Goal: Task Accomplishment & Management: Manage account settings

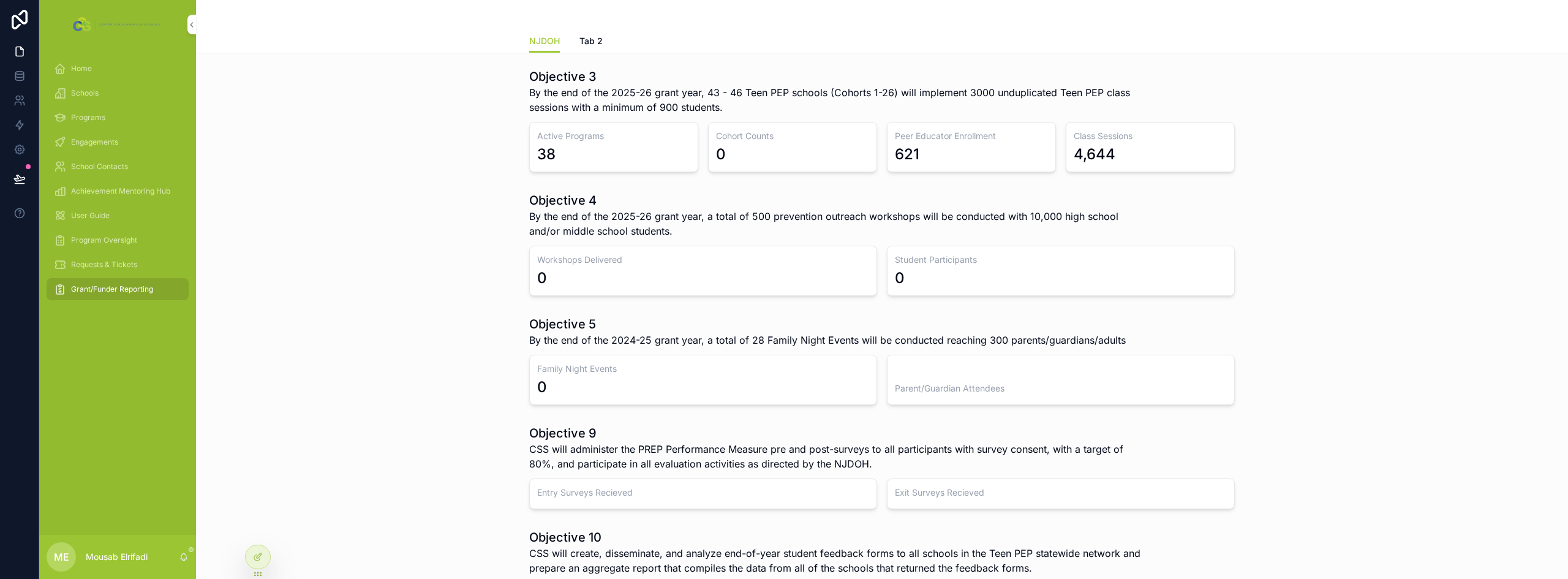
click at [101, 69] on div "Home" at bounding box center [117, 69] width 128 height 20
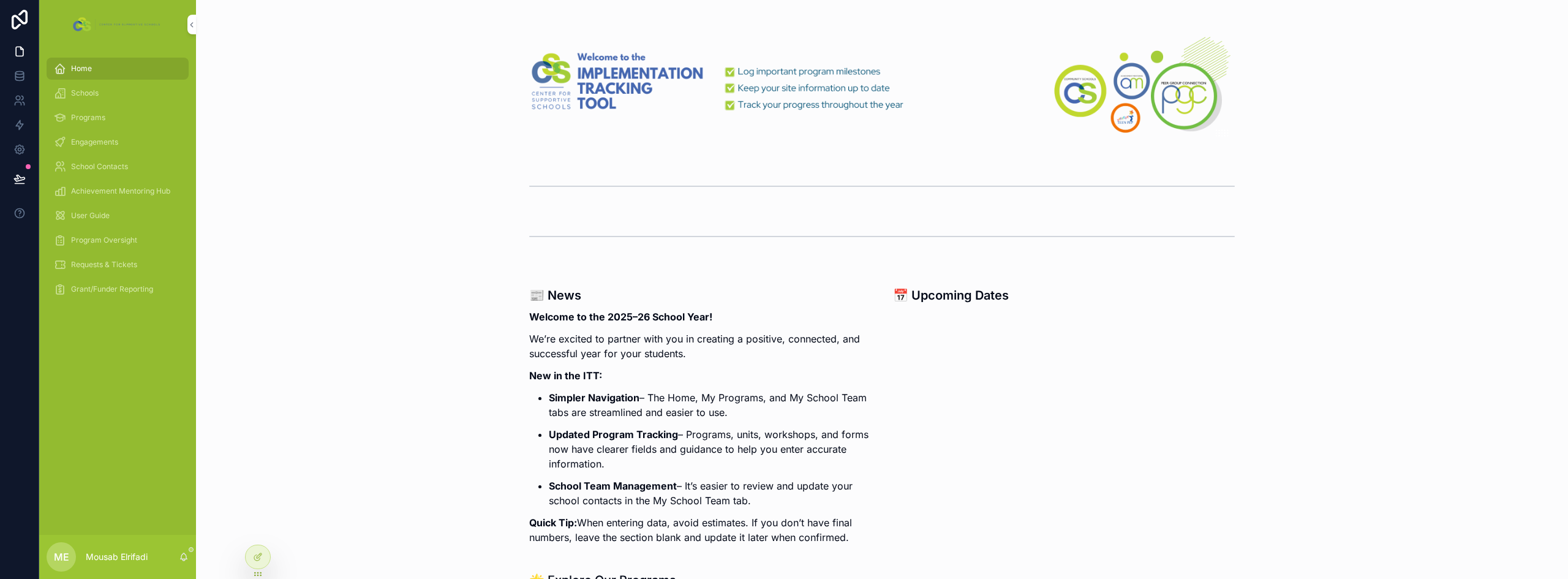
click at [99, 90] on span "Schools" at bounding box center [85, 93] width 28 height 9
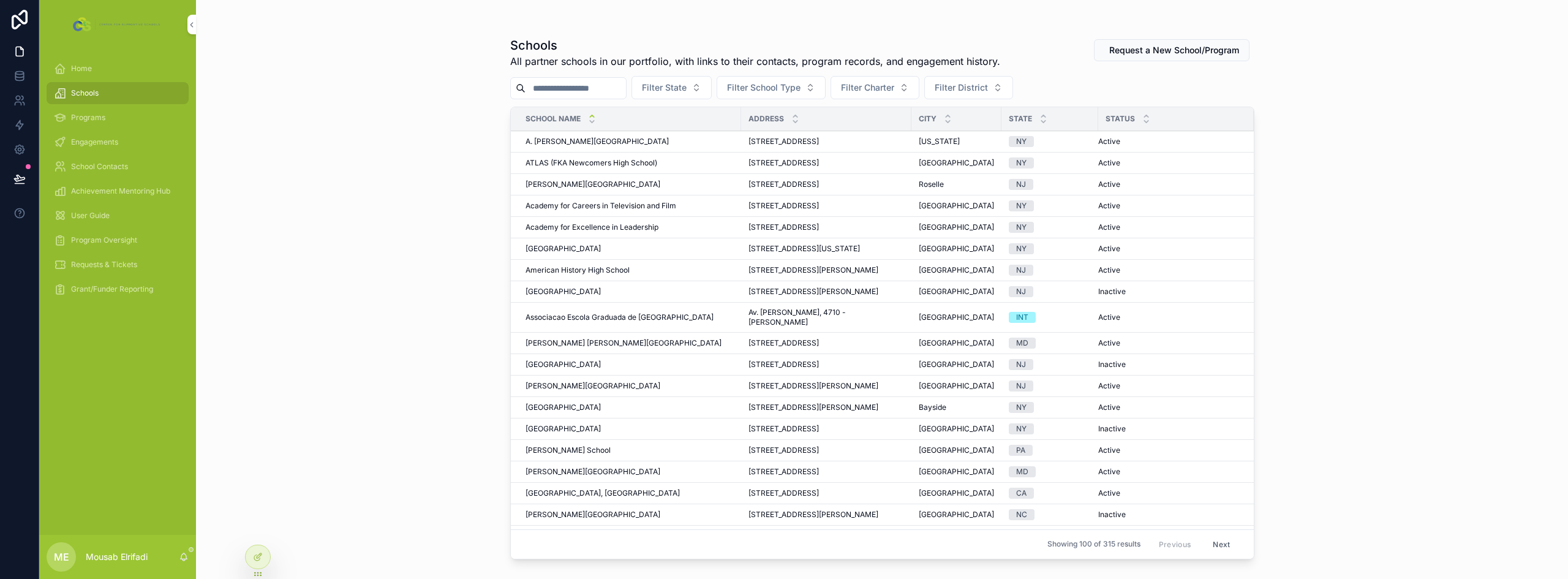
click at [92, 118] on span "Programs" at bounding box center [88, 117] width 34 height 9
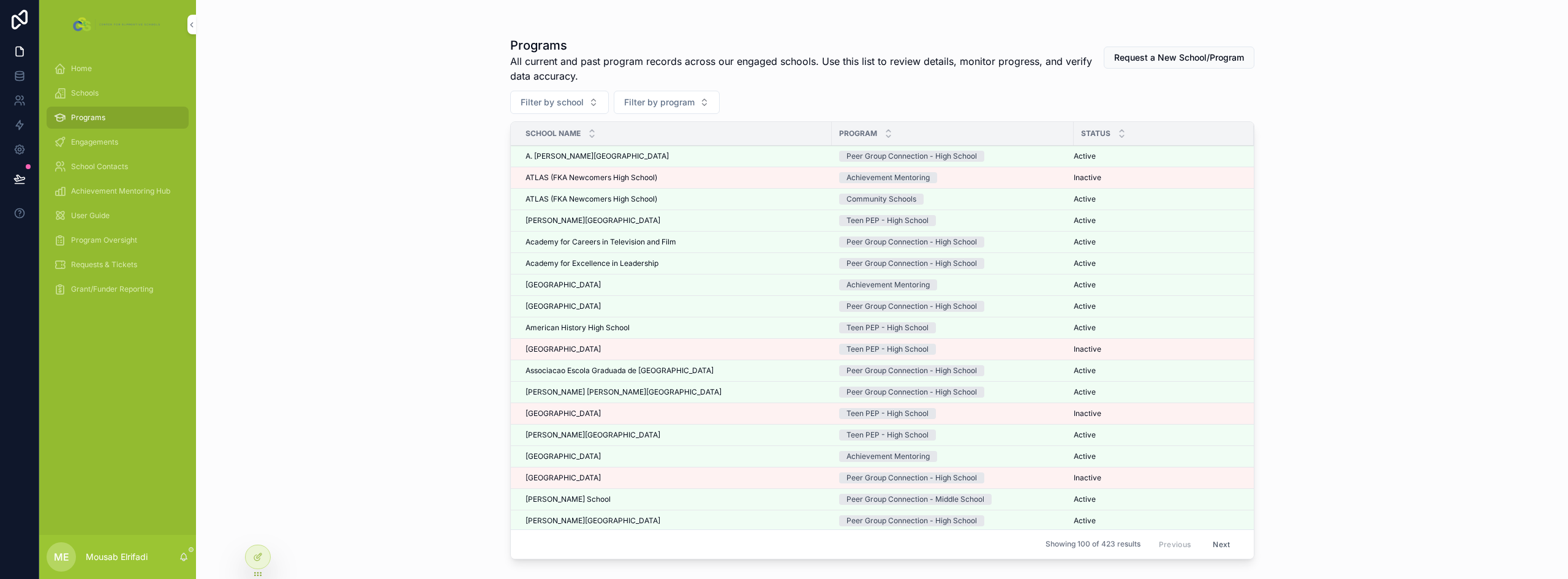
click at [93, 143] on span "Engagements" at bounding box center [94, 142] width 47 height 9
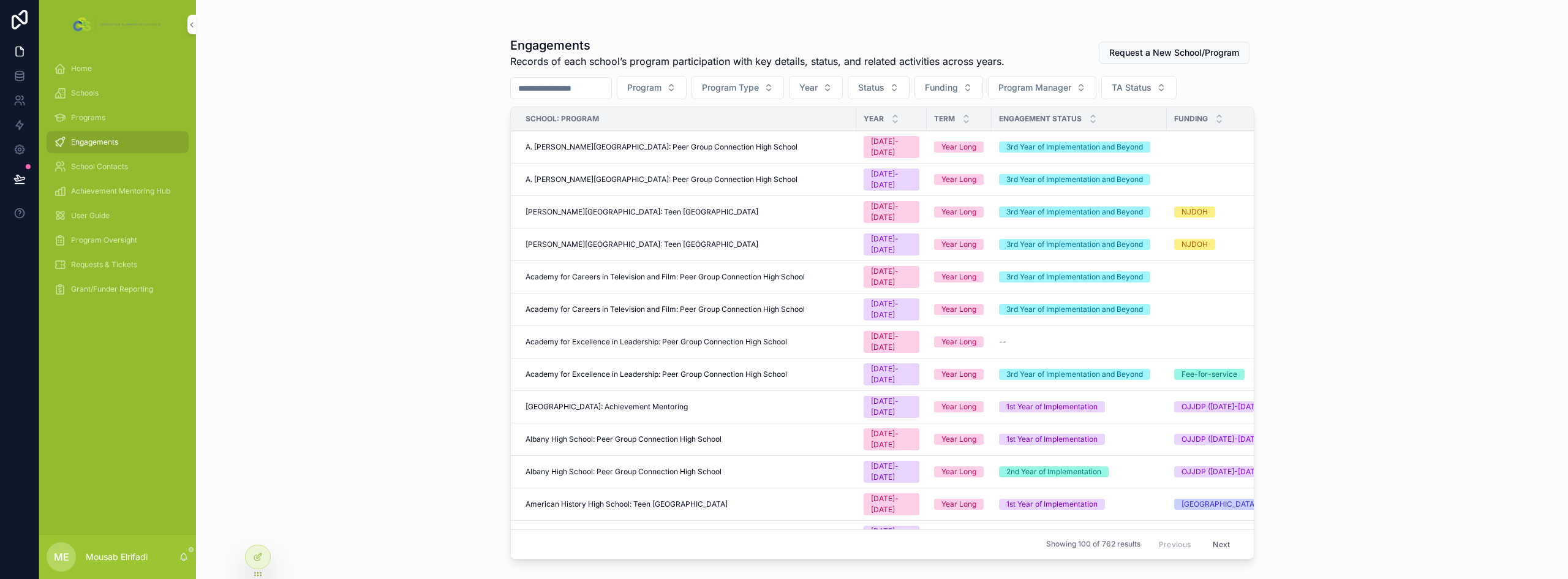
click at [112, 71] on div "Home" at bounding box center [117, 69] width 128 height 20
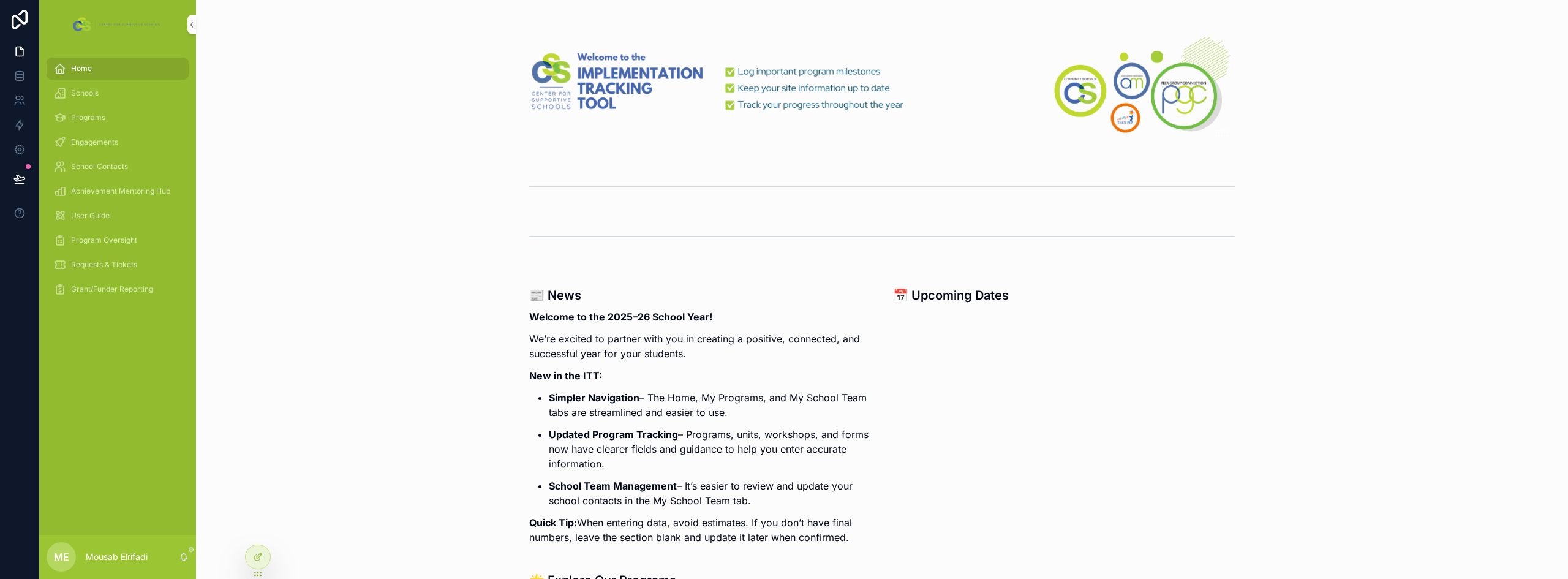
click at [93, 145] on span "Engagements" at bounding box center [94, 142] width 47 height 9
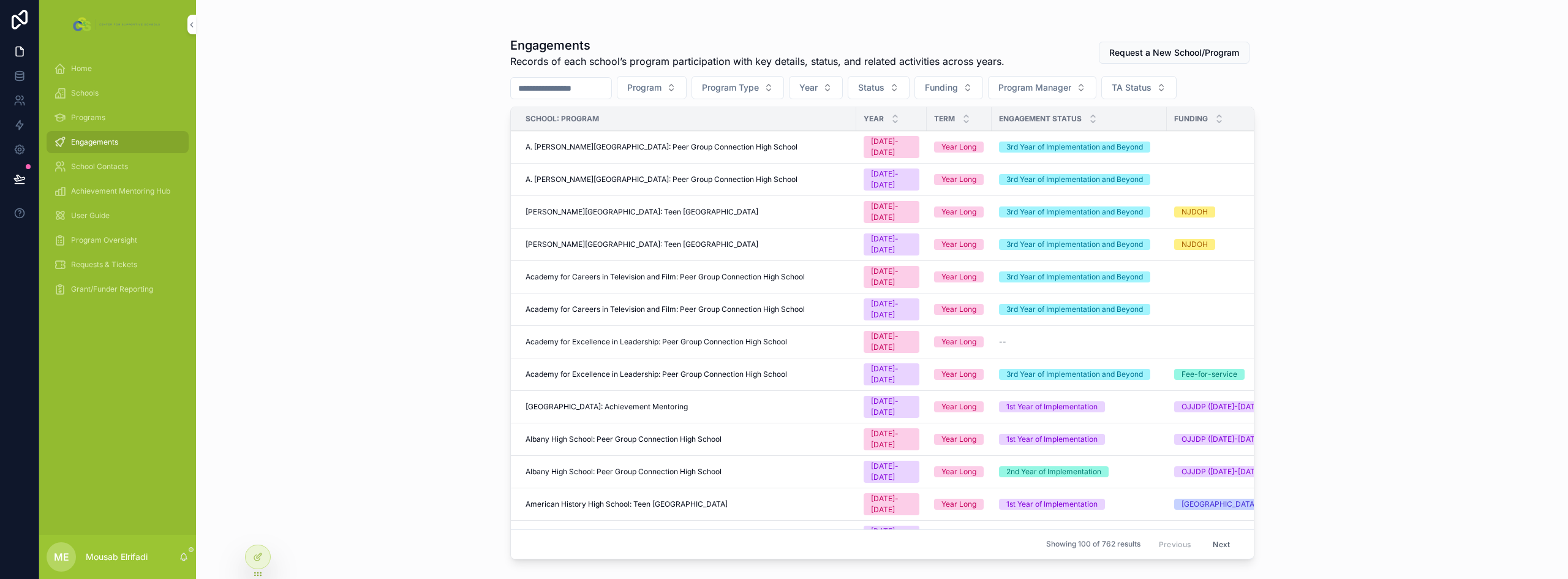
click at [101, 241] on span "Program Oversight" at bounding box center [104, 239] width 66 height 9
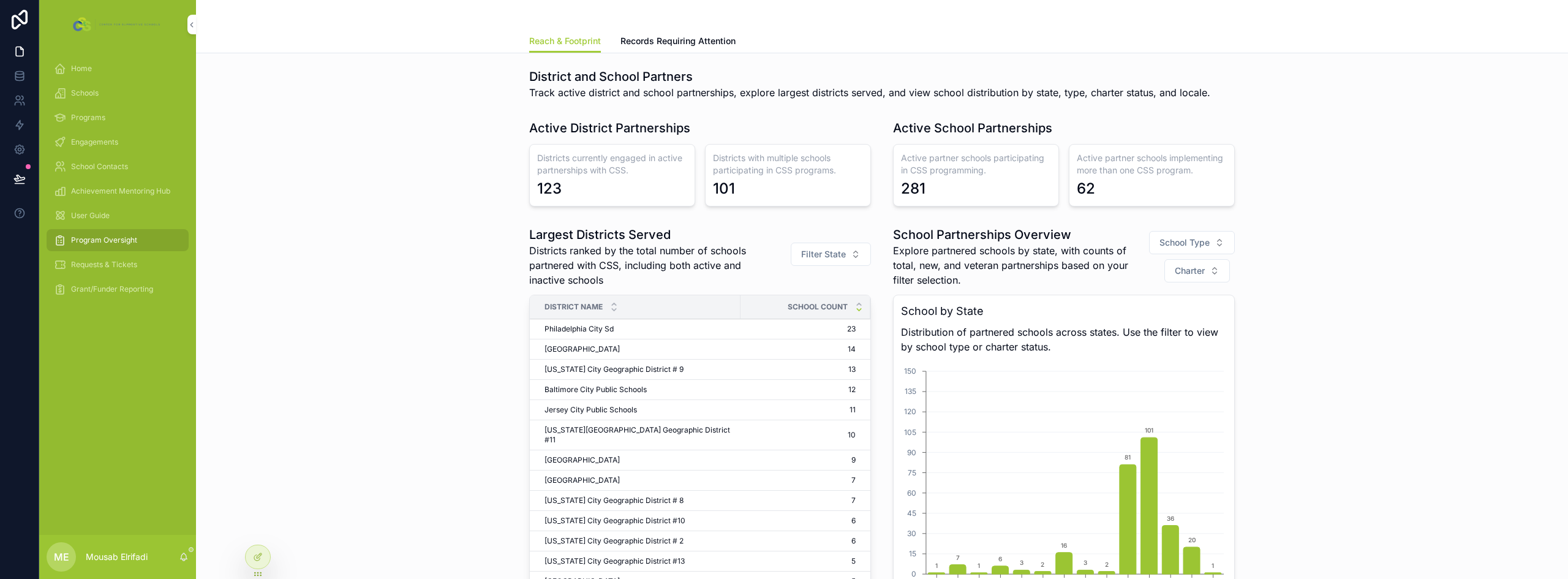
click at [99, 291] on span "Grant/Funder Reporting" at bounding box center [112, 288] width 82 height 9
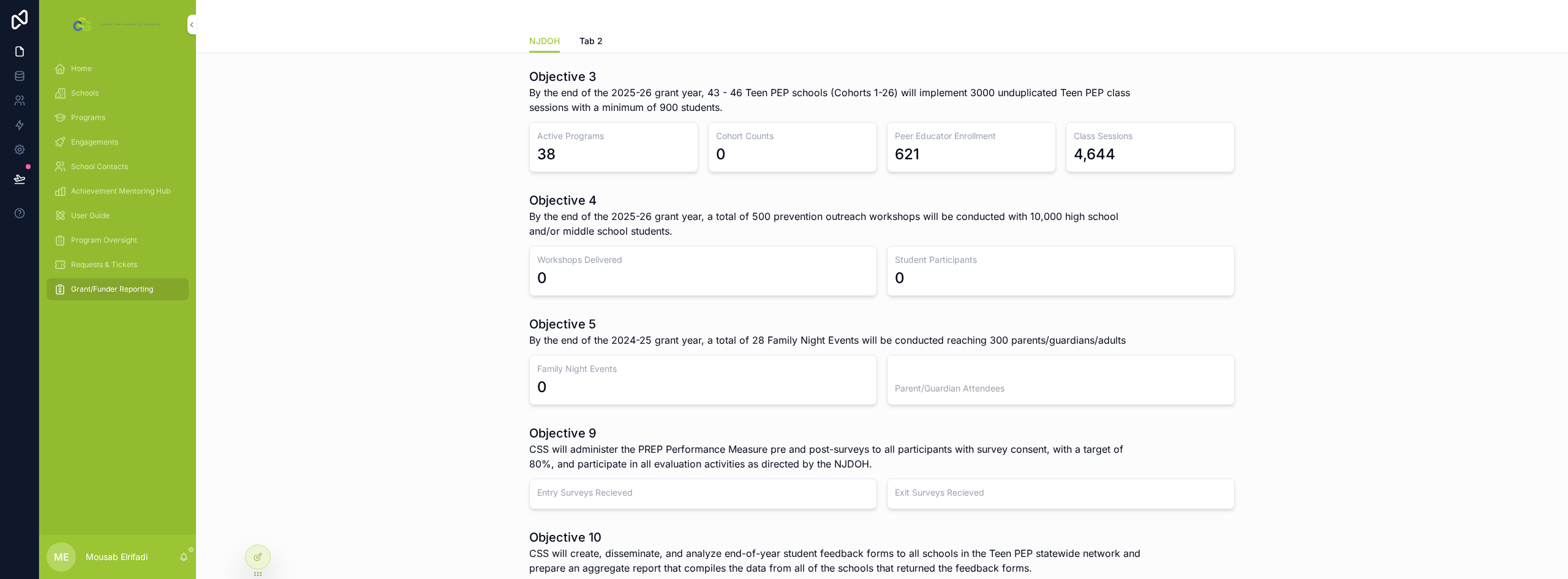
click at [122, 143] on div "Engagements" at bounding box center [117, 142] width 128 height 20
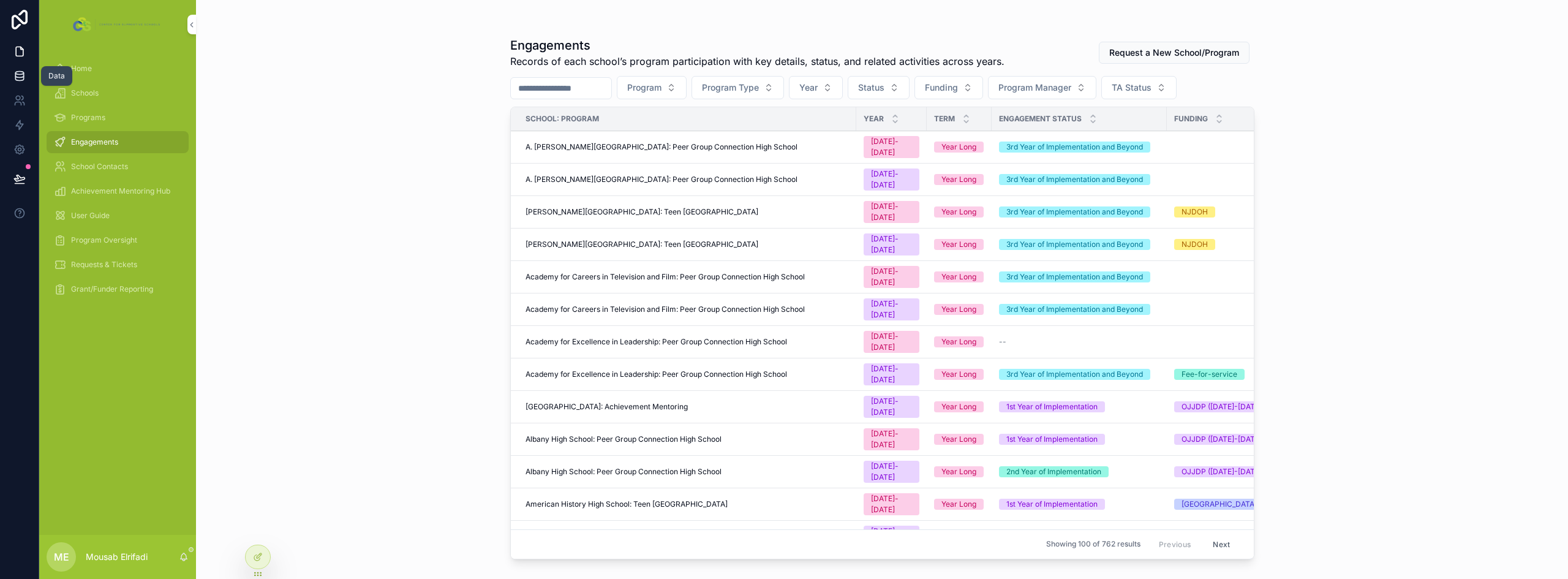
click at [20, 75] on icon at bounding box center [19, 76] width 12 height 12
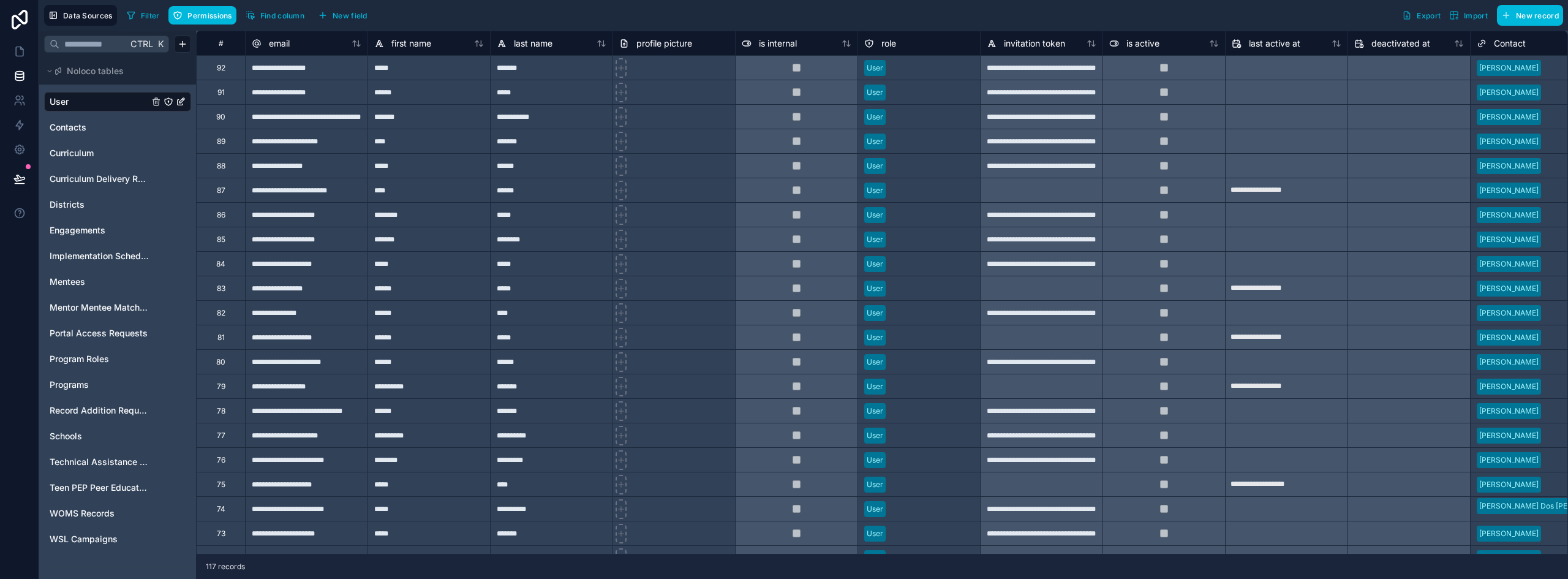
scroll to position [1165, 0]
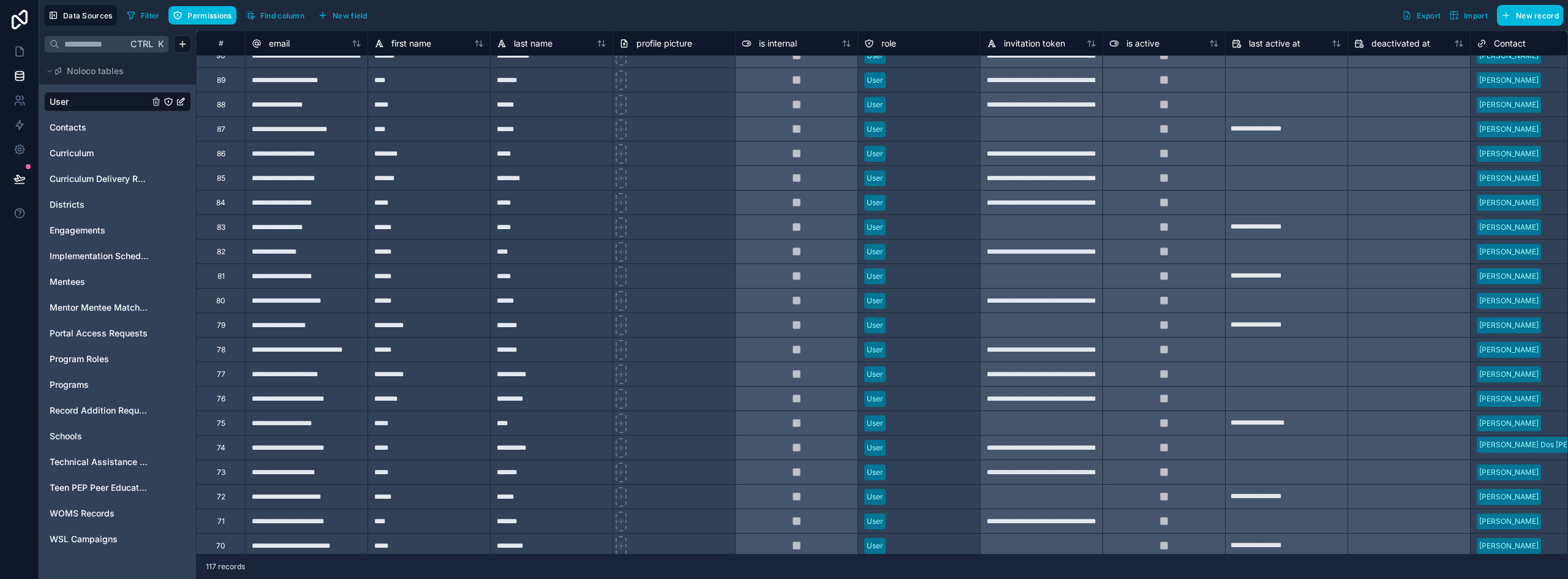
click at [406, 398] on div "********" at bounding box center [429, 399] width 123 height 25
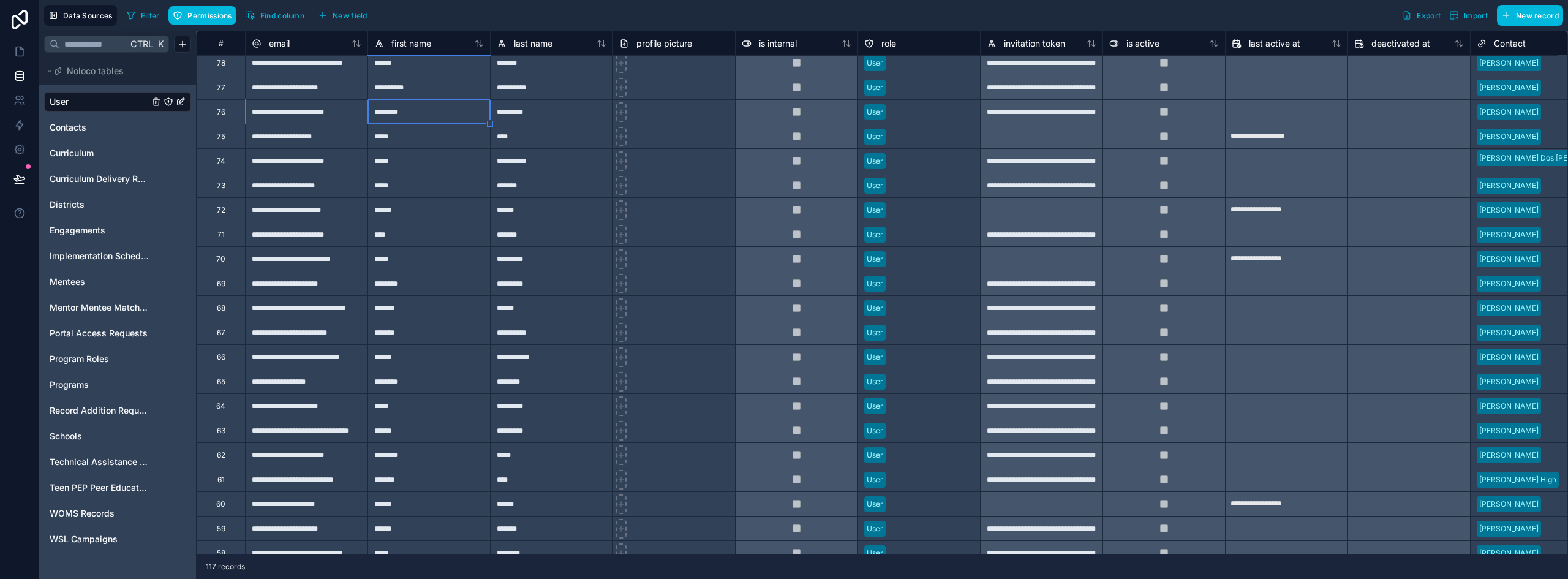
scroll to position [1470, 0]
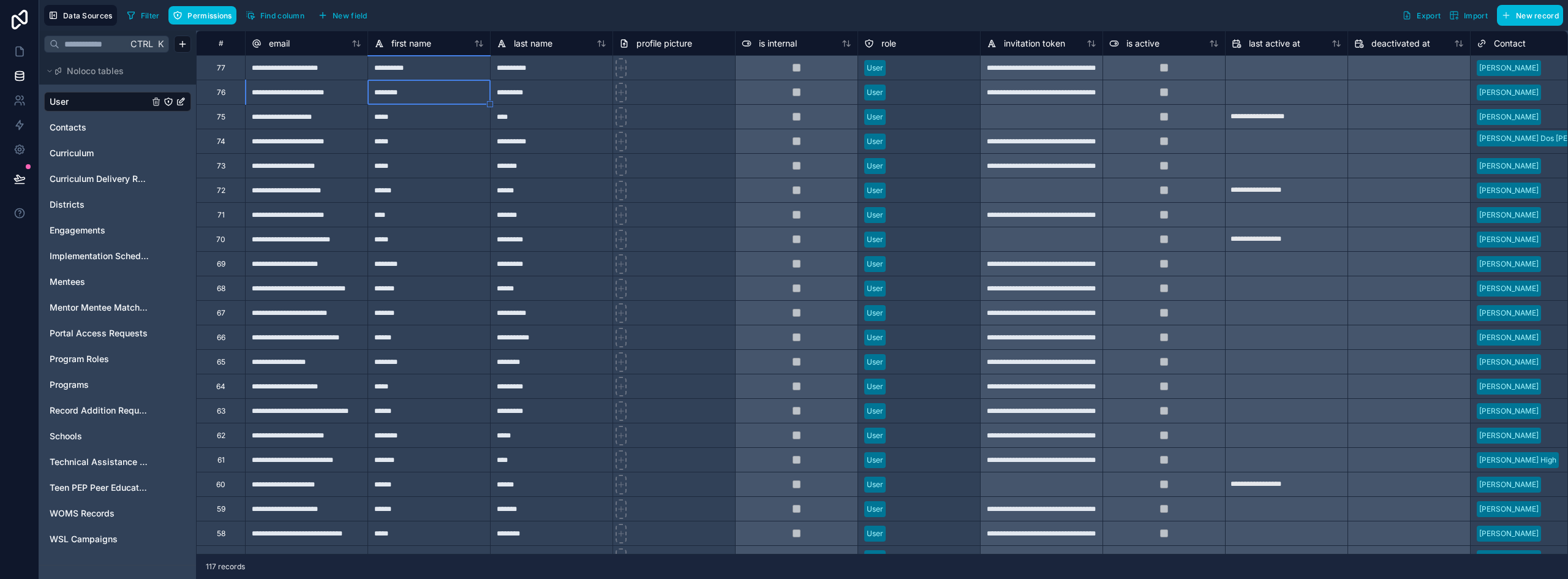
click at [425, 353] on div "********" at bounding box center [429, 361] width 123 height 25
click at [538, 355] on div "********" at bounding box center [551, 361] width 123 height 25
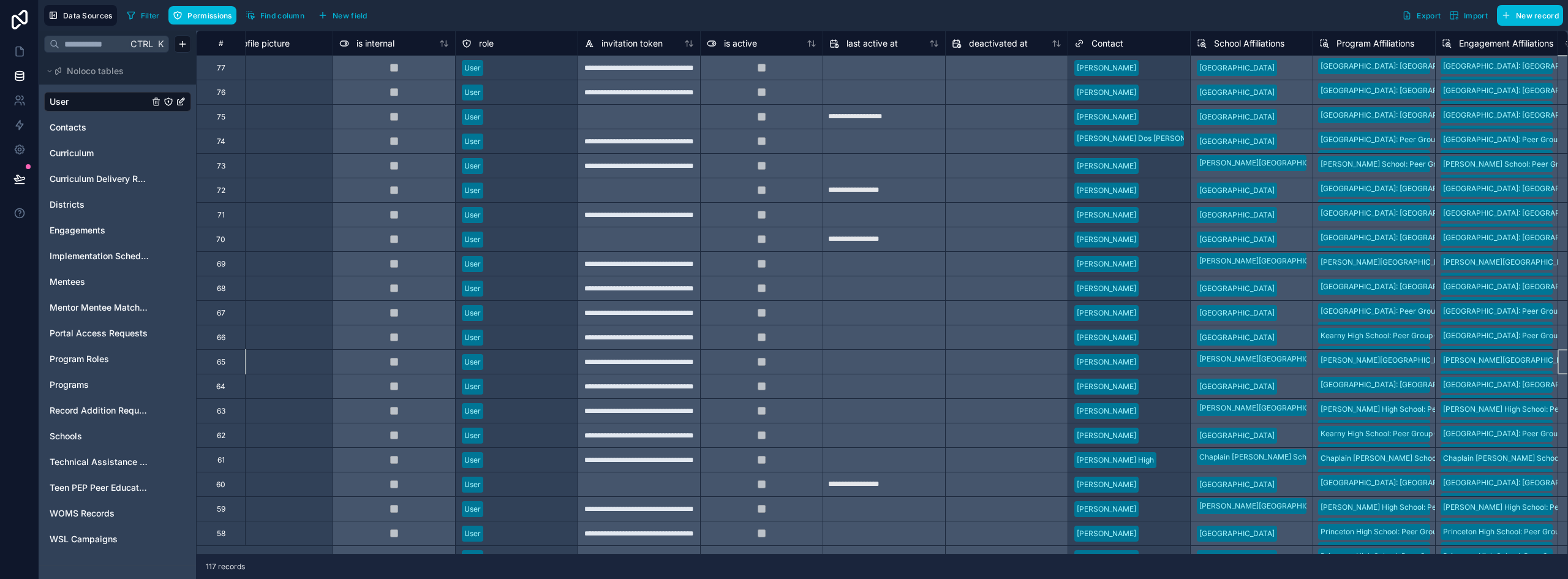
scroll to position [1470, 525]
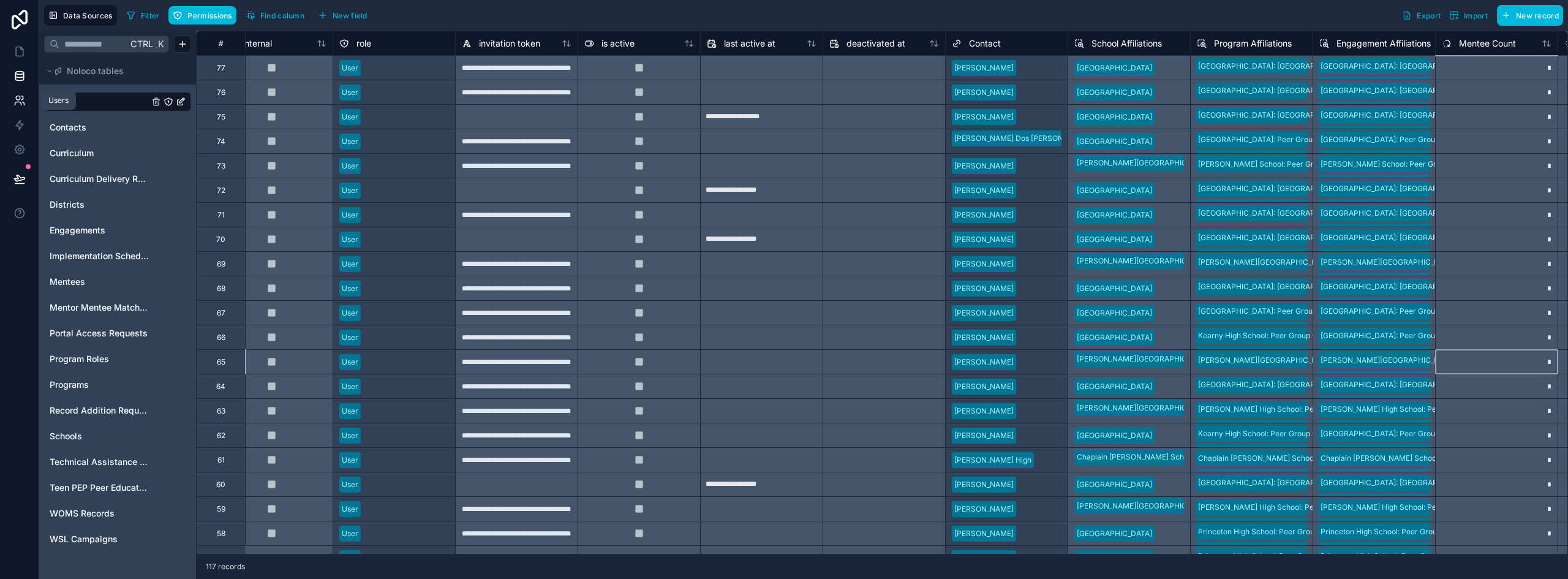
click at [18, 97] on icon at bounding box center [19, 100] width 12 height 12
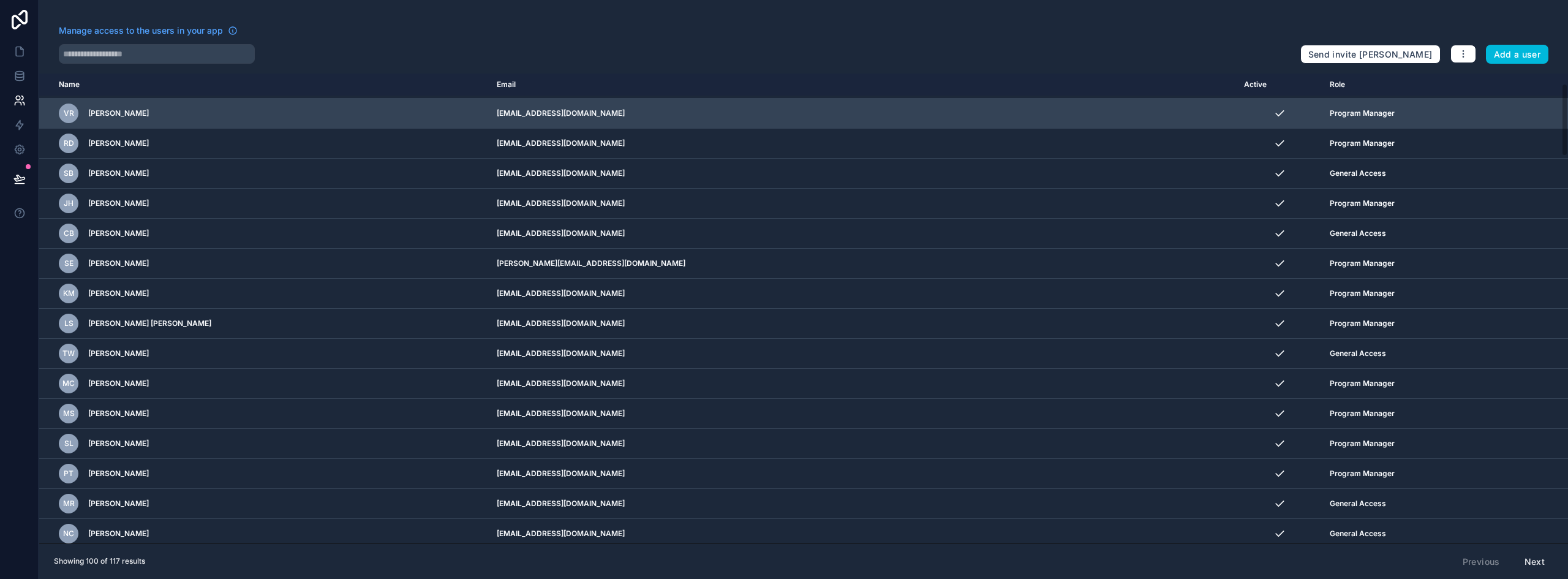
scroll to position [123, 0]
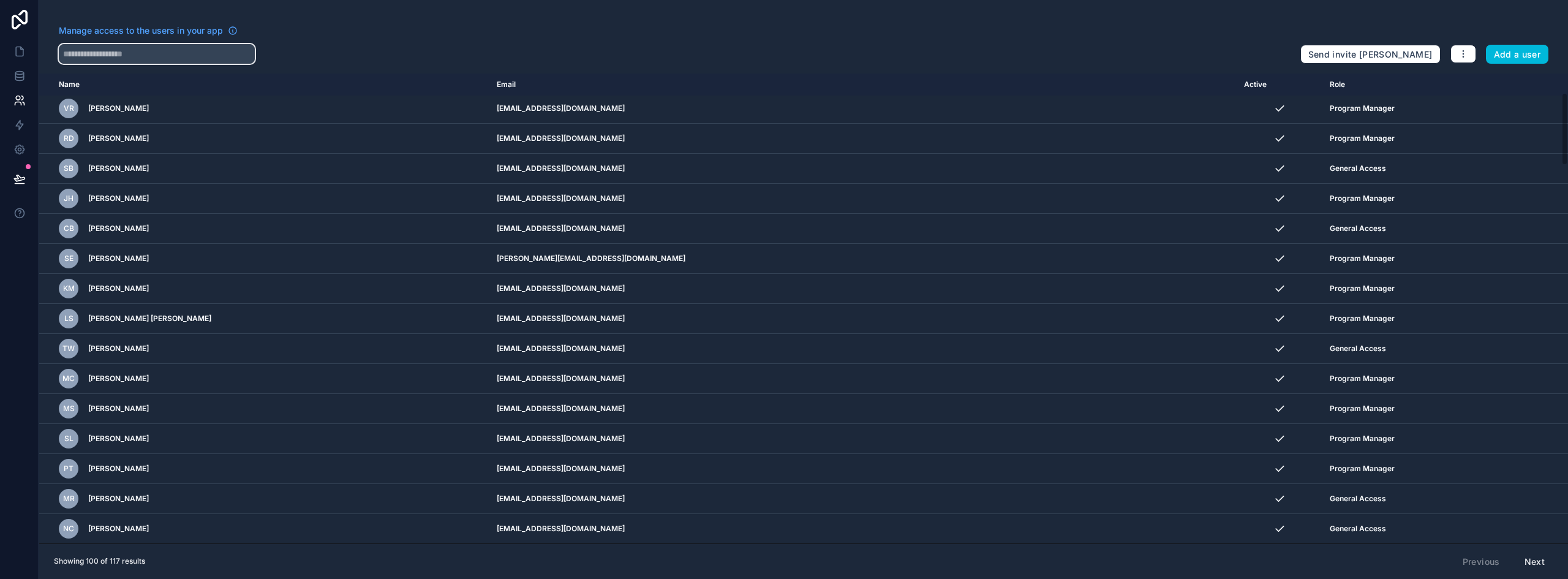
click at [233, 48] on input "text" at bounding box center [157, 53] width 196 height 20
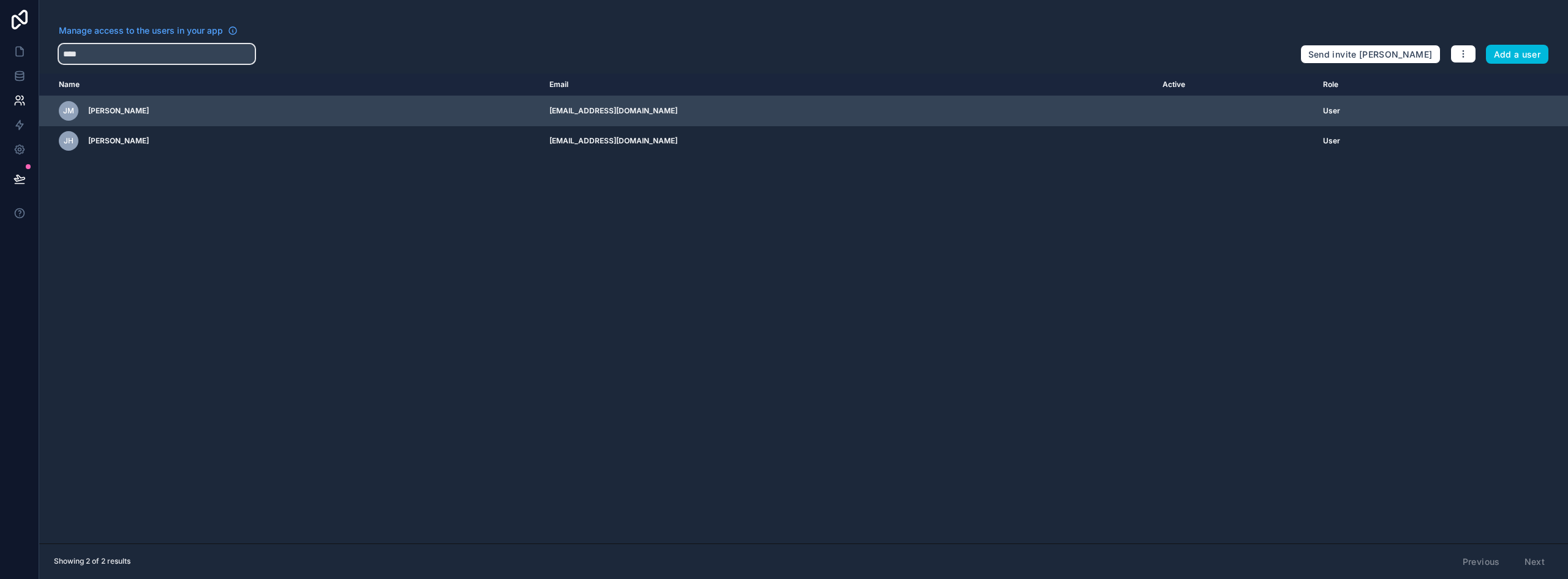
type input "****"
click at [0, 0] on icon "scrollable content" at bounding box center [0, 0] width 0 height 0
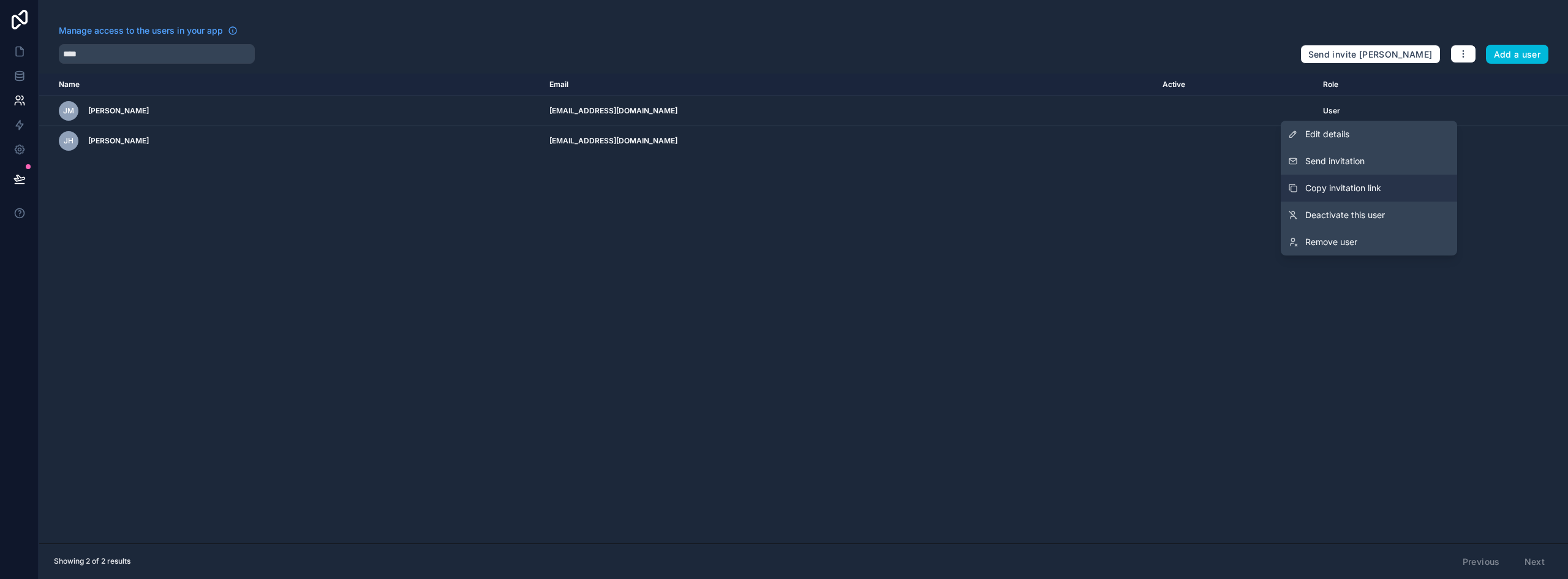
click at [1383, 193] on button "Copy invitation link" at bounding box center [1369, 188] width 177 height 27
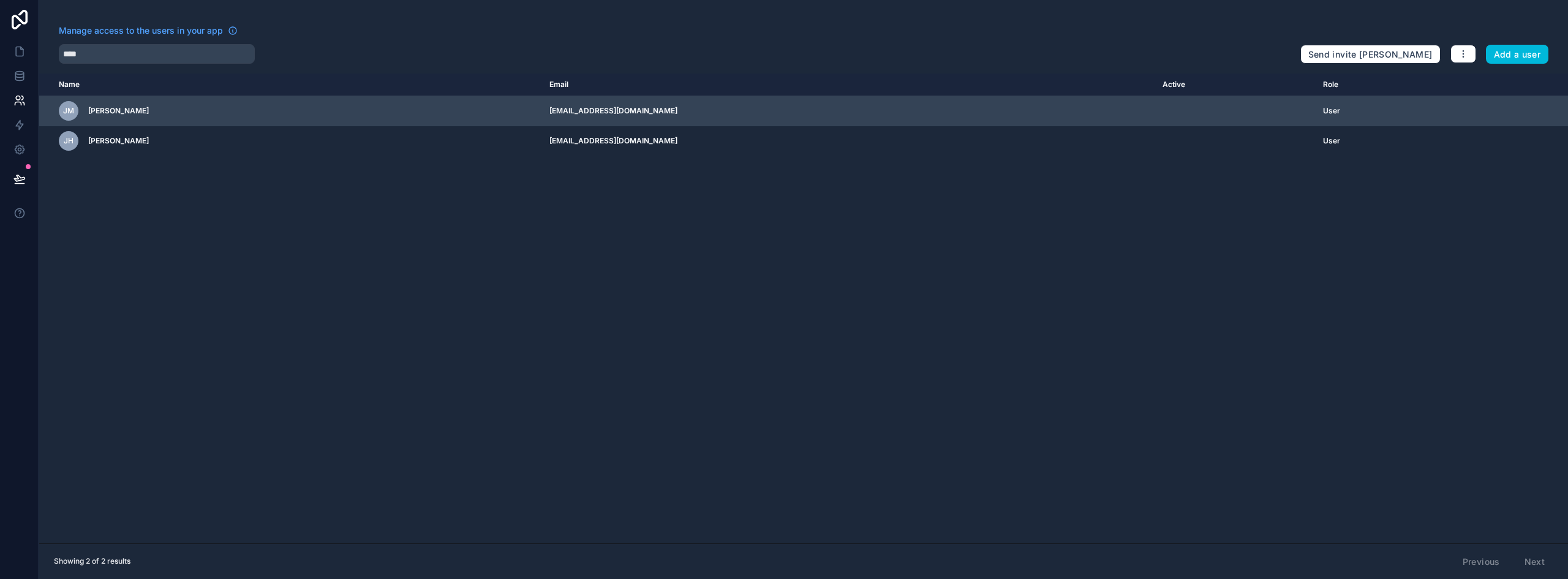
click at [0, 0] on icon "scrollable content" at bounding box center [0, 0] width 0 height 0
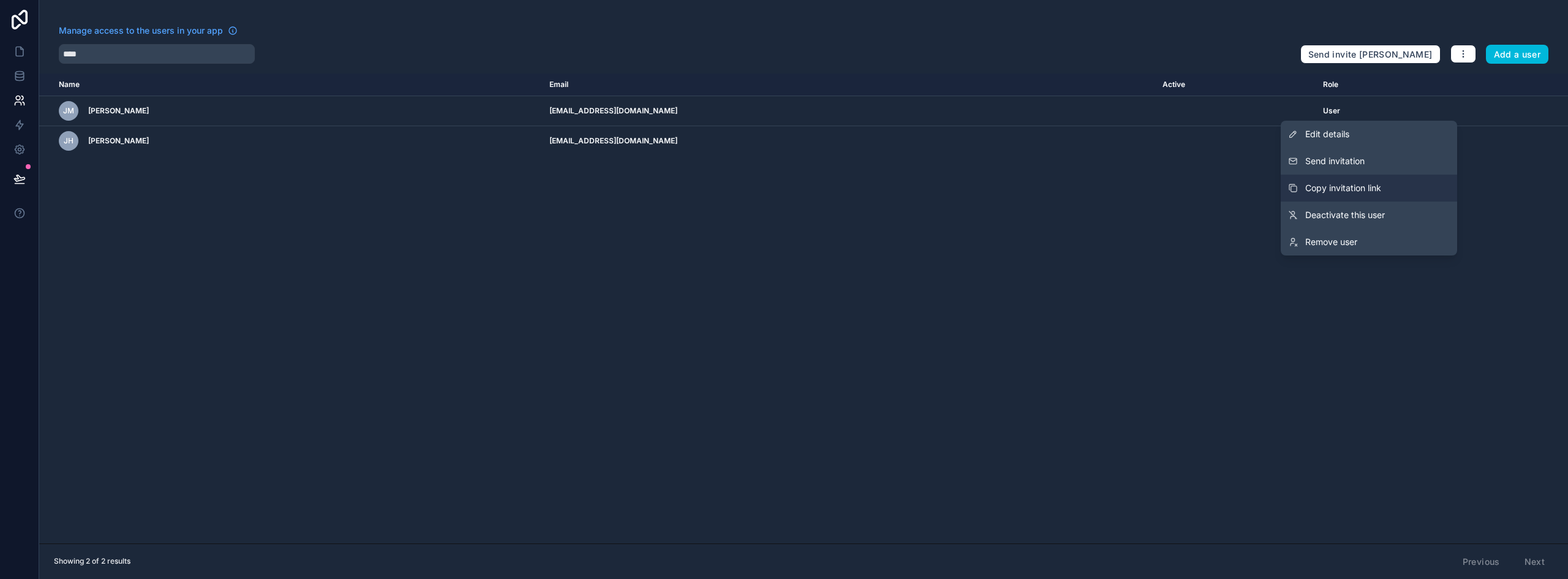
click at [1398, 188] on button "Copy invitation link" at bounding box center [1369, 188] width 177 height 27
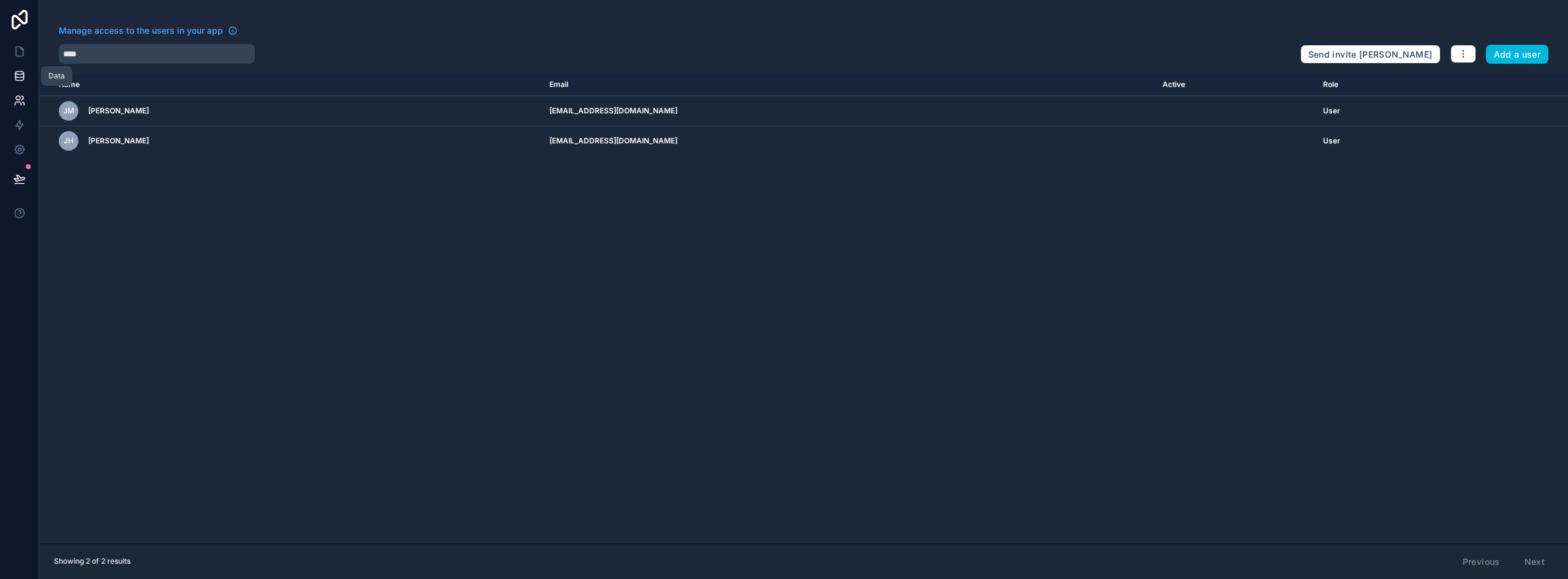
click at [18, 77] on icon at bounding box center [19, 76] width 12 height 12
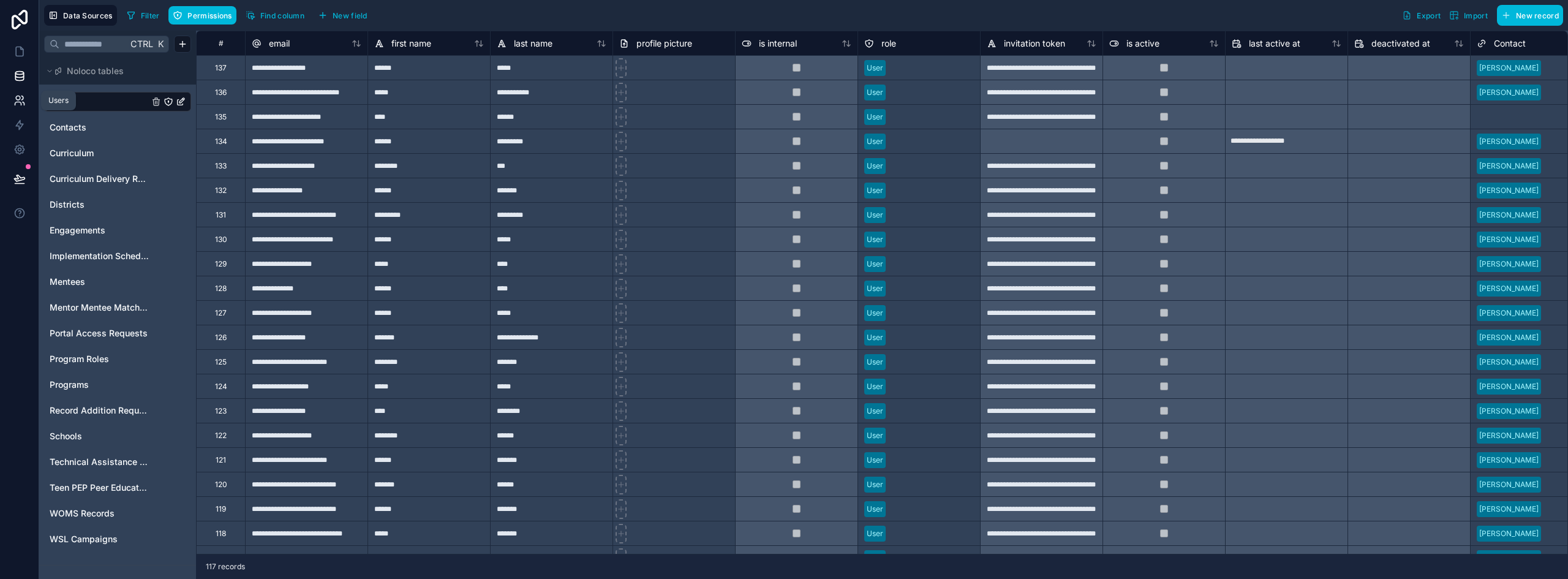
click at [21, 101] on icon at bounding box center [19, 100] width 12 height 12
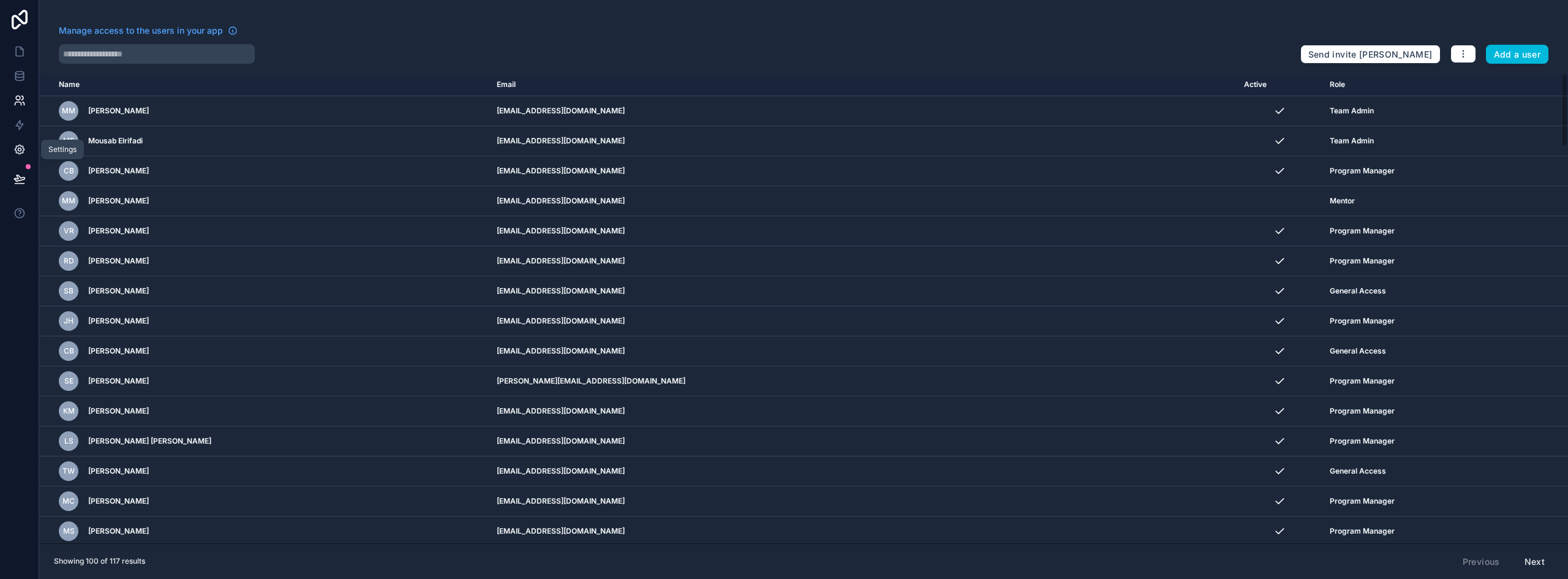
click at [13, 143] on link at bounding box center [19, 150] width 39 height 25
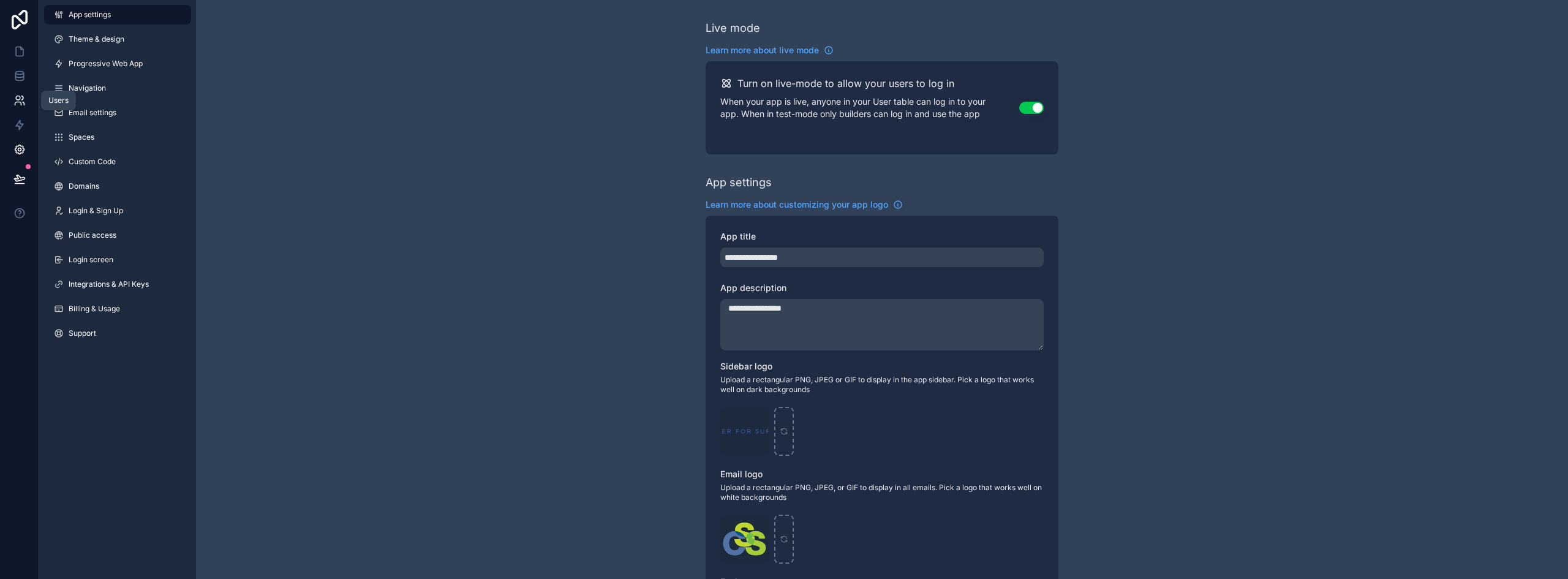
click at [15, 97] on icon at bounding box center [19, 100] width 12 height 12
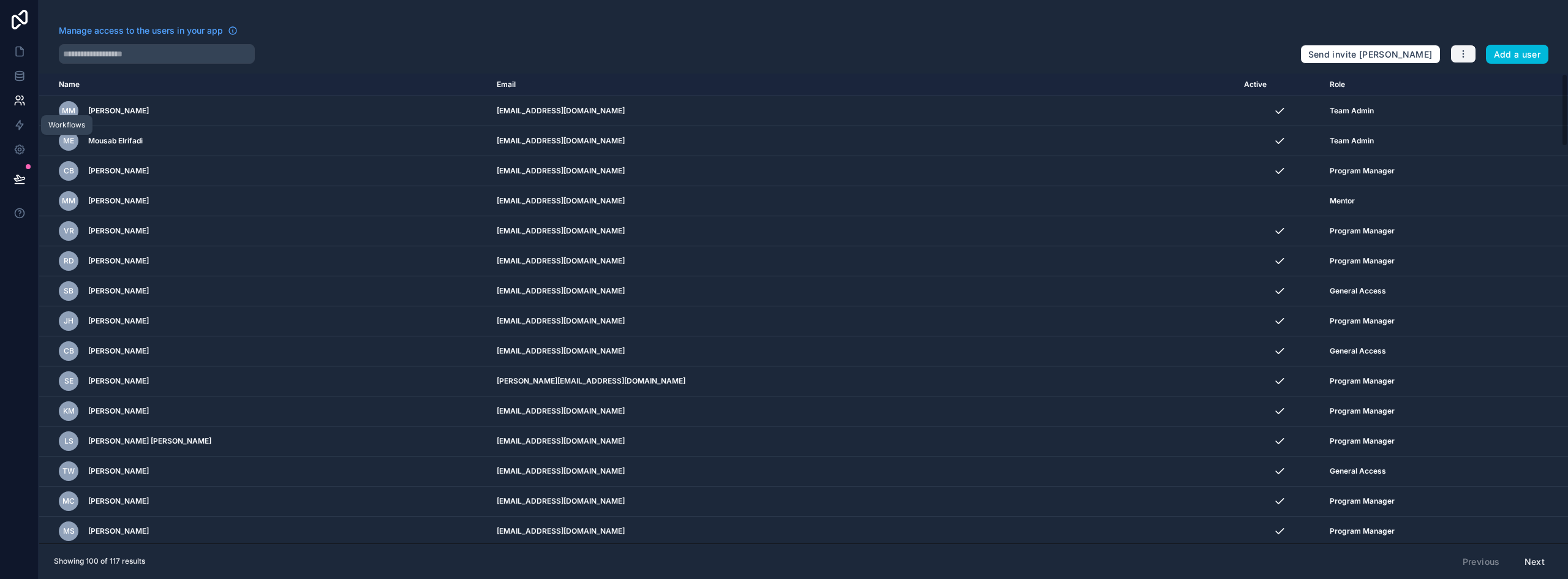
click at [1461, 57] on icon "button" at bounding box center [1462, 53] width 9 height 9
click at [1482, 80] on link "Manage roles" at bounding box center [1487, 83] width 77 height 20
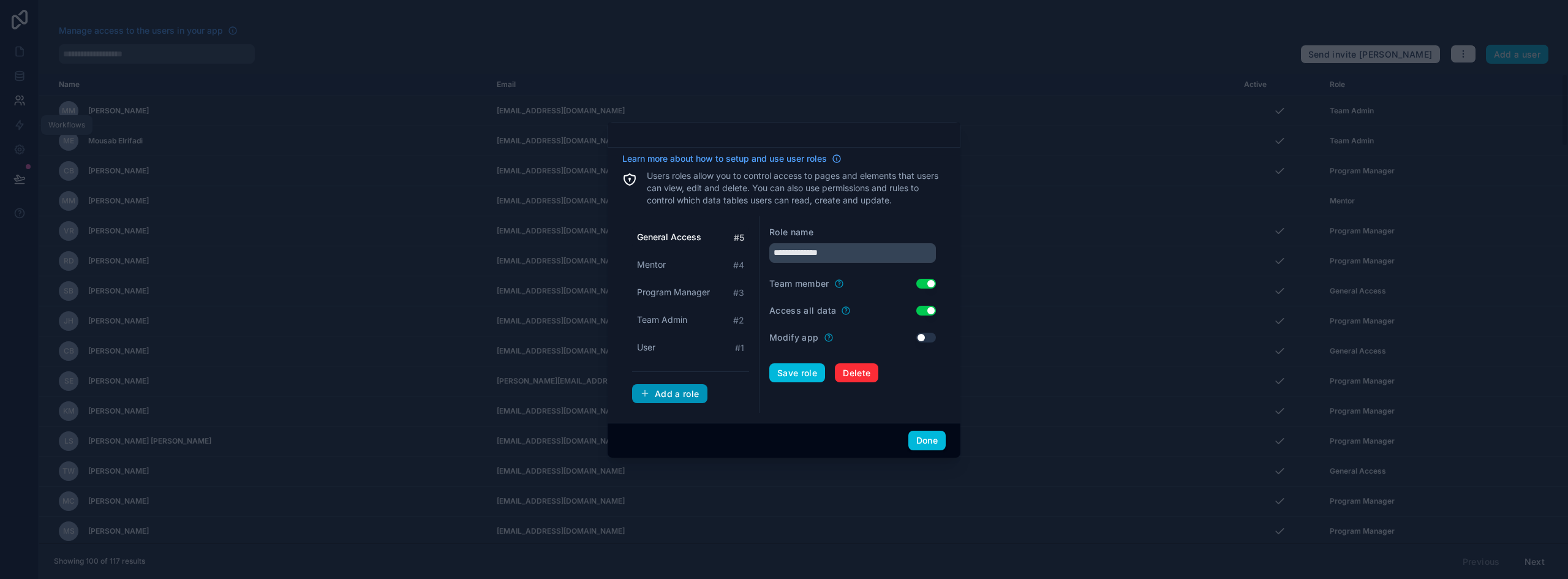
click at [662, 394] on div "Add a role" at bounding box center [669, 394] width 59 height 11
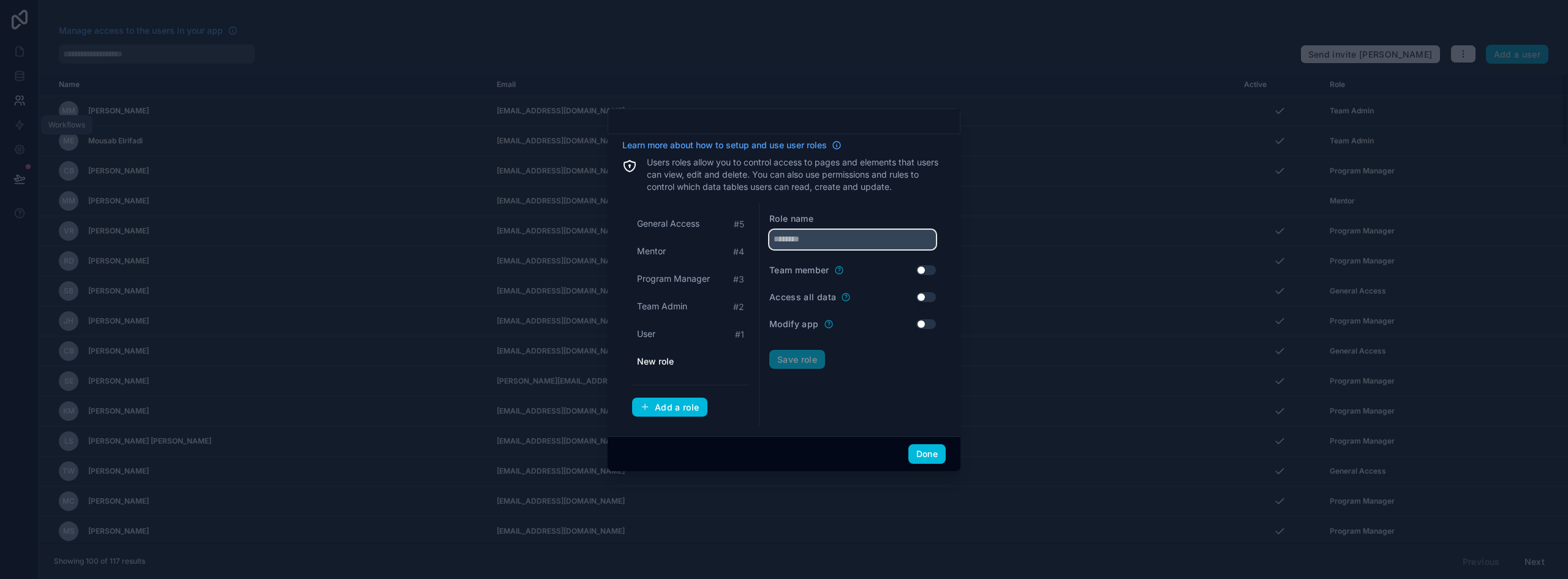
click at [797, 242] on input "text" at bounding box center [852, 239] width 166 height 20
type input "**********"
click at [913, 450] on button "Done" at bounding box center [927, 453] width 37 height 20
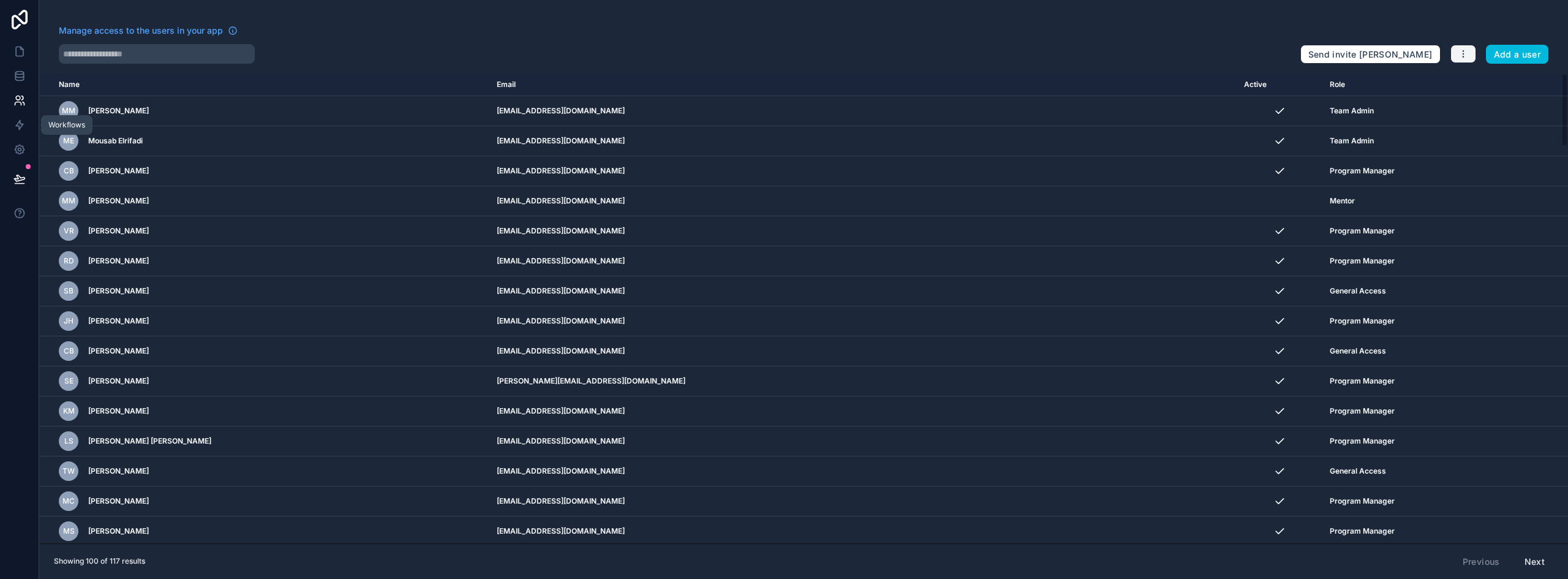
click at [1461, 50] on icon "button" at bounding box center [1462, 53] width 9 height 9
click at [1474, 83] on link "Manage roles" at bounding box center [1487, 83] width 77 height 20
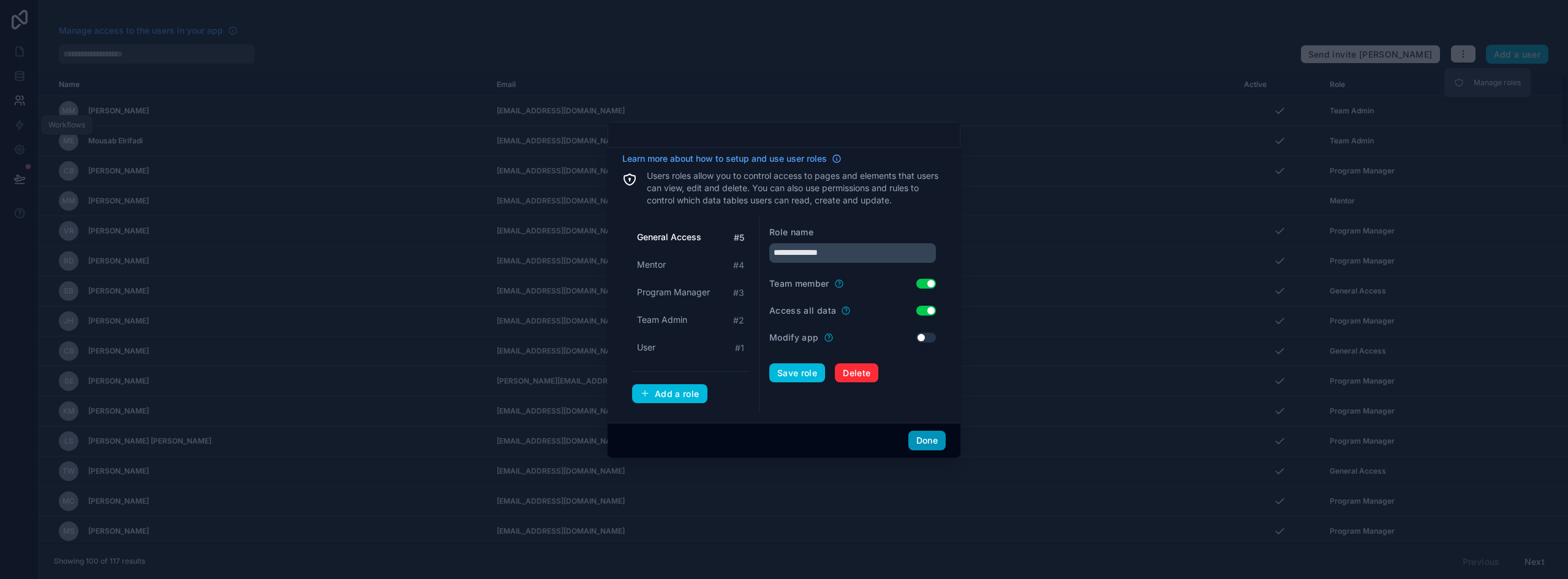
click at [920, 444] on button "Done" at bounding box center [927, 440] width 37 height 20
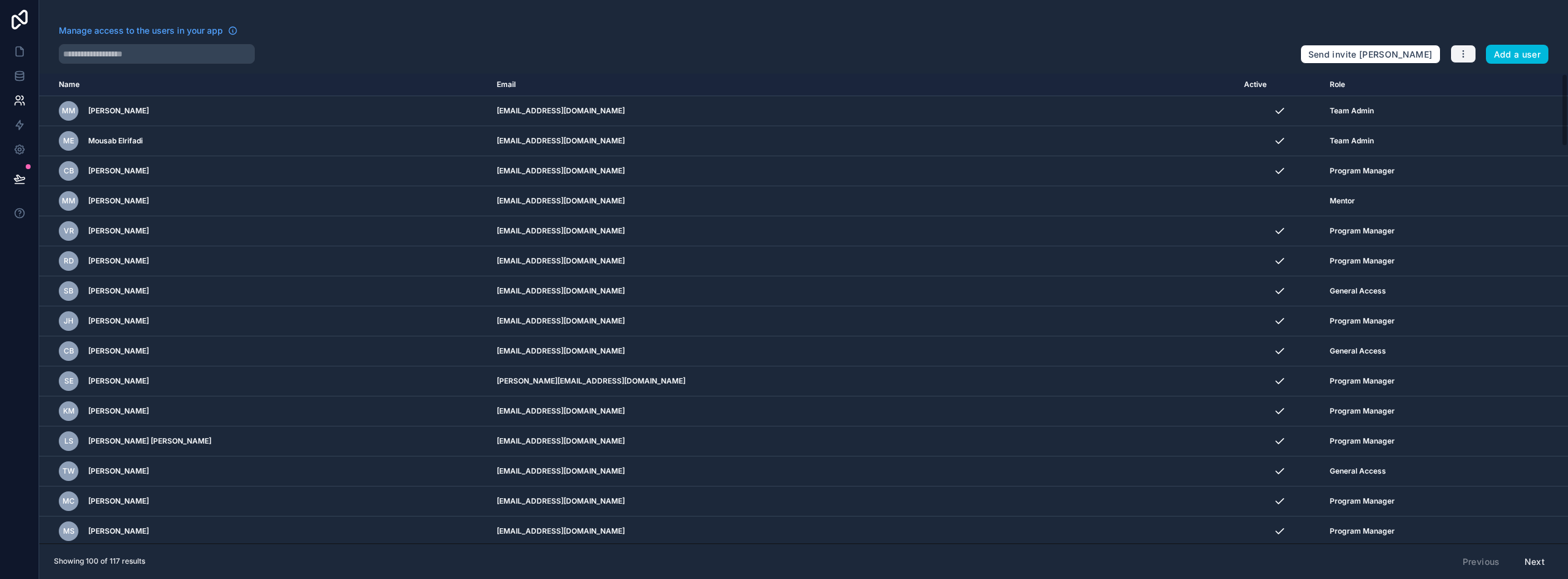
click at [1465, 50] on icon "button" at bounding box center [1462, 53] width 9 height 9
click at [1472, 88] on link "Manage roles" at bounding box center [1487, 83] width 77 height 20
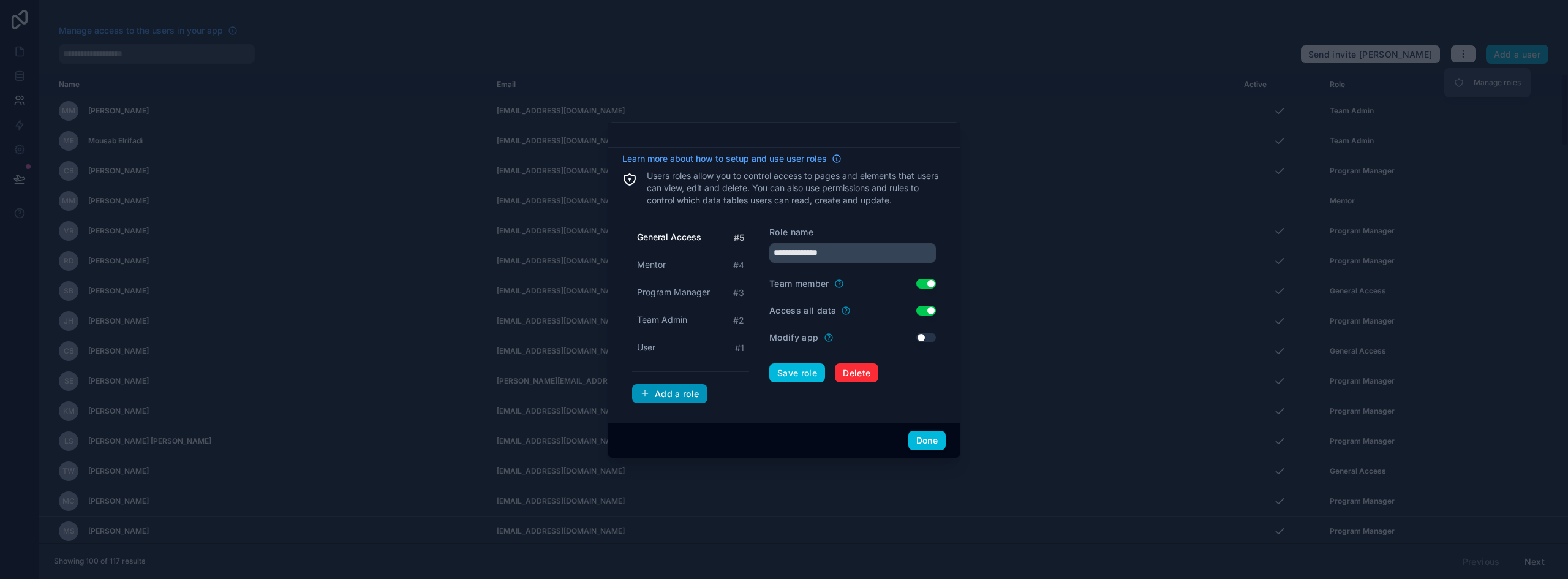
click at [663, 394] on div "Add a role" at bounding box center [669, 394] width 59 height 11
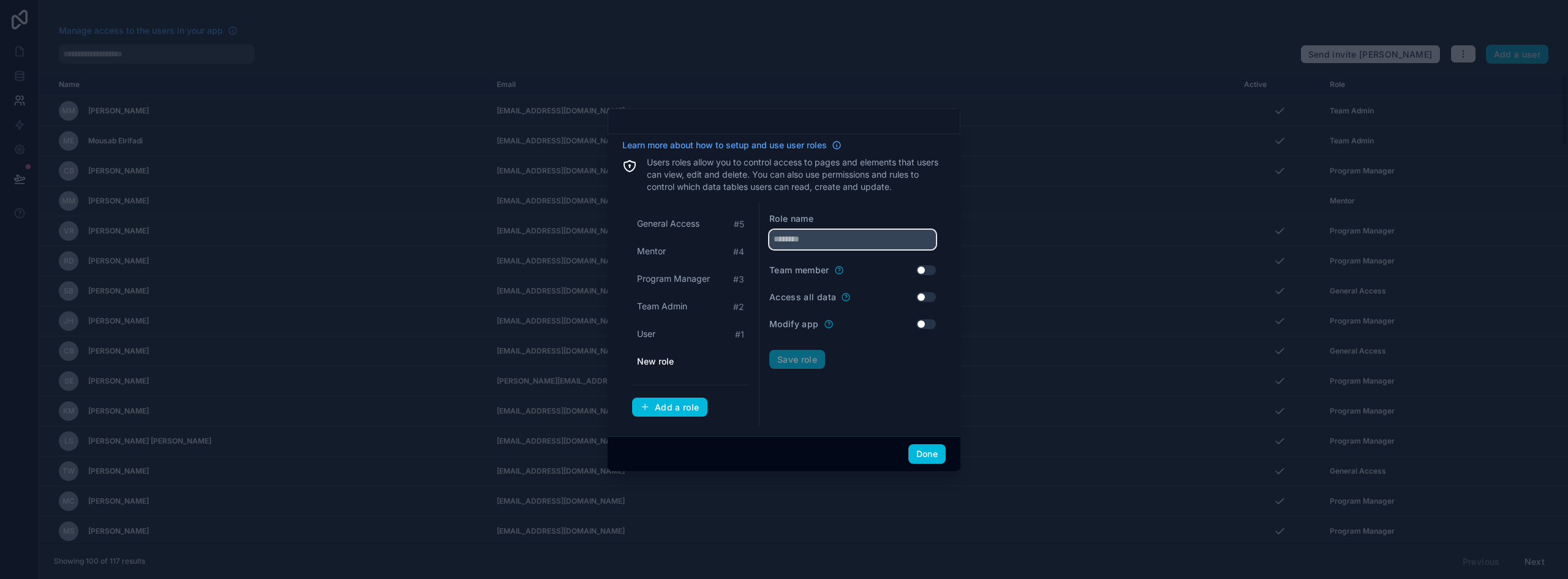
click at [794, 237] on input "text" at bounding box center [852, 239] width 166 height 20
type input "**********"
click at [808, 358] on button "Save role" at bounding box center [797, 359] width 55 height 20
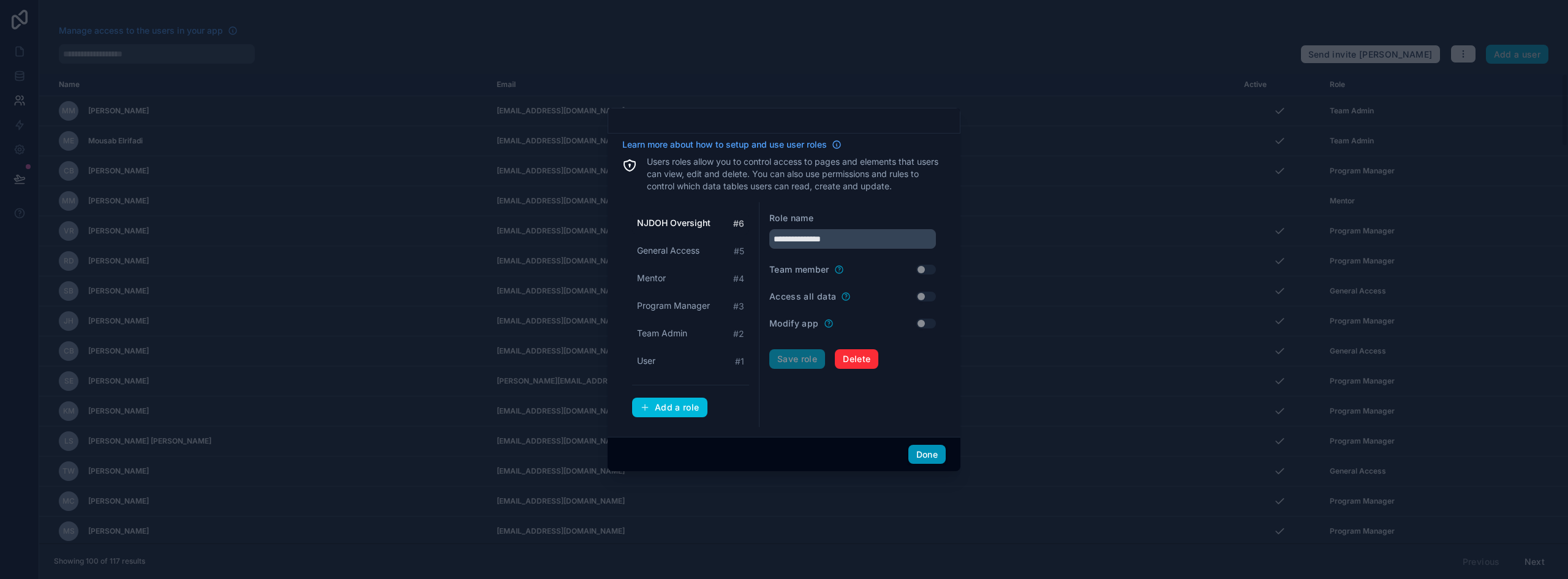
click at [927, 452] on button "Done" at bounding box center [927, 454] width 37 height 20
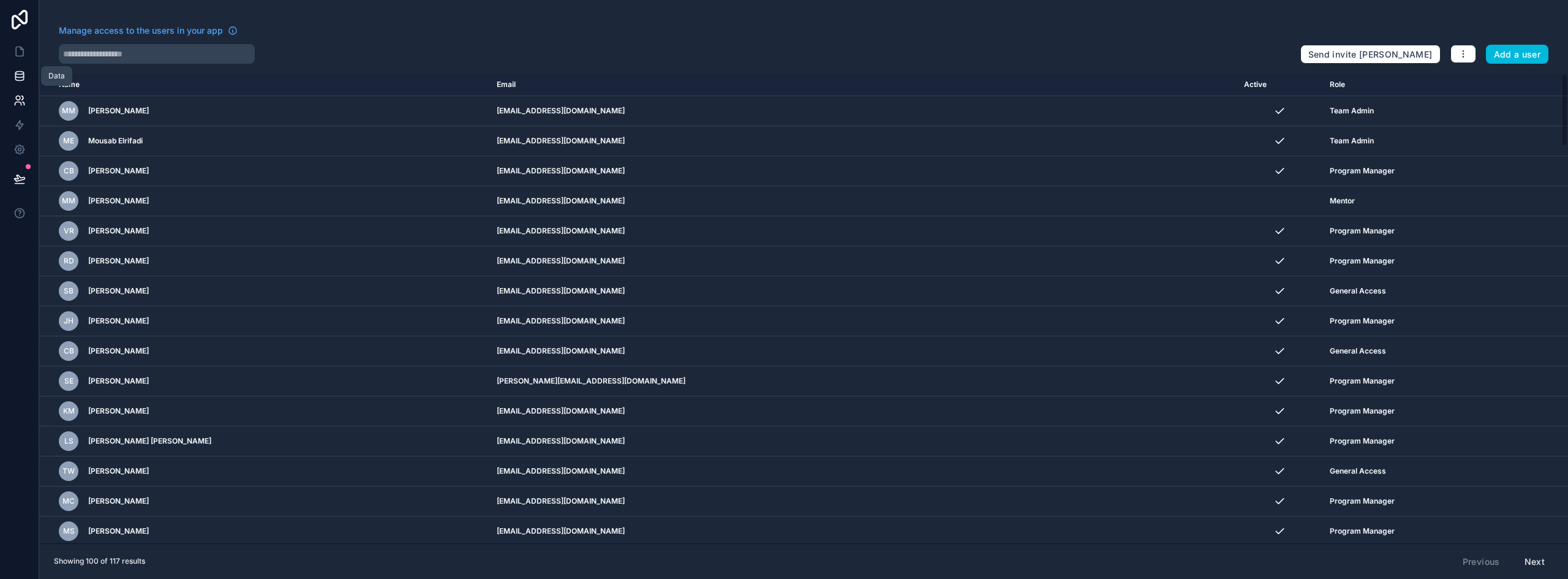
click at [18, 78] on icon at bounding box center [19, 76] width 12 height 12
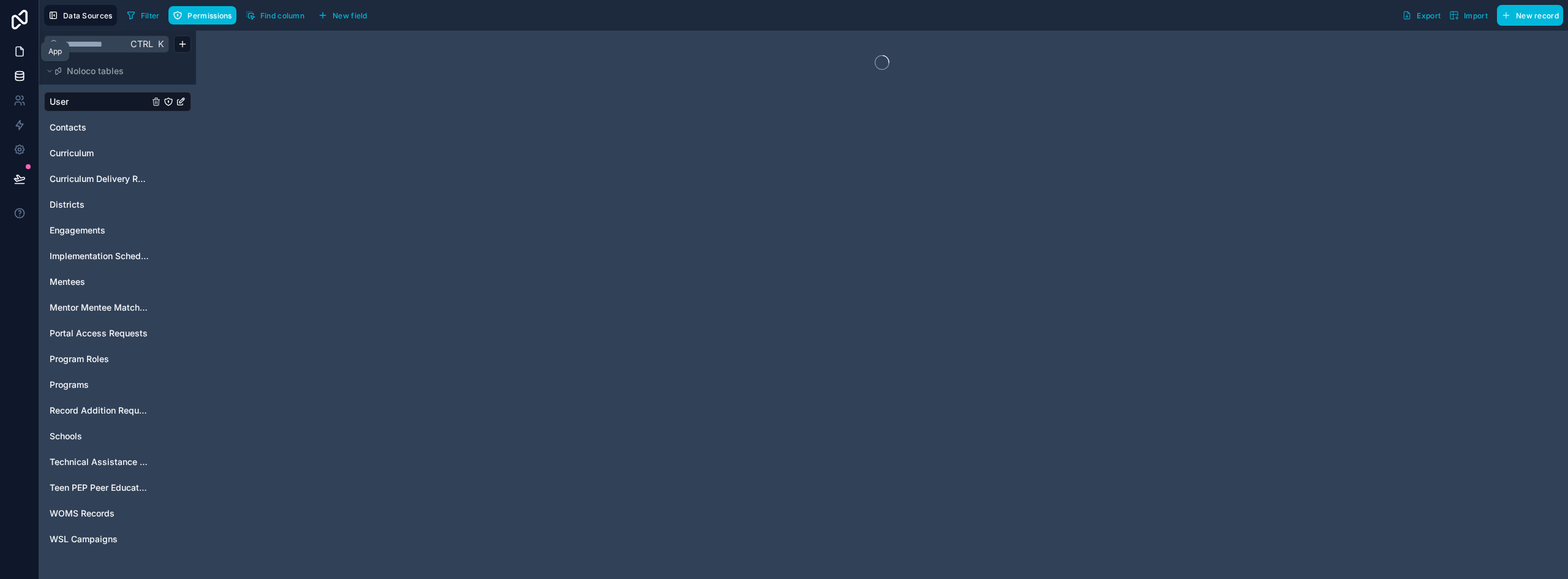
click at [22, 54] on icon at bounding box center [19, 51] width 12 height 12
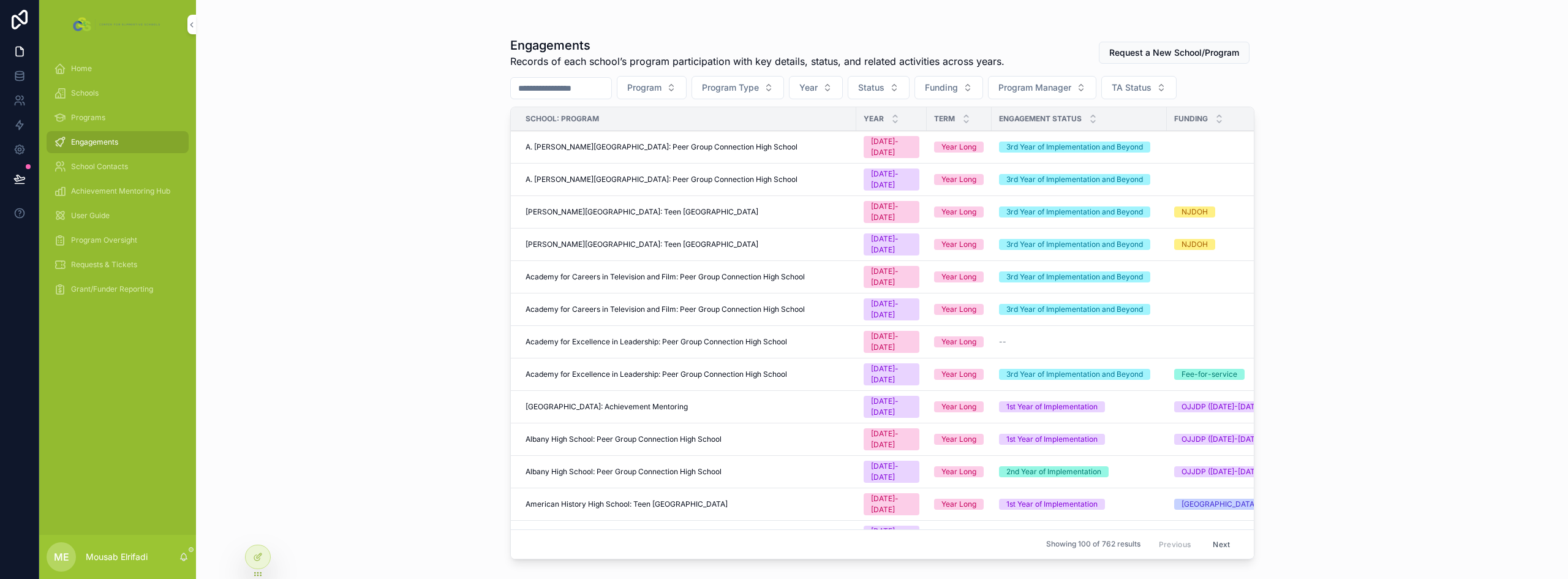
click at [0, 0] on icon at bounding box center [0, 0] width 0 height 0
click at [347, 202] on div "Engagements Records of each school’s program participation with key details, st…" at bounding box center [882, 289] width 1372 height 579
click at [20, 76] on icon at bounding box center [19, 76] width 12 height 12
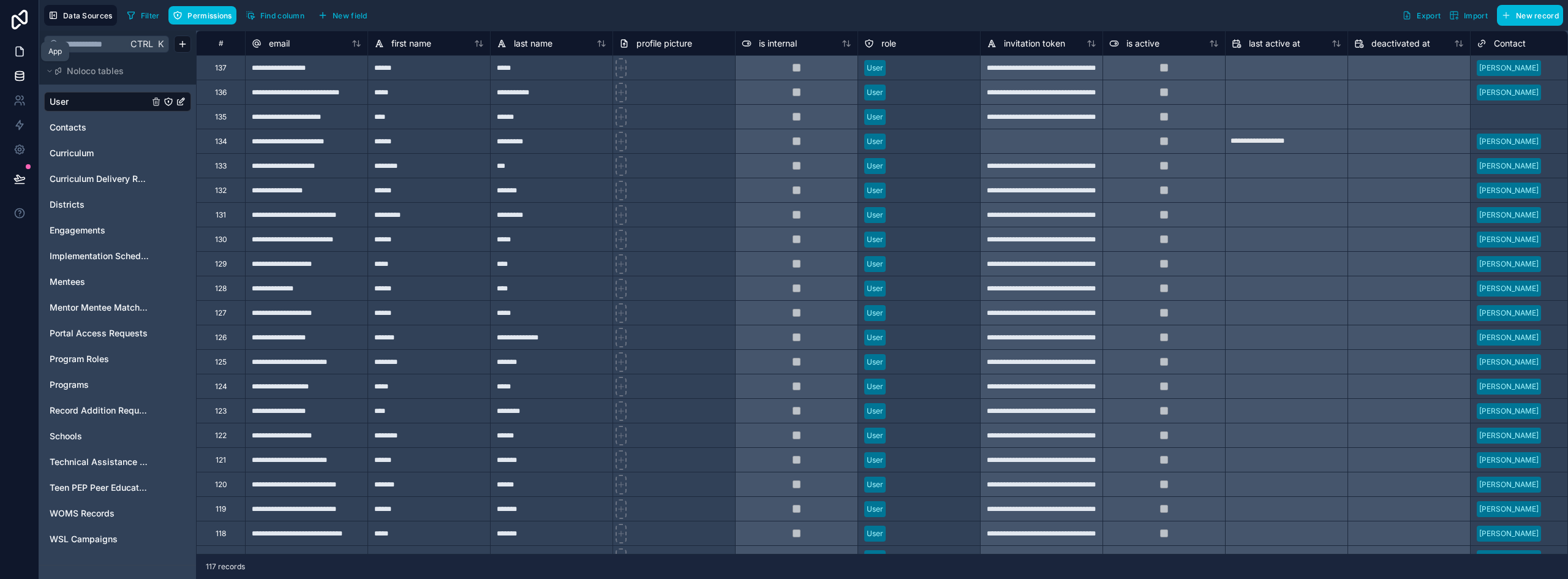
click at [20, 59] on link at bounding box center [19, 52] width 39 height 25
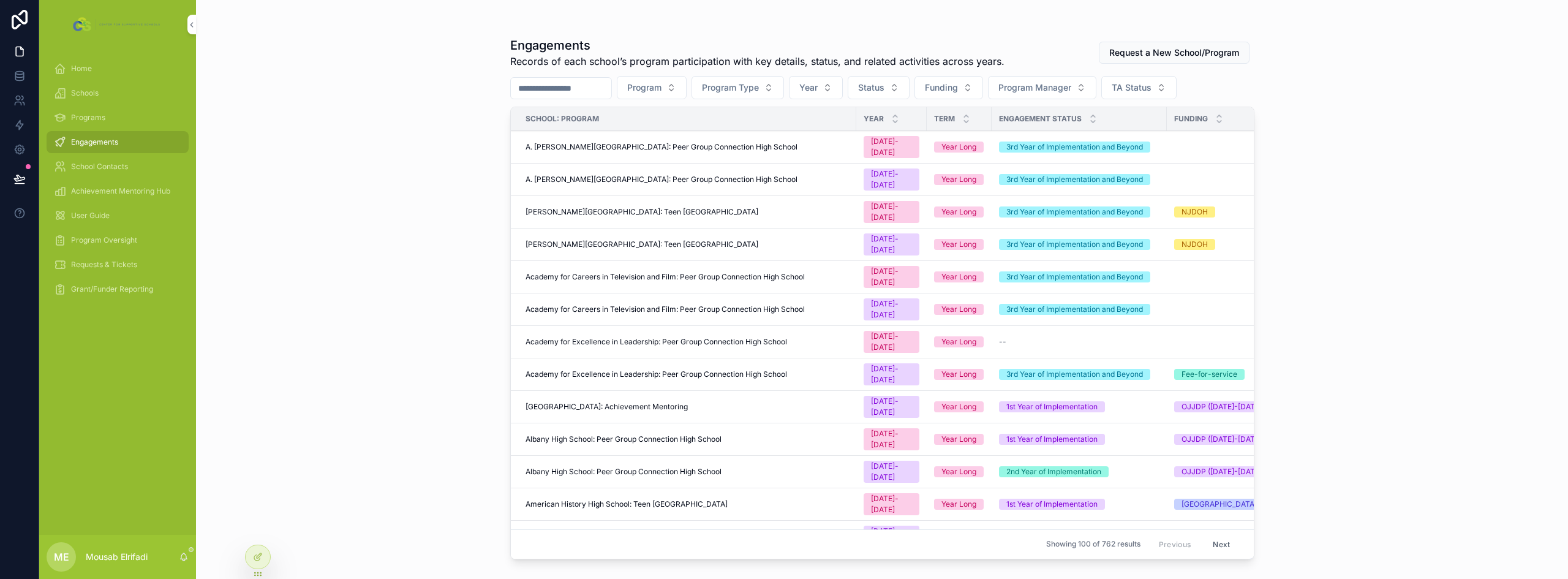
click at [94, 291] on span "Grant/Funder Reporting" at bounding box center [112, 288] width 82 height 9
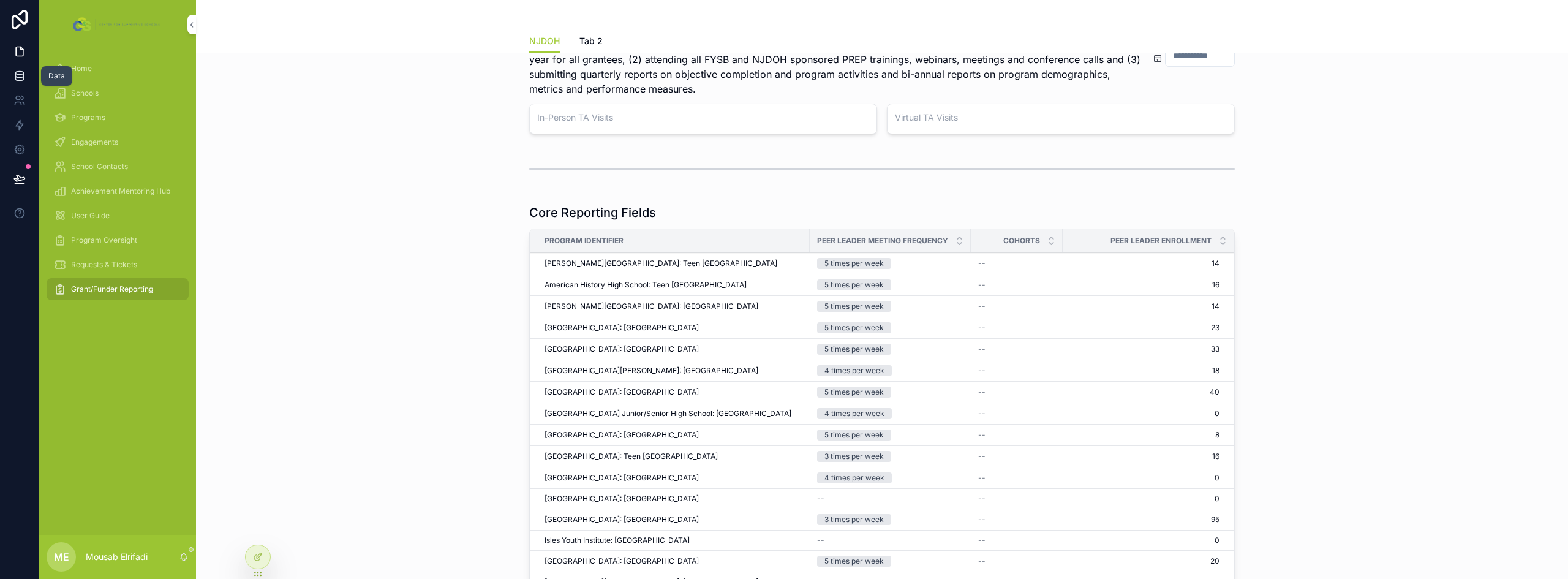
click at [21, 74] on icon at bounding box center [19, 73] width 8 height 3
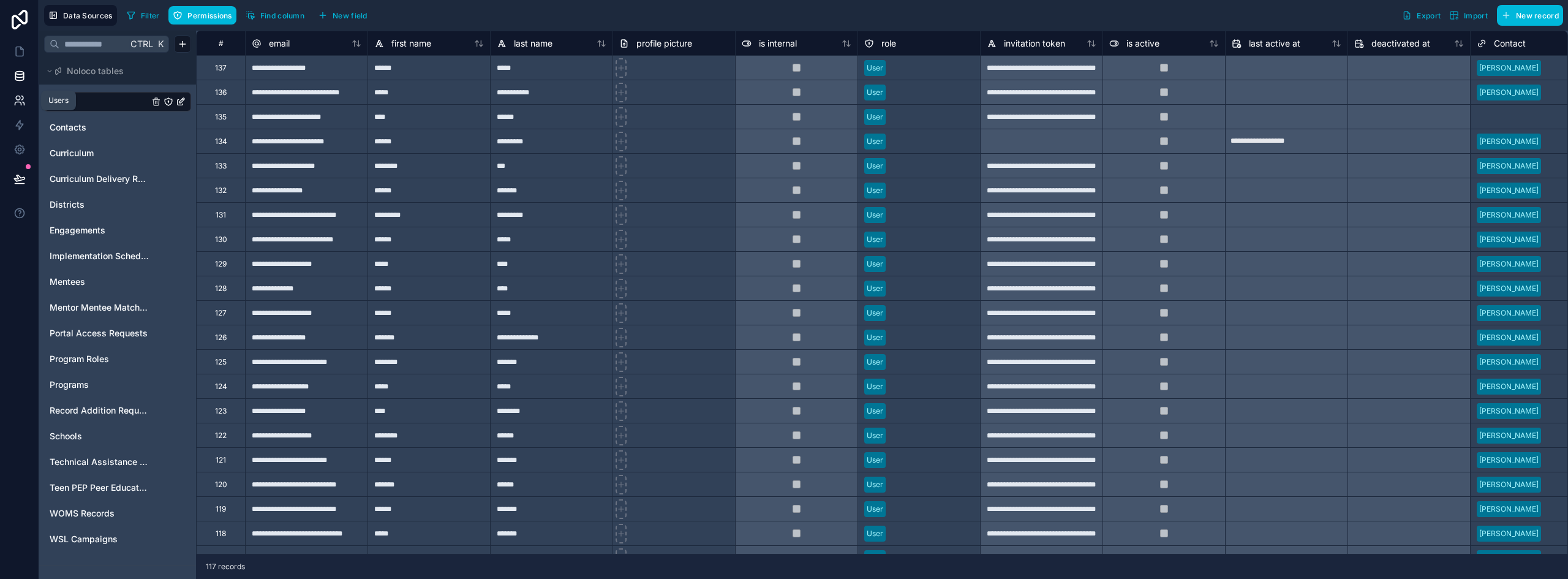
click at [17, 94] on icon at bounding box center [19, 100] width 12 height 12
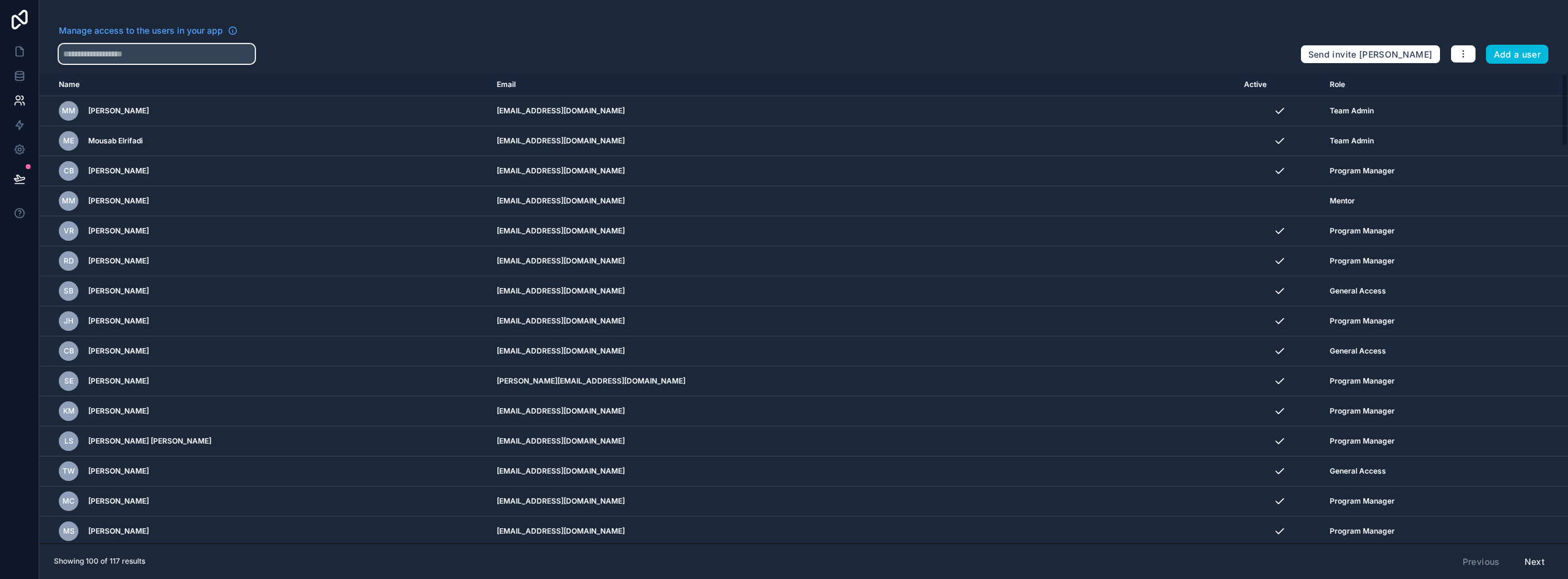
click at [158, 59] on input "text" at bounding box center [157, 53] width 196 height 20
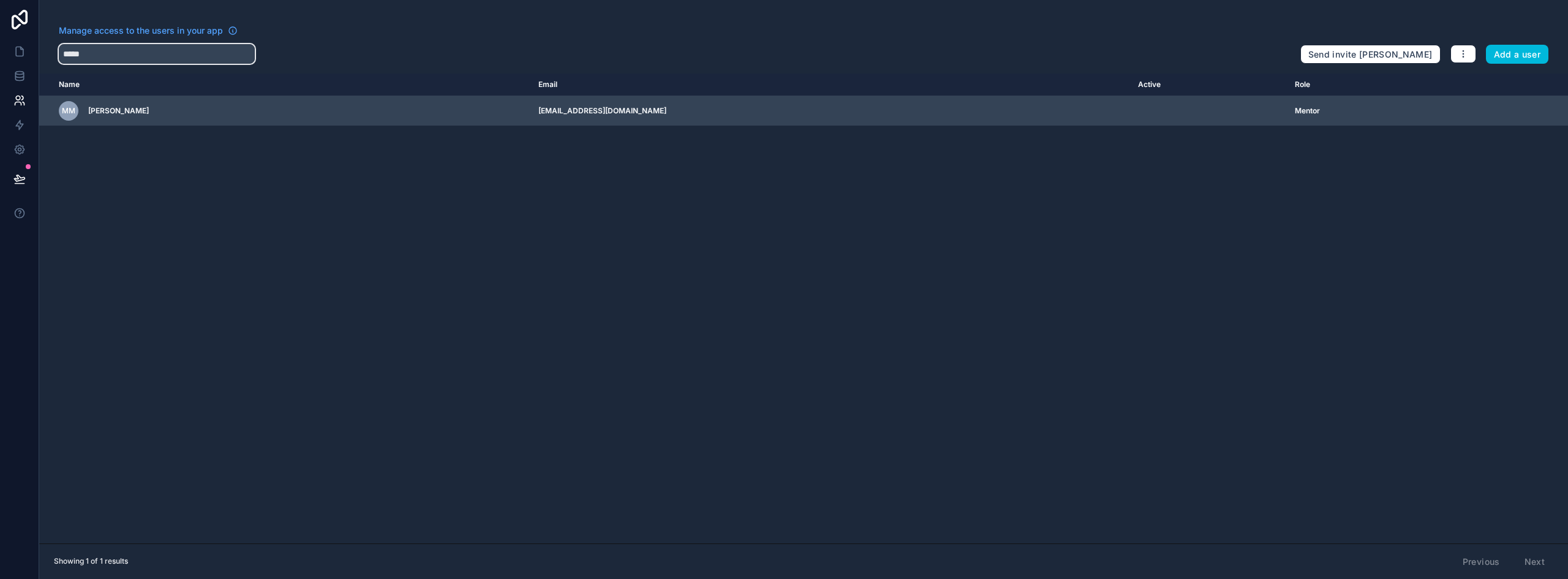
type input "*****"
click at [0, 0] on icon "scrollable content" at bounding box center [0, 0] width 0 height 0
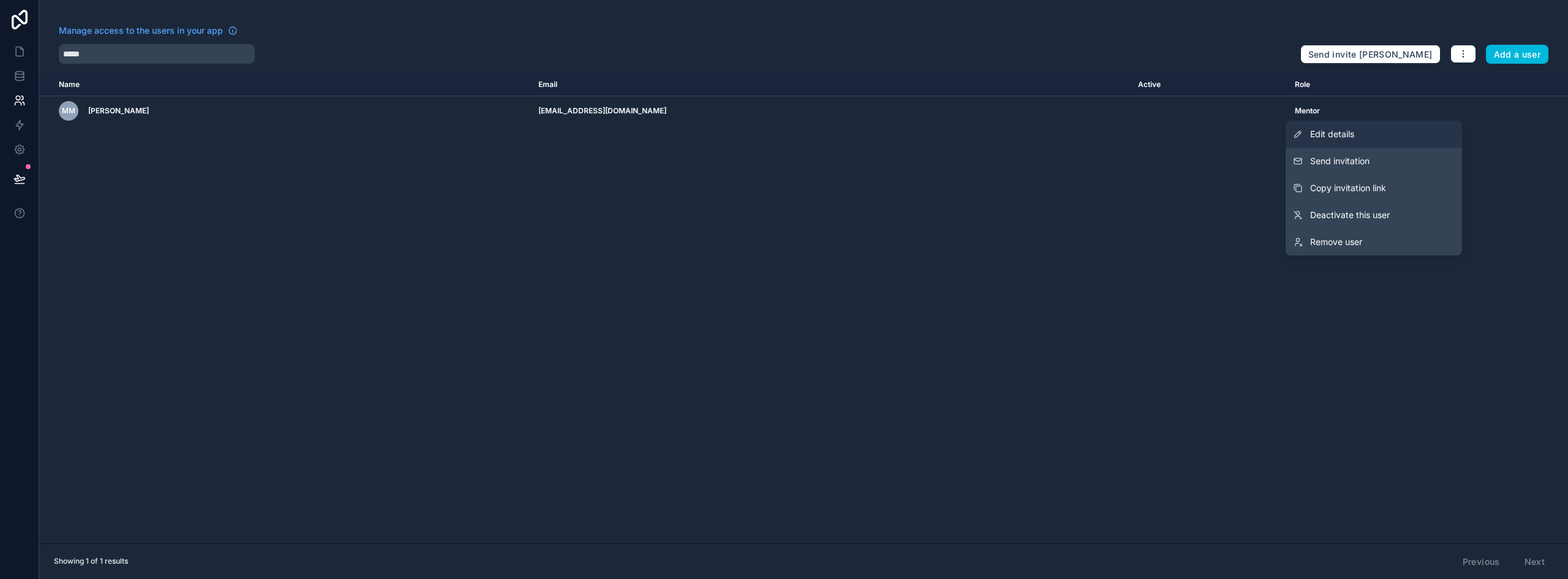
click at [1431, 134] on link "Edit details" at bounding box center [1374, 134] width 177 height 27
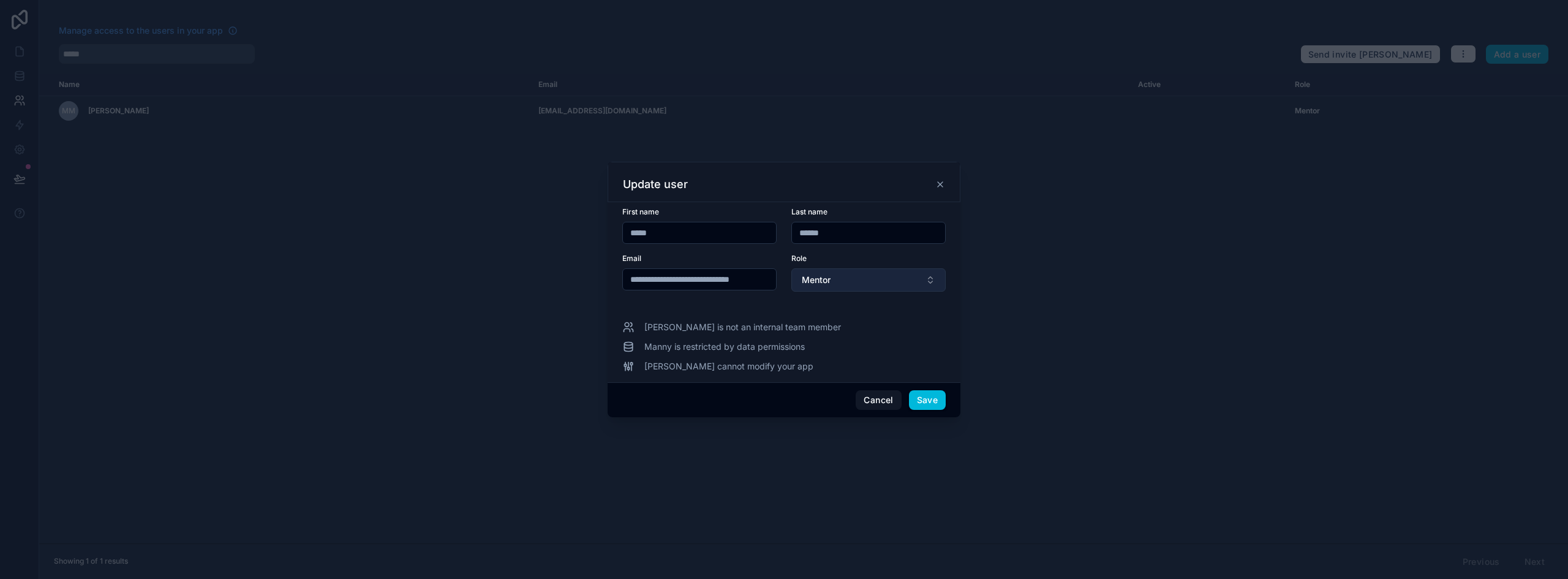
click at [862, 285] on button "Mentor" at bounding box center [868, 280] width 154 height 23
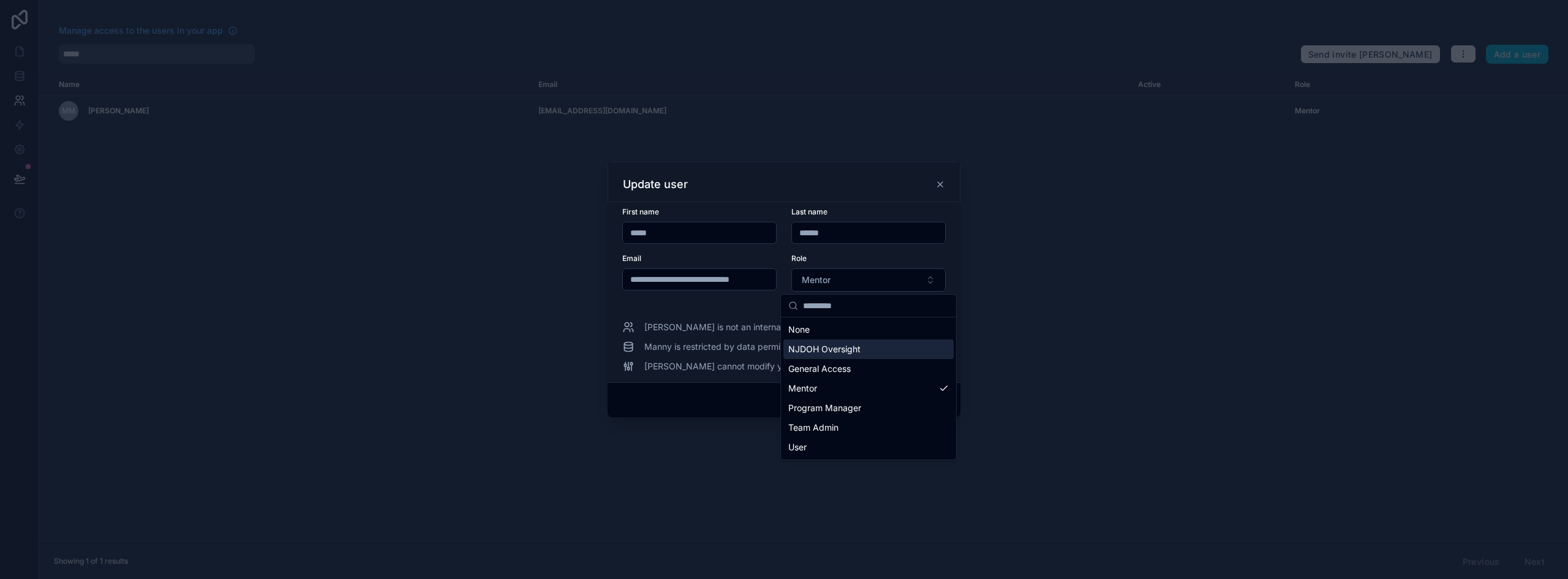
click at [848, 346] on span "NJDOH Oversight" at bounding box center [824, 349] width 72 height 12
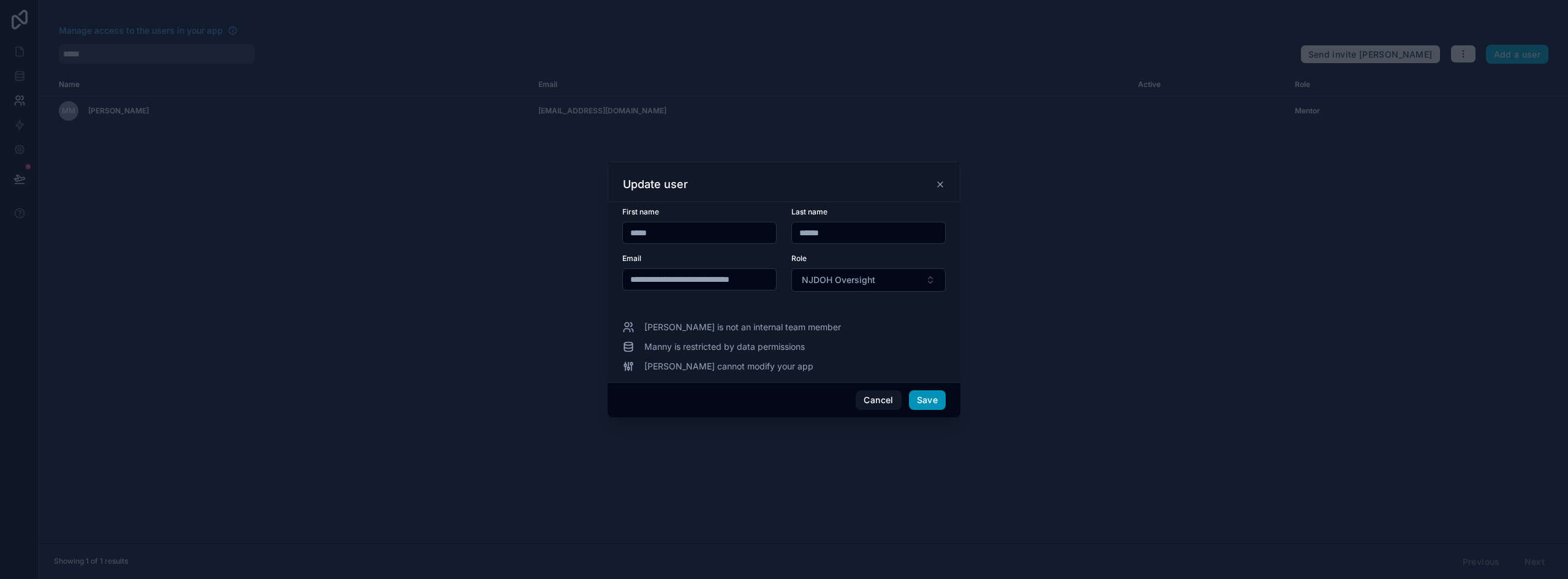
click at [927, 396] on button "Save" at bounding box center [927, 400] width 36 height 20
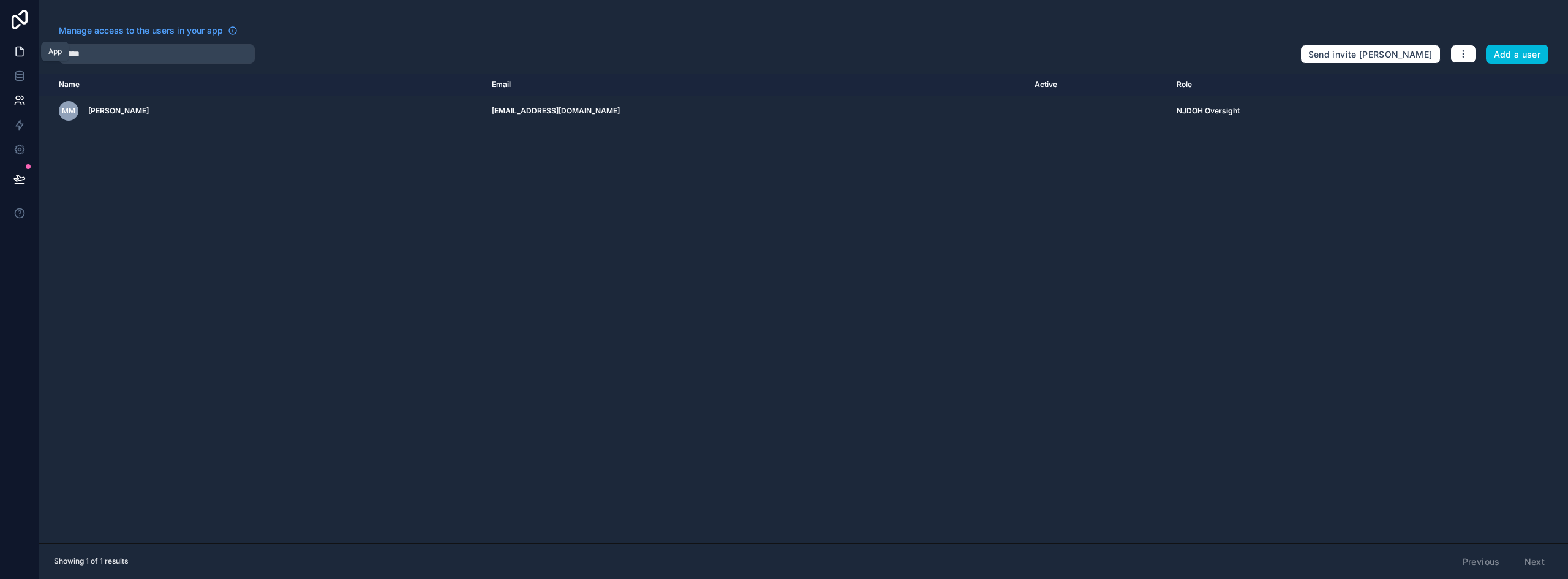
click at [17, 51] on icon at bounding box center [19, 51] width 12 height 12
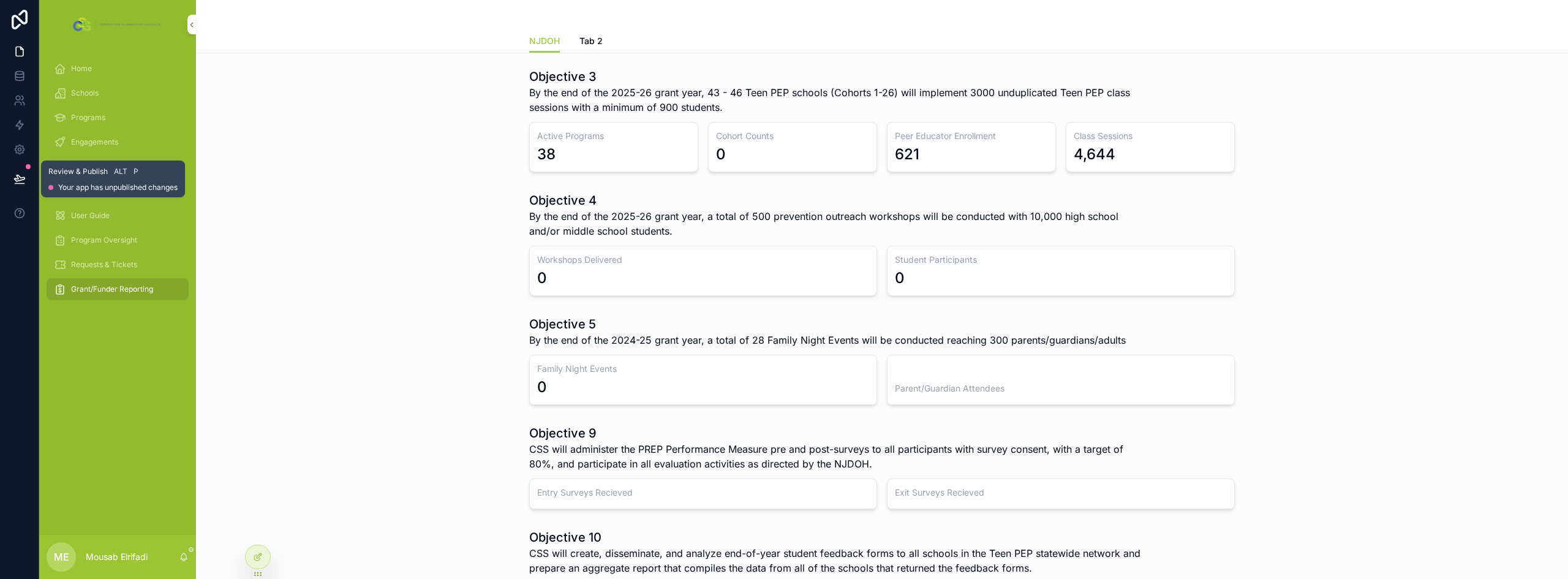
click at [15, 175] on icon at bounding box center [19, 179] width 12 height 12
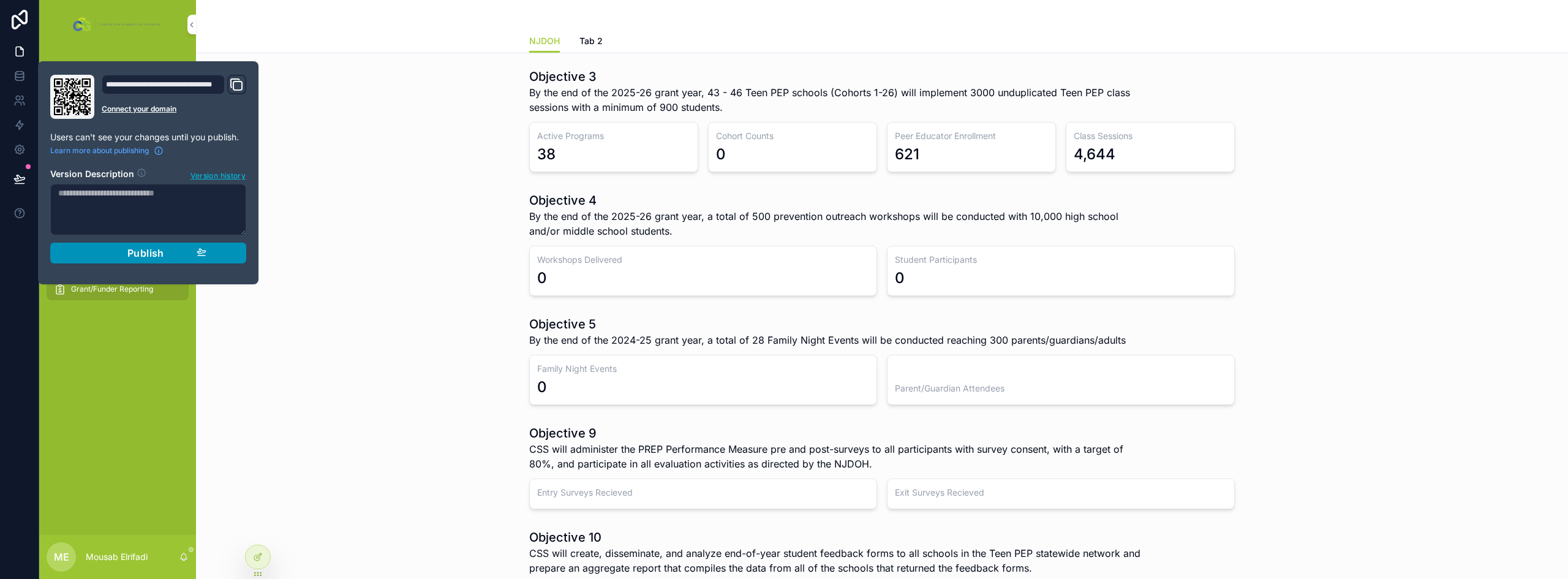
click at [115, 250] on div "Publish" at bounding box center [147, 253] width 116 height 12
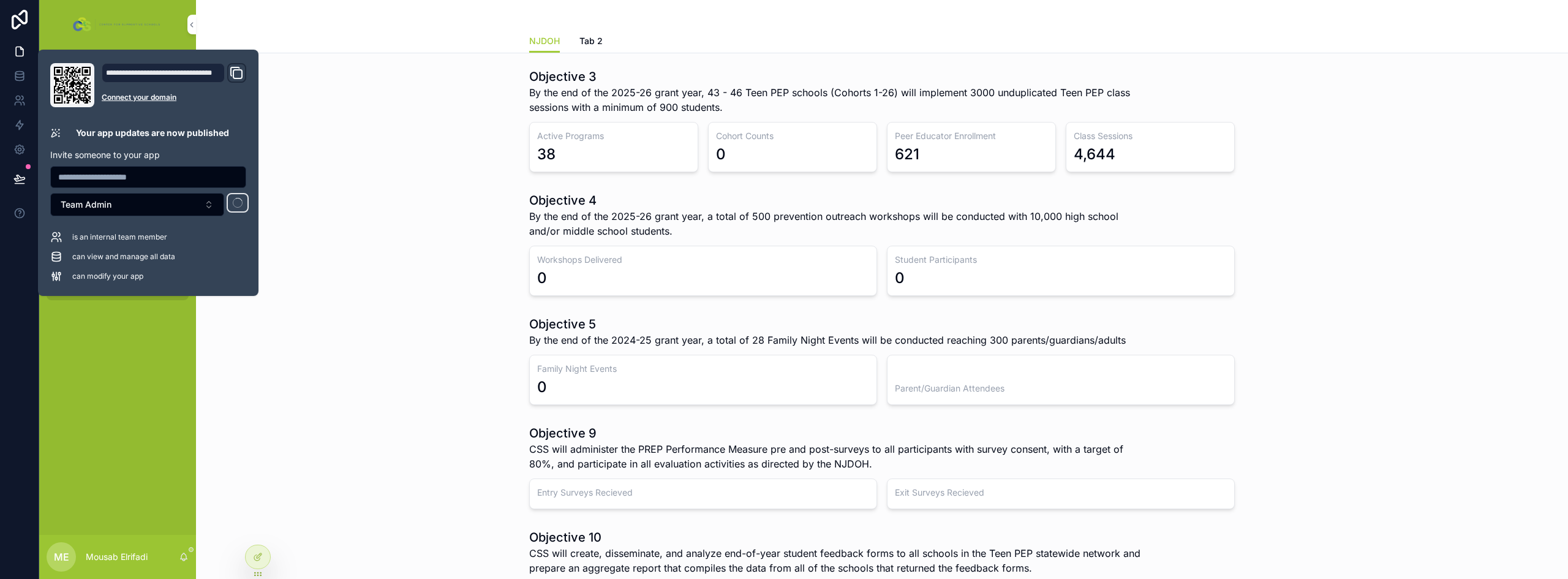
click at [339, 195] on div "Objective 4 By the end of the 2025-26 grant year, a total of 500 prevention out…" at bounding box center [881, 244] width 1352 height 114
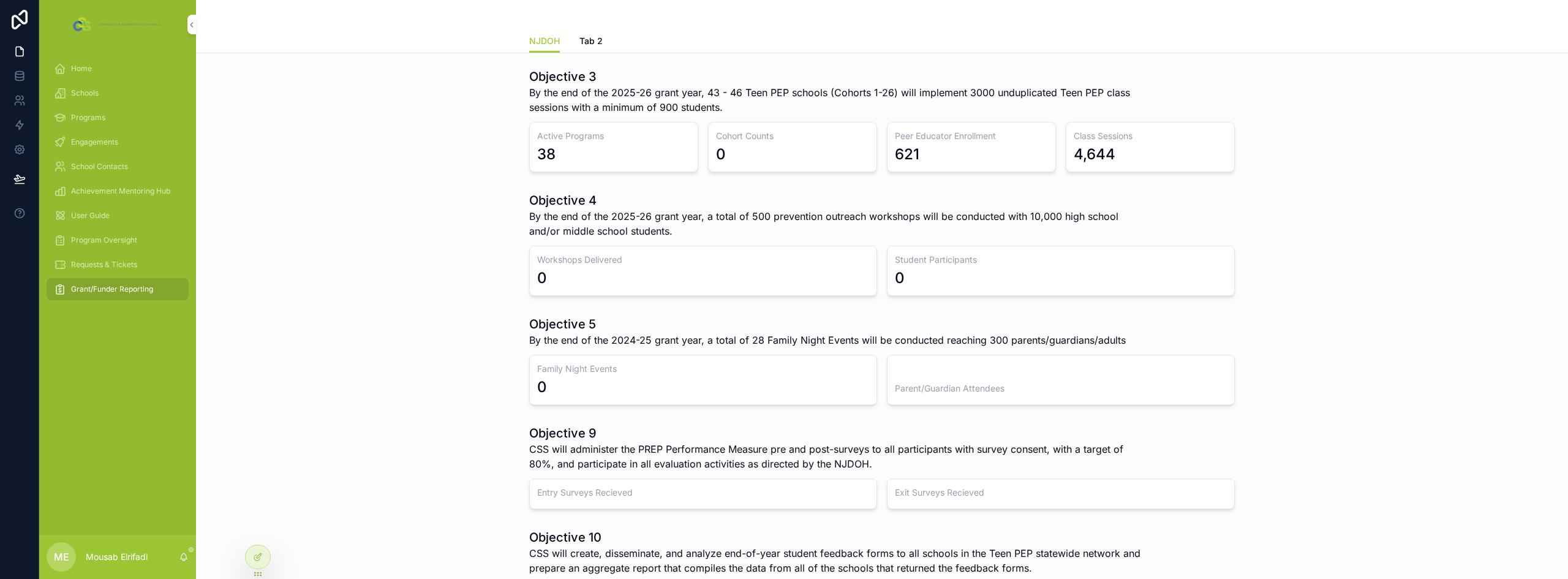
click at [0, 0] on icon at bounding box center [0, 0] width 0 height 0
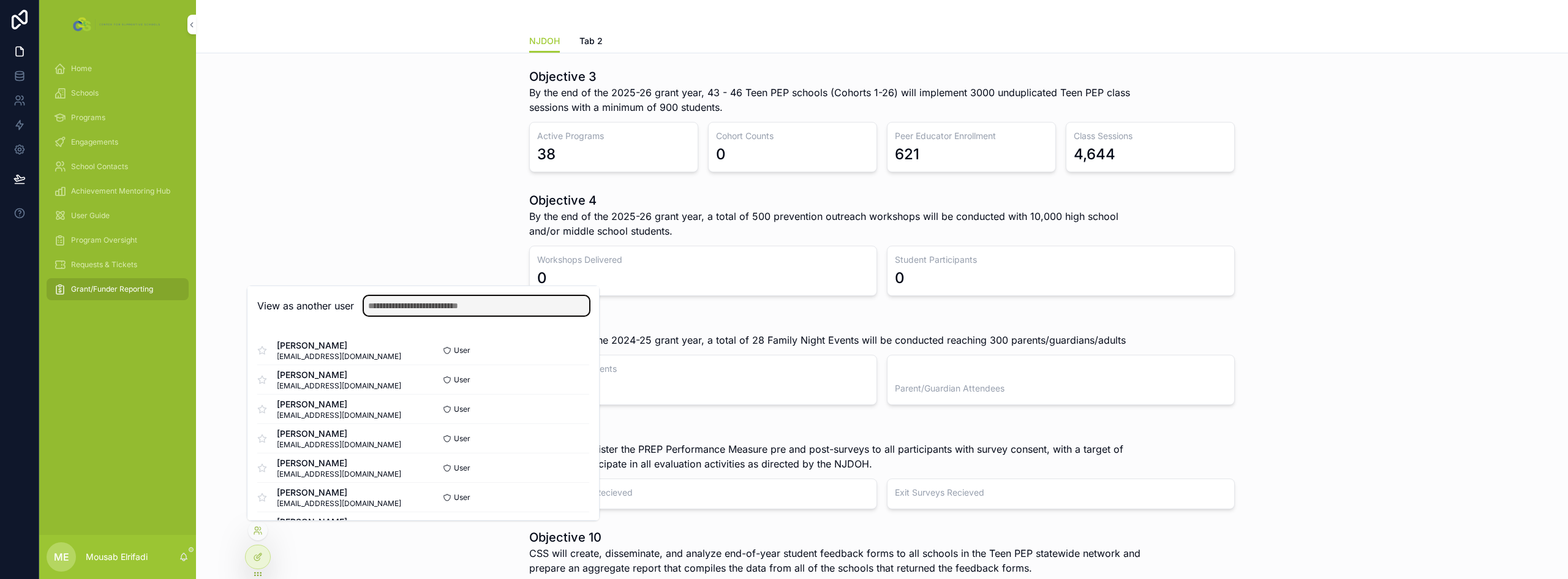
click at [387, 311] on input "text" at bounding box center [476, 305] width 225 height 20
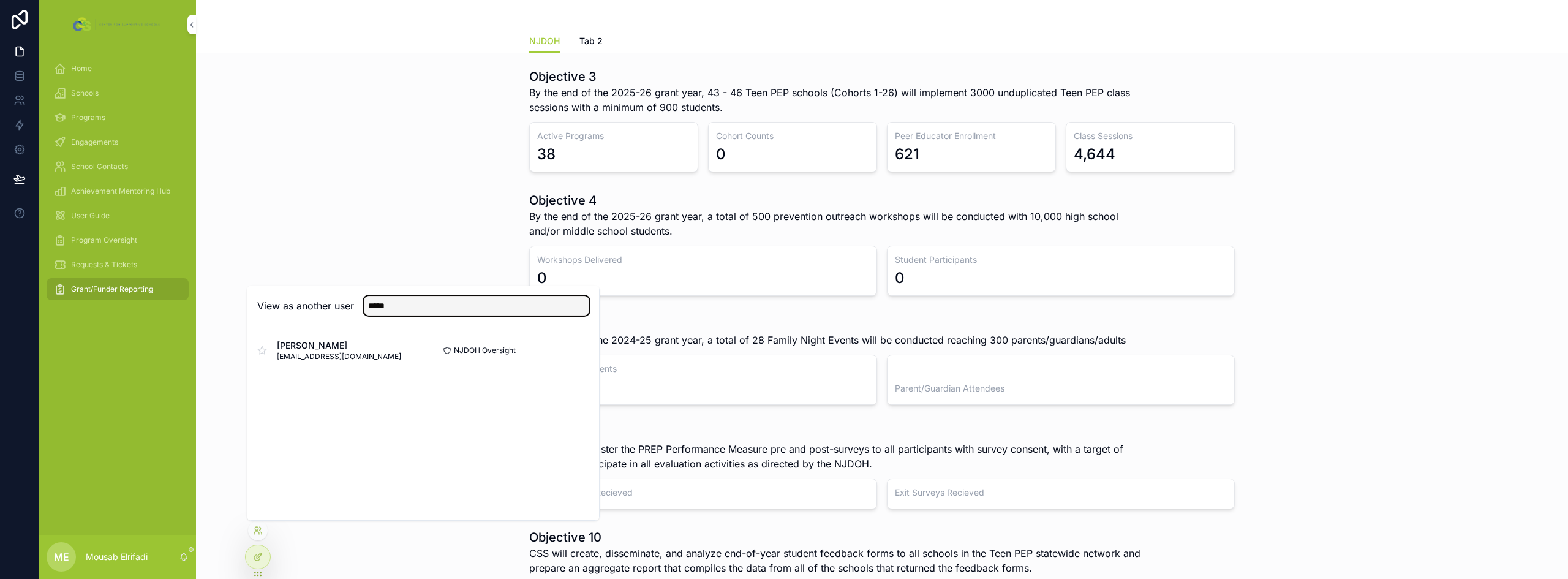
type input "*****"
click at [0, 0] on button "Select" at bounding box center [0, 0] width 0 height 0
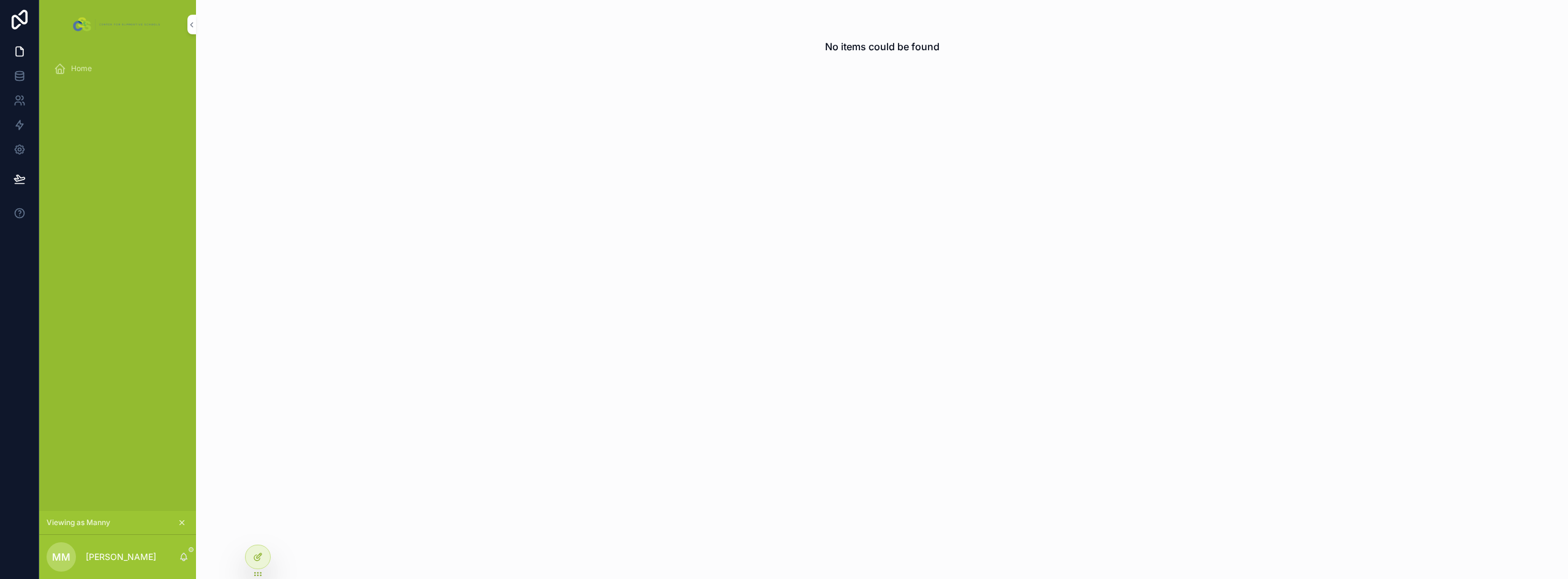
click at [260, 560] on icon at bounding box center [258, 556] width 9 height 9
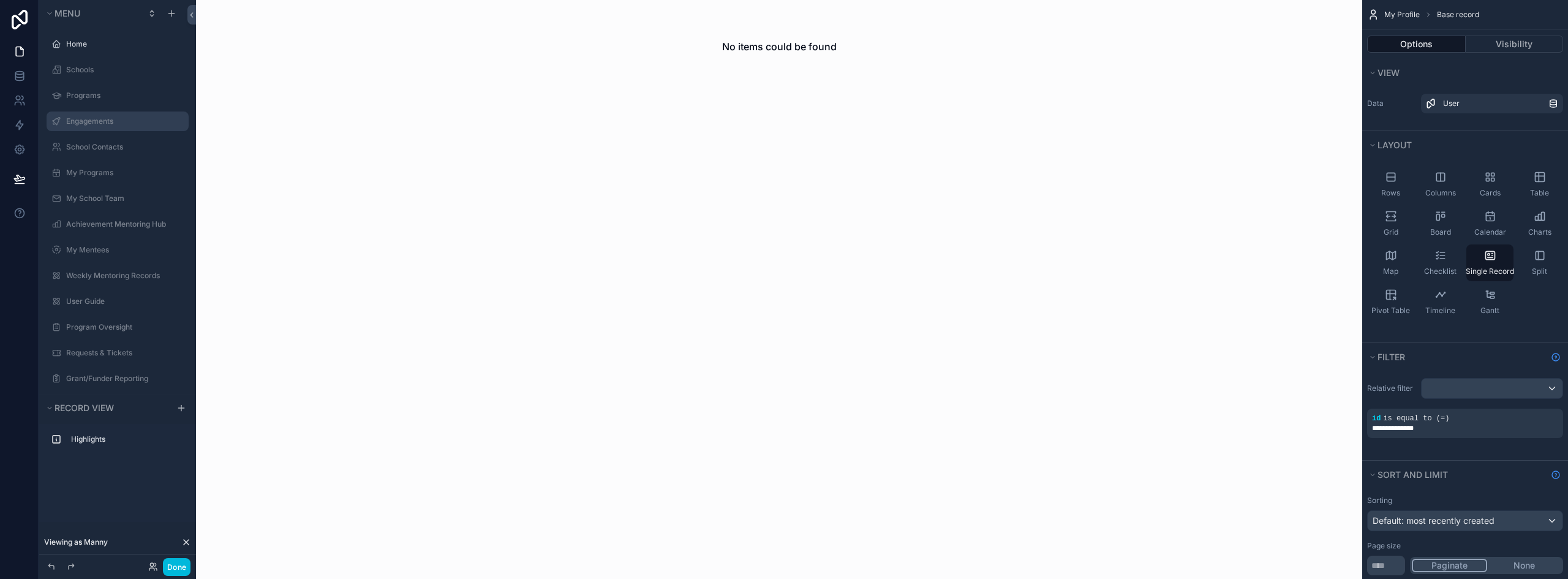
click at [97, 124] on label "Engagements" at bounding box center [124, 120] width 115 height 9
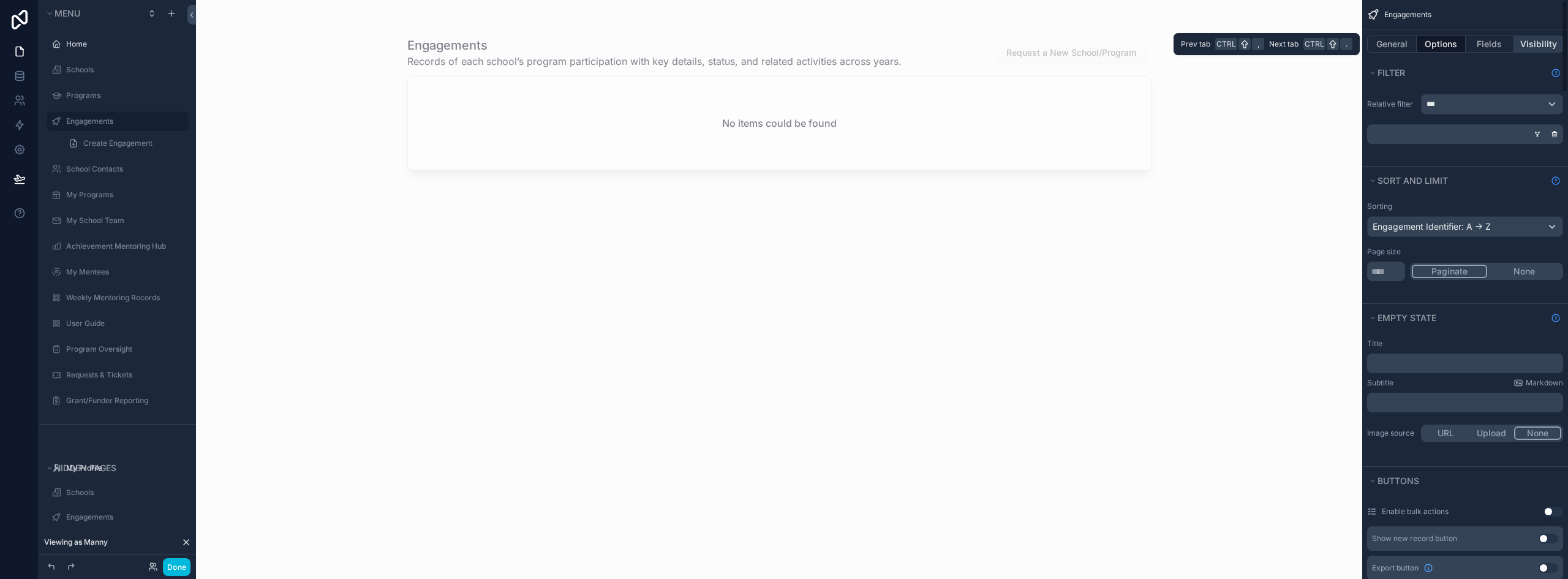
click at [1556, 45] on button "Visibility" at bounding box center [1538, 44] width 49 height 17
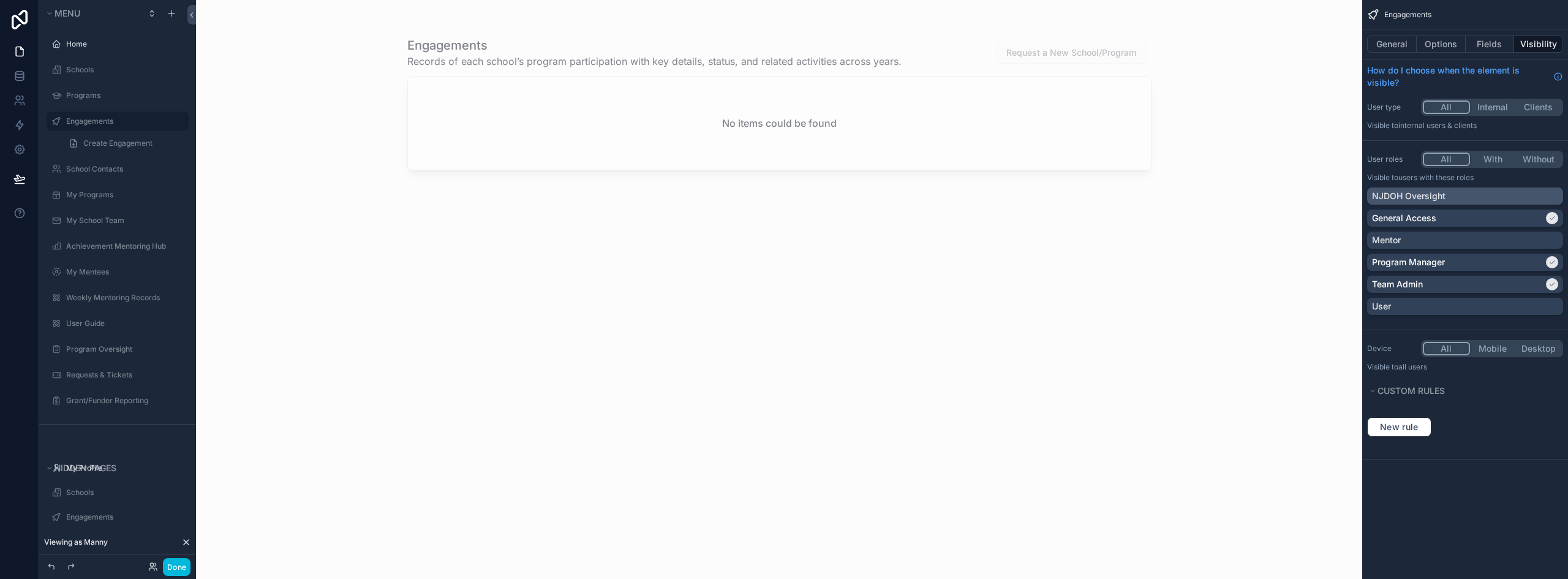
click at [1448, 193] on div "NJDOH Oversight" at bounding box center [1464, 196] width 186 height 12
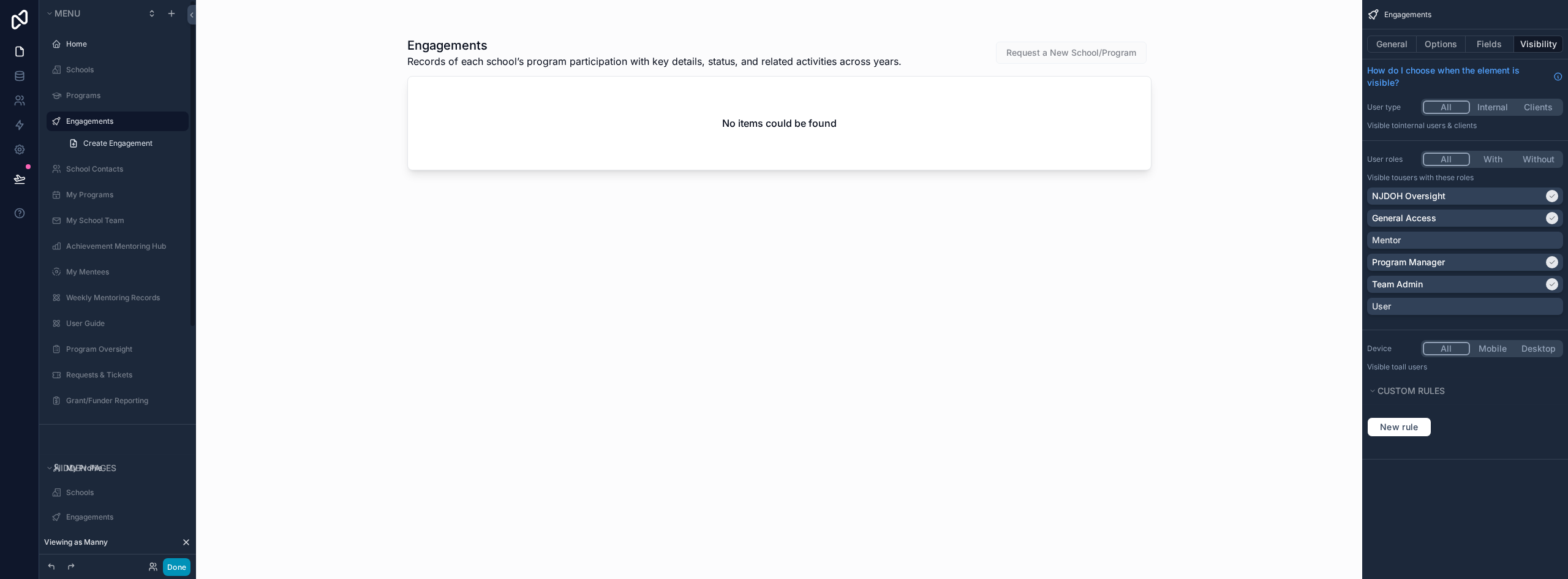
click at [175, 571] on button "Done" at bounding box center [177, 567] width 28 height 18
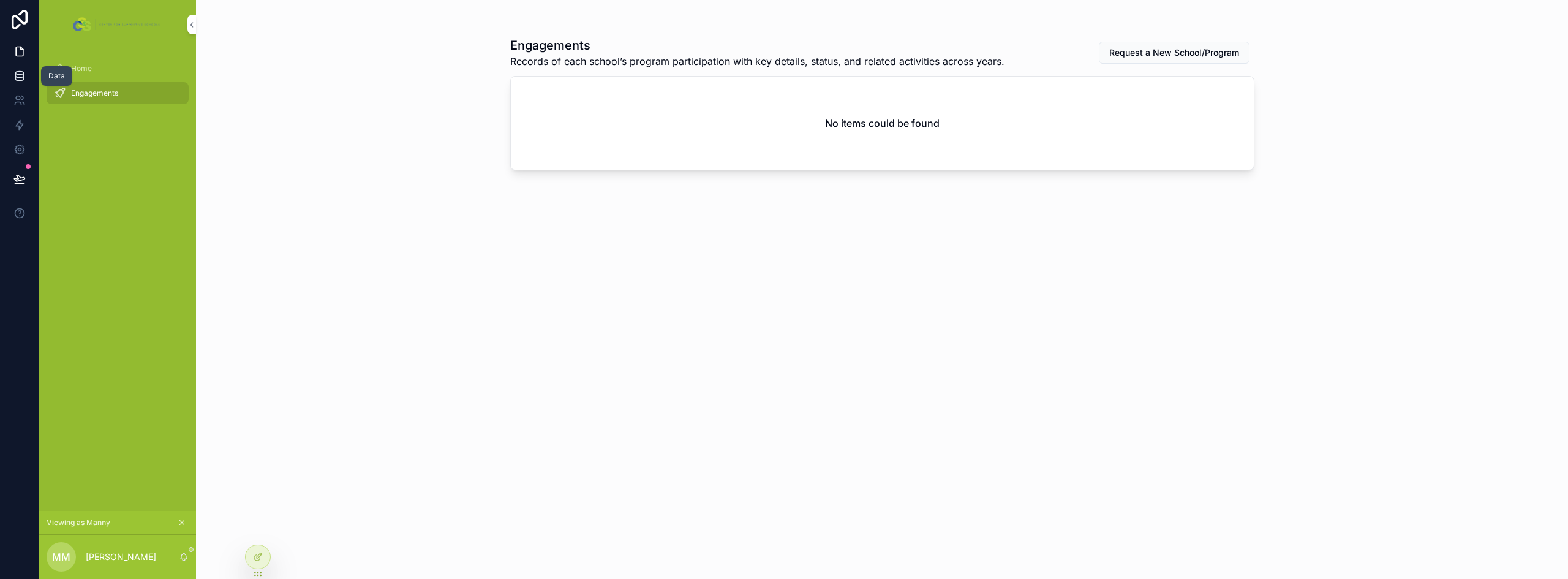
click at [21, 79] on icon at bounding box center [19, 76] width 12 height 12
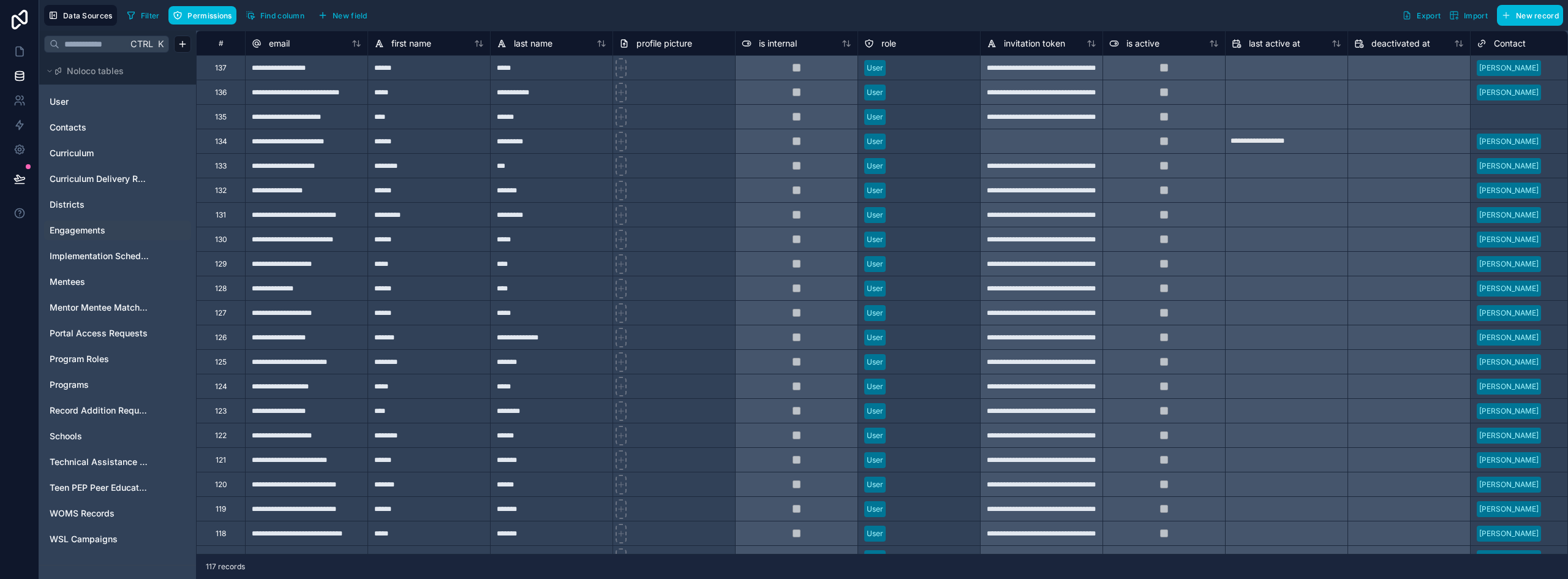
click at [166, 229] on icon "Engagements" at bounding box center [168, 230] width 9 height 9
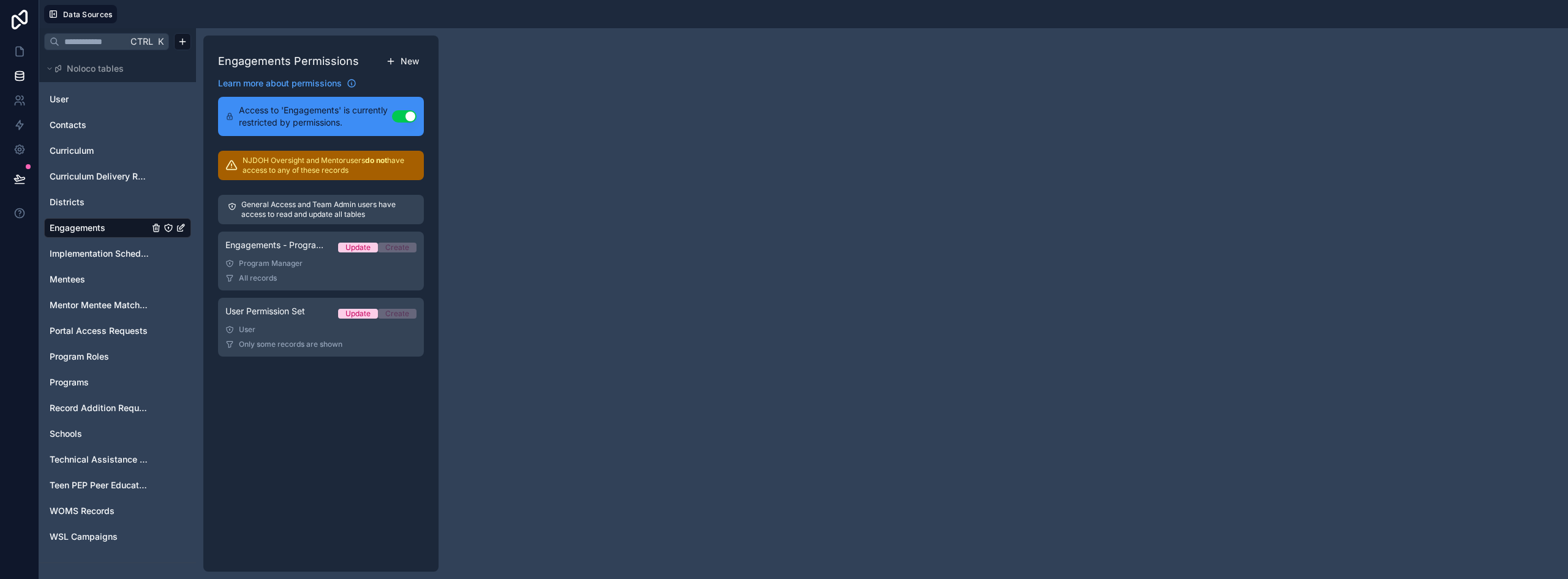
click at [406, 61] on span "New" at bounding box center [409, 61] width 18 height 12
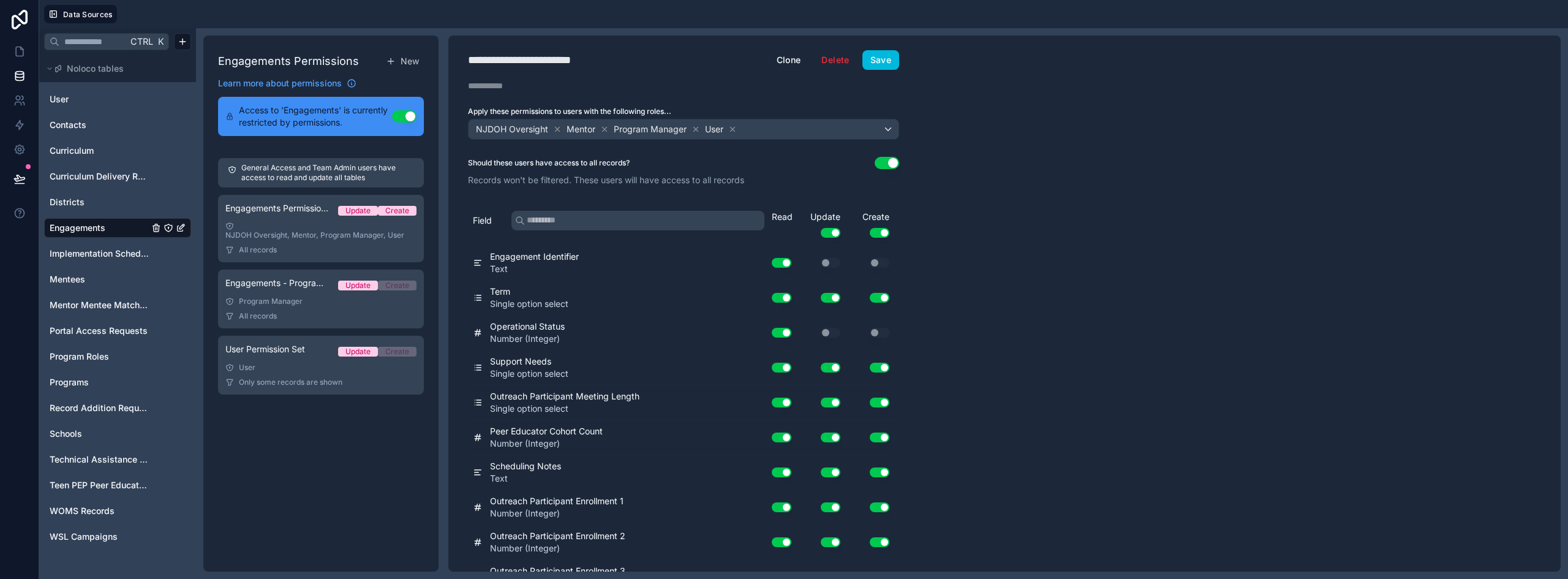
click at [565, 61] on div "**********" at bounding box center [543, 59] width 151 height 17
type div "**********"
click at [606, 127] on icon at bounding box center [605, 129] width 4 height 4
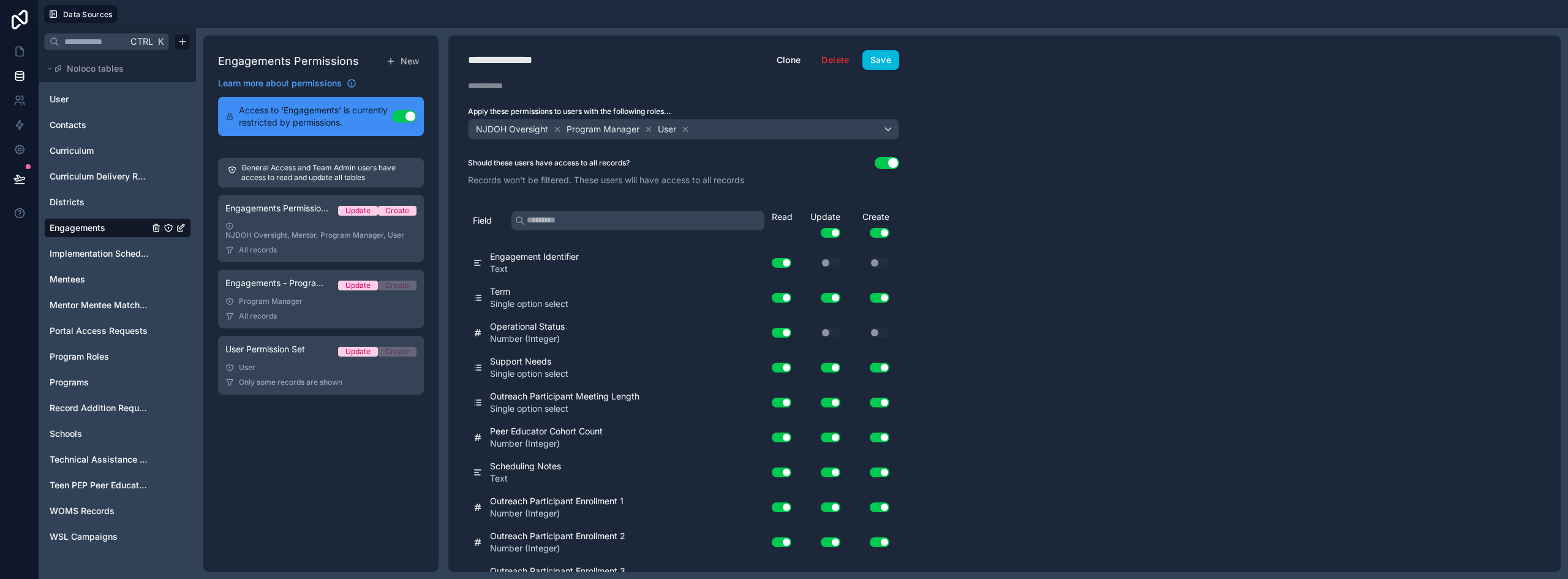
click at [646, 128] on icon at bounding box center [649, 129] width 9 height 9
click at [595, 128] on icon at bounding box center [595, 129] width 4 height 4
click at [880, 234] on button "Use setting" at bounding box center [879, 232] width 20 height 9
click at [830, 231] on button "Use setting" at bounding box center [830, 232] width 20 height 9
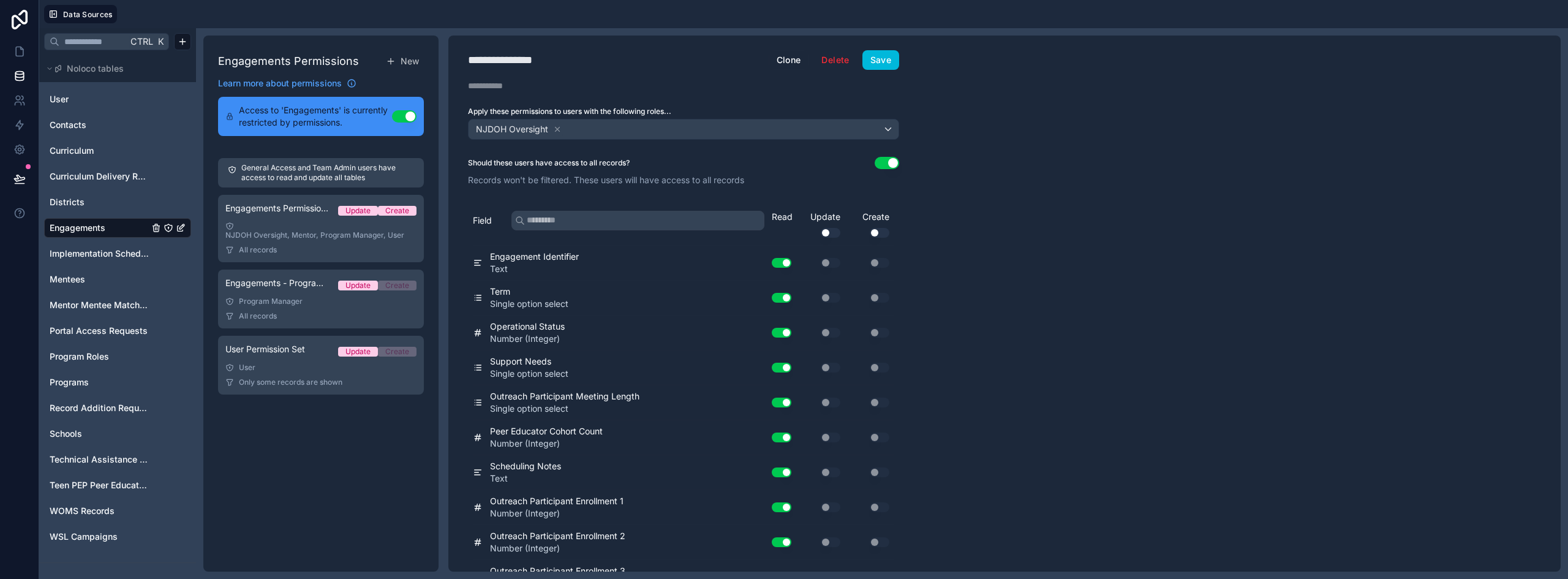
click at [890, 166] on button "Use setting" at bounding box center [887, 163] width 25 height 12
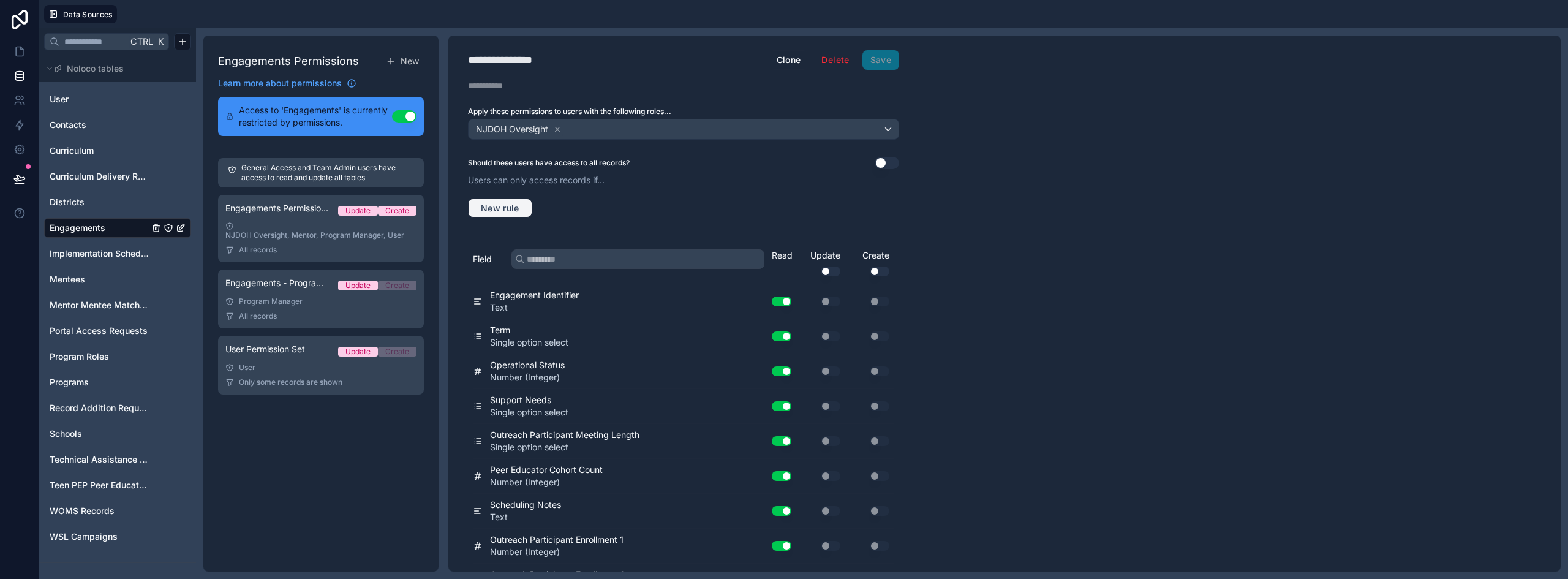
click at [520, 213] on button "New rule" at bounding box center [500, 208] width 64 height 20
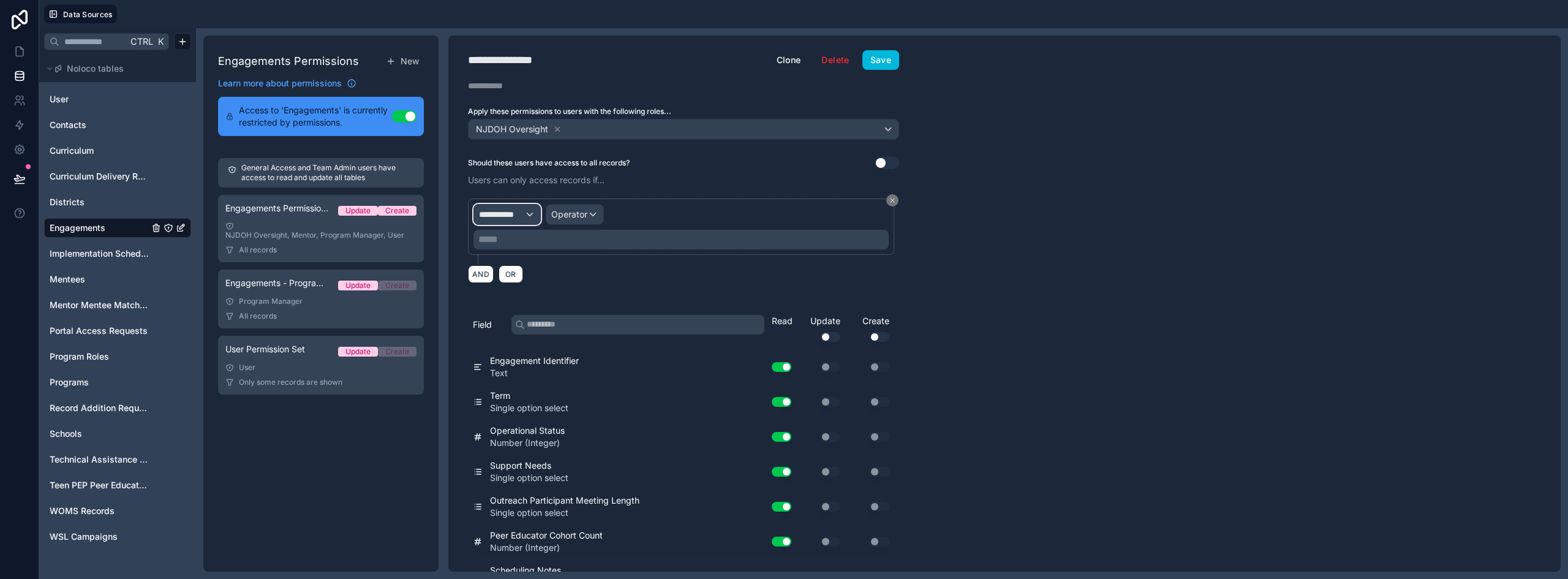
click at [519, 212] on span "**********" at bounding box center [501, 214] width 45 height 12
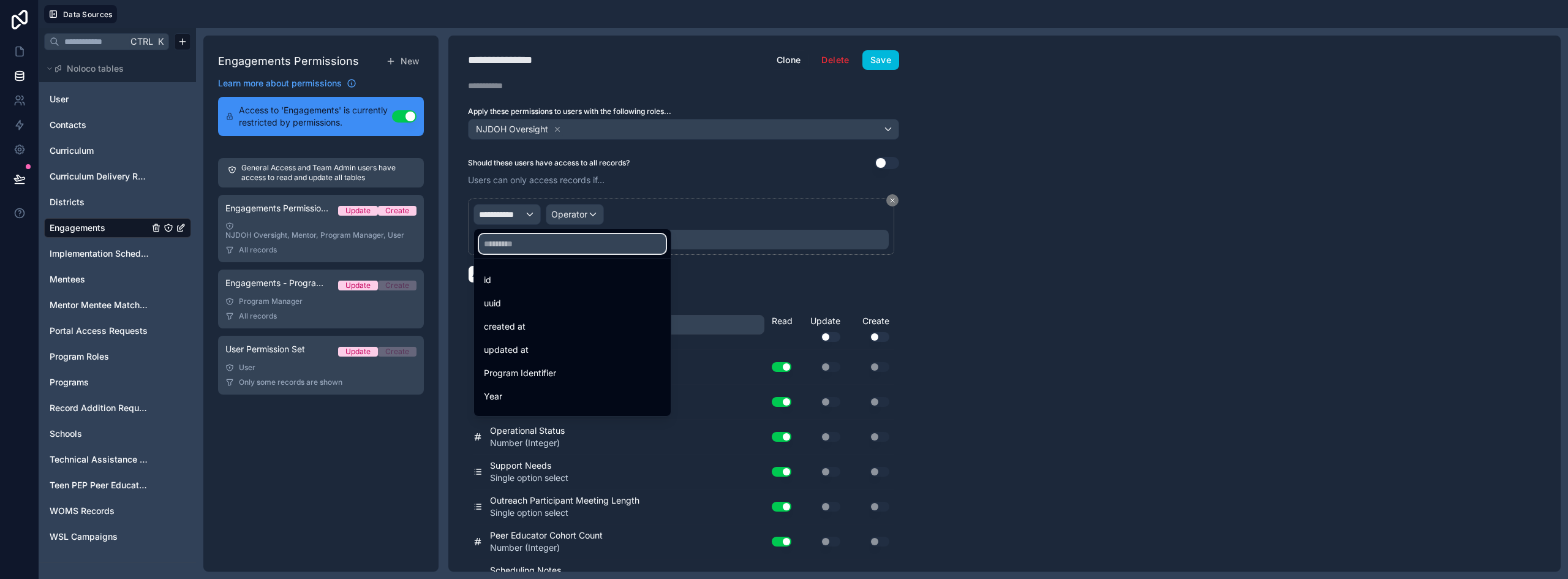
click at [517, 250] on input "text" at bounding box center [572, 244] width 187 height 20
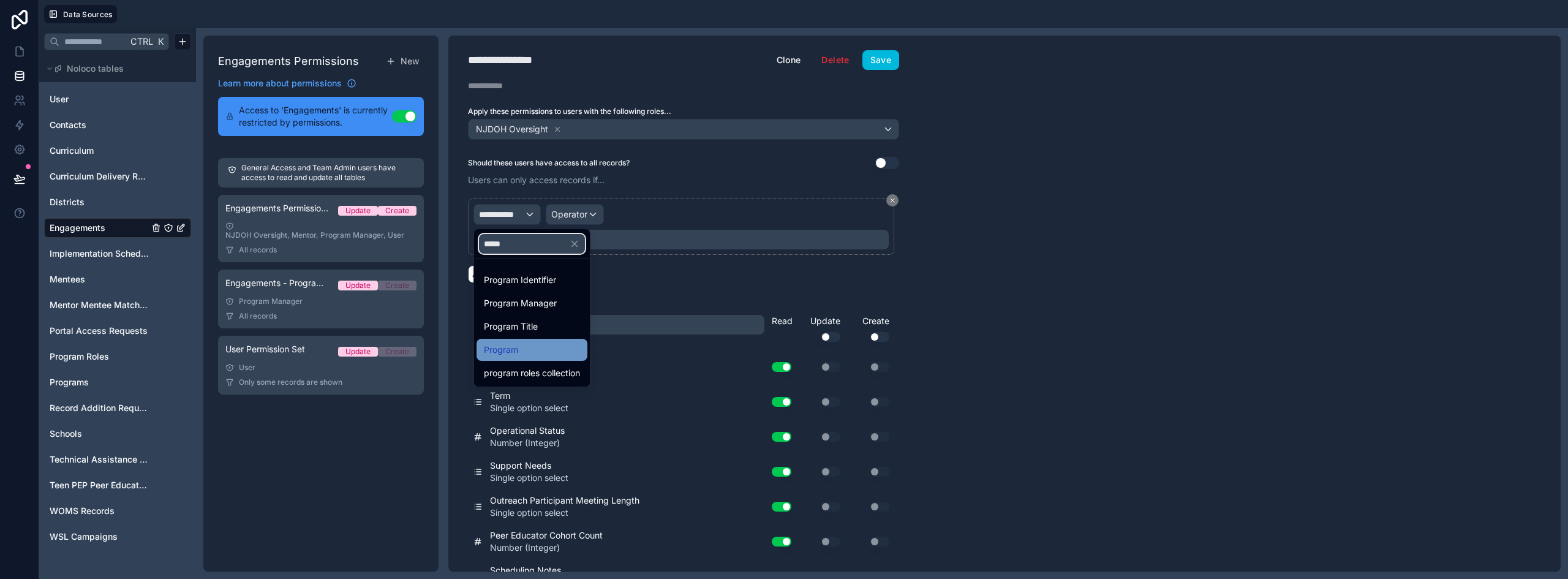
type input "*****"
click at [538, 348] on div "Program" at bounding box center [532, 350] width 96 height 15
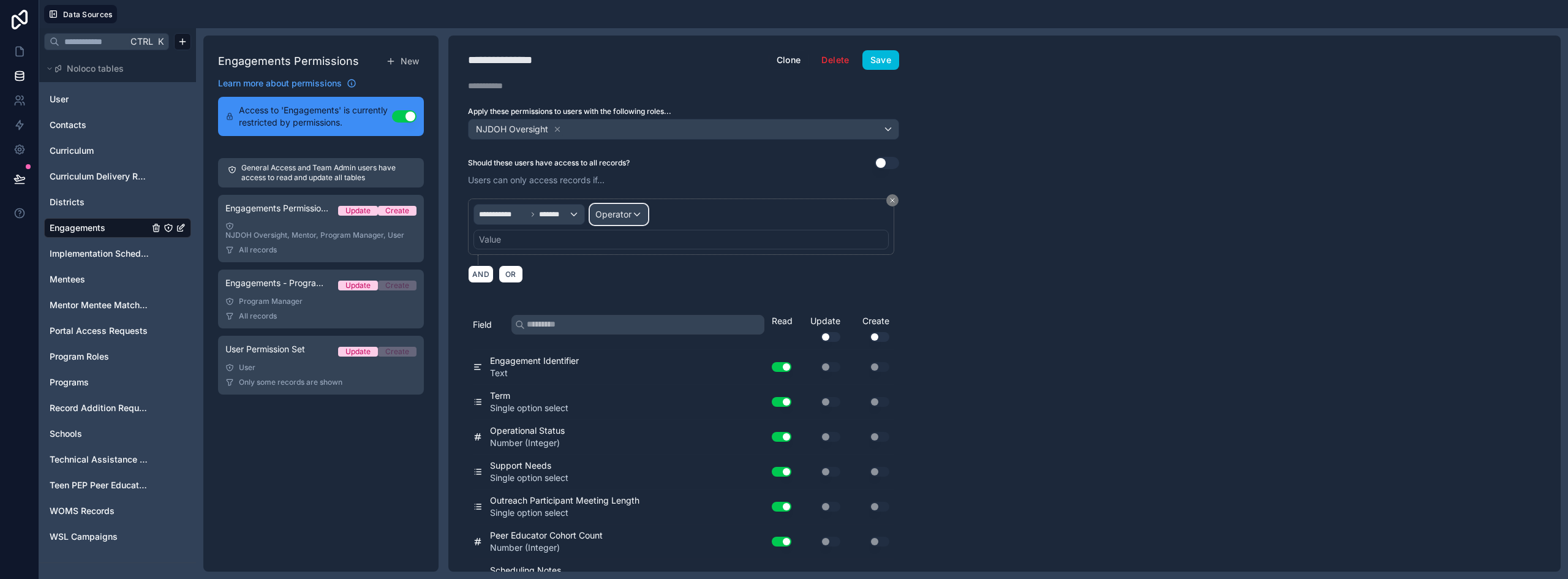
click at [619, 215] on span "Operator" at bounding box center [614, 214] width 36 height 10
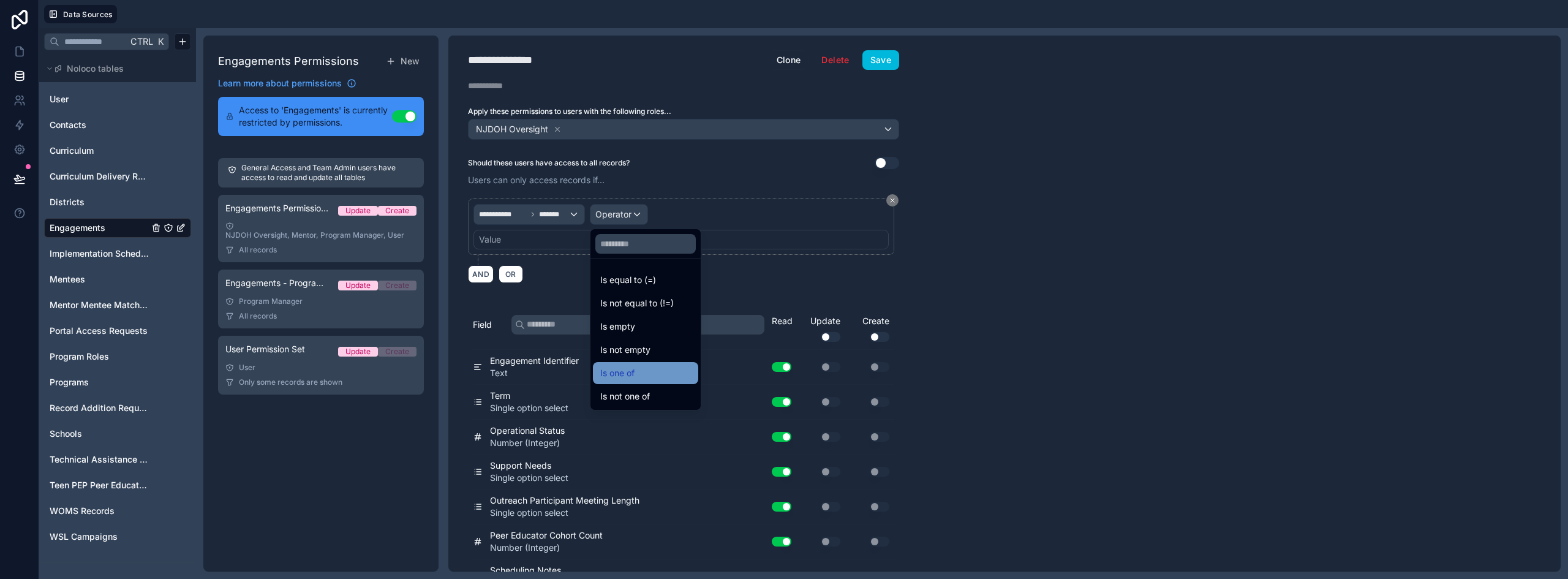
click at [649, 368] on div "Is one of" at bounding box center [645, 373] width 90 height 15
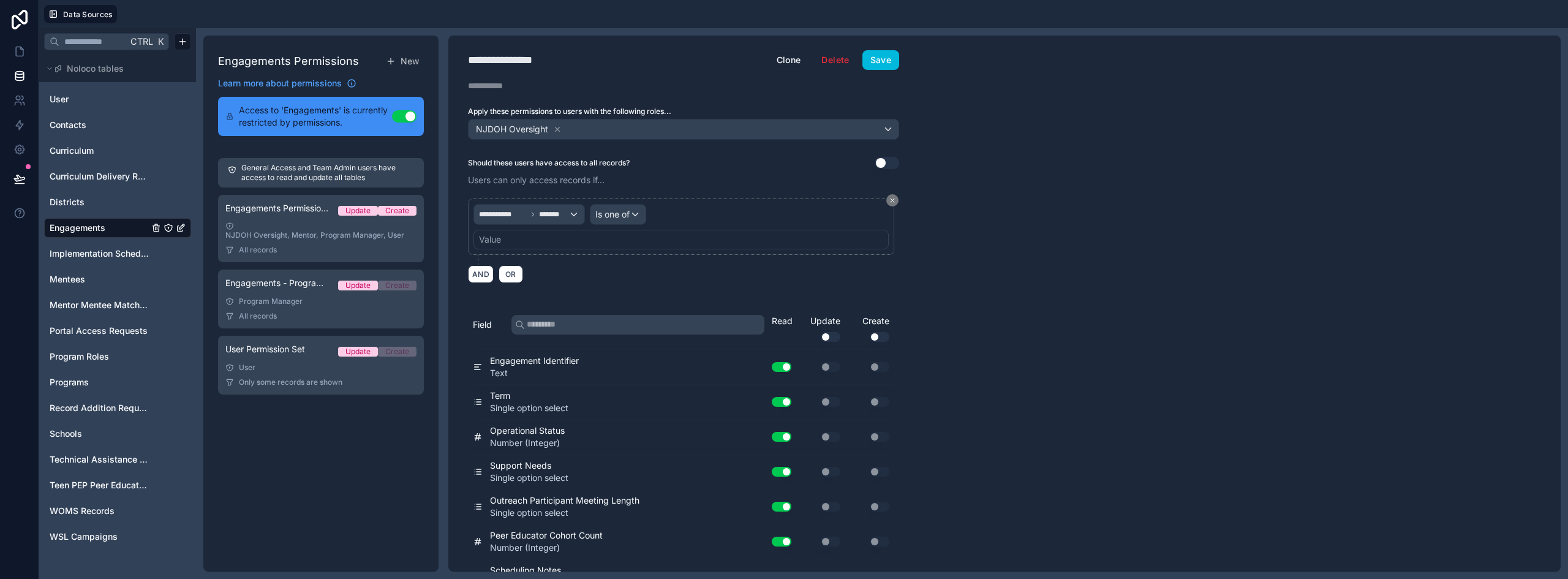
click at [555, 245] on div "Value" at bounding box center [681, 239] width 415 height 20
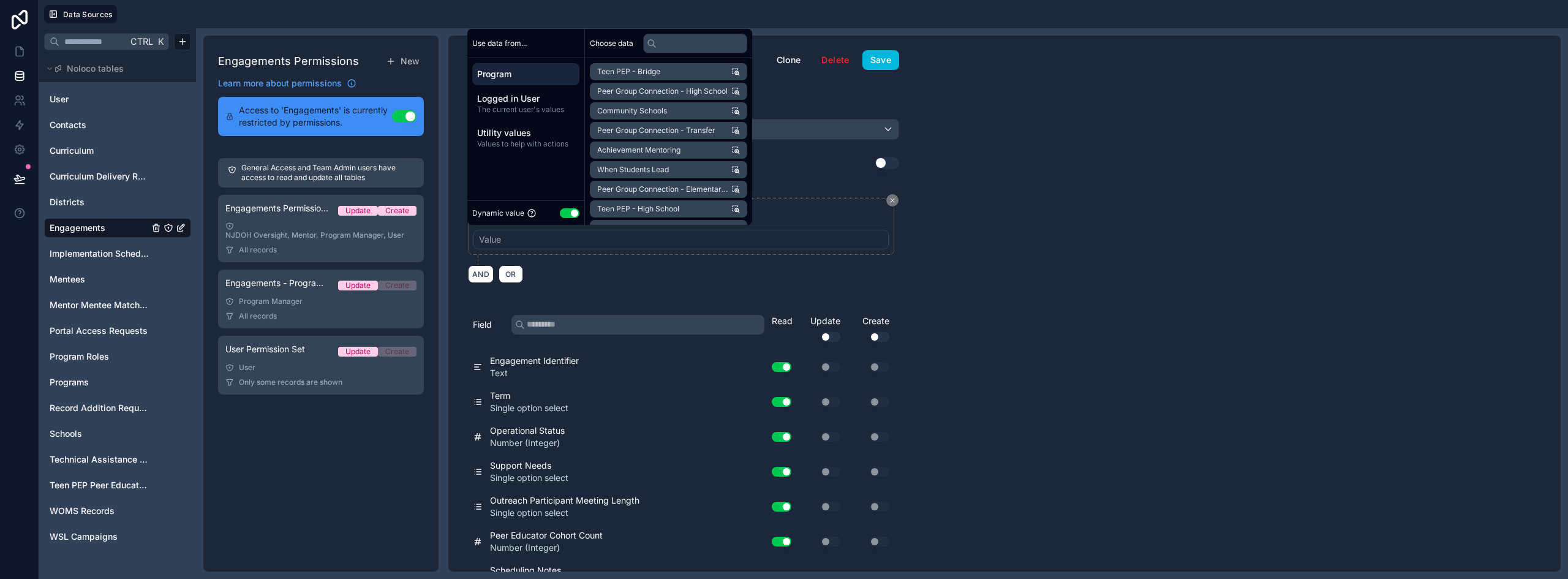
click at [570, 212] on button "Use setting" at bounding box center [569, 212] width 20 height 9
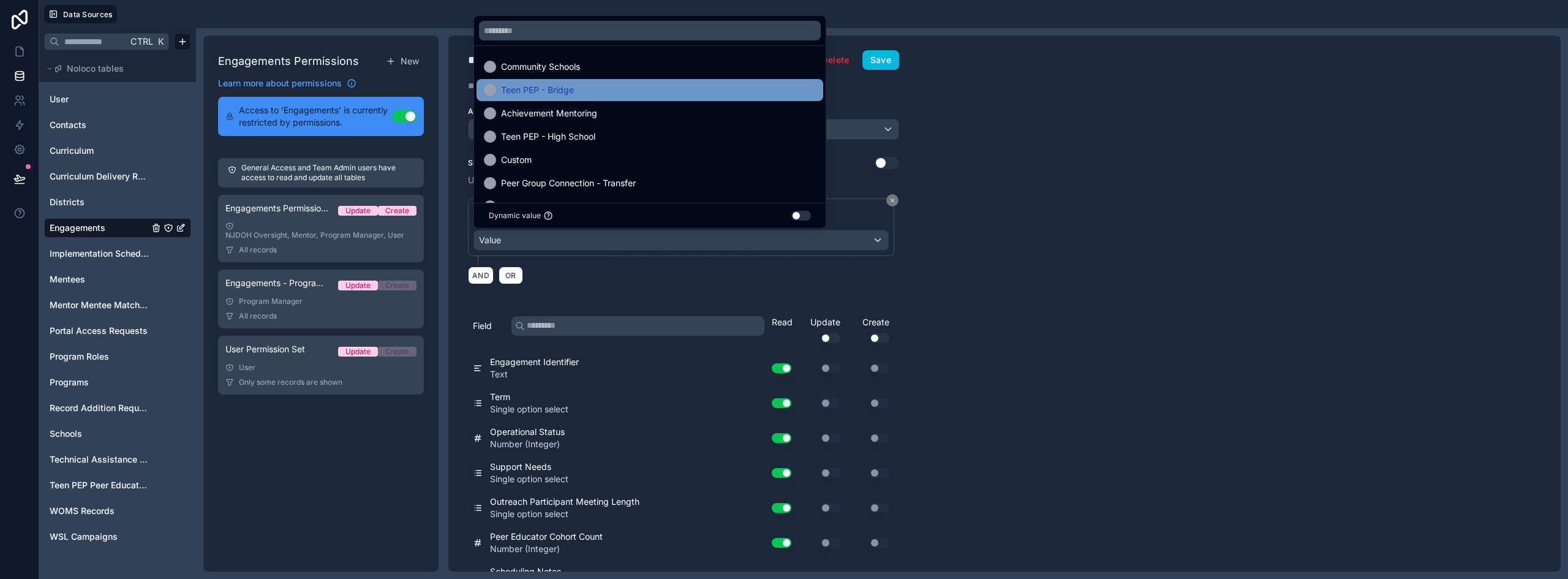
click at [564, 86] on span "Teen PEP - Bridge" at bounding box center [538, 90] width 73 height 15
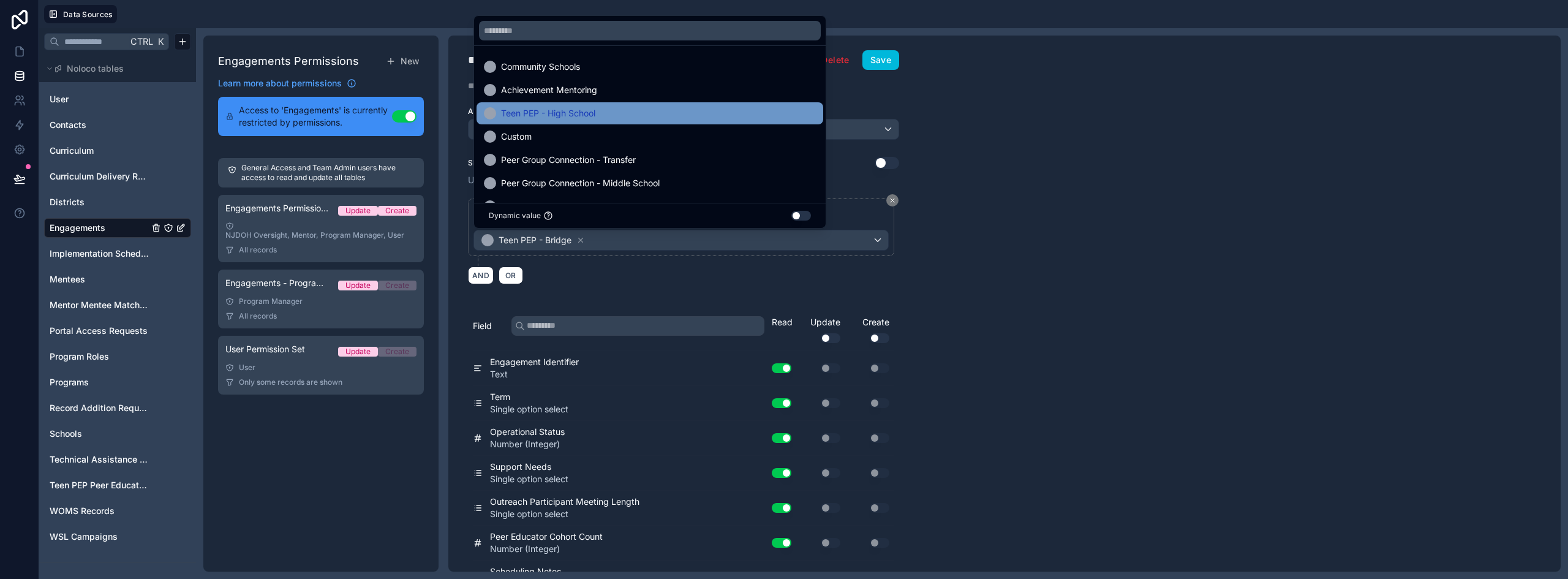
click at [592, 115] on span "Teen PEP - High School" at bounding box center [548, 113] width 94 height 15
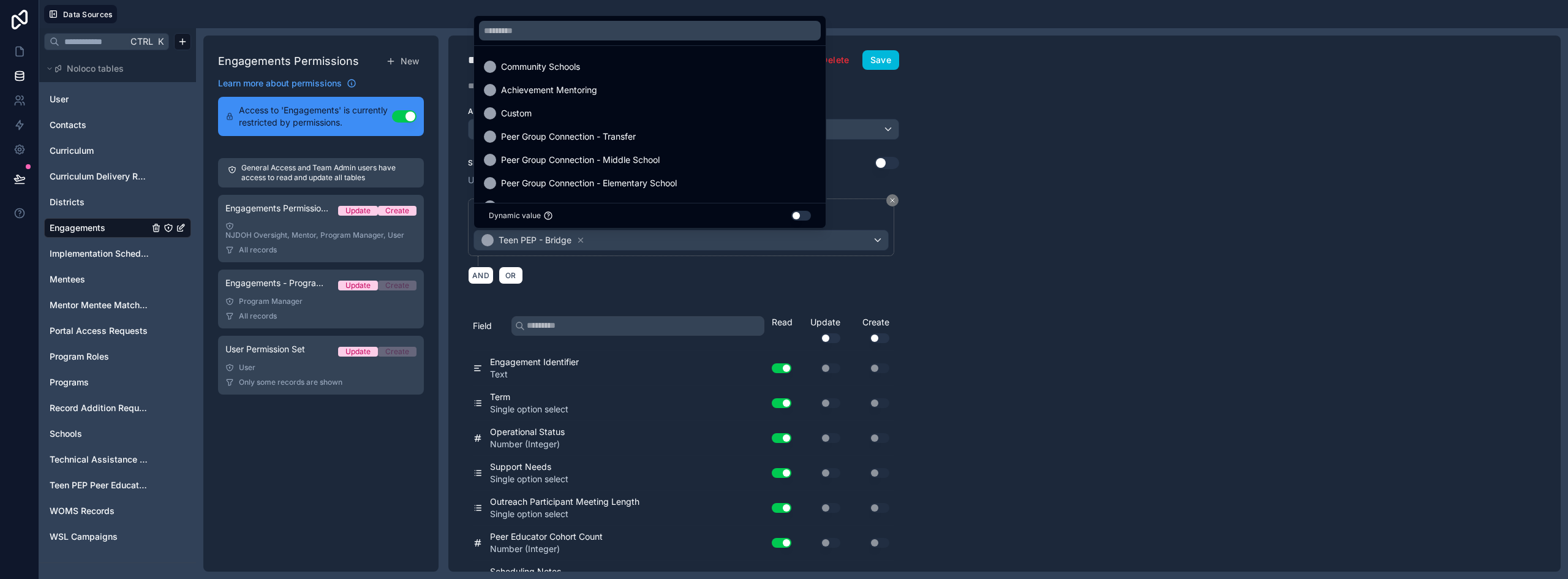
click at [1043, 169] on div "**********" at bounding box center [1004, 304] width 1112 height 536
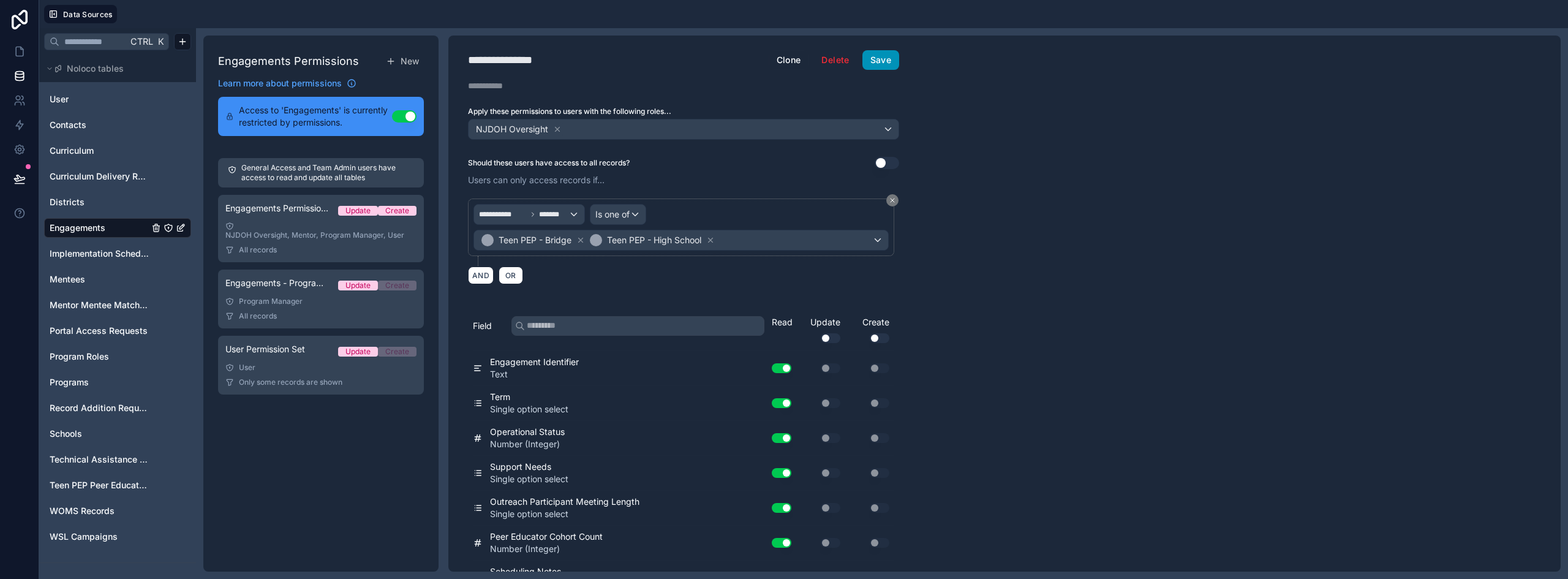
click at [888, 63] on button "Save" at bounding box center [881, 60] width 36 height 20
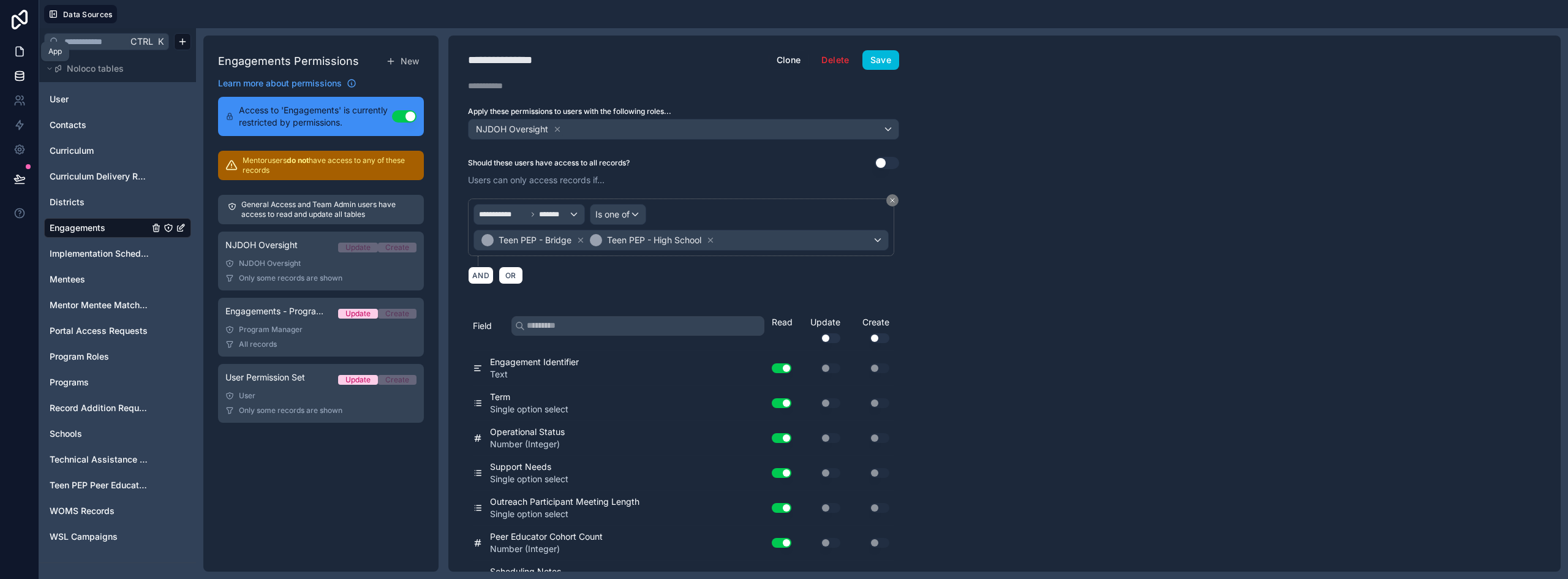
click at [18, 53] on icon at bounding box center [19, 51] width 12 height 12
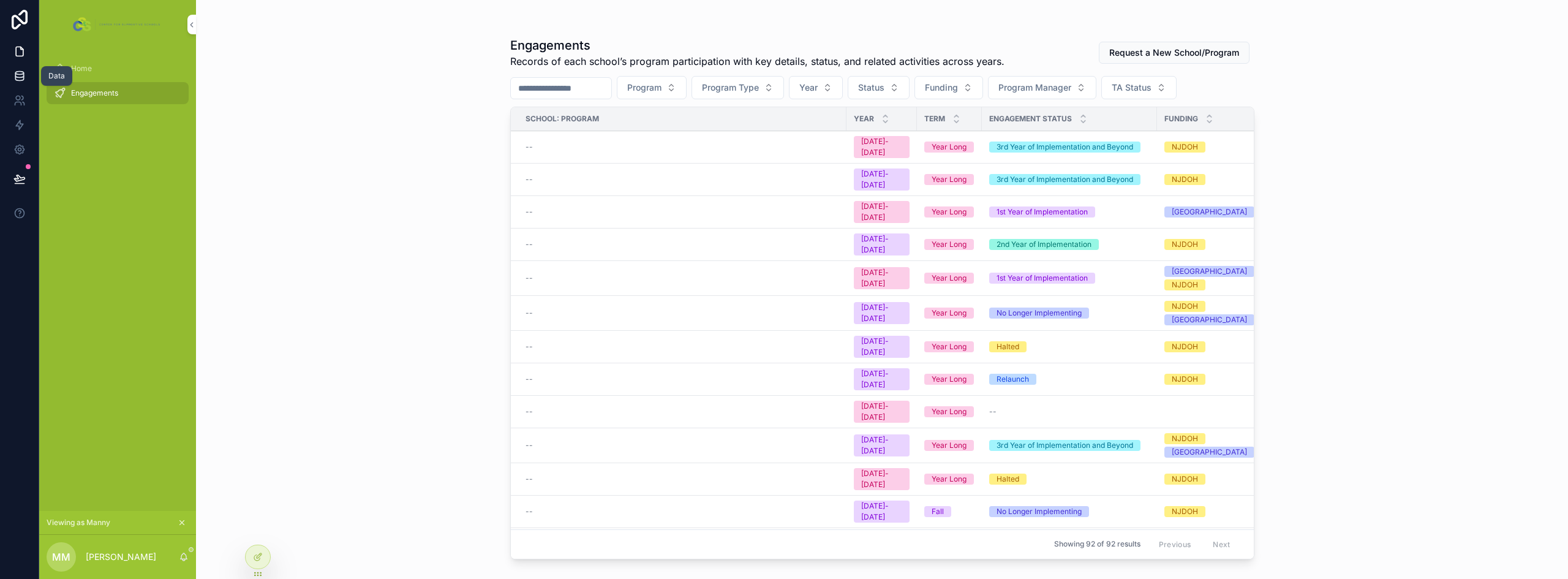
click at [22, 74] on icon at bounding box center [19, 76] width 12 height 12
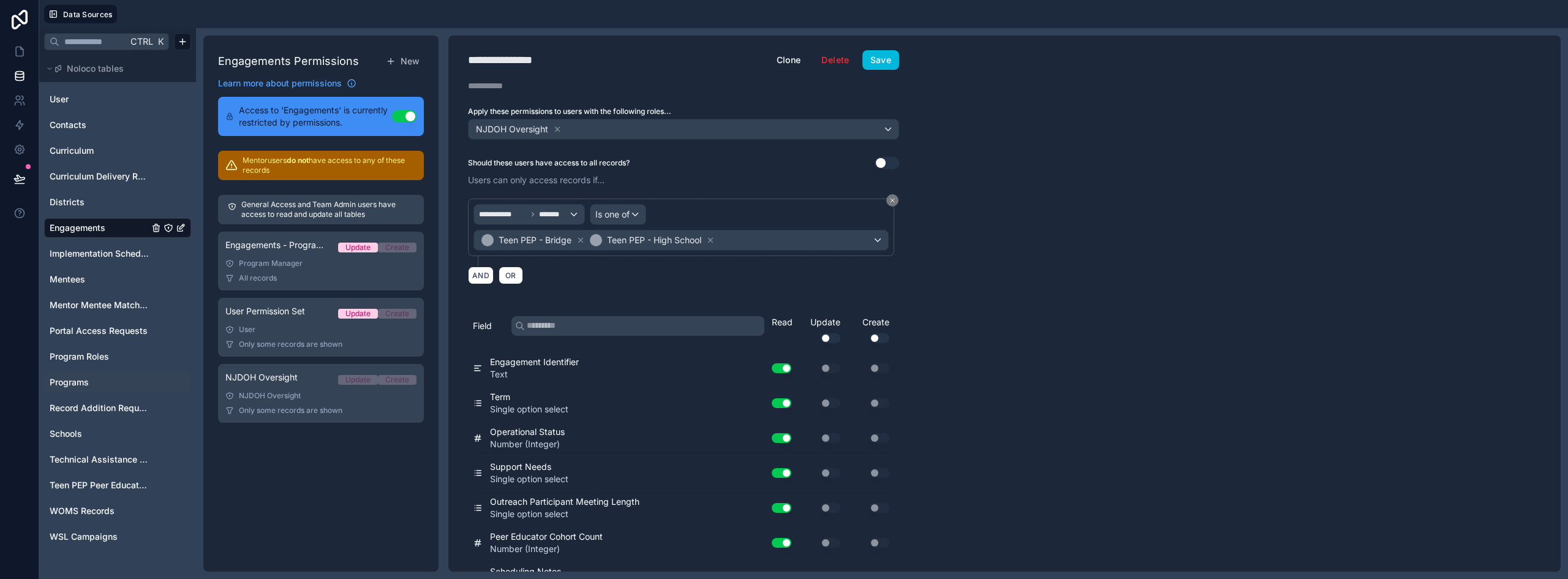
click at [72, 385] on span "Programs" at bounding box center [69, 382] width 39 height 12
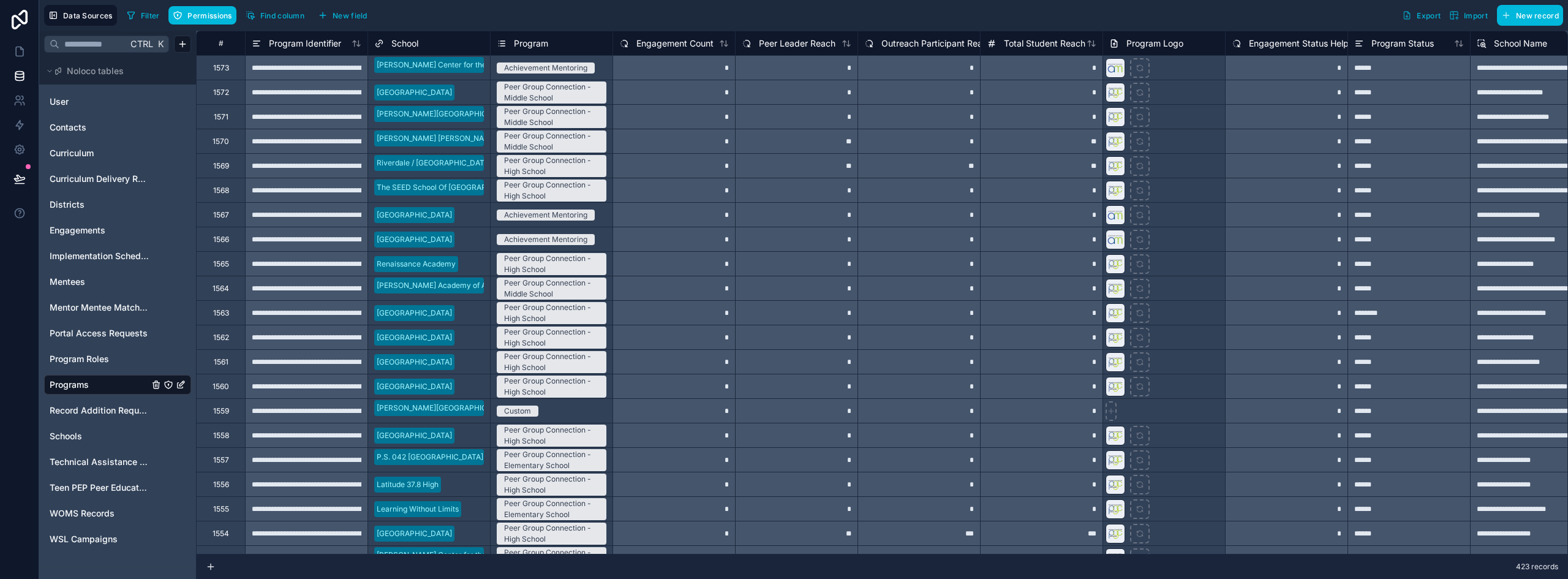
click at [166, 386] on icon "Programs" at bounding box center [169, 385] width 7 height 7
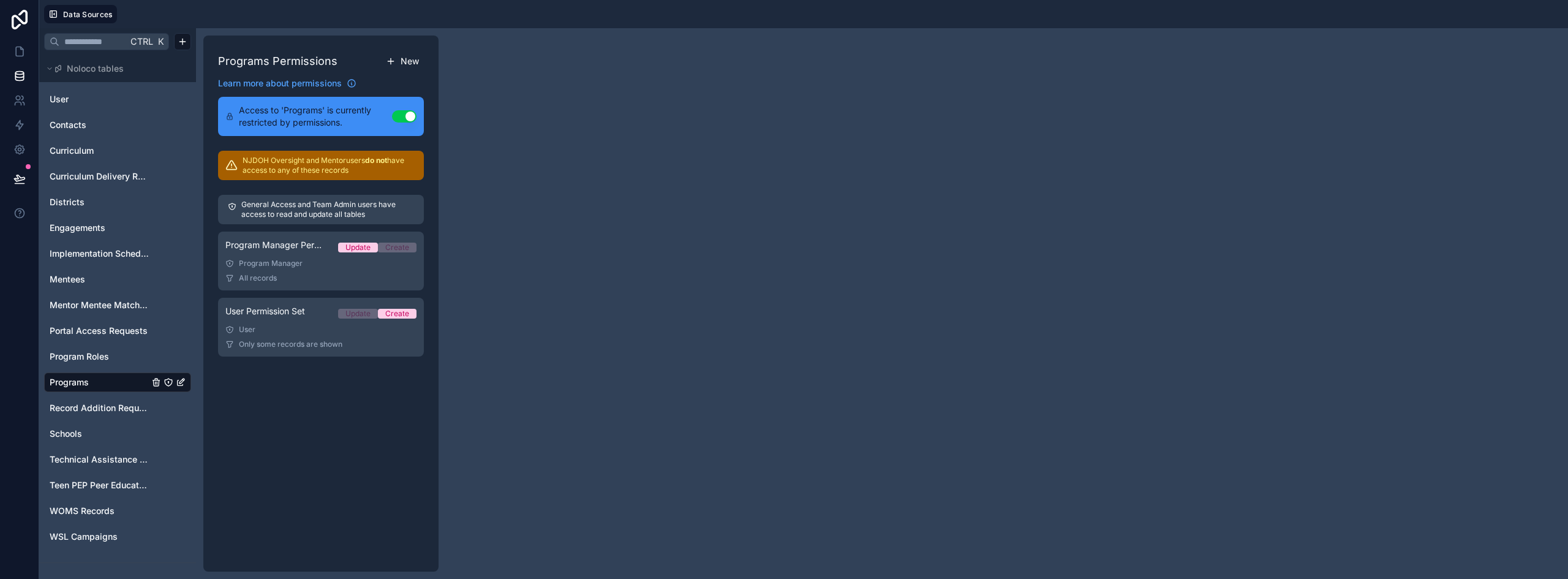
click at [411, 59] on span "New" at bounding box center [409, 61] width 18 height 12
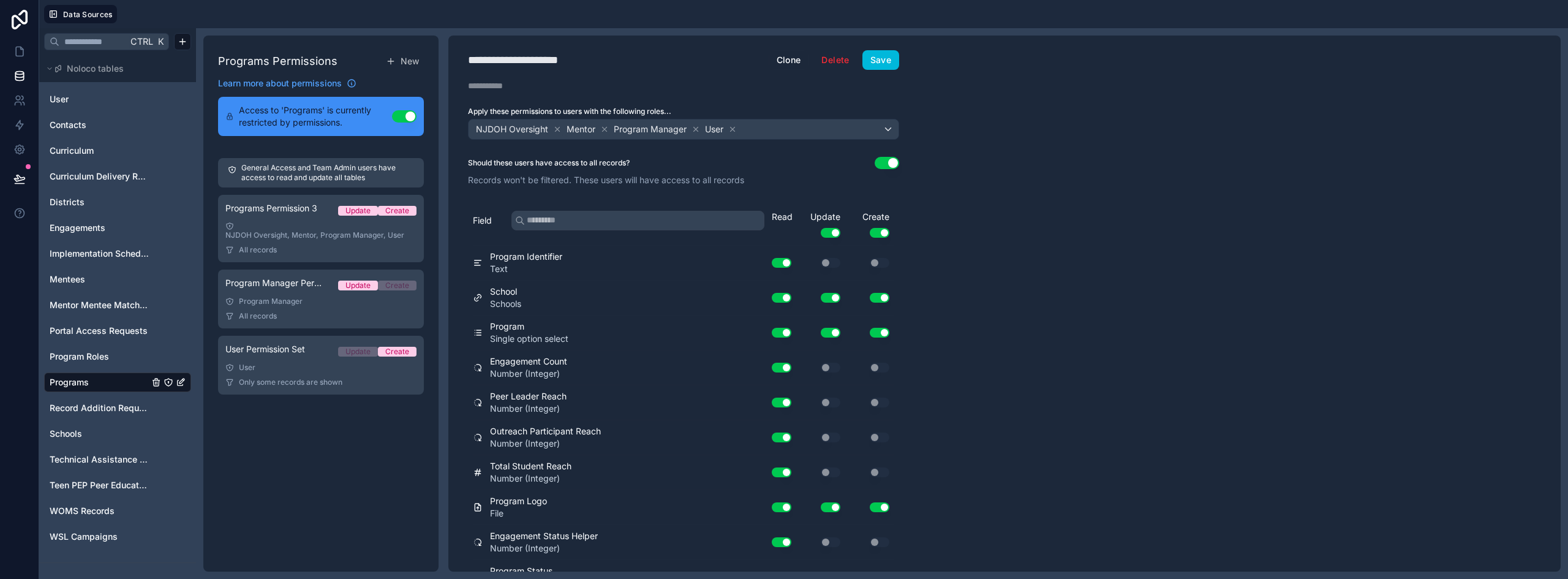
click at [531, 45] on div "**********" at bounding box center [683, 304] width 471 height 536
click at [535, 53] on div "**********" at bounding box center [533, 59] width 131 height 17
type div "**********"
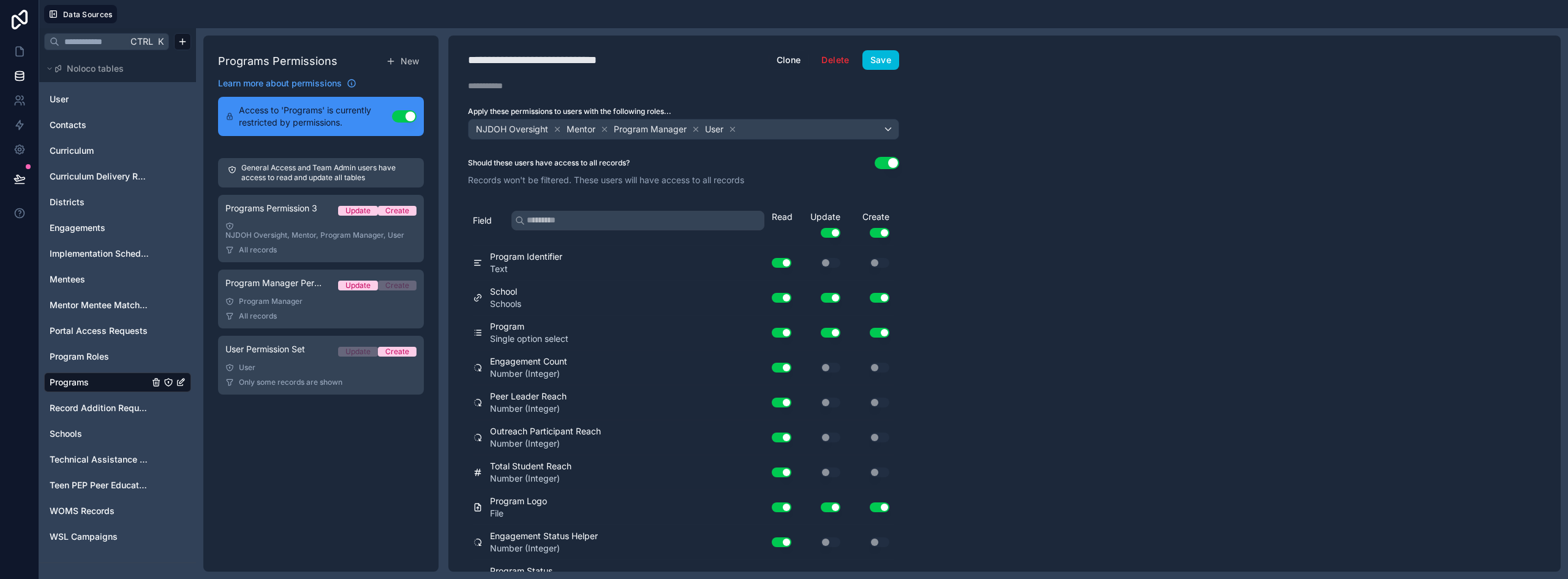
click at [604, 126] on icon at bounding box center [604, 129] width 9 height 9
click at [645, 129] on icon at bounding box center [649, 129] width 9 height 9
click at [595, 128] on icon at bounding box center [594, 129] width 9 height 9
click at [827, 231] on button "Use setting" at bounding box center [830, 232] width 20 height 9
click at [878, 231] on button "Use setting" at bounding box center [879, 232] width 20 height 9
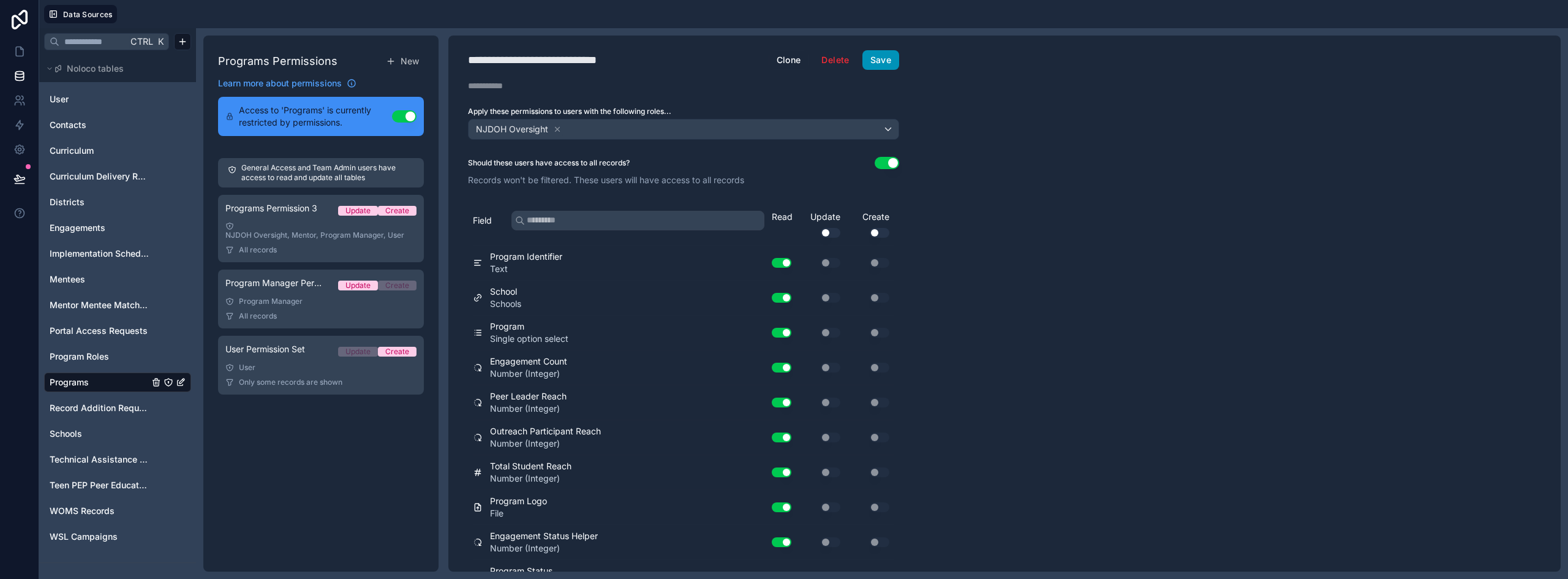
click at [886, 58] on button "Save" at bounding box center [881, 60] width 36 height 20
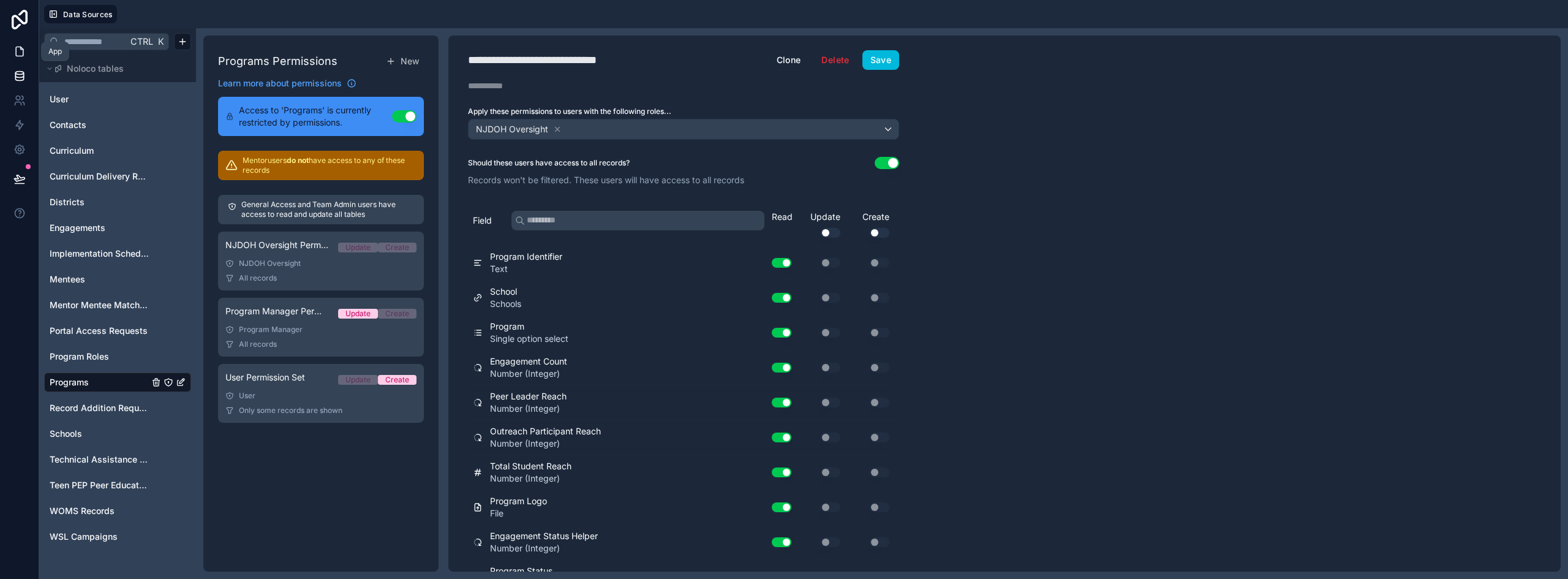
click at [14, 54] on icon at bounding box center [19, 51] width 12 height 12
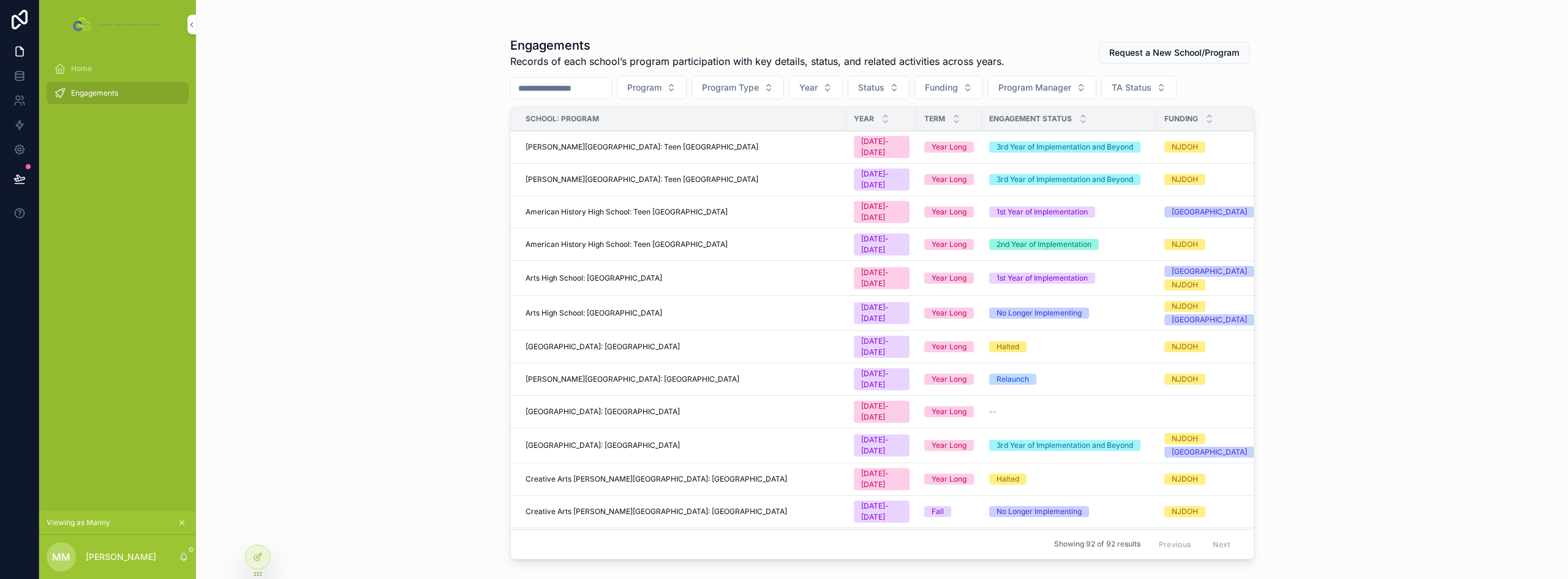
click at [603, 92] on input "scrollable content" at bounding box center [561, 88] width 101 height 17
click at [661, 90] on span "Program" at bounding box center [644, 88] width 34 height 12
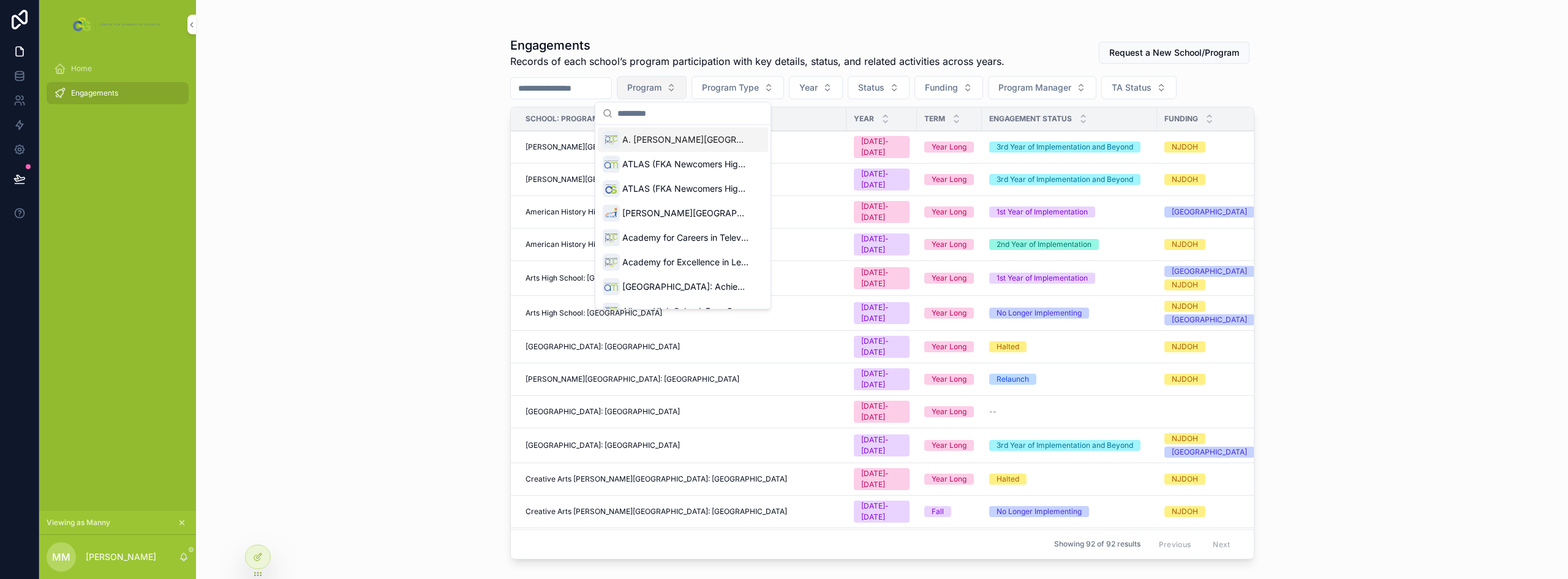
click at [661, 90] on span "Program" at bounding box center [644, 88] width 34 height 12
click at [661, 88] on span "Program" at bounding box center [644, 88] width 34 height 12
click at [759, 88] on span "Program Type" at bounding box center [730, 88] width 57 height 12
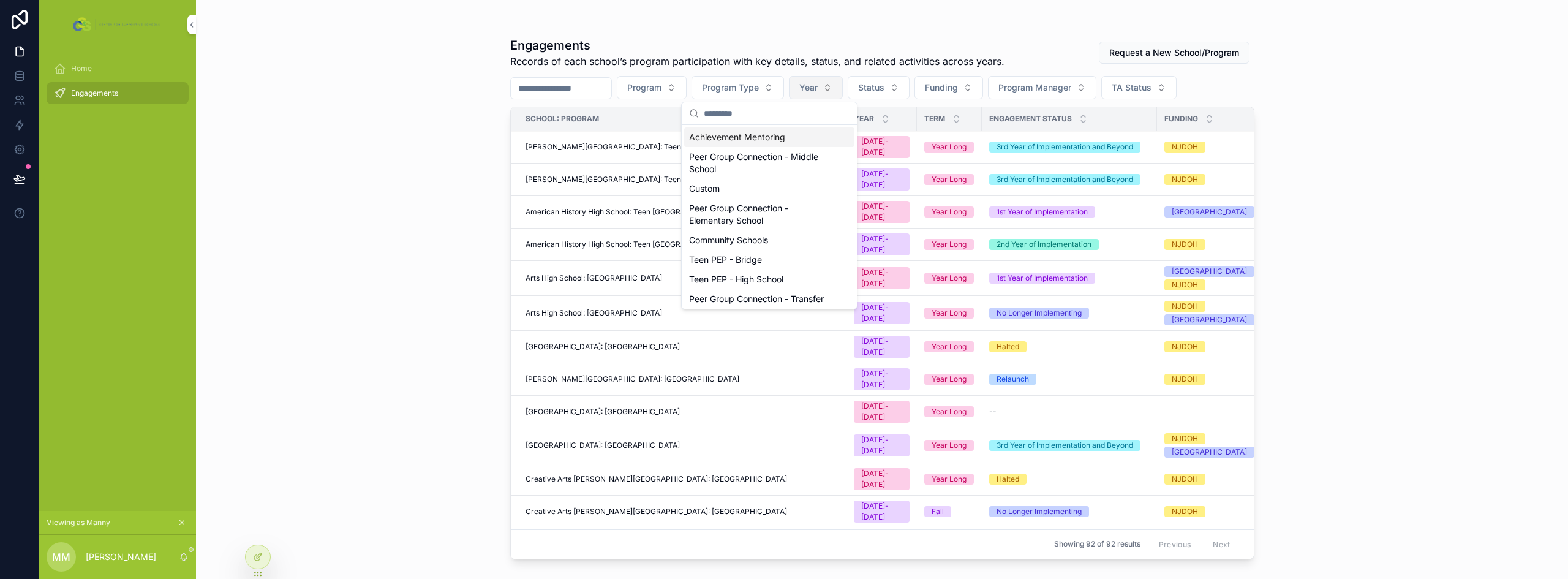
click at [817, 90] on span "Year" at bounding box center [808, 88] width 18 height 12
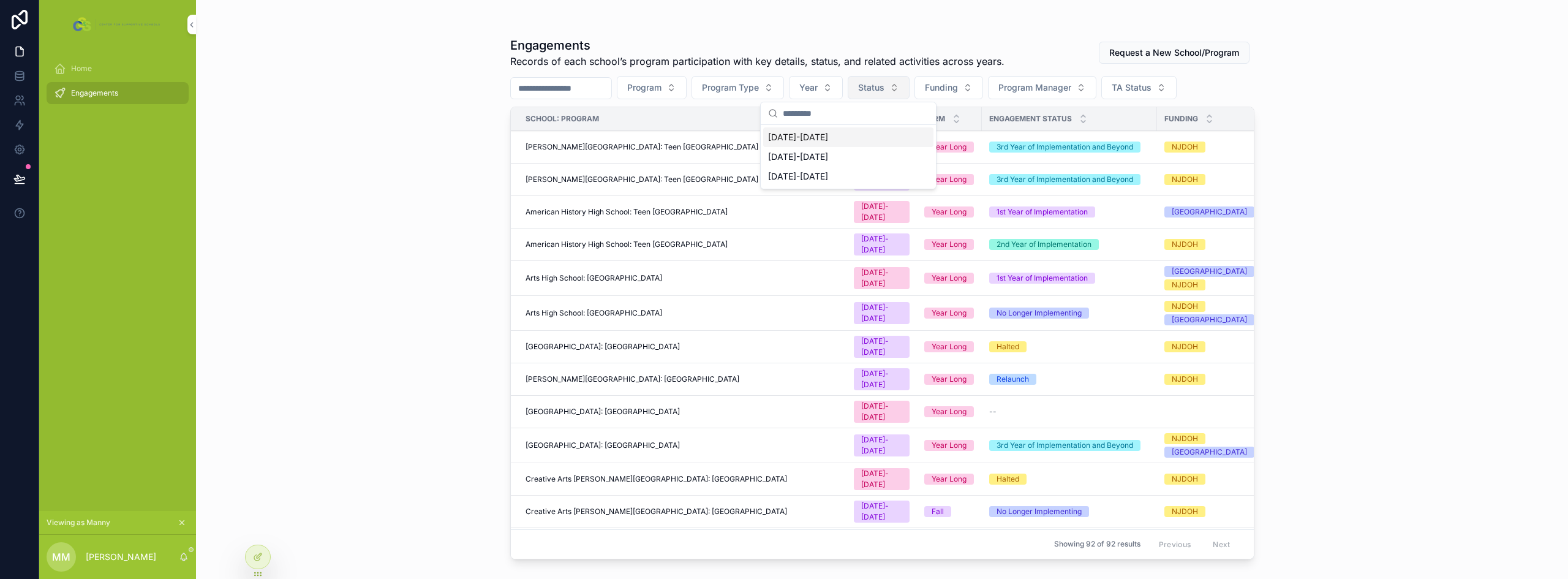
click at [884, 85] on span "Status" at bounding box center [871, 88] width 26 height 12
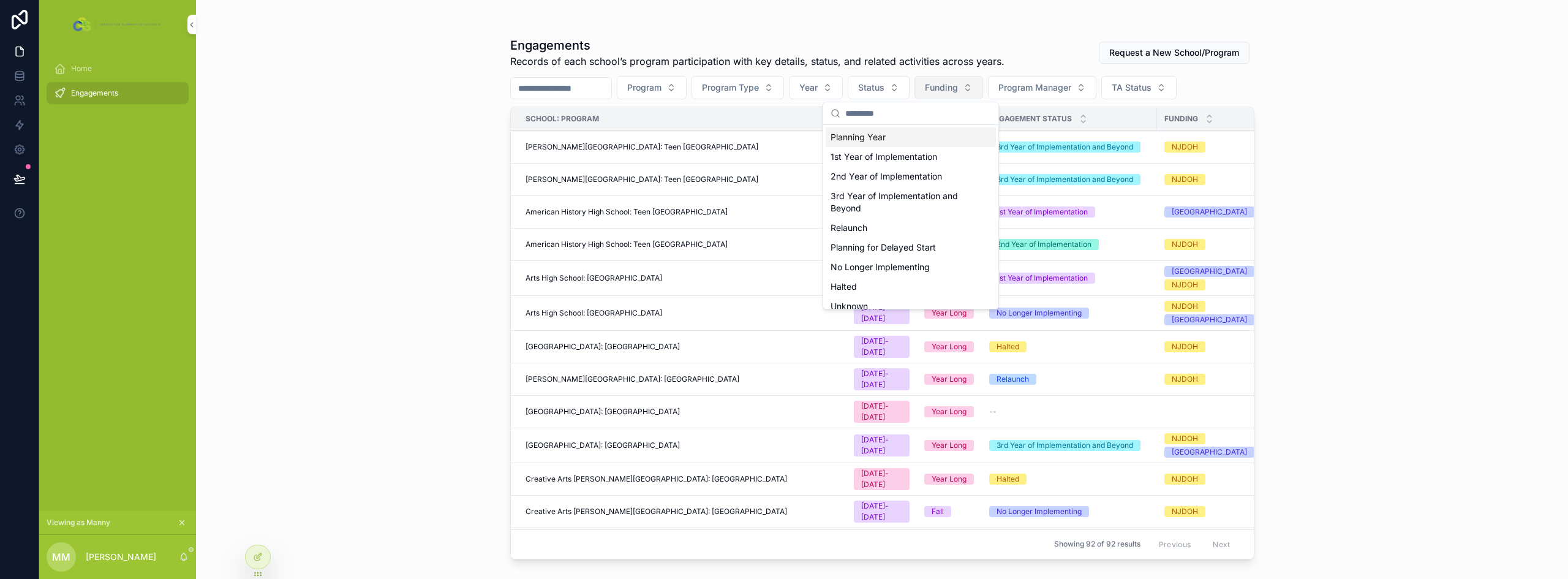
click at [958, 90] on span "Funding" at bounding box center [941, 88] width 33 height 12
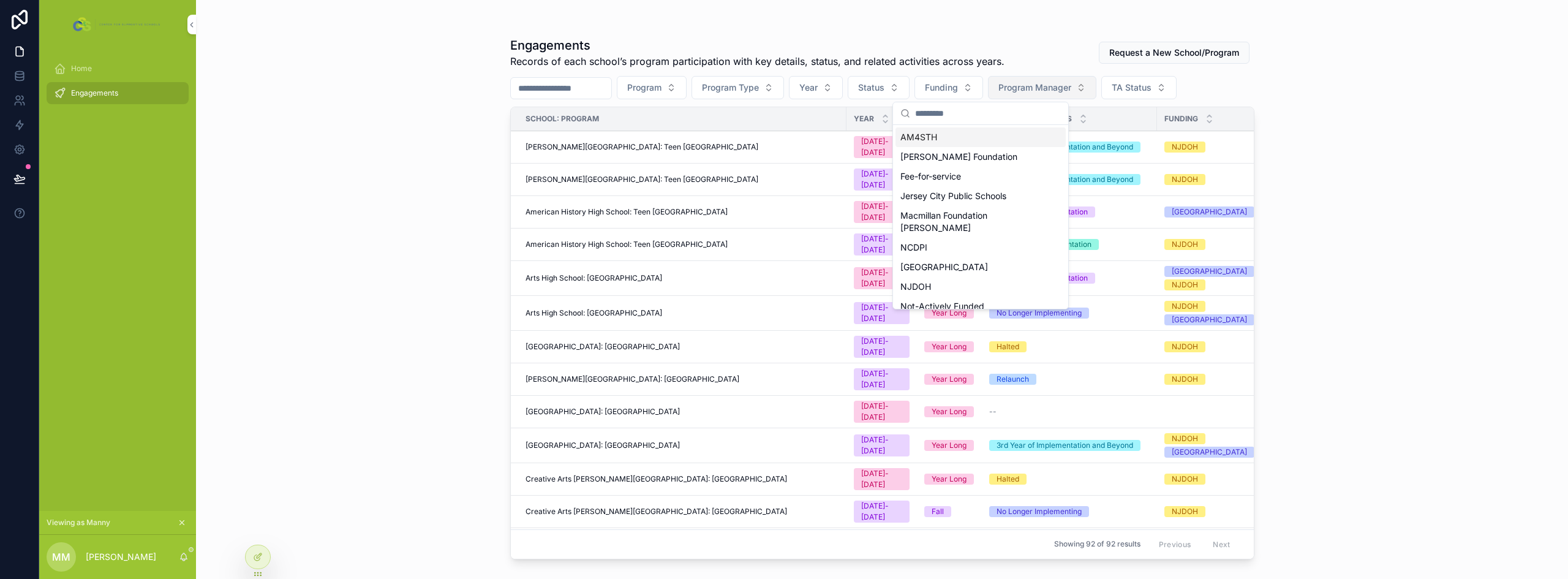
click at [1057, 85] on span "Program Manager" at bounding box center [1035, 88] width 73 height 12
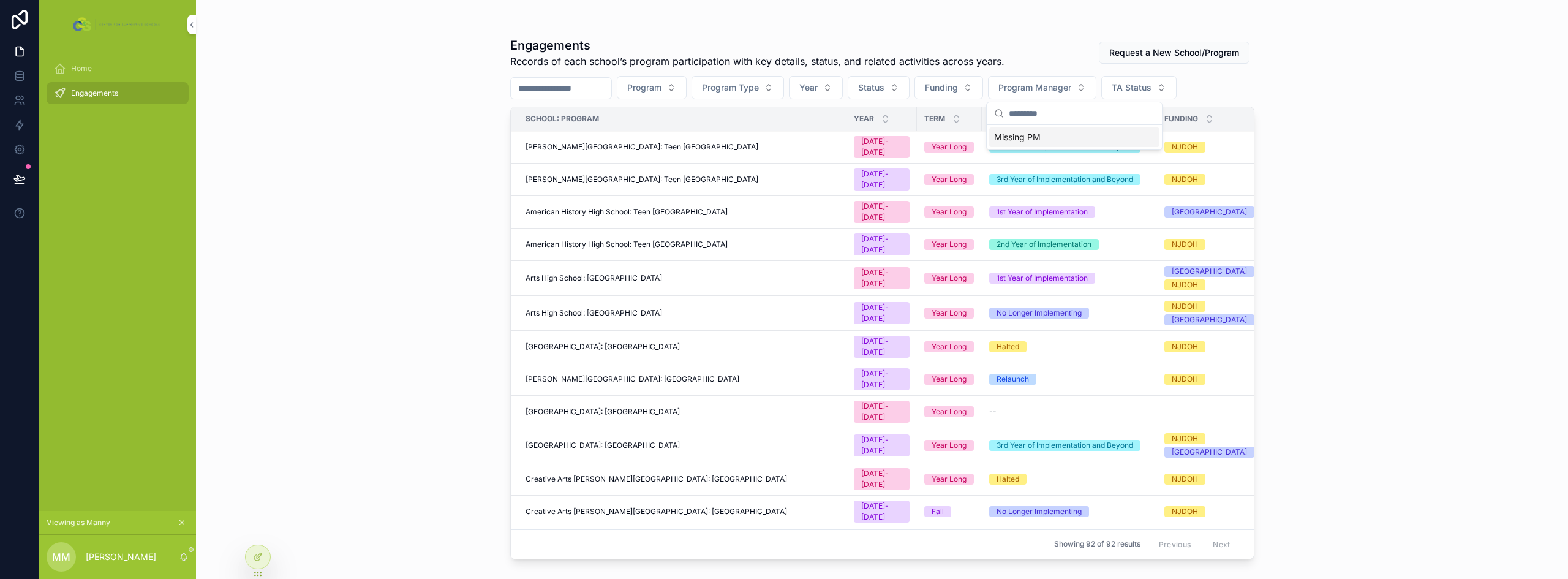
click at [349, 220] on div "Engagements Records of each school’s program participation with key details, st…" at bounding box center [882, 289] width 1372 height 579
click at [1096, 89] on button "Program Manager" at bounding box center [1042, 88] width 109 height 23
click at [258, 556] on icon at bounding box center [258, 556] width 9 height 9
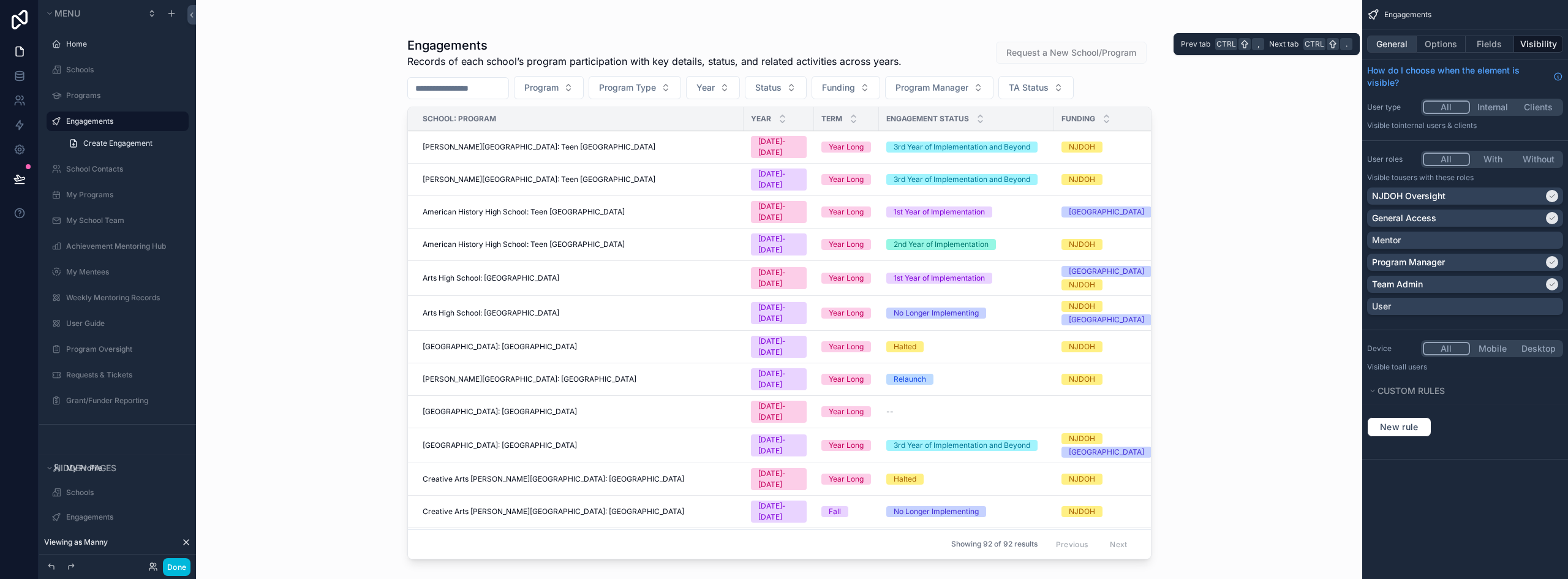
click at [1397, 44] on button "General" at bounding box center [1391, 44] width 50 height 17
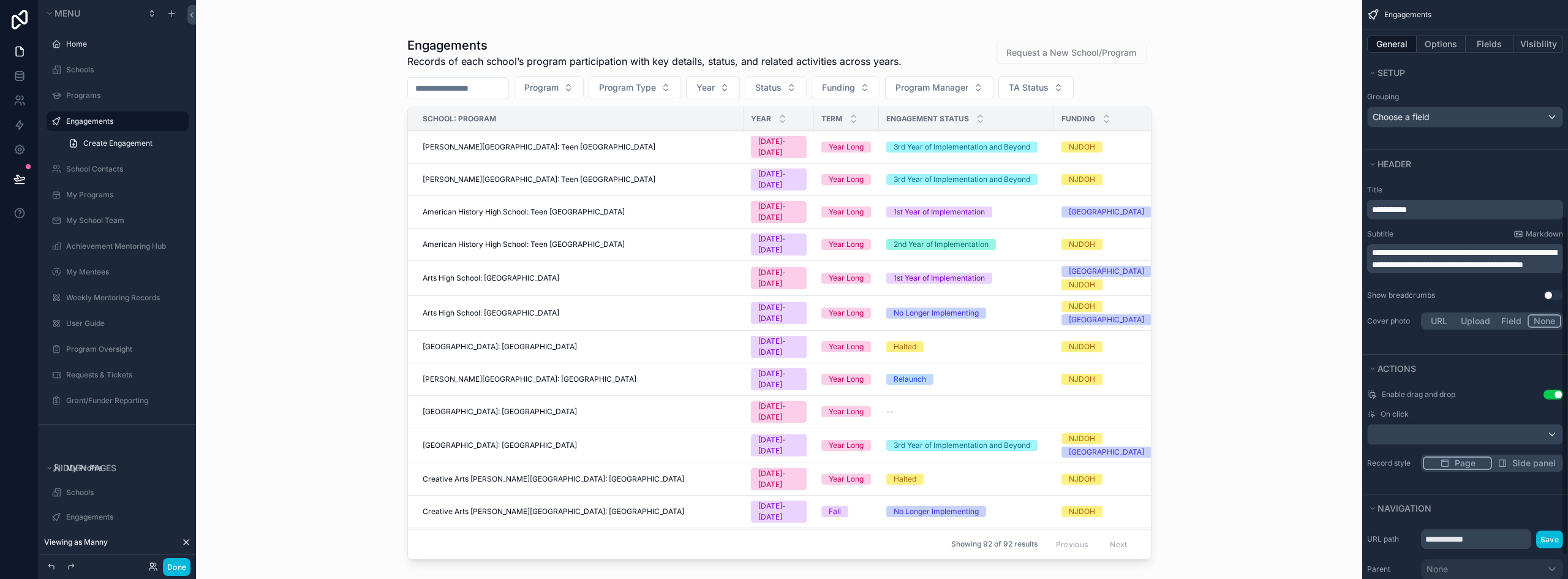
scroll to position [101, 0]
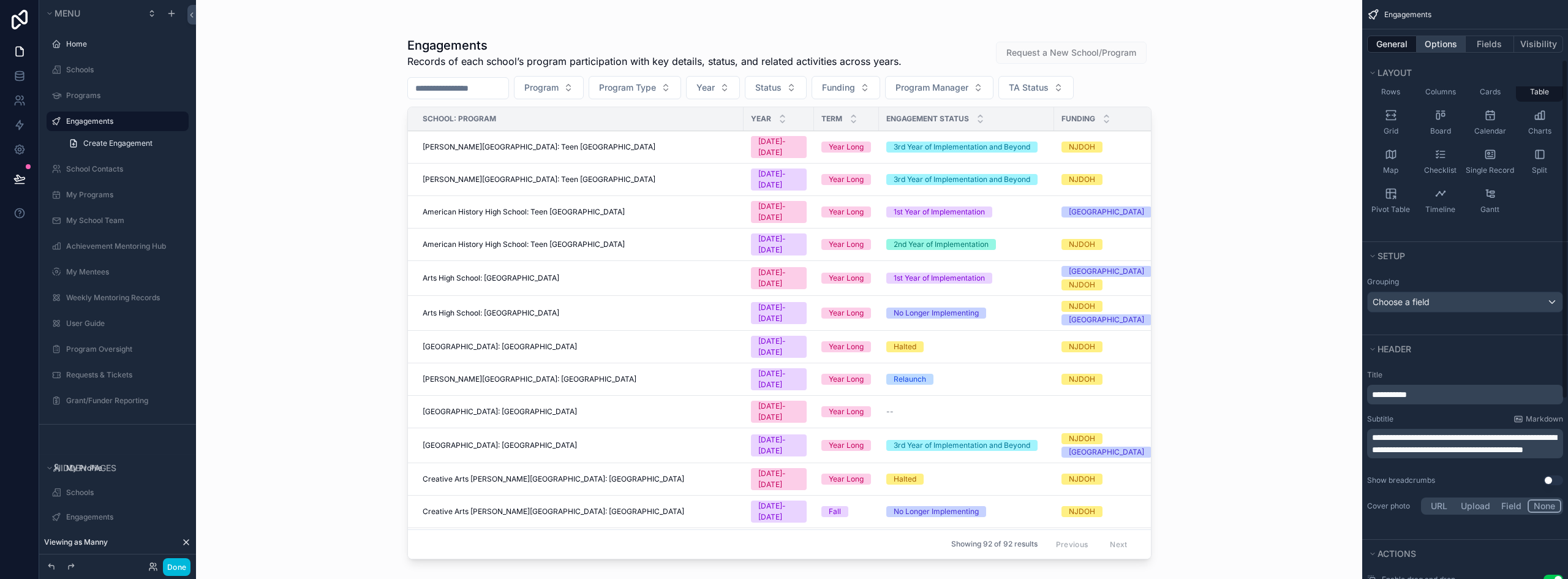
click at [1446, 47] on button "Options" at bounding box center [1440, 44] width 49 height 17
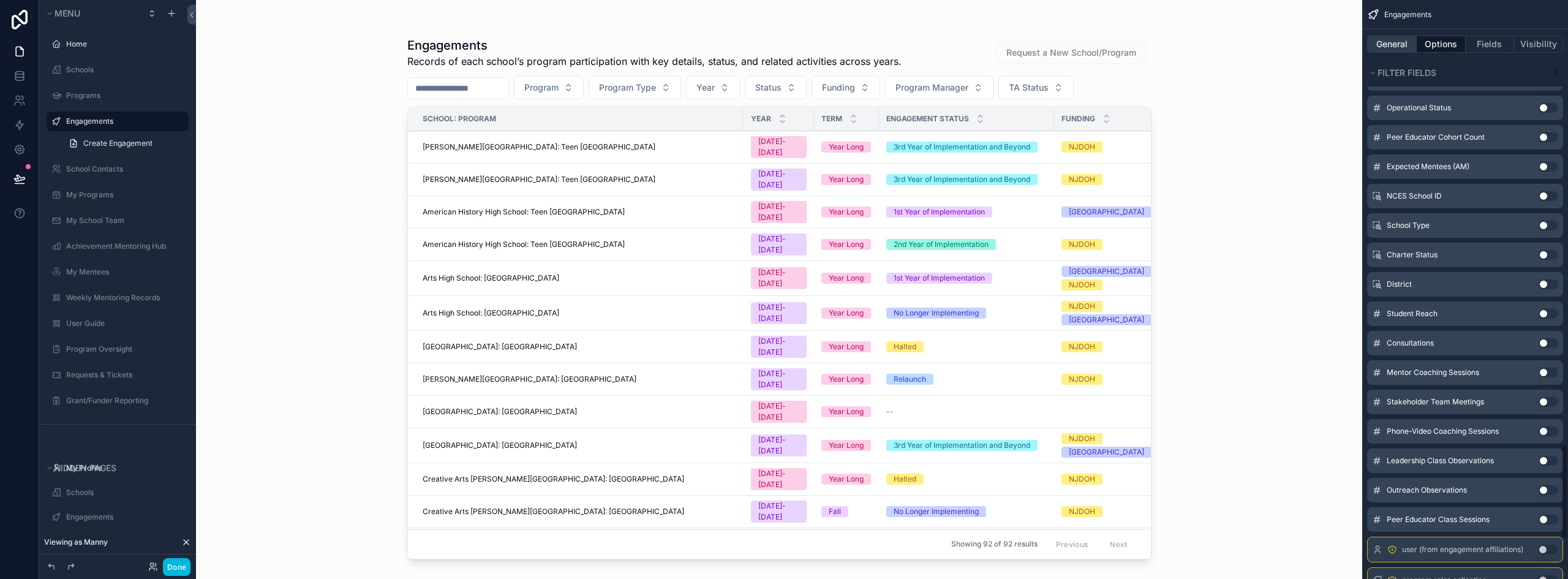
click at [1402, 42] on button "General" at bounding box center [1391, 44] width 50 height 17
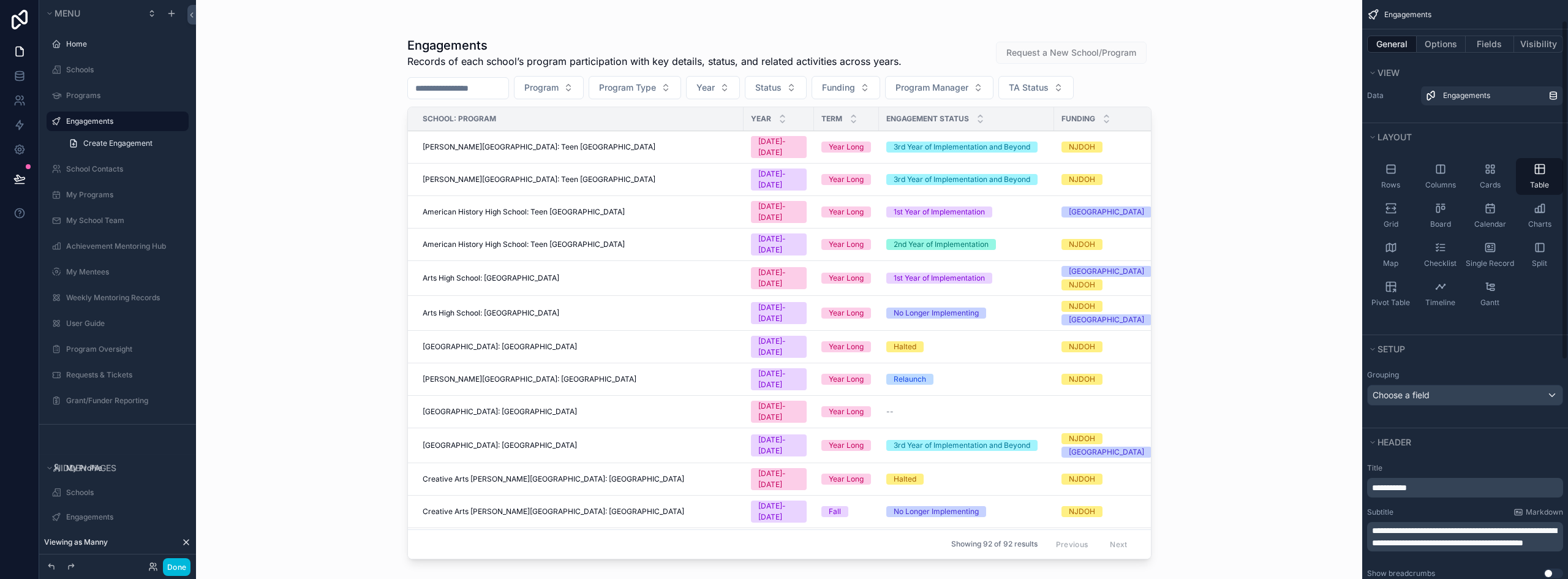
scroll to position [0, 0]
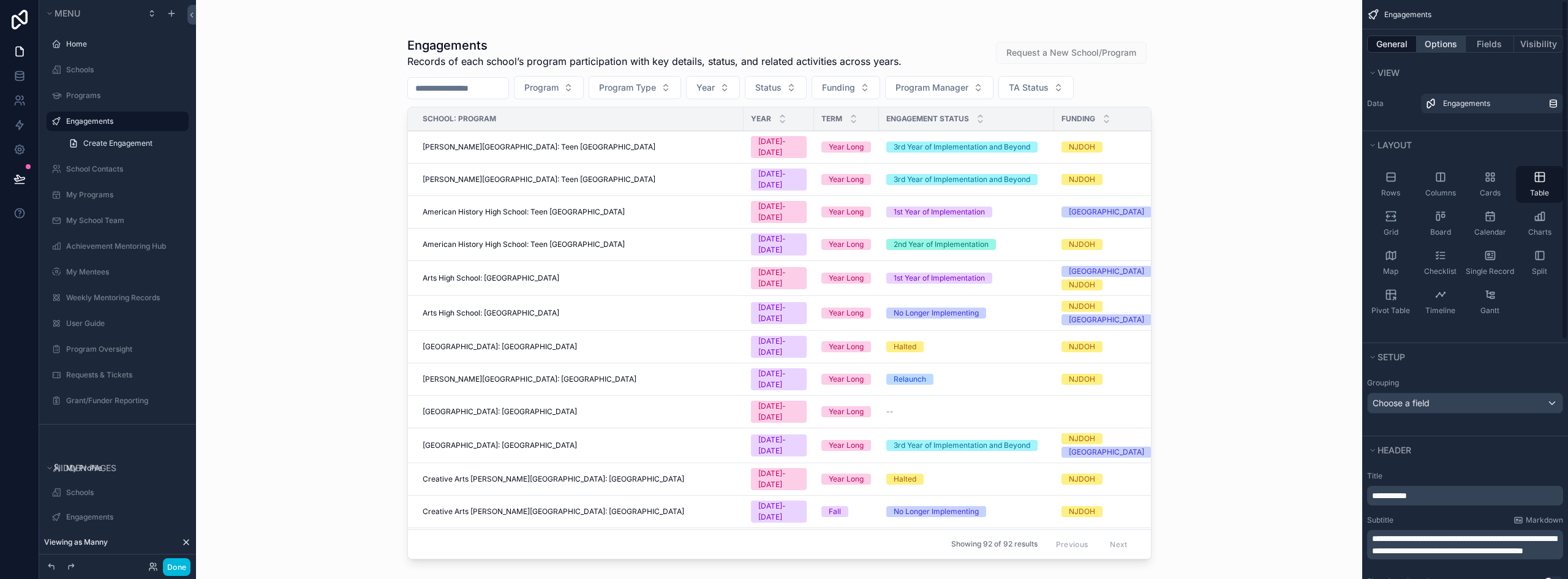
click at [1450, 44] on button "Options" at bounding box center [1440, 44] width 49 height 17
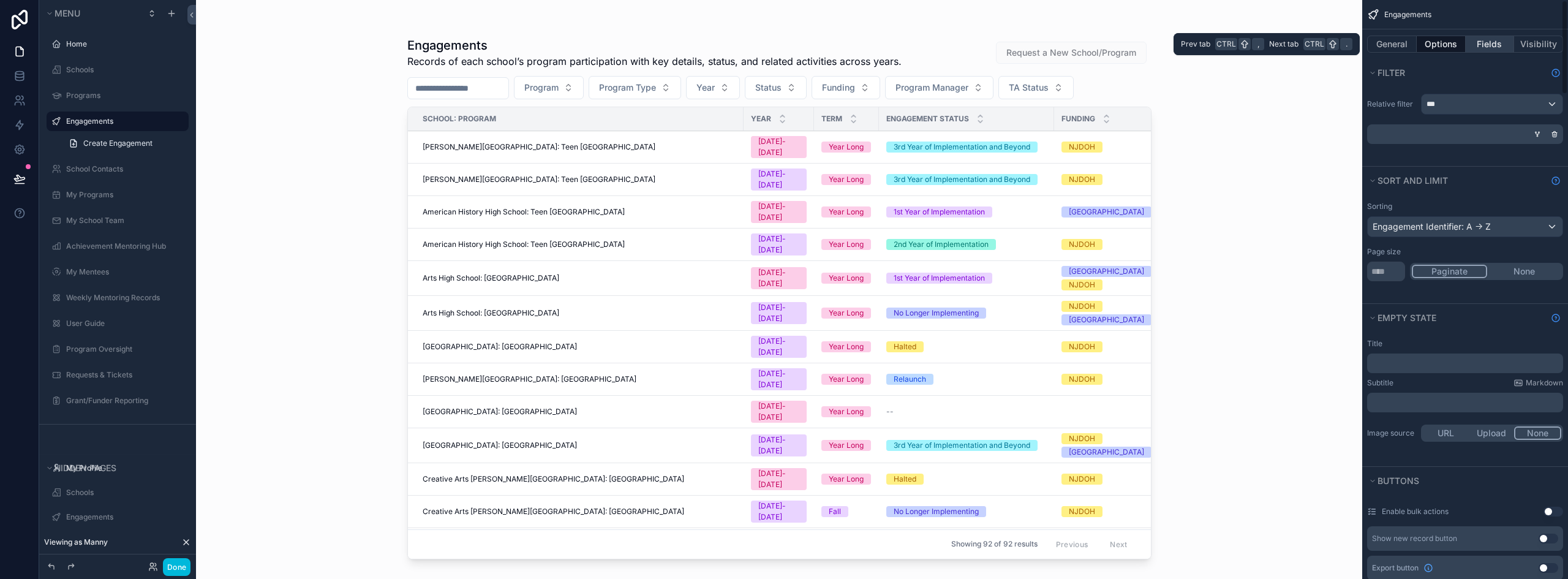
click at [1485, 41] on button "Fields" at bounding box center [1489, 44] width 49 height 17
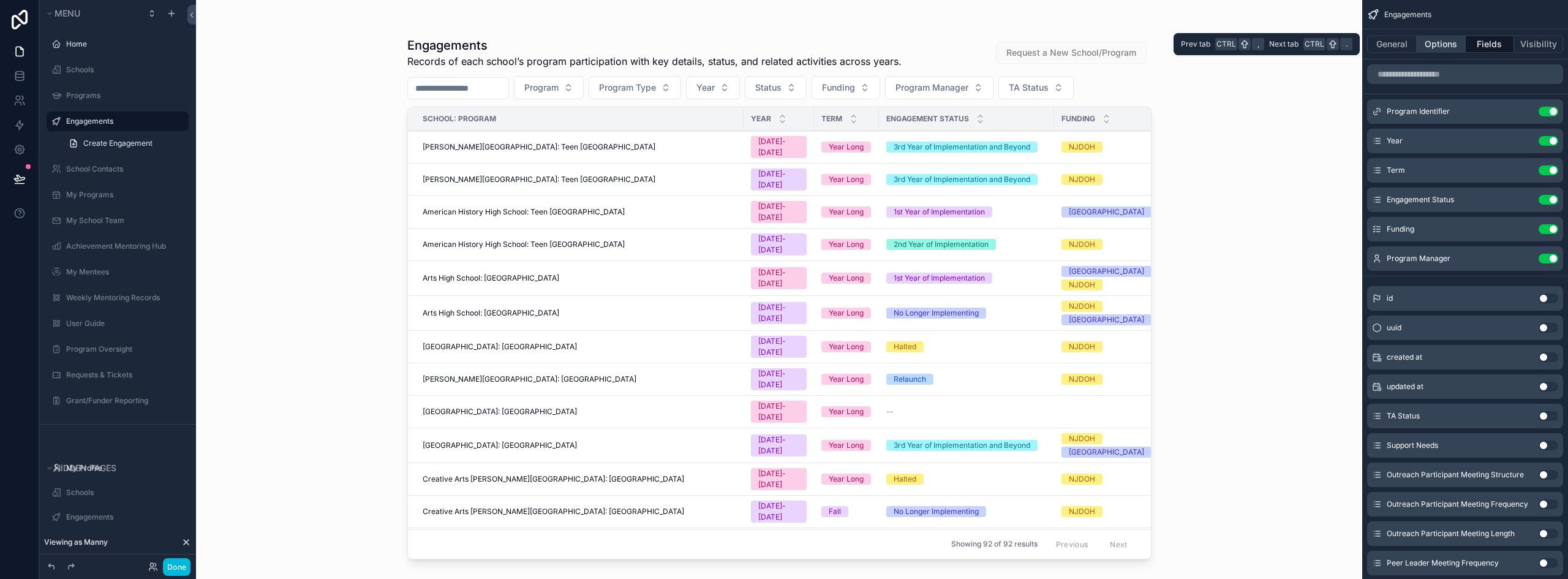
click at [1442, 47] on button "Options" at bounding box center [1440, 44] width 49 height 17
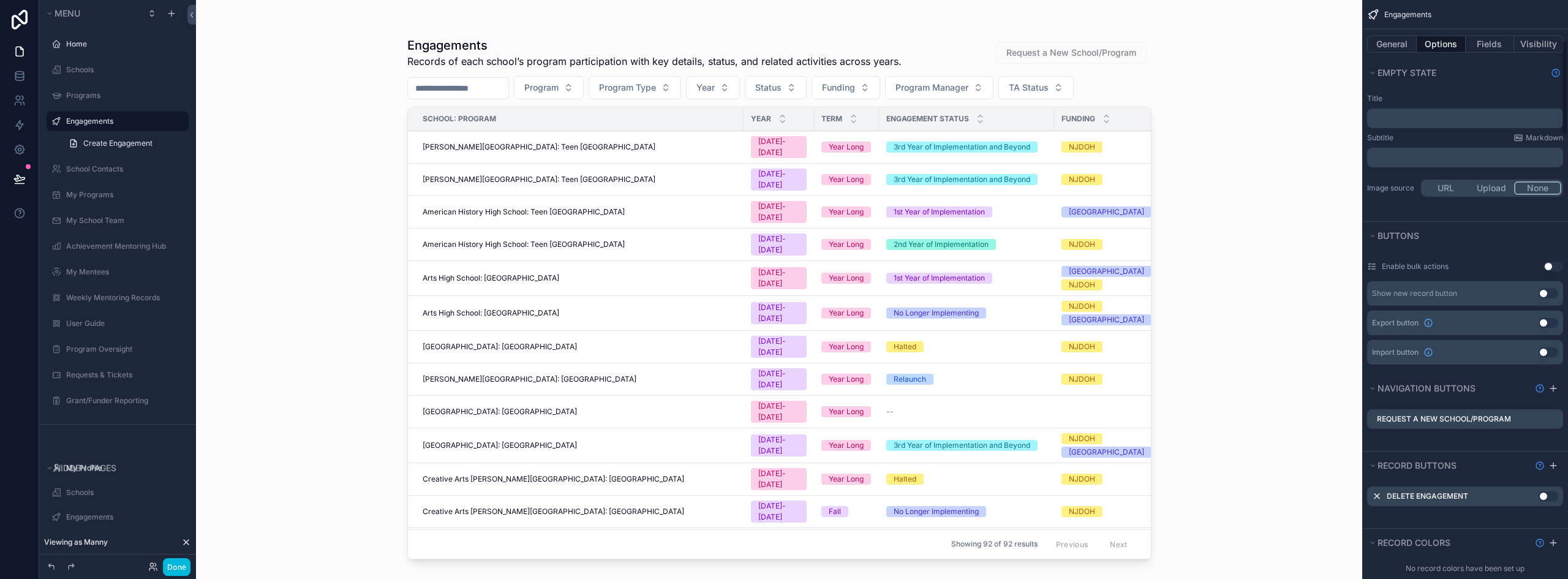
scroll to position [307, 0]
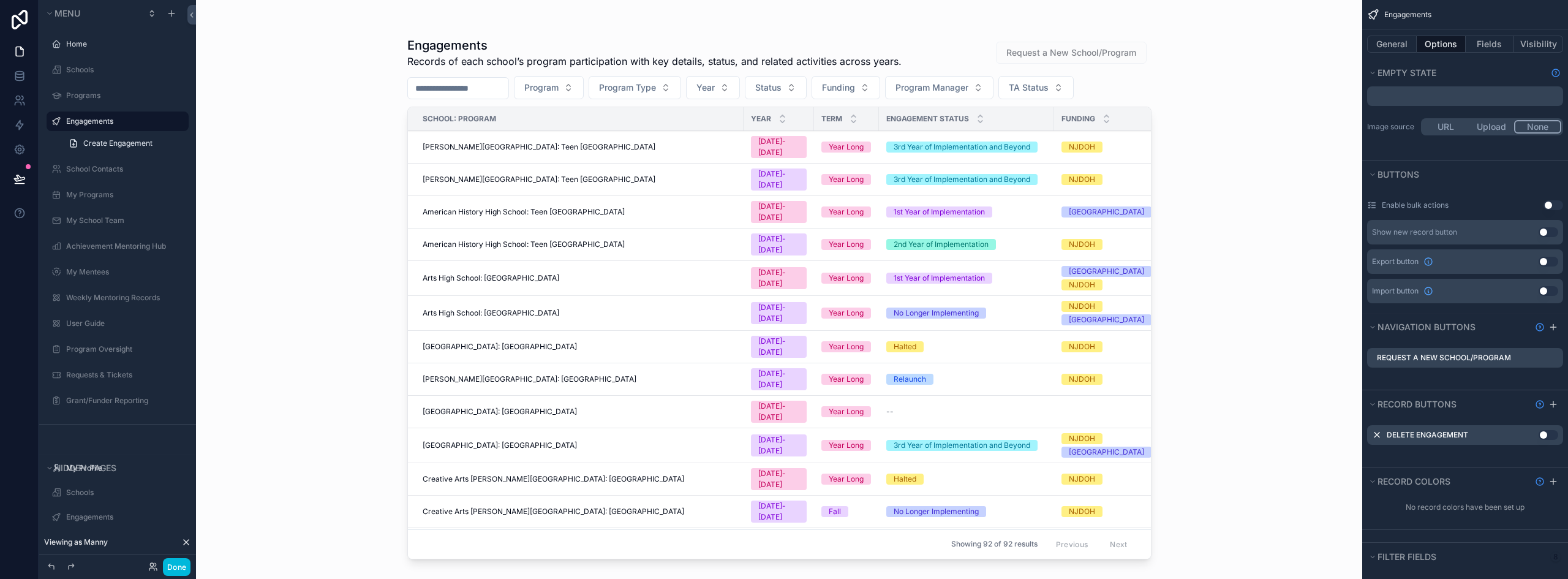
click at [0, 0] on icon "scrollable content" at bounding box center [0, 0] width 0 height 0
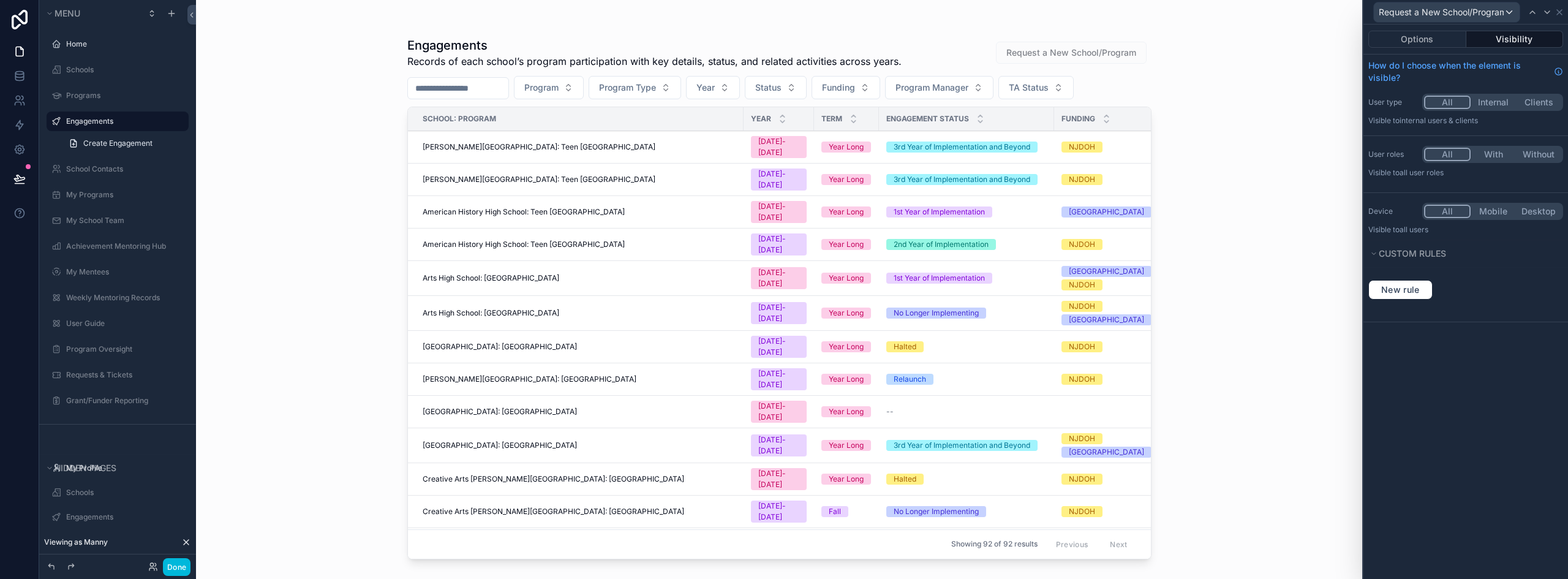
click at [1493, 154] on button "With" at bounding box center [1493, 154] width 45 height 13
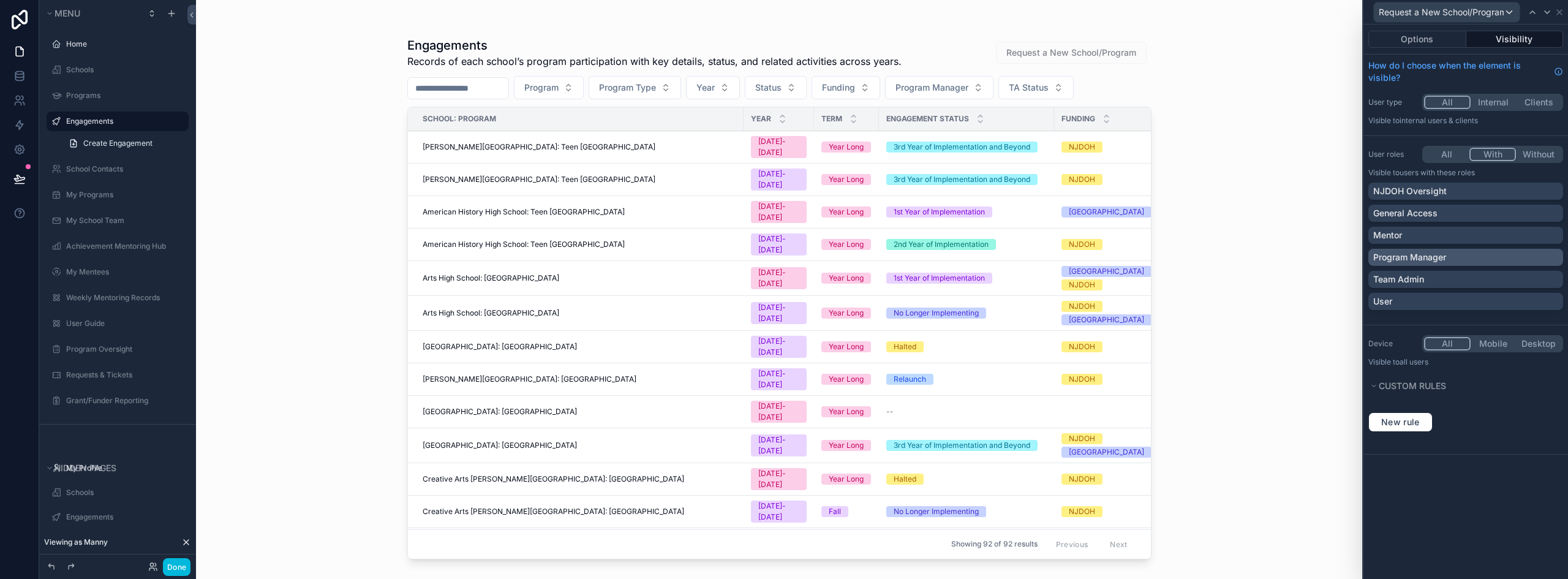
click at [1455, 260] on div "Program Manager" at bounding box center [1465, 257] width 185 height 12
click at [1455, 277] on div "Team Admin" at bounding box center [1465, 279] width 185 height 12
click at [1443, 218] on div "General Access" at bounding box center [1465, 213] width 185 height 12
click at [1444, 191] on p "NJDOH Oversight" at bounding box center [1410, 191] width 74 height 12
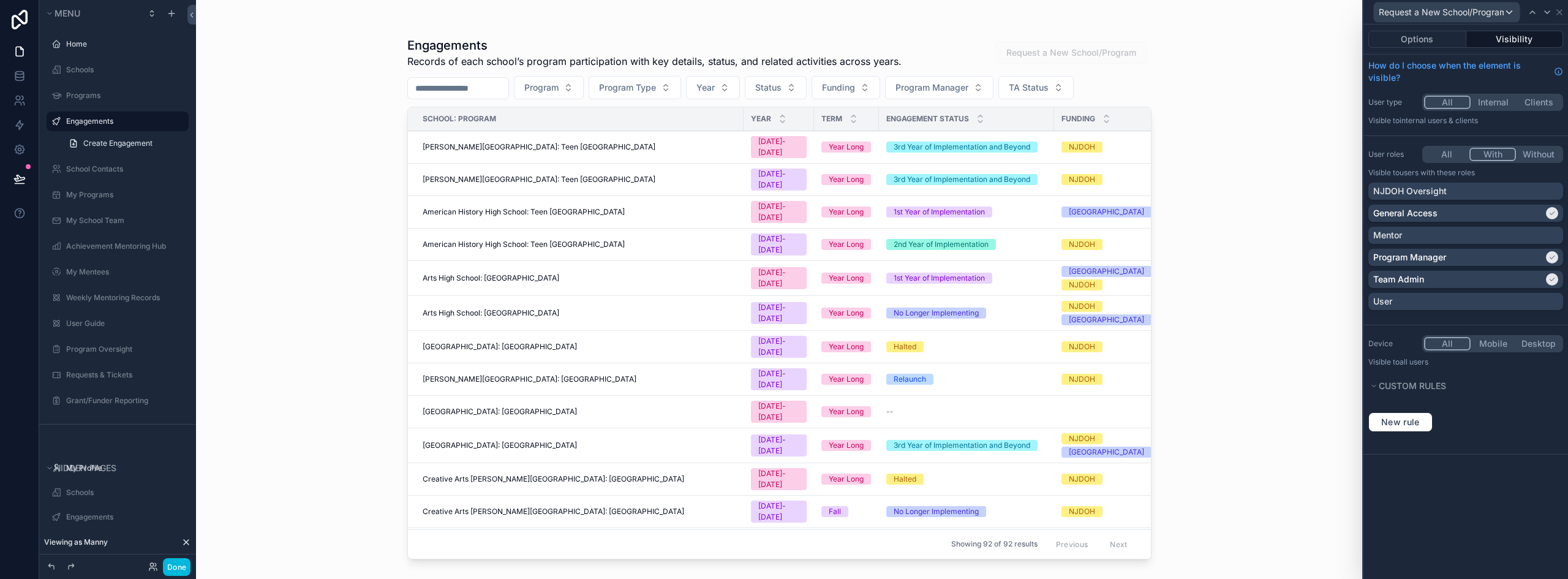
click at [181, 566] on button "Done" at bounding box center [177, 567] width 28 height 18
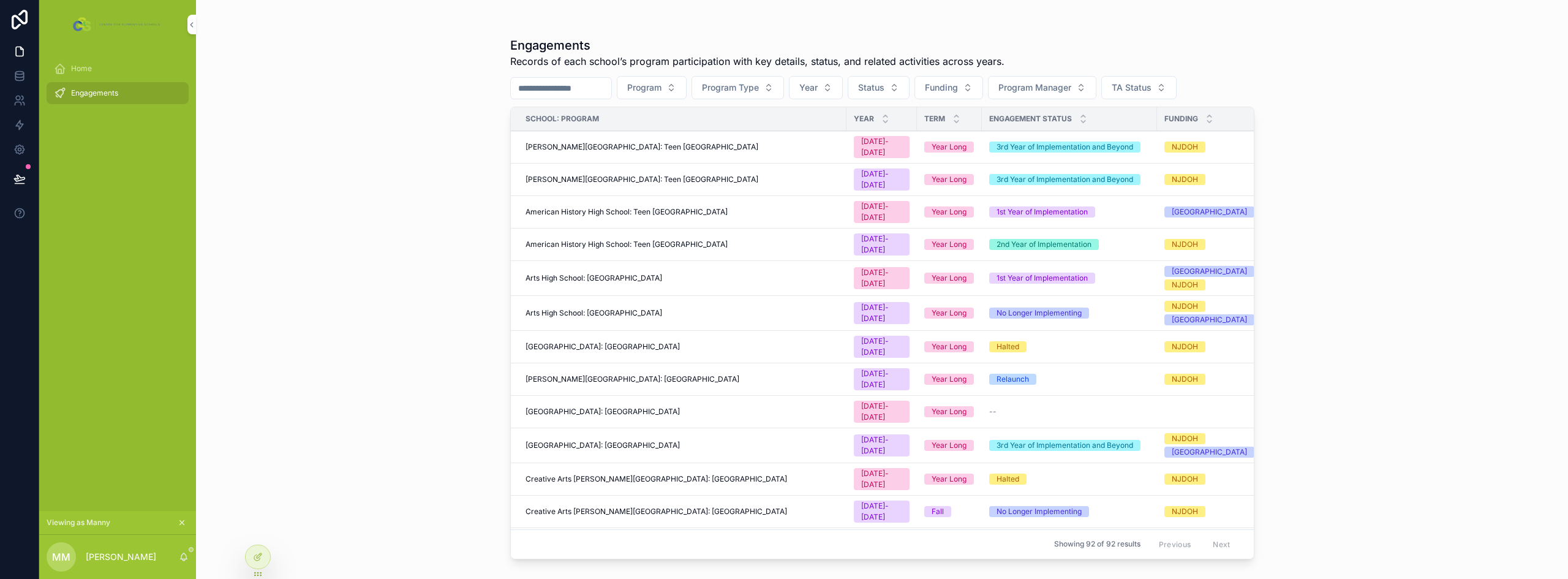
click at [181, 521] on icon "scrollable content" at bounding box center [182, 523] width 9 height 9
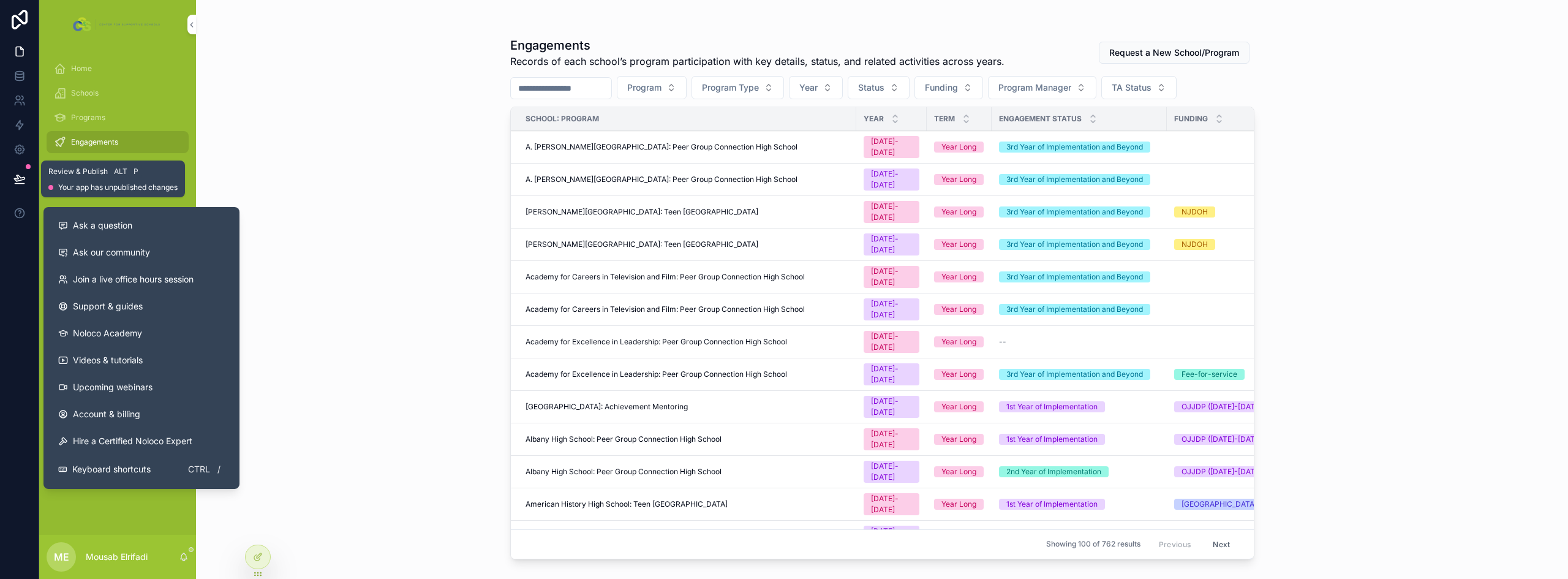
click at [17, 174] on icon at bounding box center [19, 179] width 12 height 12
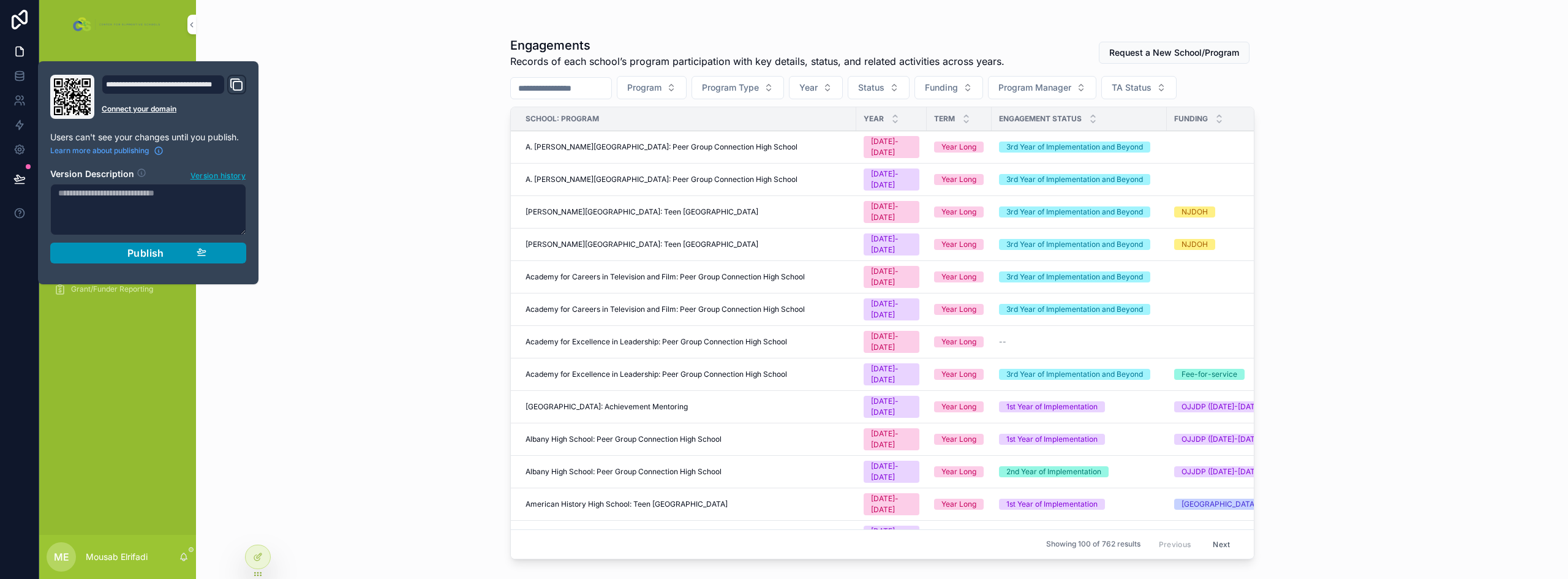
click at [120, 250] on div "Publish" at bounding box center [147, 253] width 116 height 12
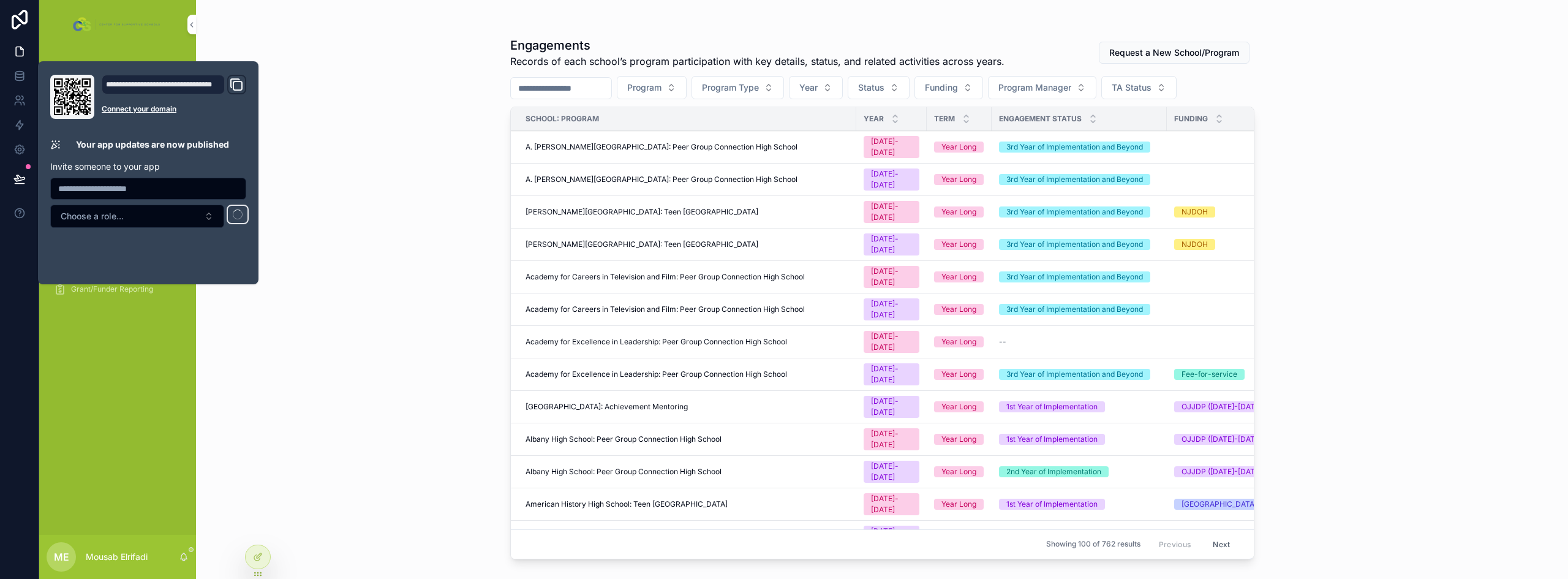
click at [393, 318] on div "Engagements Records of each school’s program participation with key details, st…" at bounding box center [882, 289] width 1372 height 579
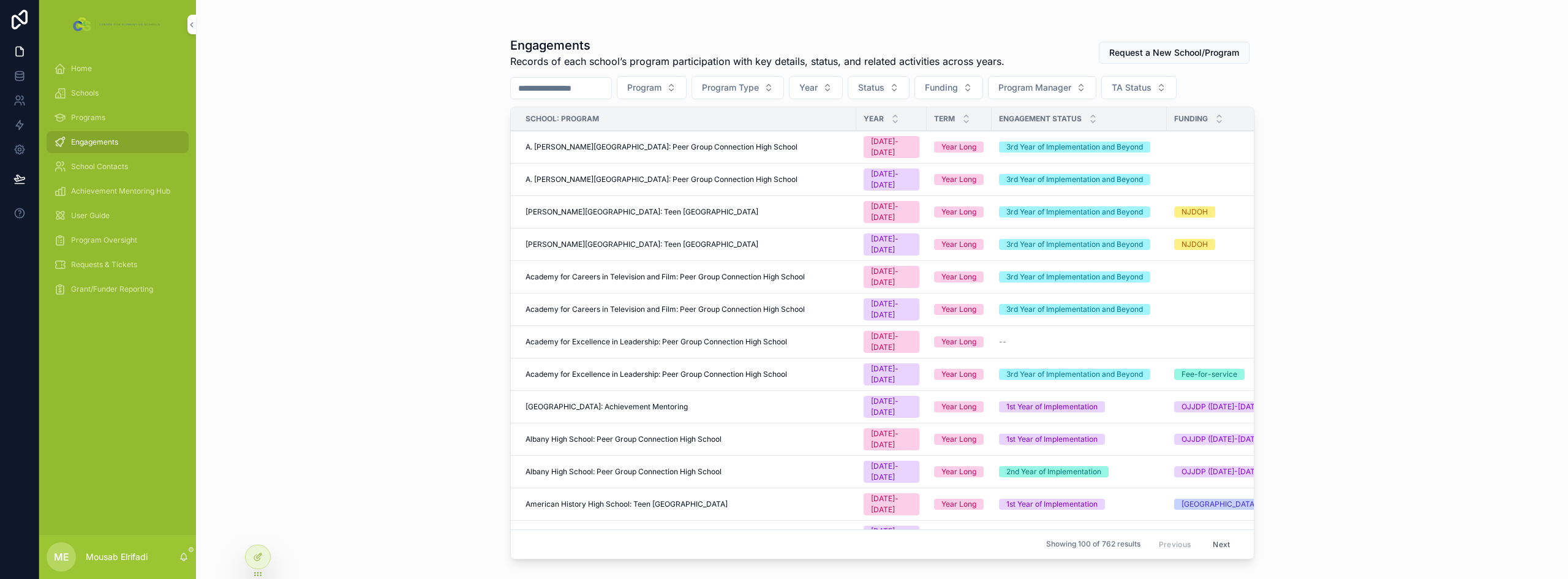
click at [0, 0] on div at bounding box center [0, 0] width 0 height 0
click at [0, 0] on icon at bounding box center [0, 0] width 0 height 0
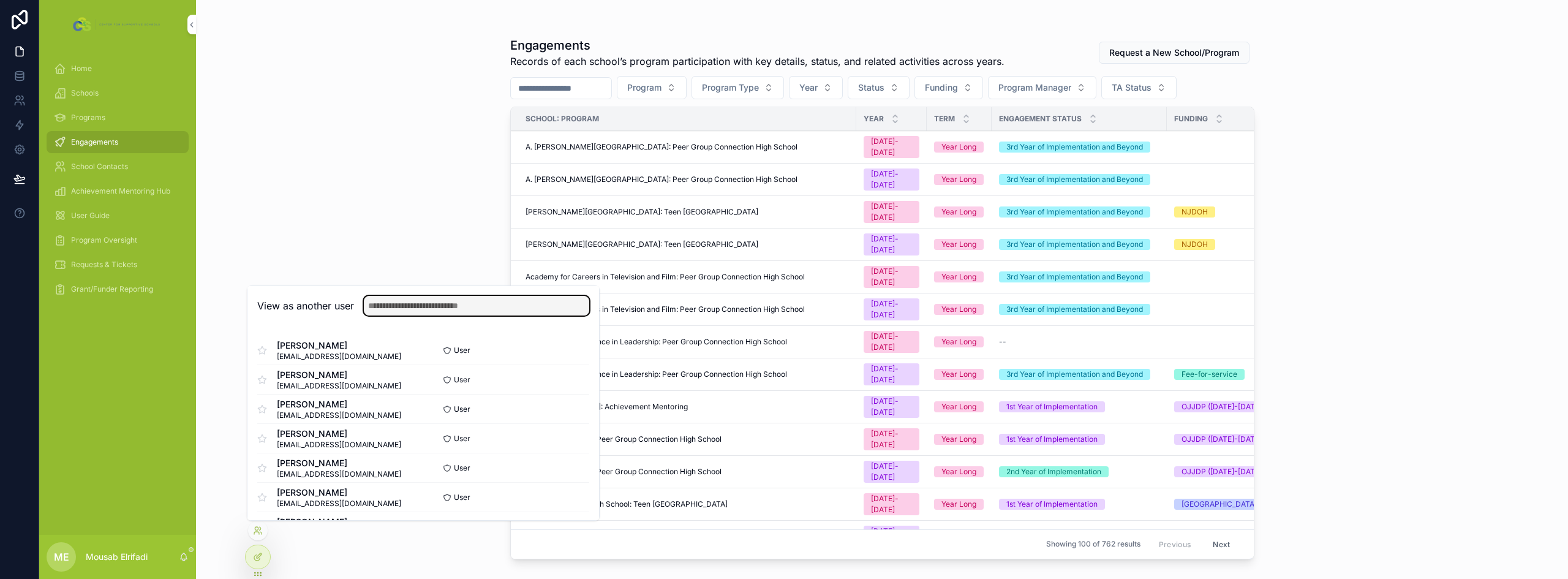
click at [455, 306] on input "text" at bounding box center [476, 305] width 225 height 20
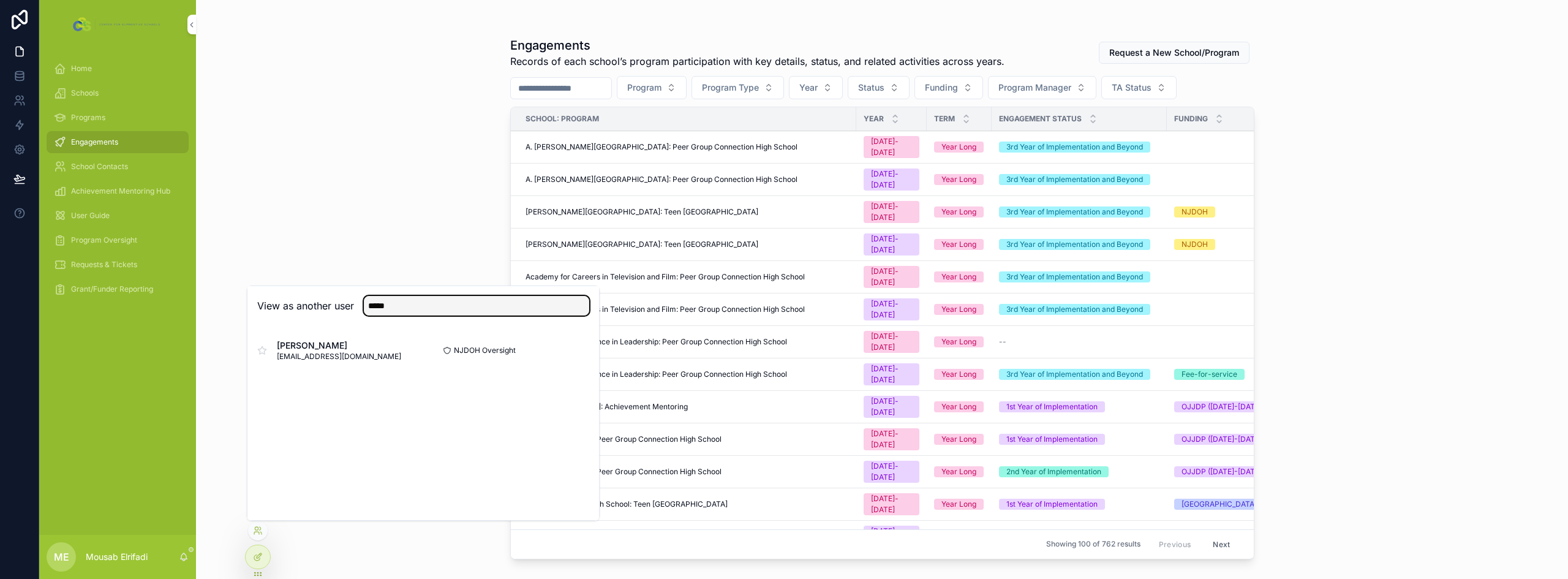
type input "*****"
click at [0, 0] on button "Select" at bounding box center [0, 0] width 0 height 0
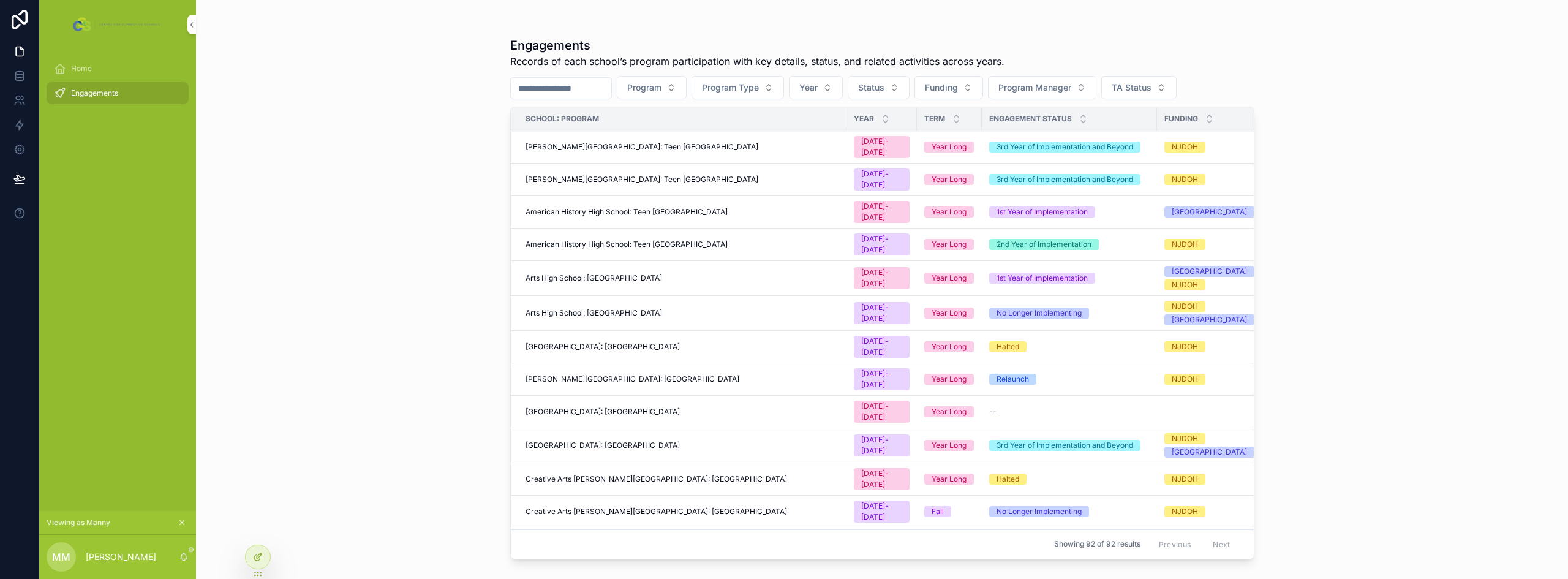
click at [251, 556] on div at bounding box center [258, 557] width 25 height 23
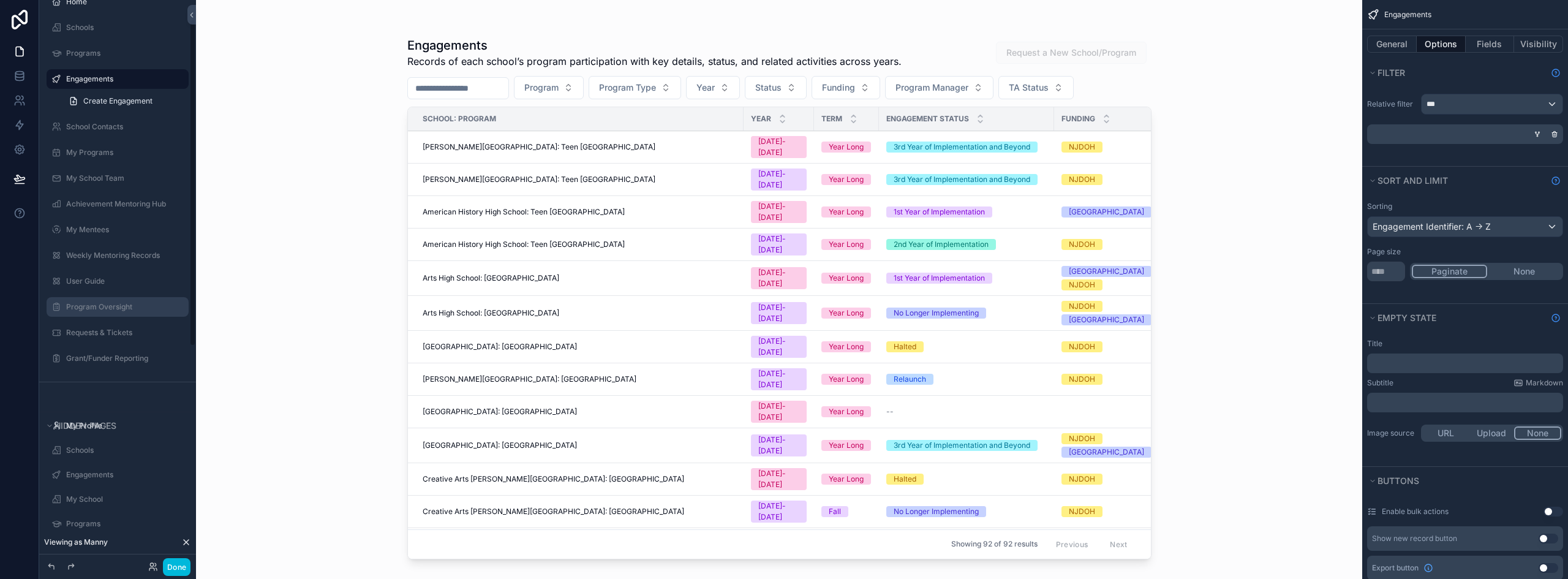
scroll to position [61, 0]
click at [85, 337] on label "Grant/Funder Reporting" at bounding box center [124, 339] width 115 height 9
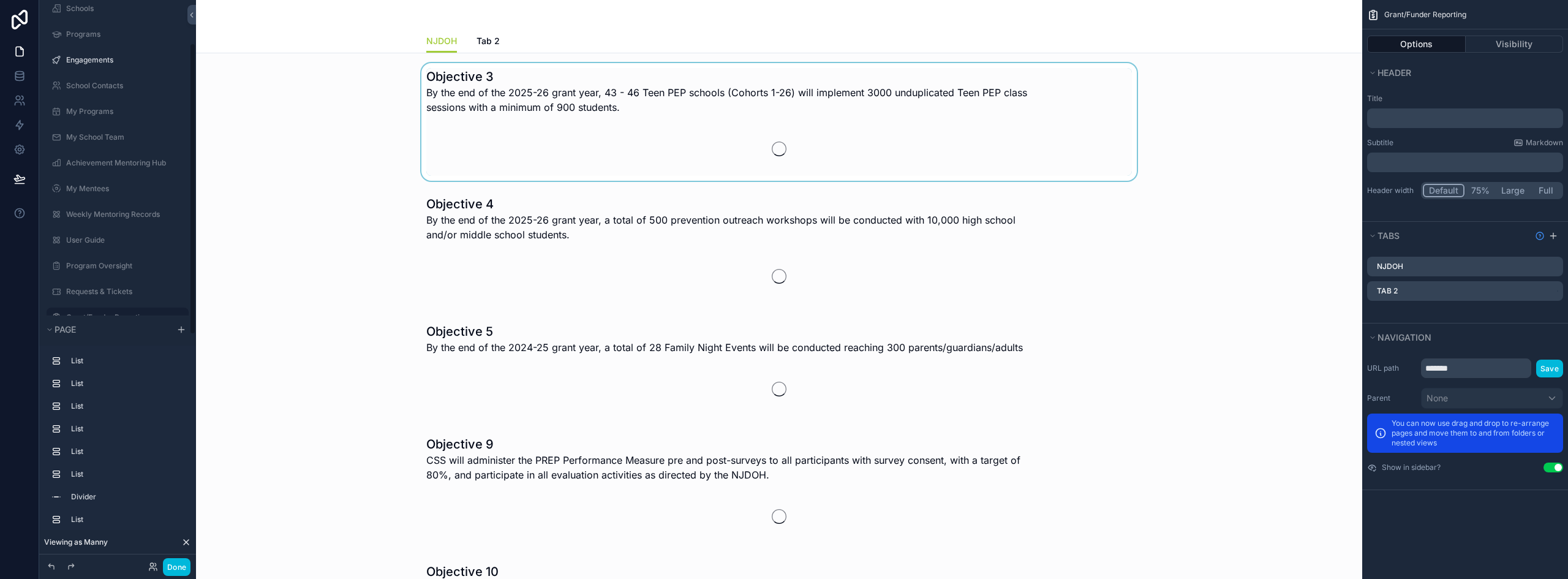
scroll to position [83, 0]
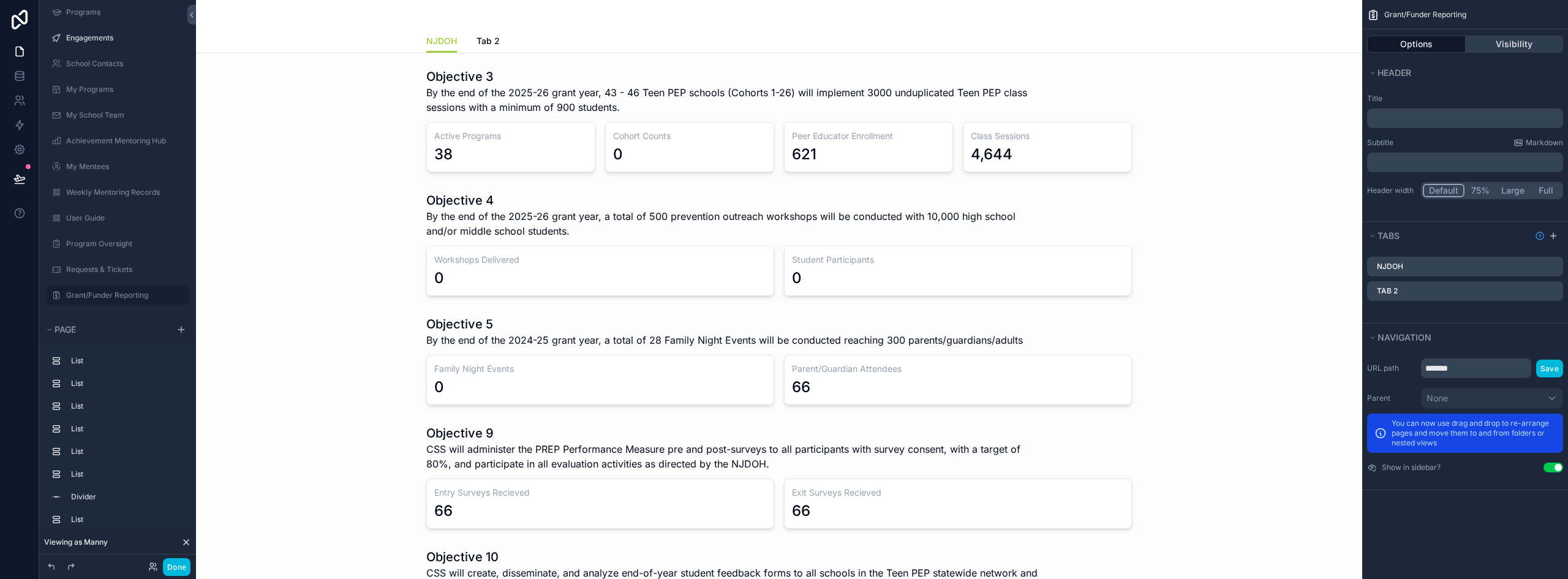
click at [1522, 50] on button "Visibility" at bounding box center [1514, 44] width 98 height 17
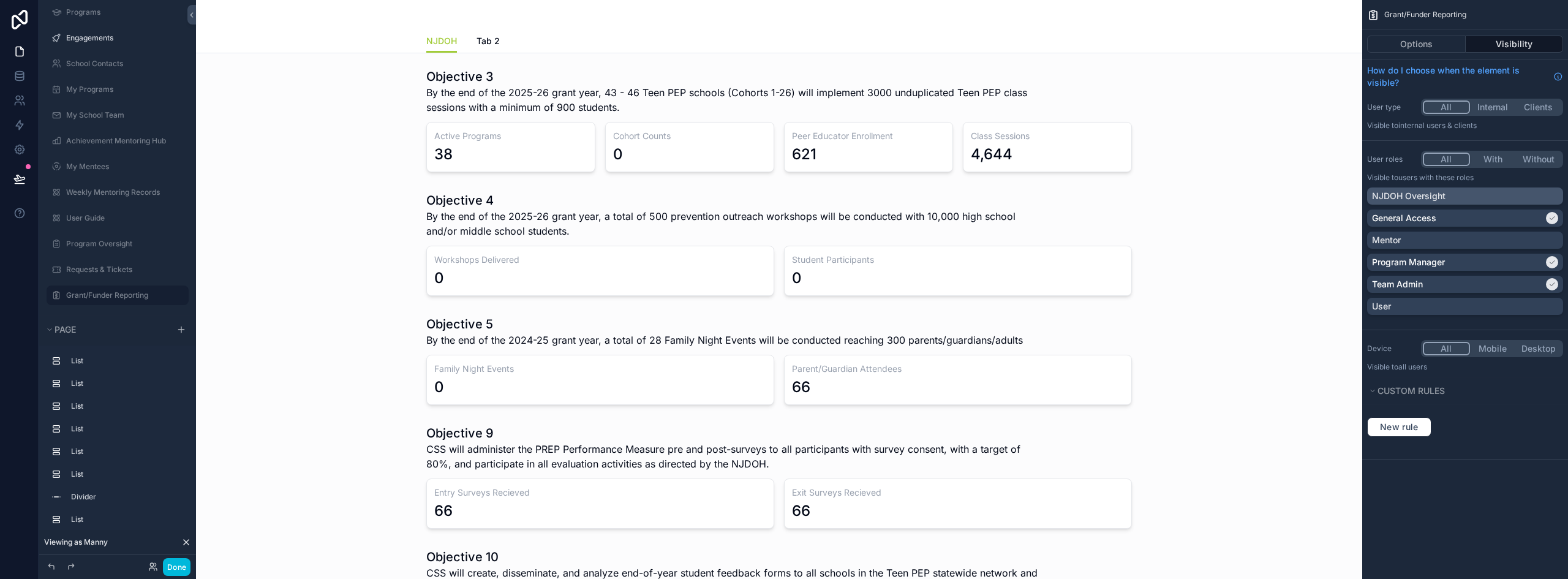
click at [1467, 192] on div "NJDOH Oversight" at bounding box center [1464, 196] width 186 height 12
click at [1411, 31] on div "Options Visibility" at bounding box center [1465, 44] width 206 height 29
click at [1444, 43] on button "Options" at bounding box center [1416, 44] width 99 height 17
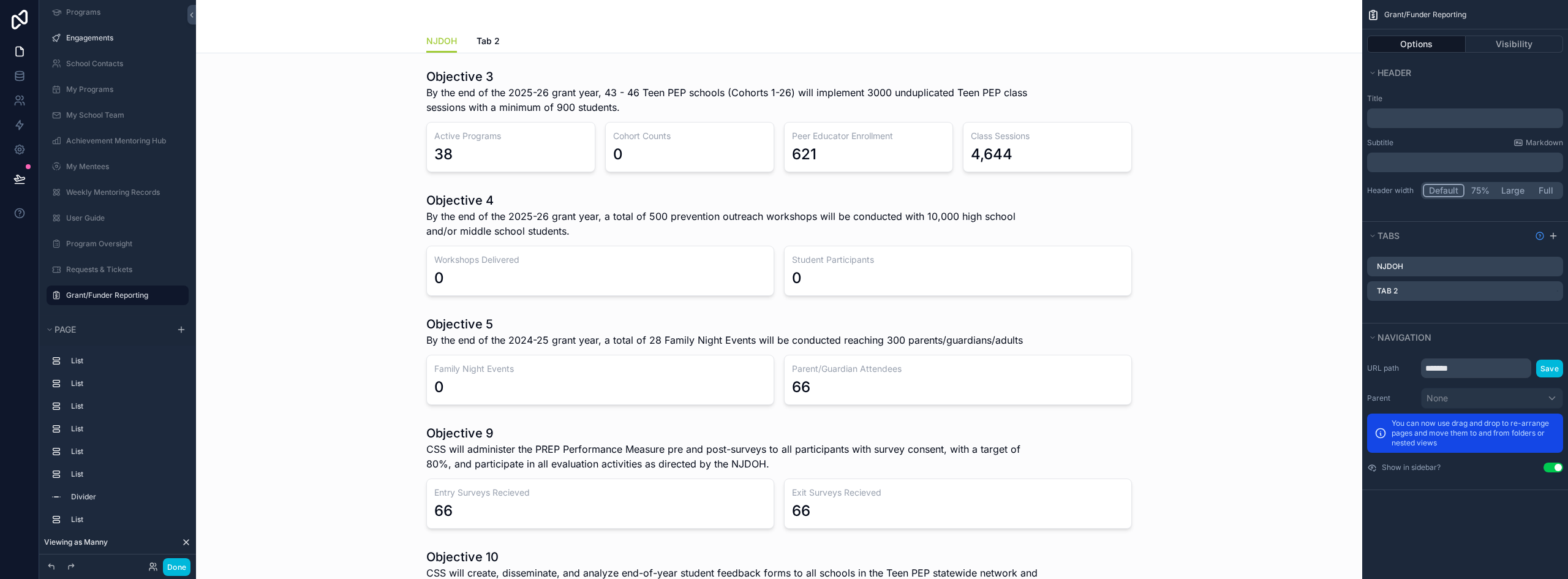
click at [0, 0] on icon "scrollable content" at bounding box center [0, 0] width 0 height 0
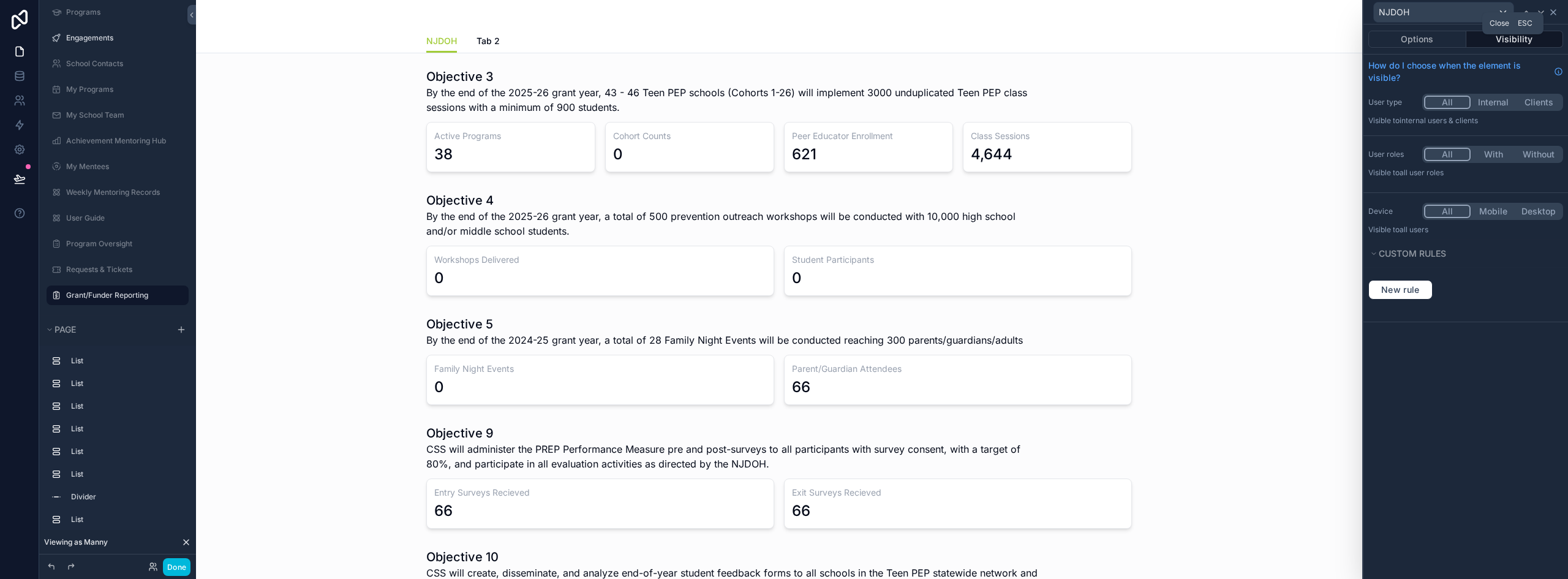
click at [1552, 12] on icon at bounding box center [1553, 12] width 9 height 9
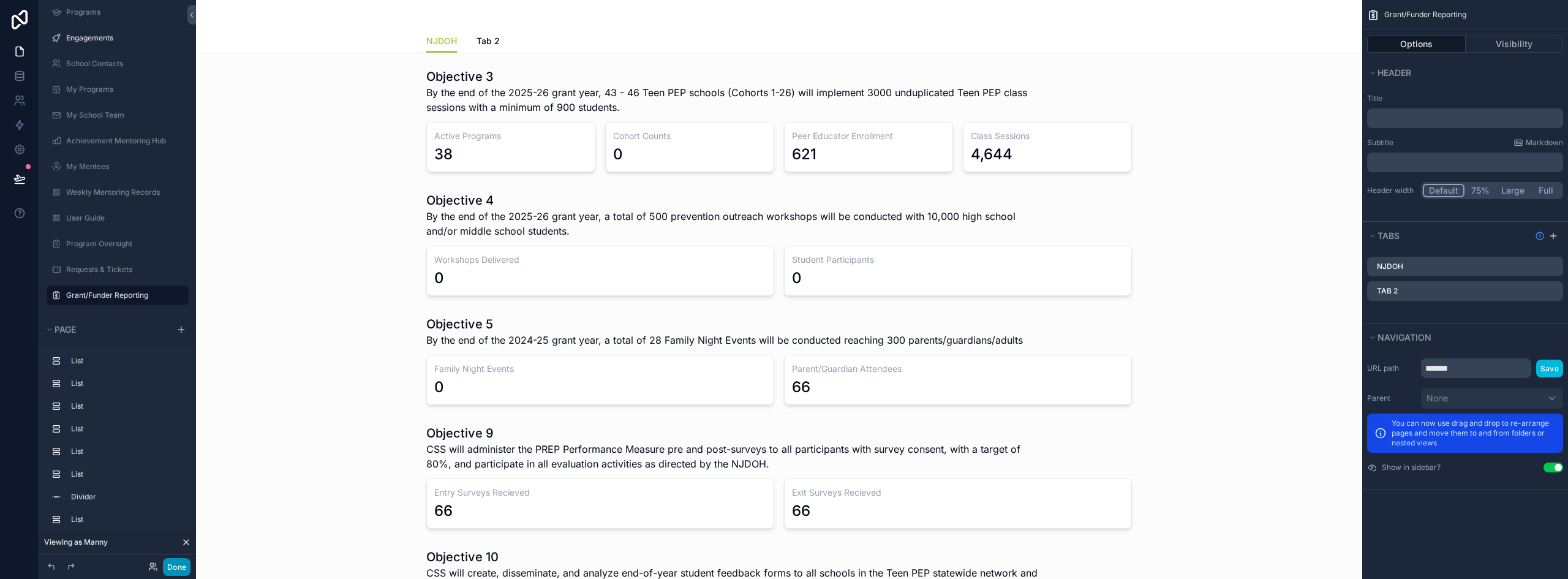
click at [185, 566] on button "Done" at bounding box center [177, 567] width 28 height 18
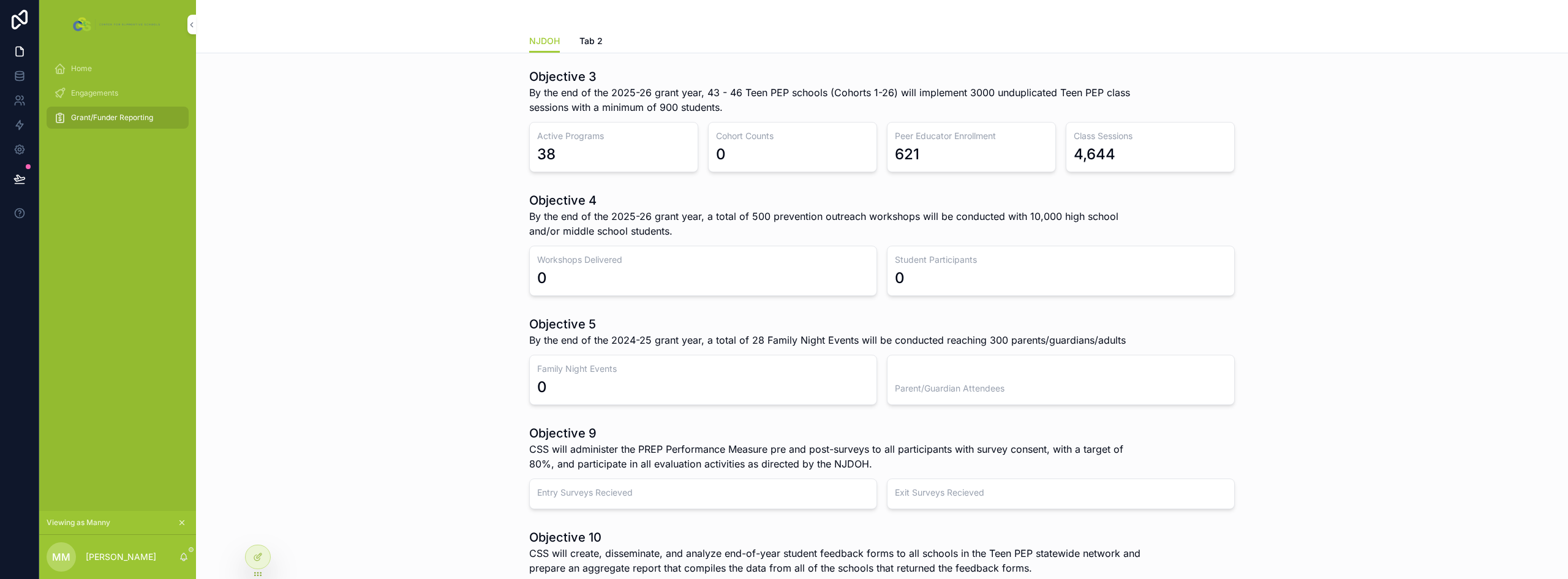
click at [90, 92] on span "Engagements" at bounding box center [94, 93] width 47 height 9
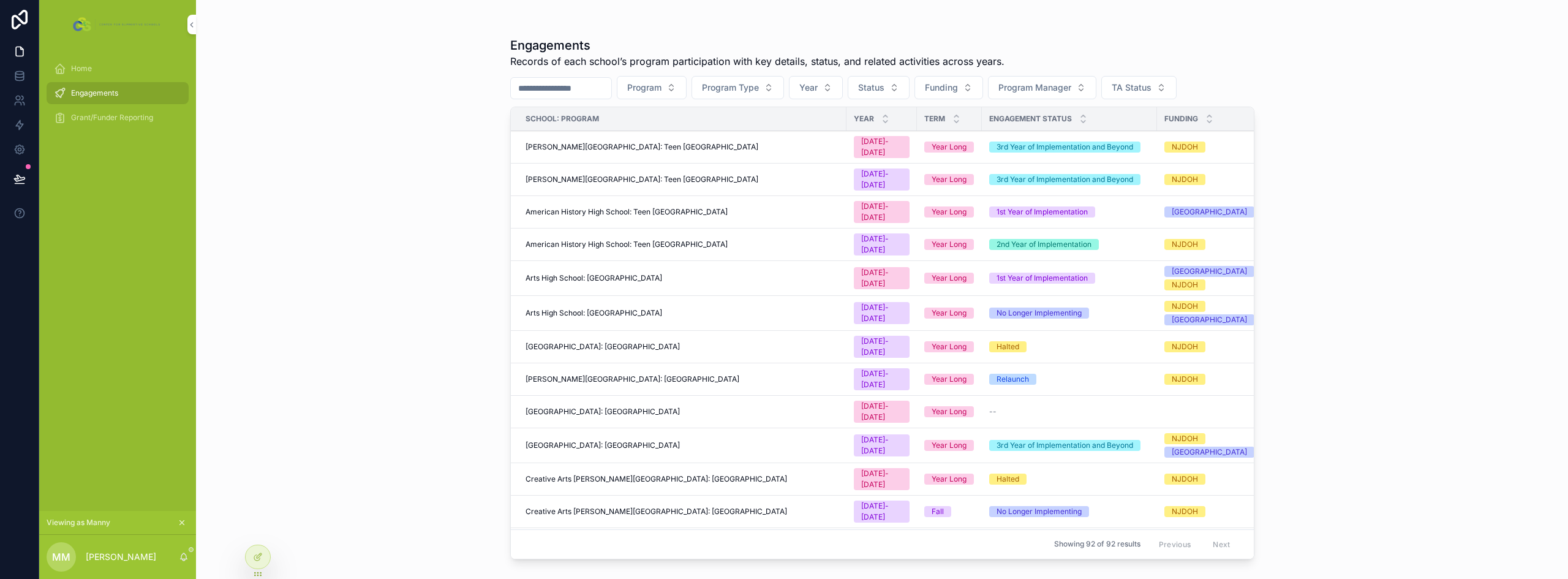
click at [85, 69] on span "Home" at bounding box center [81, 68] width 21 height 9
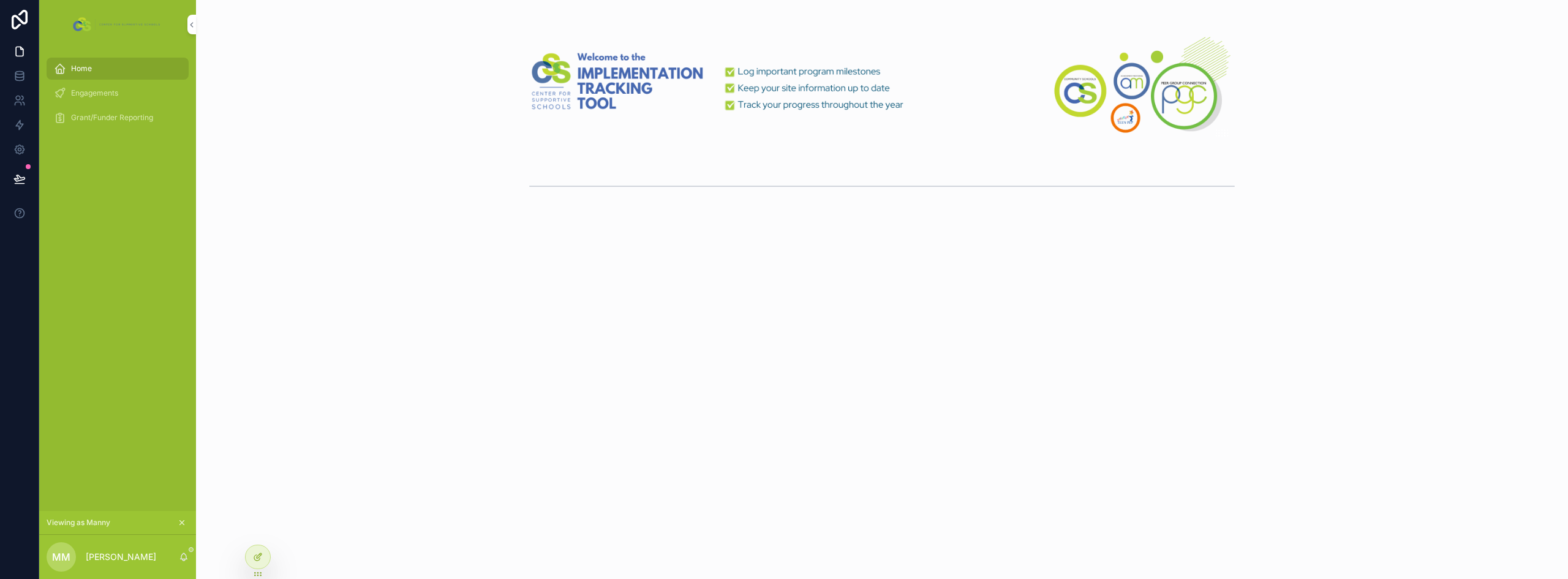
click at [264, 555] on div at bounding box center [258, 557] width 25 height 23
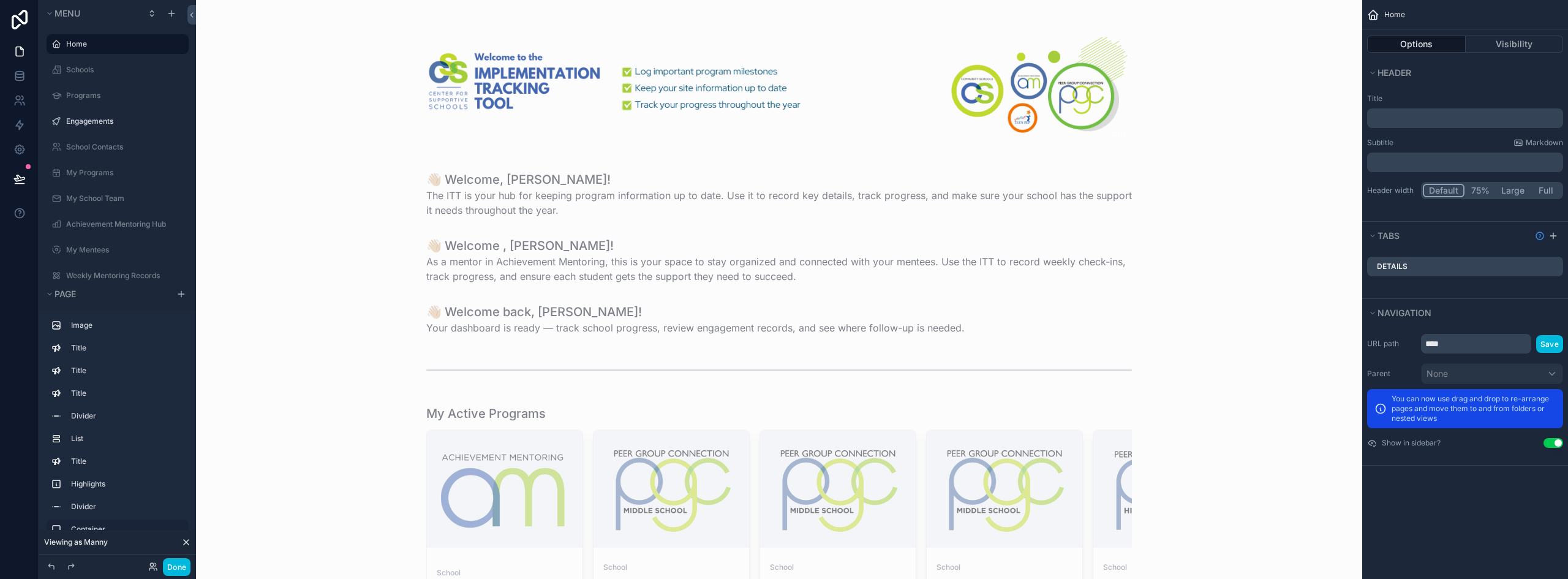
scroll to position [61, 0]
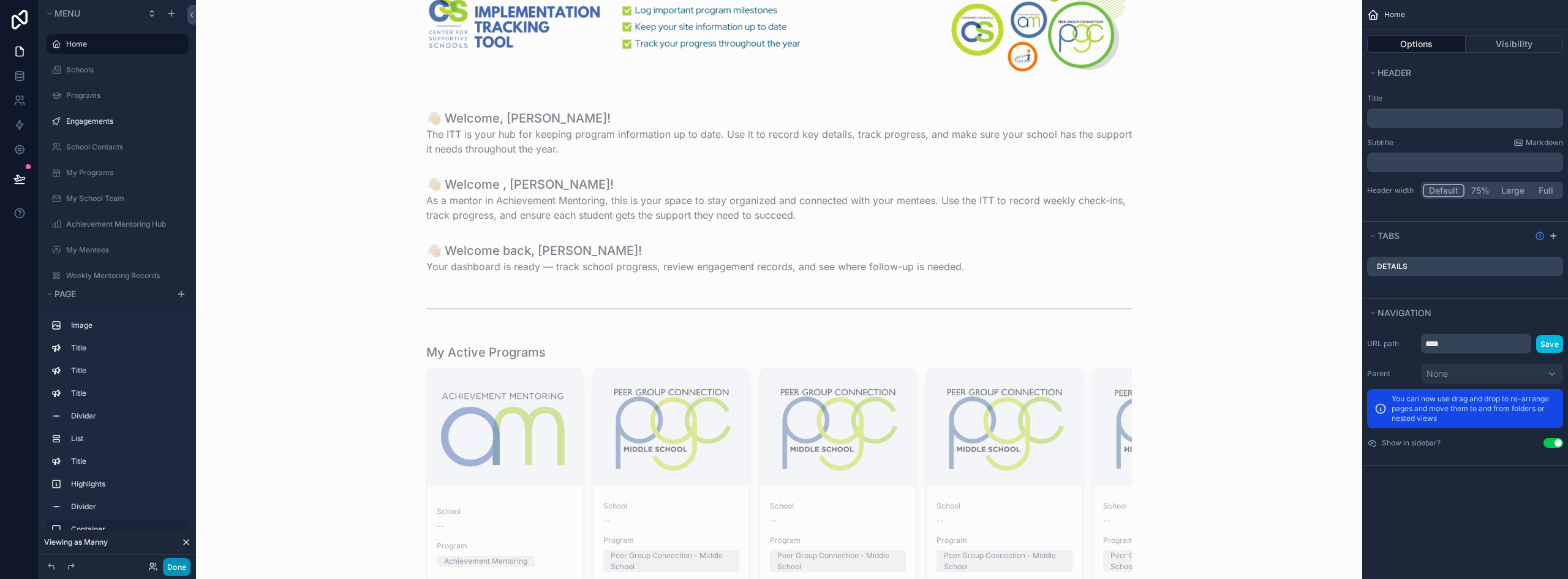
click at [176, 570] on button "Done" at bounding box center [177, 567] width 28 height 18
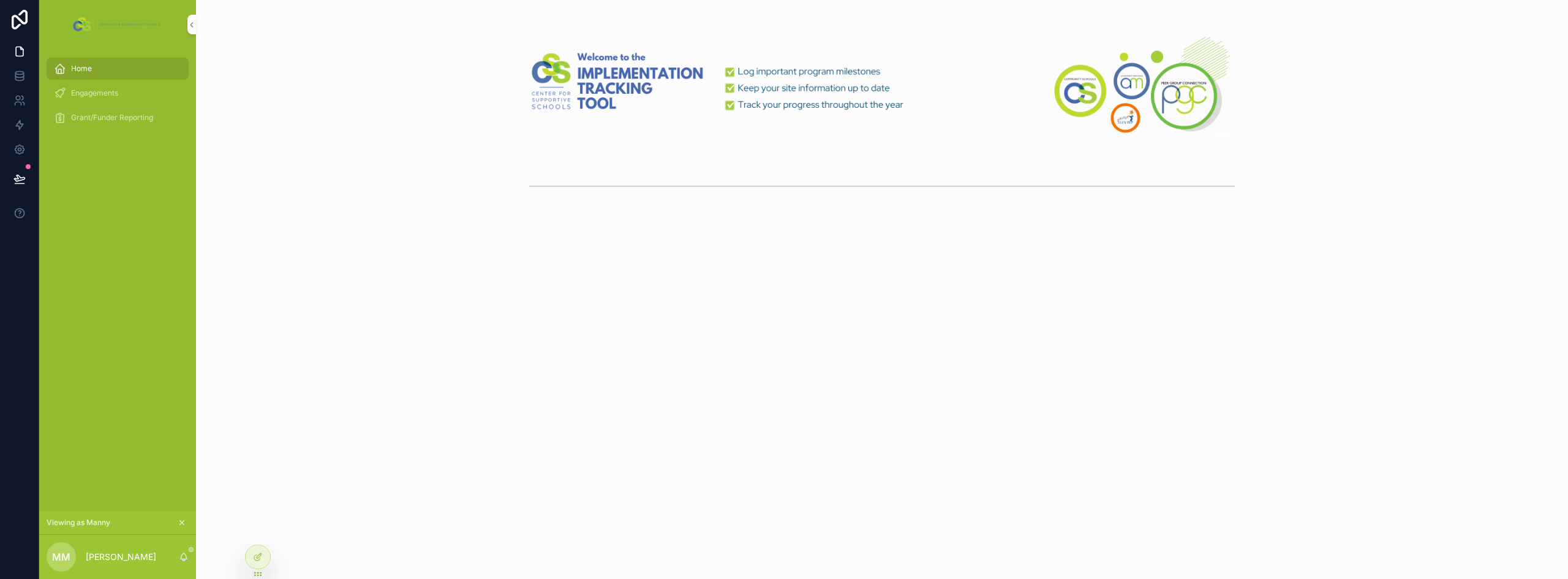
scroll to position [0, 0]
click at [21, 177] on icon at bounding box center [19, 179] width 12 height 12
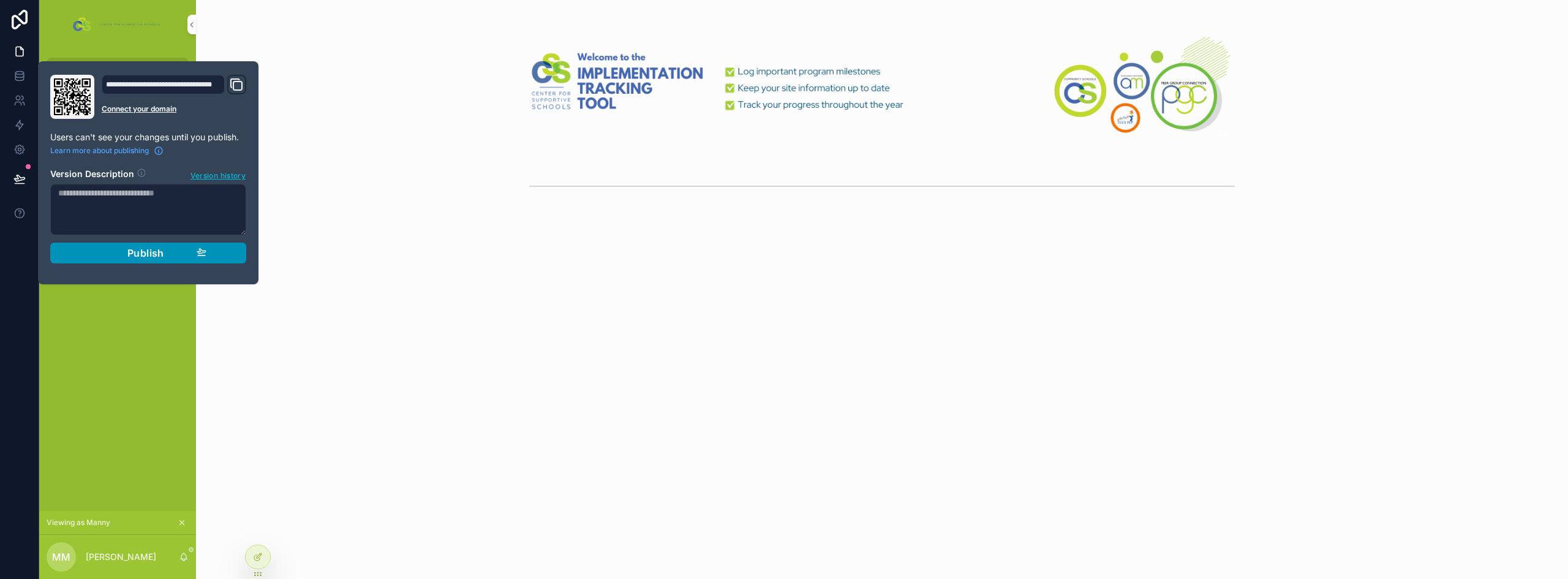
click at [99, 256] on div "Publish" at bounding box center [147, 253] width 116 height 12
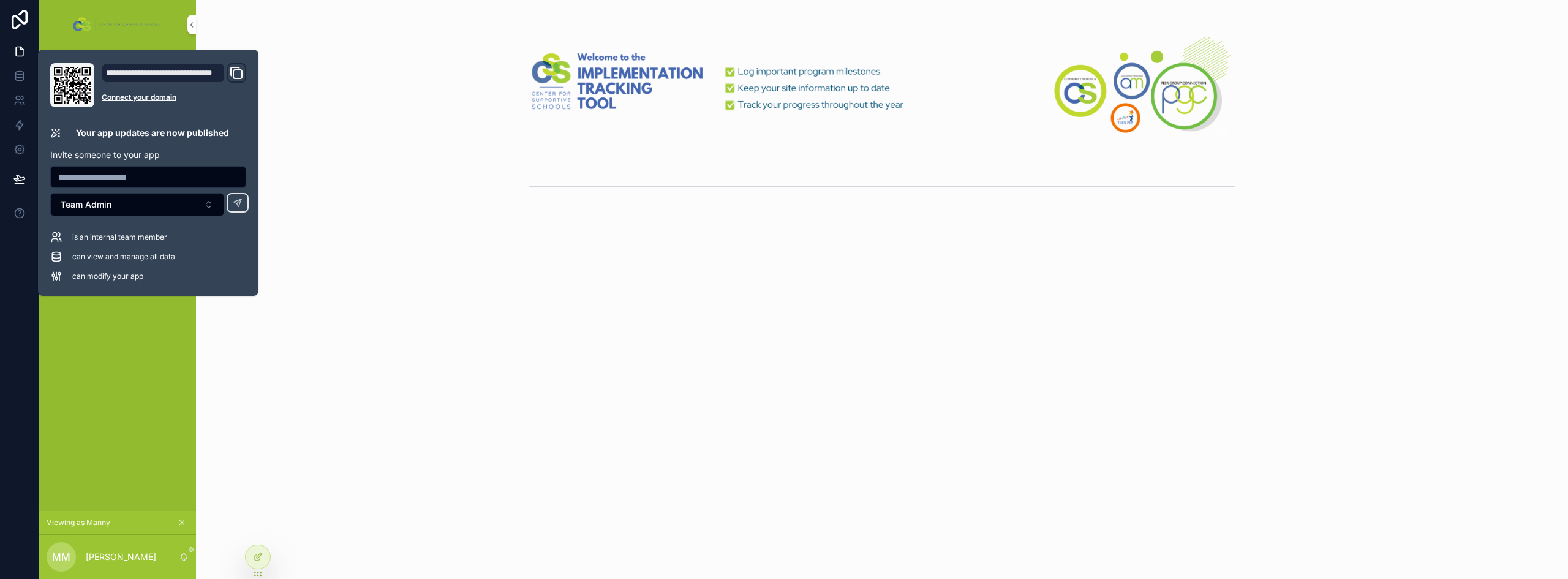
click at [448, 360] on div "scrollable content" at bounding box center [882, 289] width 1372 height 579
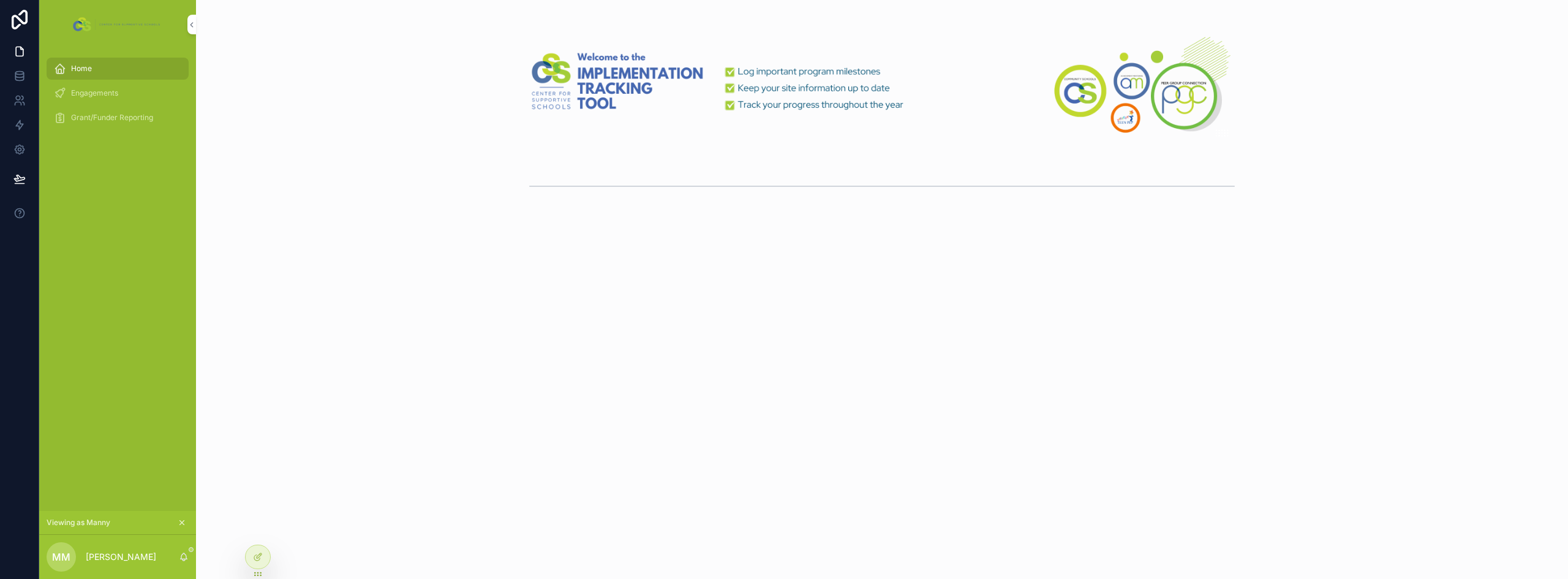
click at [101, 97] on span "Engagements" at bounding box center [94, 93] width 47 height 9
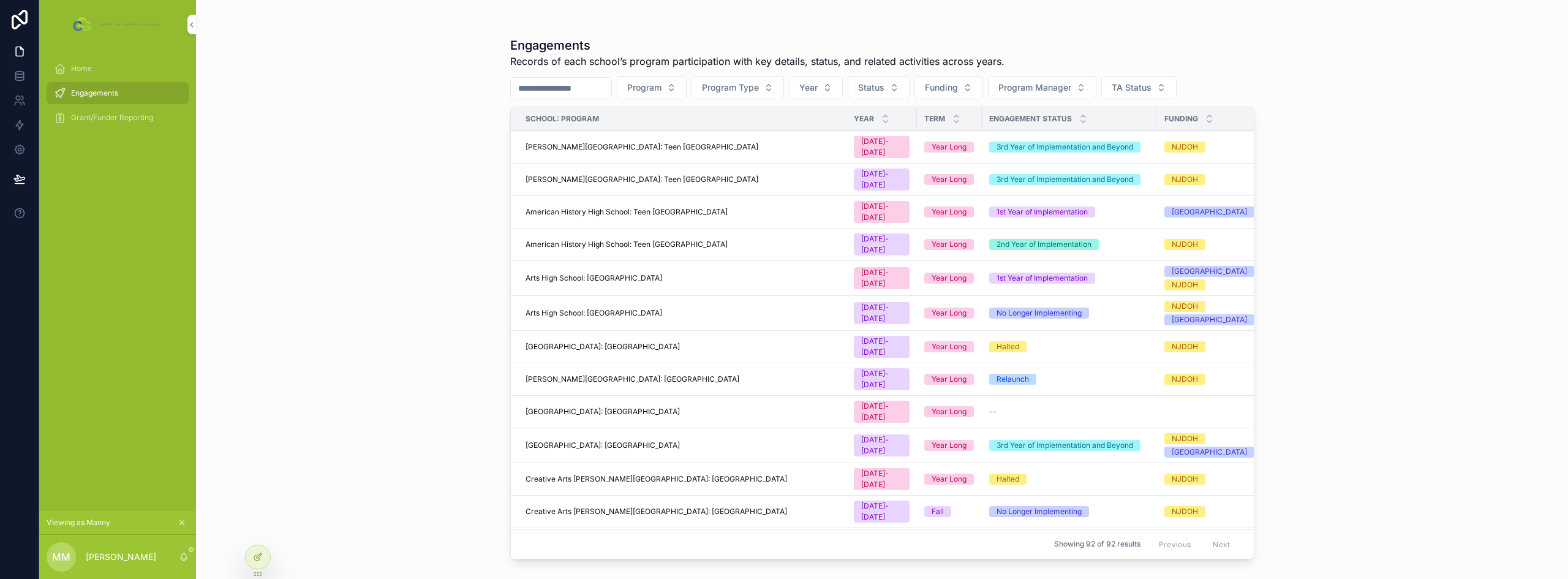
click at [263, 551] on div at bounding box center [258, 557] width 25 height 23
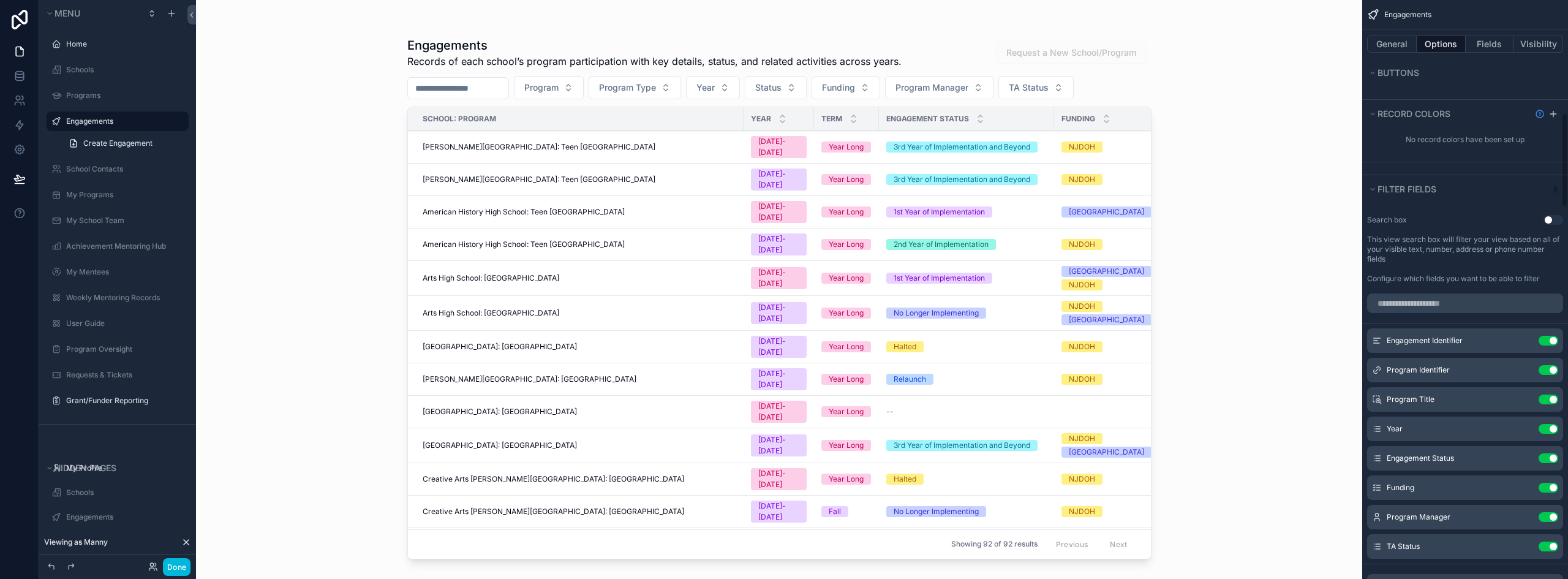
scroll to position [735, 0]
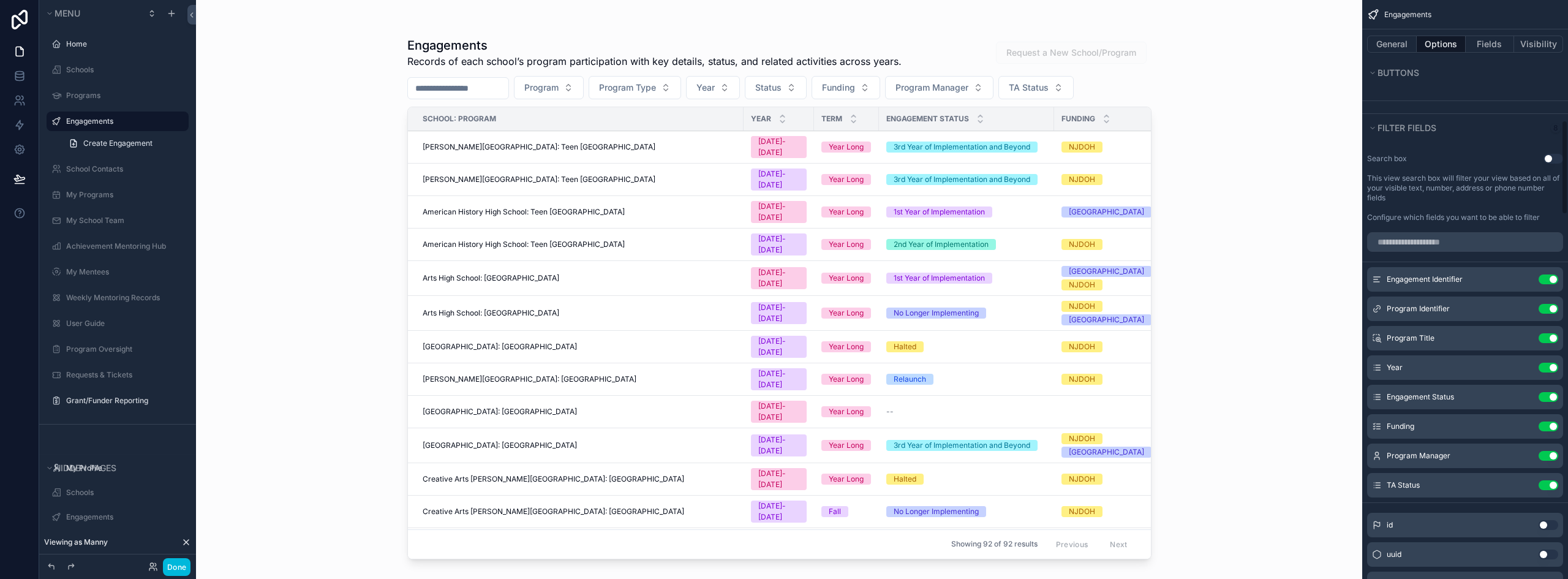
click at [0, 0] on icon "scrollable content" at bounding box center [0, 0] width 0 height 0
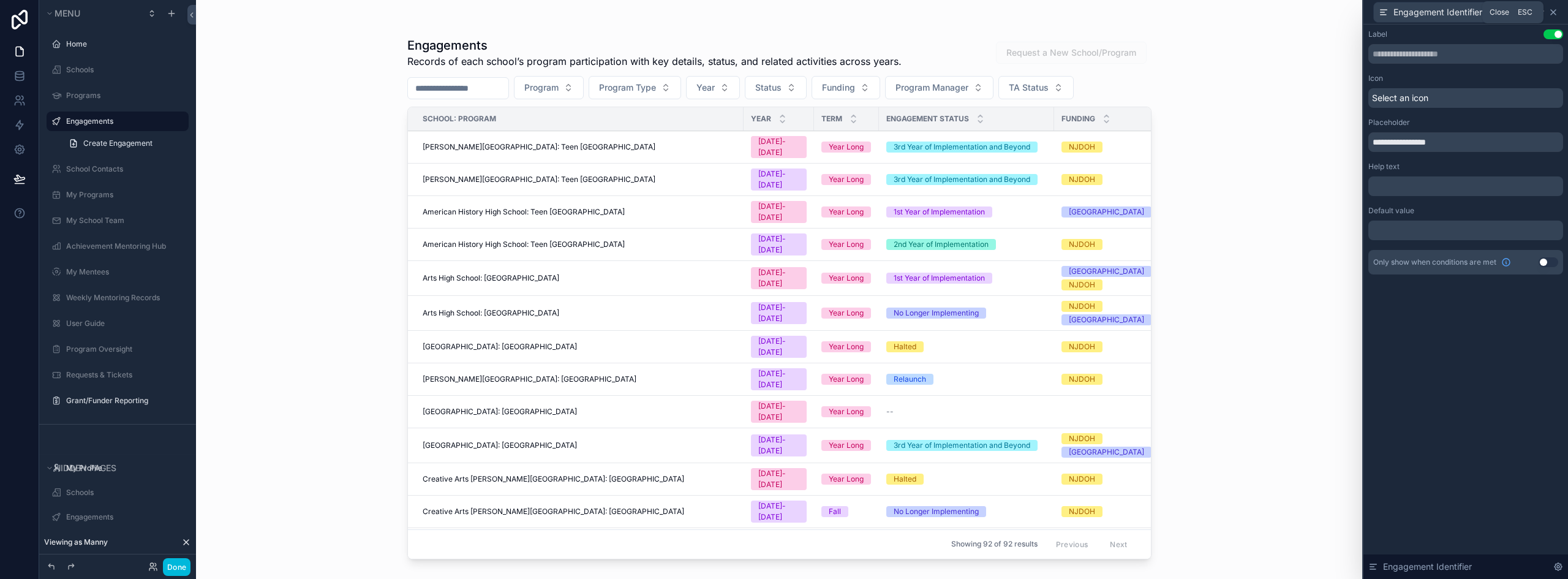
click at [1556, 12] on icon at bounding box center [1553, 12] width 9 height 9
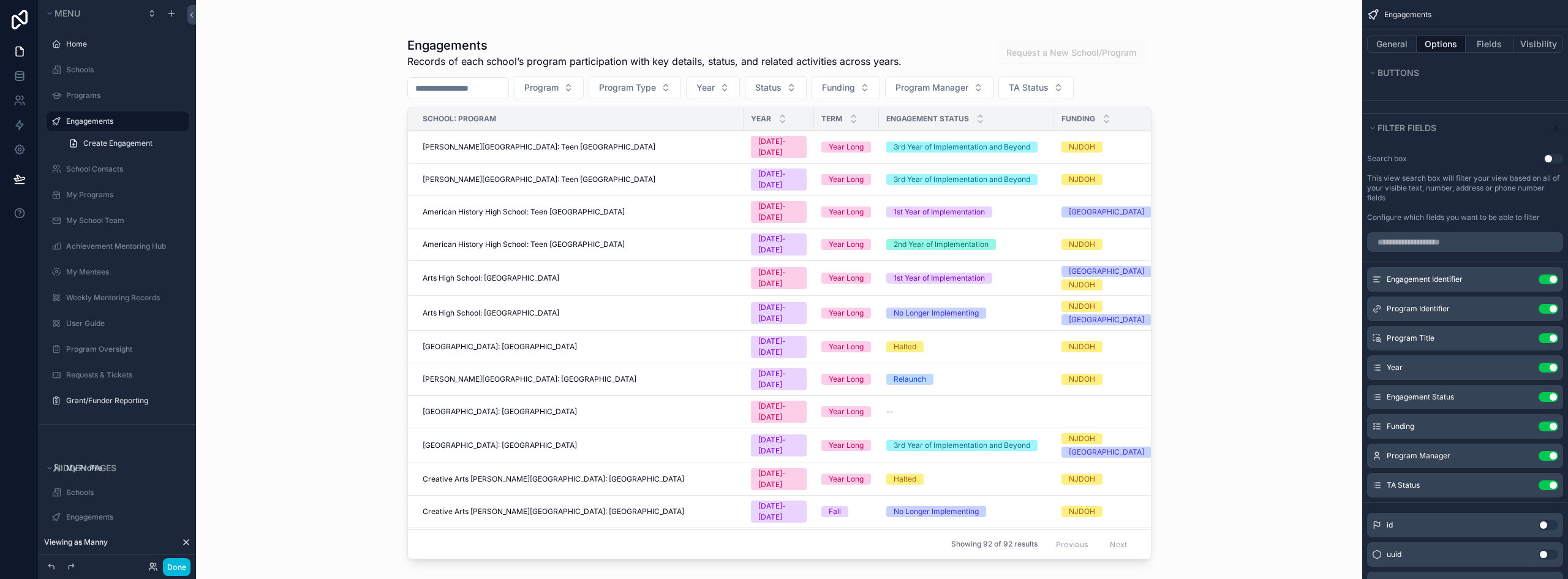
click at [587, 83] on div "scrollable content" at bounding box center [779, 282] width 783 height 564
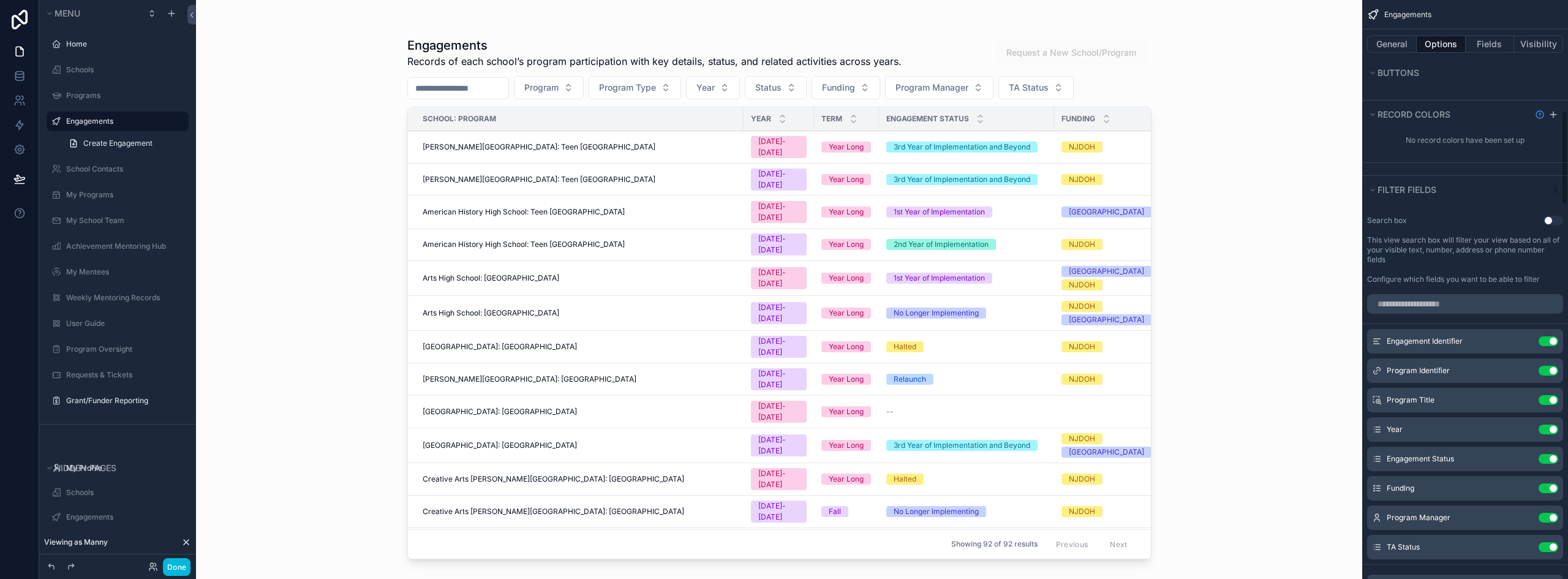
scroll to position [674, 0]
click at [0, 0] on icon "scrollable content" at bounding box center [0, 0] width 0 height 0
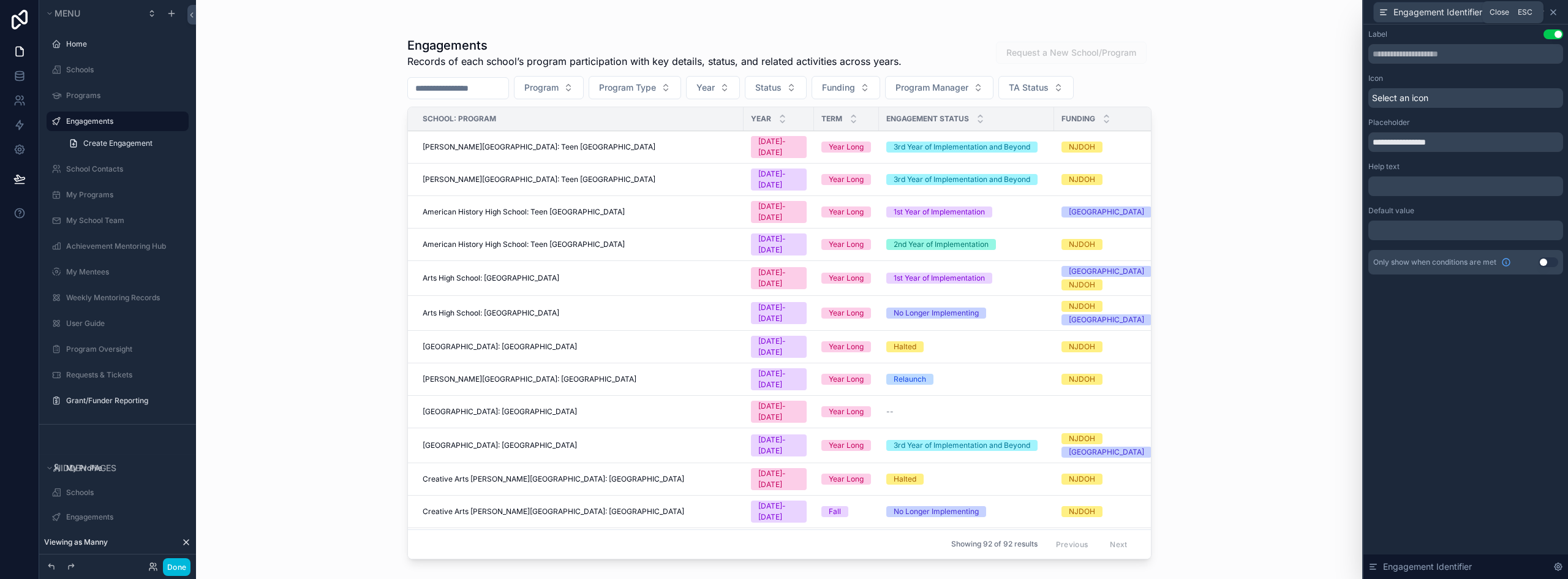
click at [1552, 10] on icon at bounding box center [1553, 12] width 5 height 5
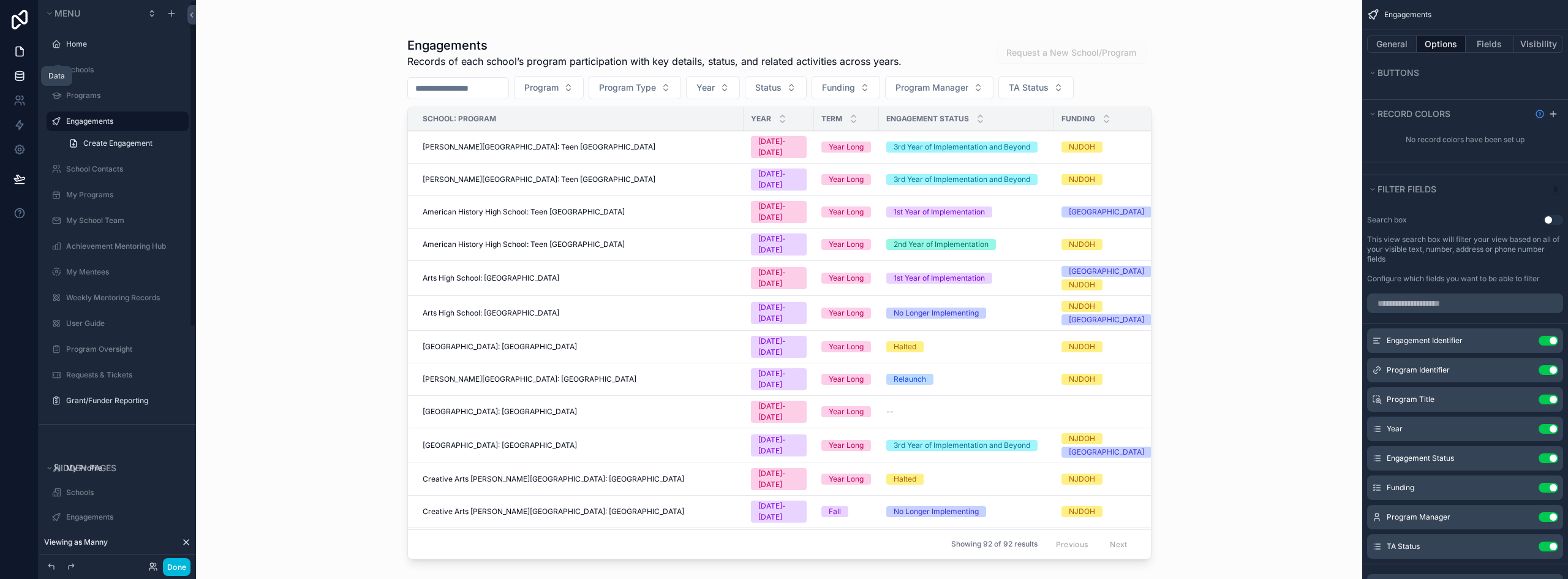
click at [20, 74] on icon at bounding box center [19, 73] width 8 height 3
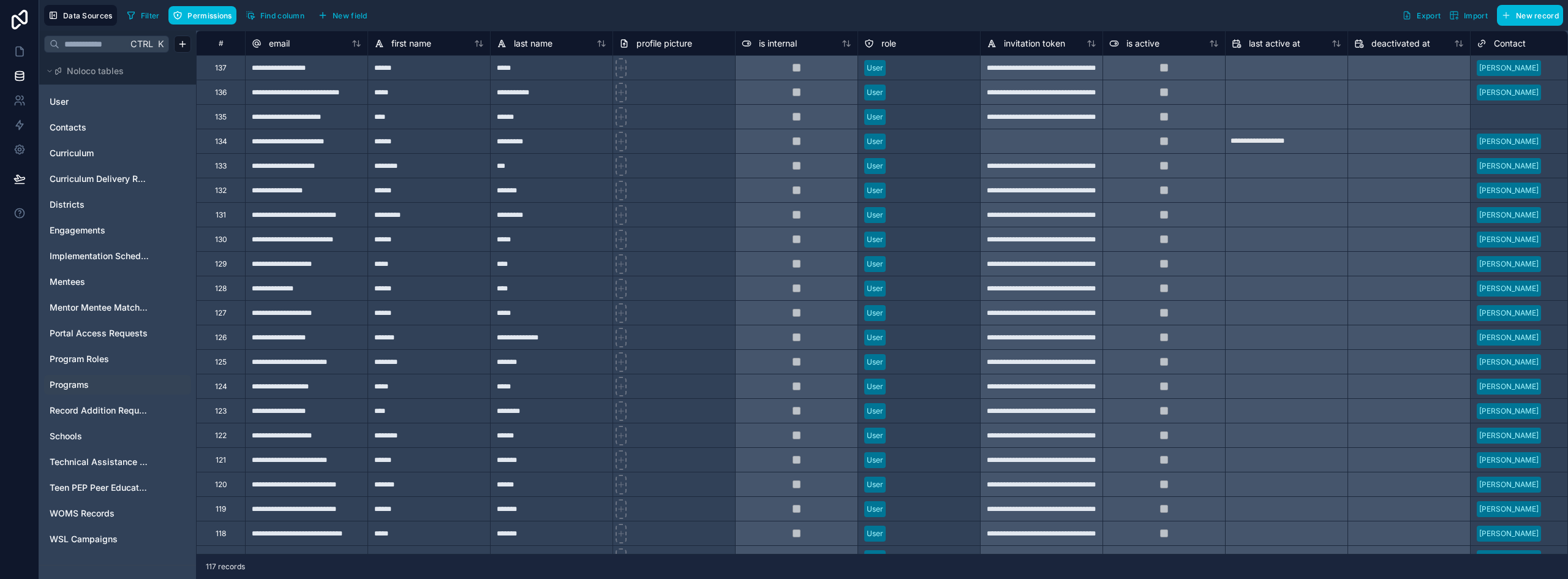
click at [63, 383] on span "Programs" at bounding box center [69, 385] width 39 height 12
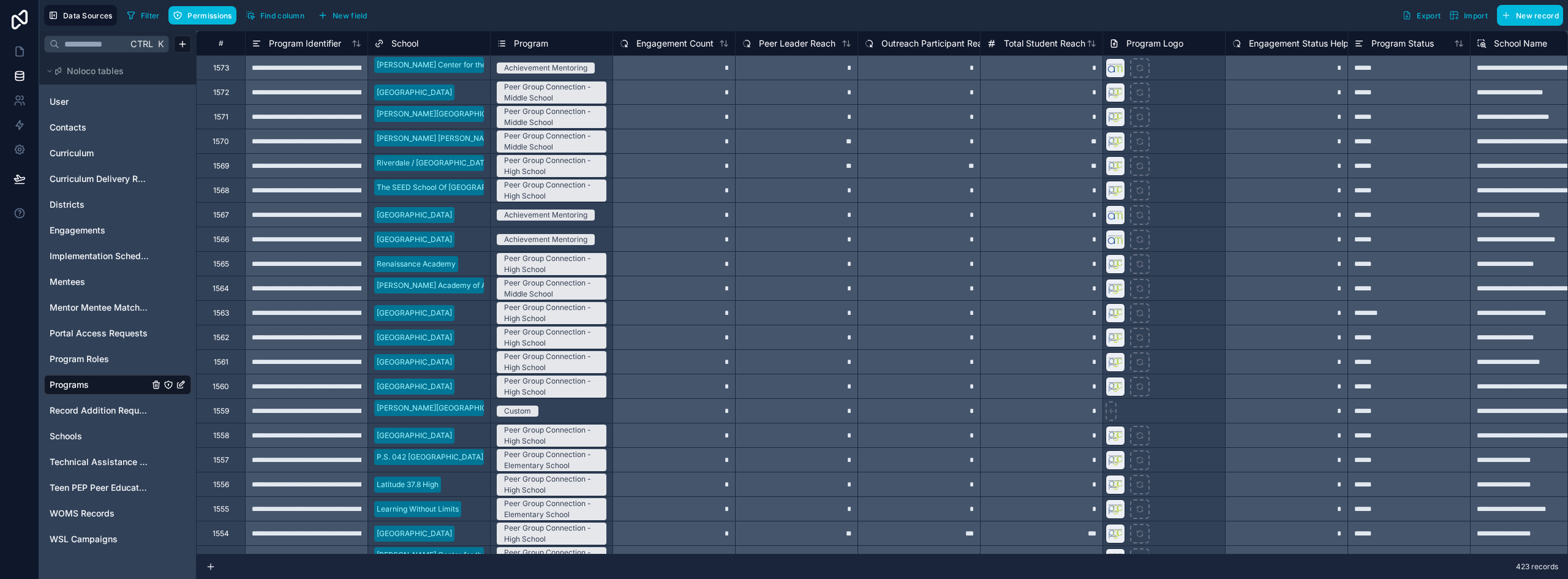
click at [169, 385] on icon "Programs" at bounding box center [168, 384] width 1 height 1
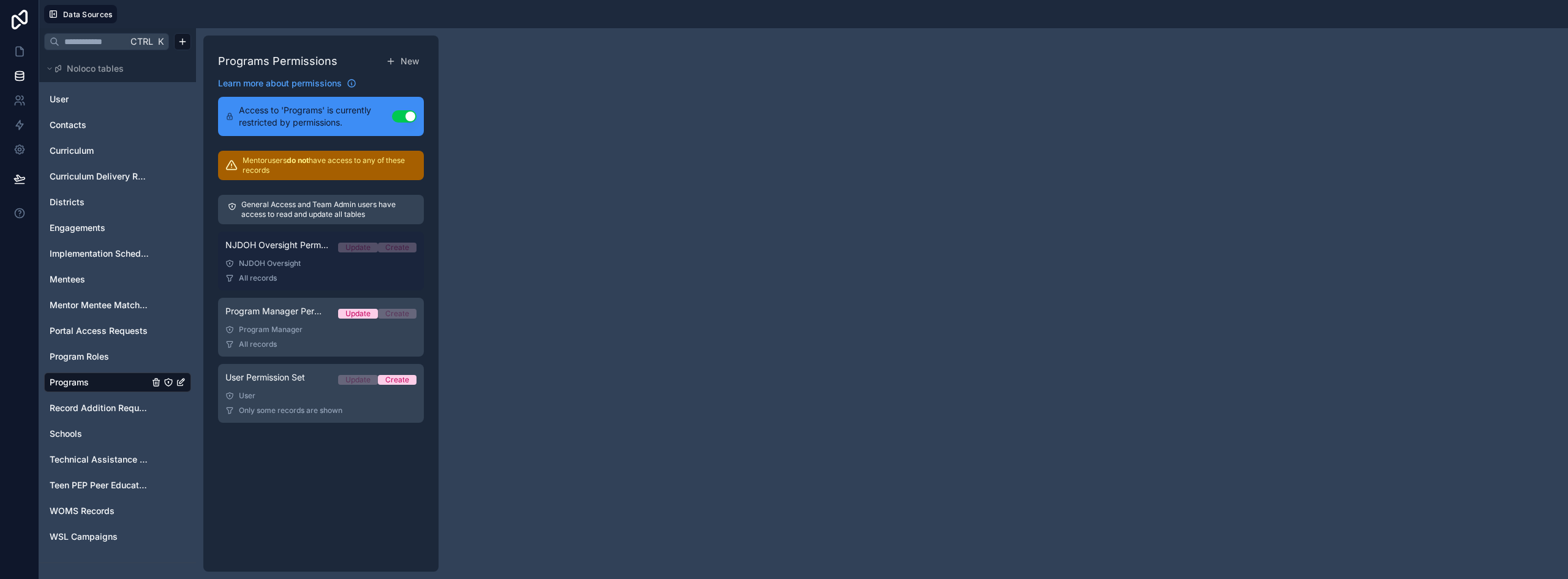
click at [294, 255] on div "NJDOH Oversight Permission Set Update Create" at bounding box center [321, 247] width 191 height 17
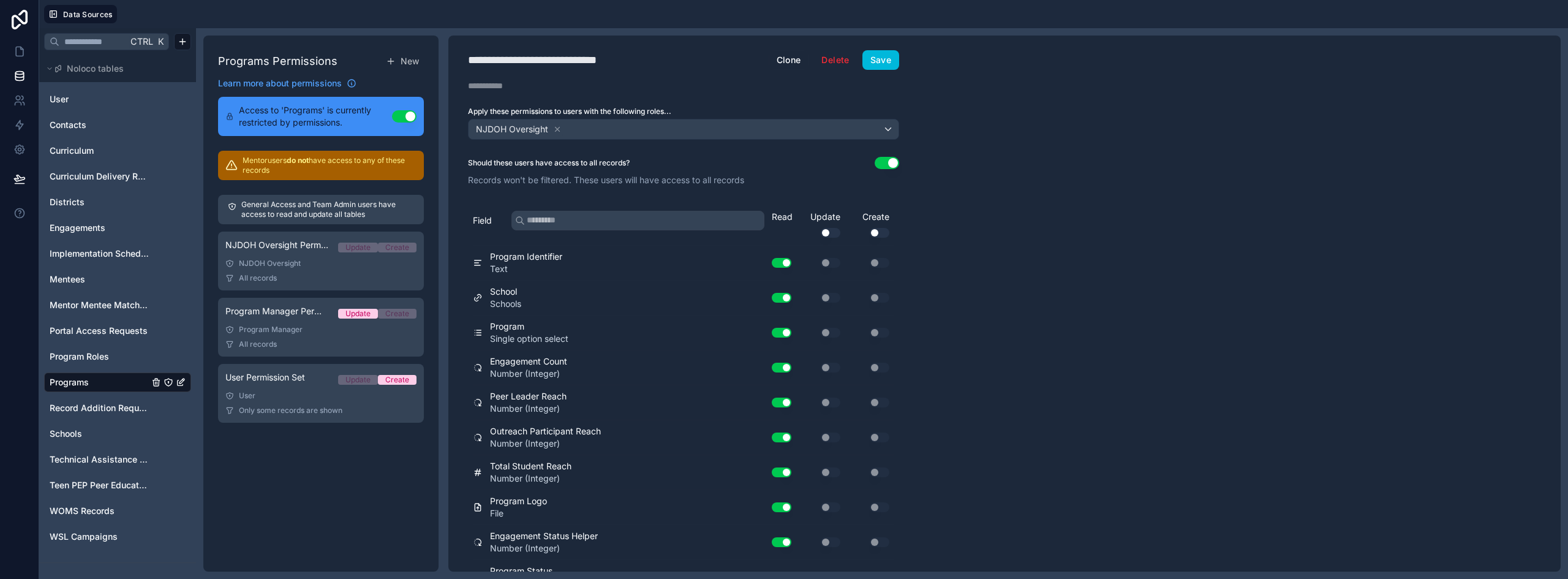
click at [882, 161] on button "Use setting" at bounding box center [887, 163] width 25 height 12
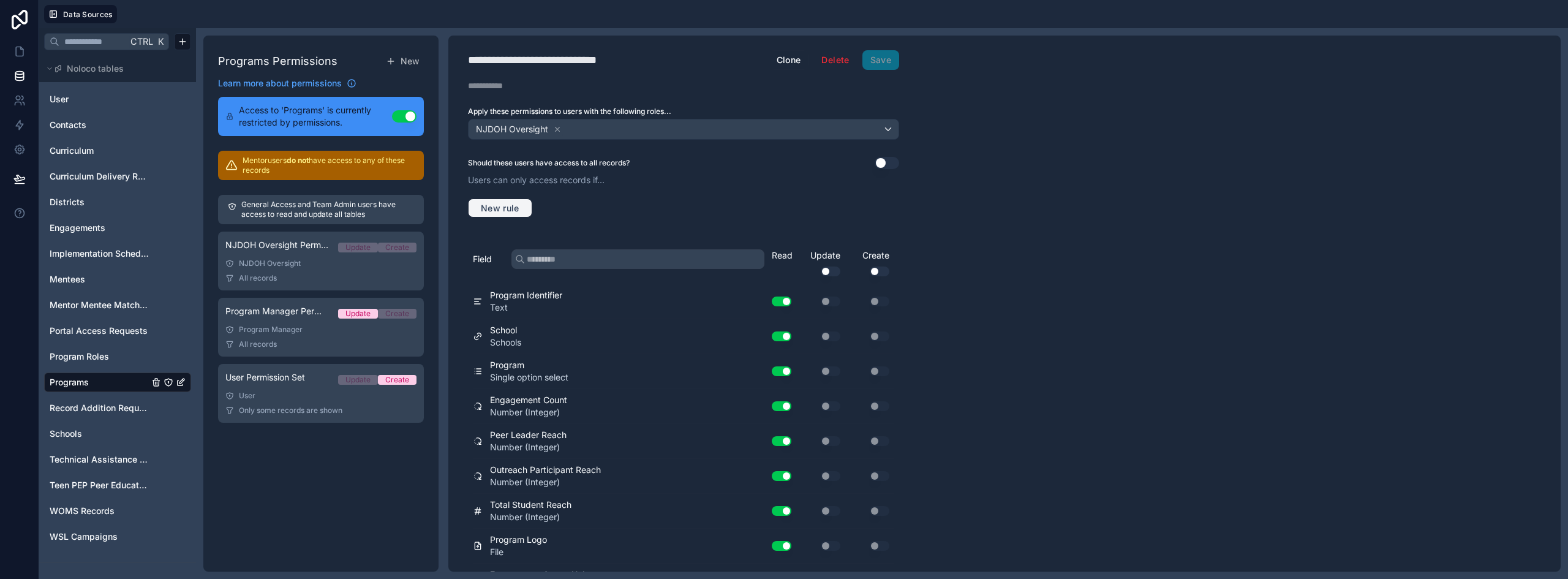
click at [503, 209] on span "New rule" at bounding box center [500, 208] width 48 height 11
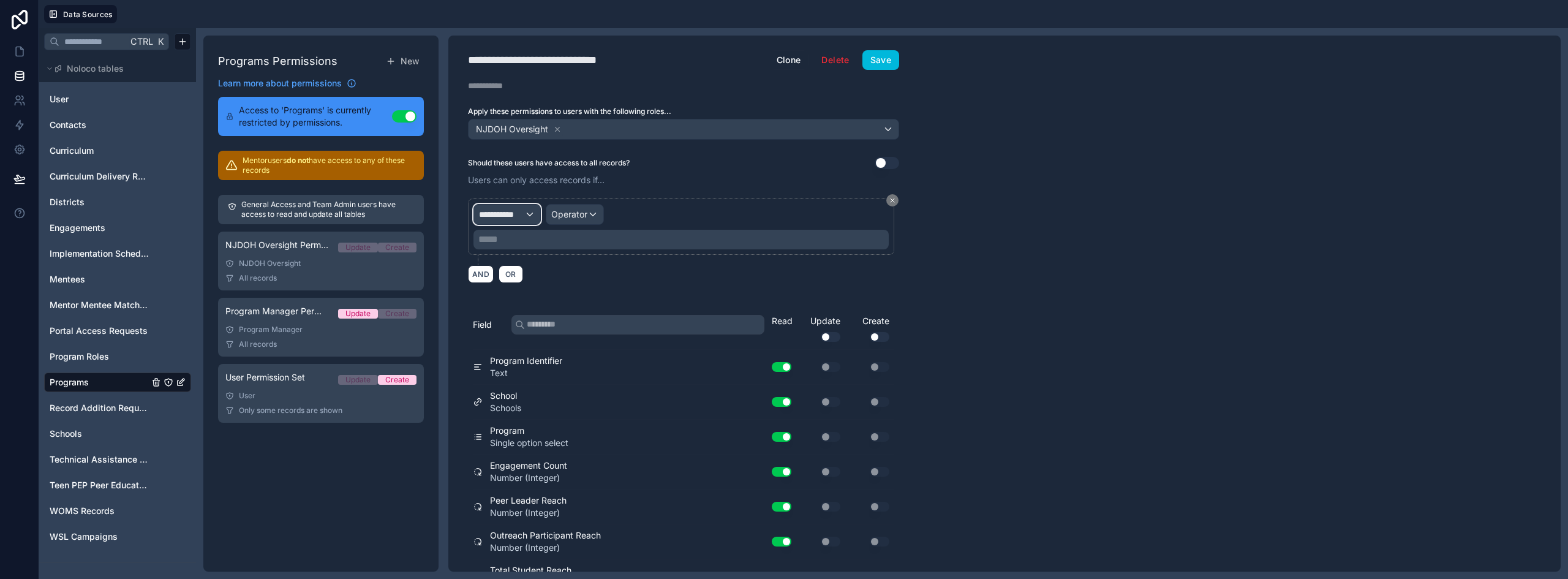
click at [528, 215] on div "**********" at bounding box center [507, 214] width 66 height 20
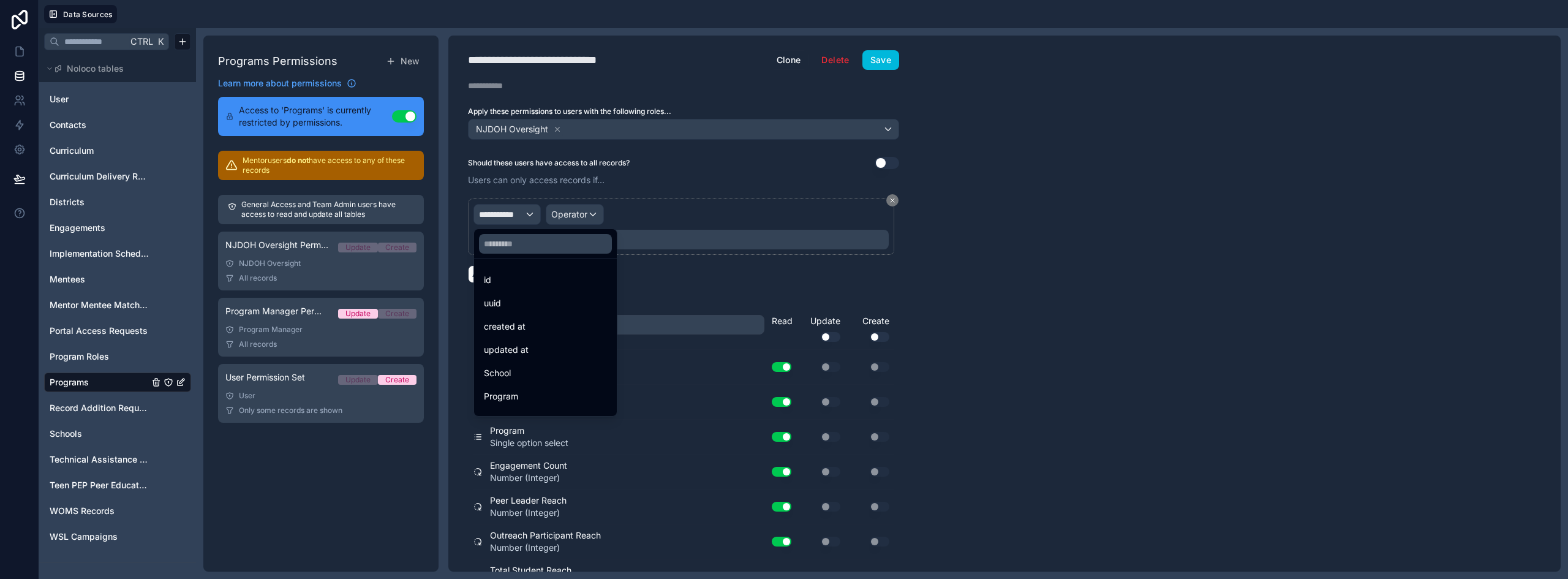
click at [517, 394] on span "Program" at bounding box center [501, 396] width 34 height 15
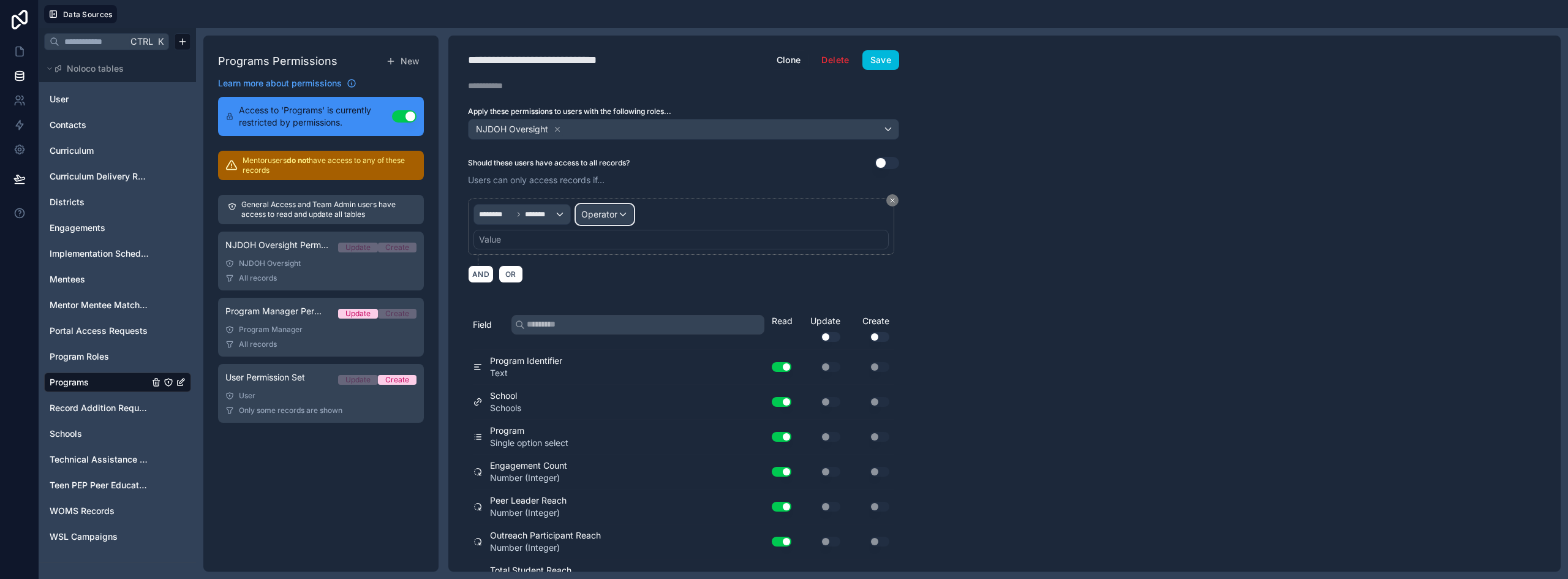
click at [617, 223] on div "Operator" at bounding box center [605, 214] width 57 height 20
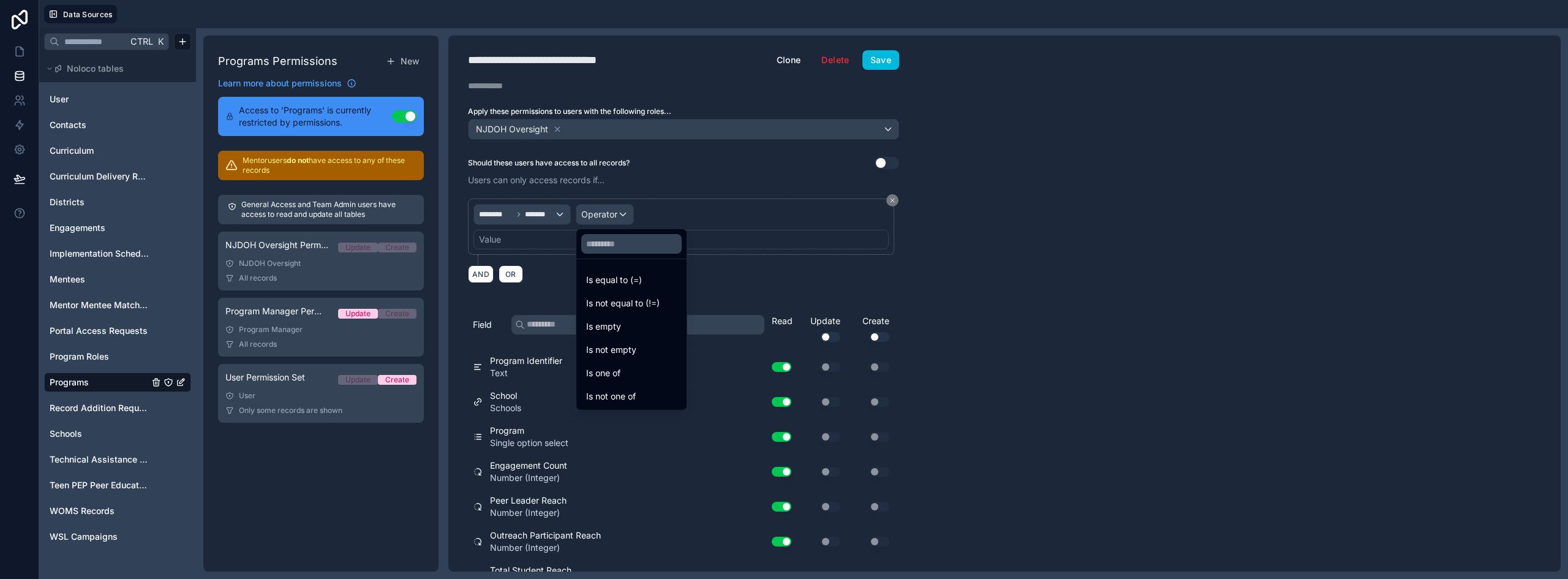
click at [614, 378] on span "Is one of" at bounding box center [603, 373] width 34 height 15
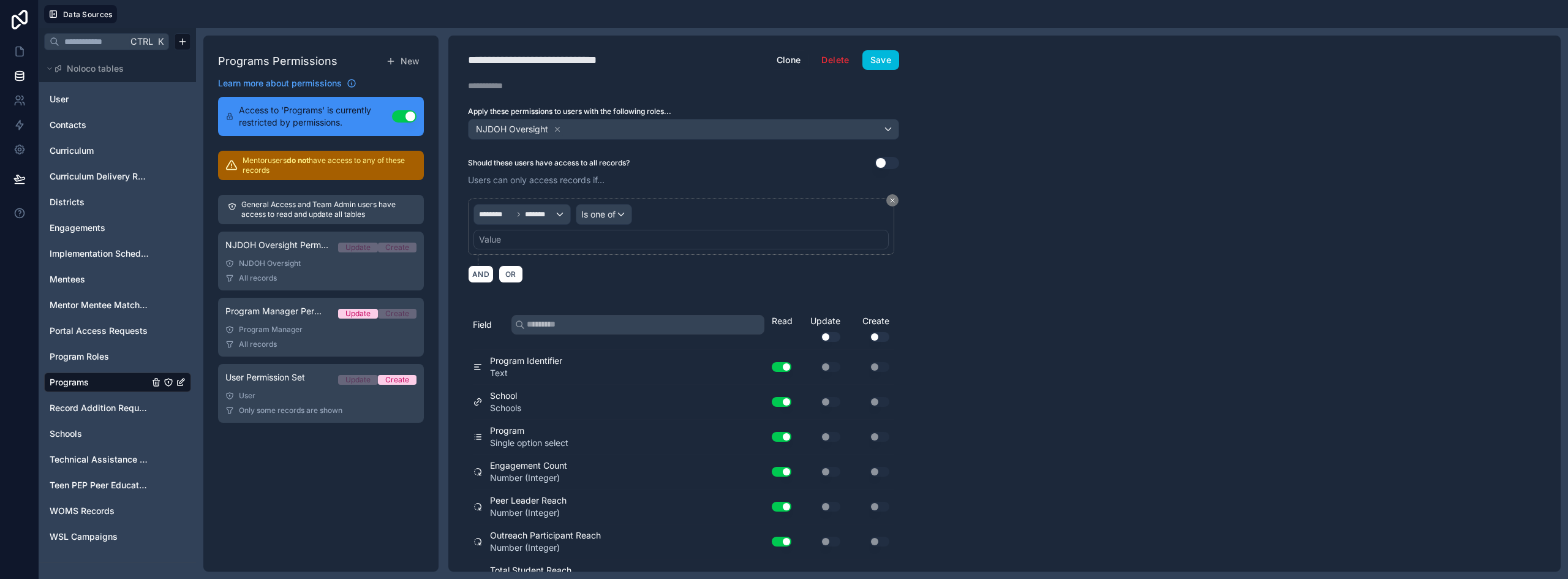
click at [549, 239] on div "Value" at bounding box center [681, 239] width 415 height 20
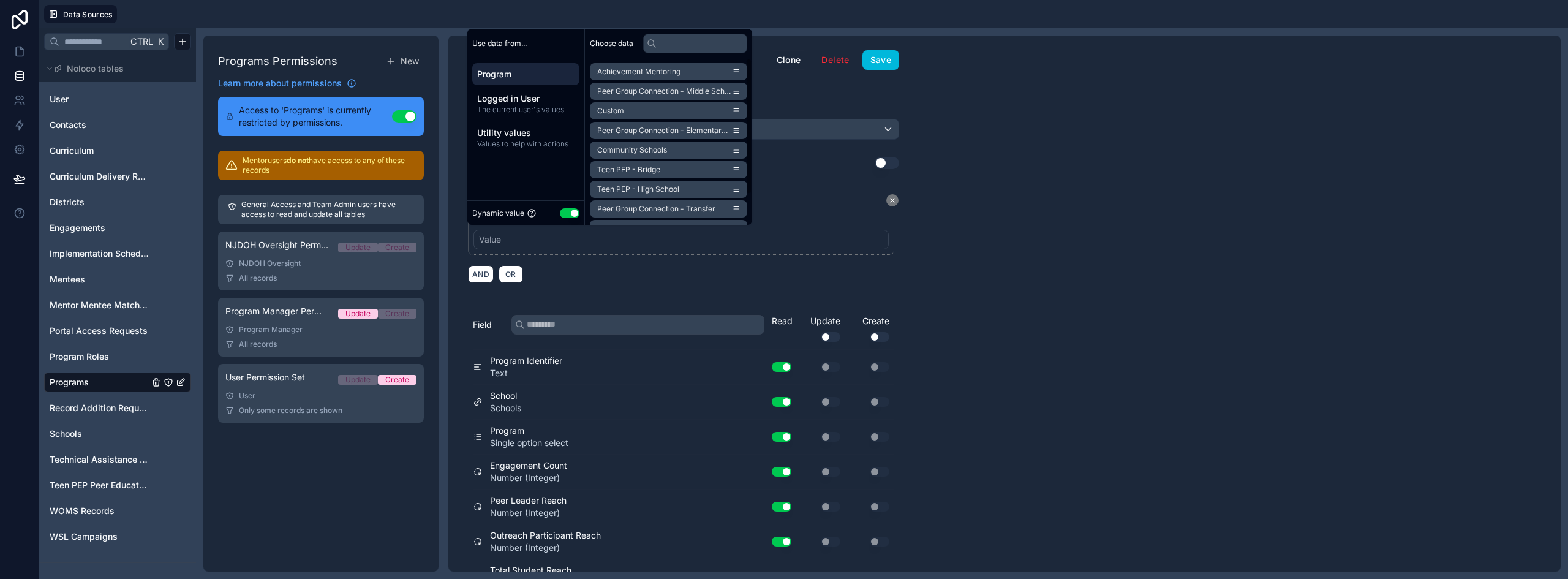
click at [571, 210] on button "Use setting" at bounding box center [569, 212] width 20 height 9
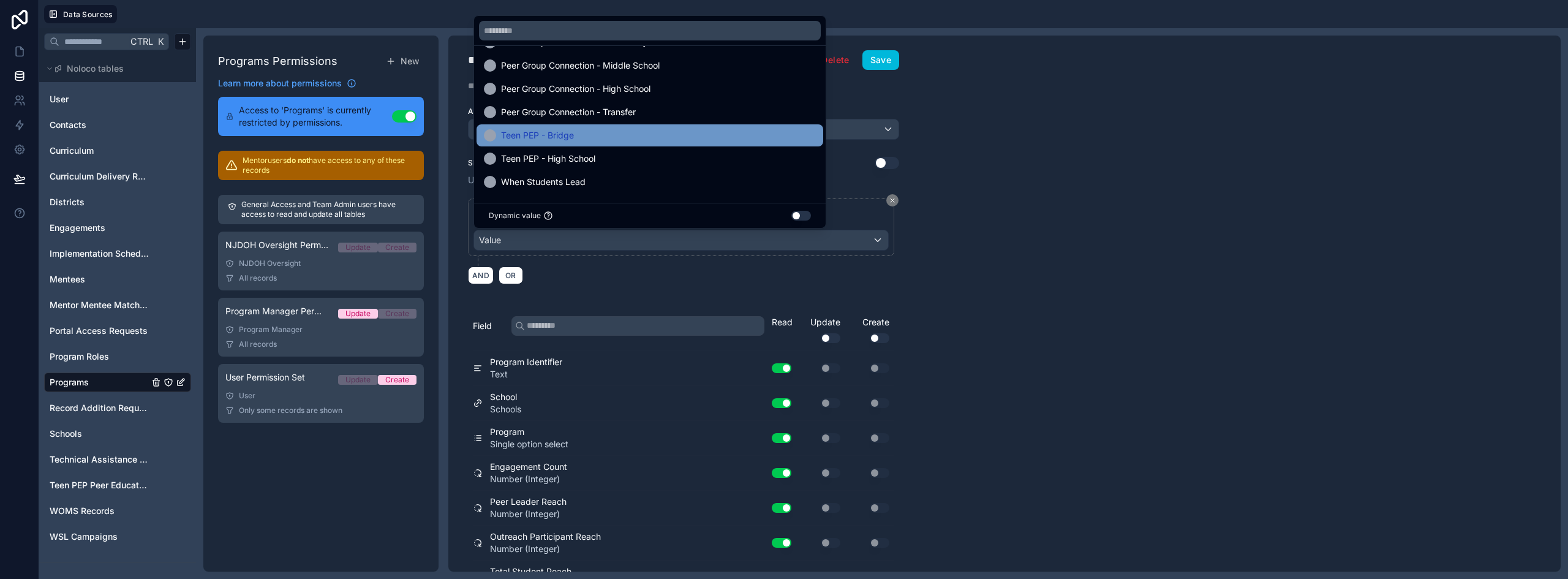
click at [603, 140] on div "Teen PEP - Bridge" at bounding box center [649, 135] width 332 height 15
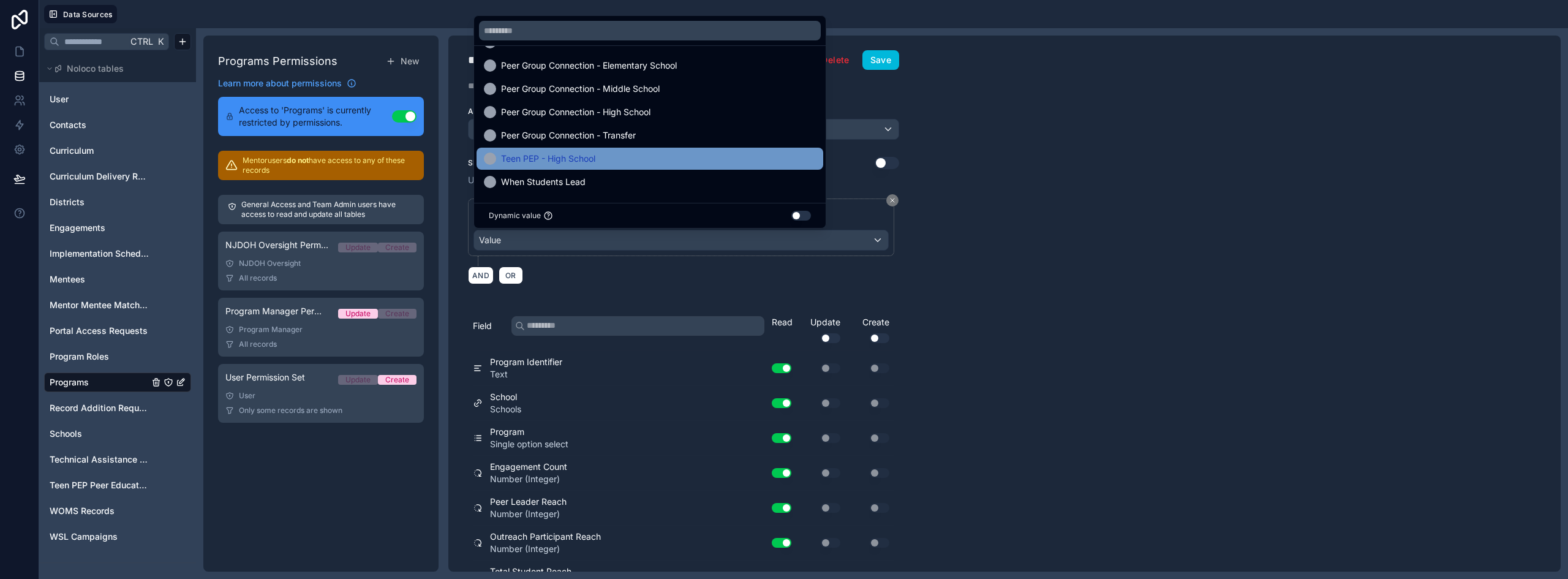
click at [598, 154] on div "Teen PEP - High School" at bounding box center [649, 158] width 332 height 15
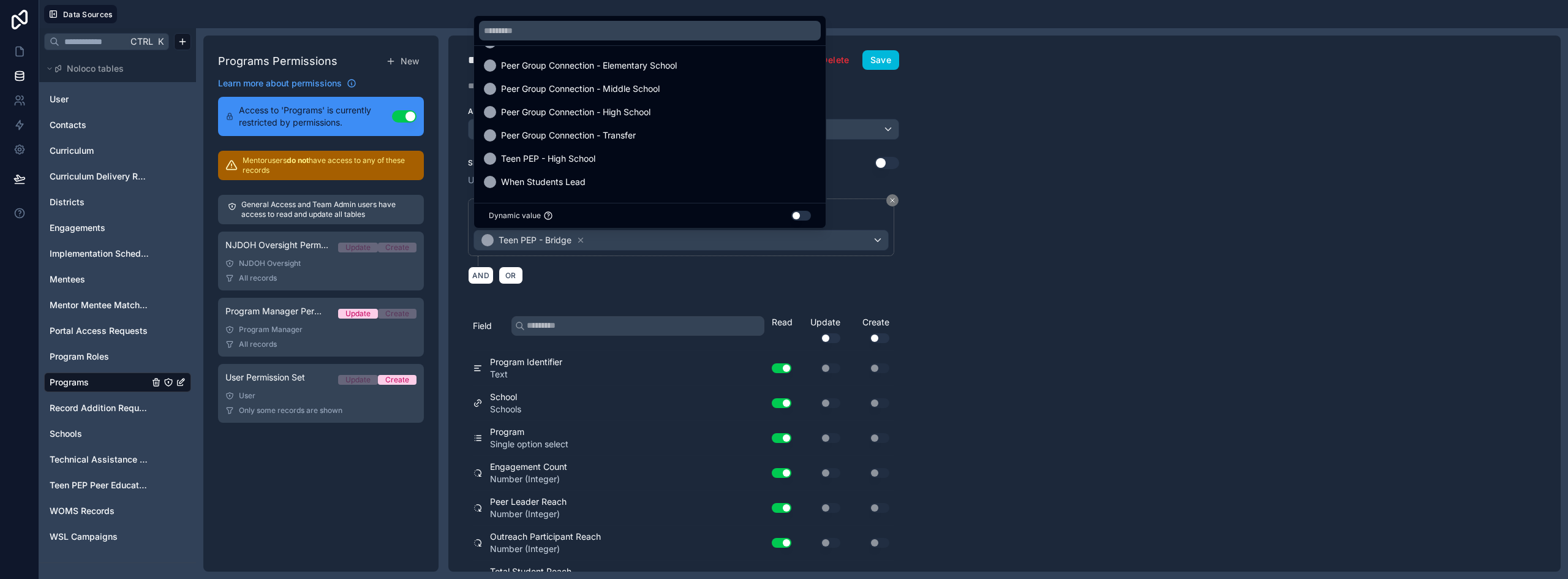
scroll to position [47, 0]
click at [885, 67] on div "Achievement Mentoring Community Schools Custom Peer Group Connection - Elementa…" at bounding box center [680, 120] width 414 height 215
click at [888, 61] on button "Save" at bounding box center [881, 60] width 36 height 20
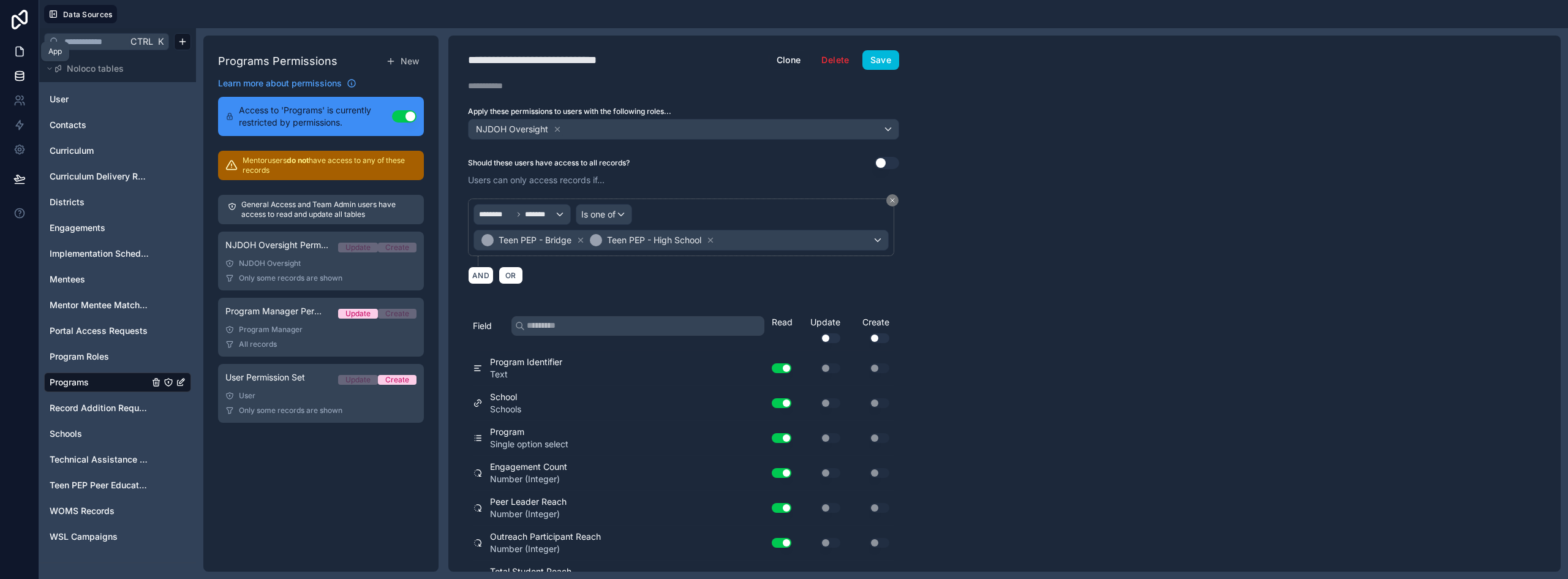
click at [20, 50] on icon at bounding box center [19, 51] width 12 height 12
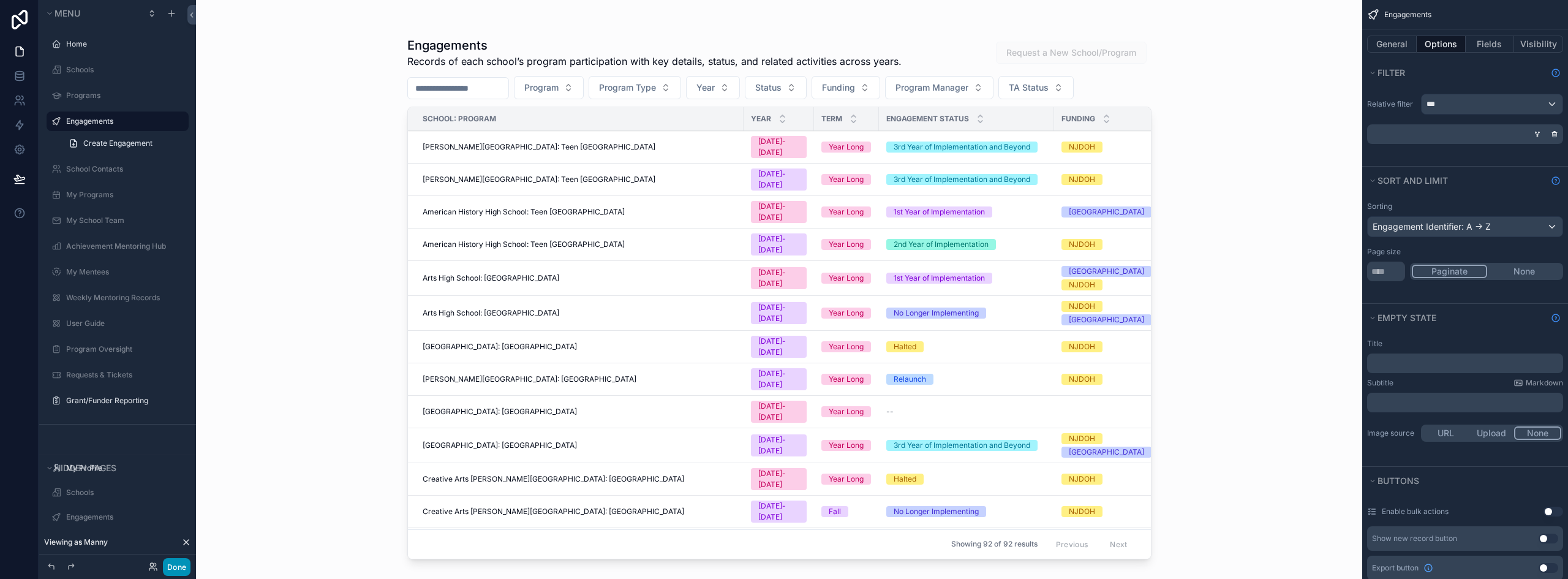
click at [181, 564] on button "Done" at bounding box center [177, 567] width 28 height 18
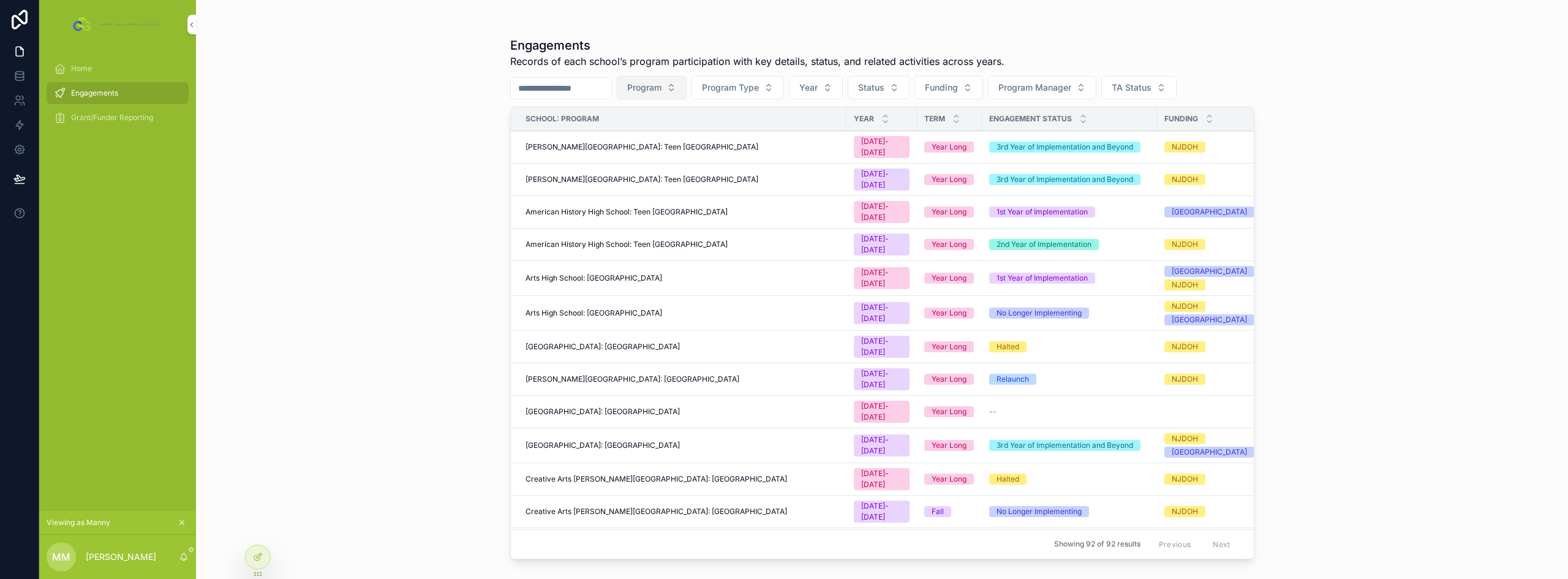
click at [661, 93] on span "Program" at bounding box center [644, 88] width 34 height 12
click at [424, 189] on div "Engagements Records of each school’s program participation with key details, st…" at bounding box center [882, 289] width 1372 height 579
click at [552, 96] on input "scrollable content" at bounding box center [561, 88] width 101 height 17
click at [419, 162] on div "Engagements Records of each school’s program participation with key details, st…" at bounding box center [882, 289] width 1372 height 579
click at [746, 83] on span "Program Type" at bounding box center [730, 88] width 57 height 12
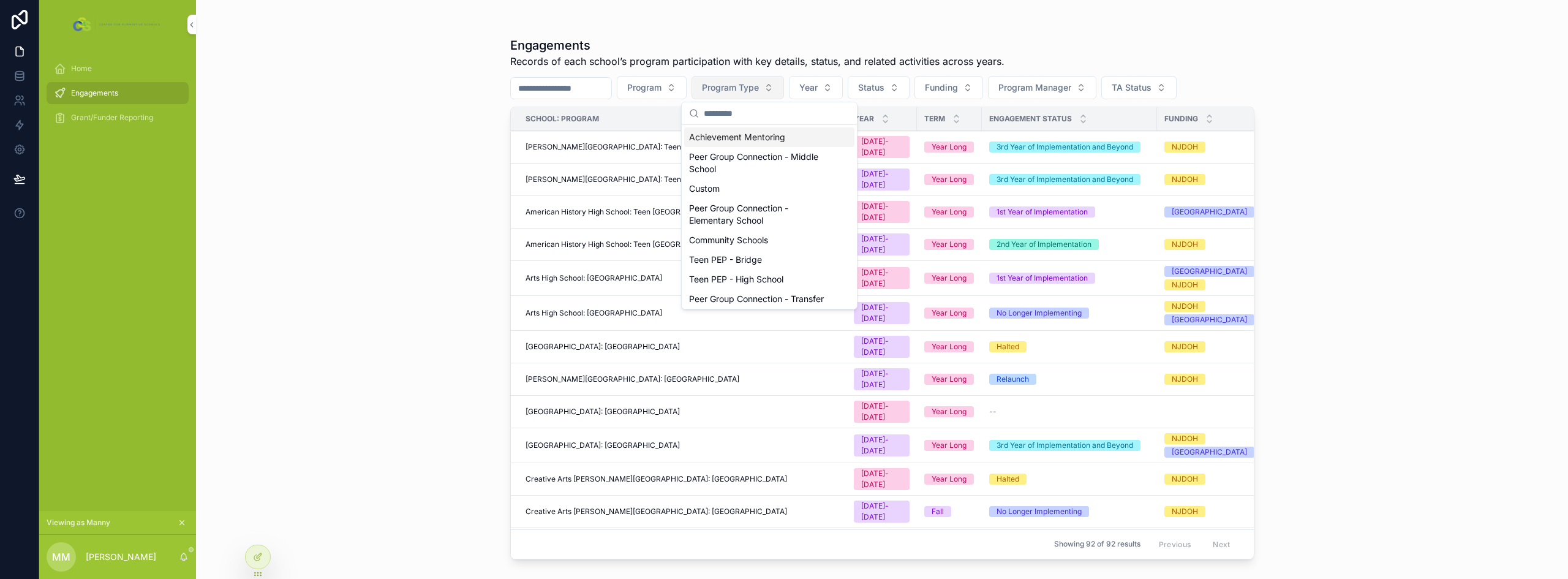
click at [746, 83] on span "Program Type" at bounding box center [730, 88] width 57 height 12
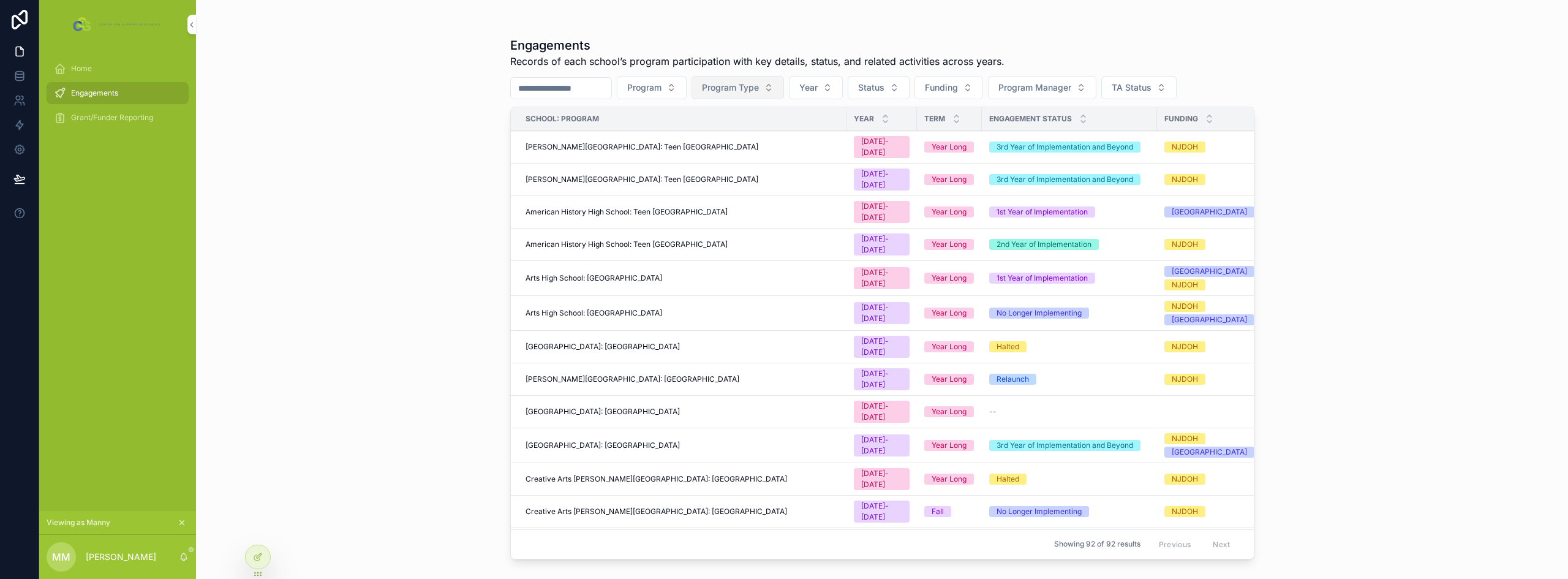
click at [759, 90] on span "Program Type" at bounding box center [730, 88] width 57 height 12
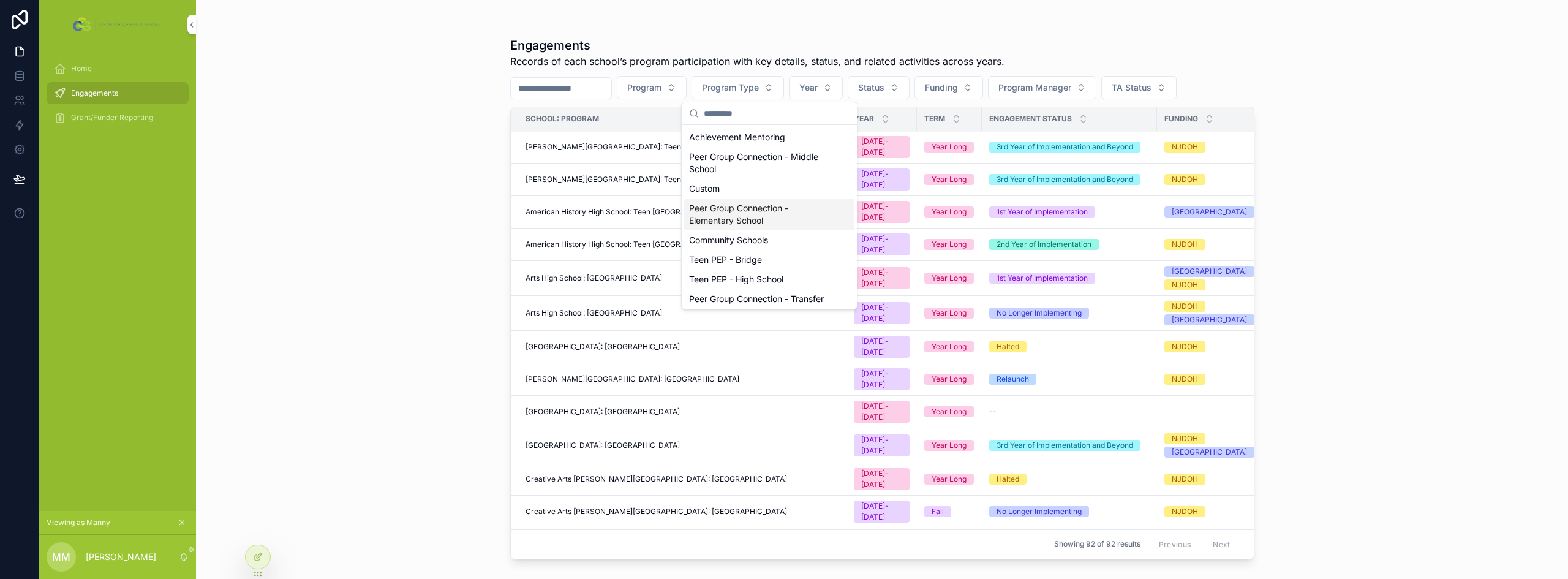
click at [345, 257] on div "Engagements Records of each school’s program participation with key details, st…" at bounding box center [882, 289] width 1372 height 579
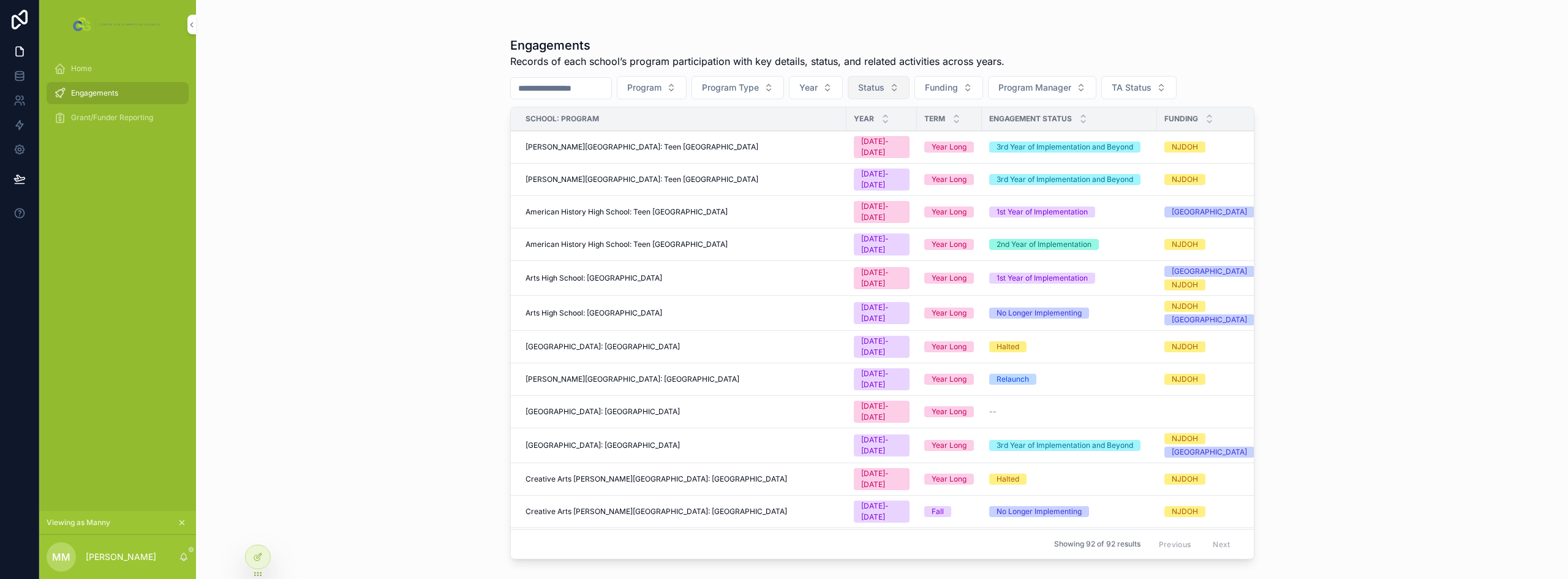
click at [884, 87] on span "Status" at bounding box center [871, 88] width 26 height 12
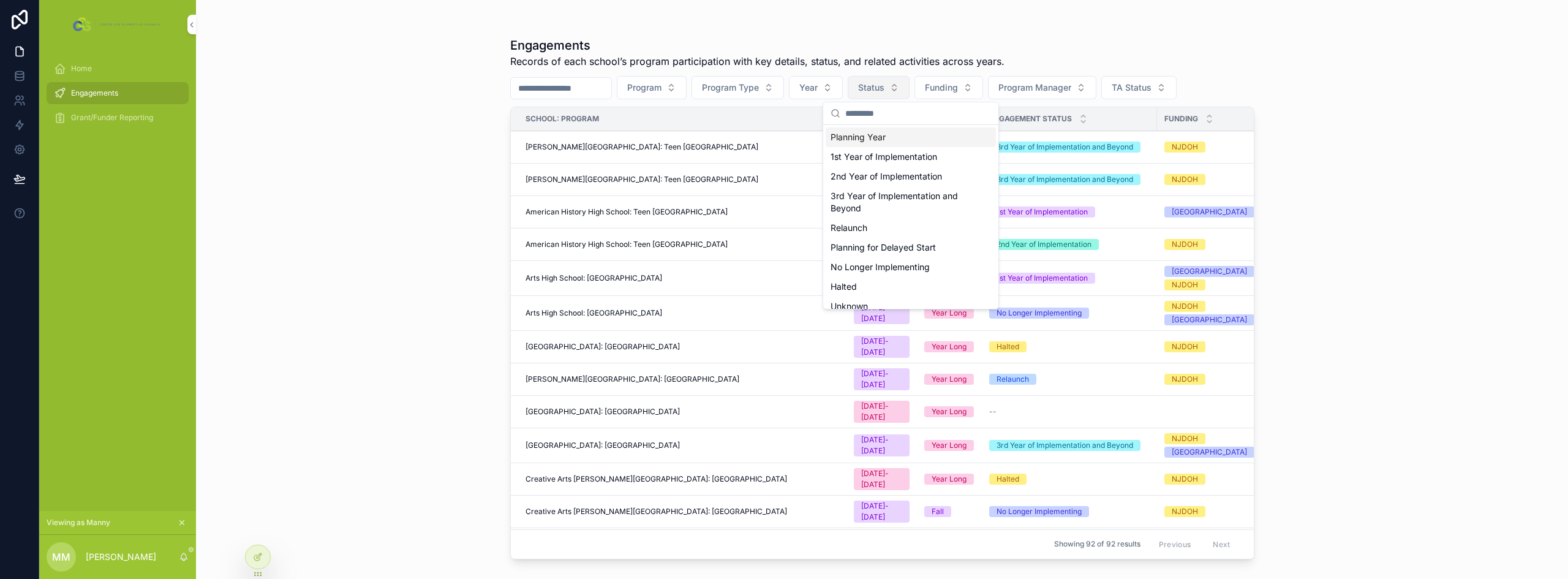
click at [884, 87] on span "Status" at bounding box center [871, 88] width 26 height 12
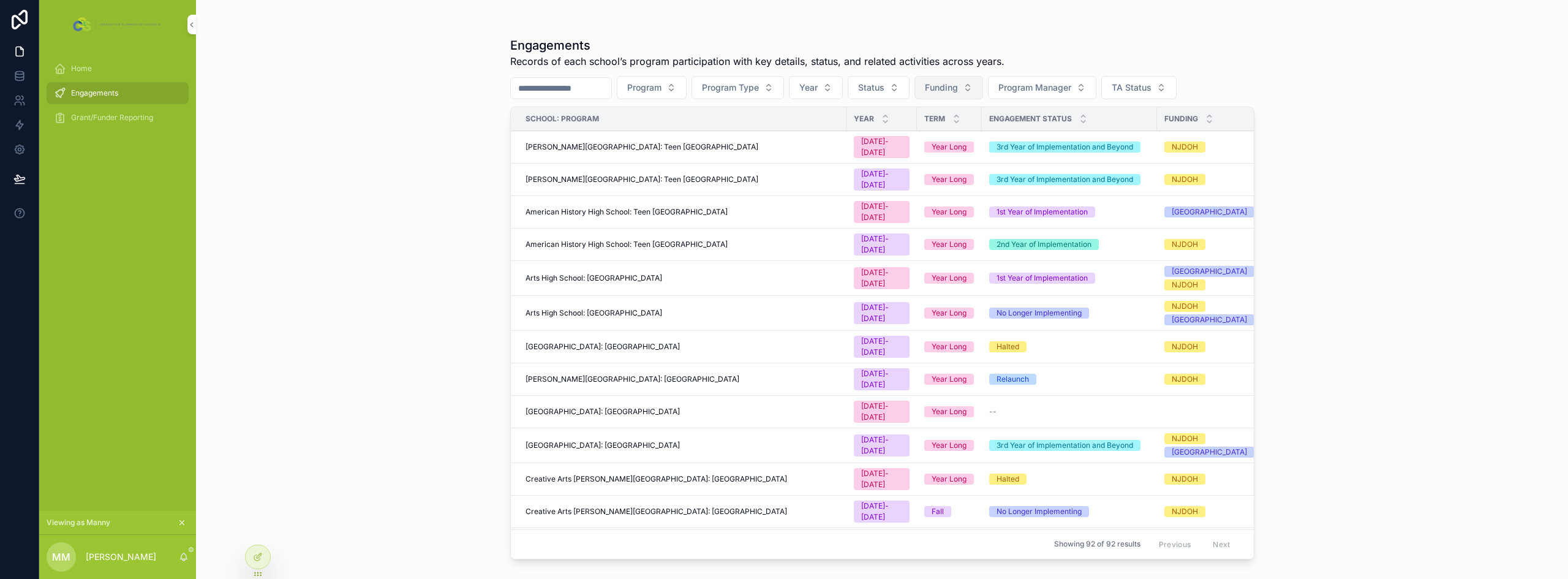
click at [958, 89] on span "Funding" at bounding box center [941, 88] width 33 height 12
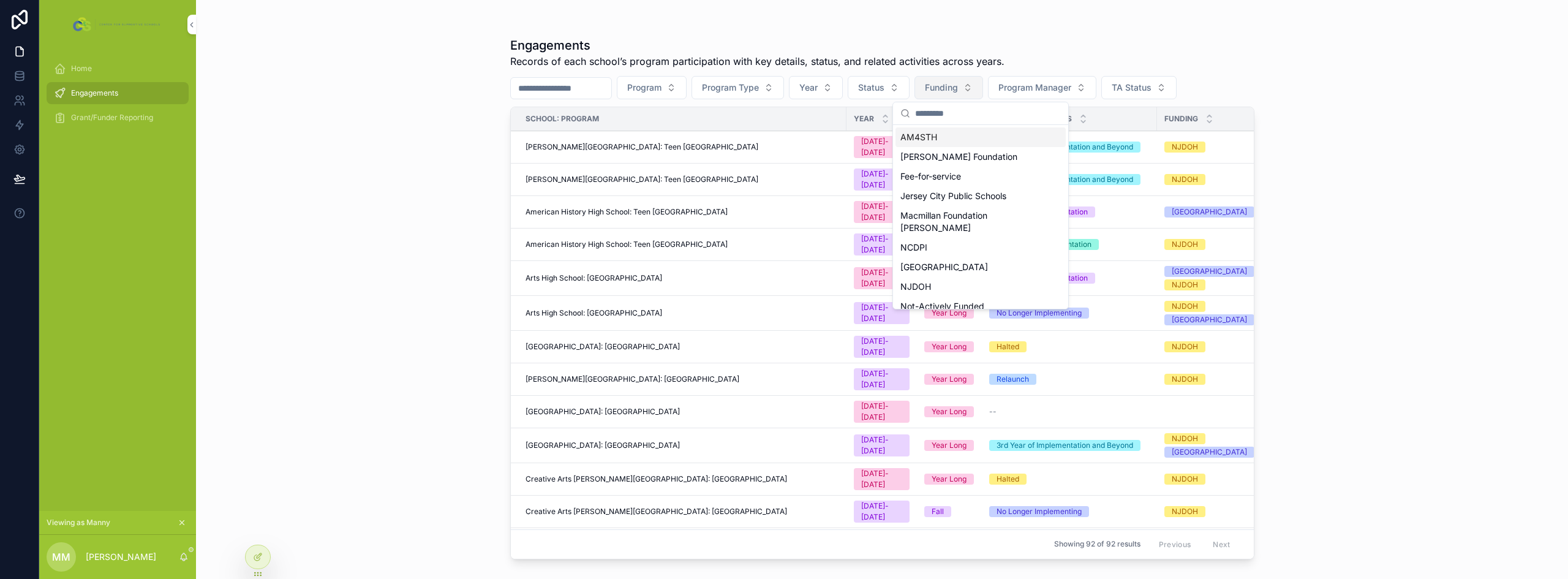
click at [958, 89] on span "Funding" at bounding box center [941, 88] width 33 height 12
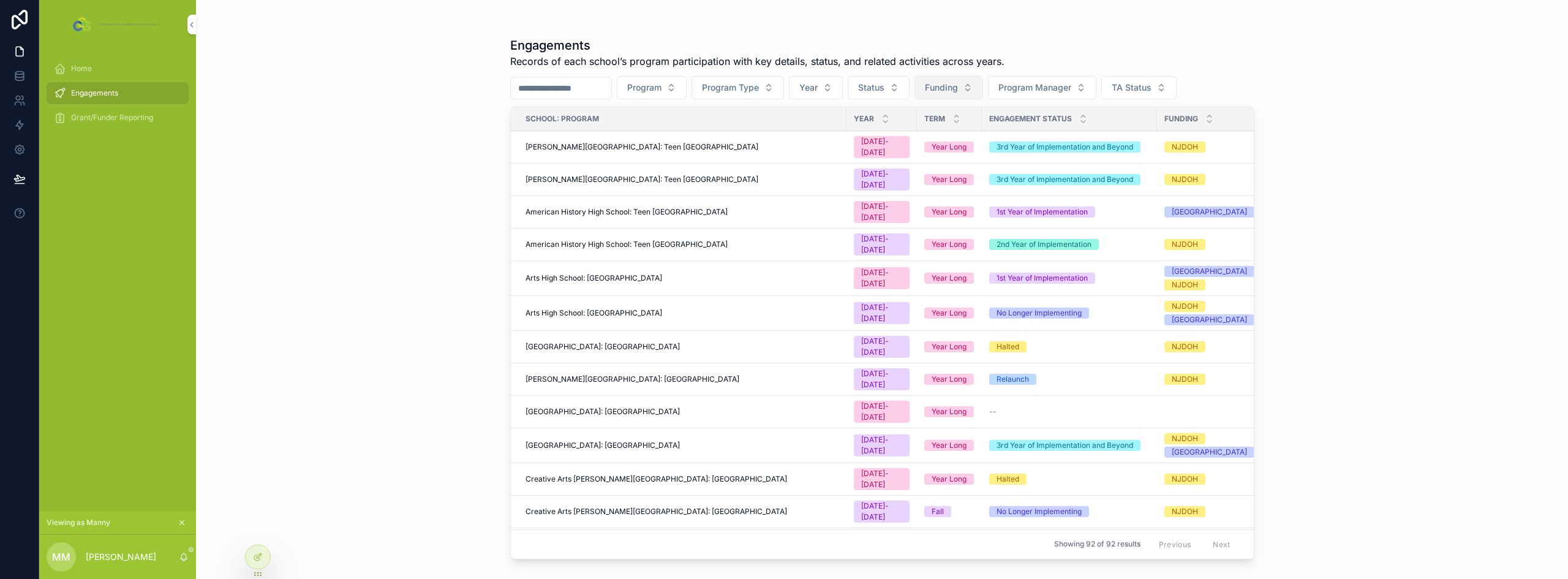
click at [958, 89] on span "Funding" at bounding box center [941, 88] width 33 height 12
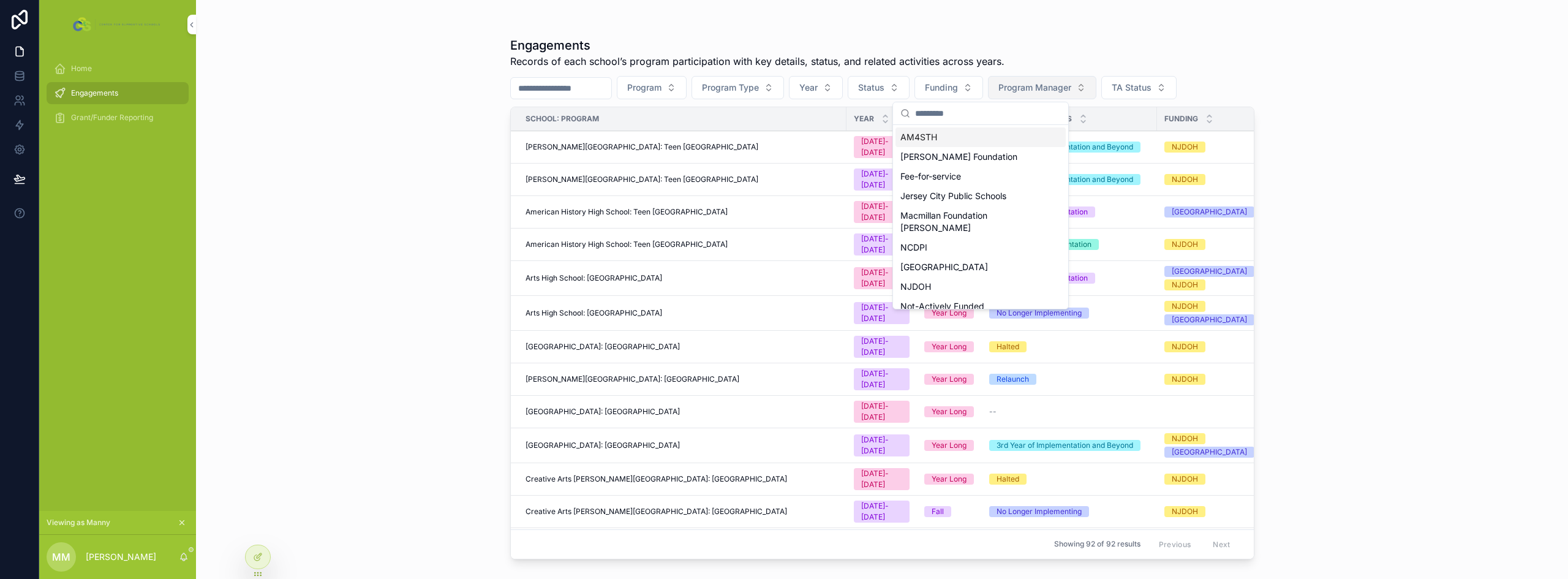
click at [1041, 92] on span "Program Manager" at bounding box center [1035, 88] width 73 height 12
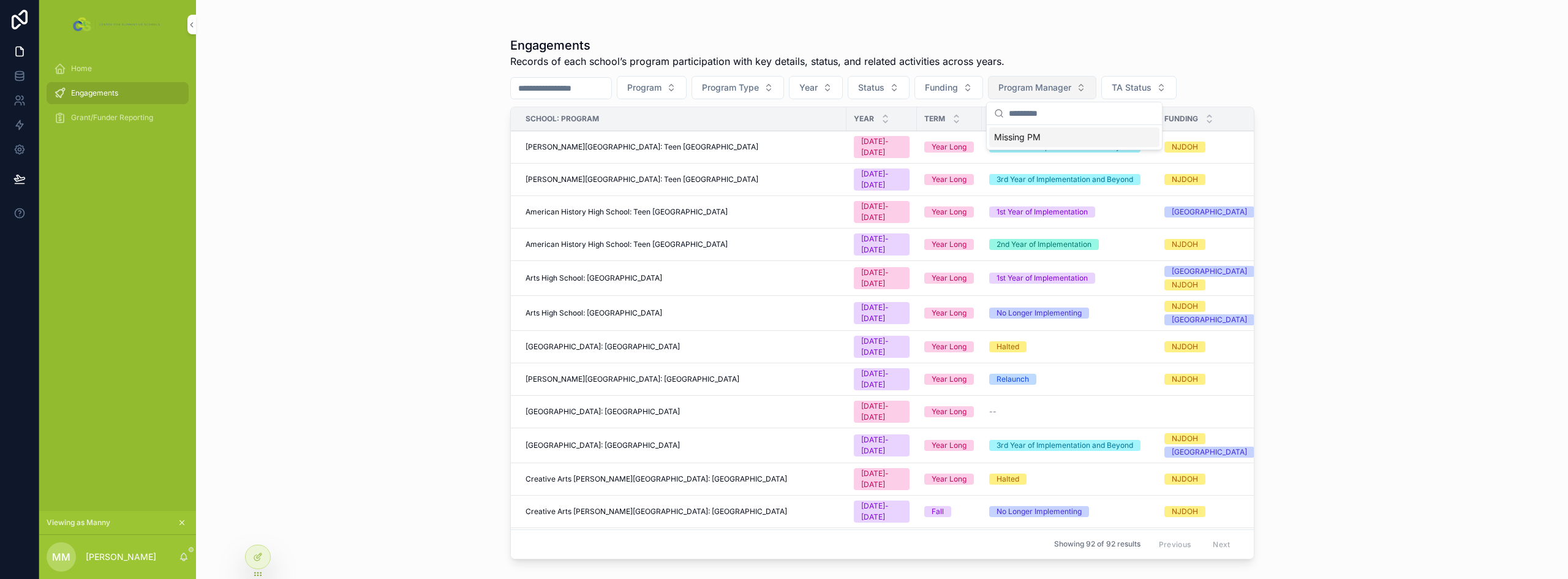
click at [1042, 92] on span "Program Manager" at bounding box center [1035, 88] width 73 height 12
click at [1151, 91] on span "TA Status" at bounding box center [1131, 88] width 40 height 12
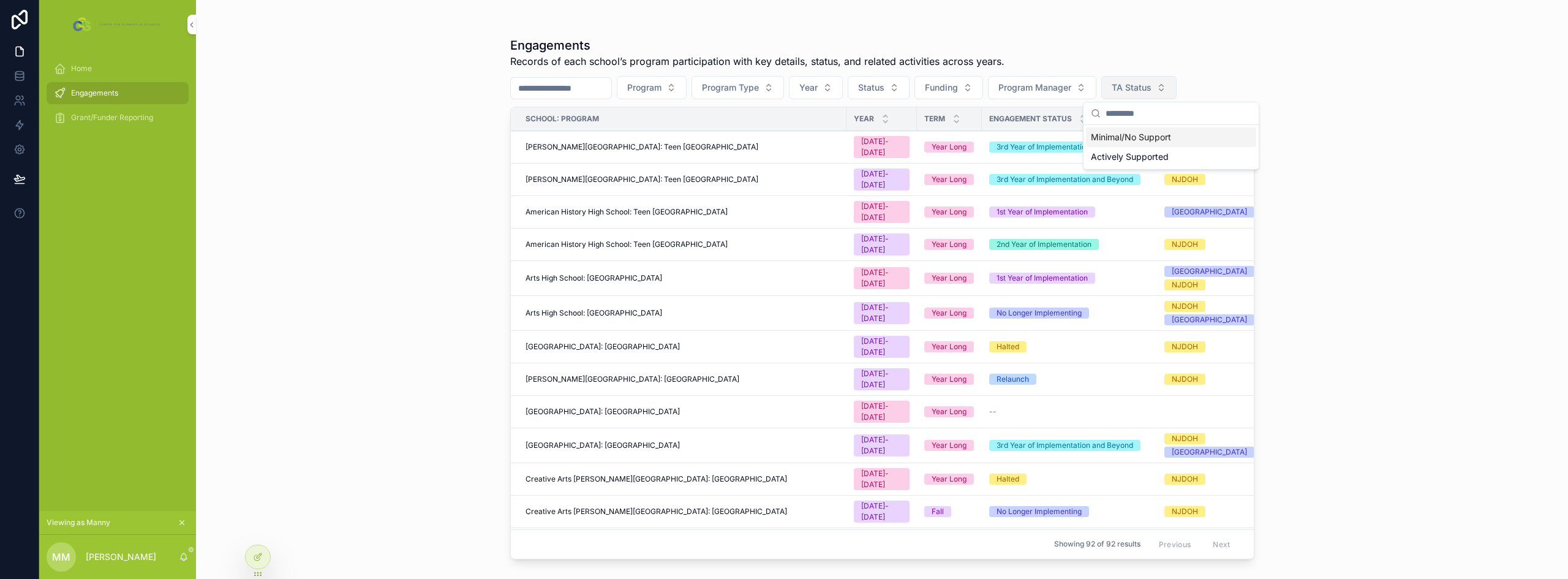
click at [1151, 91] on span "TA Status" at bounding box center [1131, 88] width 40 height 12
click at [105, 69] on div "Home" at bounding box center [117, 69] width 128 height 20
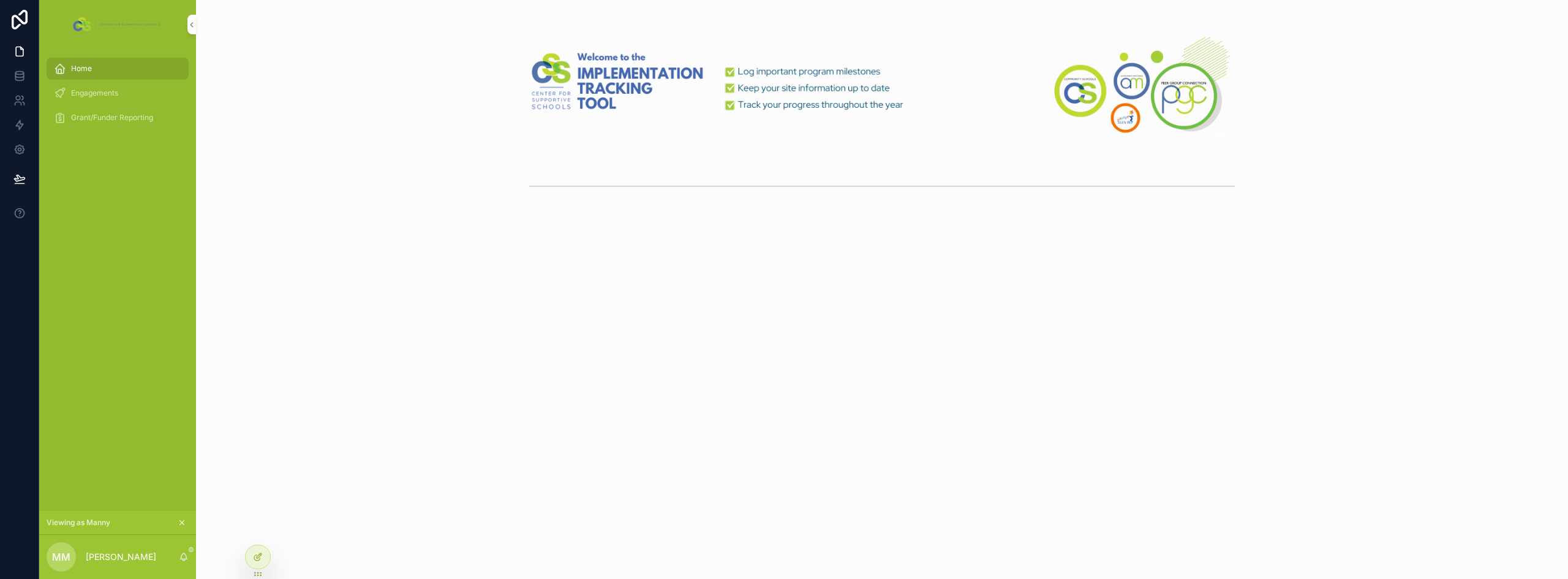
click at [262, 559] on icon at bounding box center [258, 556] width 9 height 9
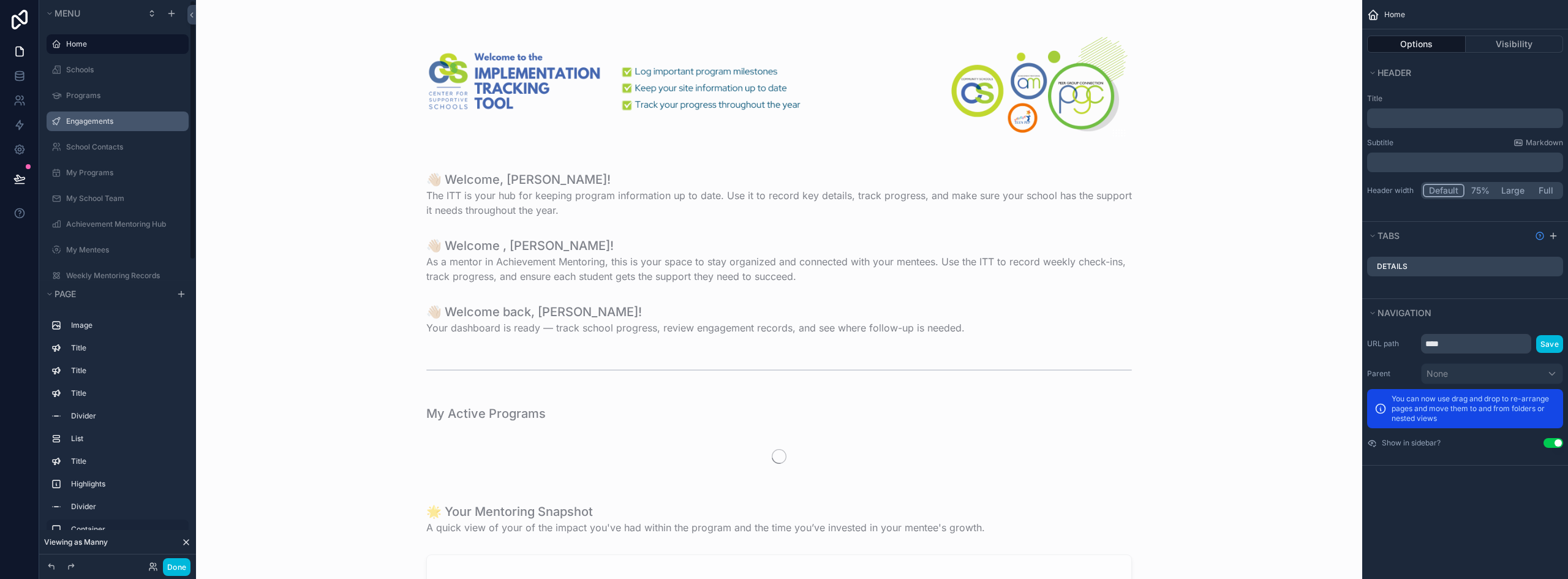
click at [112, 120] on label "Engagements" at bounding box center [124, 120] width 115 height 9
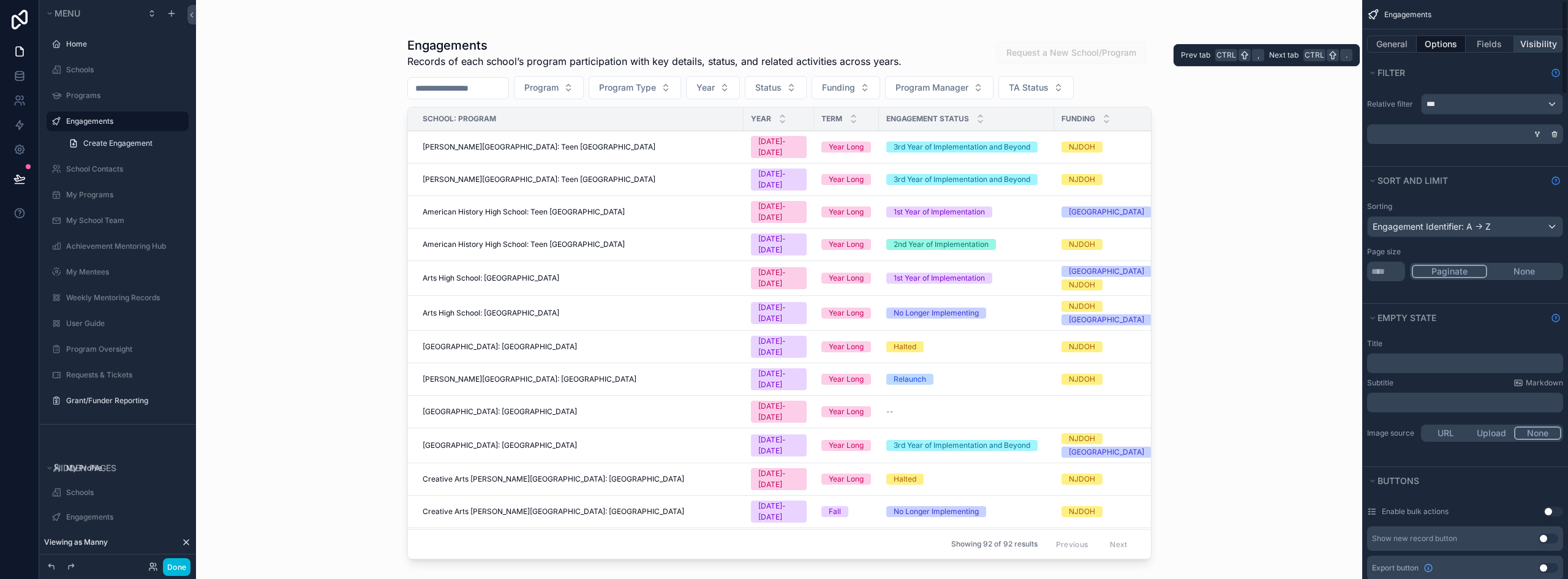
click at [1523, 44] on button "Visibility" at bounding box center [1538, 44] width 49 height 17
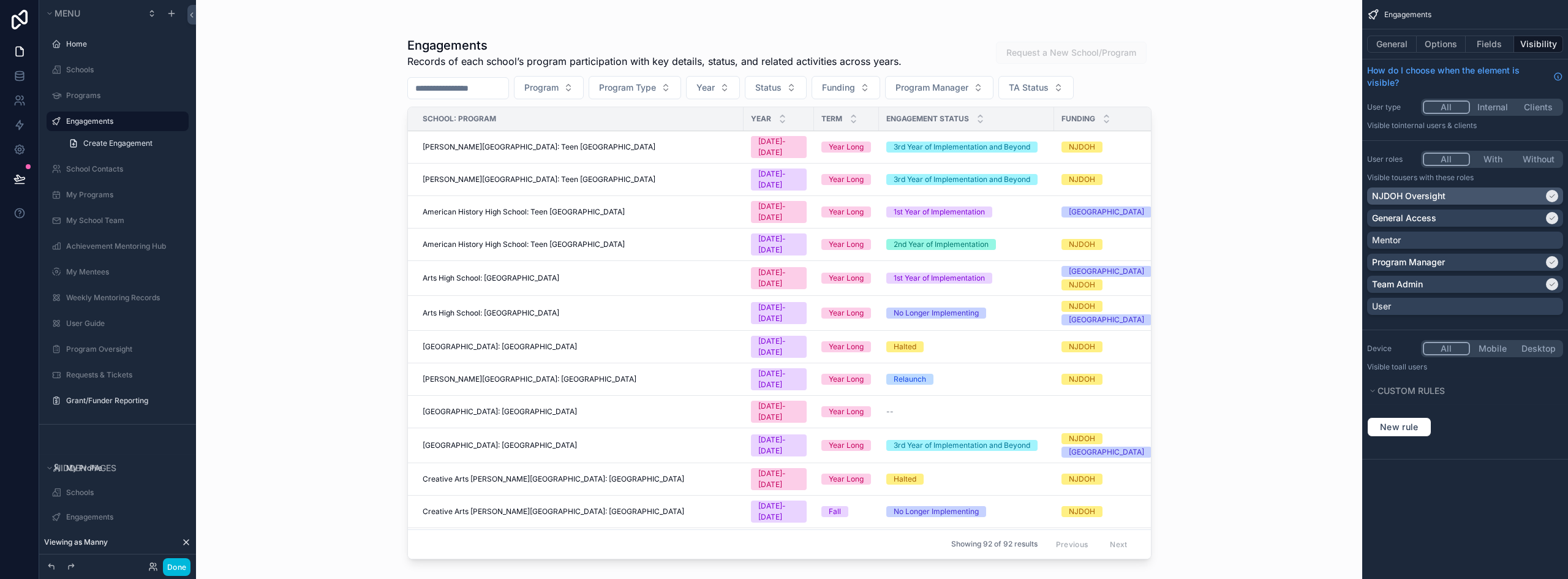
click at [1515, 198] on div "NJDOH Oversight" at bounding box center [1457, 196] width 171 height 12
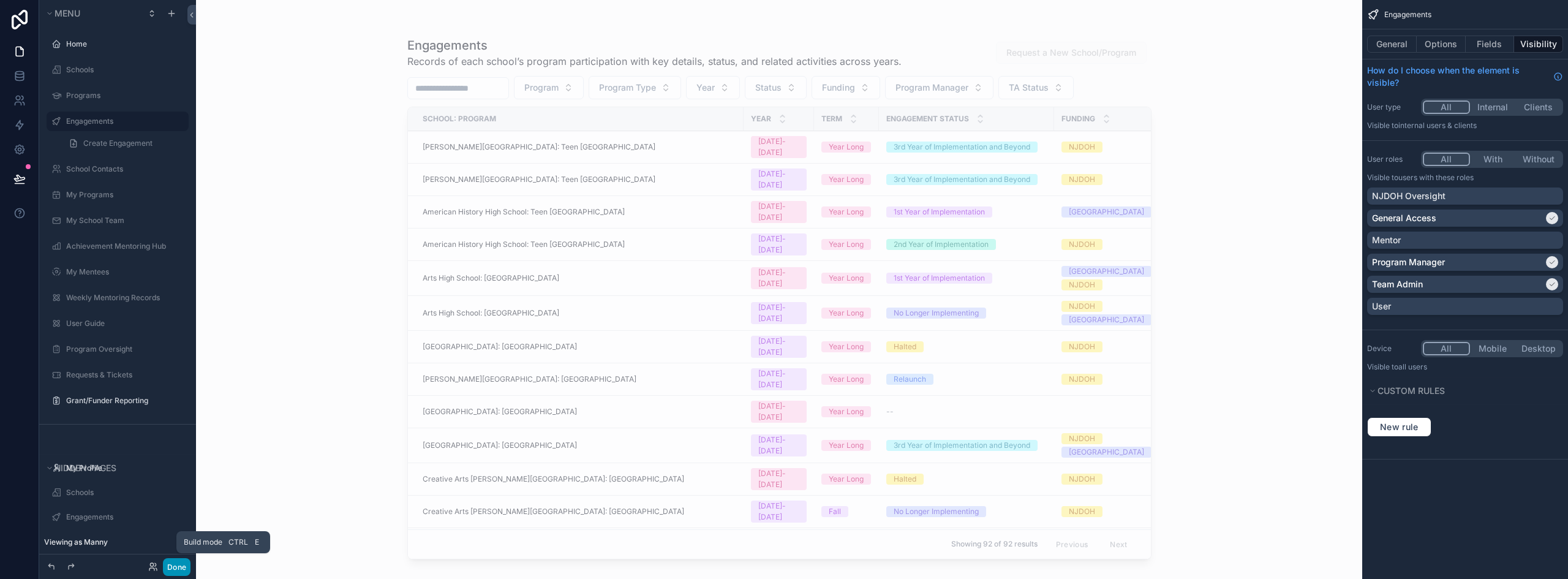
click at [174, 566] on button "Done" at bounding box center [177, 567] width 28 height 18
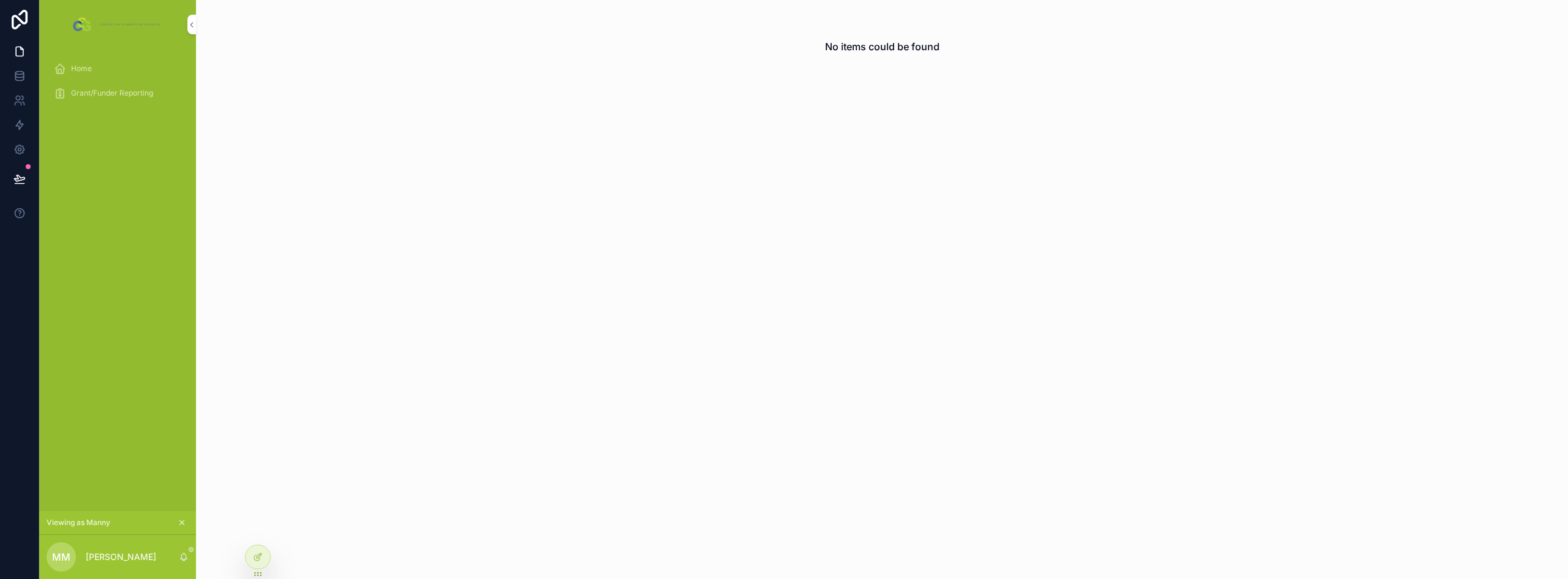
click at [112, 72] on div "Home" at bounding box center [117, 69] width 128 height 20
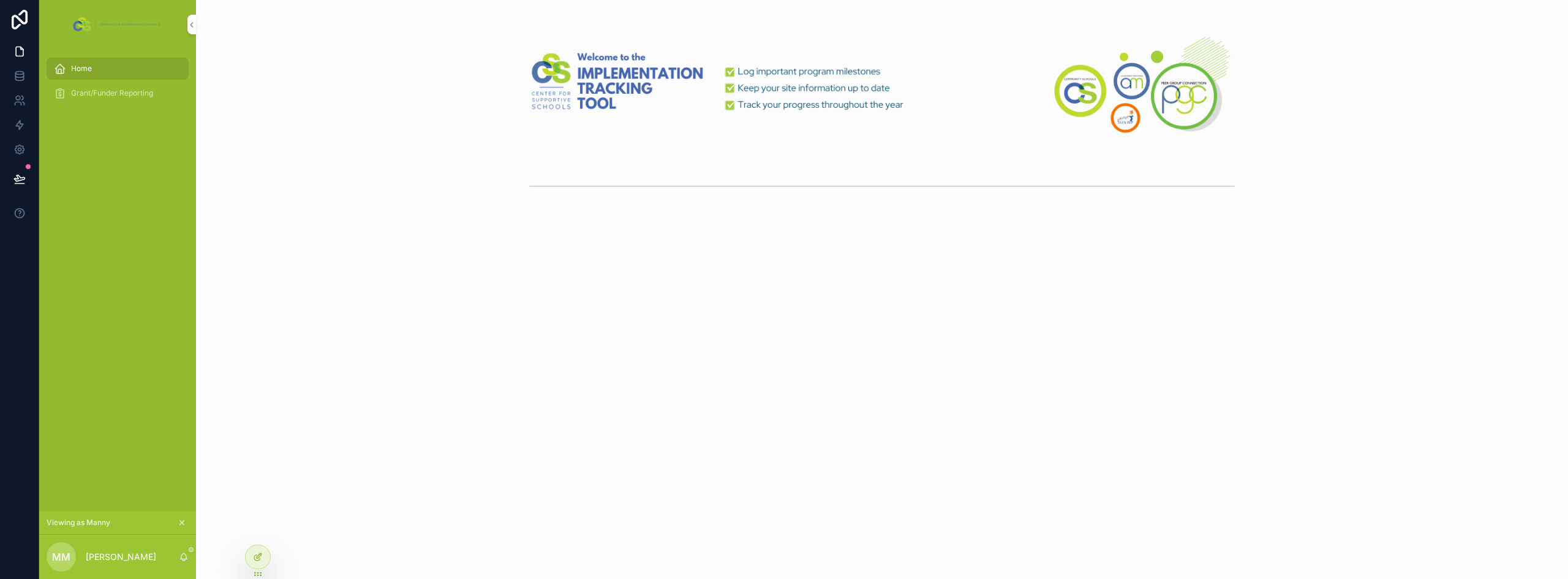
click at [252, 564] on div at bounding box center [258, 557] width 25 height 23
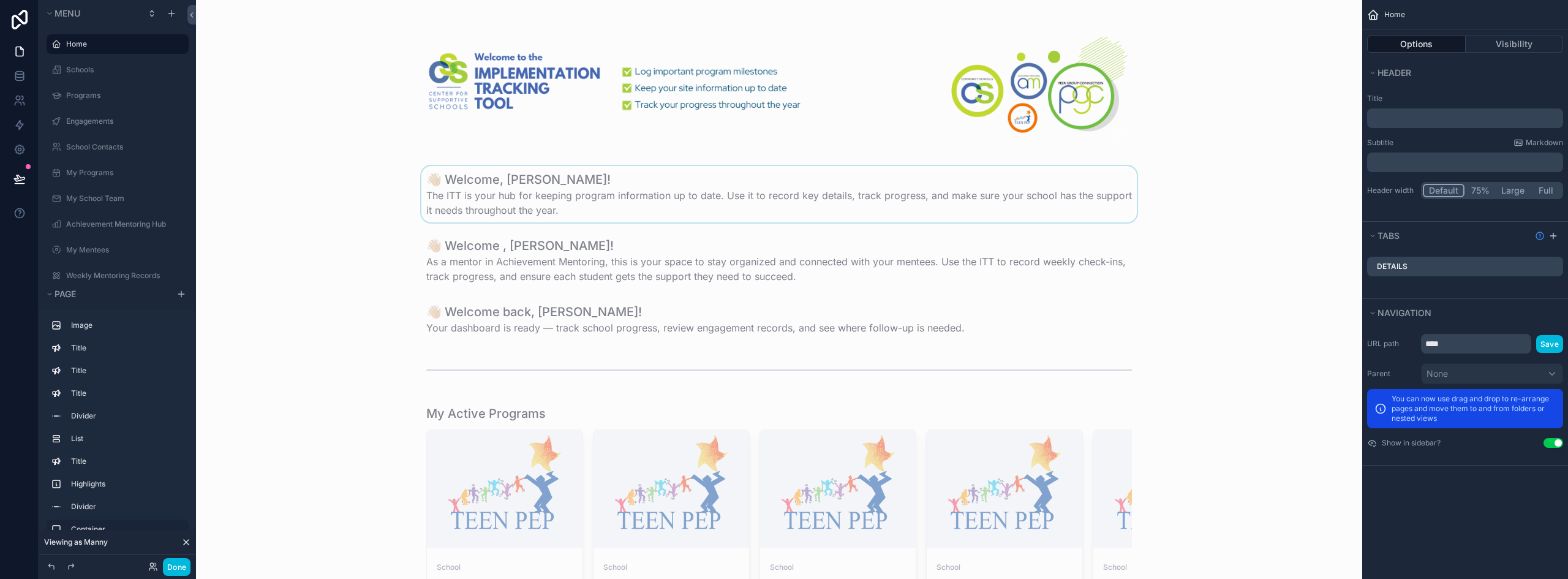
click at [579, 181] on div "scrollable content" at bounding box center [779, 193] width 1146 height 56
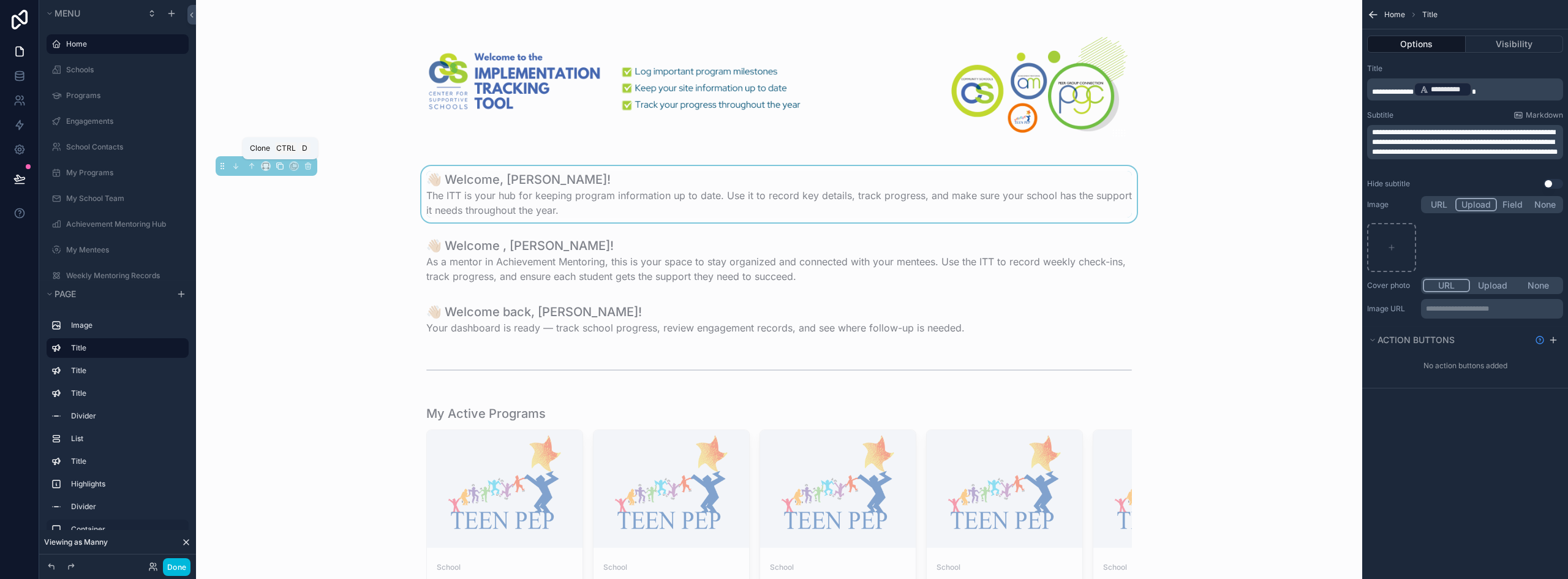
click at [278, 163] on icon "scrollable content" at bounding box center [280, 166] width 9 height 9
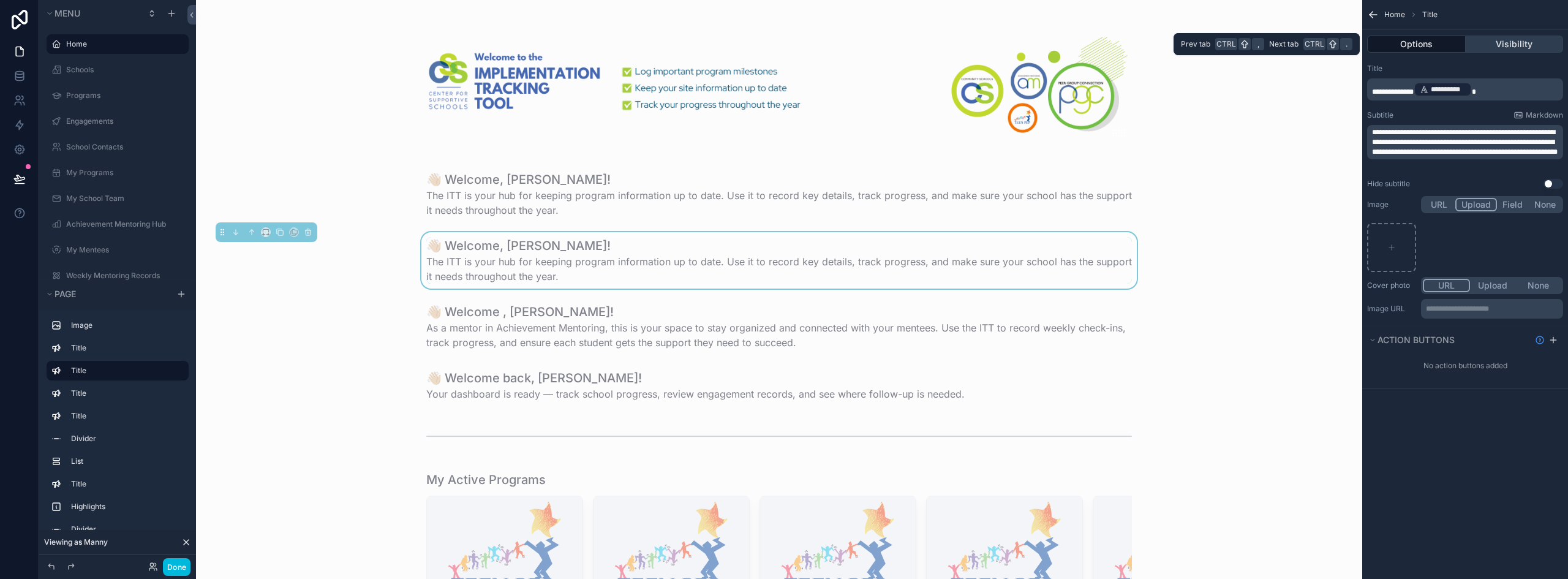
click at [1507, 45] on button "Visibility" at bounding box center [1514, 44] width 98 height 17
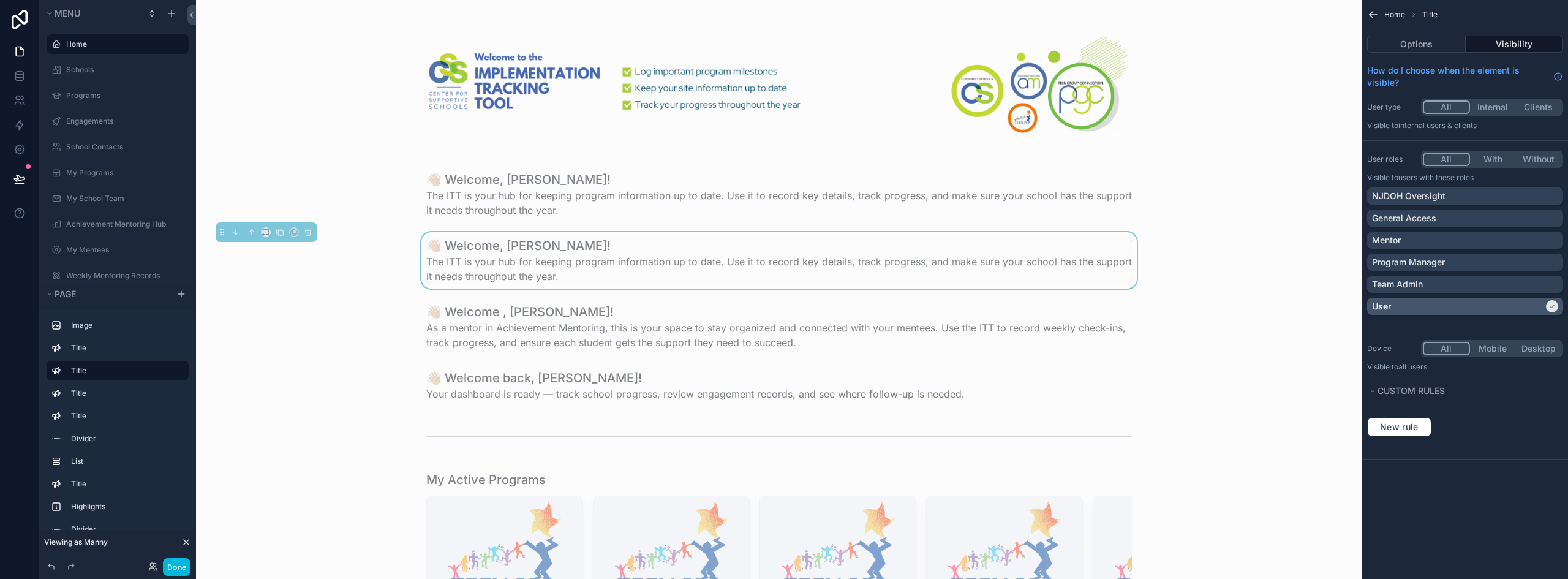
drag, startPoint x: 1465, startPoint y: 191, endPoint x: 1457, endPoint y: 303, distance: 112.3
click at [1465, 191] on div "NJDOH Oversight" at bounding box center [1464, 196] width 186 height 12
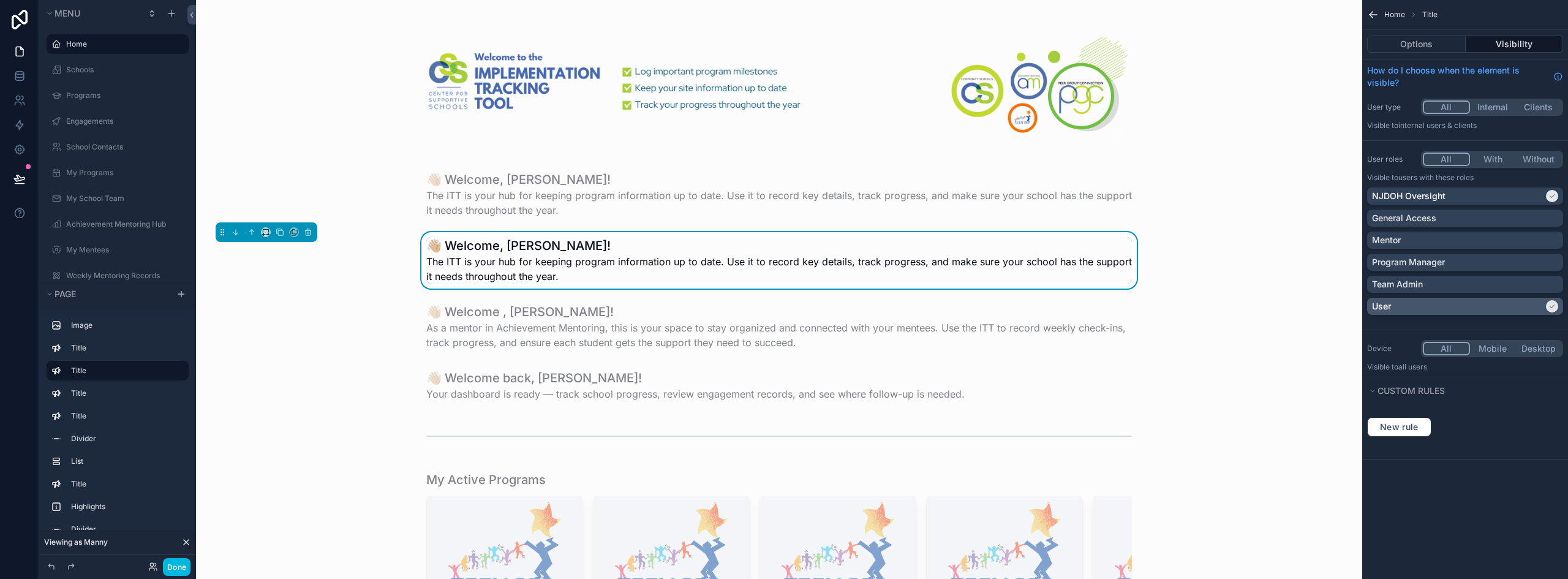
click at [1448, 307] on div "User" at bounding box center [1457, 306] width 171 height 12
click at [174, 570] on button "Done" at bounding box center [177, 567] width 28 height 18
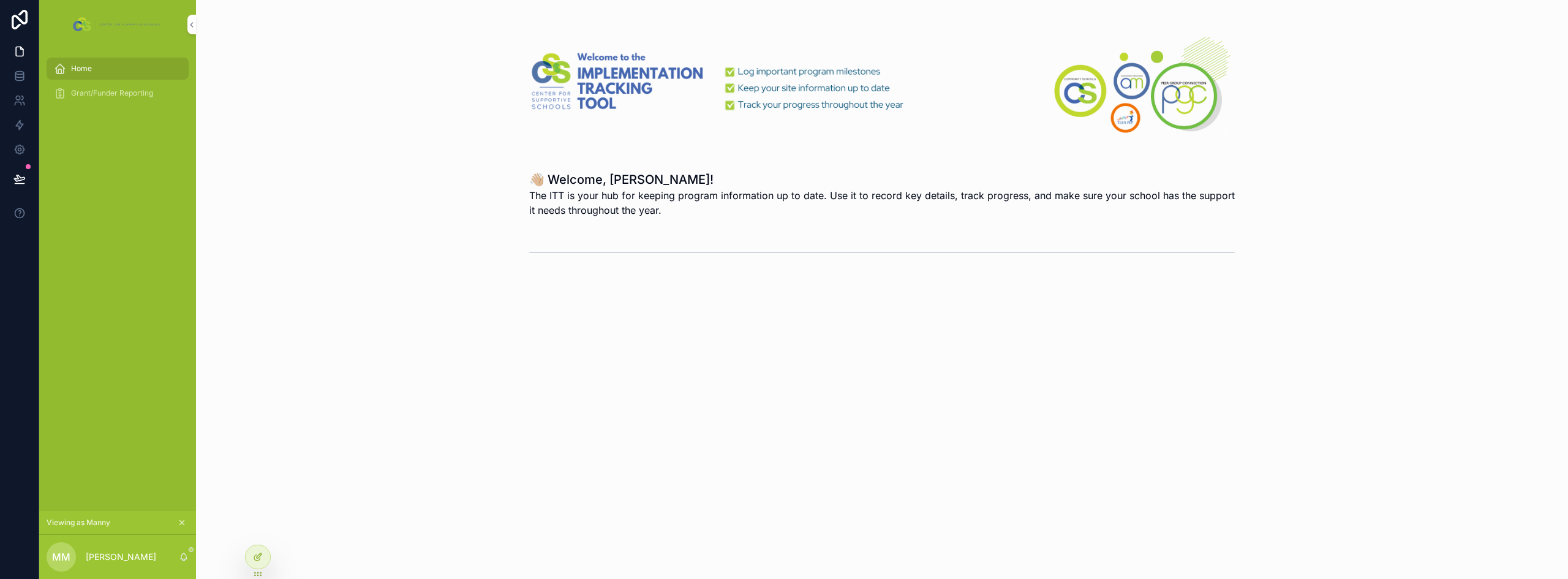
click at [267, 559] on div at bounding box center [258, 557] width 25 height 23
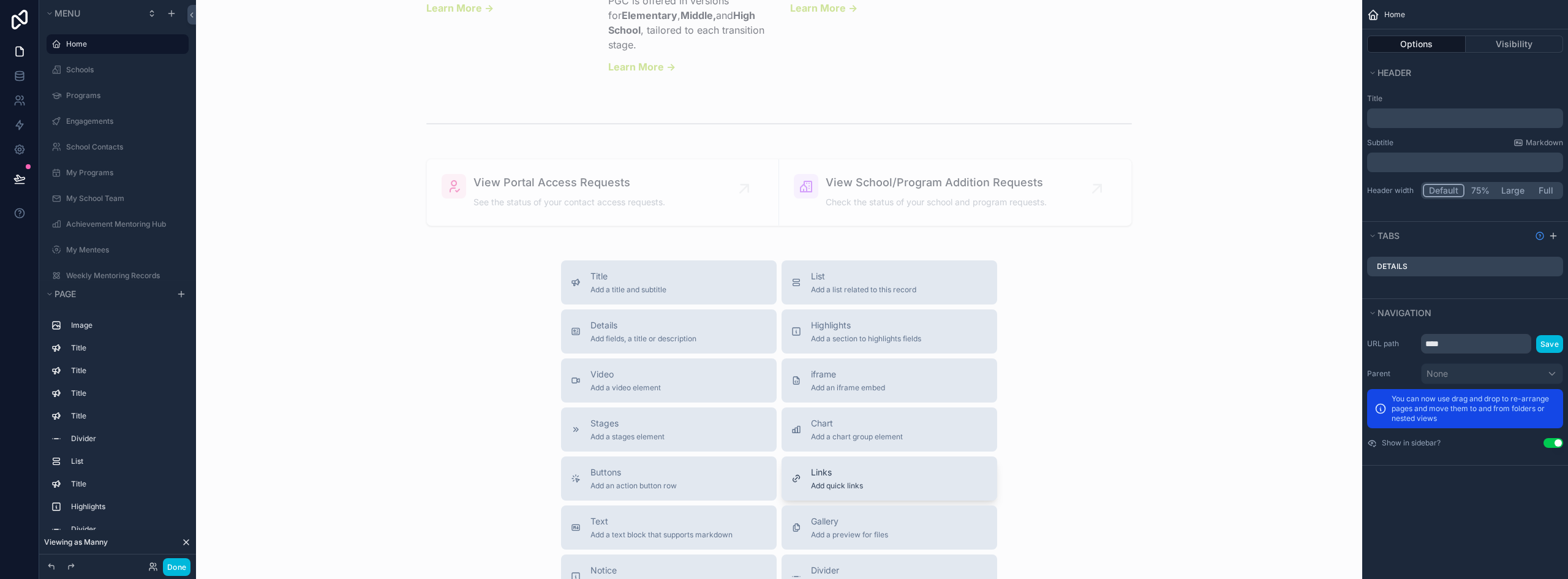
scroll to position [1987, 0]
click at [874, 296] on span "Add a list related to this record" at bounding box center [863, 290] width 105 height 9
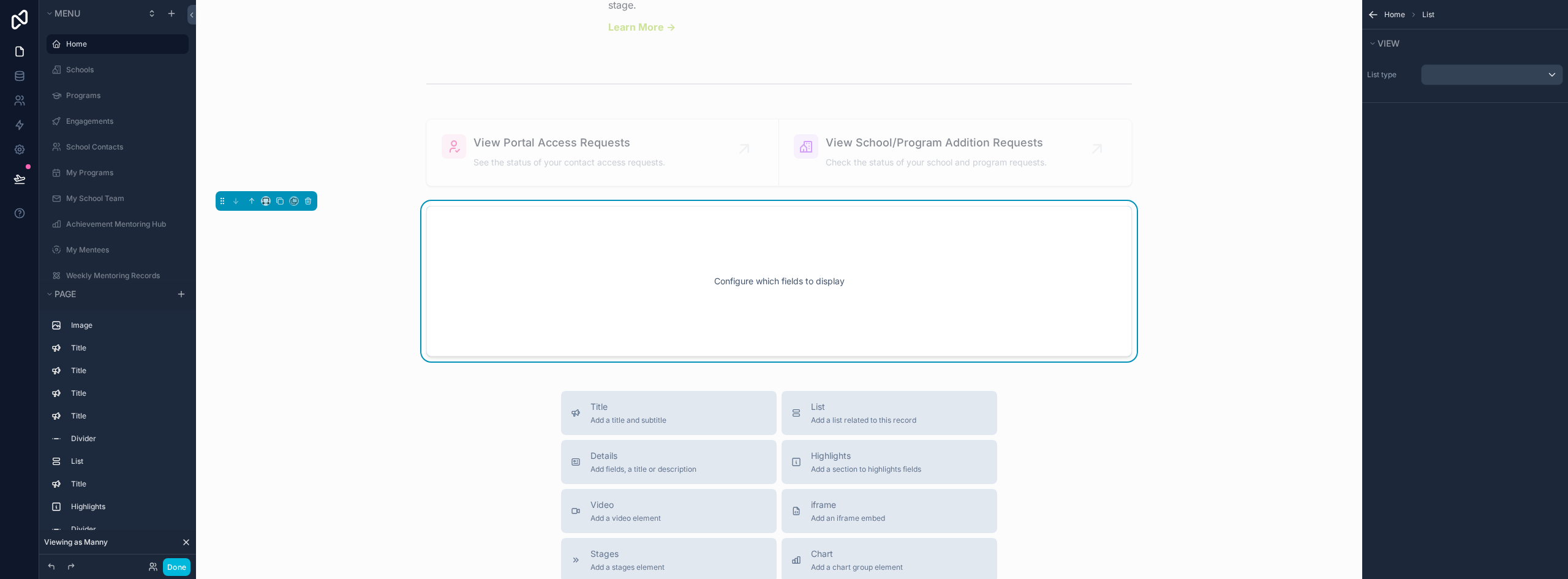
scroll to position [2028, 0]
click at [1469, 77] on div "scrollable content" at bounding box center [1491, 74] width 141 height 20
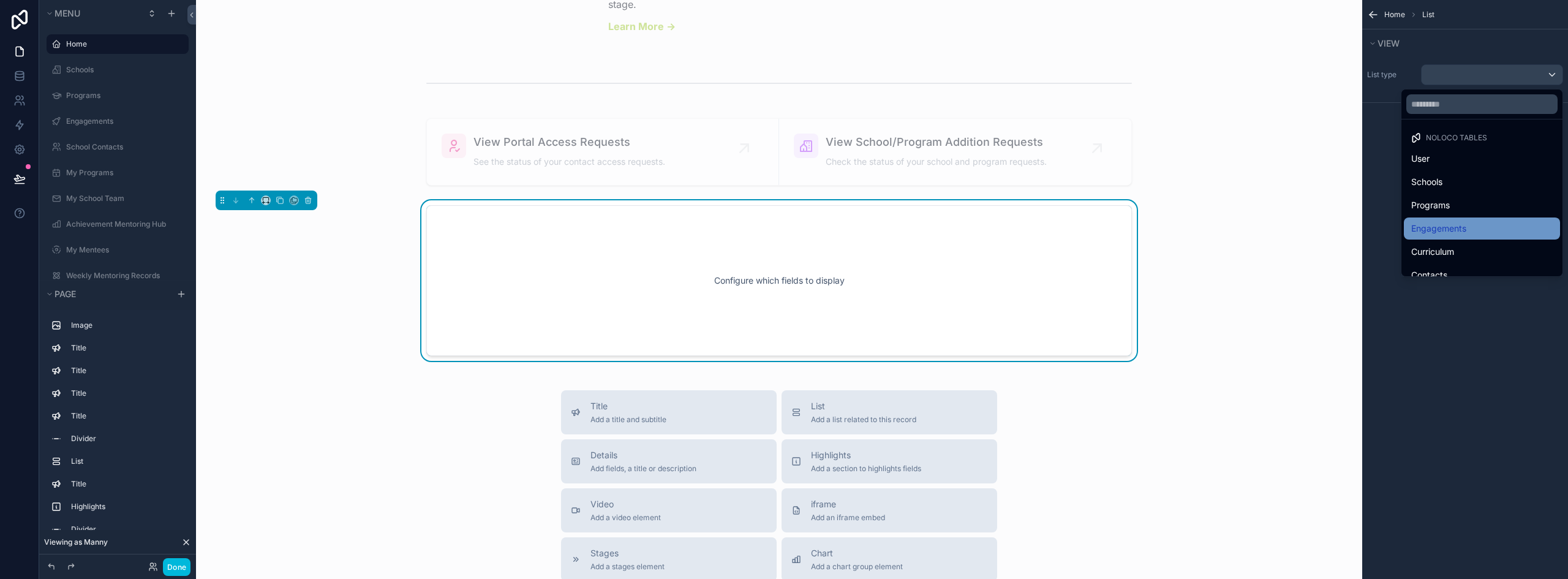
click at [1441, 227] on span "Engagements" at bounding box center [1439, 229] width 55 height 15
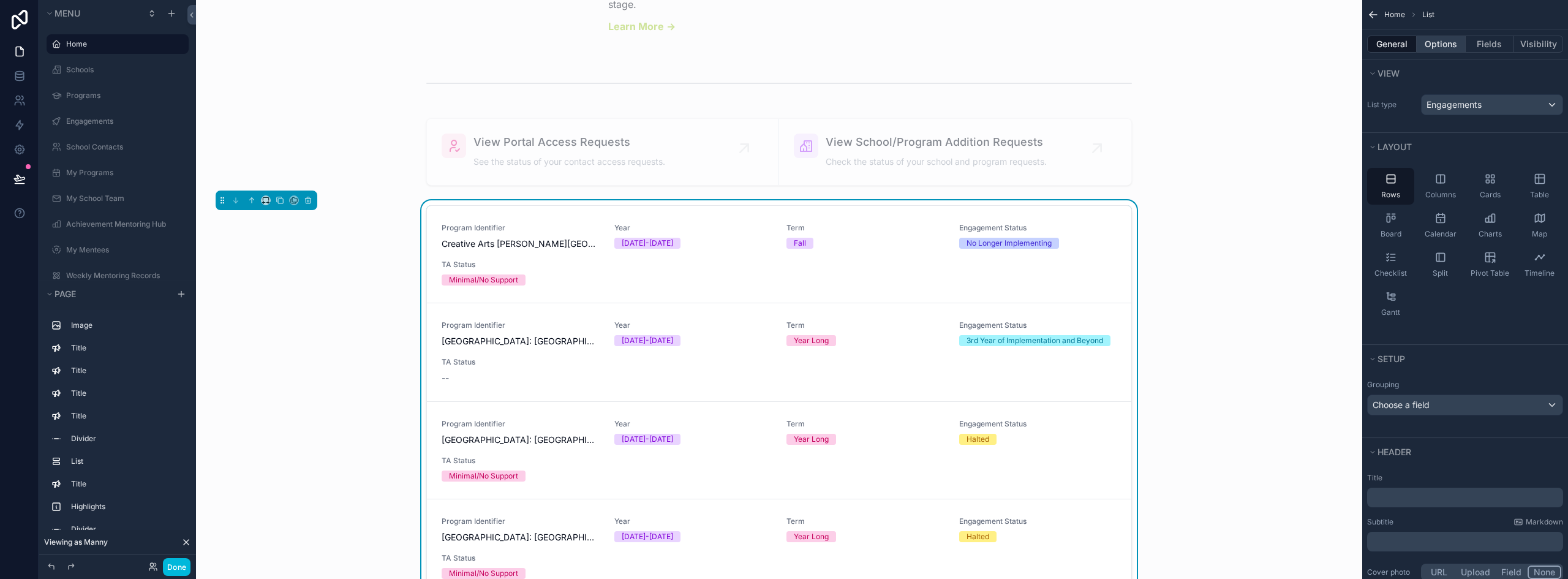
click at [1445, 42] on button "Options" at bounding box center [1440, 44] width 49 height 17
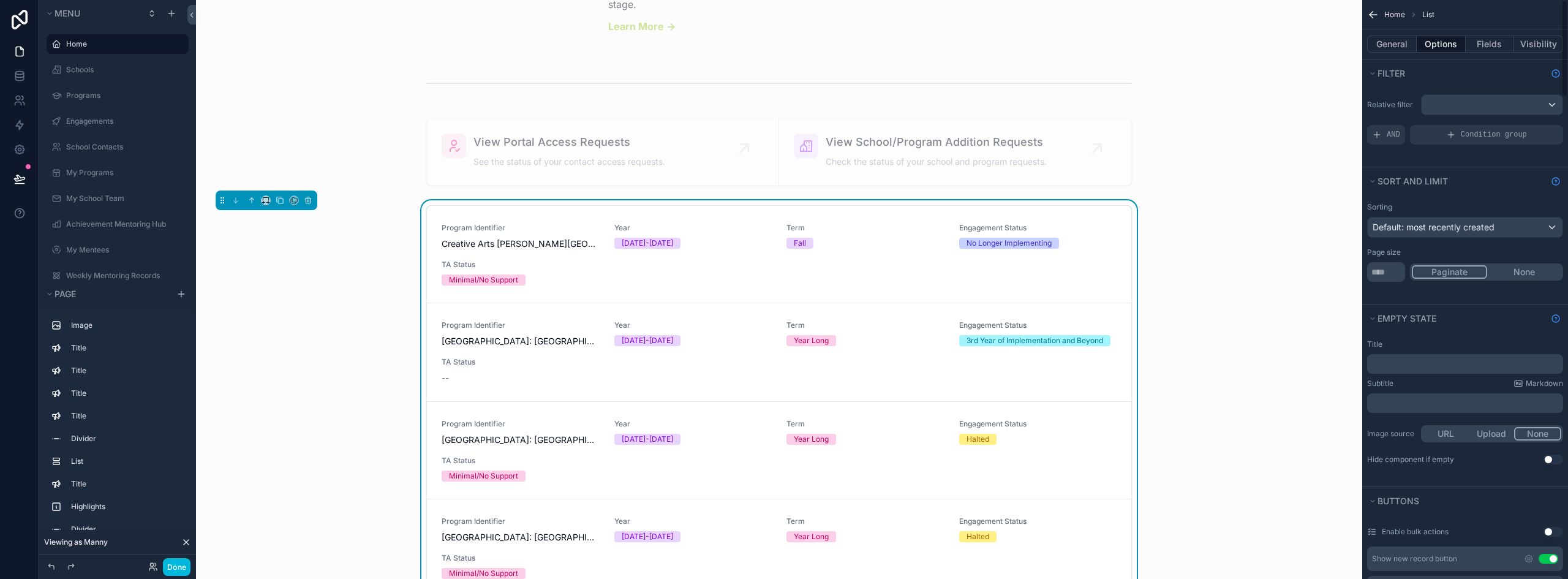
click at [1549, 557] on button "Use setting" at bounding box center [1548, 559] width 20 height 9
click at [1395, 46] on button "General" at bounding box center [1391, 44] width 50 height 17
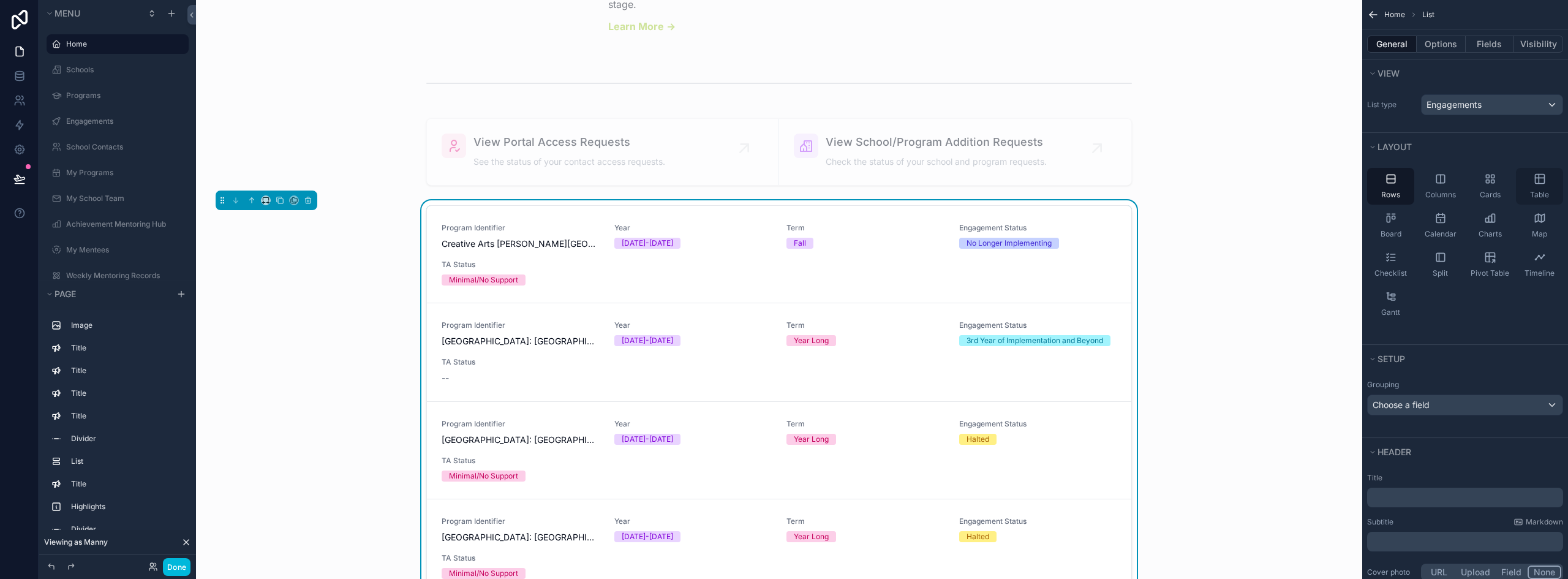
click at [1538, 177] on icon "scrollable content" at bounding box center [1538, 179] width 0 height 9
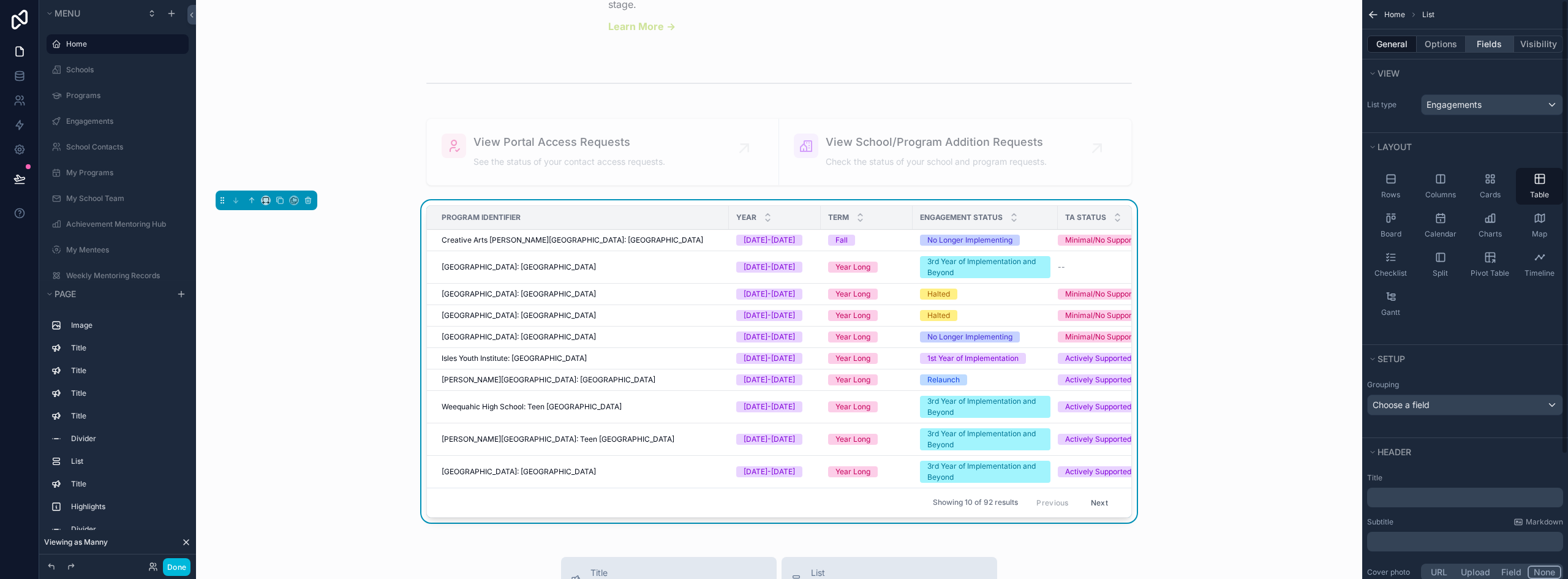
click at [1490, 42] on button "Fields" at bounding box center [1489, 44] width 49 height 17
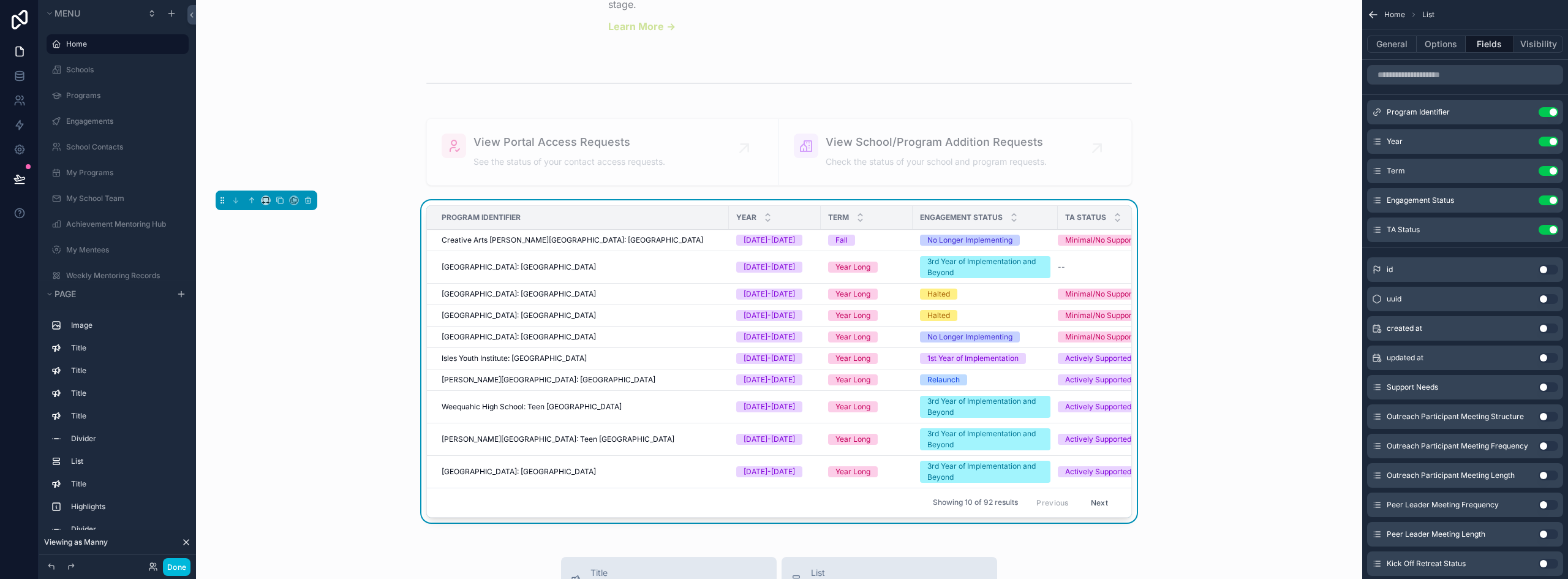
click at [1553, 230] on button "Use setting" at bounding box center [1548, 229] width 20 height 9
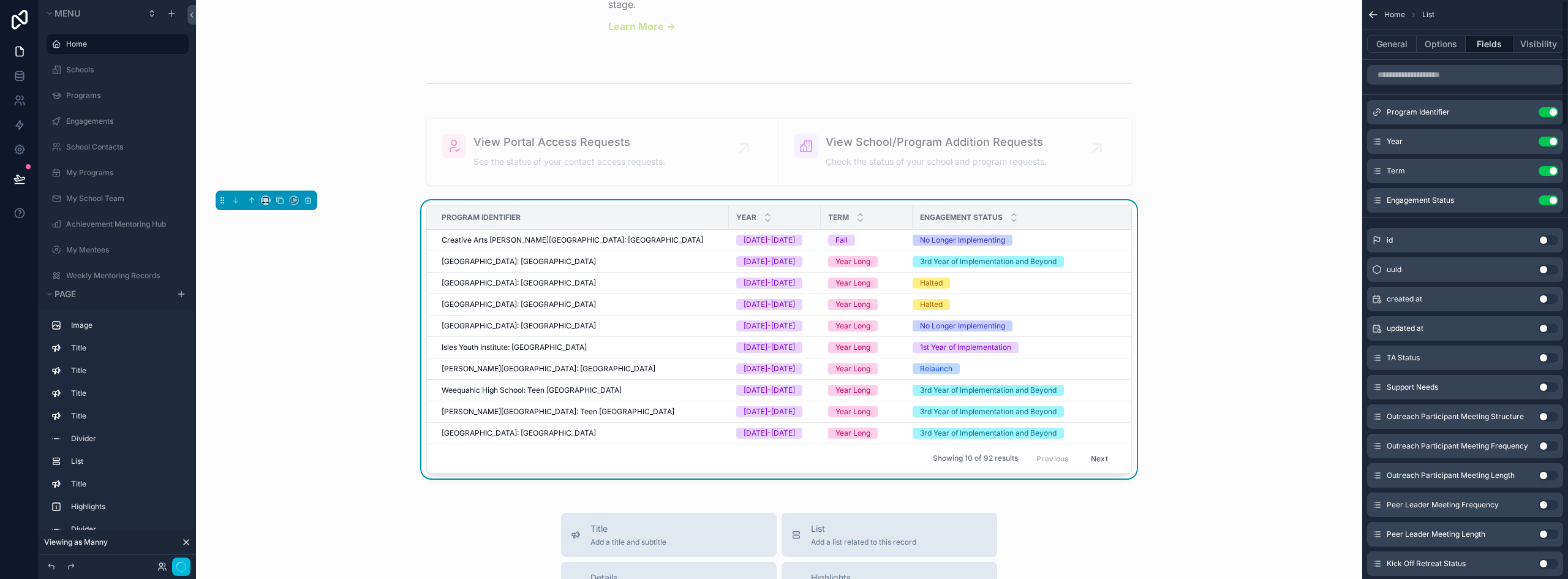
click at [1548, 199] on button "Use setting" at bounding box center [1548, 200] width 20 height 9
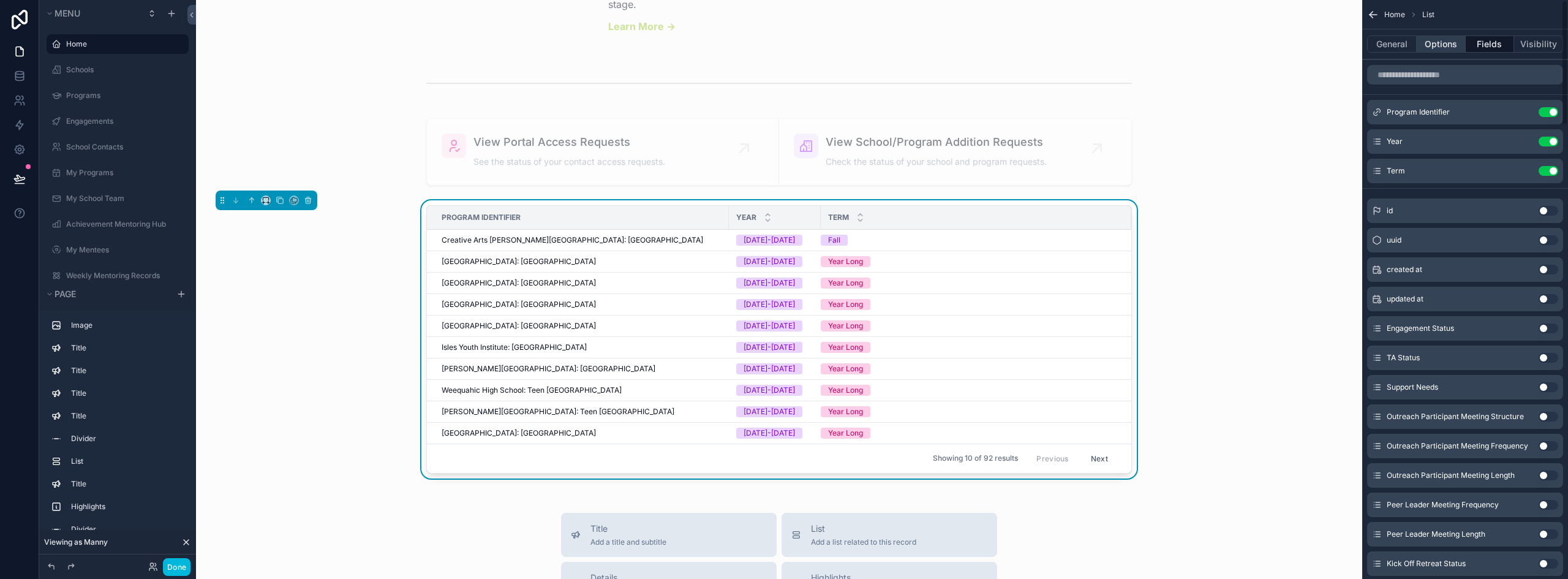
click at [1439, 45] on button "Options" at bounding box center [1440, 44] width 49 height 17
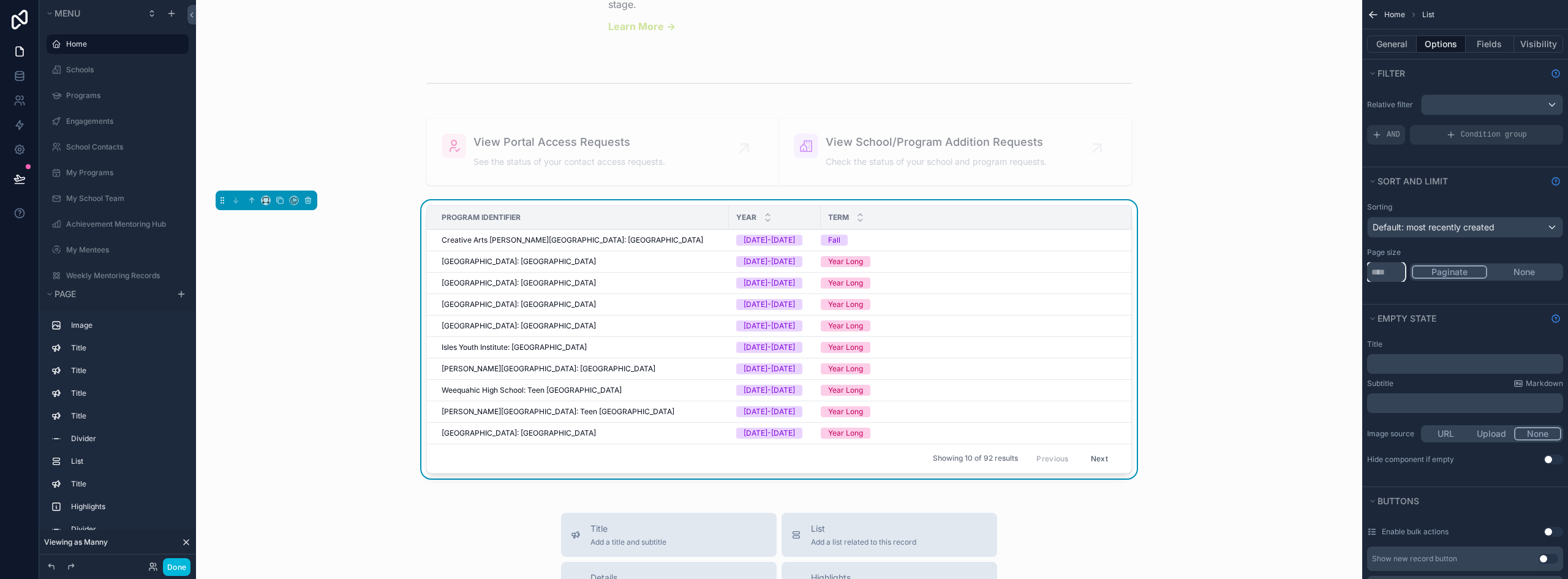
drag, startPoint x: 1389, startPoint y: 269, endPoint x: 1367, endPoint y: 271, distance: 22.1
click at [1367, 271] on input "**" at bounding box center [1386, 272] width 38 height 20
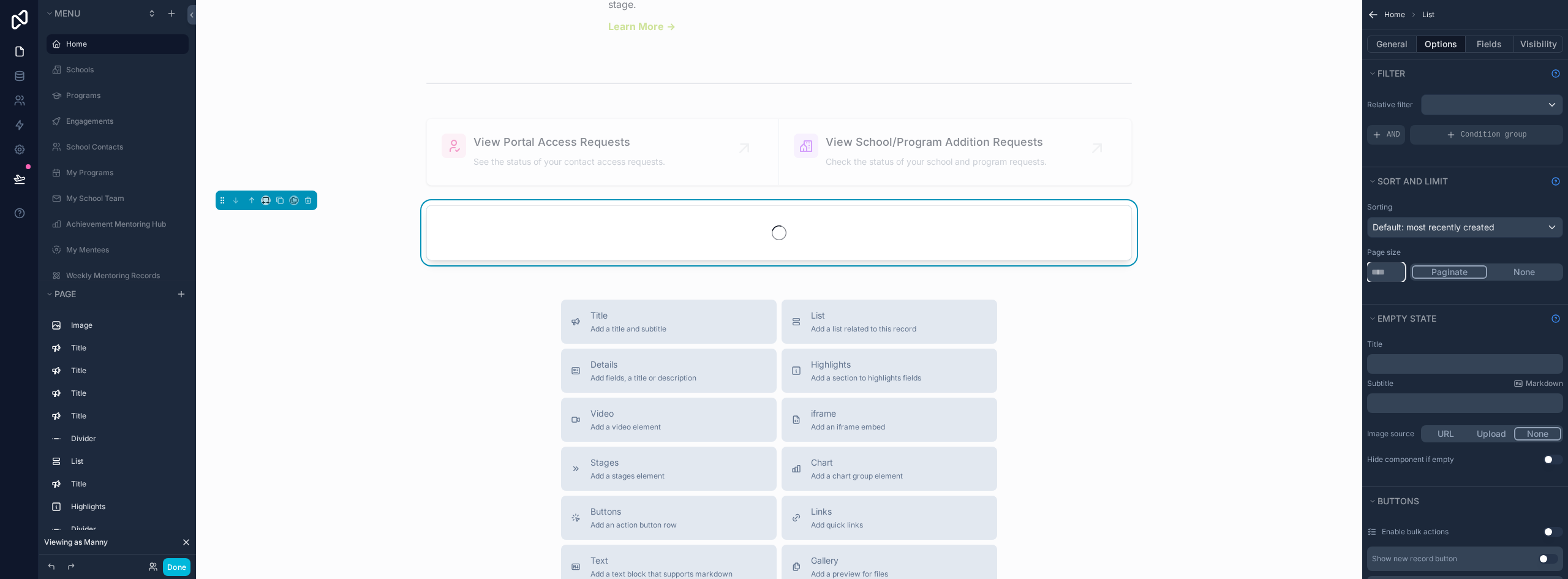
type input "**"
click at [1427, 222] on div "Default: most recently created" at bounding box center [1464, 227] width 195 height 20
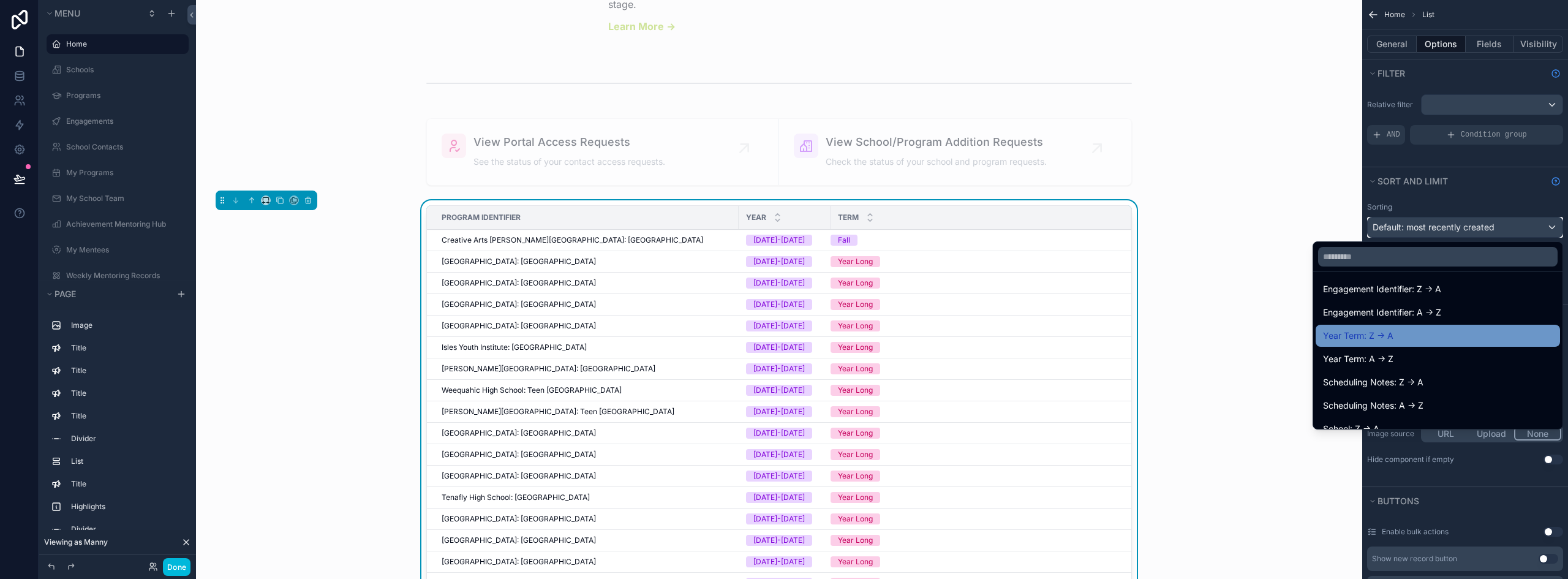
scroll to position [1409, 0]
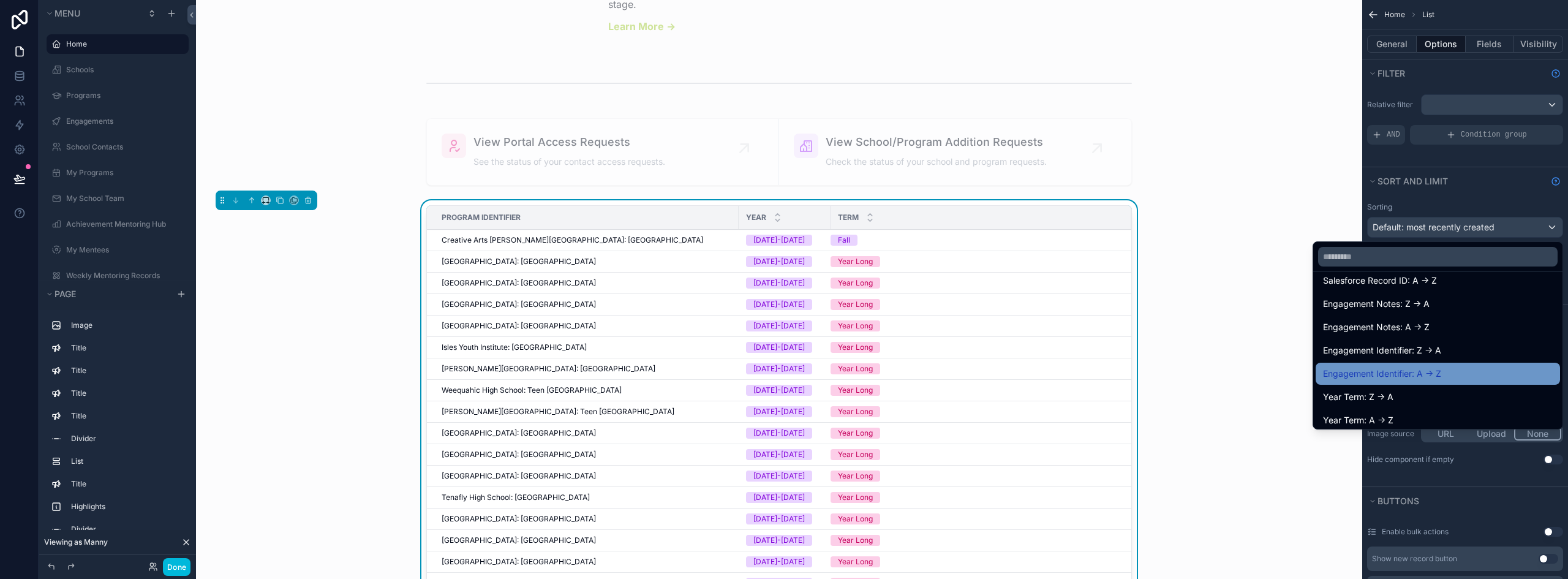
click at [1480, 372] on div "Engagement Identifier: A -> Z" at bounding box center [1437, 374] width 230 height 15
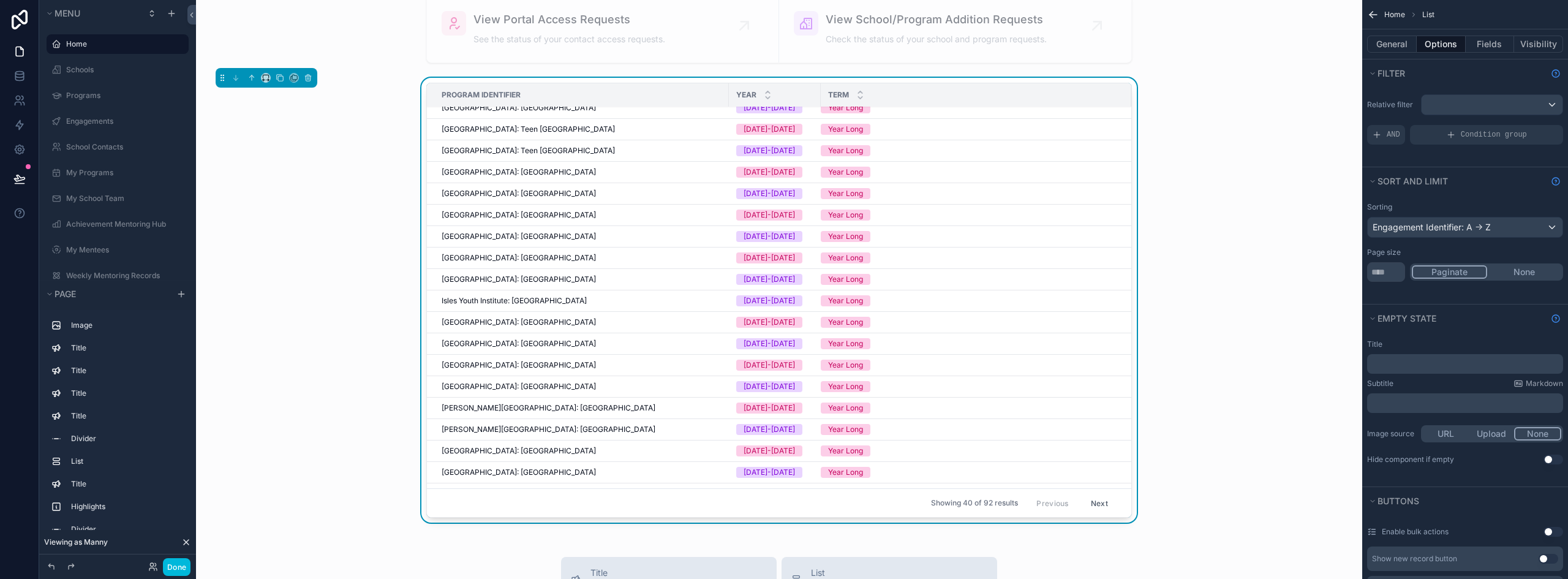
scroll to position [476, 0]
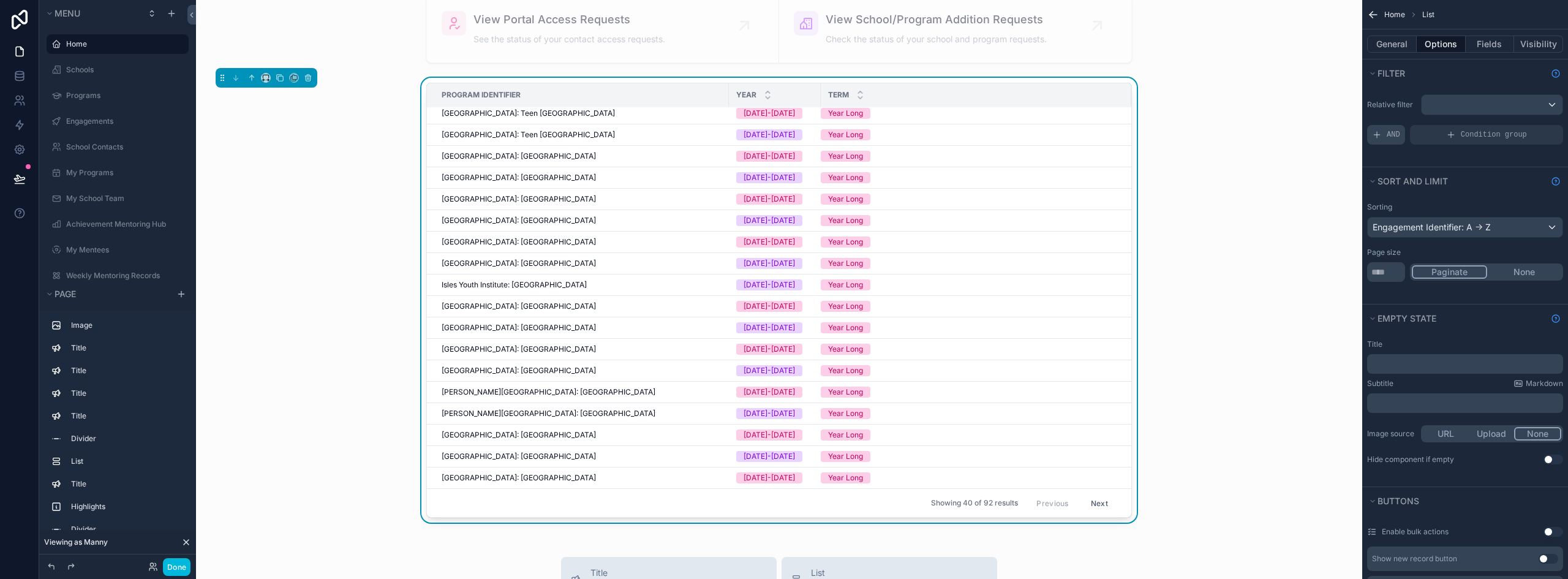
click at [1394, 133] on span "AND" at bounding box center [1393, 134] width 13 height 9
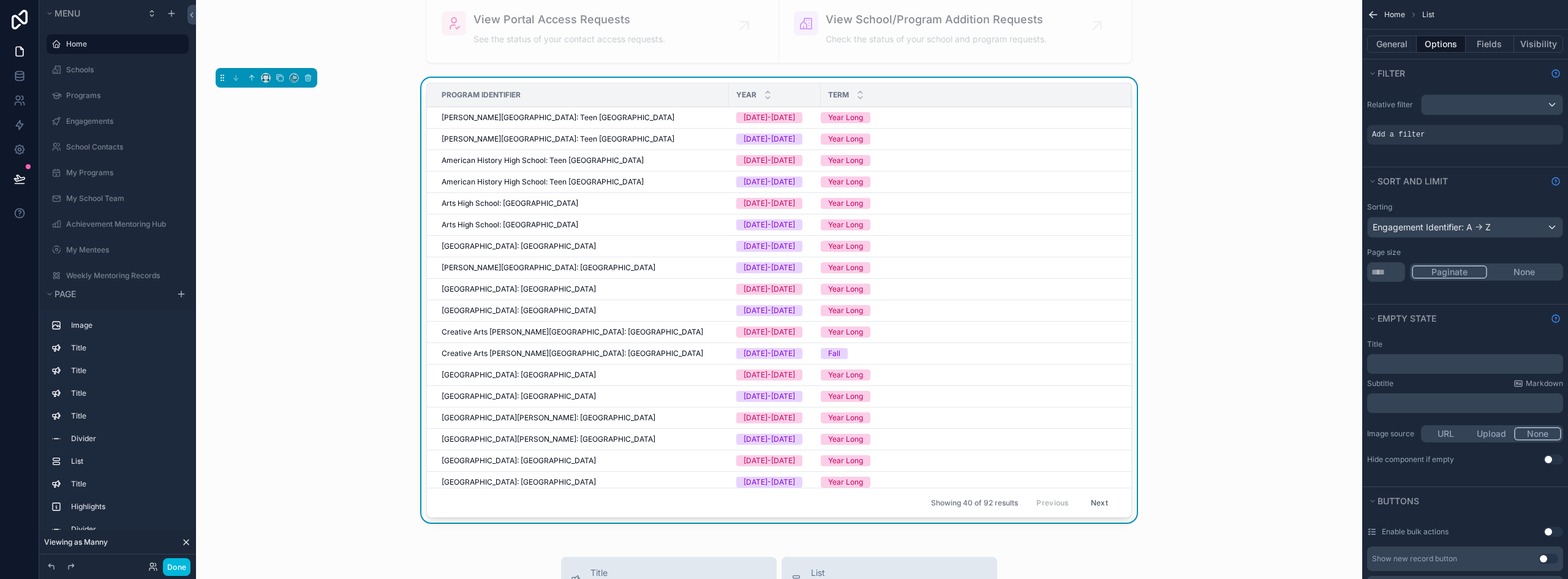
click at [0, 0] on icon "scrollable content" at bounding box center [0, 0] width 0 height 0
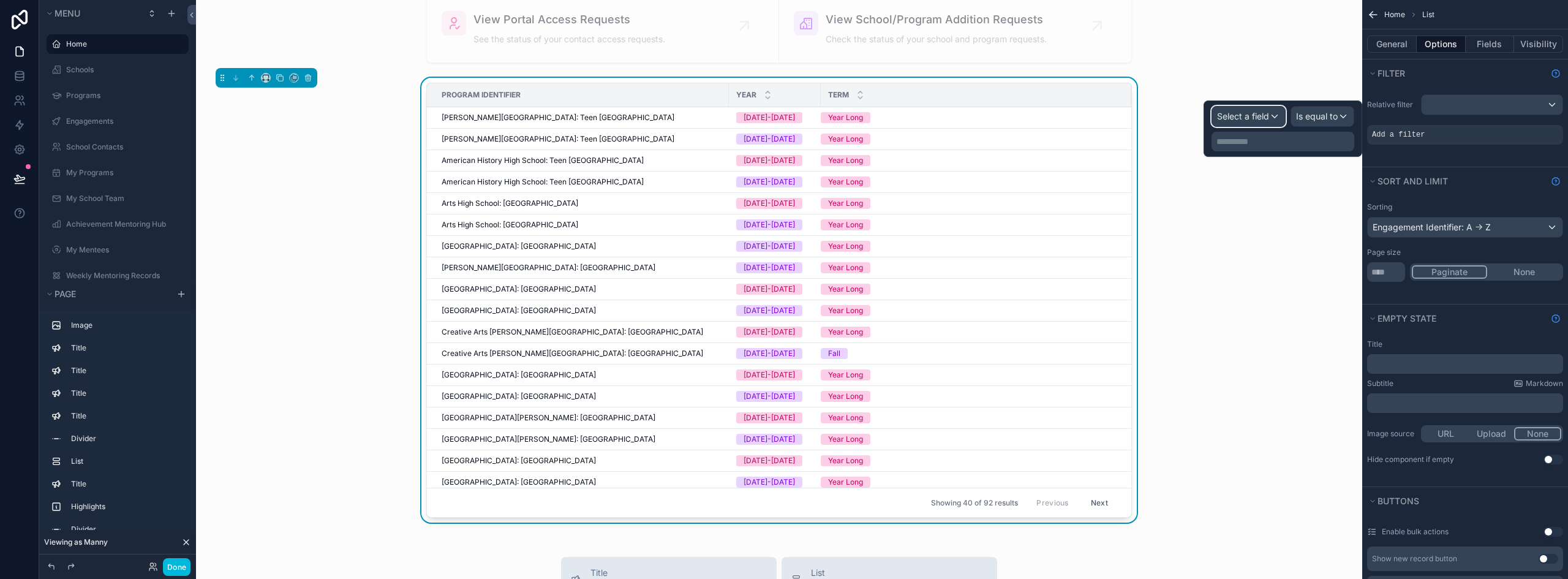
click at [1237, 120] on span "Select a field" at bounding box center [1243, 116] width 52 height 10
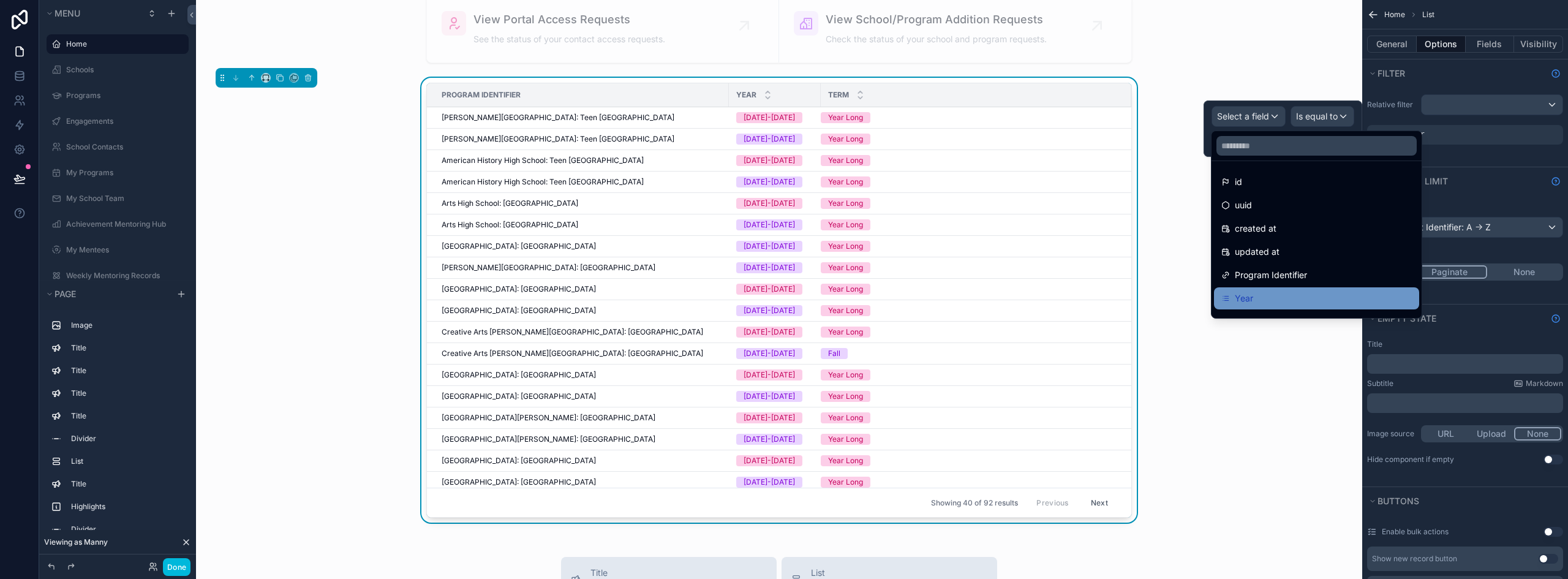
click at [1272, 294] on div "Year" at bounding box center [1316, 299] width 190 height 15
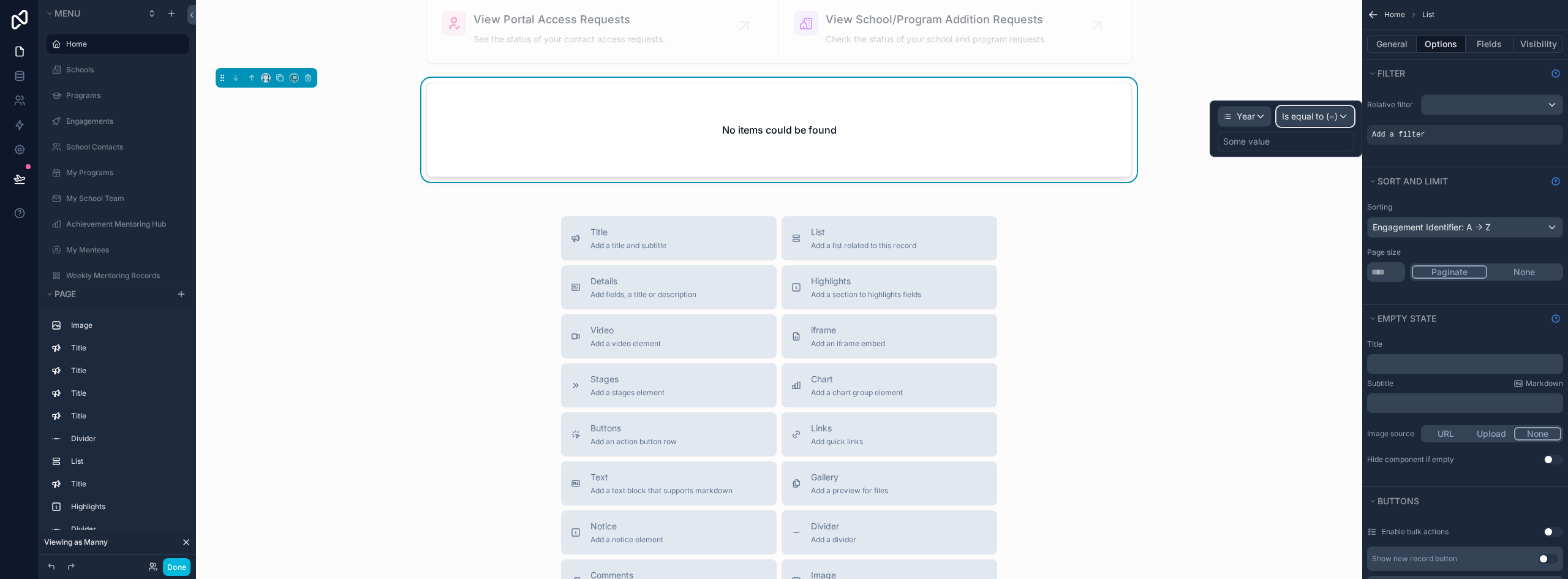
click at [1326, 119] on span "Is equal to (=)" at bounding box center [1310, 116] width 55 height 12
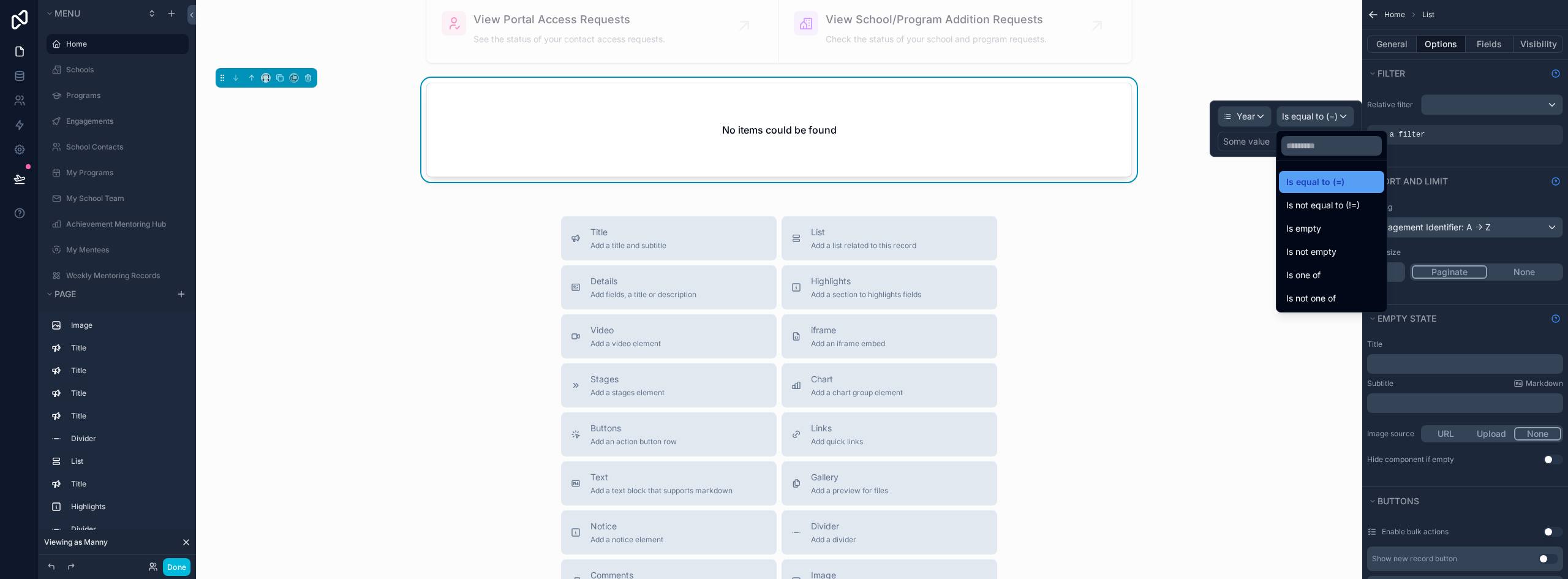
click at [1312, 174] on div "Is equal to (=)" at bounding box center [1331, 182] width 105 height 22
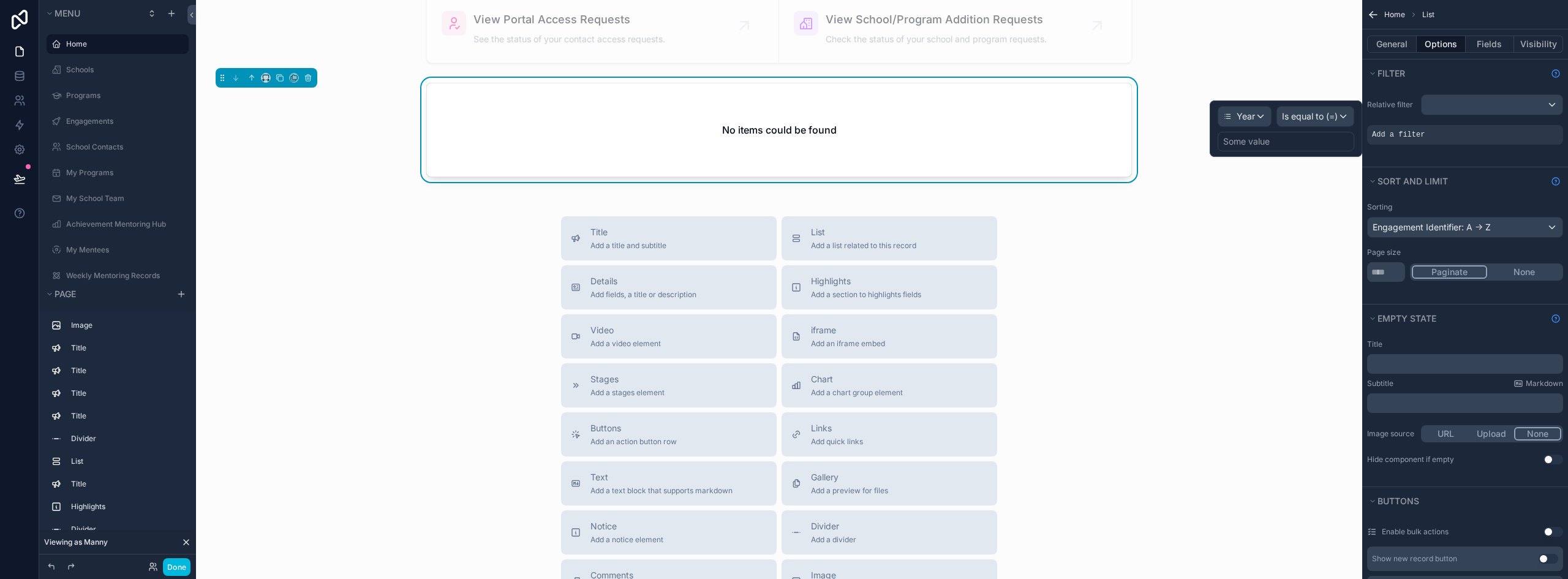
click at [1270, 143] on div "Some value" at bounding box center [1246, 141] width 47 height 12
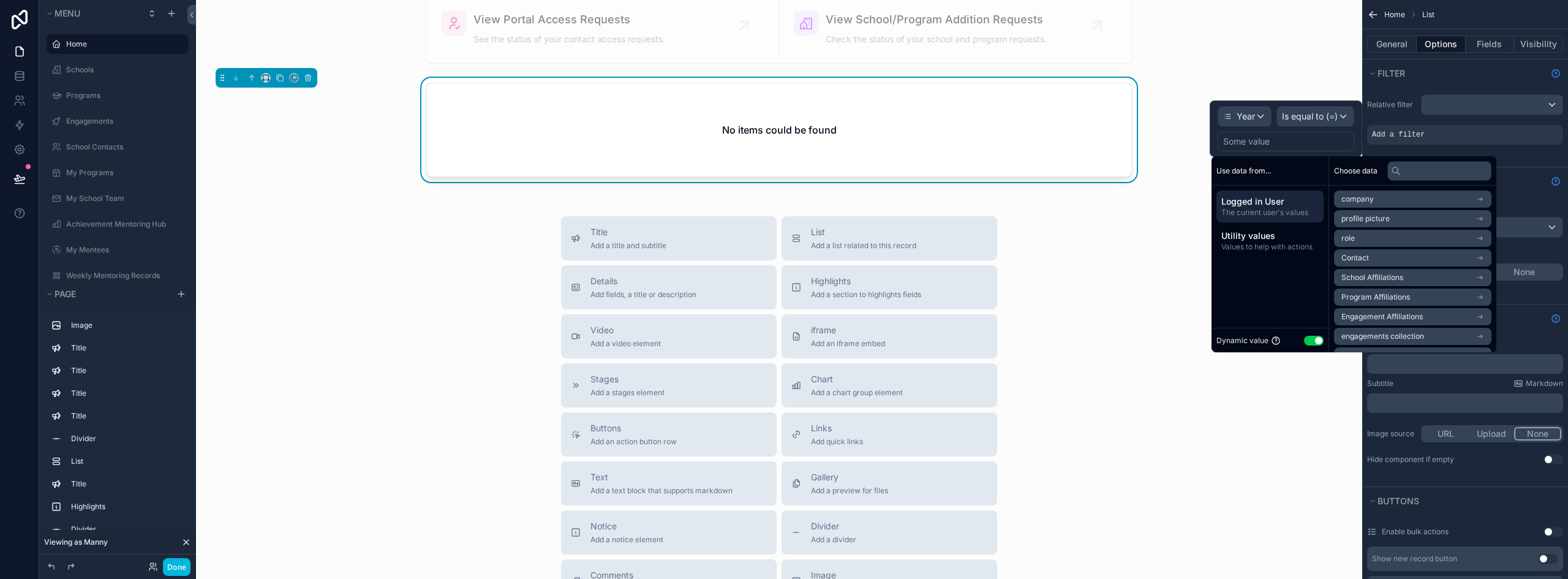
click at [1313, 336] on button "Use setting" at bounding box center [1313, 340] width 20 height 9
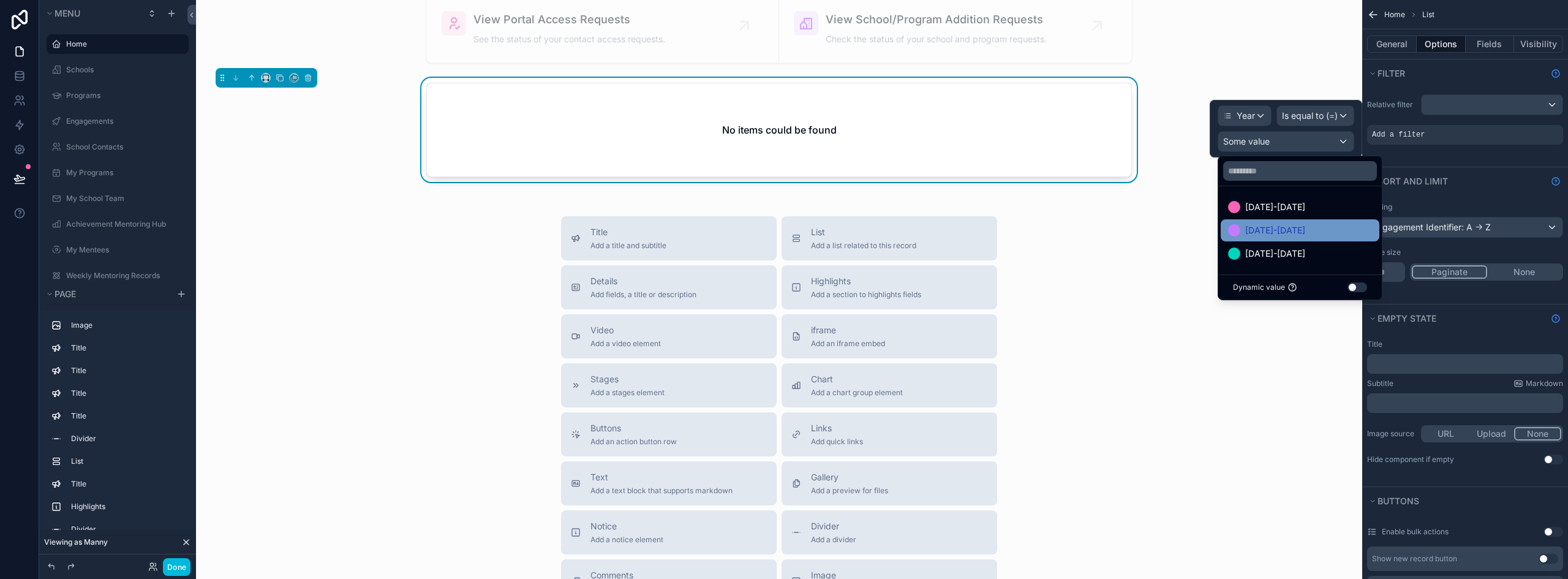
click at [1337, 226] on div "[DATE]-[DATE]" at bounding box center [1299, 230] width 144 height 15
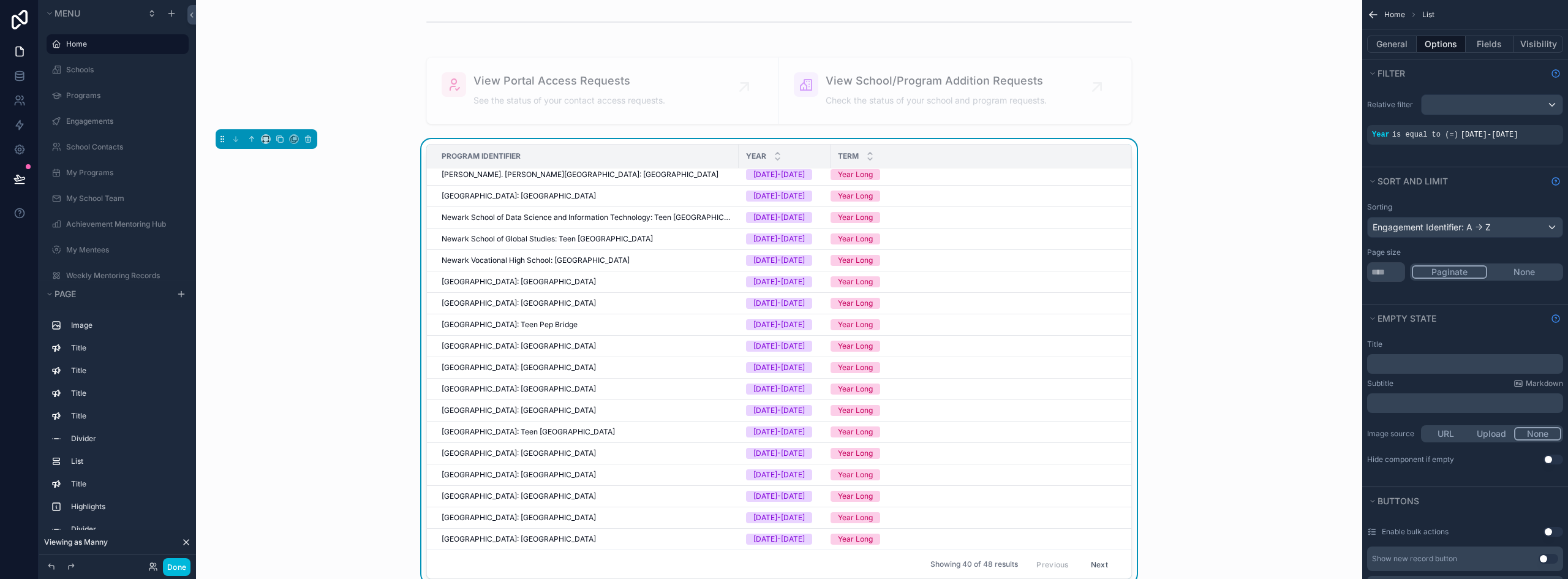
click at [1491, 157] on div "Relative filter Year is equal to (=) 2025-2026" at bounding box center [1465, 126] width 206 height 80
click at [0, 0] on icon "scrollable content" at bounding box center [0, 0] width 0 height 0
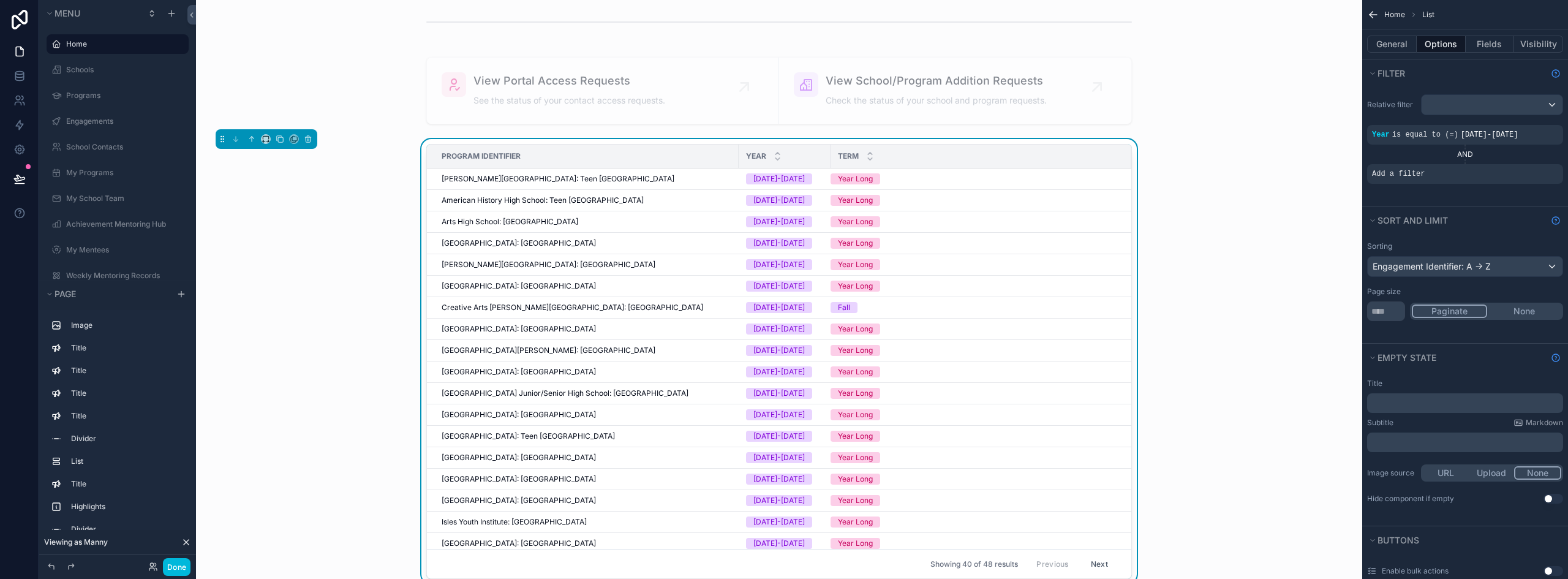
click at [0, 0] on icon "scrollable content" at bounding box center [0, 0] width 0 height 0
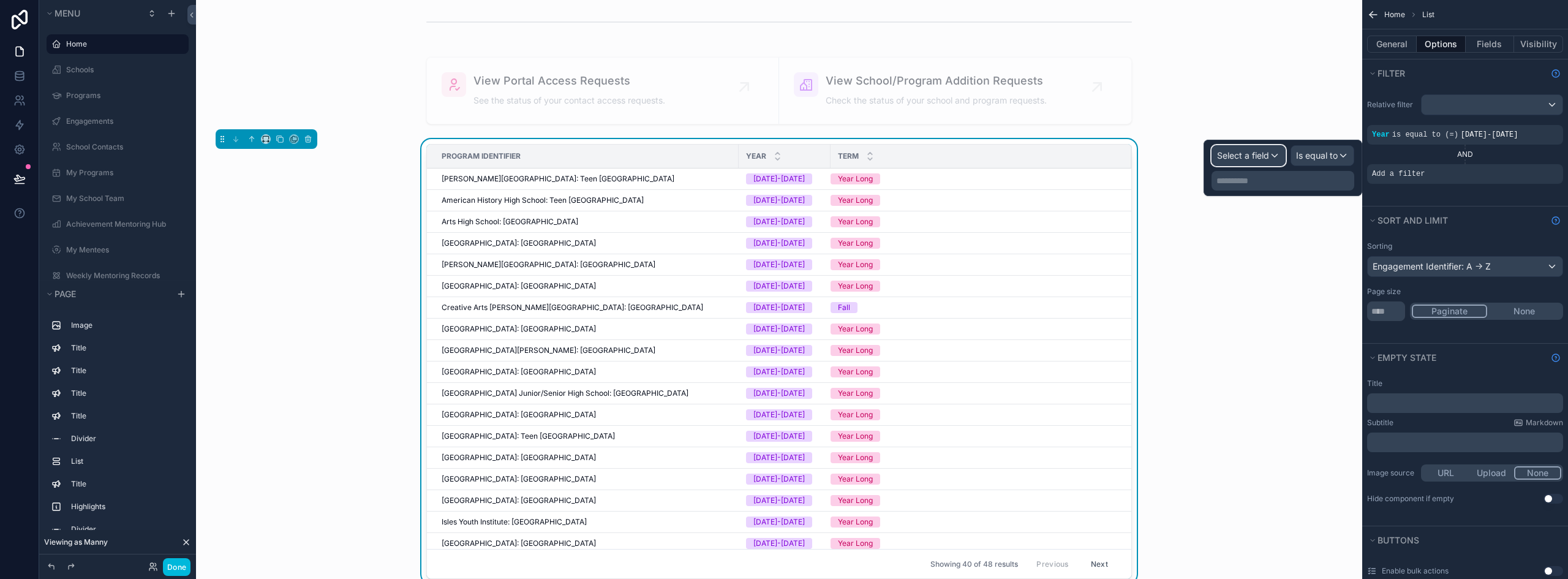
click at [1263, 160] on span "Select a field" at bounding box center [1243, 156] width 52 height 10
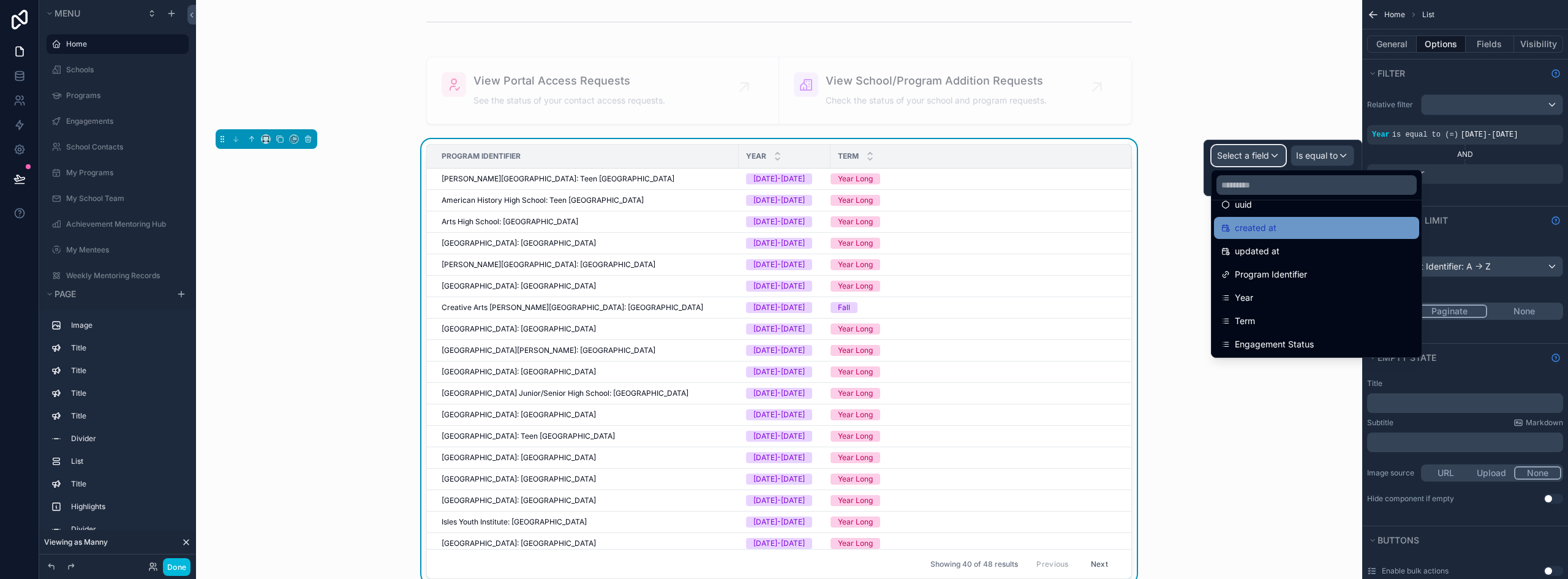
scroll to position [61, 0]
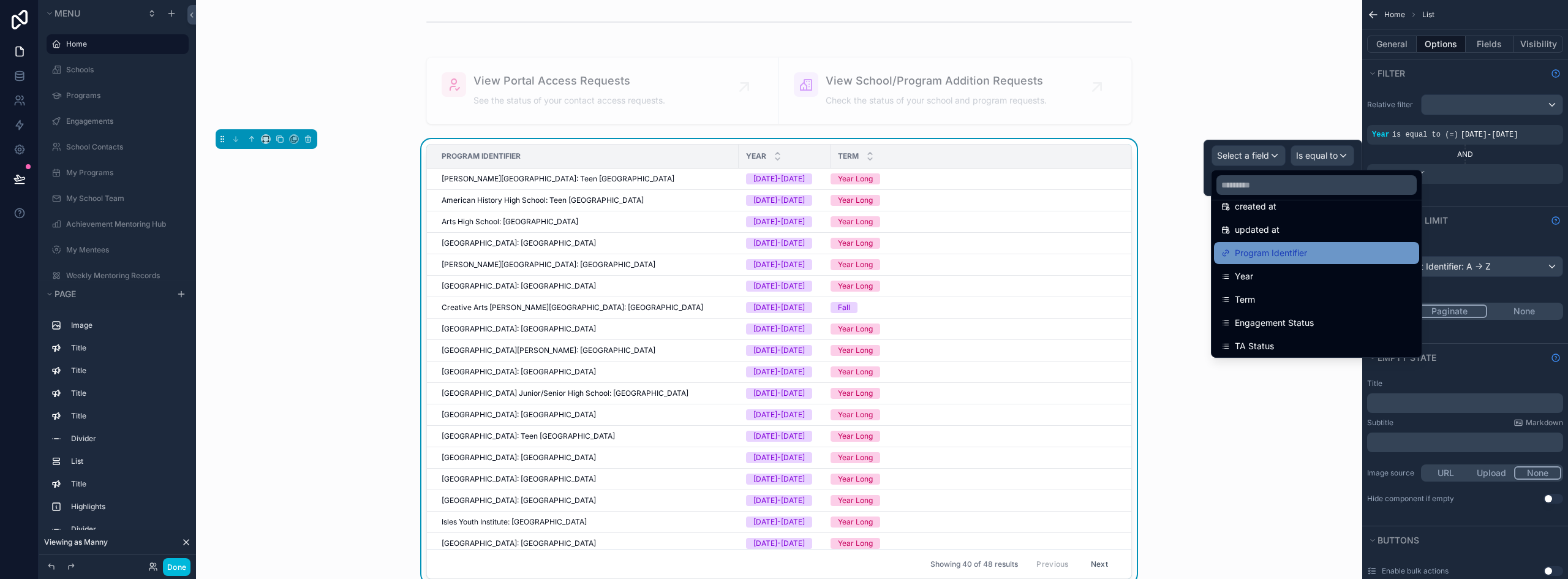
click at [1329, 247] on div "Program Identifier" at bounding box center [1316, 253] width 190 height 15
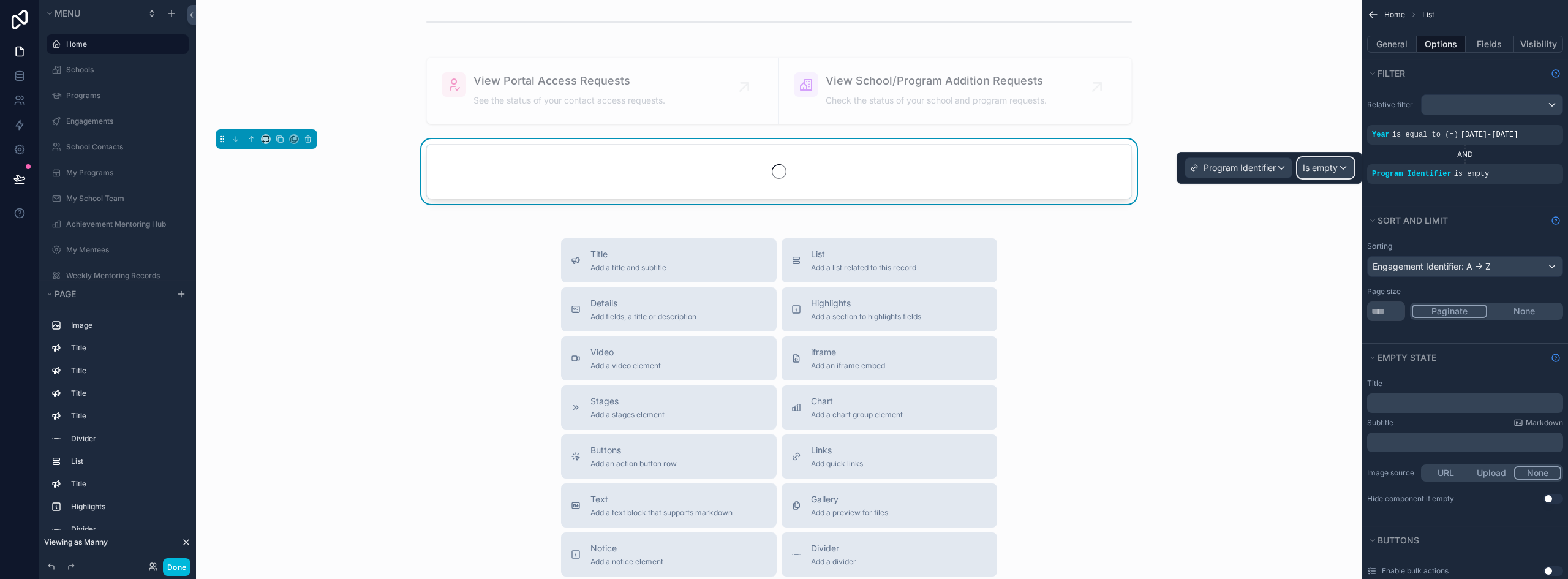
click at [1328, 169] on span "Is empty" at bounding box center [1320, 168] width 35 height 12
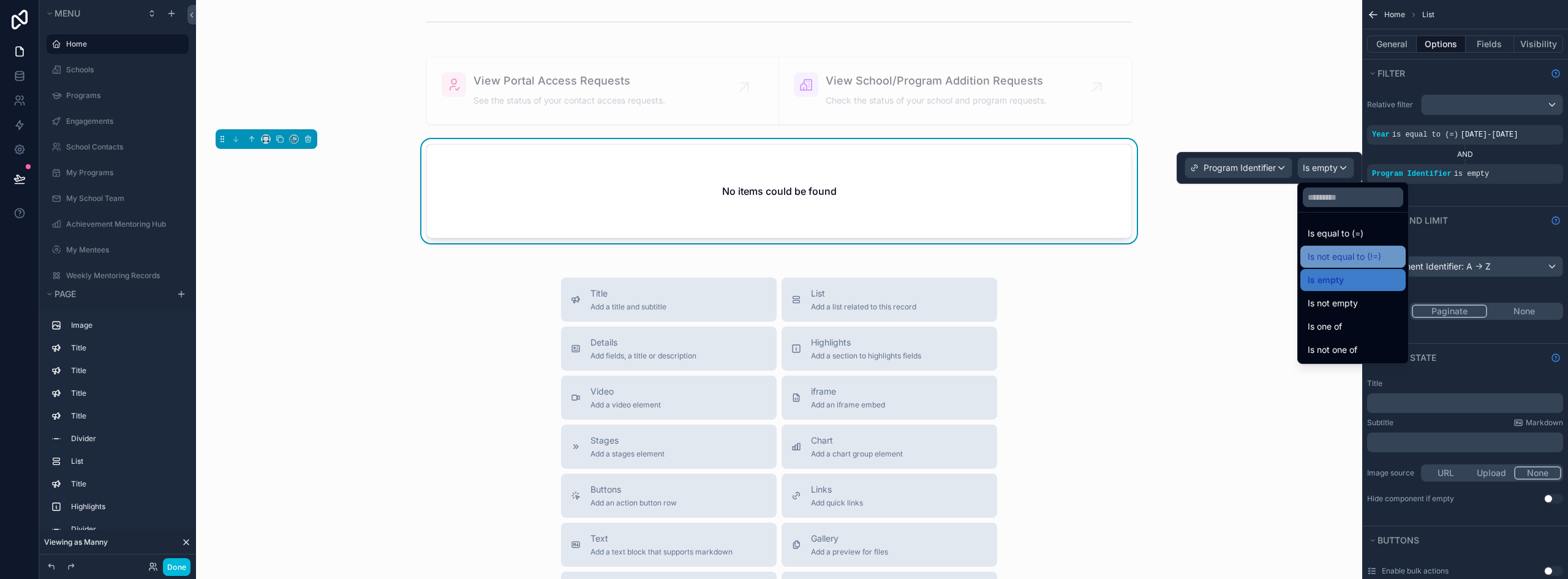
click at [1364, 256] on span "Is not equal to (!=)" at bounding box center [1344, 257] width 74 height 15
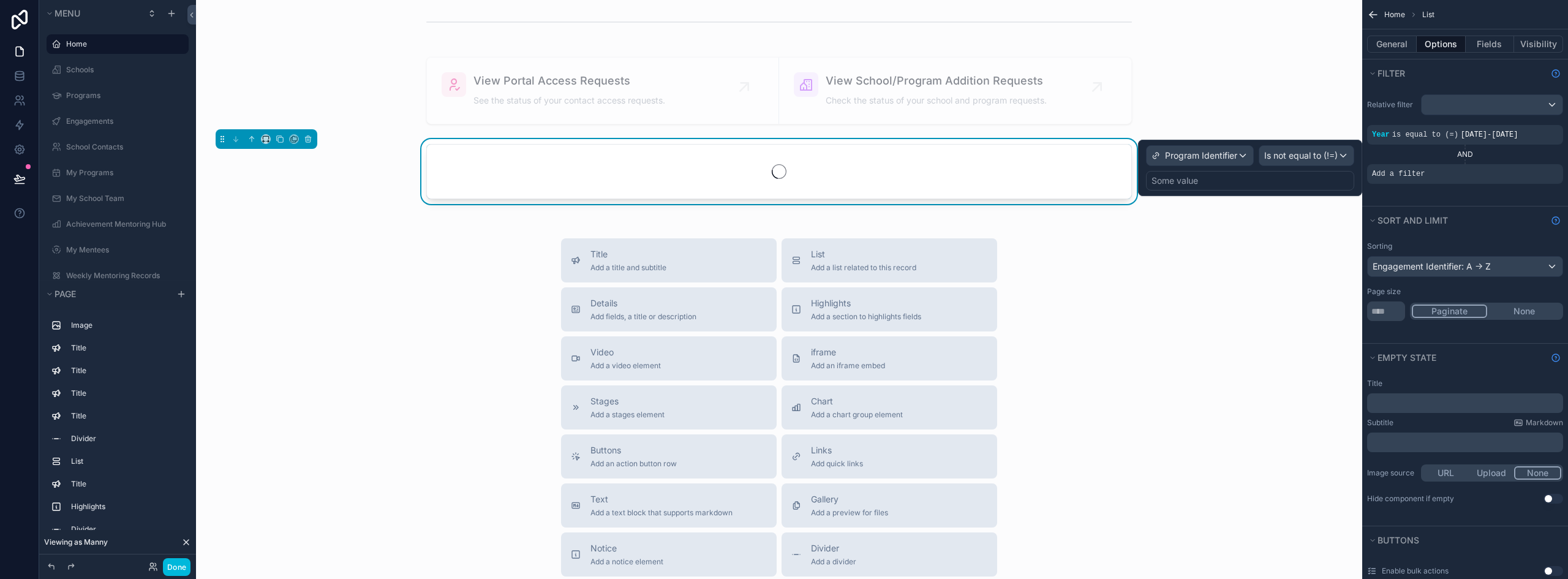
click at [1277, 180] on div "Some value" at bounding box center [1249, 180] width 208 height 20
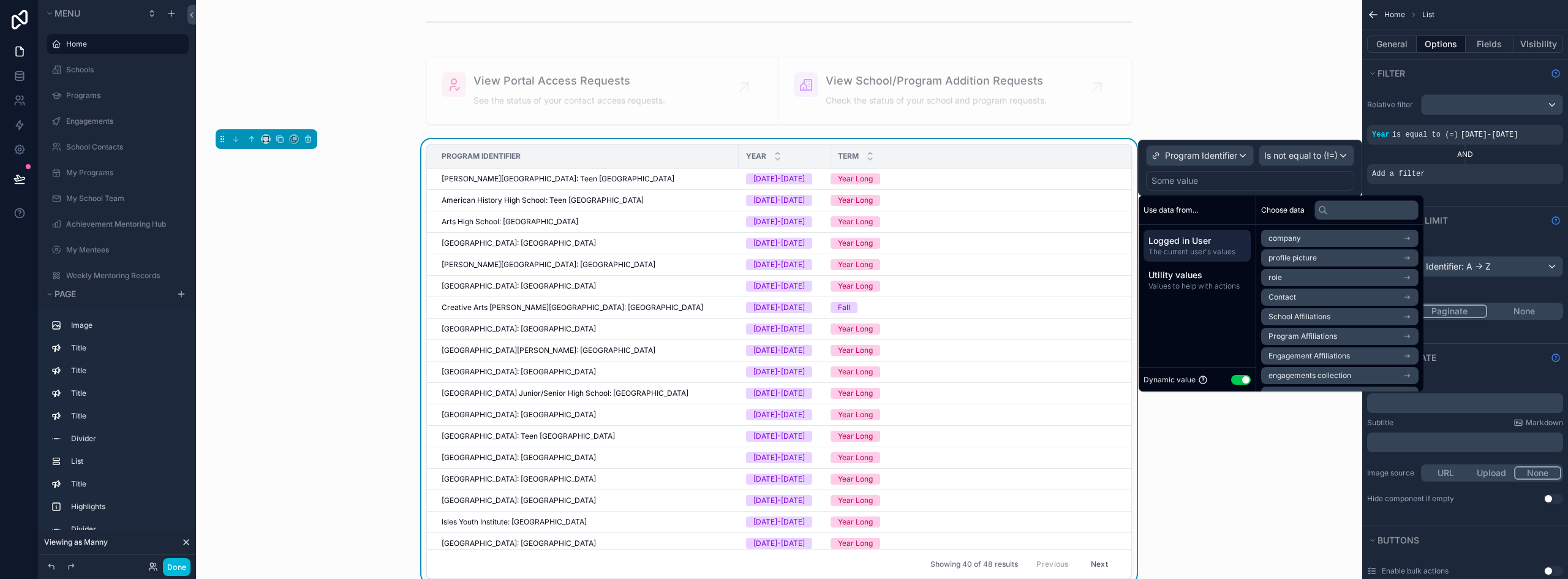
click at [1241, 380] on button "Use setting" at bounding box center [1240, 380] width 20 height 9
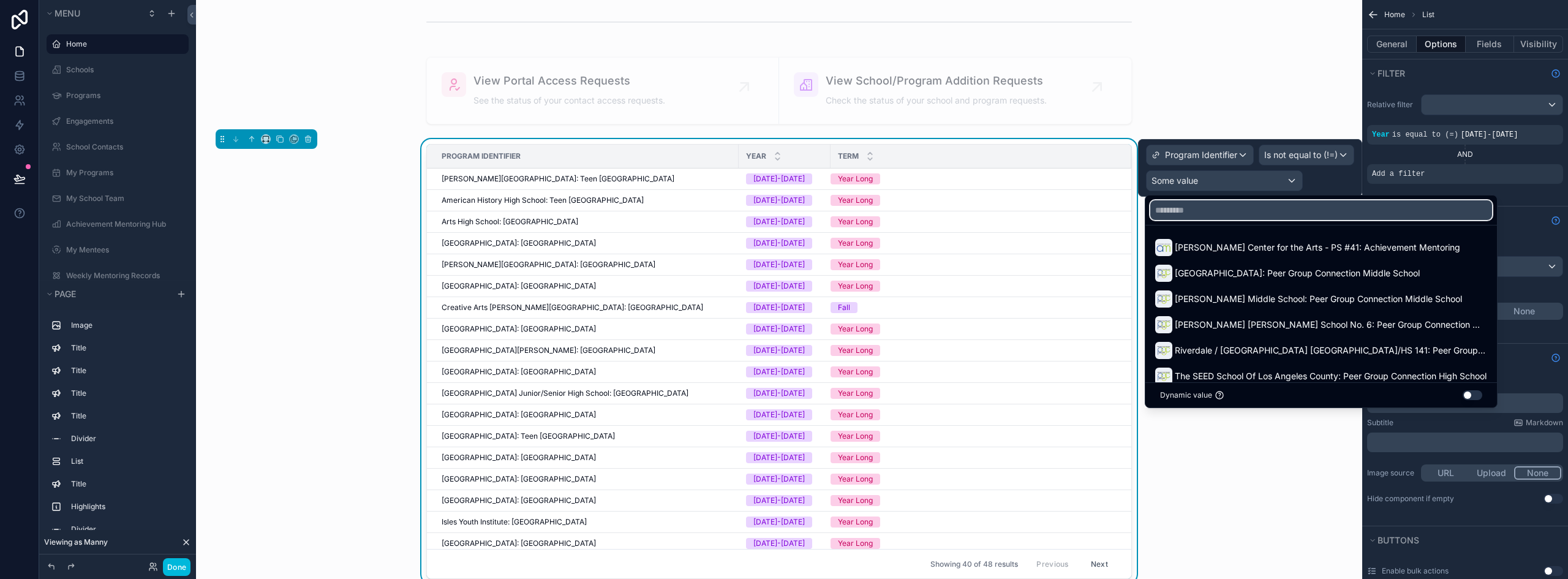
click at [1225, 216] on input "text" at bounding box center [1321, 210] width 341 height 20
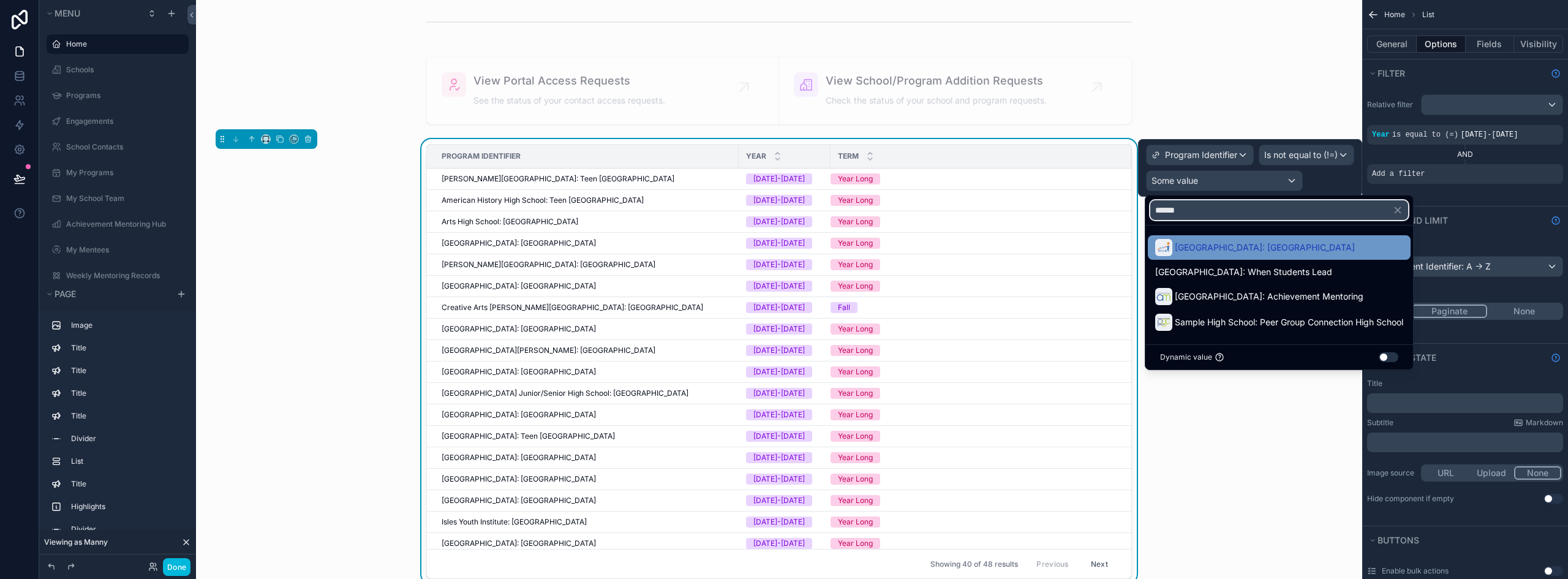
type input "******"
click at [1227, 246] on span "Sample High School: Teen Pep High School" at bounding box center [1264, 248] width 180 height 15
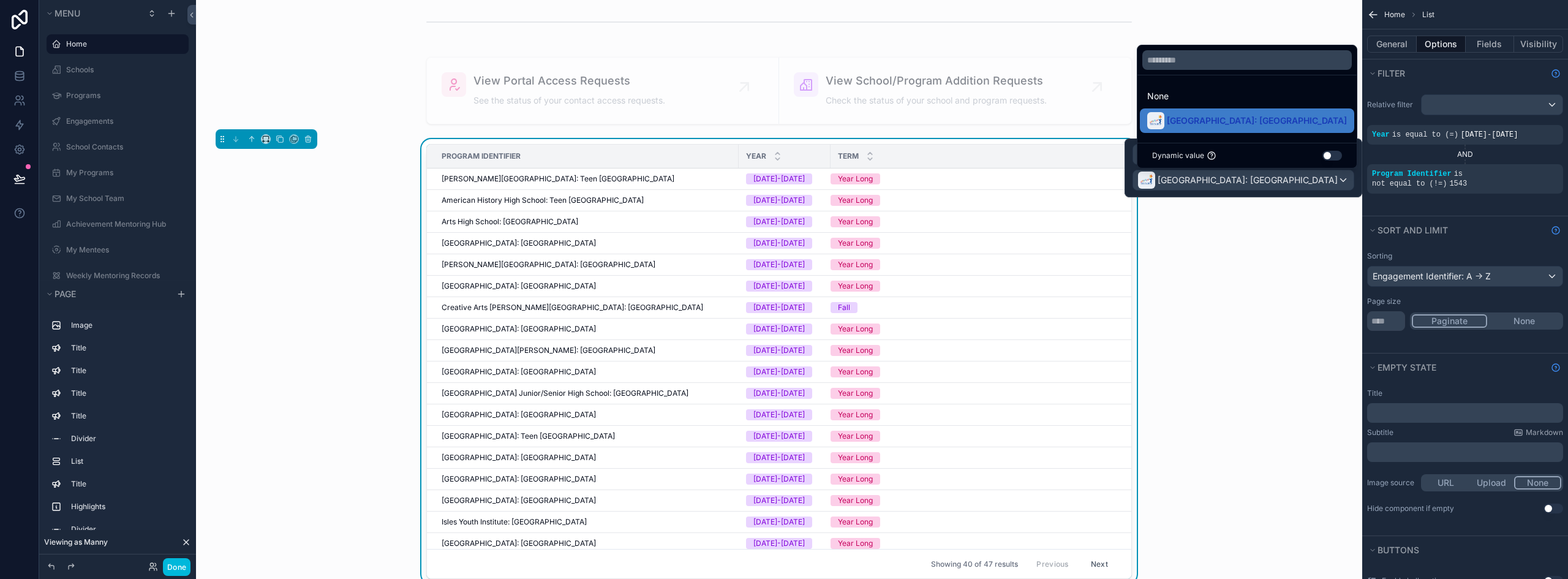
click at [187, 566] on button "Done" at bounding box center [177, 567] width 28 height 18
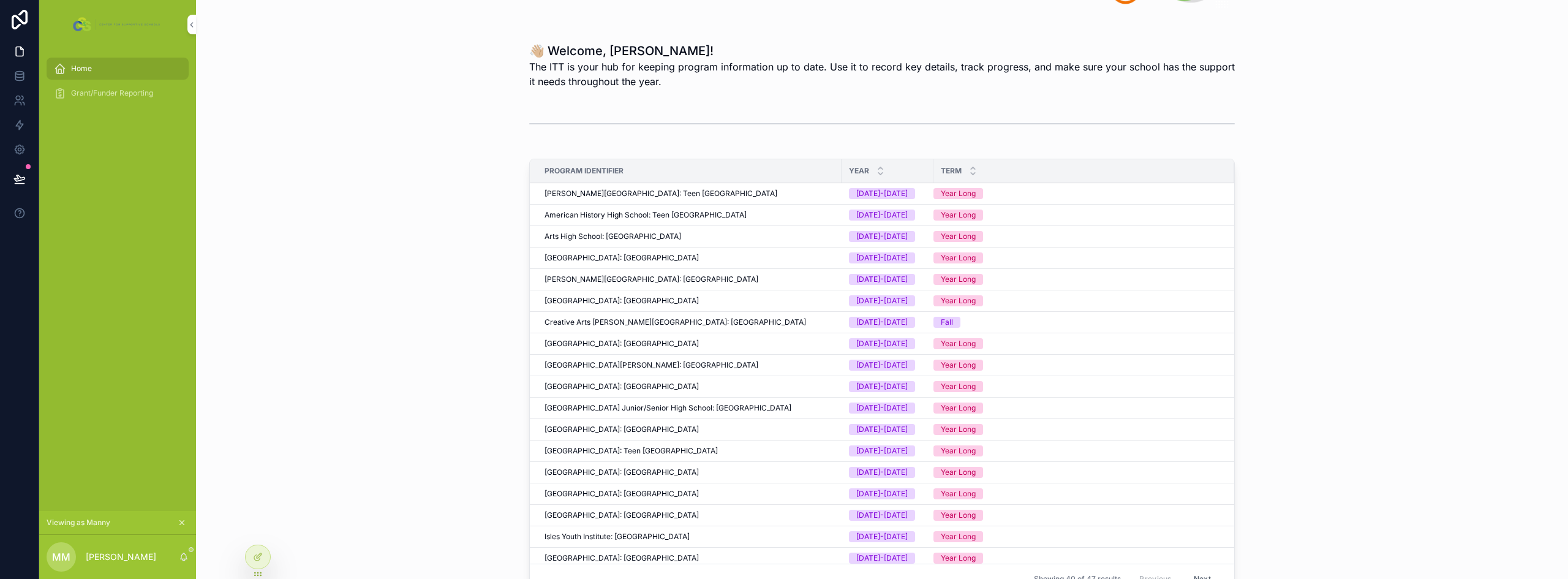
scroll to position [67, 0]
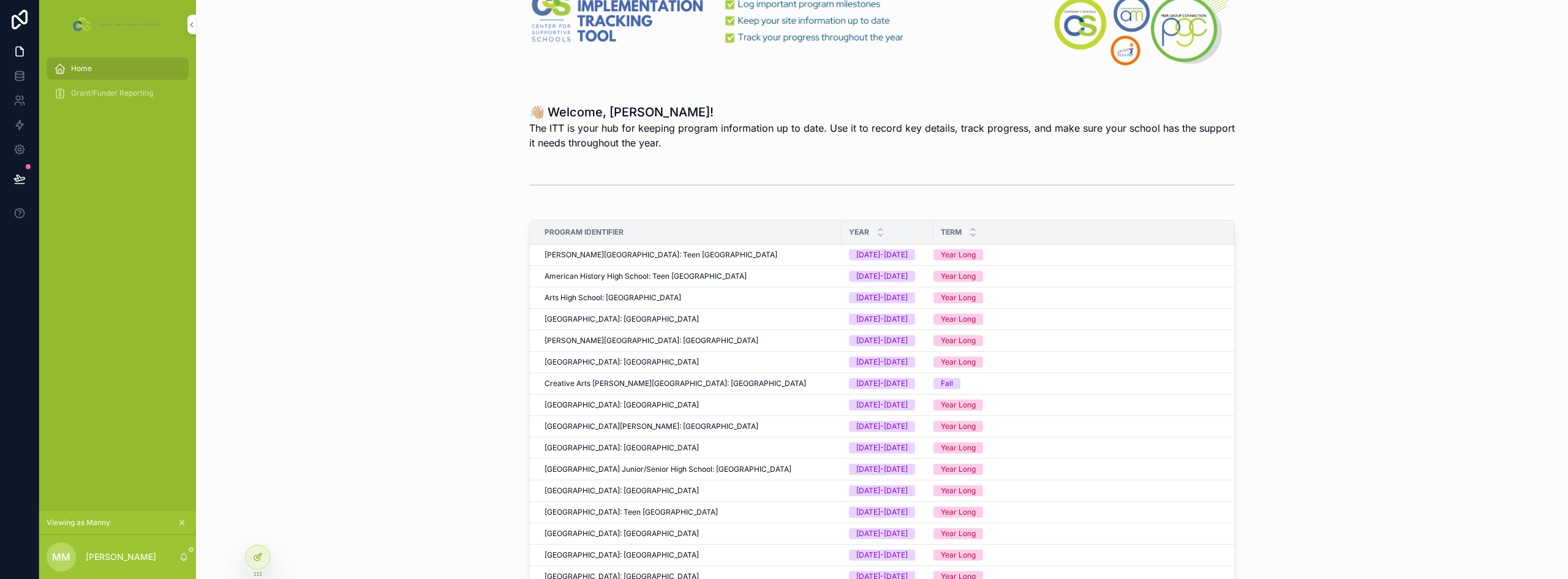
click at [256, 556] on icon at bounding box center [258, 556] width 9 height 9
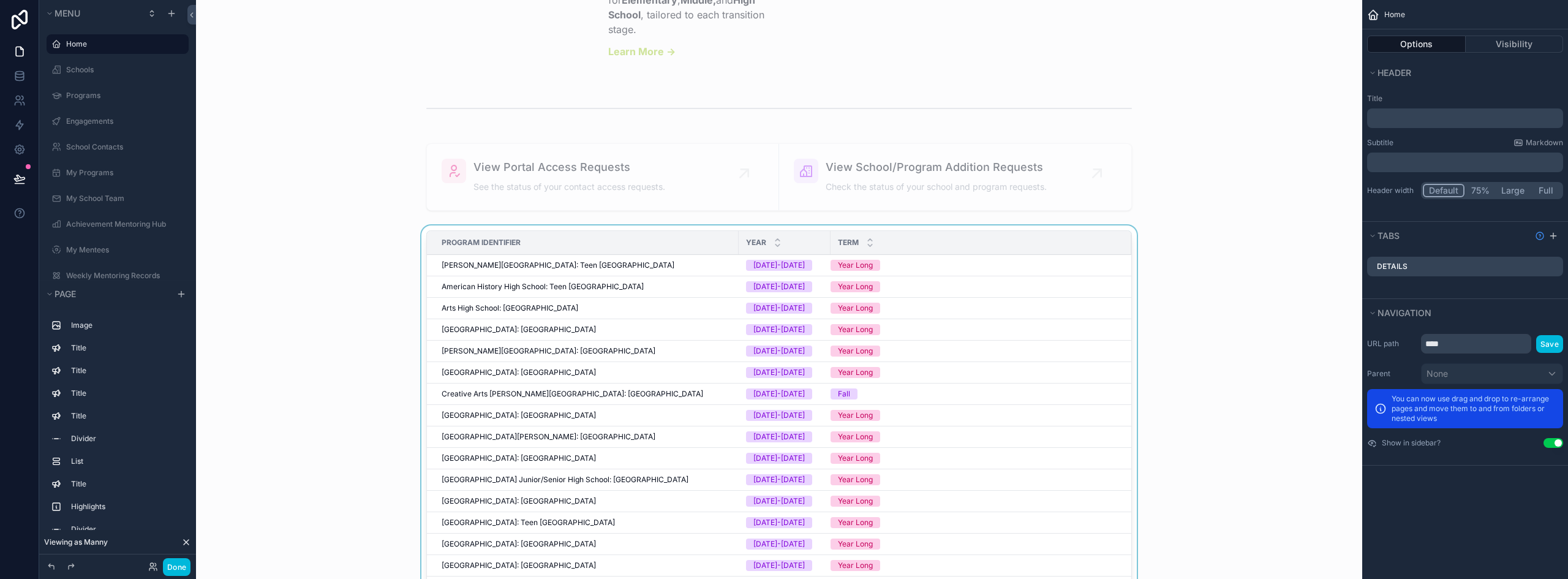
scroll to position [1967, 0]
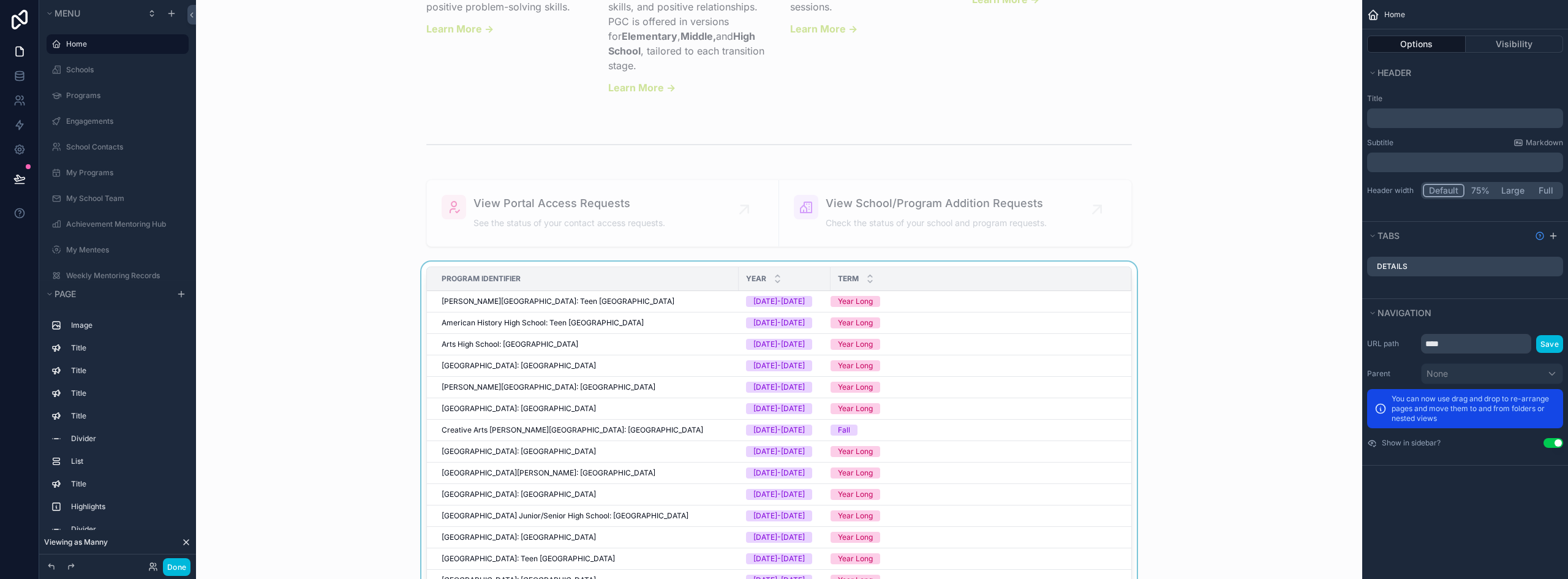
click at [1000, 287] on div "Term" at bounding box center [981, 279] width 301 height 23
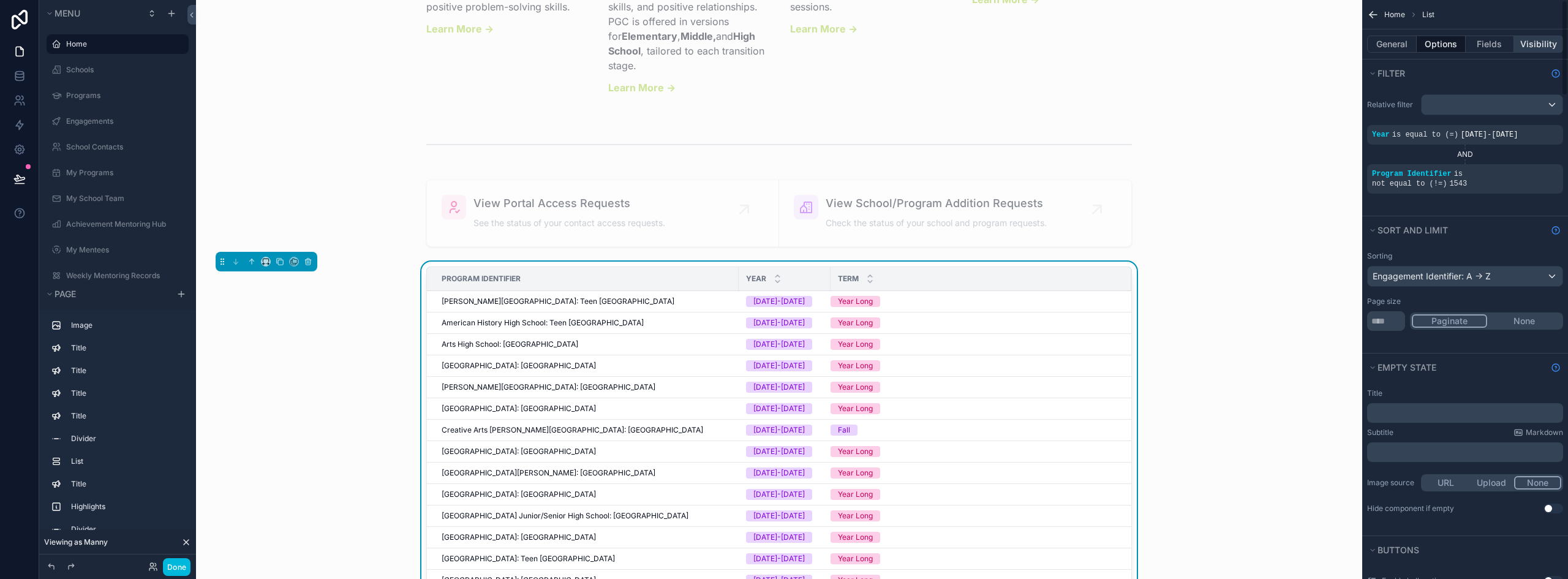
click at [1535, 45] on button "Visibility" at bounding box center [1538, 44] width 49 height 17
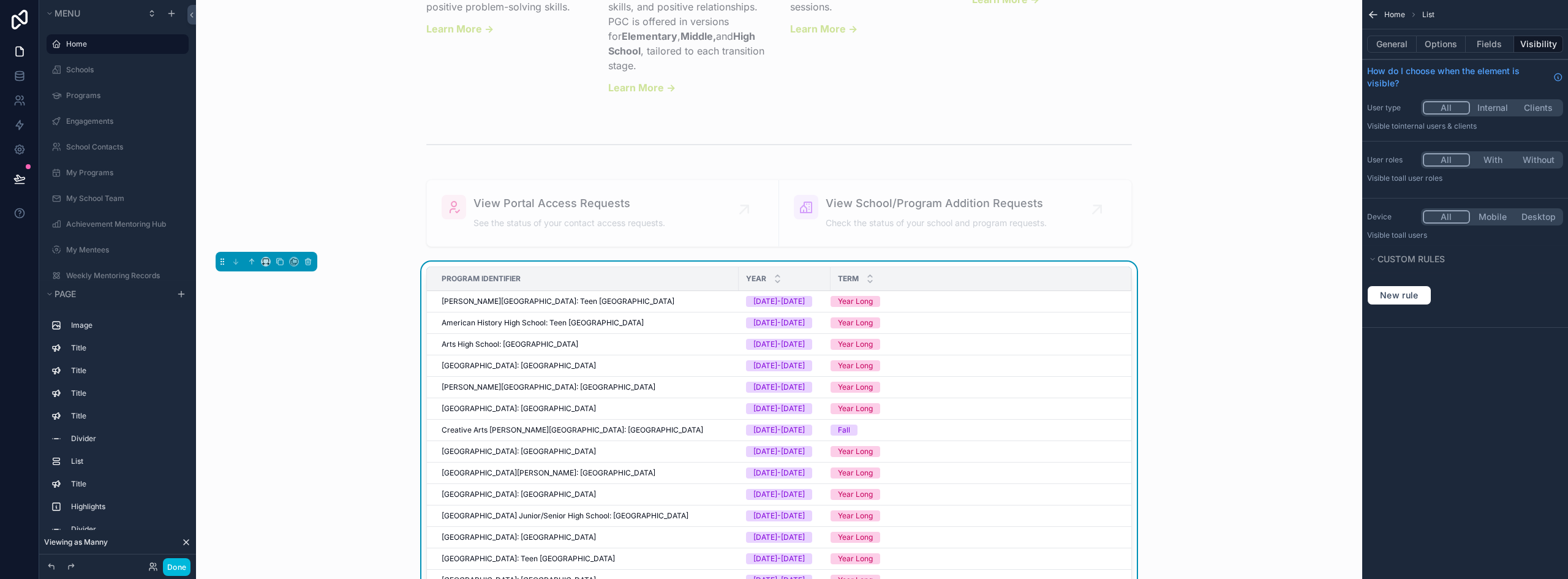
drag, startPoint x: 1491, startPoint y: 161, endPoint x: 1478, endPoint y: 177, distance: 20.6
click at [1491, 161] on button "With" at bounding box center [1492, 160] width 46 height 13
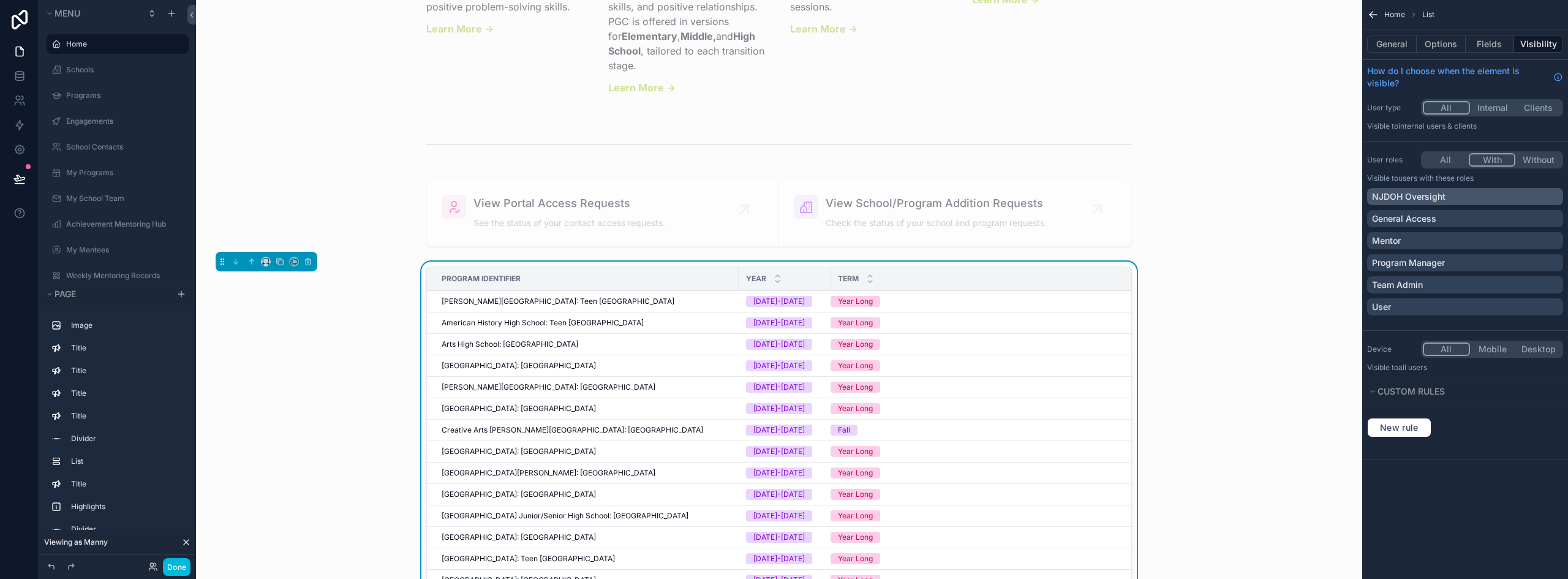
click at [1472, 197] on div "NJDOH Oversight" at bounding box center [1464, 196] width 186 height 12
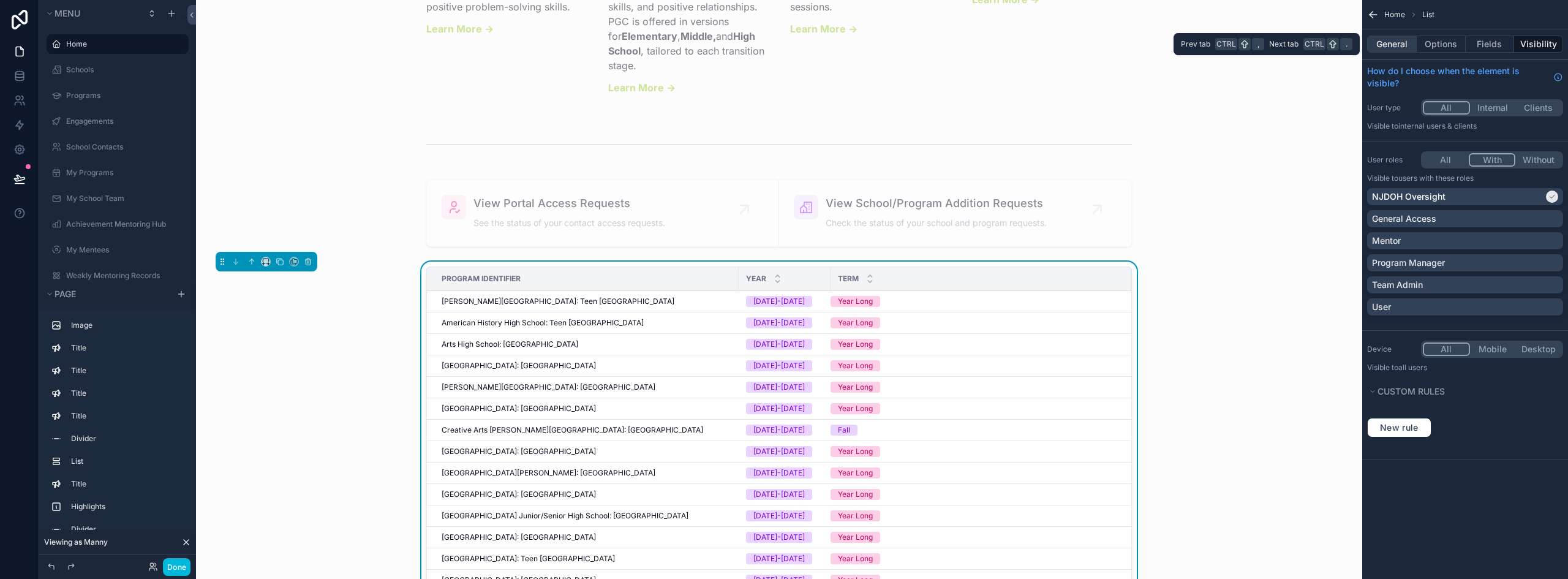
click at [1398, 46] on button "General" at bounding box center [1391, 44] width 50 height 17
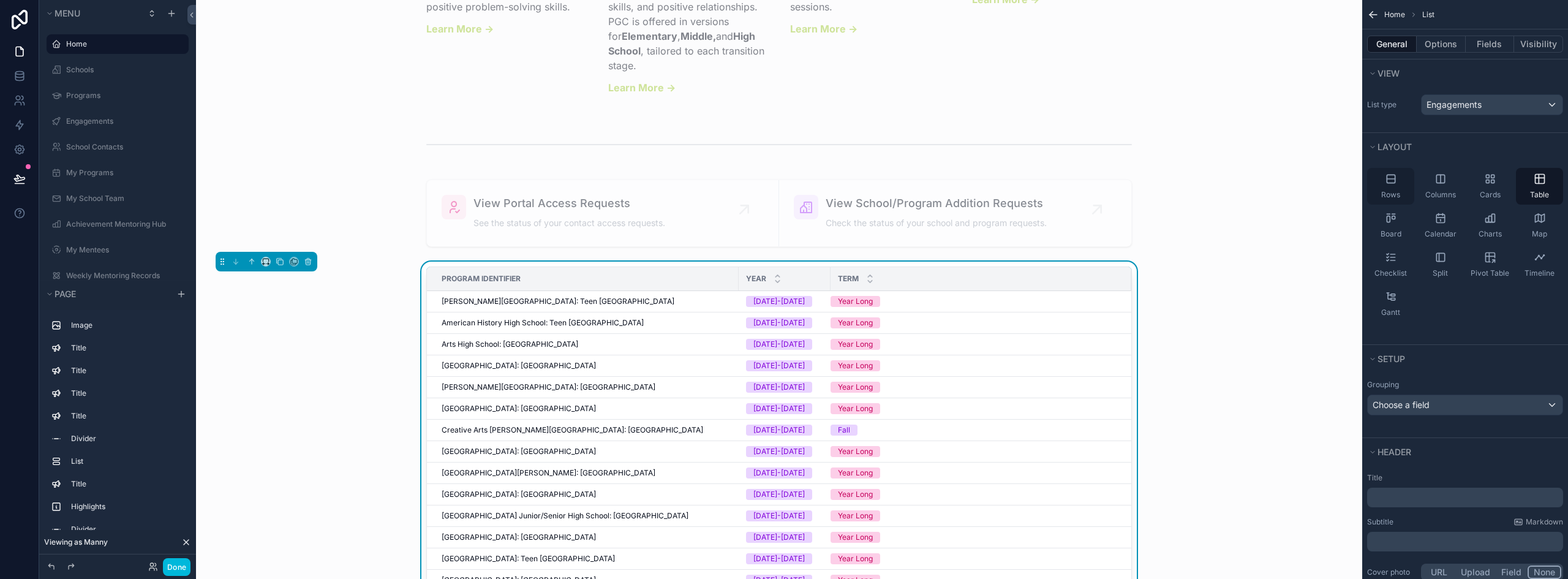
click at [1389, 186] on div "Rows" at bounding box center [1390, 186] width 47 height 37
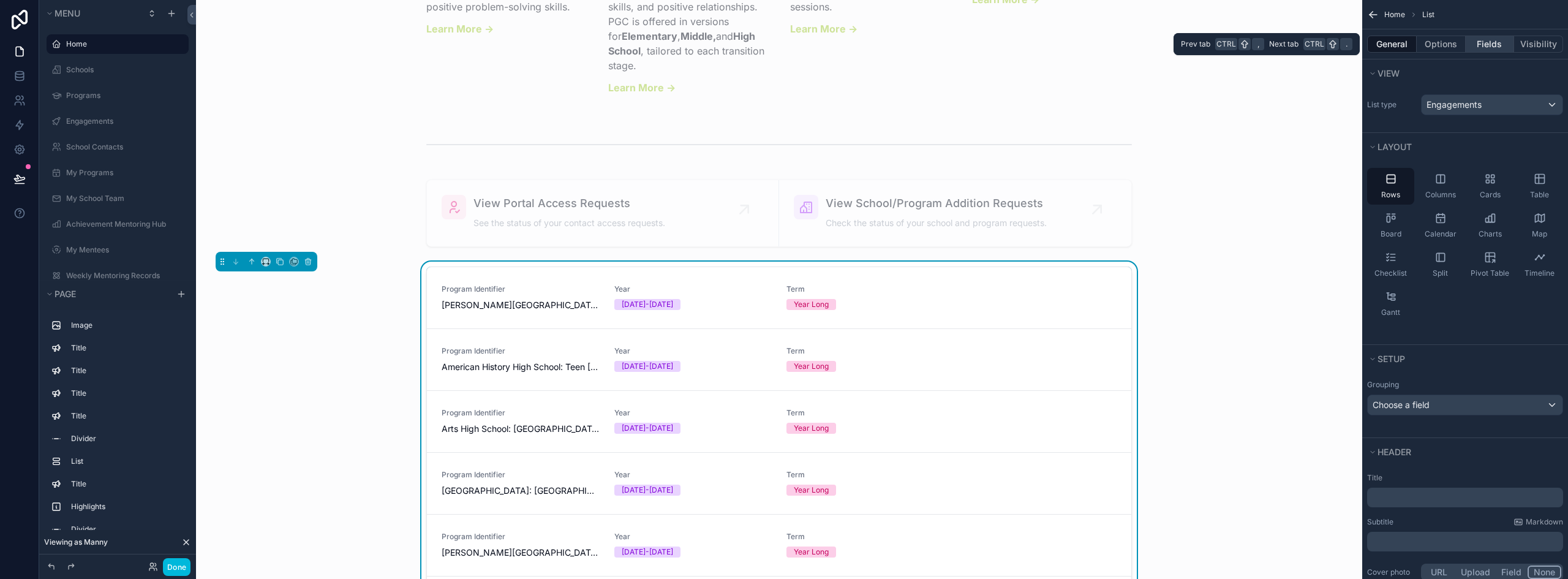
click at [1483, 42] on button "Fields" at bounding box center [1489, 44] width 49 height 17
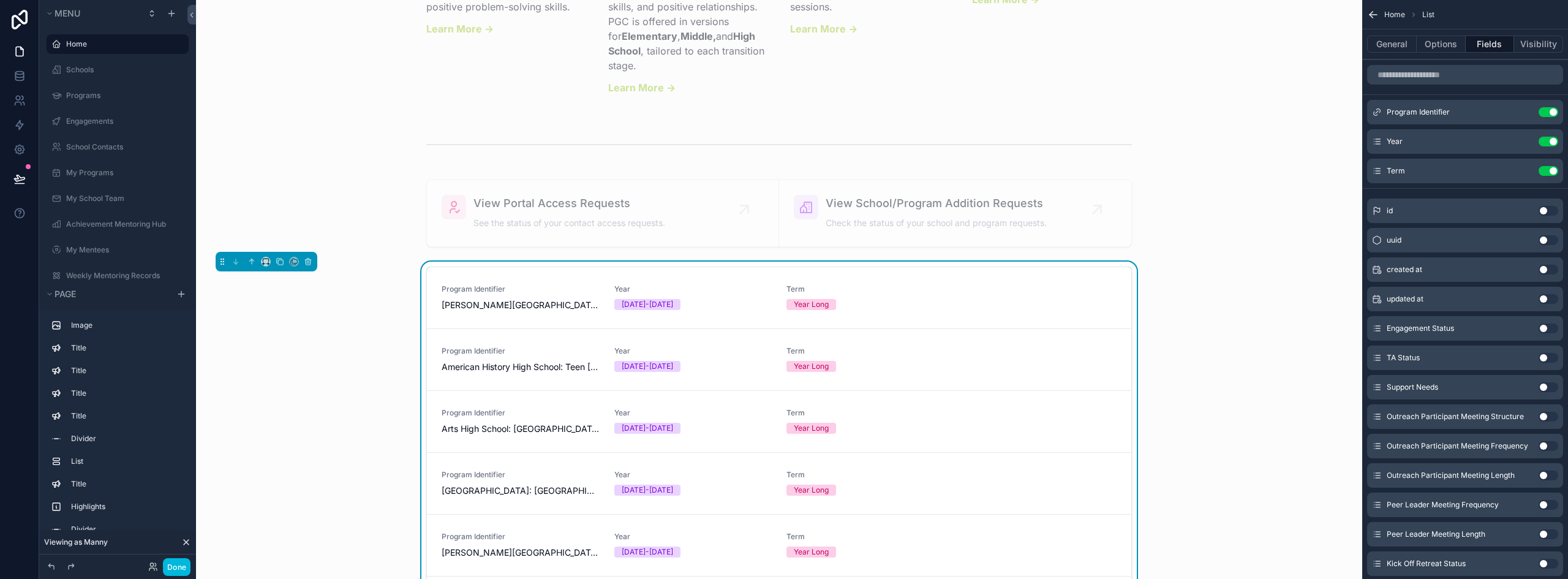
click at [1550, 169] on button "Use setting" at bounding box center [1548, 170] width 20 height 9
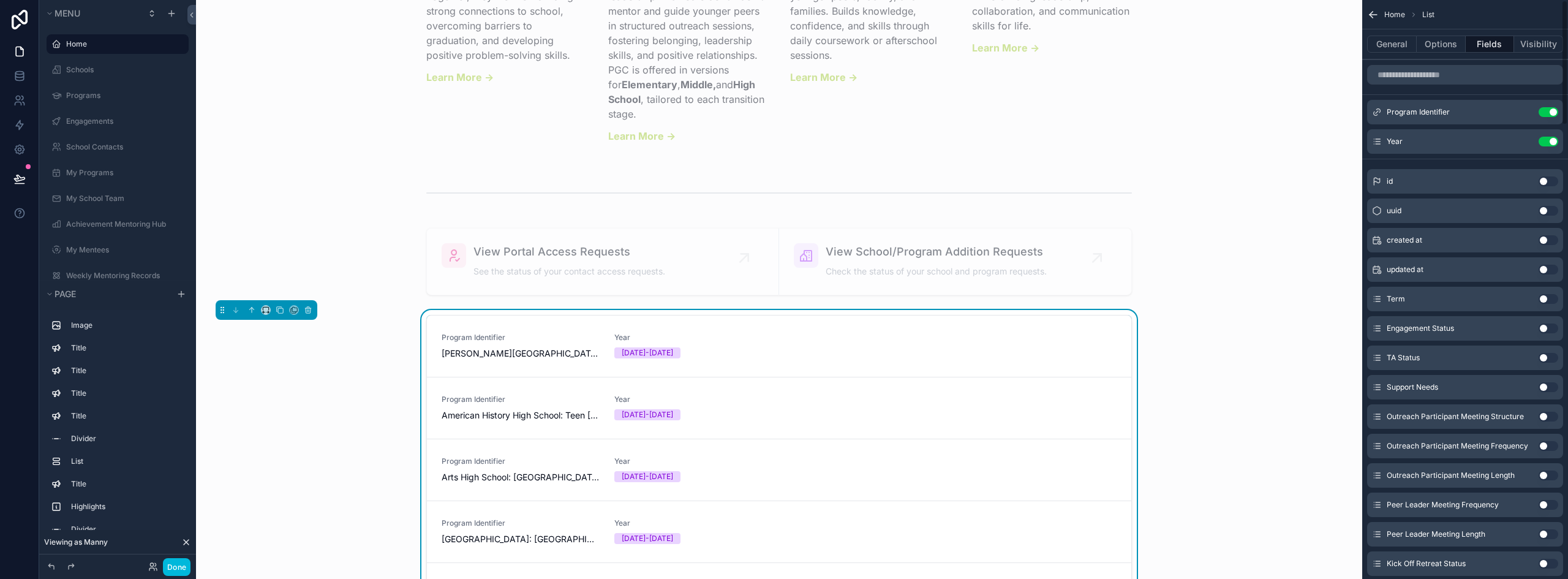
scroll to position [1844, 0]
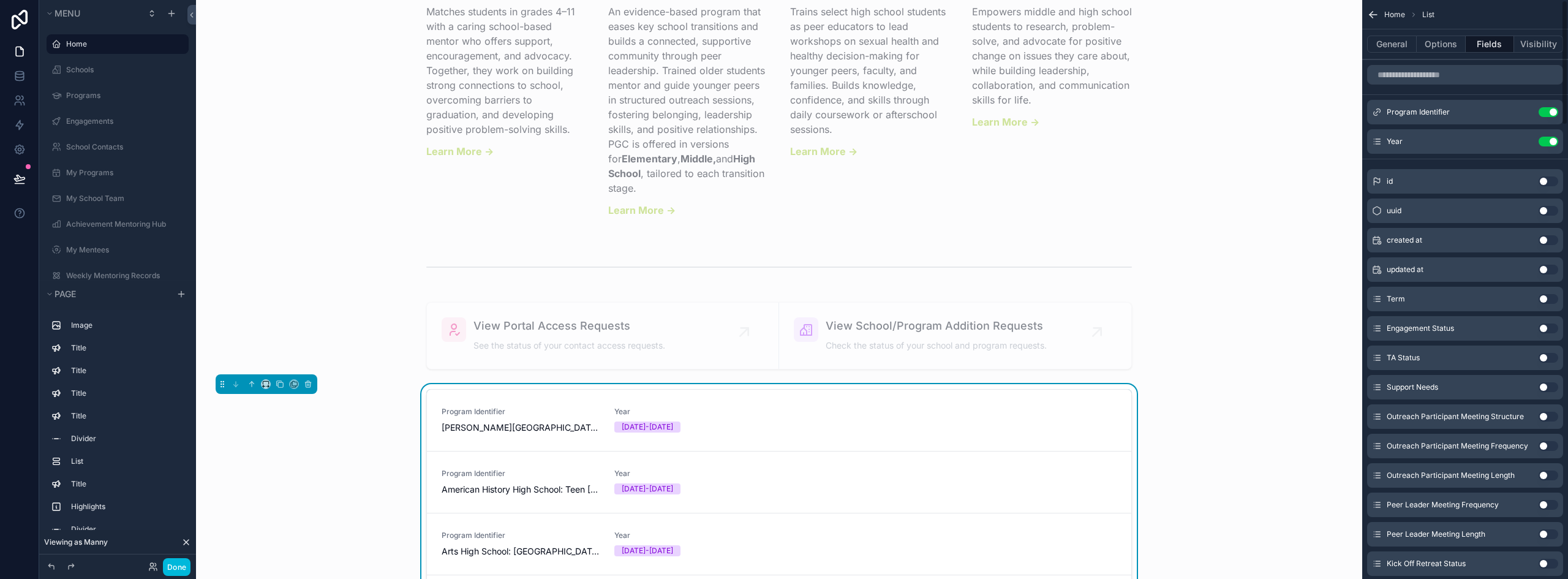
click at [0, 0] on icon "scrollable content" at bounding box center [0, 0] width 0 height 0
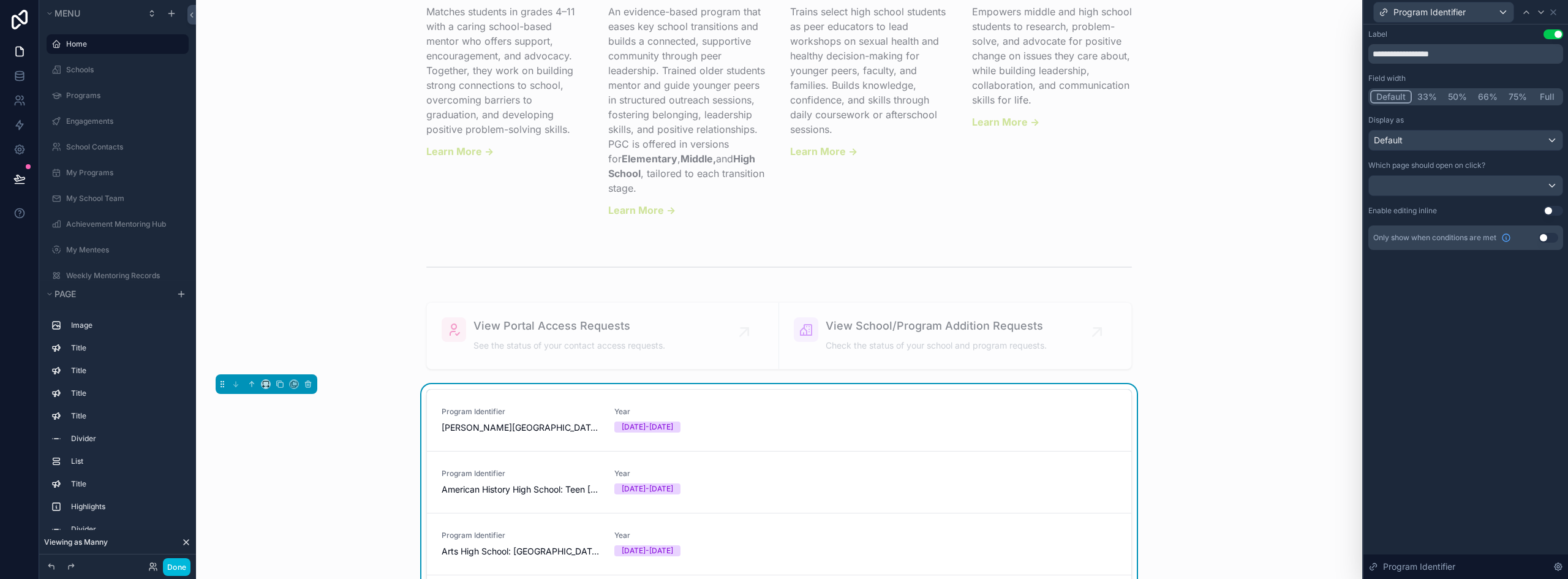
click at [1432, 98] on button "33%" at bounding box center [1427, 96] width 31 height 13
click at [1456, 94] on button "50%" at bounding box center [1456, 96] width 30 height 13
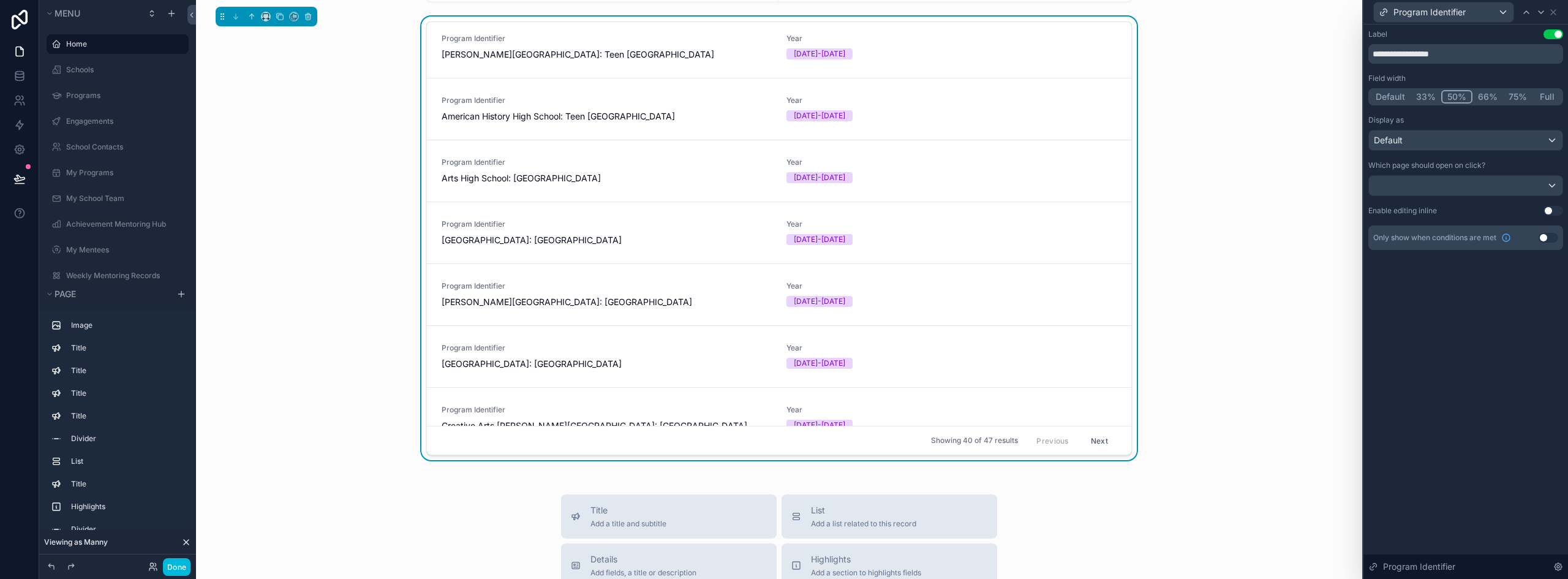
scroll to position [0, 0]
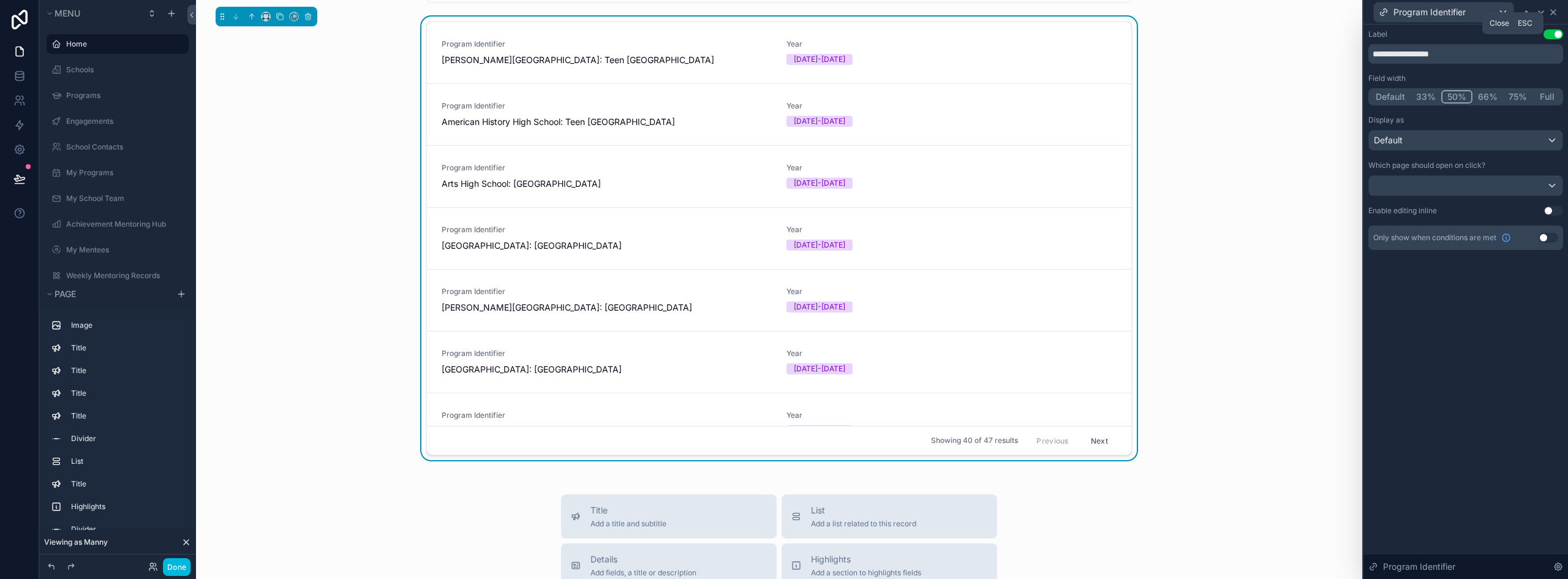
click at [1556, 12] on icon at bounding box center [1553, 12] width 9 height 9
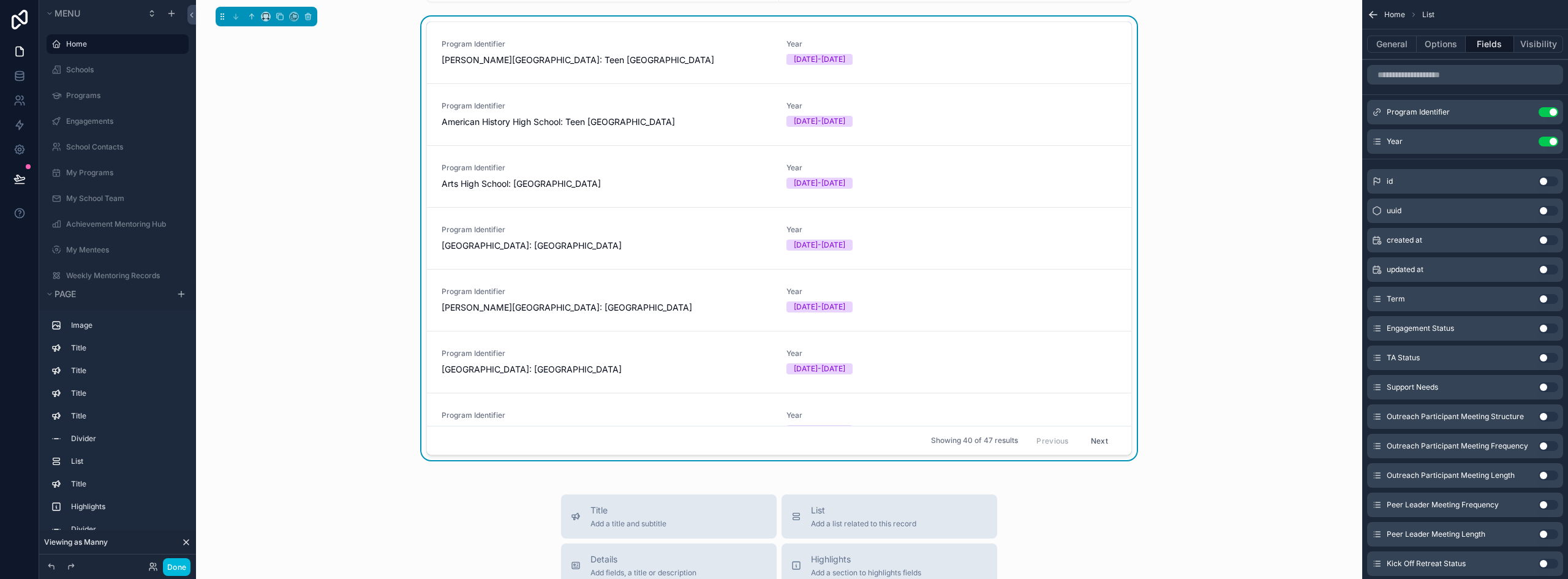
click at [0, 0] on icon "scrollable content" at bounding box center [0, 0] width 0 height 0
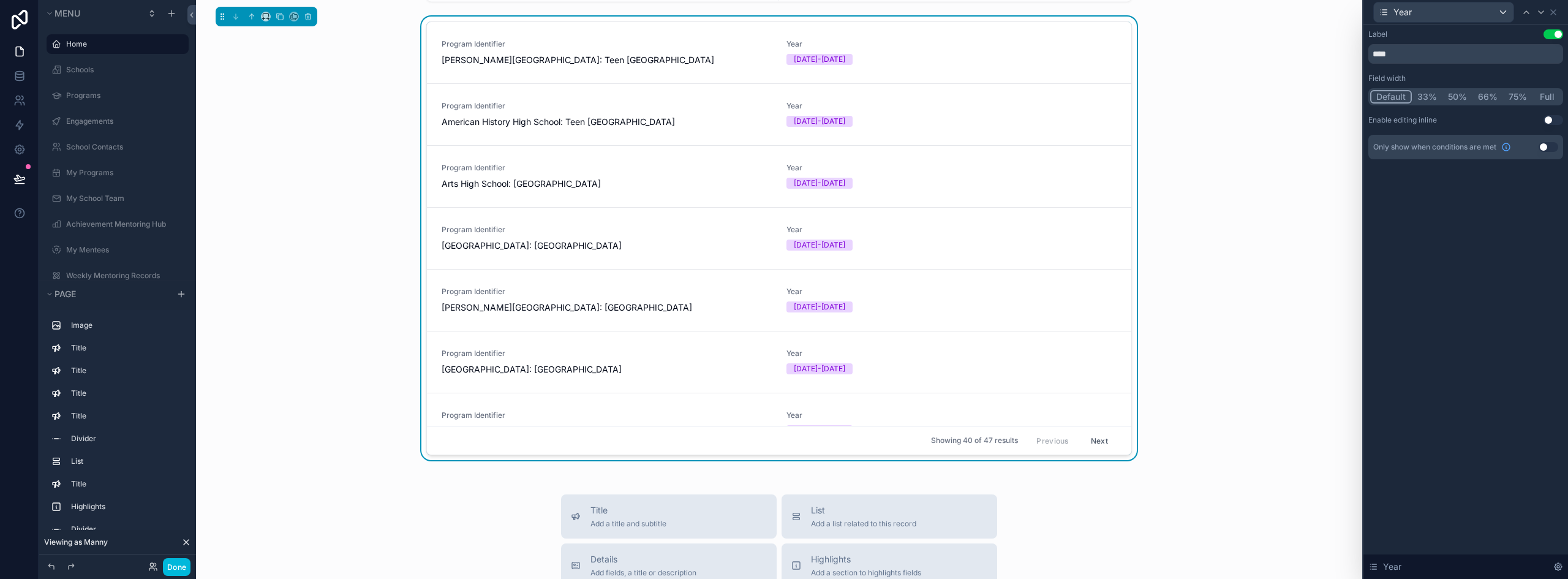
click at [1432, 93] on button "33%" at bounding box center [1427, 96] width 31 height 13
click at [1395, 93] on button "Default" at bounding box center [1389, 96] width 40 height 13
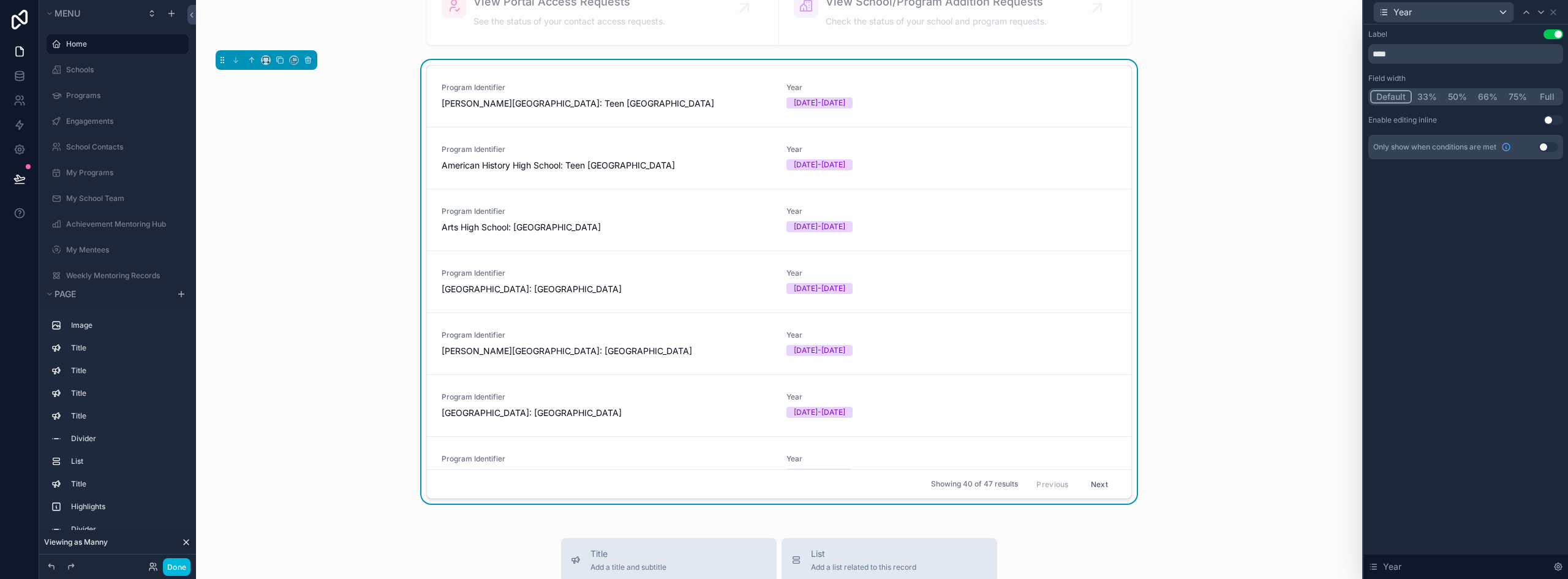
scroll to position [2151, 0]
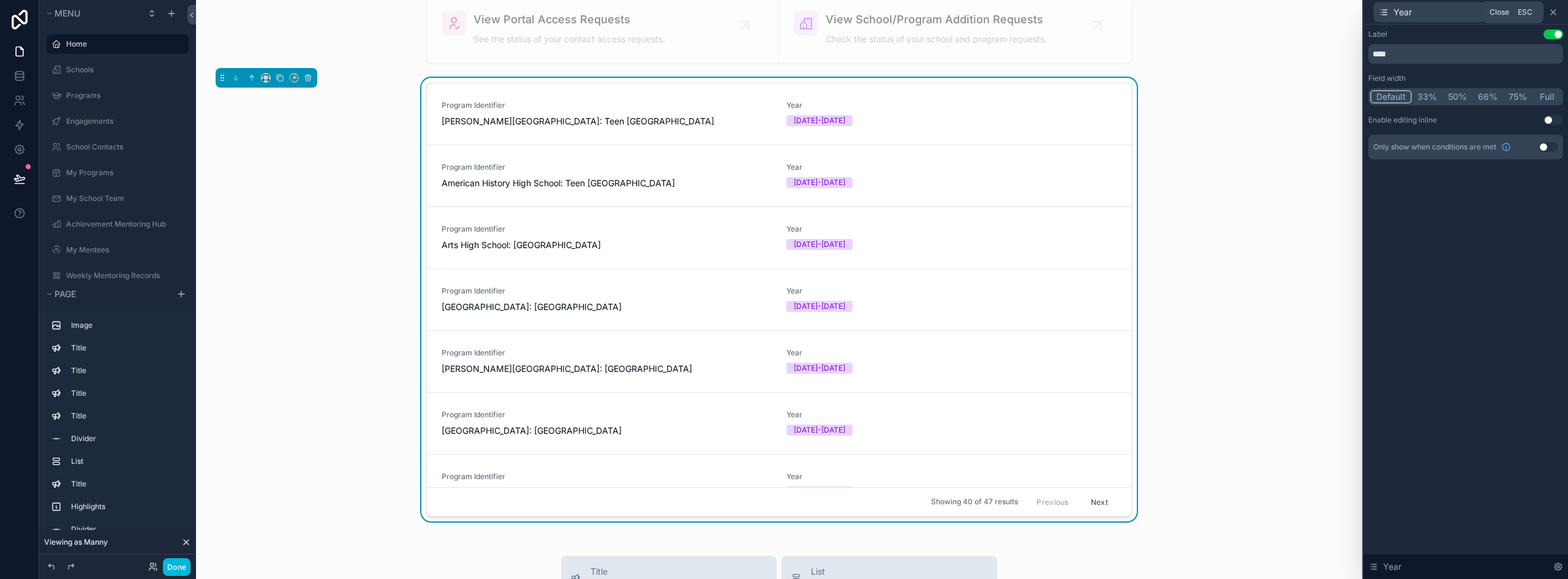
click at [1553, 13] on icon at bounding box center [1553, 12] width 9 height 9
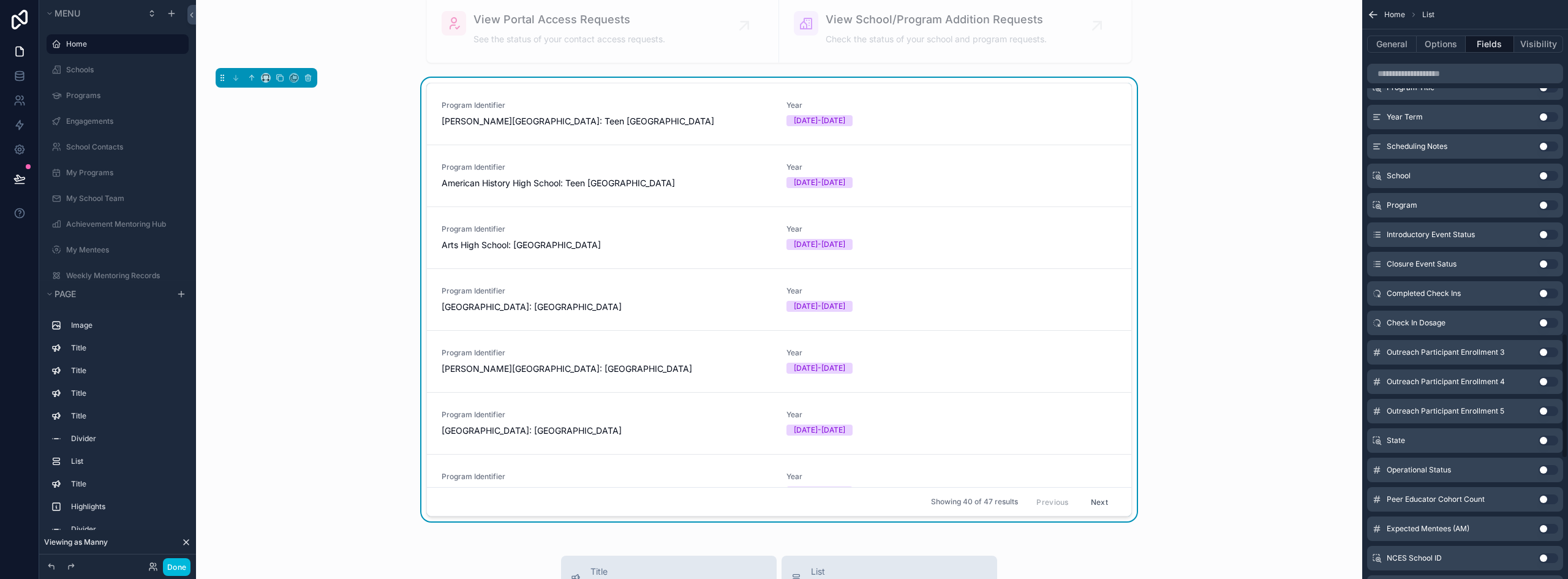
scroll to position [1487, 0]
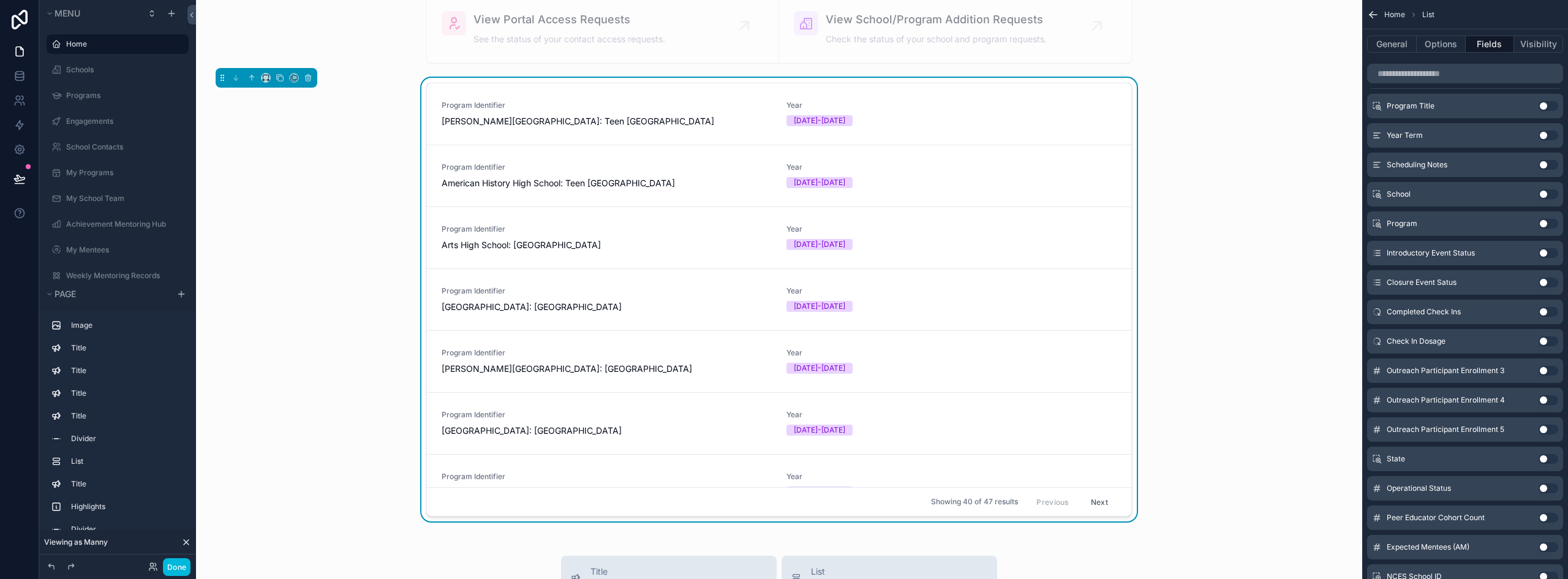
click at [1549, 195] on button "Use setting" at bounding box center [1548, 193] width 20 height 9
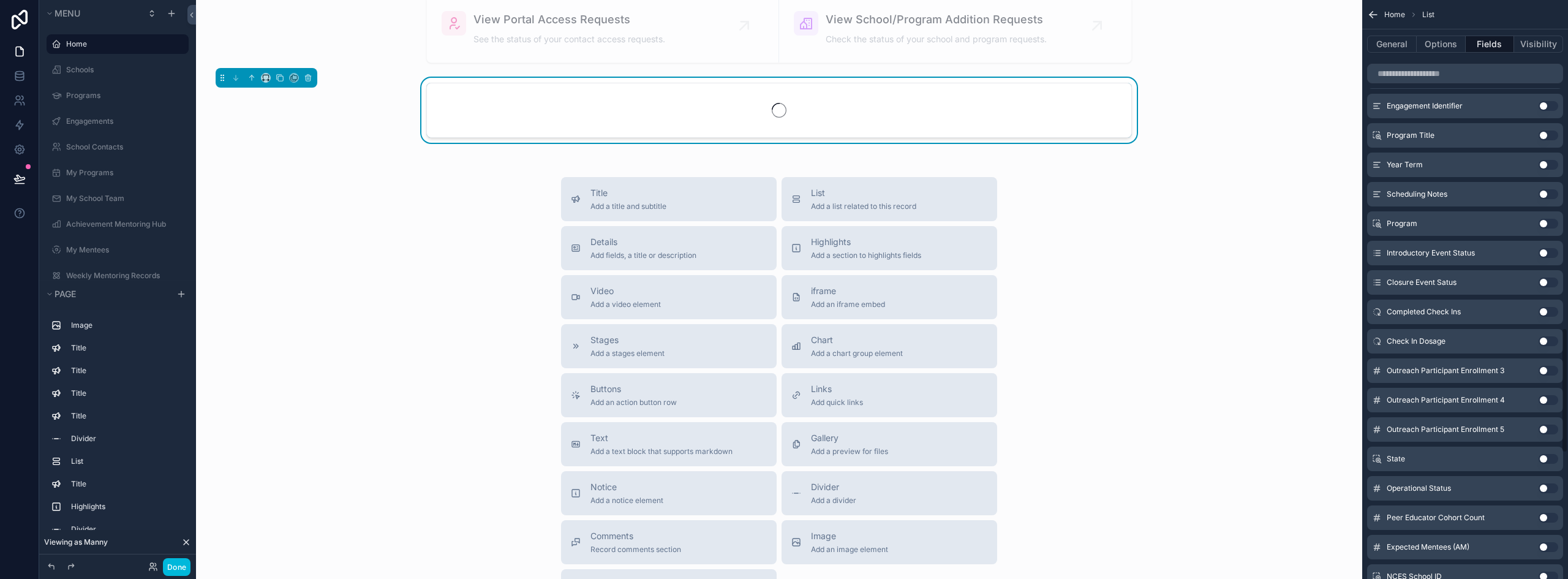
scroll to position [1516, 0]
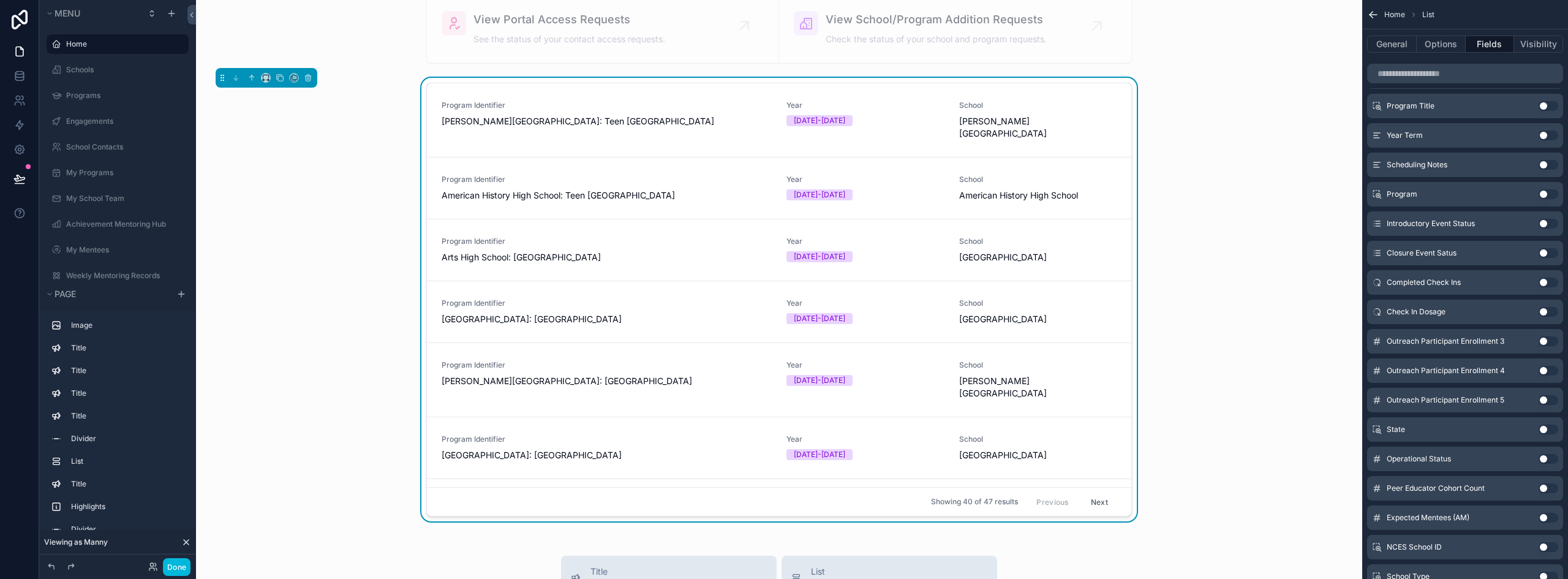
click at [1544, 195] on button "Use setting" at bounding box center [1548, 193] width 20 height 9
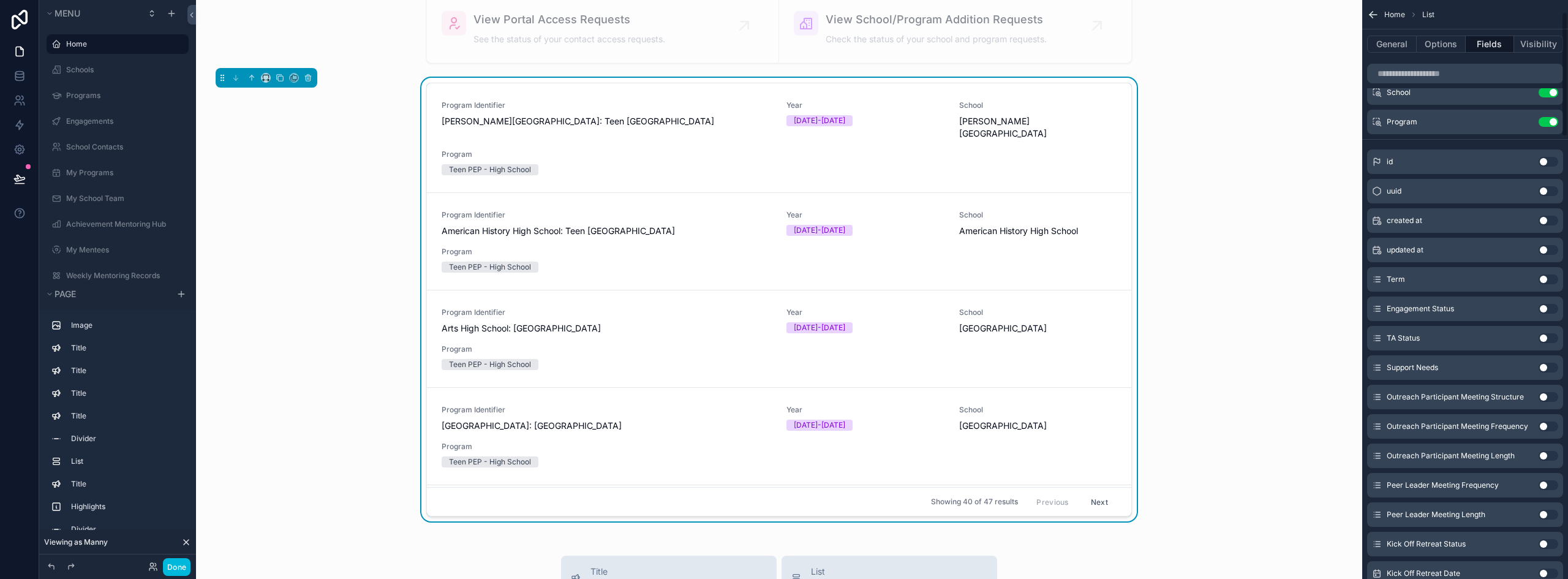
scroll to position [0, 0]
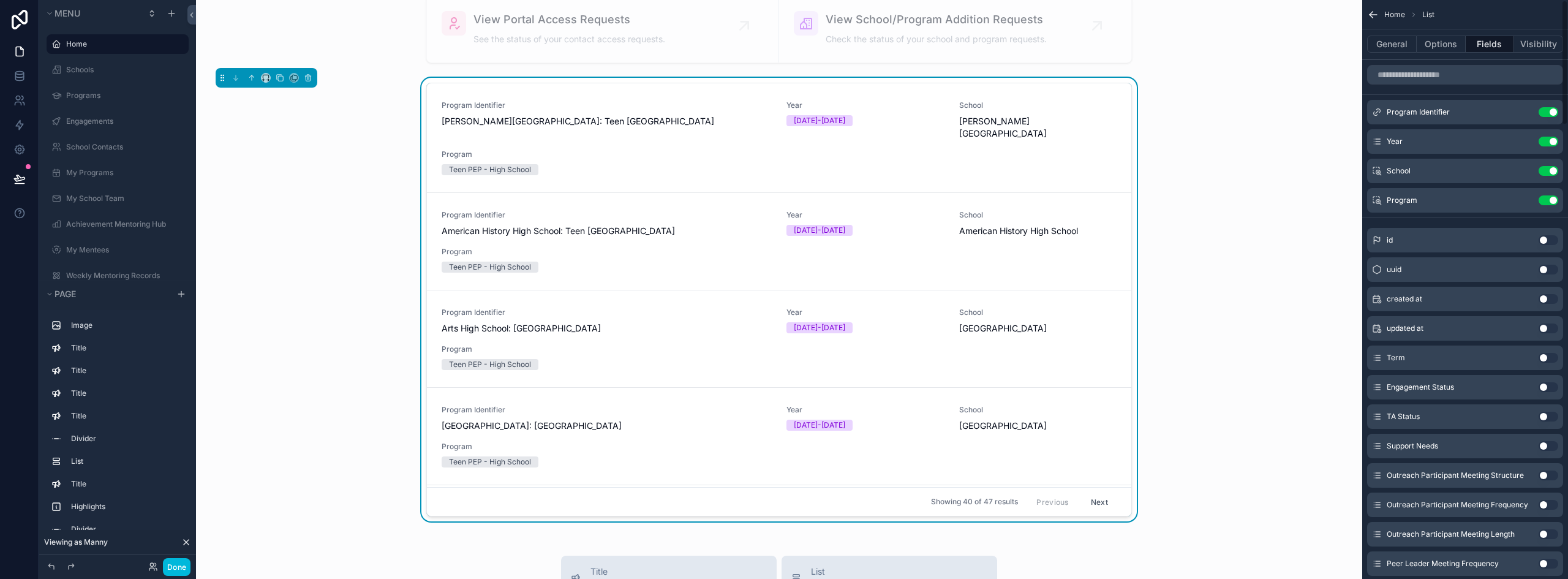
click at [1550, 112] on button "Use setting" at bounding box center [1548, 112] width 20 height 9
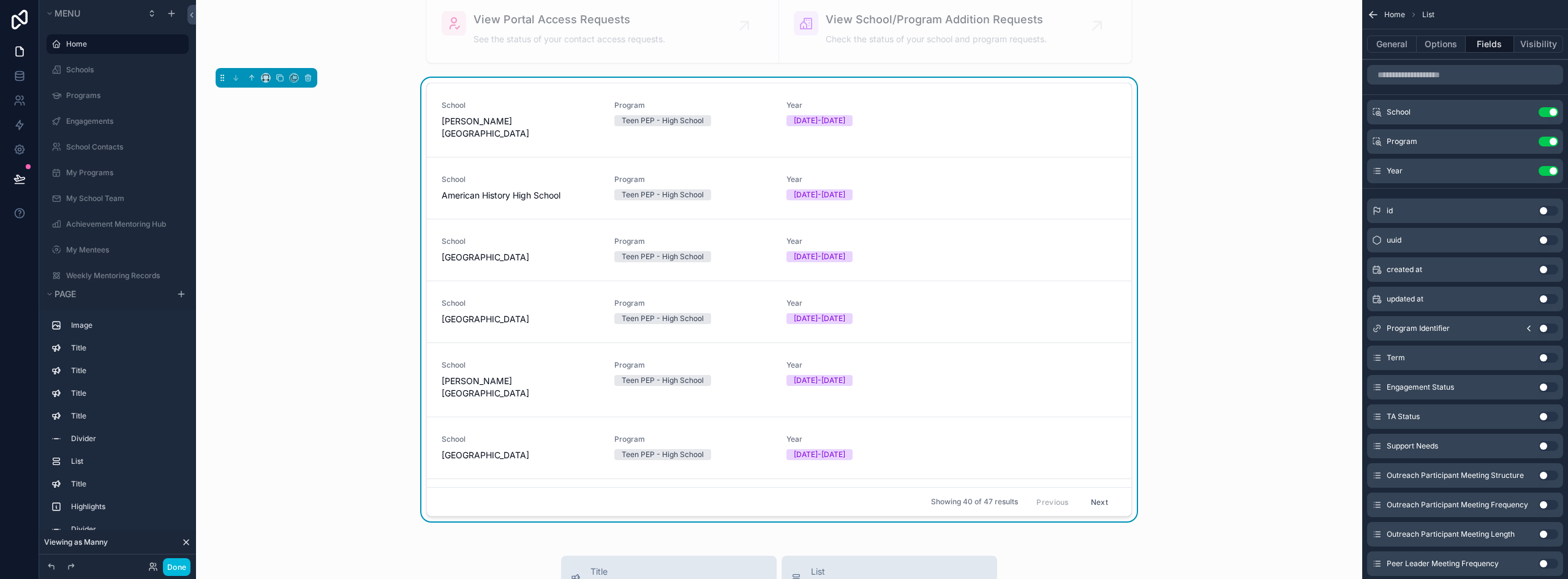
click at [0, 0] on icon "scrollable content" at bounding box center [0, 0] width 0 height 0
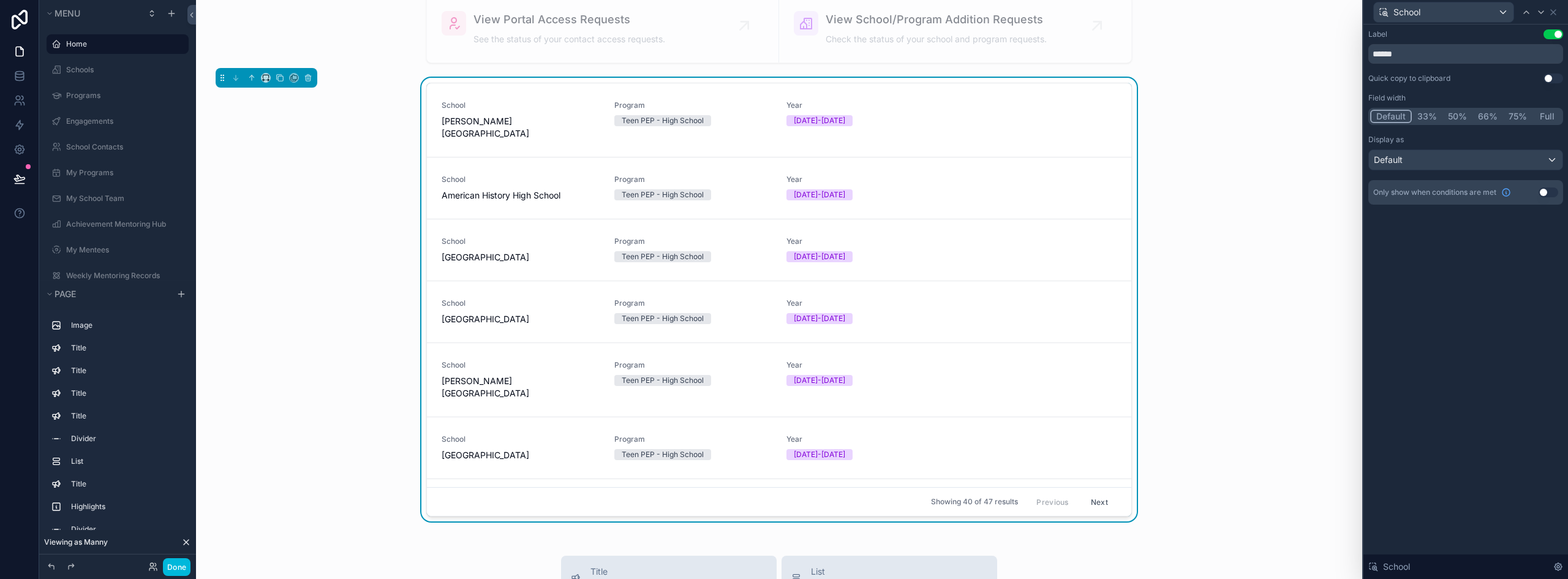
click at [1451, 117] on button "50%" at bounding box center [1456, 116] width 30 height 13
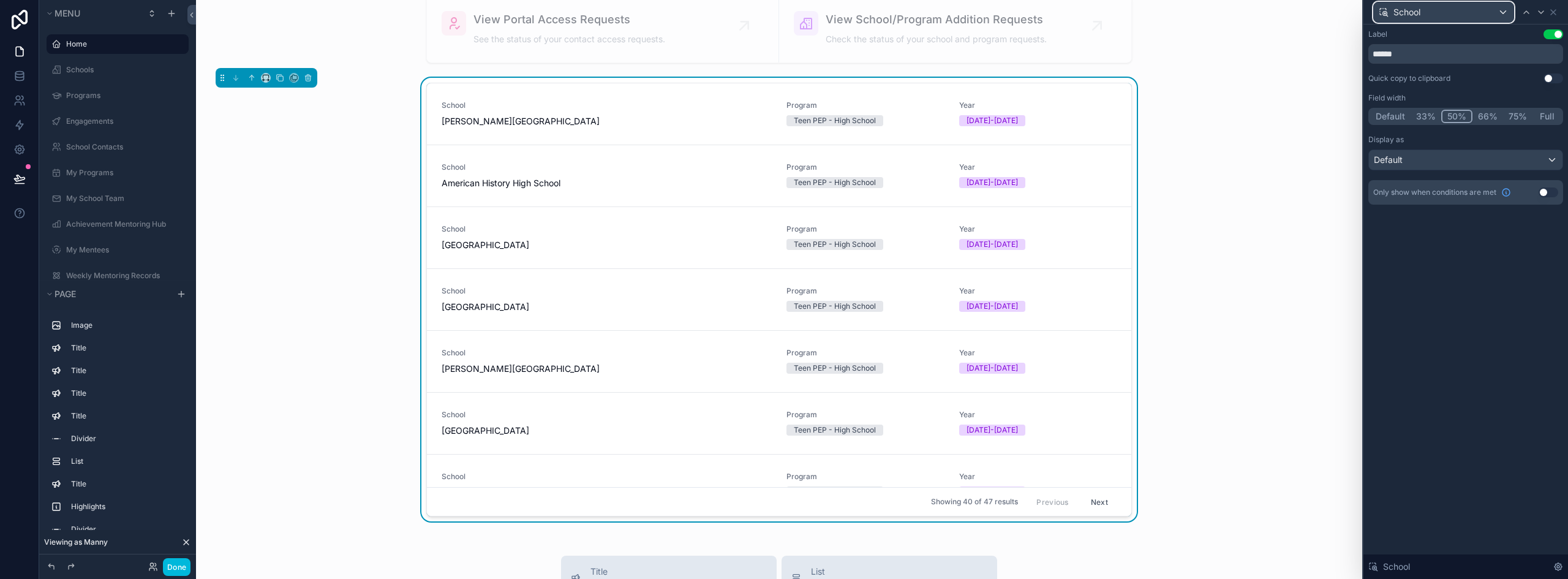
click at [1506, 15] on div "School" at bounding box center [1443, 12] width 139 height 20
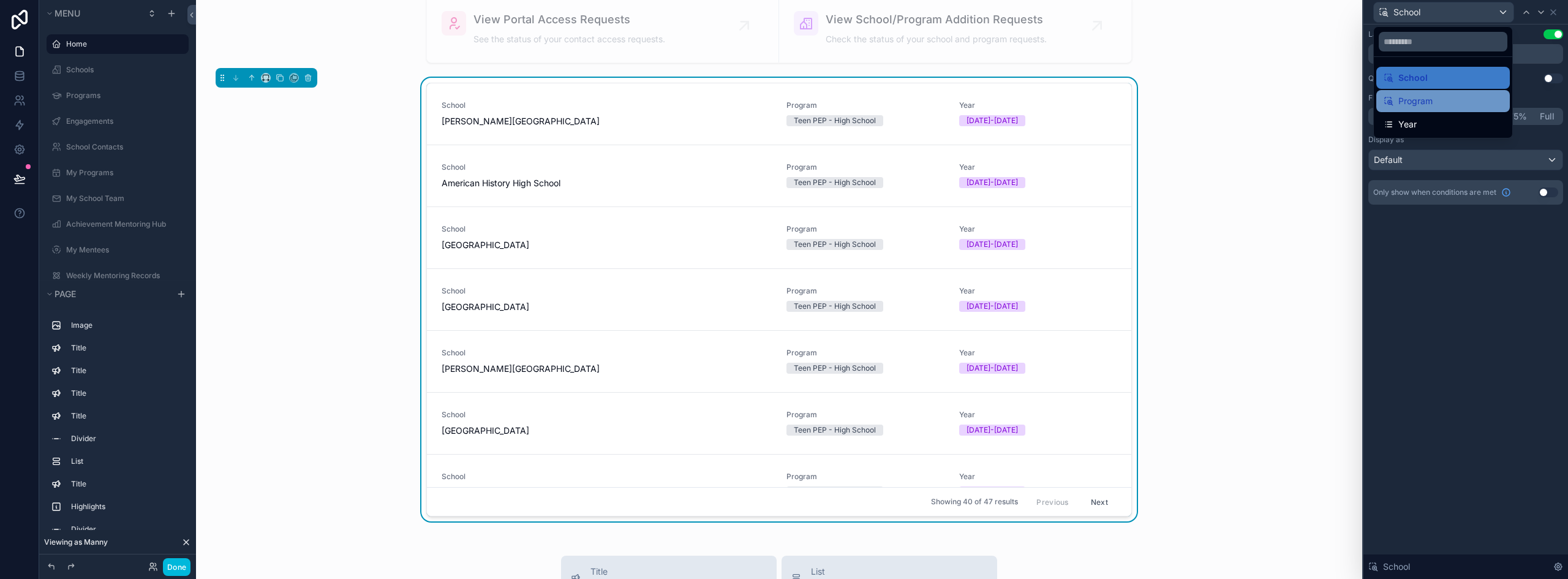
click at [1416, 101] on span "Program" at bounding box center [1415, 101] width 34 height 15
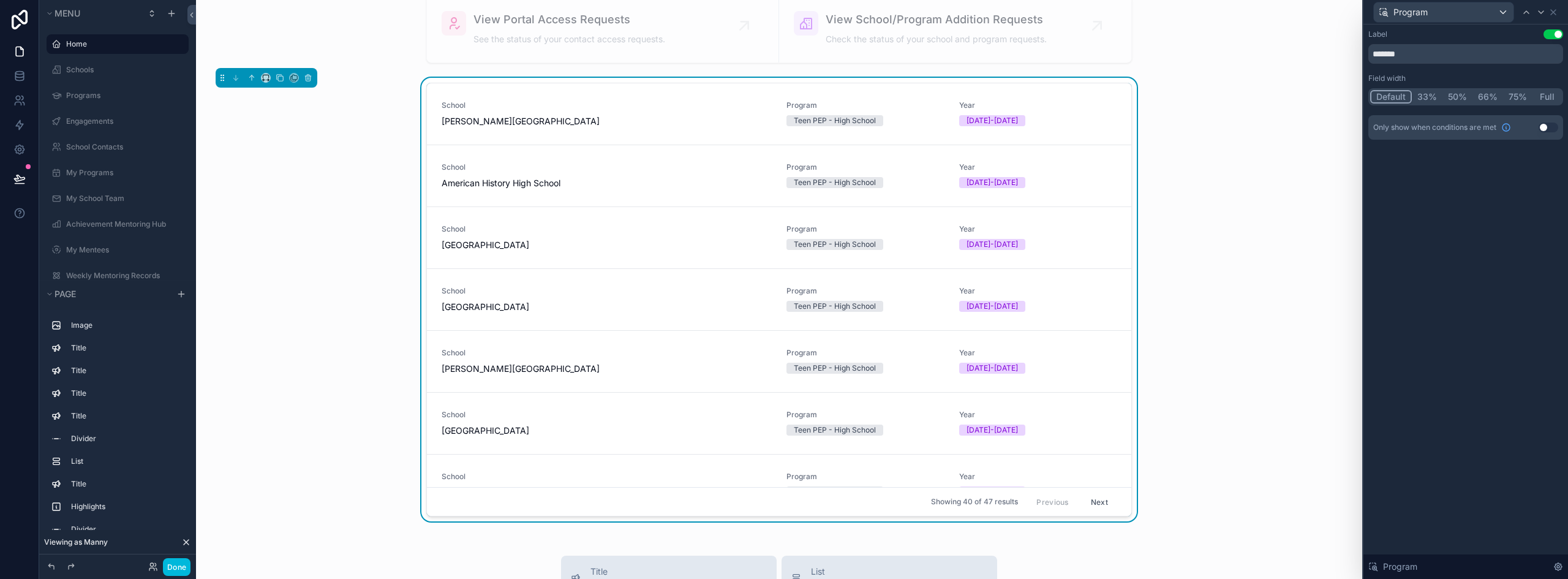
click at [1396, 96] on button "Default" at bounding box center [1390, 96] width 42 height 13
click at [1553, 13] on icon at bounding box center [1553, 12] width 9 height 9
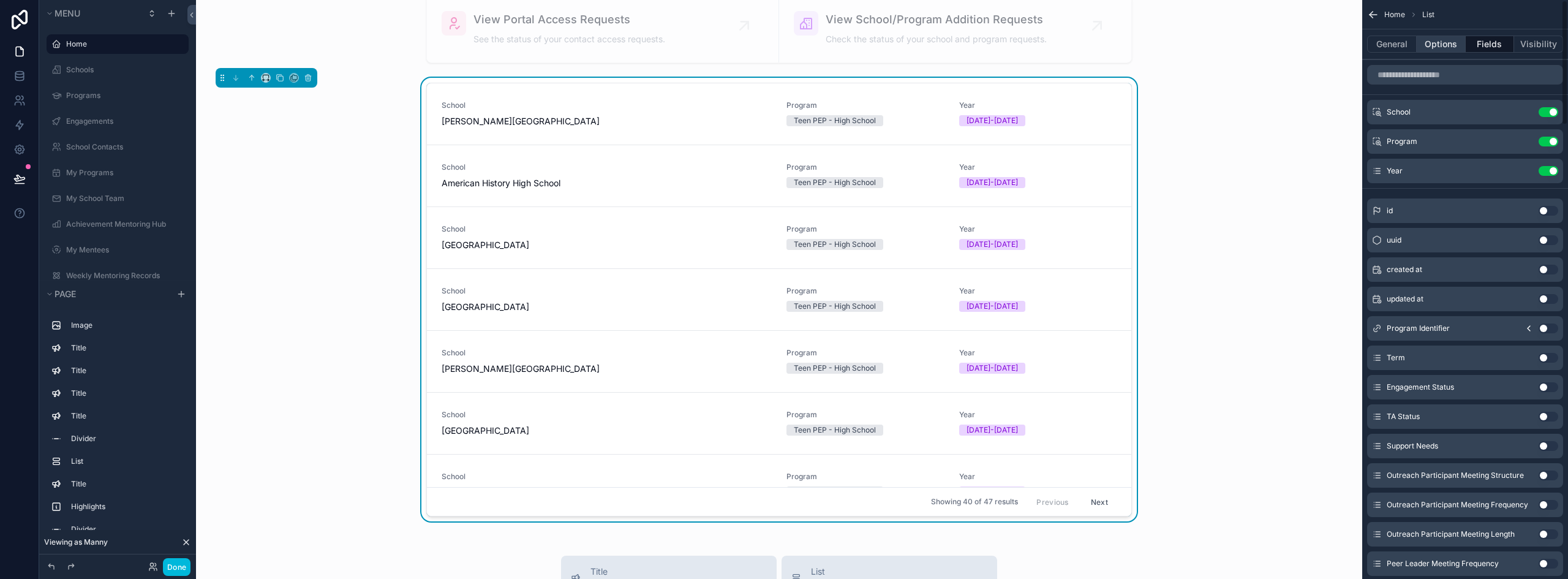
click at [1434, 44] on button "Options" at bounding box center [1440, 44] width 49 height 17
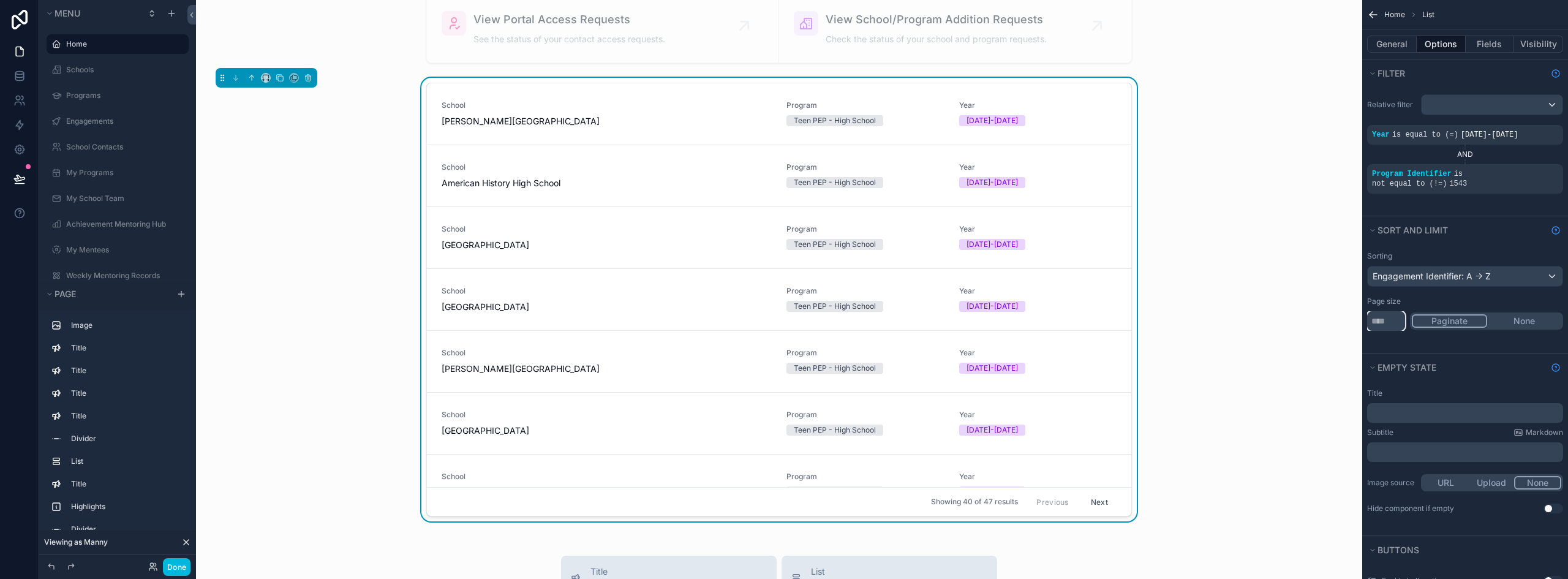
drag, startPoint x: 1393, startPoint y: 310, endPoint x: 1364, endPoint y: 310, distance: 29.0
click at [1364, 310] on div "Sorting Engagement Identifier: A -> Z Page size ** Paginate None" at bounding box center [1465, 291] width 206 height 90
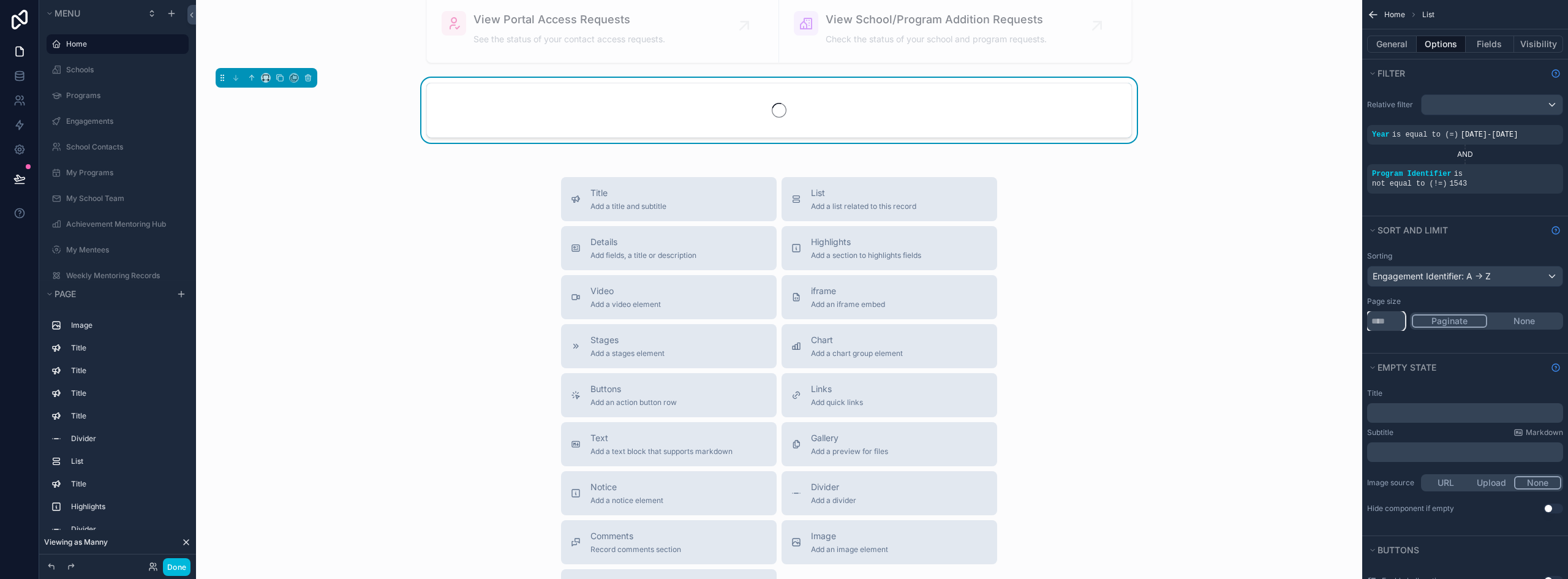
type input "*"
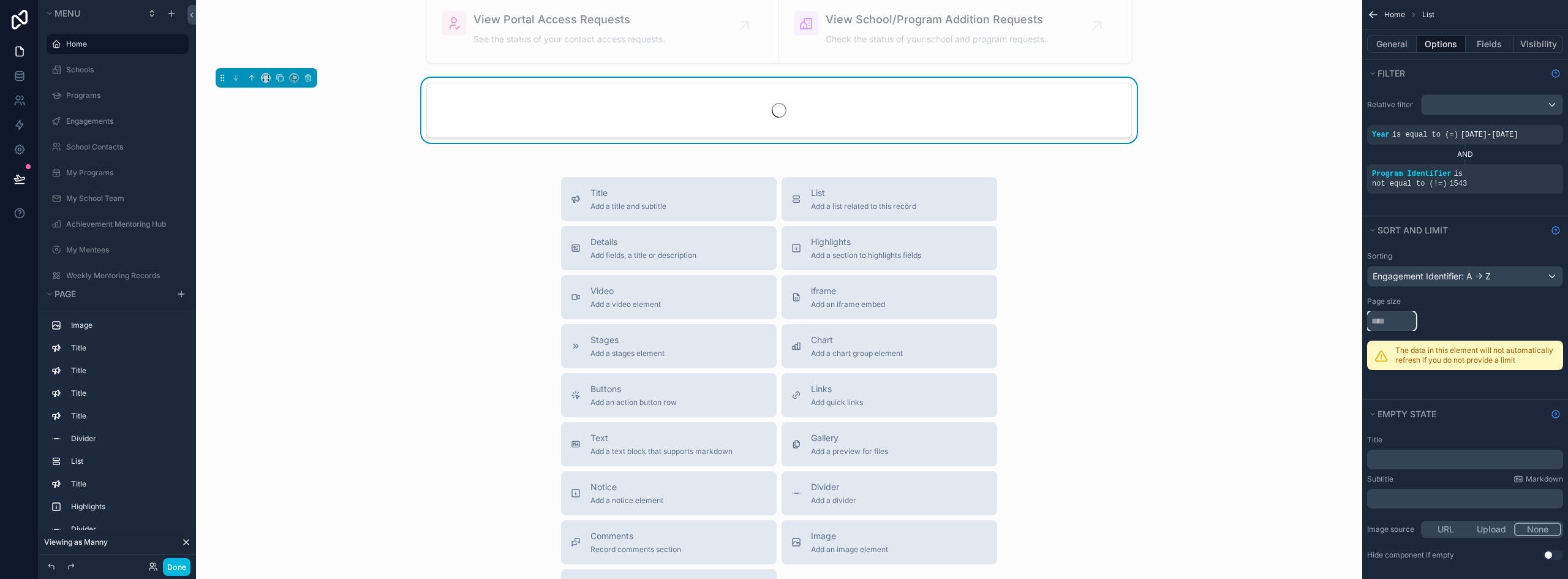
type input "**"
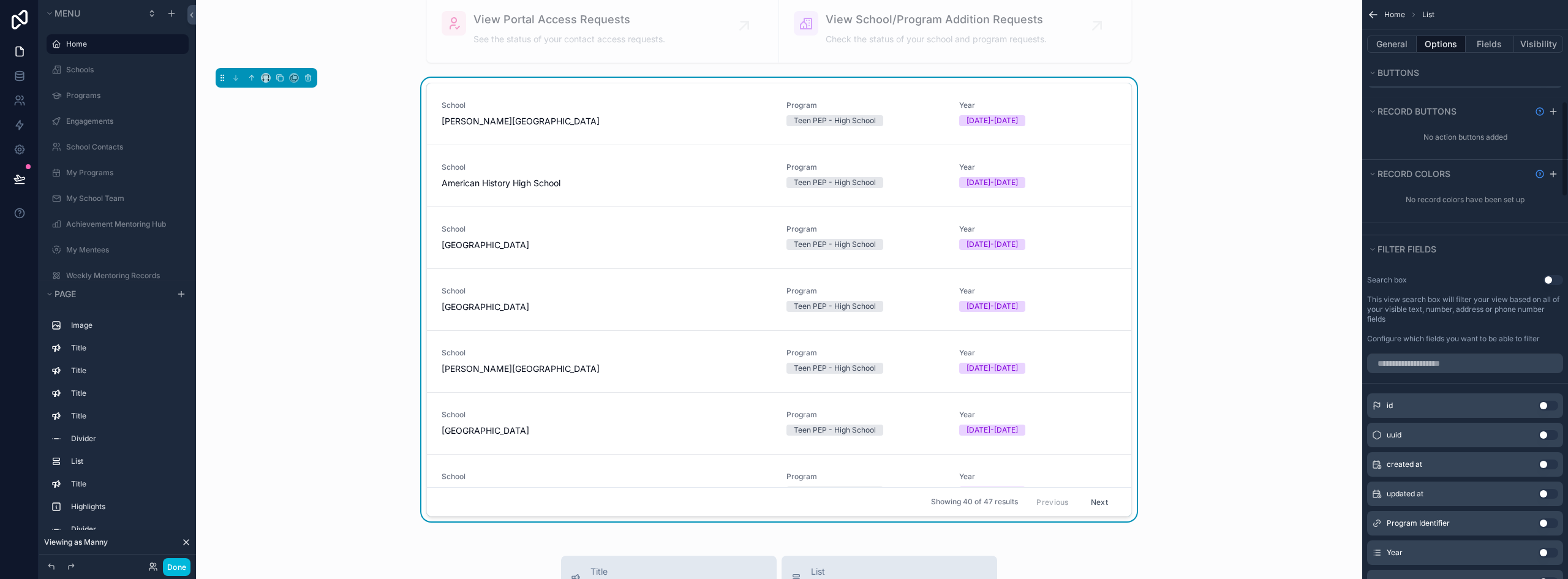
scroll to position [613, 0]
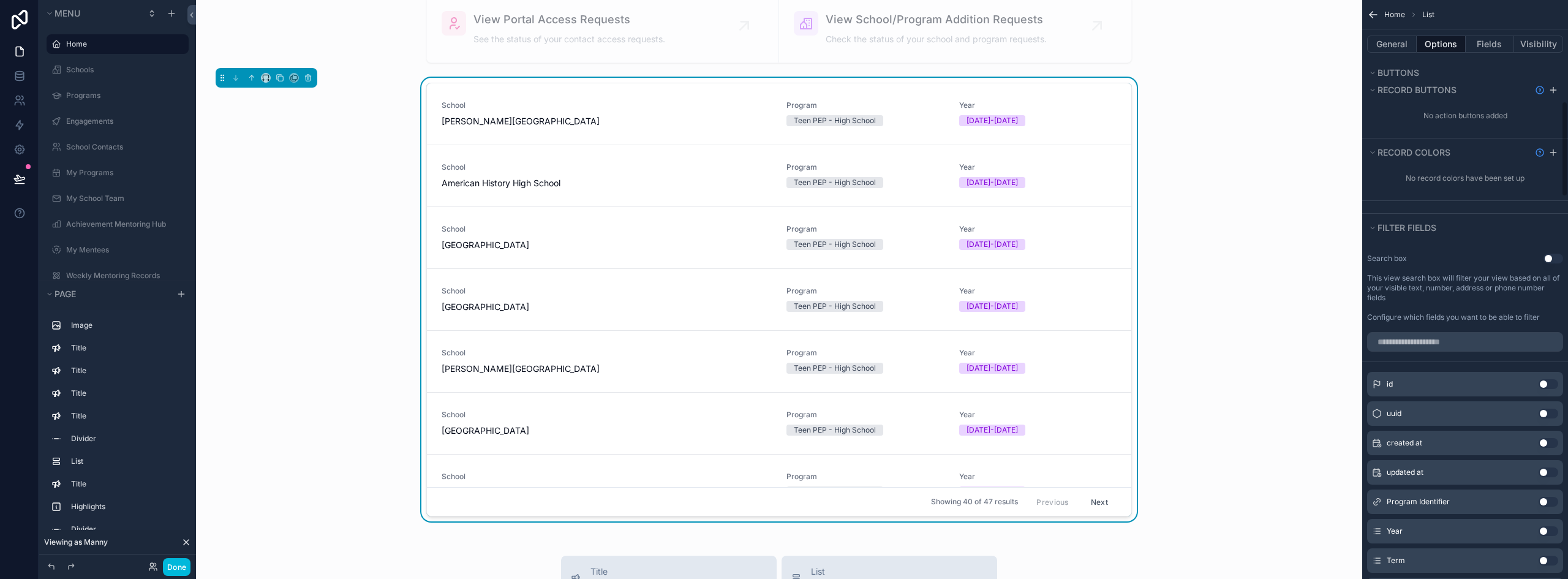
click at [1553, 253] on button "Use setting" at bounding box center [1553, 258] width 20 height 9
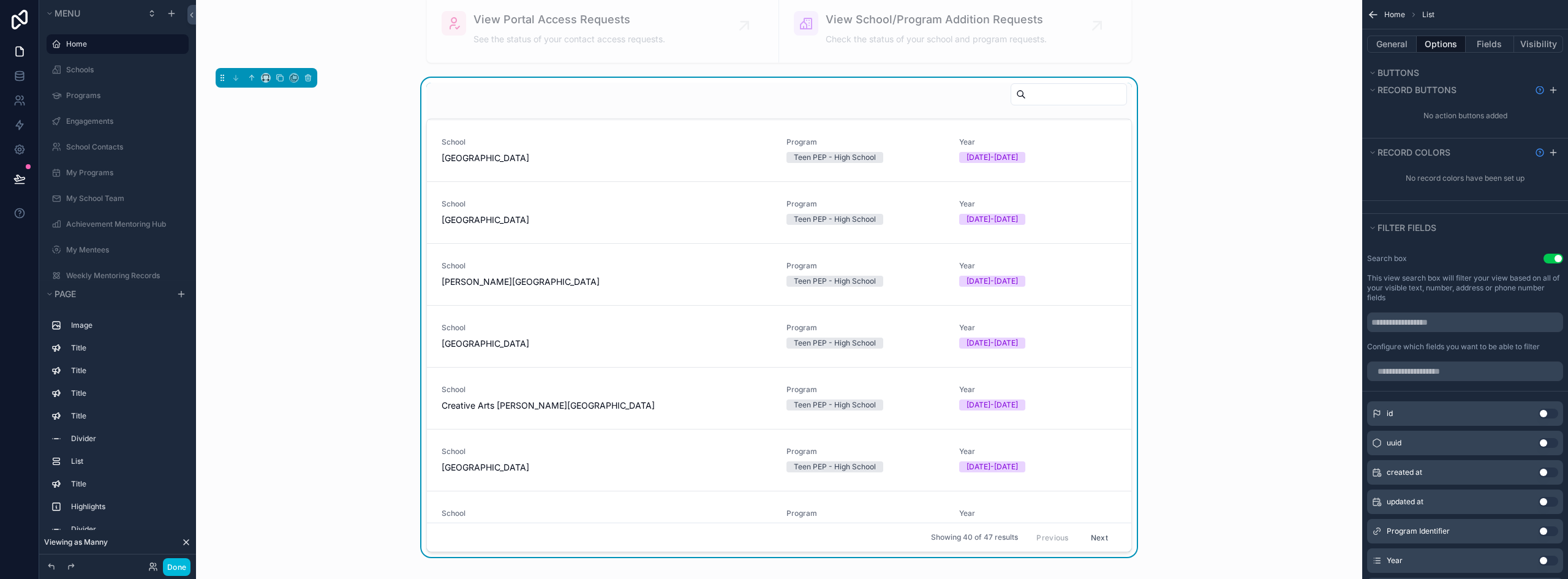
scroll to position [0, 0]
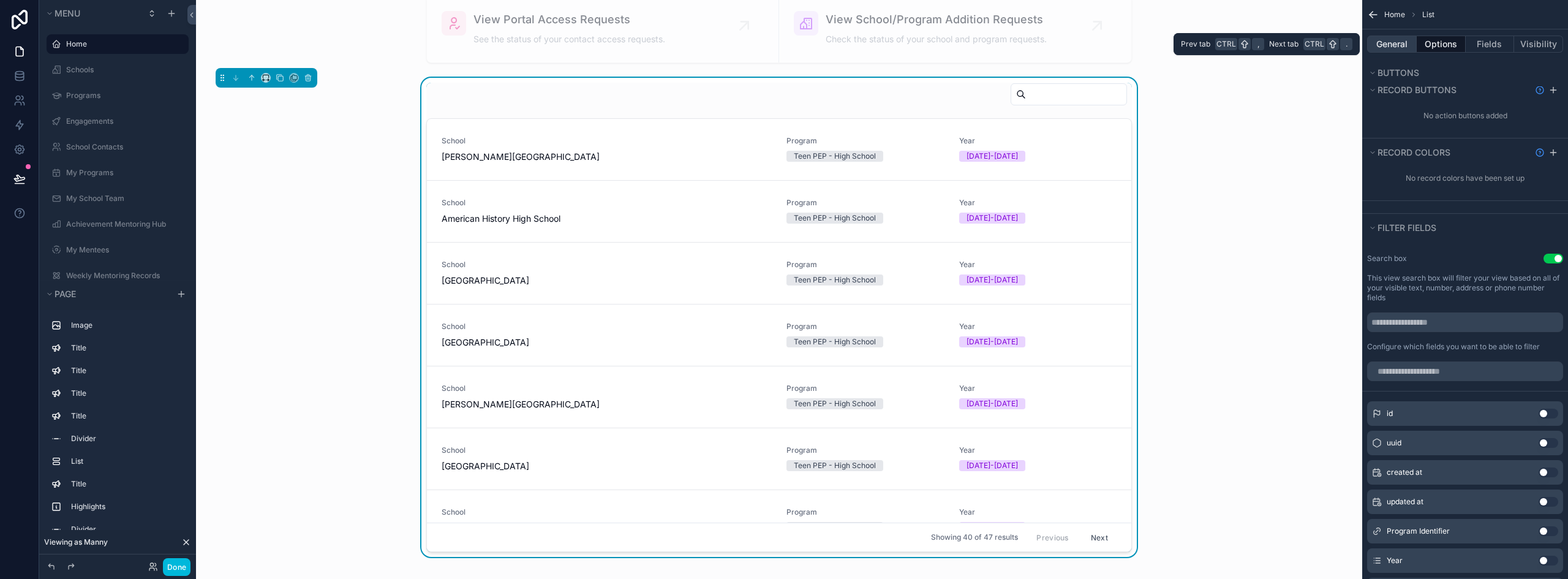
click at [1402, 40] on button "General" at bounding box center [1391, 44] width 50 height 17
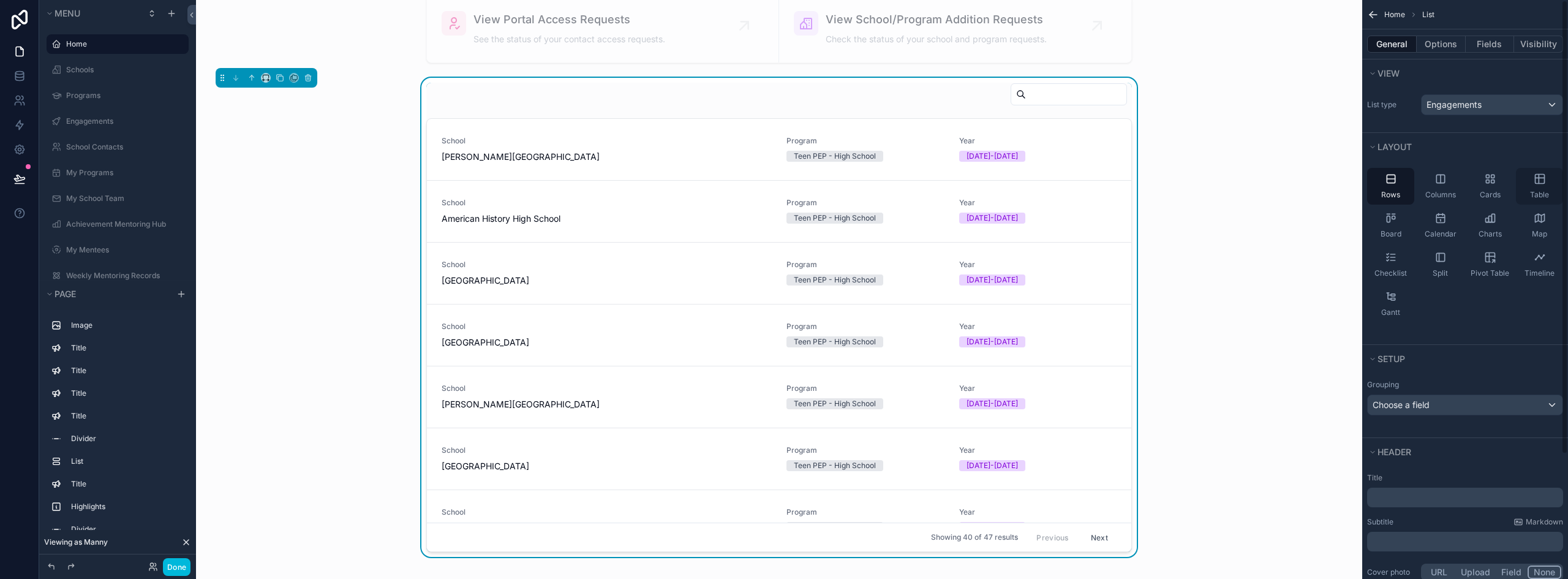
click at [1542, 193] on span "Table" at bounding box center [1540, 194] width 19 height 9
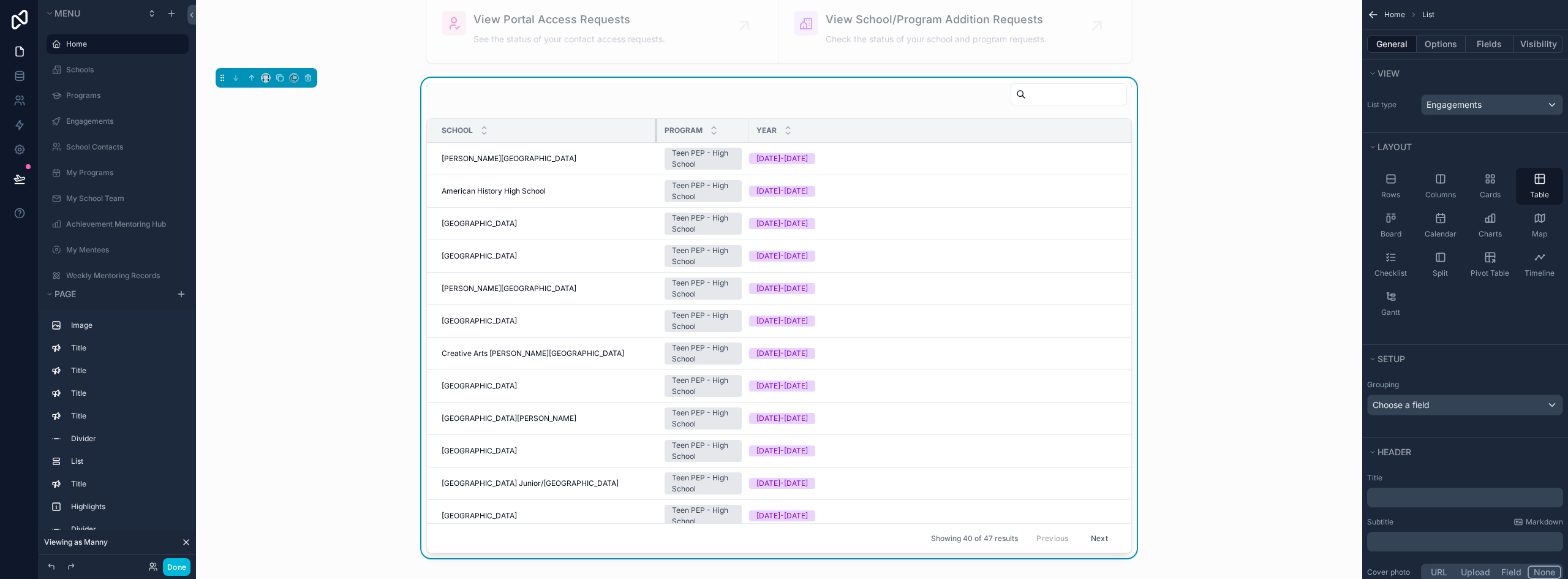
drag, startPoint x: 722, startPoint y: 135, endPoint x: 650, endPoint y: 139, distance: 72.1
click at [654, 139] on div "scrollable content" at bounding box center [657, 131] width 5 height 23
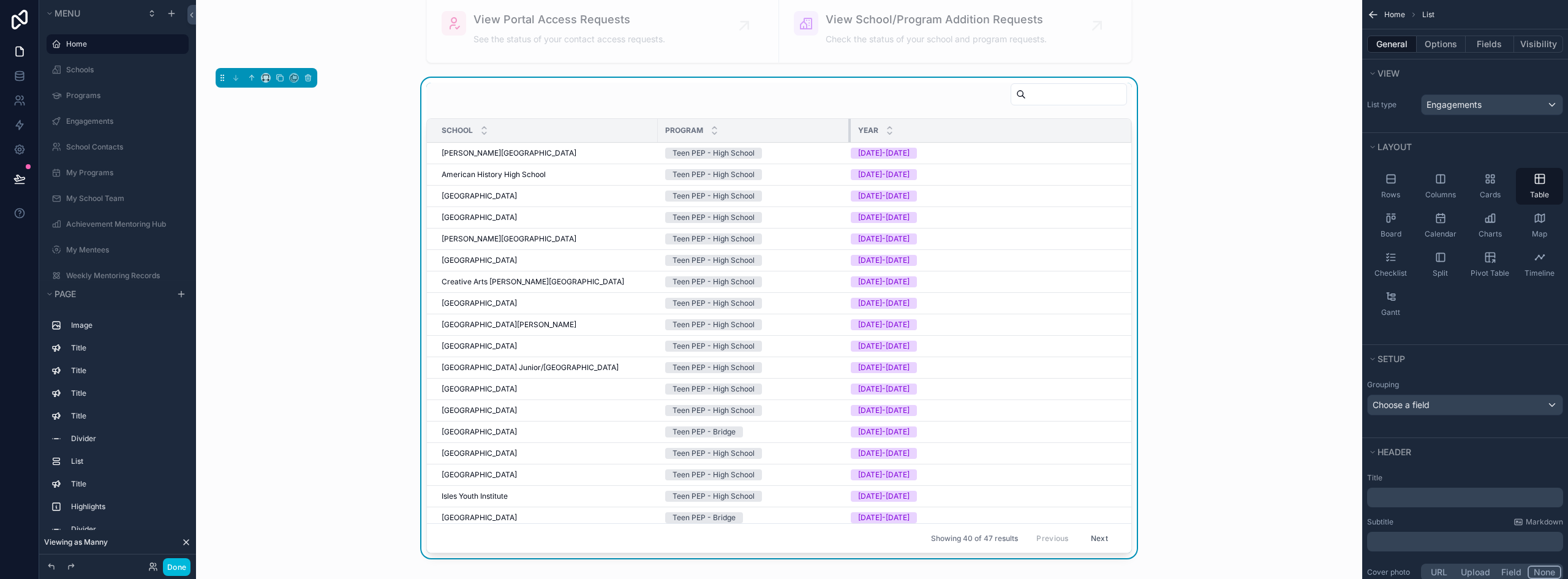
drag, startPoint x: 744, startPoint y: 139, endPoint x: 844, endPoint y: 142, distance: 100.0
click at [848, 142] on div "scrollable content" at bounding box center [850, 131] width 5 height 23
click at [1491, 185] on icon "scrollable content" at bounding box center [1490, 179] width 12 height 12
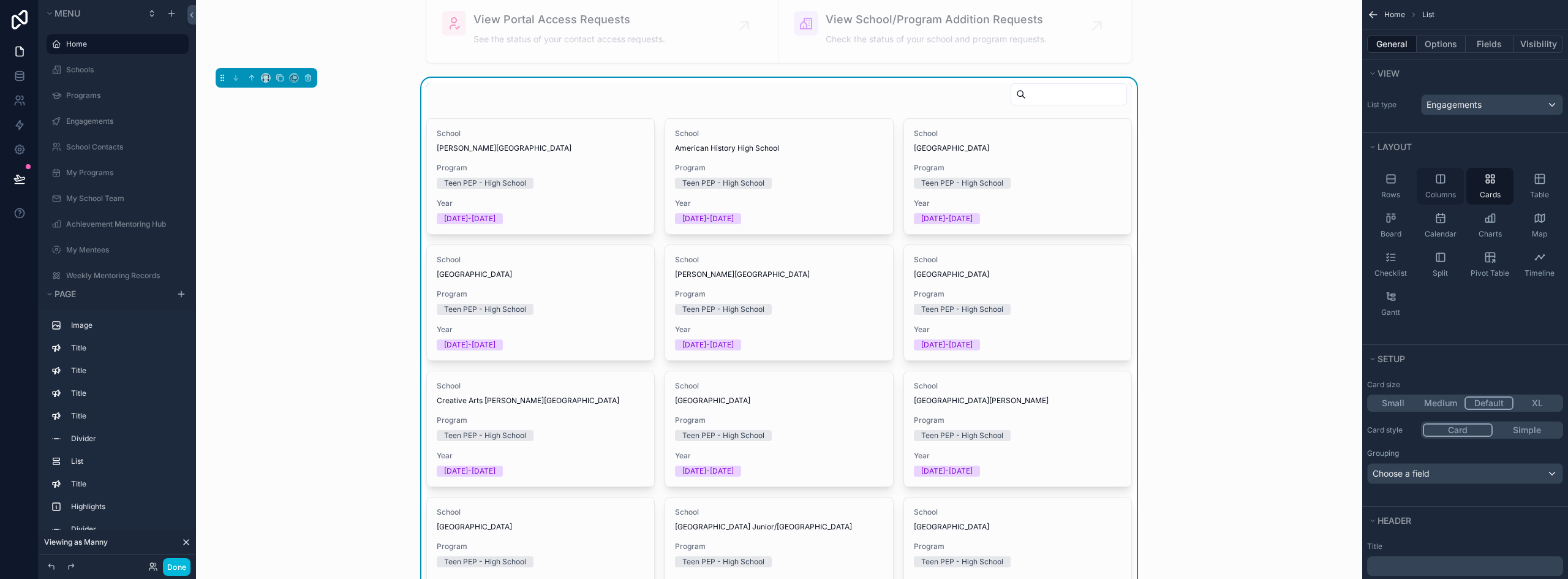
click at [1445, 185] on icon "scrollable content" at bounding box center [1440, 179] width 12 height 12
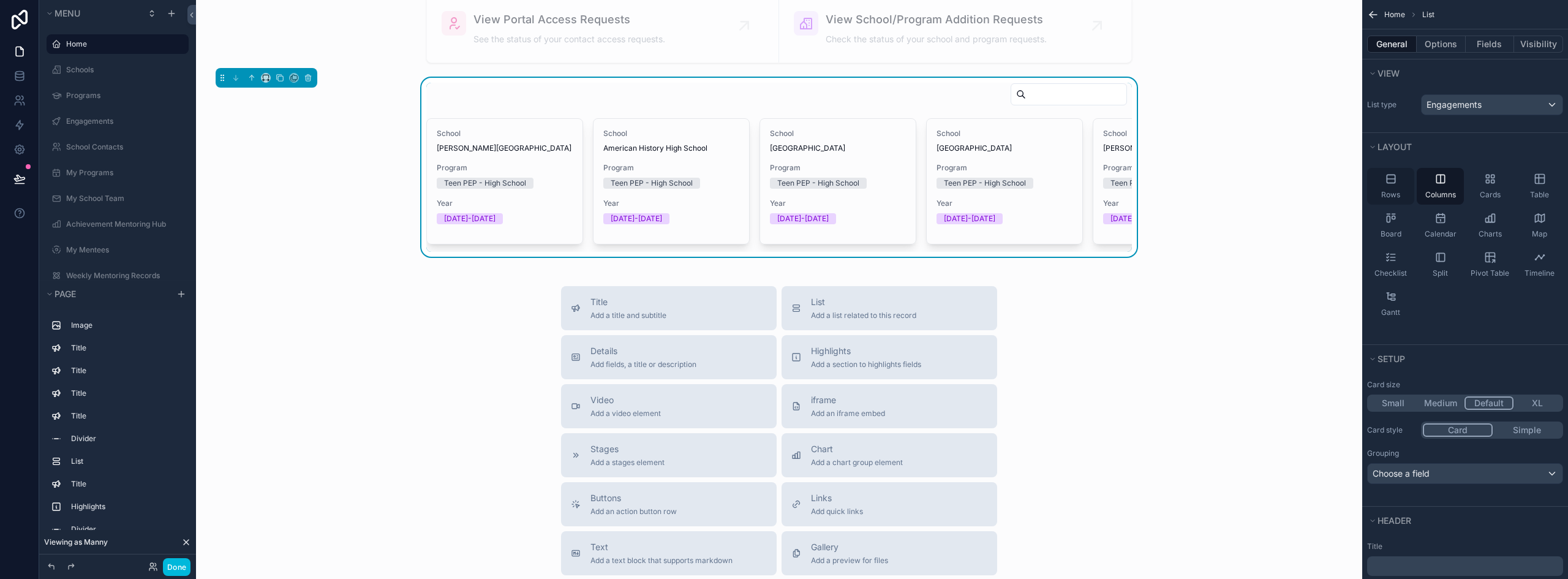
click at [1389, 182] on icon "scrollable content" at bounding box center [1391, 179] width 12 height 12
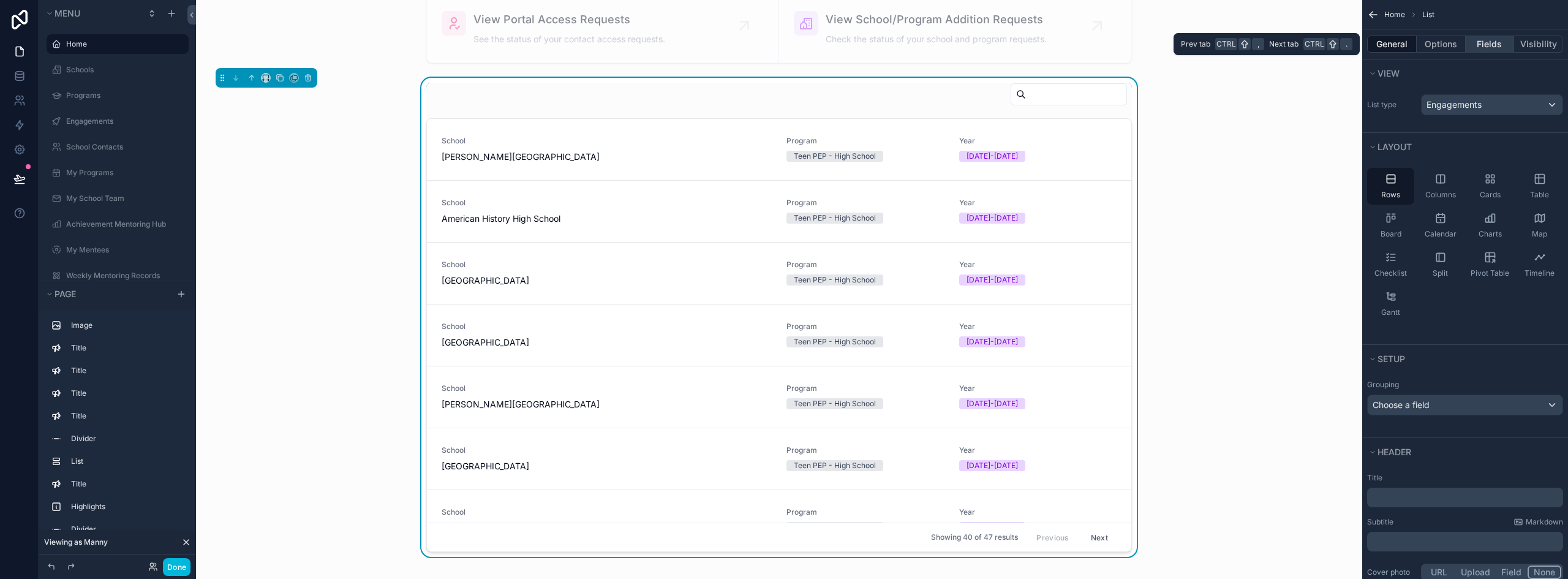
click at [1480, 44] on button "Fields" at bounding box center [1489, 44] width 49 height 17
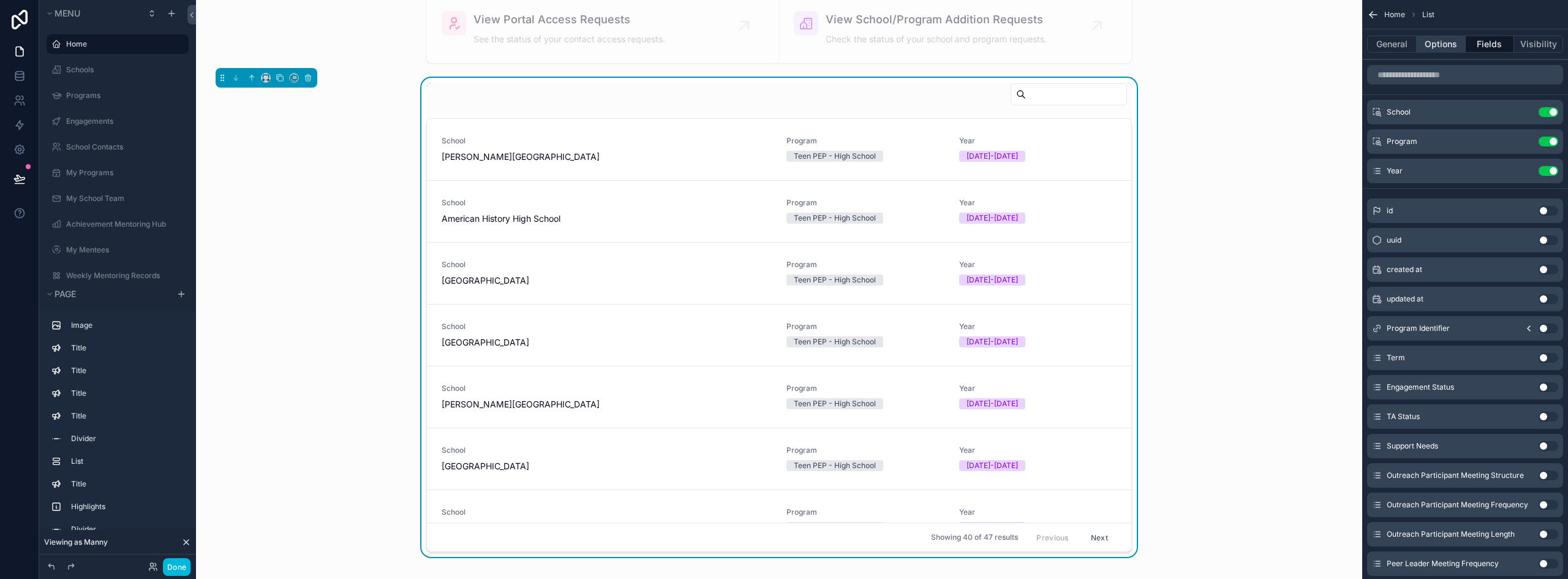
click at [1440, 45] on button "Options" at bounding box center [1440, 44] width 49 height 17
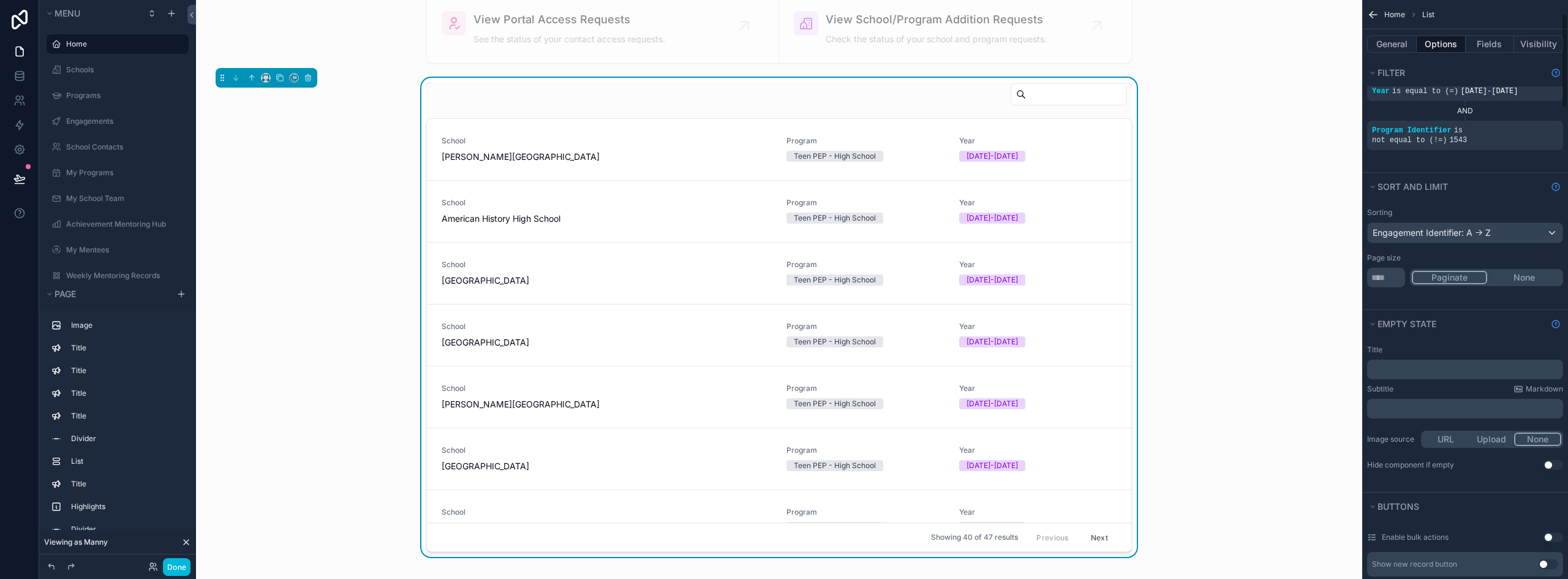
scroll to position [123, 0]
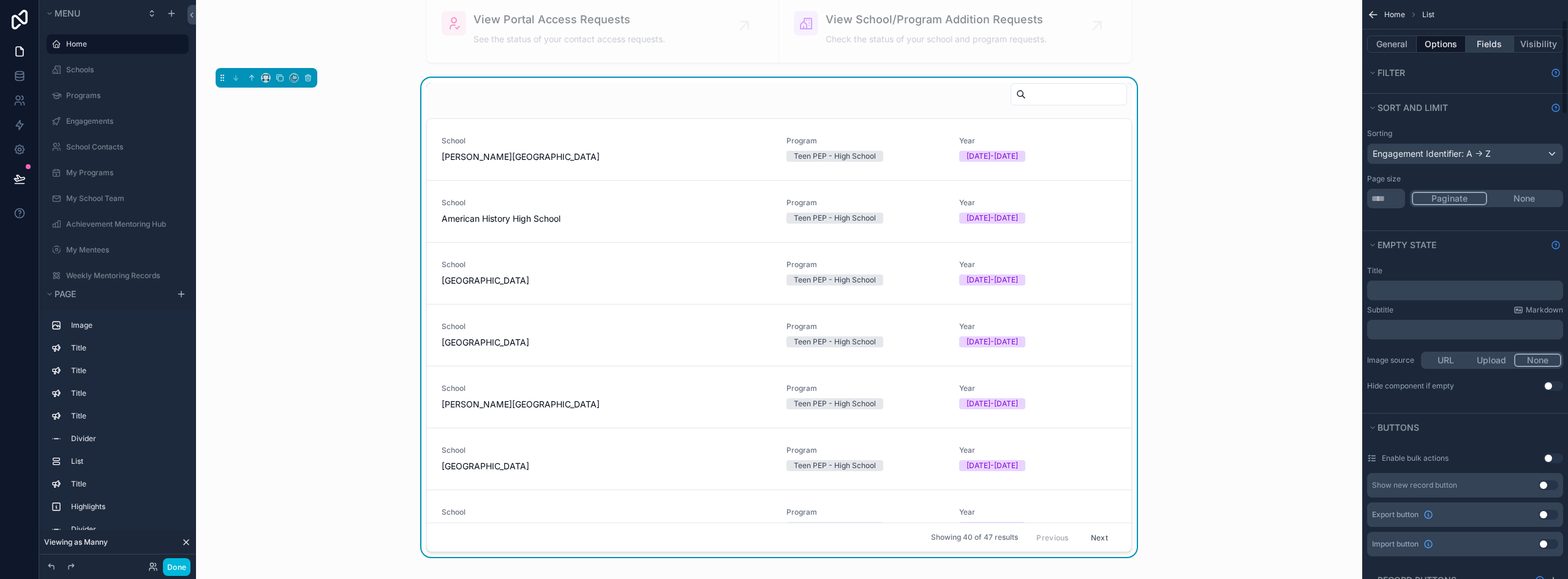
click at [1489, 45] on button "Fields" at bounding box center [1489, 44] width 49 height 17
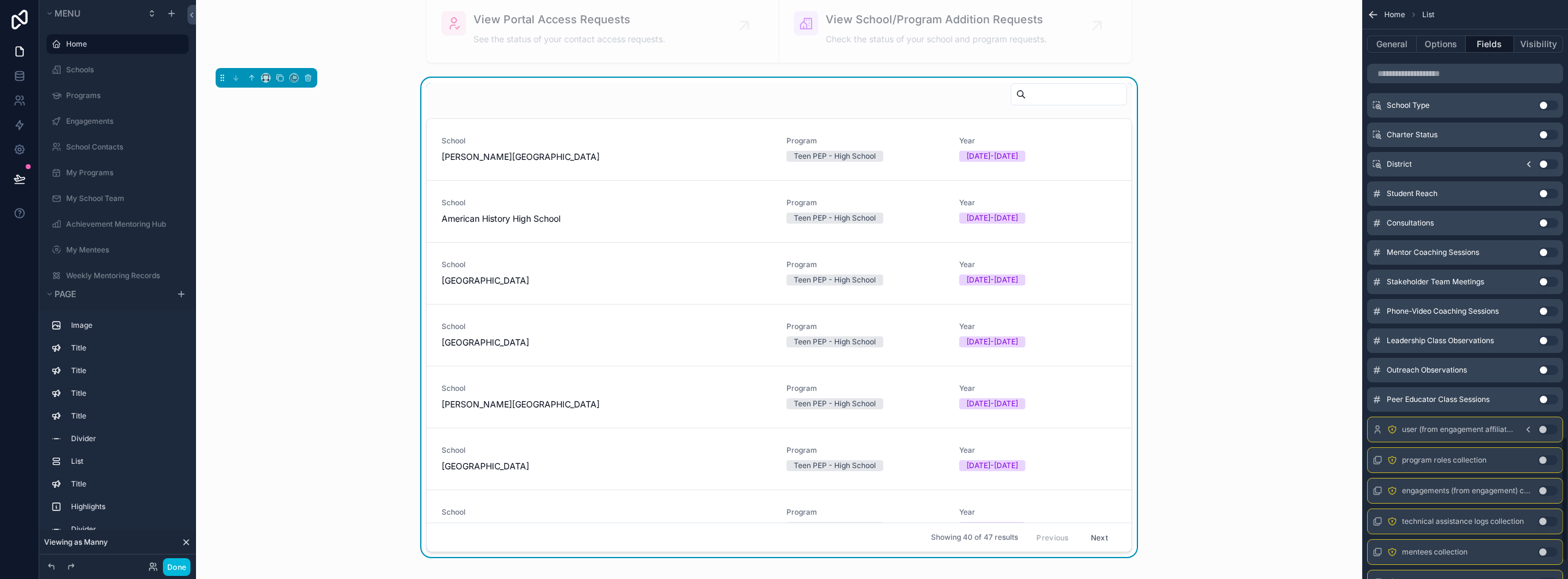
scroll to position [1977, 0]
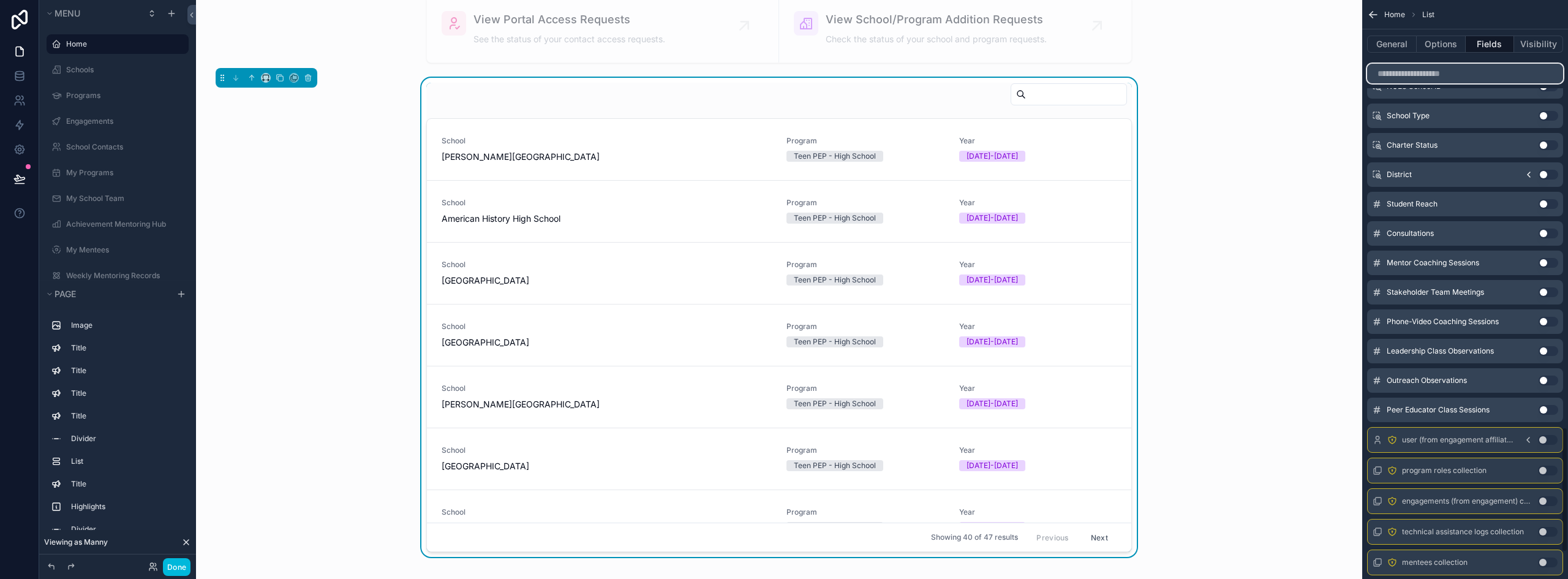
click at [1446, 77] on input "scrollable content" at bounding box center [1464, 73] width 196 height 20
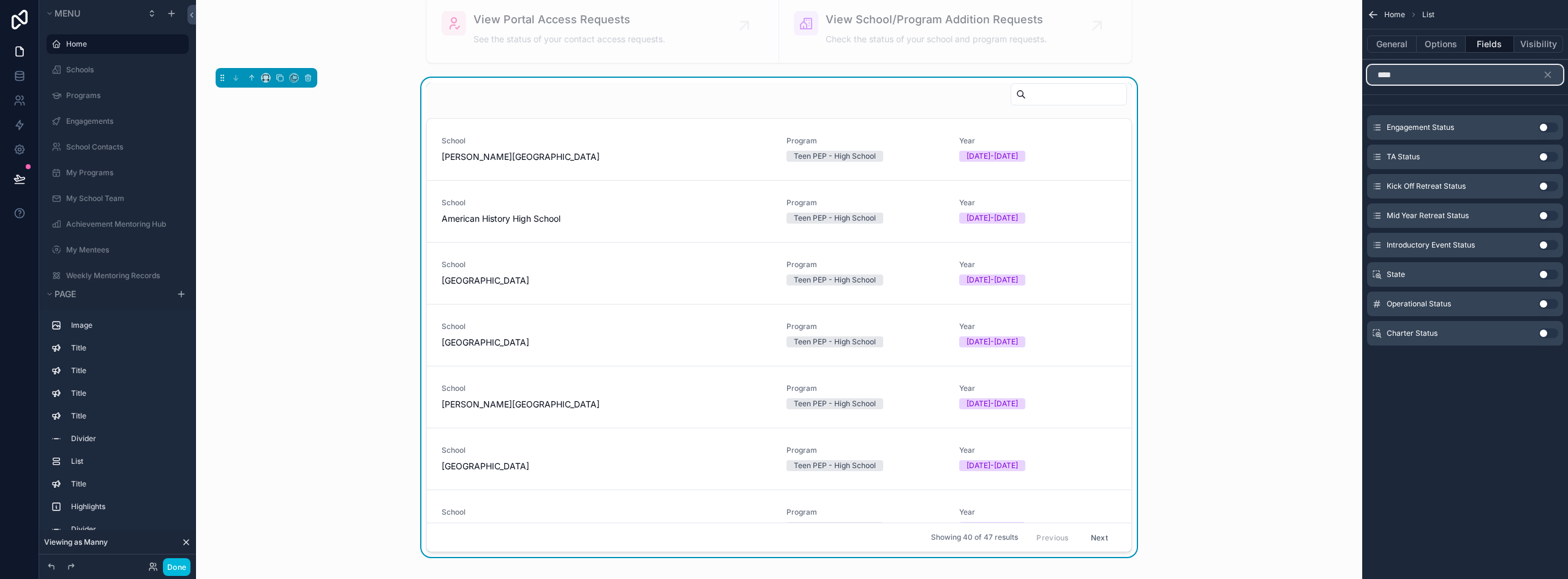
type input "****"
click at [1551, 302] on button "Use setting" at bounding box center [1548, 304] width 20 height 9
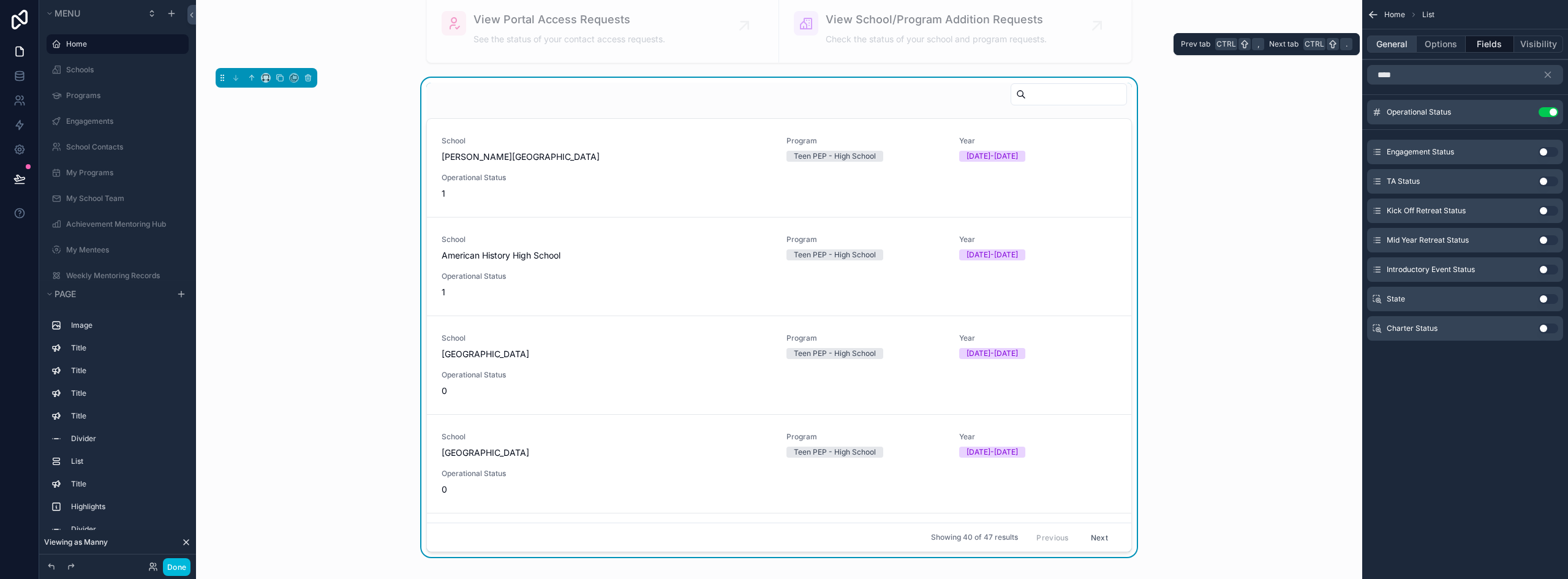
click at [1391, 44] on button "General" at bounding box center [1391, 44] width 50 height 17
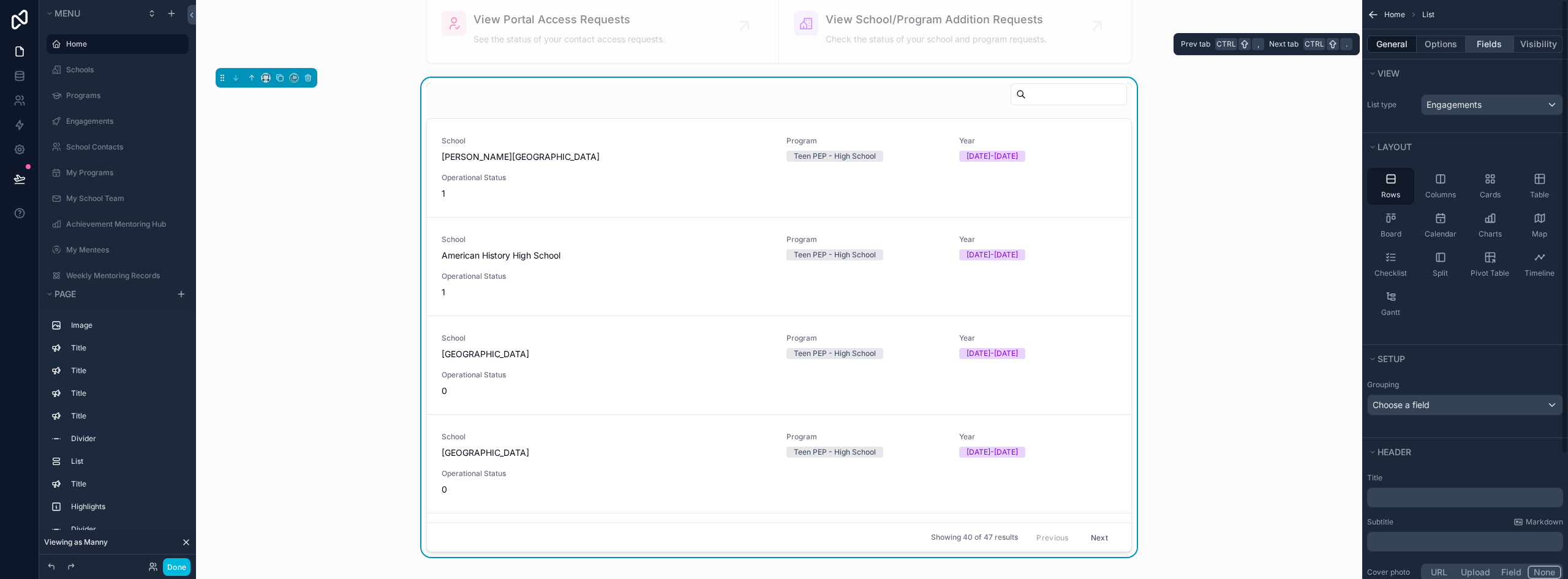
click at [1489, 42] on button "Fields" at bounding box center [1489, 44] width 49 height 17
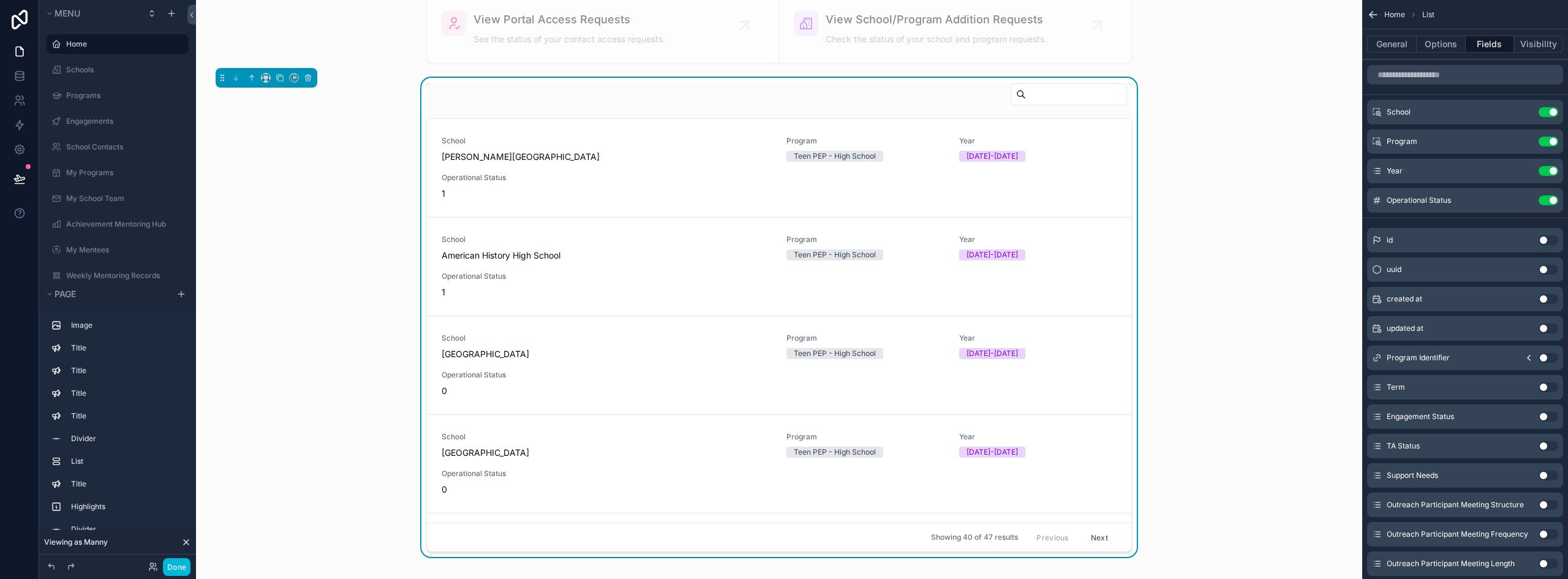
click at [0, 0] on icon "scrollable content" at bounding box center [0, 0] width 0 height 0
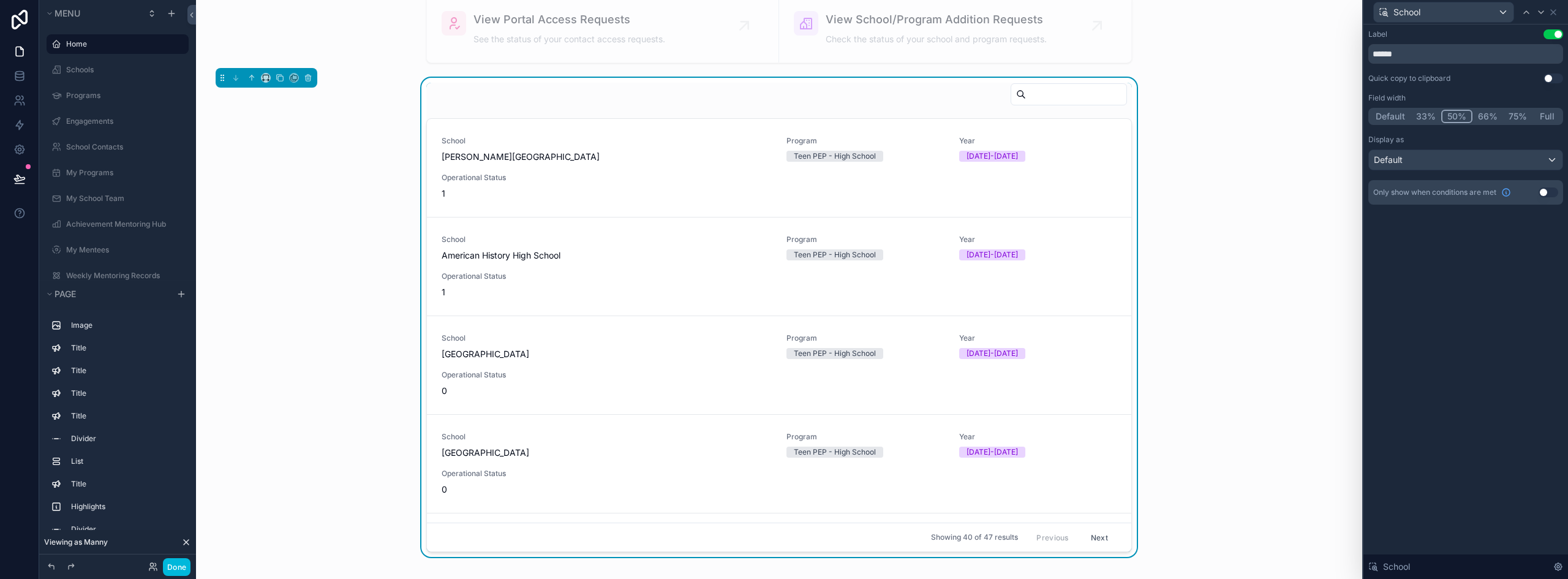
click at [1389, 116] on button "Default" at bounding box center [1389, 116] width 40 height 13
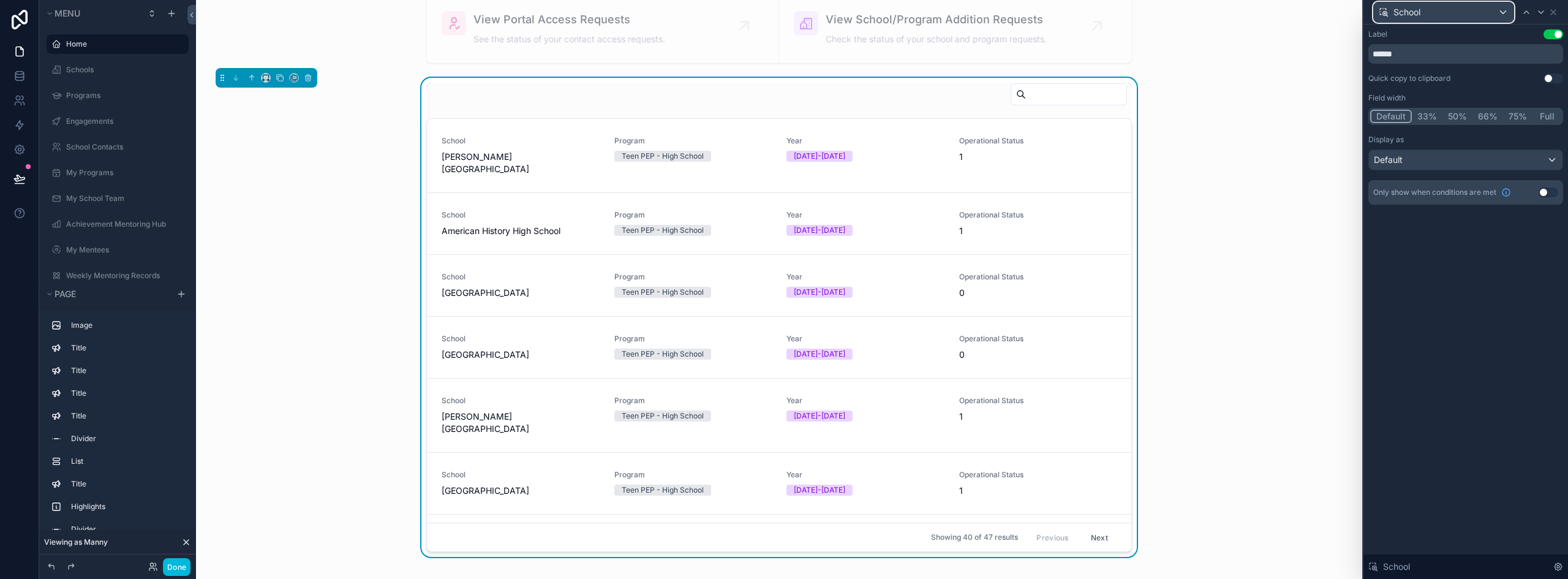
click at [1495, 10] on div "School" at bounding box center [1443, 12] width 139 height 20
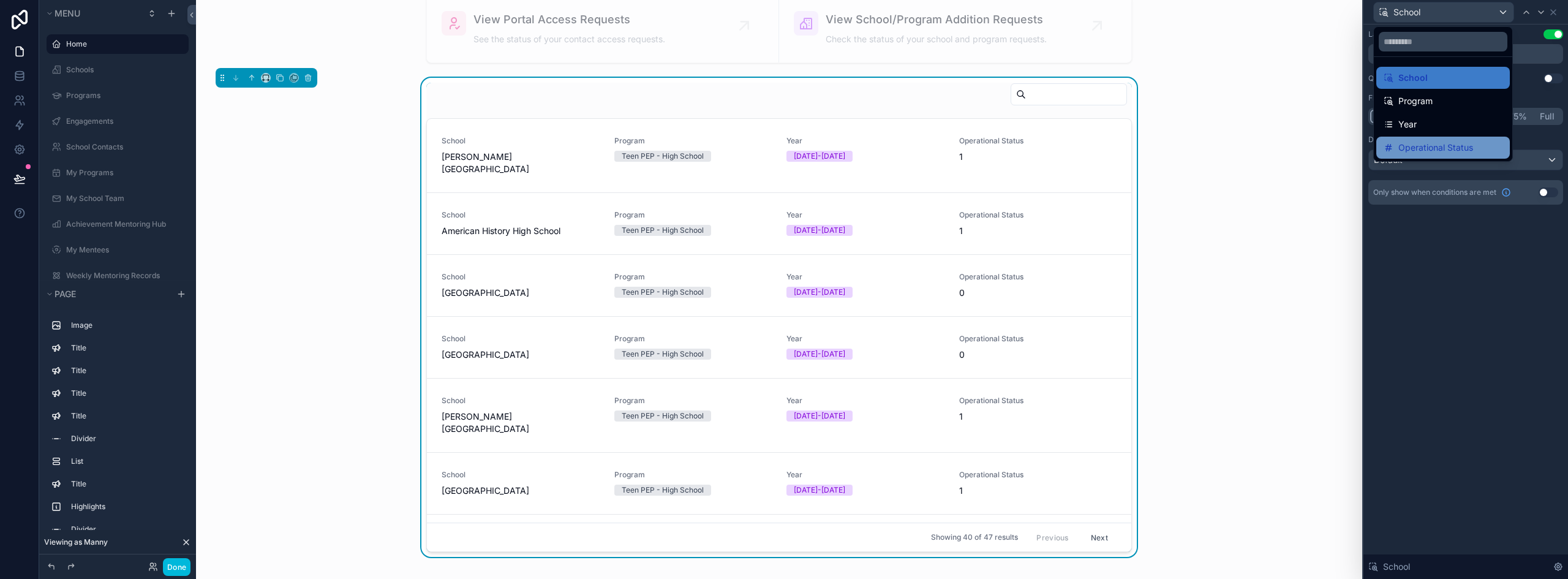
click at [1422, 150] on span "Operational Status" at bounding box center [1435, 147] width 74 height 15
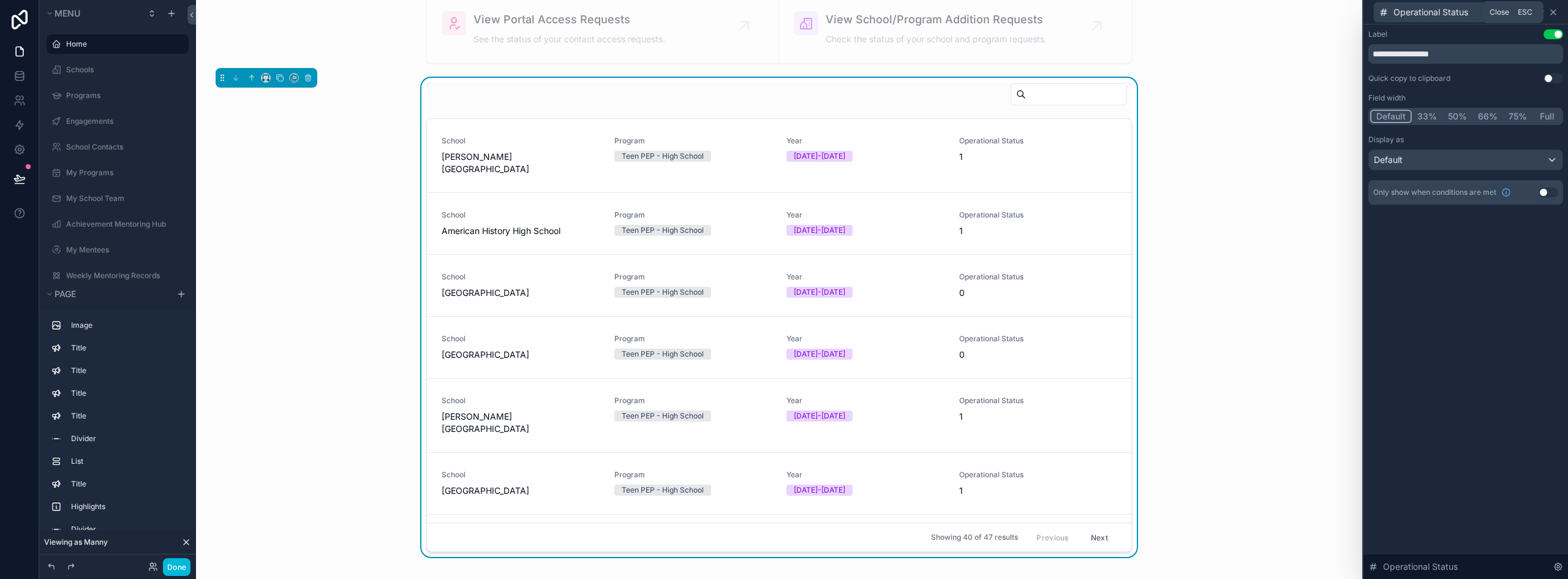
click at [1553, 7] on icon at bounding box center [1553, 12] width 9 height 9
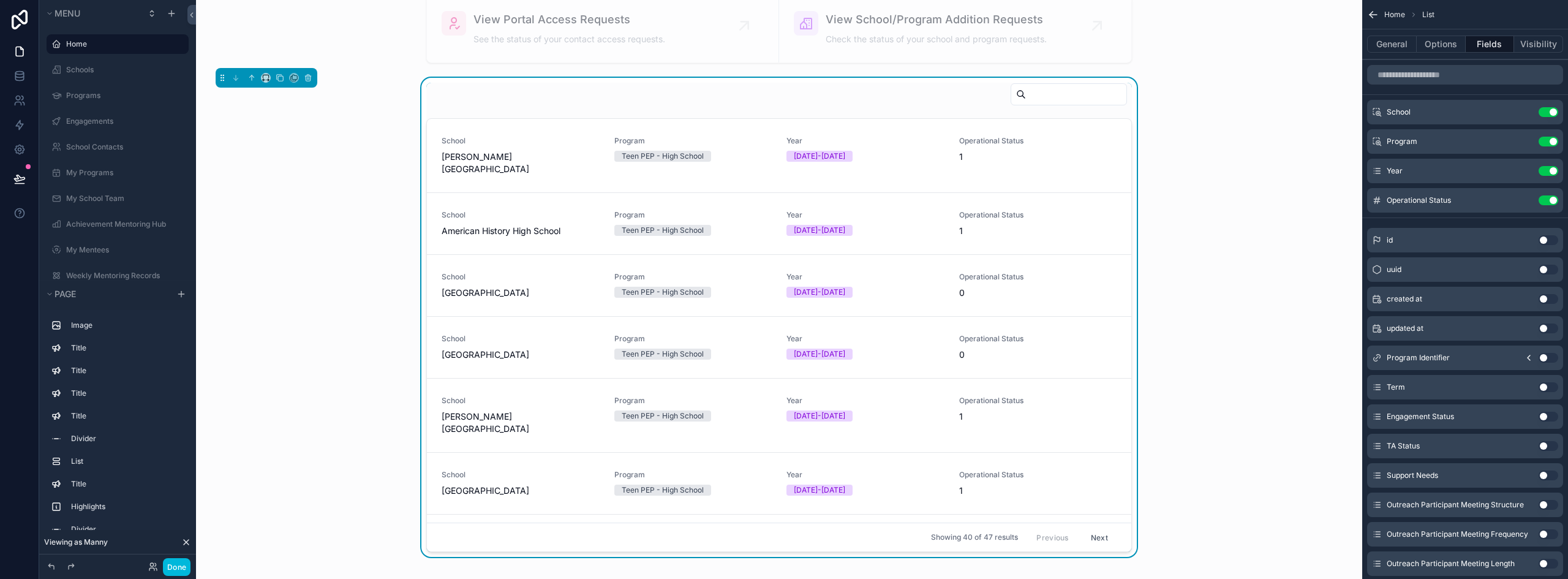
click at [1550, 197] on button "Use setting" at bounding box center [1548, 200] width 20 height 9
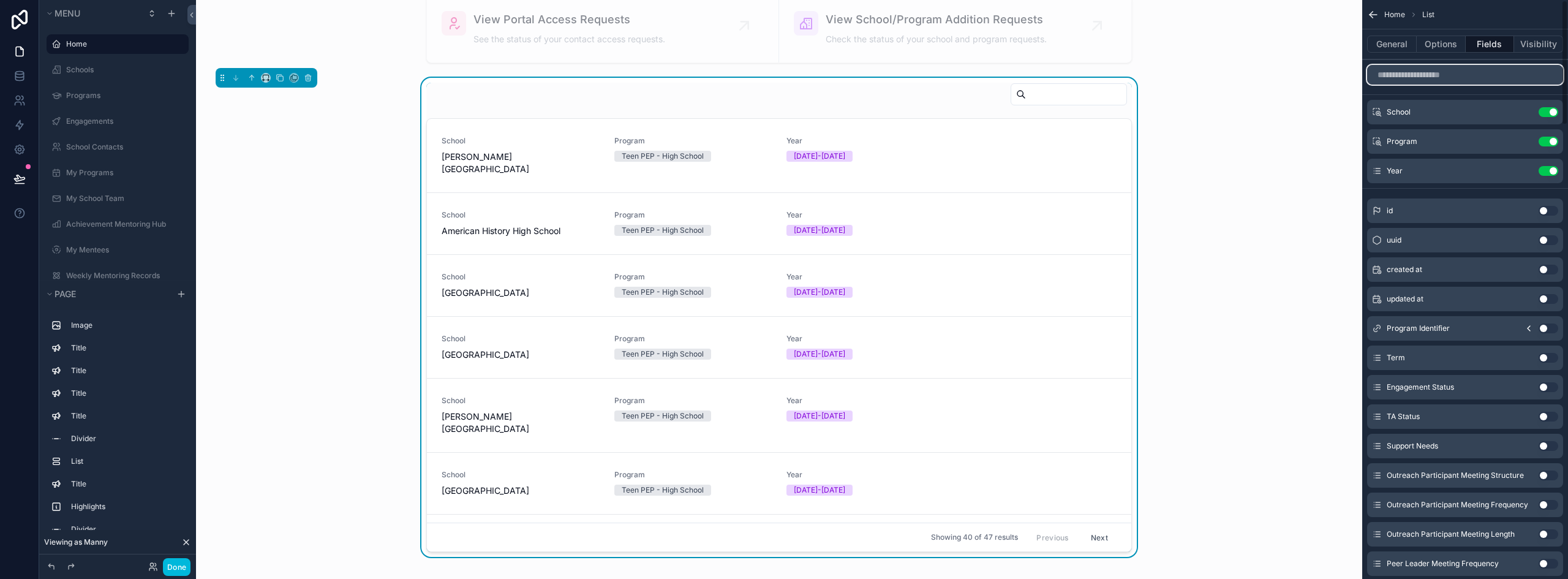
click at [1443, 77] on input "scrollable content" at bounding box center [1464, 74] width 196 height 20
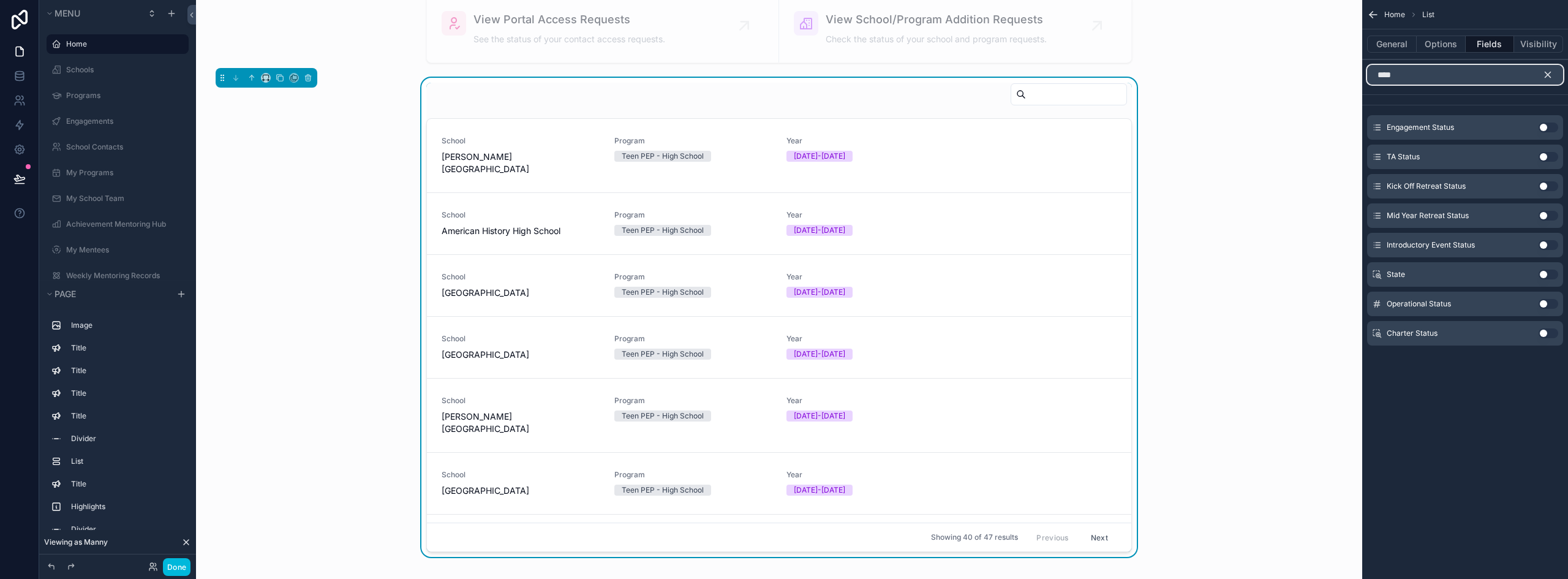
type input "****"
click at [1548, 74] on icon "scrollable content" at bounding box center [1548, 75] width 6 height 6
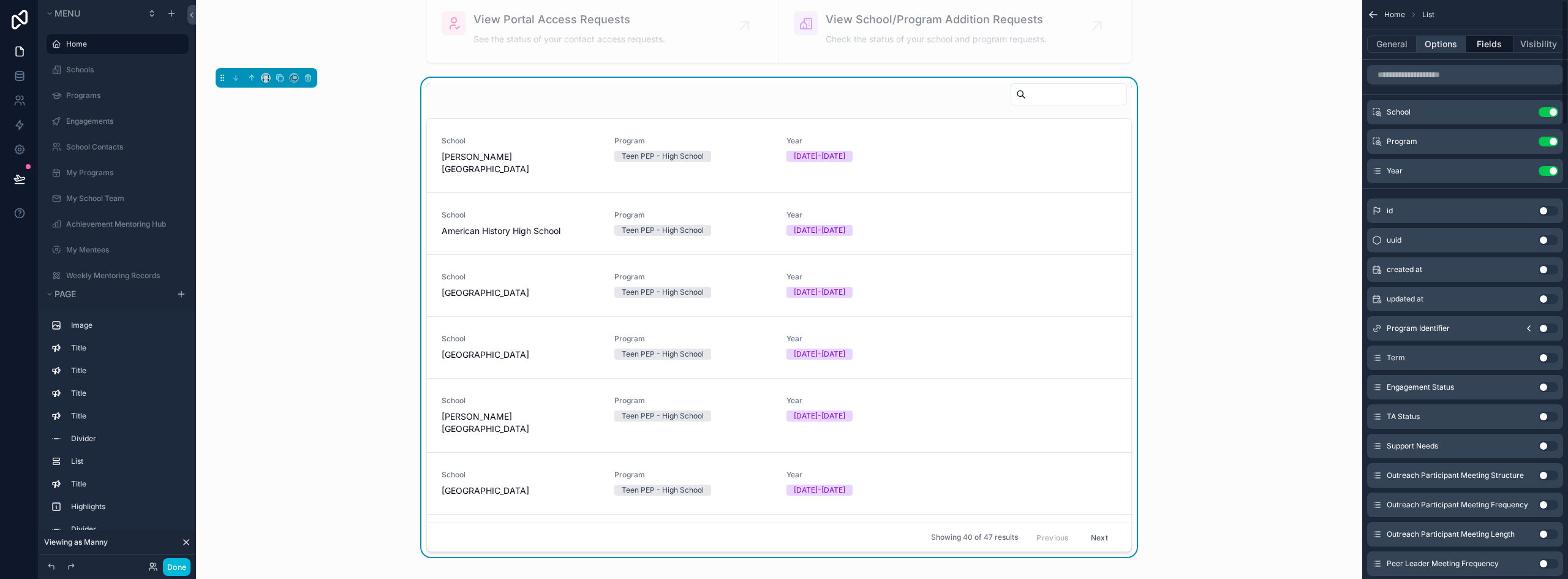
click at [1439, 45] on button "Options" at bounding box center [1440, 44] width 49 height 17
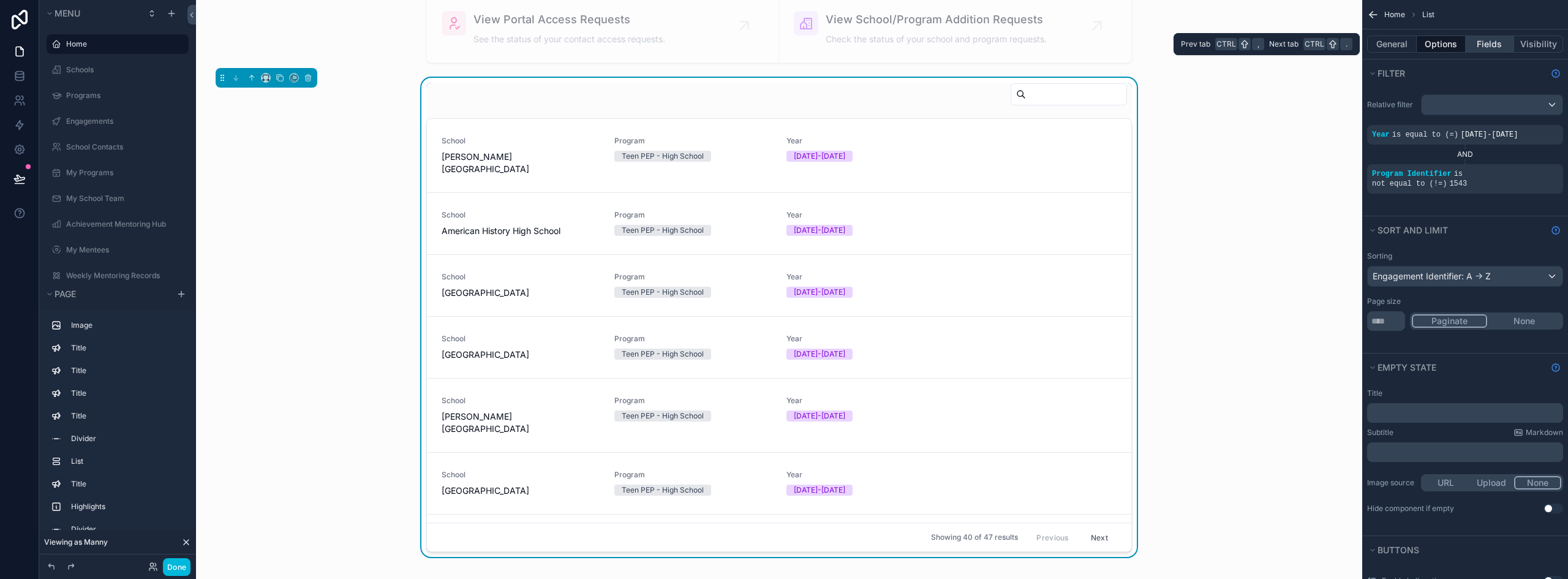
click at [1480, 42] on button "Fields" at bounding box center [1489, 44] width 49 height 17
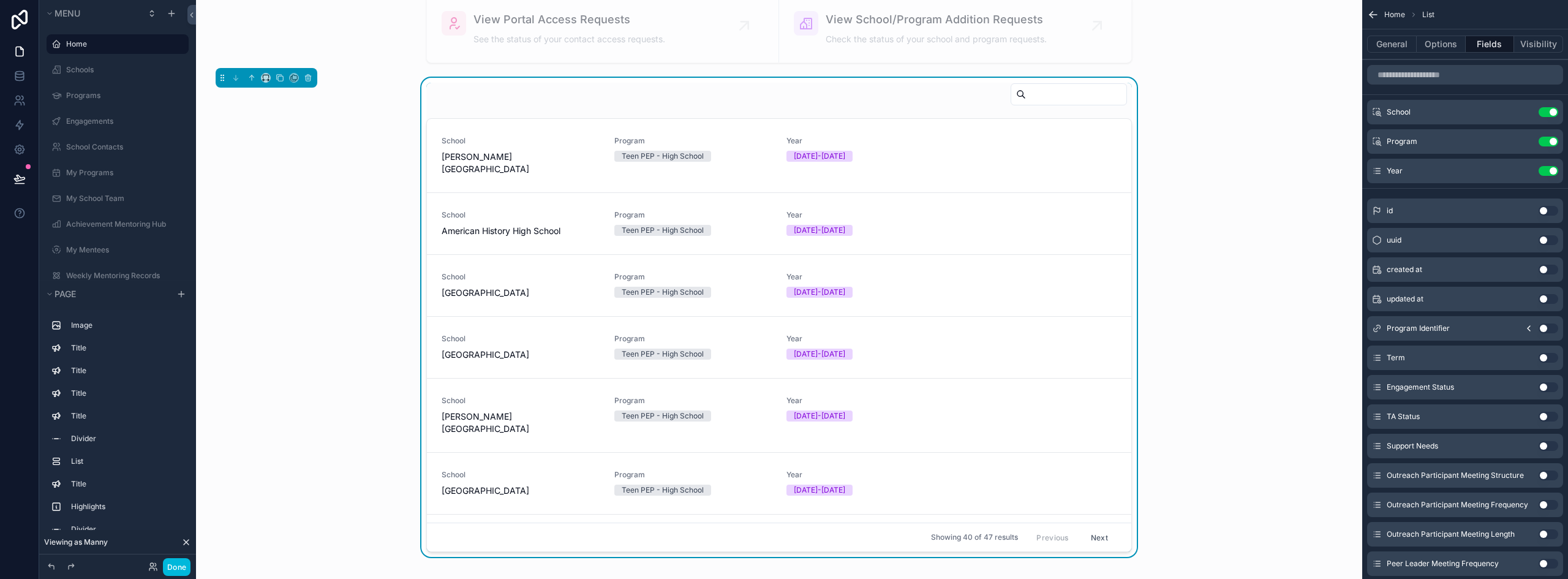
click at [0, 0] on icon "scrollable content" at bounding box center [0, 0] width 0 height 0
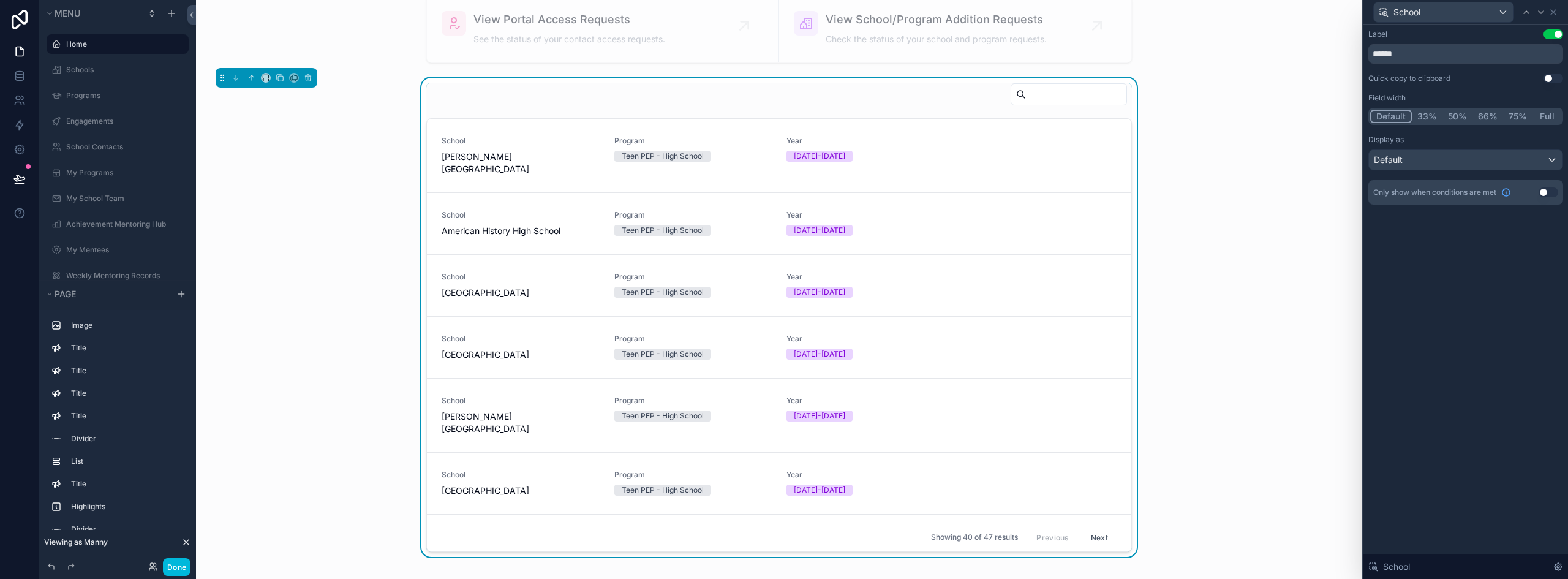
click at [1453, 113] on button "50%" at bounding box center [1456, 116] width 30 height 13
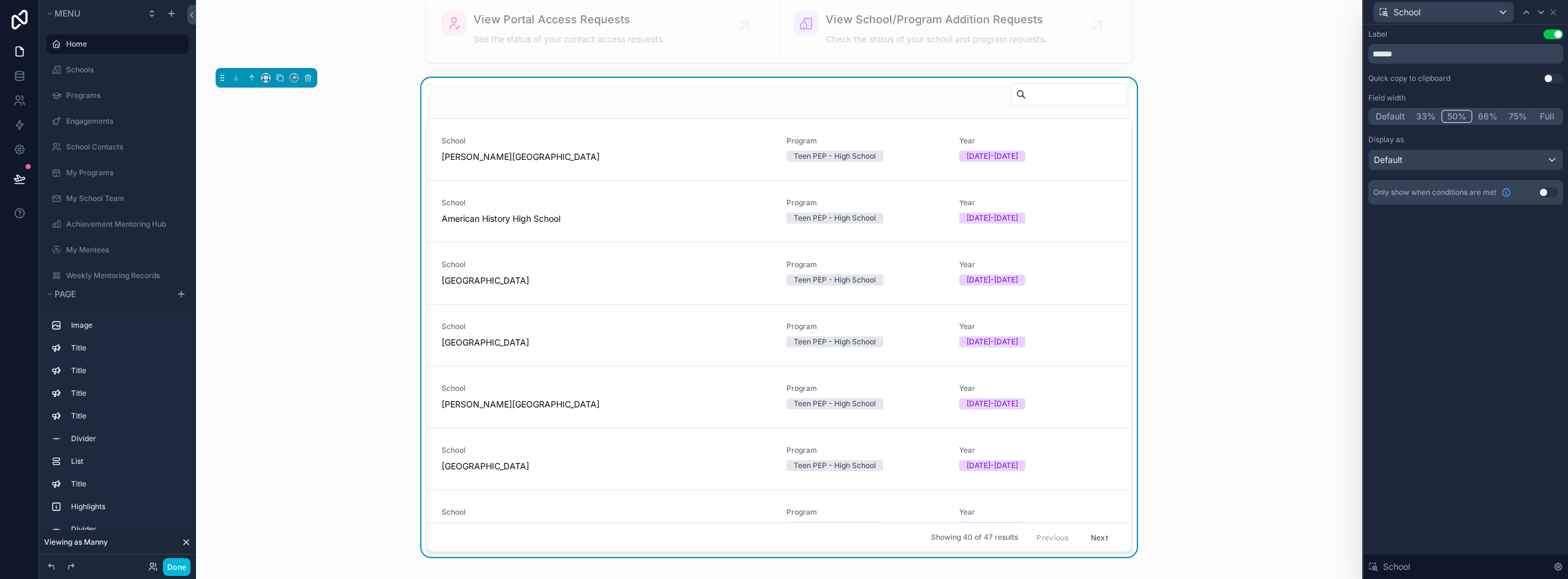
click at [1389, 113] on button "Default" at bounding box center [1389, 116] width 40 height 13
click at [1421, 112] on button "33%" at bounding box center [1426, 116] width 31 height 13
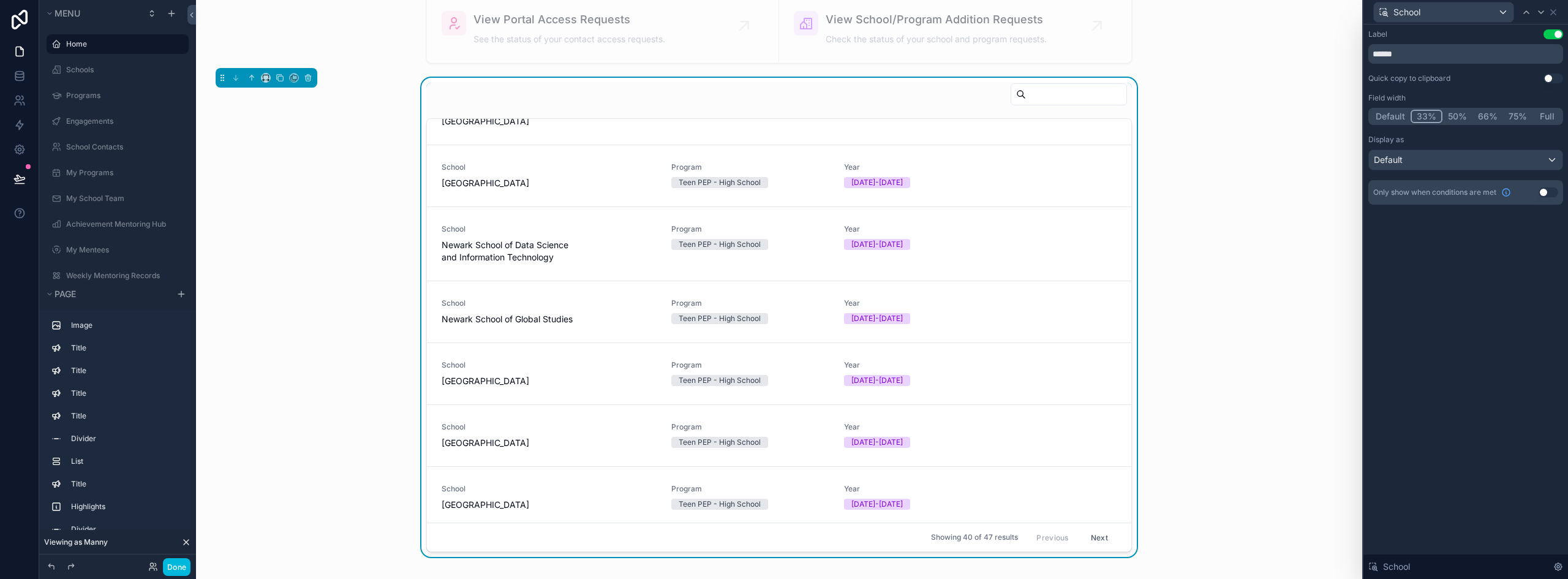
scroll to position [1470, 0]
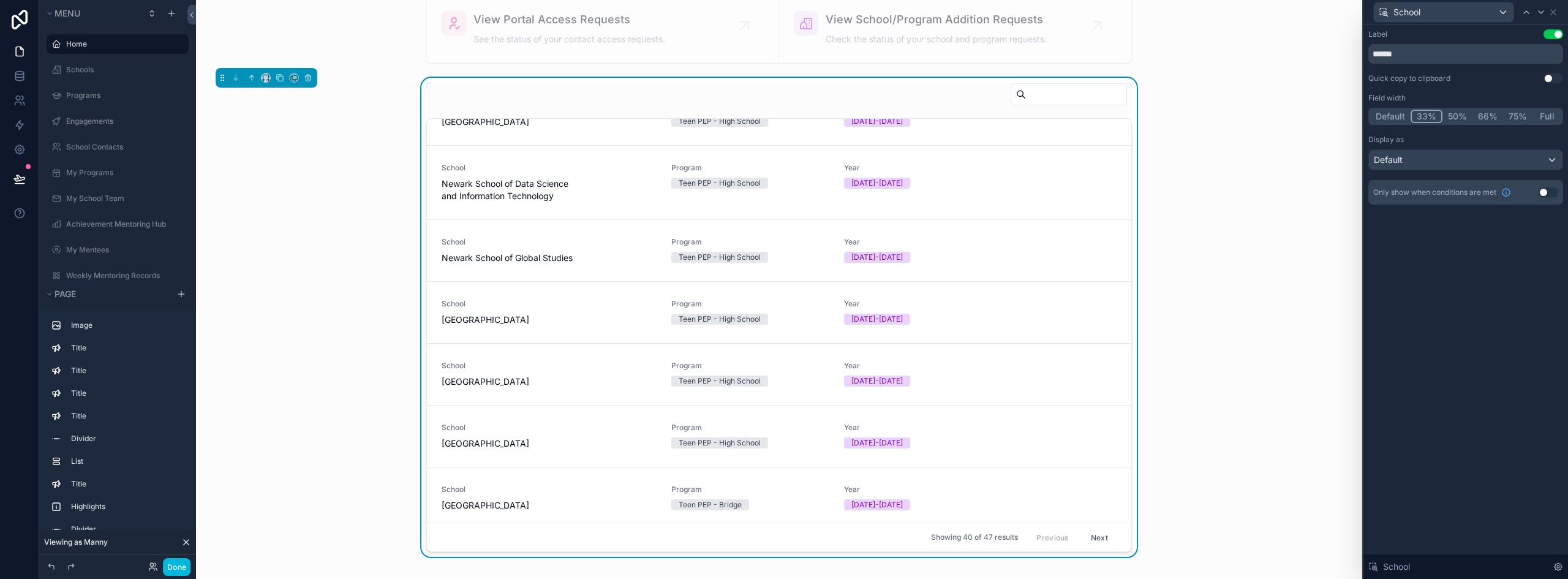
click at [1464, 119] on button "50%" at bounding box center [1456, 116] width 30 height 13
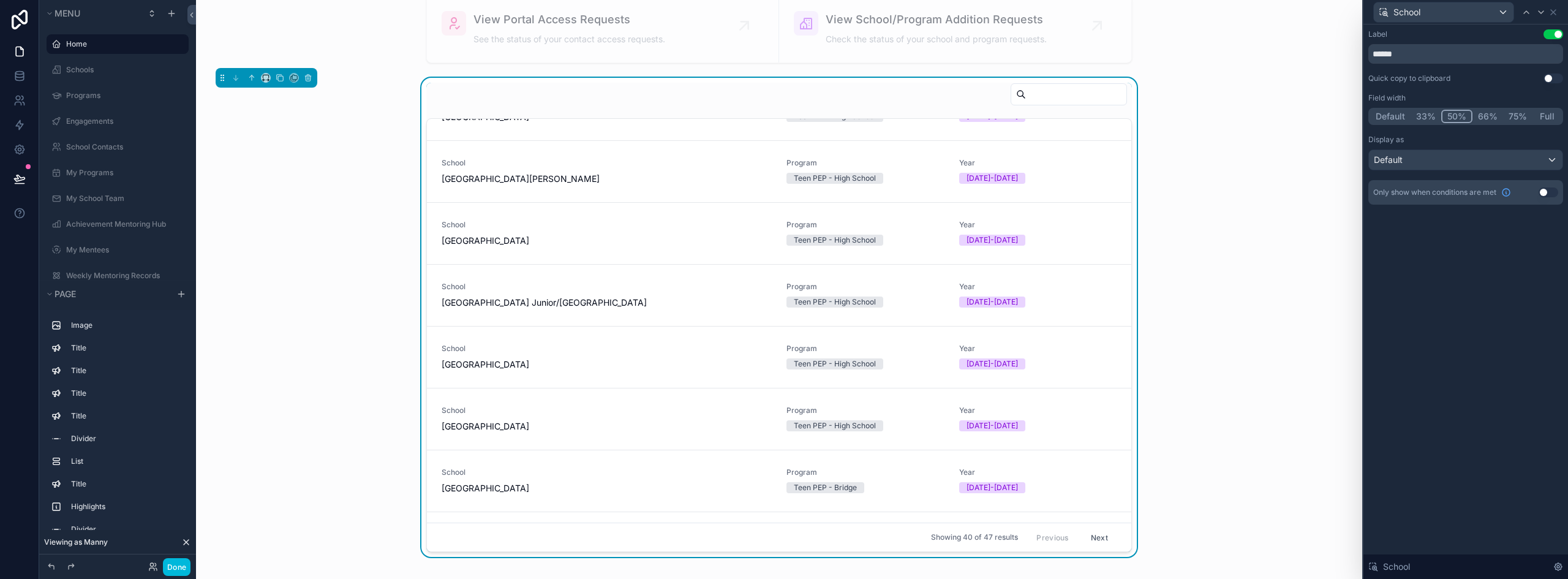
scroll to position [0, 0]
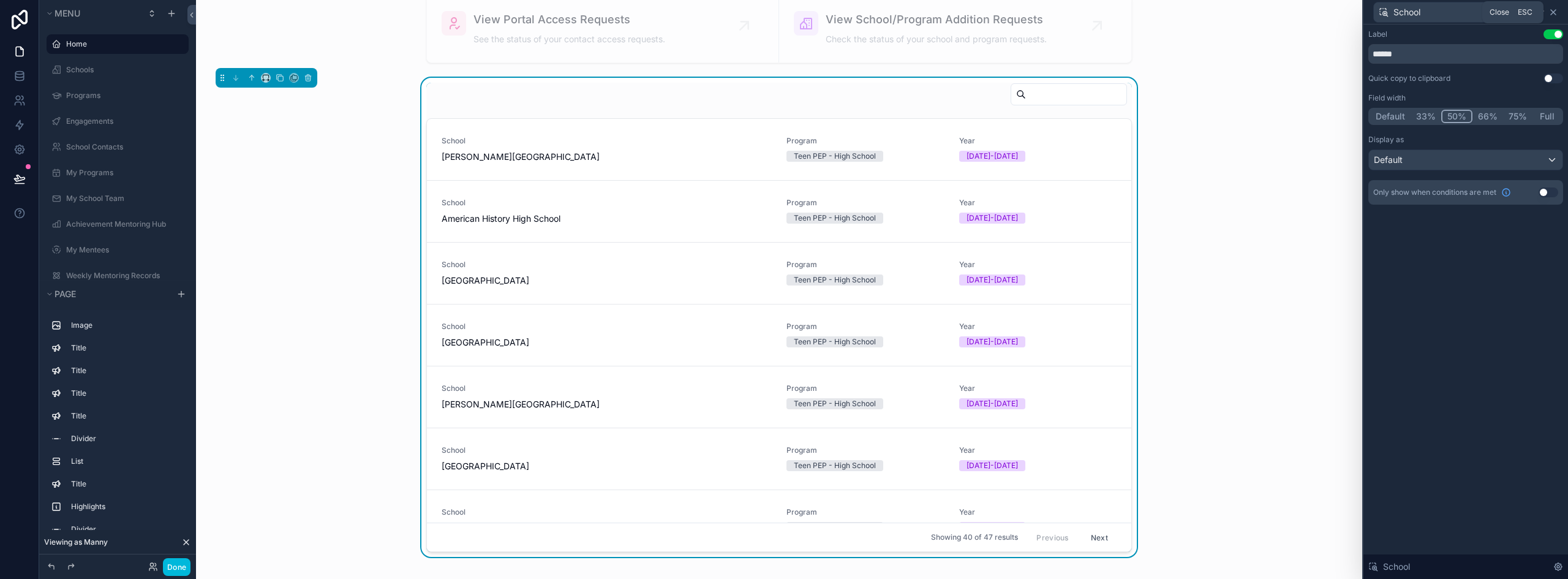
click at [1556, 9] on icon at bounding box center [1553, 12] width 9 height 9
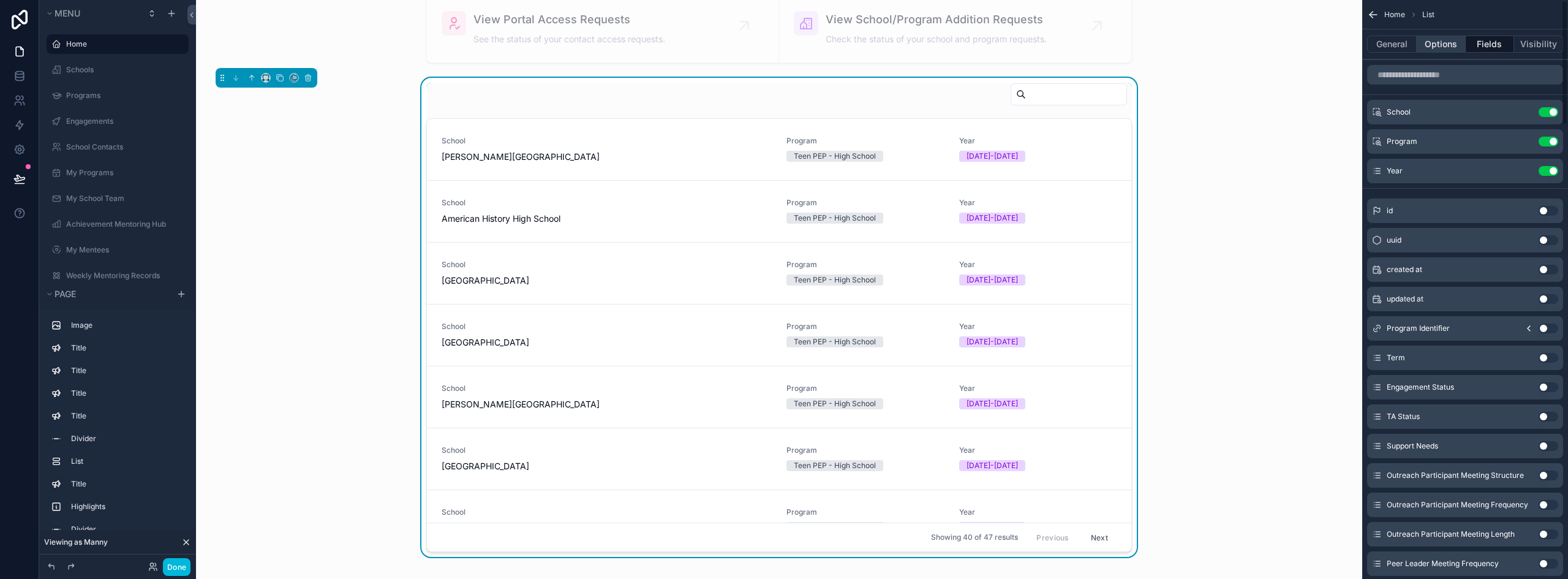
click at [1442, 41] on button "Options" at bounding box center [1440, 44] width 49 height 17
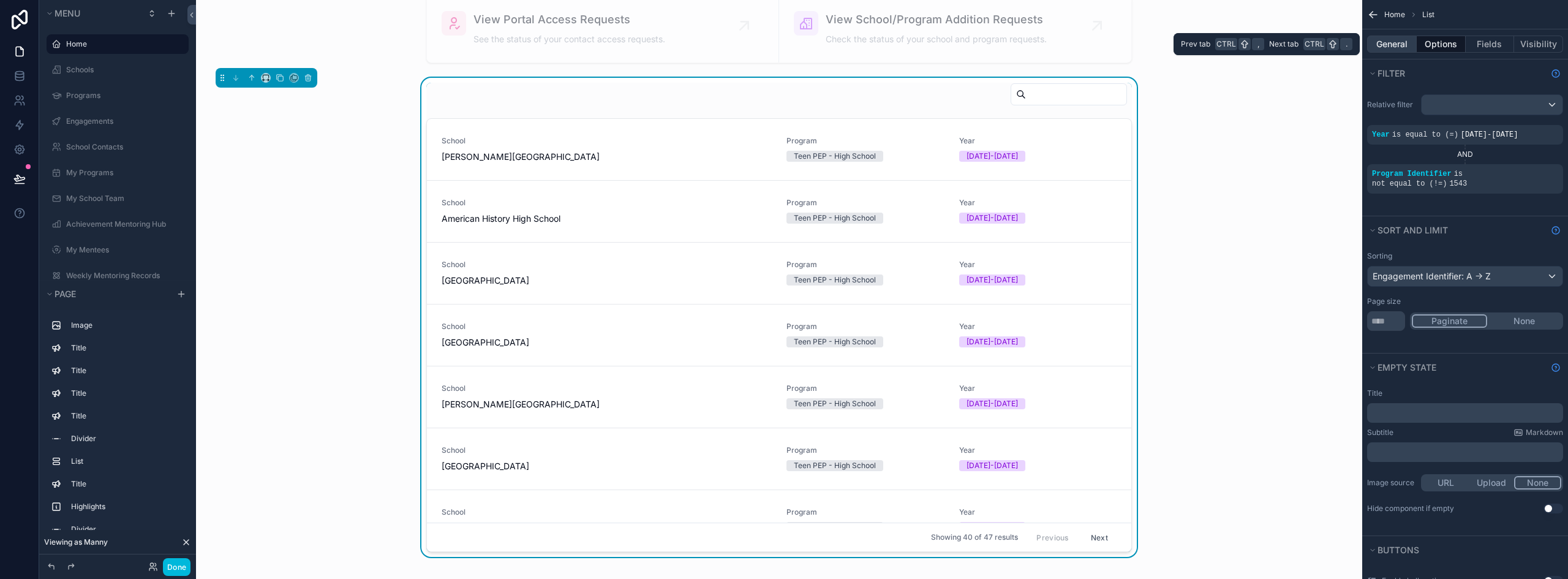
click at [1409, 40] on button "General" at bounding box center [1391, 44] width 50 height 17
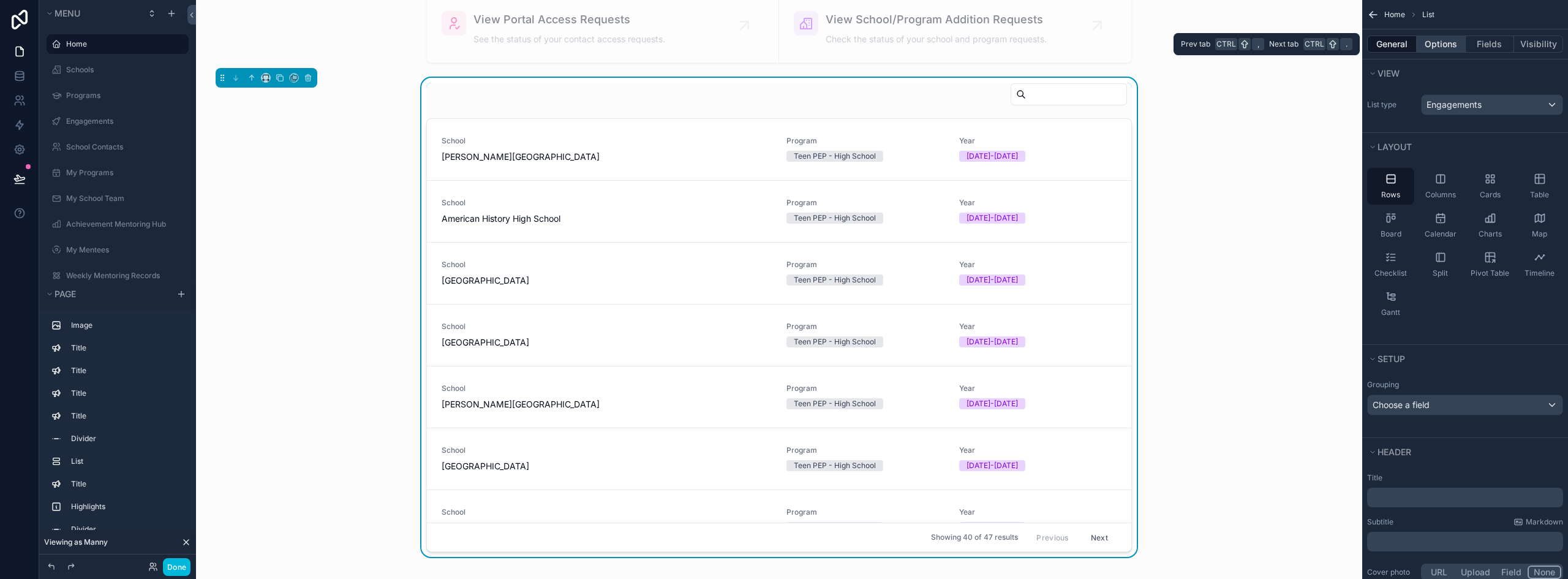
click at [1443, 44] on button "Options" at bounding box center [1440, 44] width 49 height 17
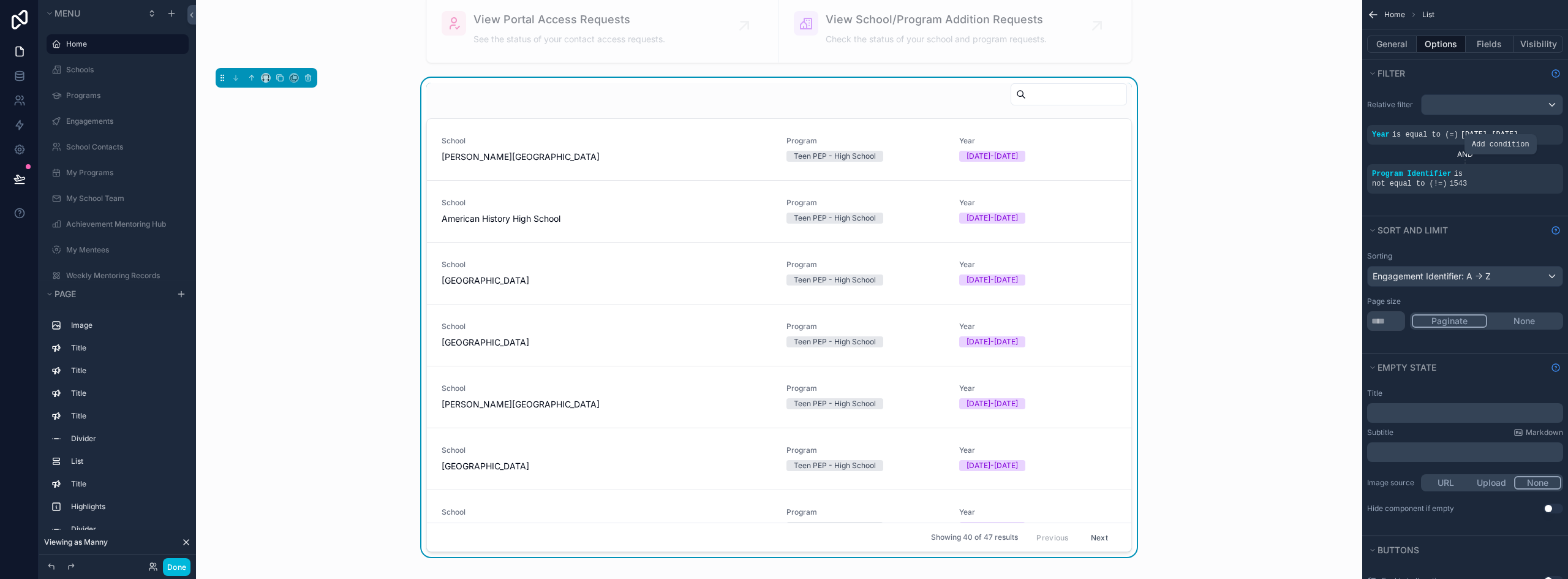
click at [0, 0] on icon "scrollable content" at bounding box center [0, 0] width 0 height 0
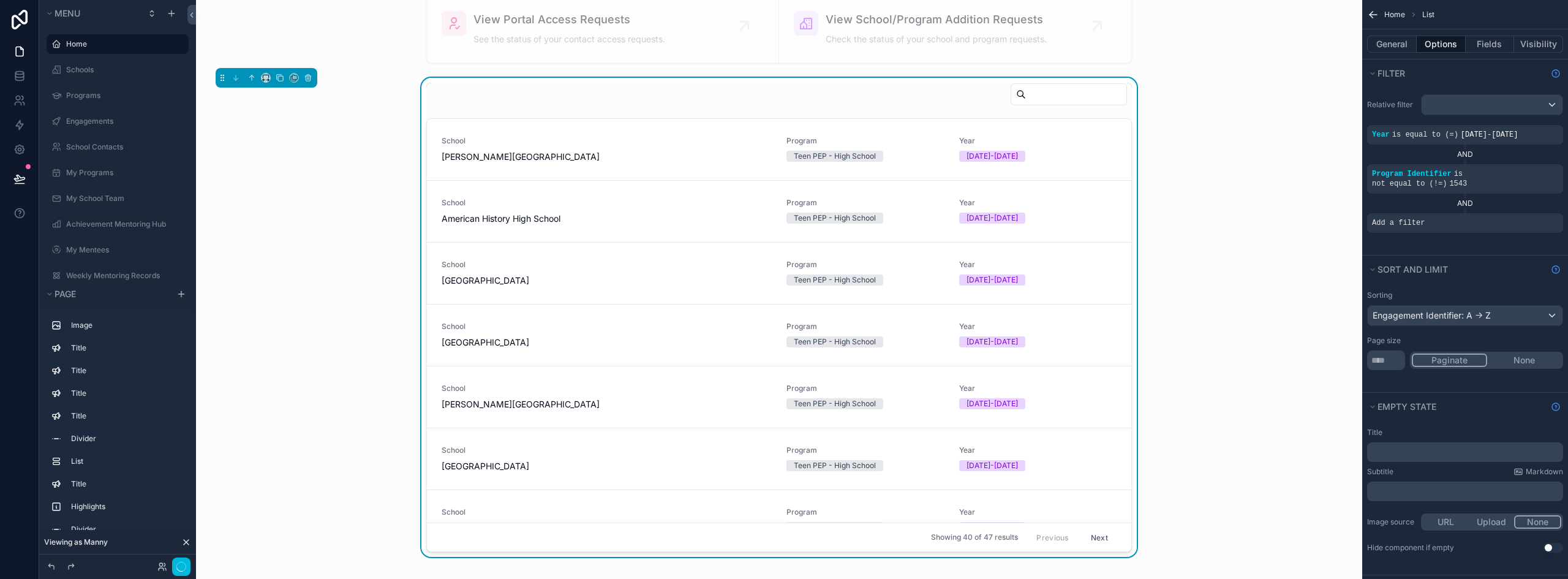
click at [0, 0] on icon "scrollable content" at bounding box center [0, 0] width 0 height 0
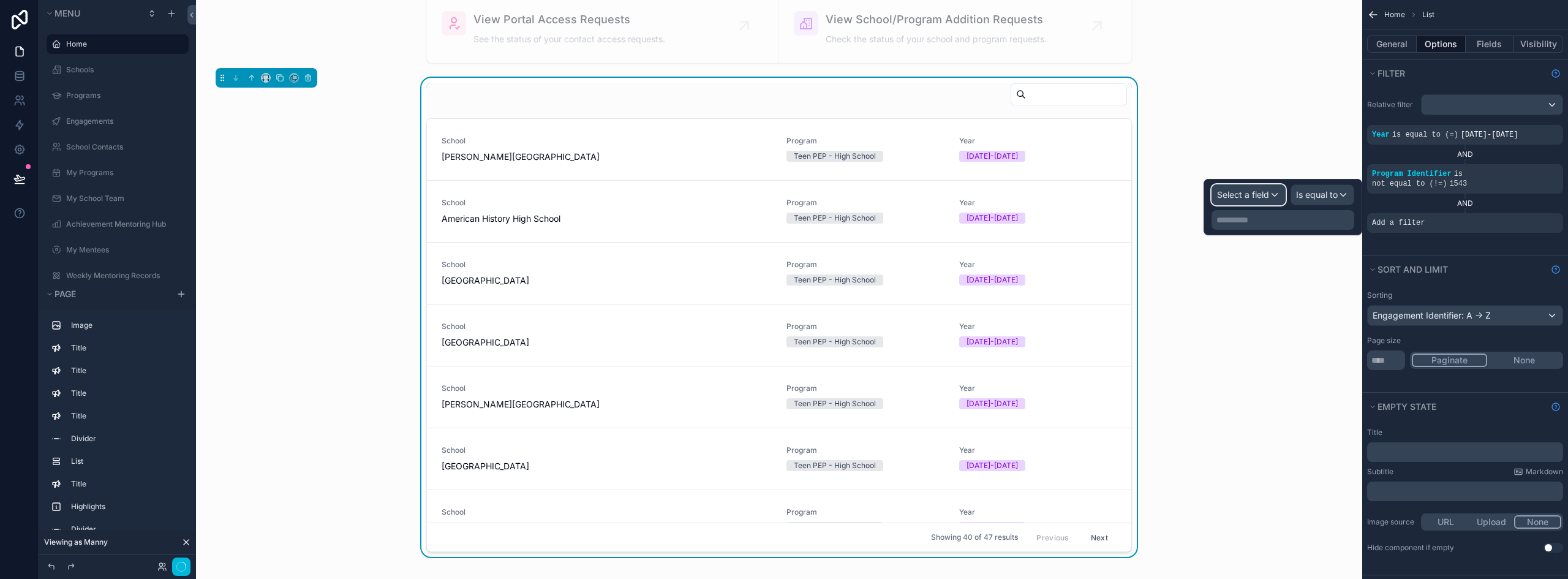
click at [1276, 200] on div "Select a field" at bounding box center [1248, 194] width 73 height 20
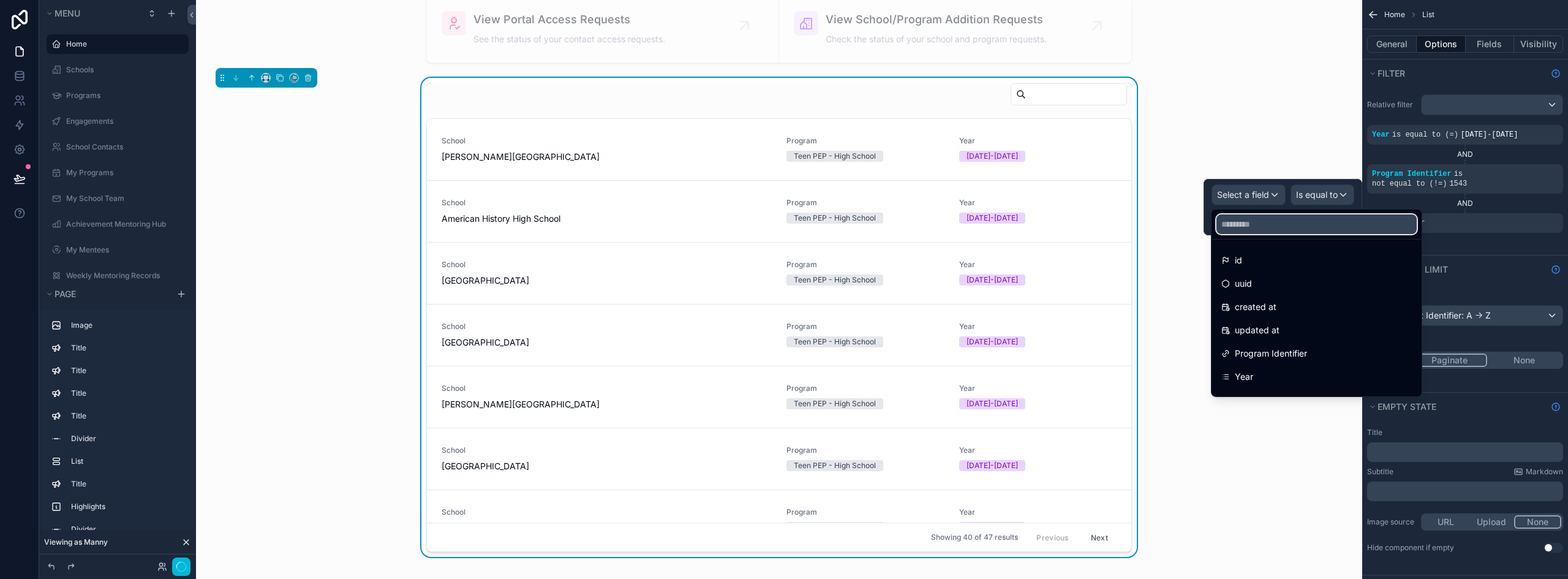
click at [1249, 233] on input "text" at bounding box center [1316, 224] width 200 height 20
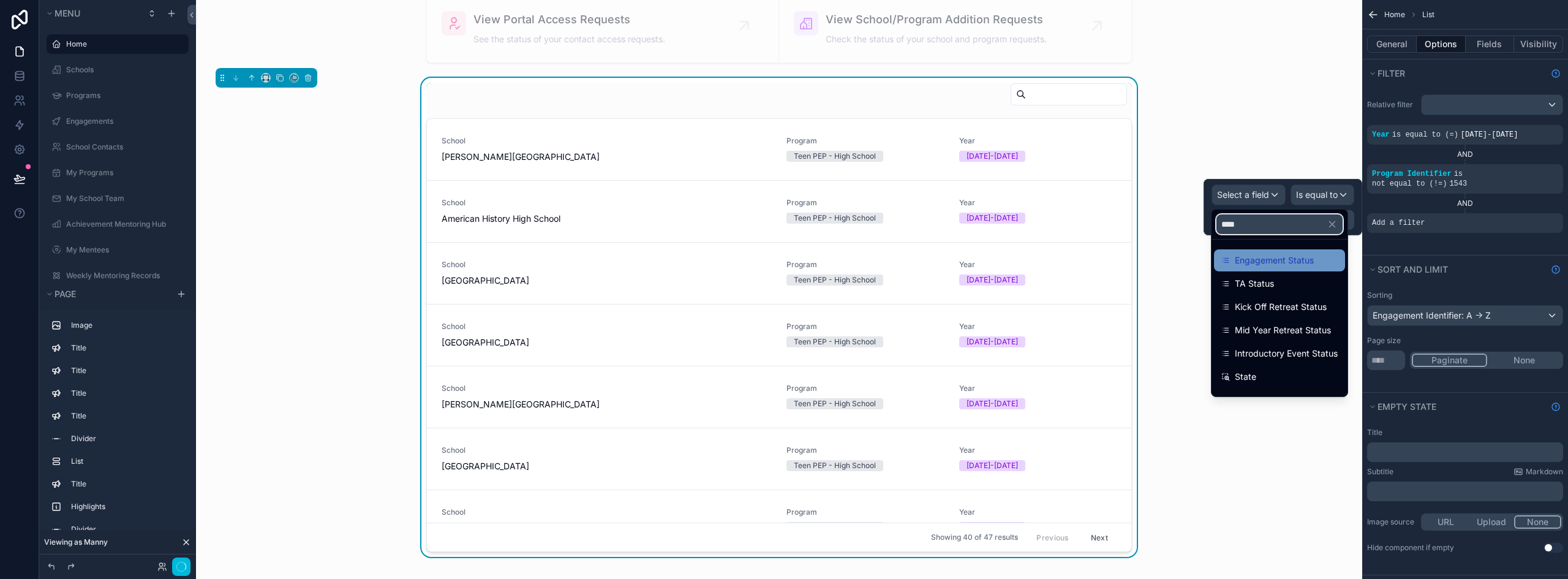
type input "****"
click at [1262, 269] on div "Engagement Status" at bounding box center [1279, 261] width 131 height 22
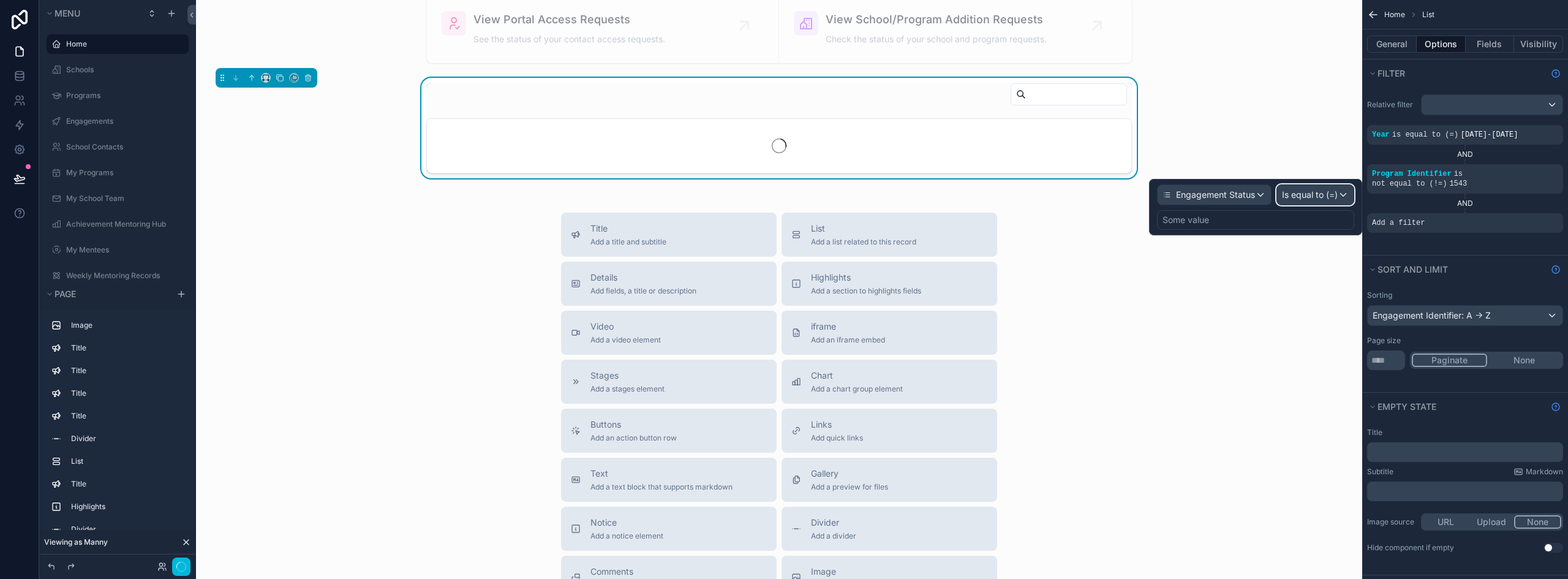
click at [1322, 193] on span "Is equal to (=)" at bounding box center [1310, 194] width 55 height 12
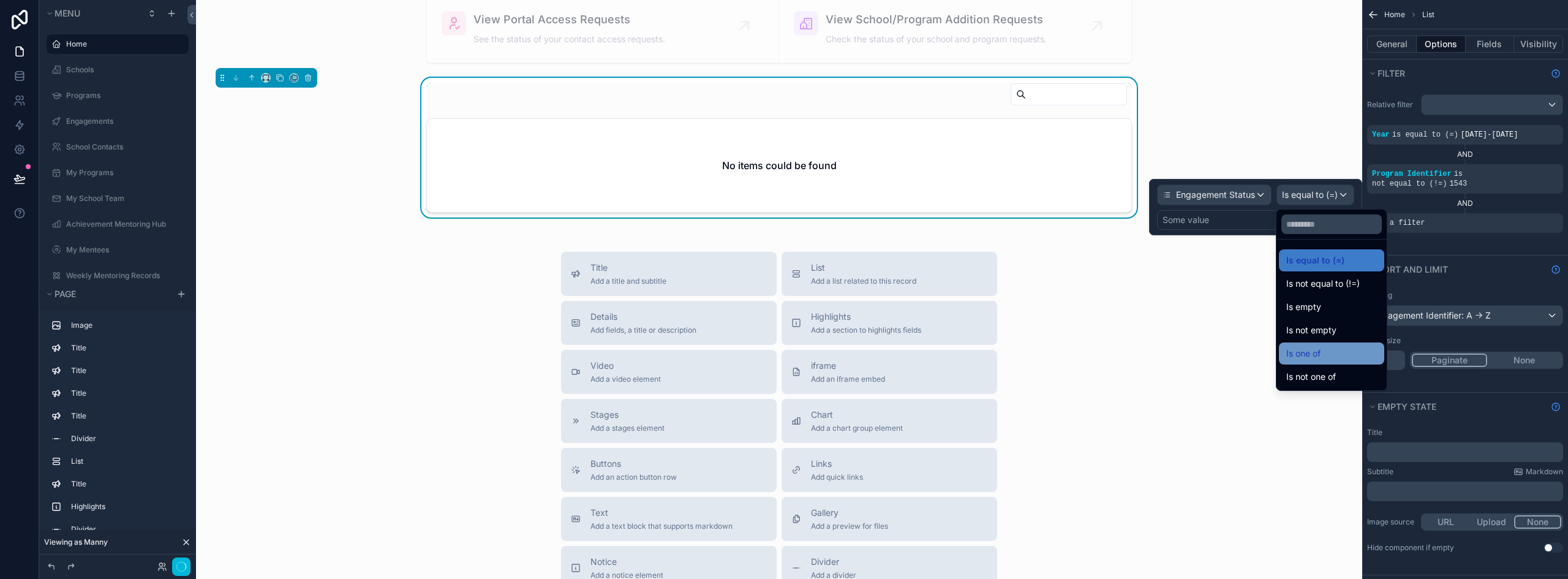
click at [1320, 349] on span "Is one of" at bounding box center [1302, 353] width 34 height 15
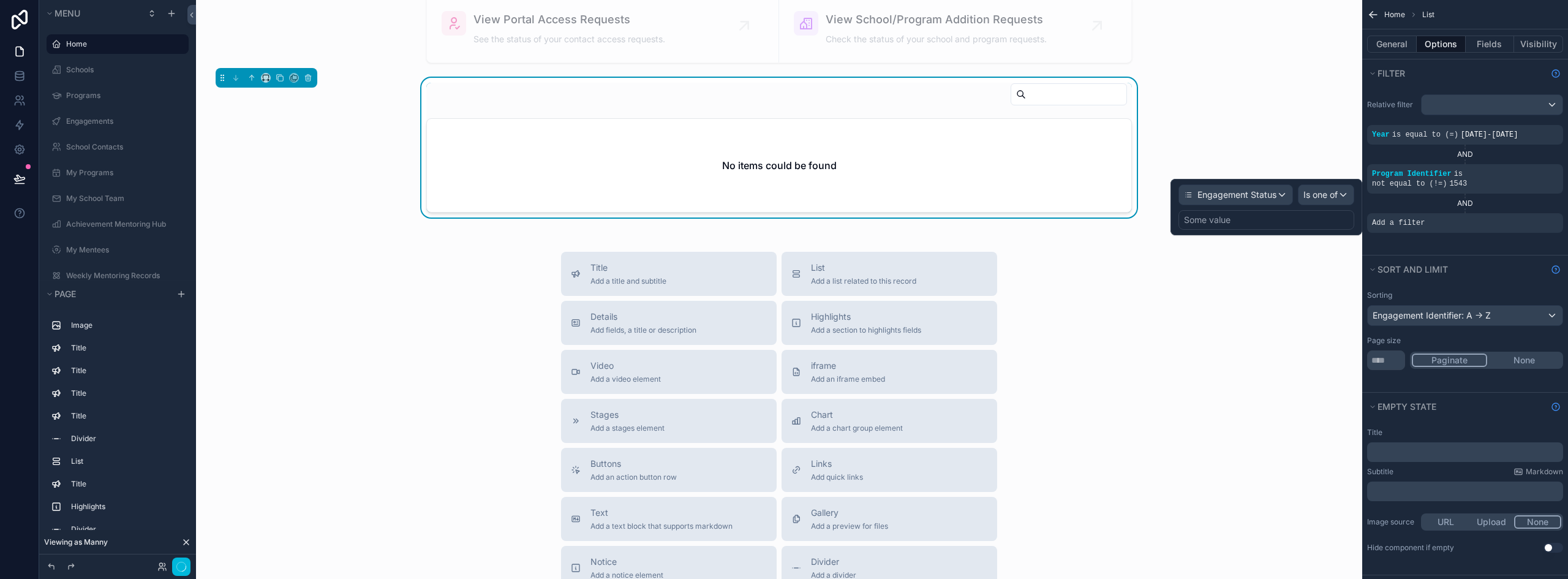
click at [1248, 218] on div "Some value" at bounding box center [1266, 220] width 176 height 20
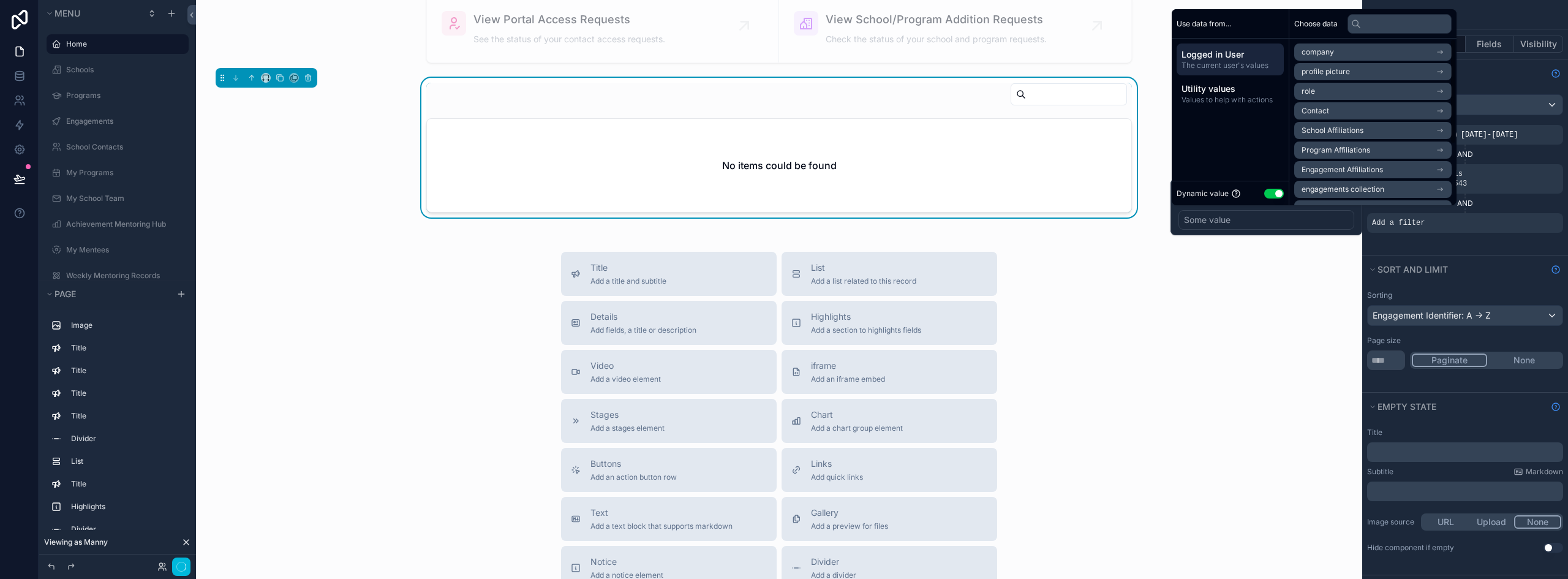
click at [1267, 196] on button "Use setting" at bounding box center [1273, 193] width 20 height 9
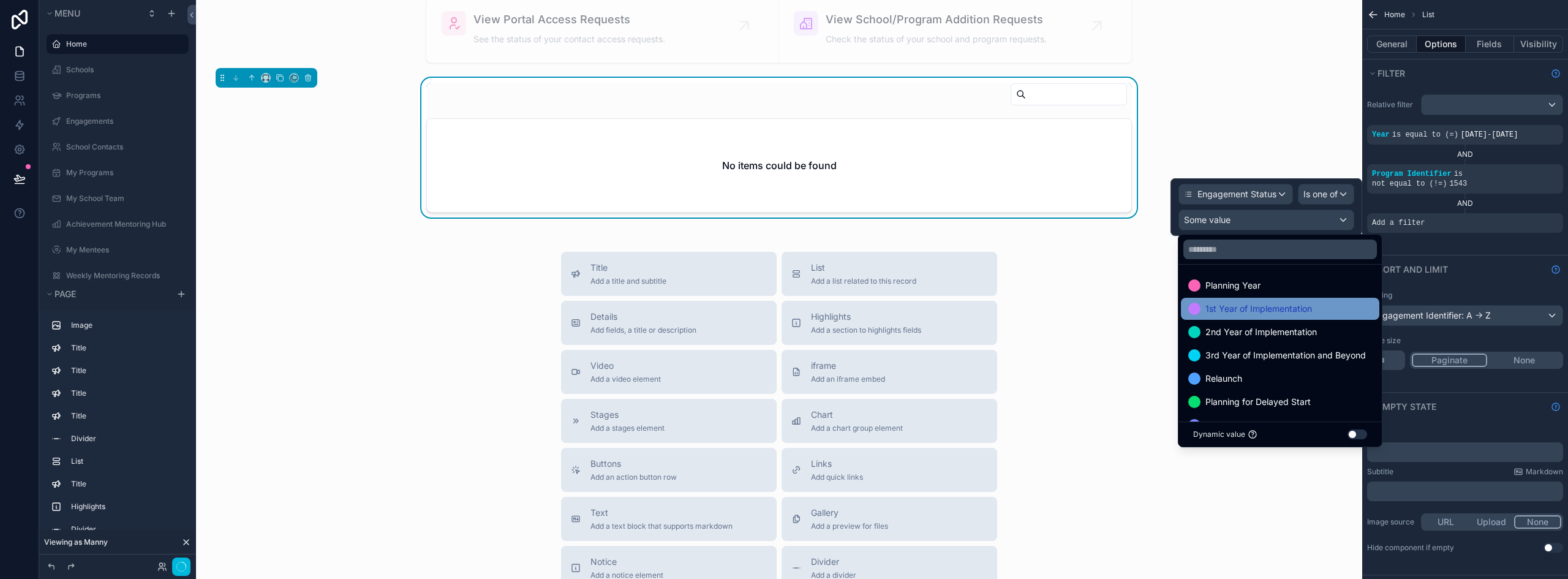
click at [1243, 315] on span "1st Year of Implementation" at bounding box center [1259, 309] width 107 height 15
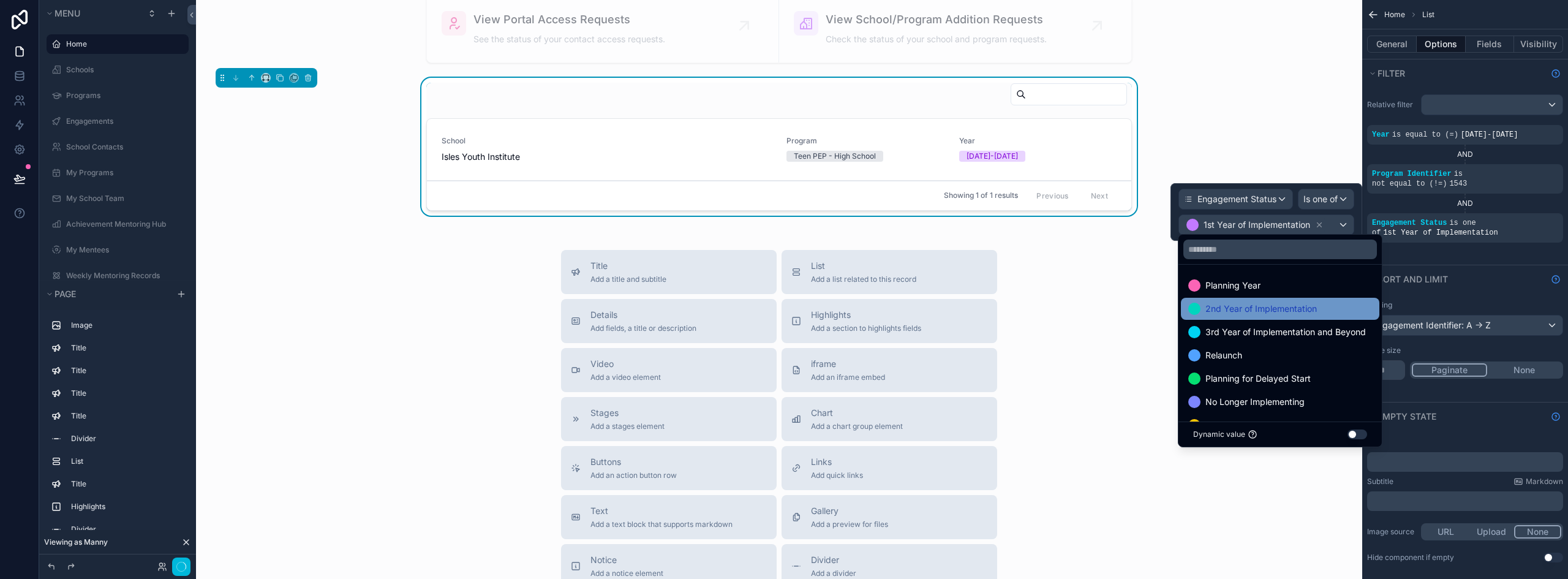
click at [1245, 307] on span "2nd Year of Implementation" at bounding box center [1261, 309] width 112 height 15
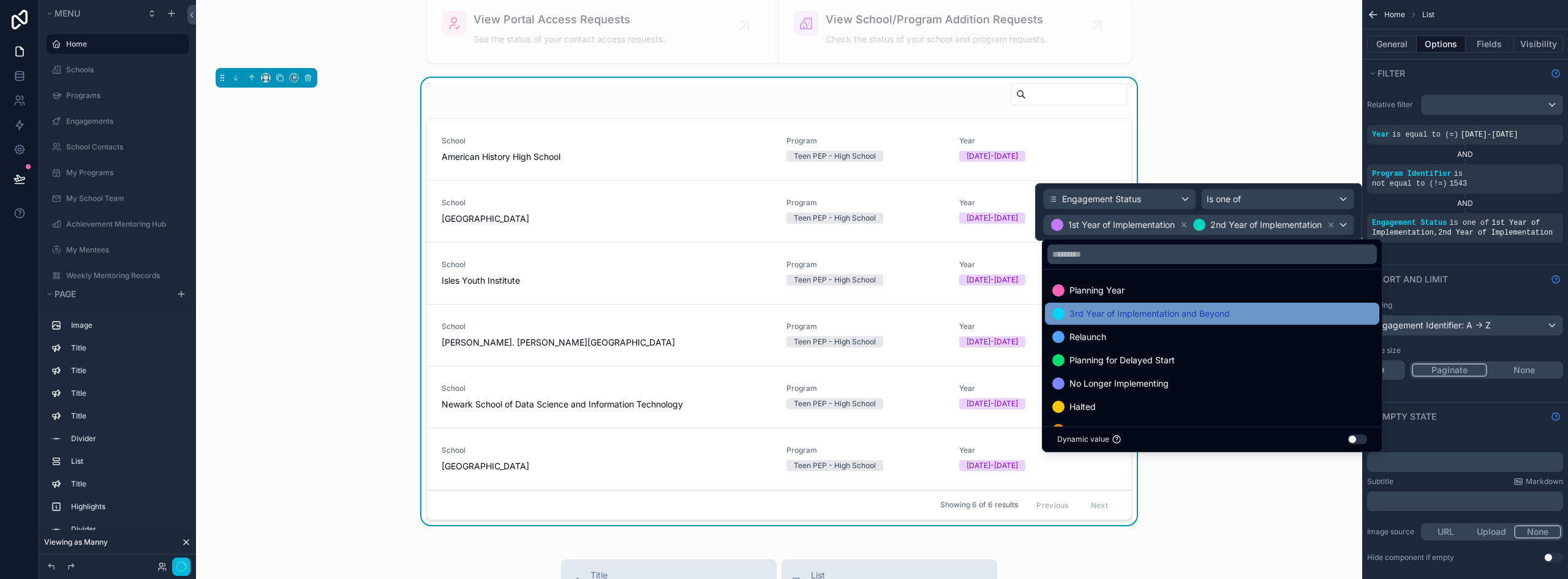
click at [1221, 309] on span "3rd Year of Implementation and Beyond" at bounding box center [1149, 314] width 161 height 15
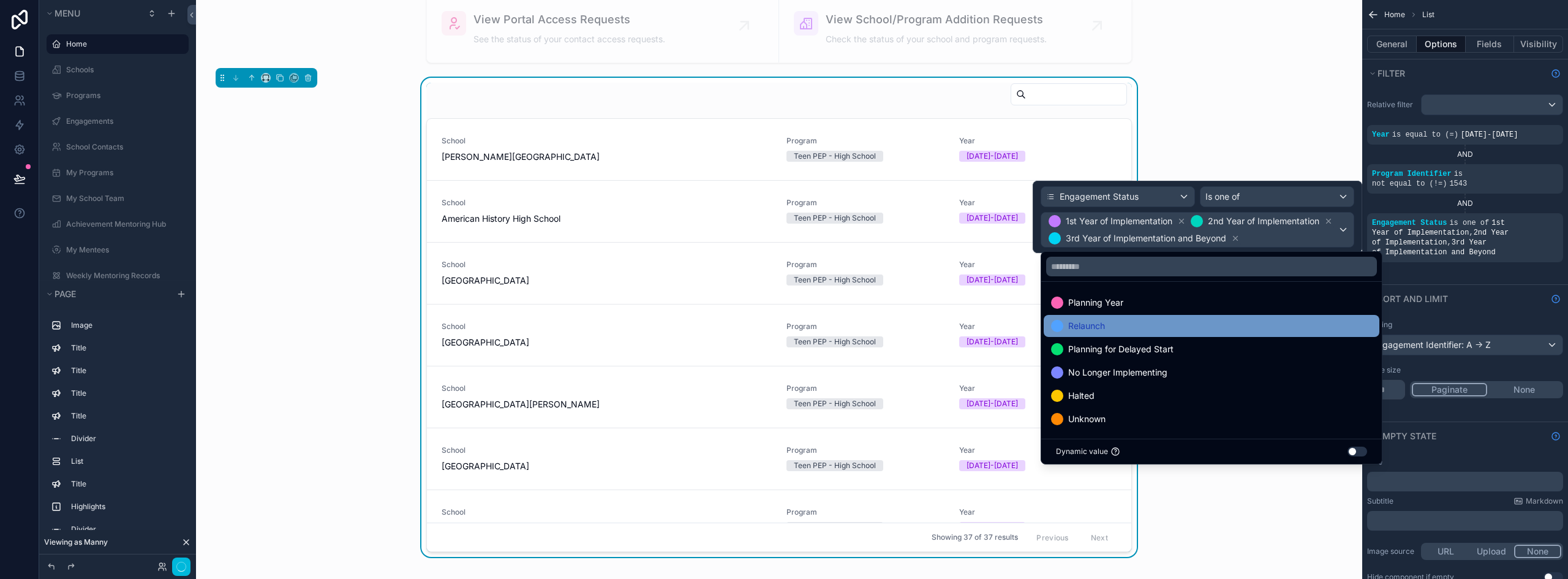
click at [1097, 326] on span "Relaunch" at bounding box center [1086, 326] width 36 height 15
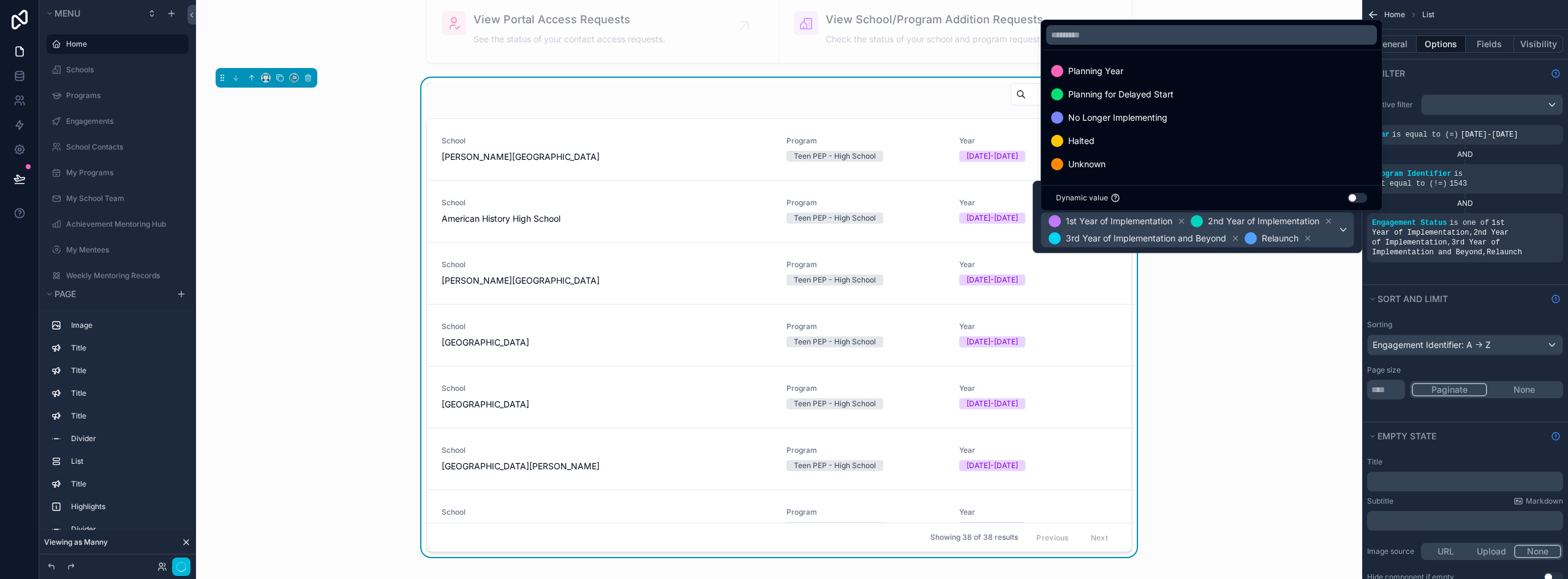
click at [375, 349] on div "School Abraham Clark High School Program Teen PEP - High School Year 2025-2026 …" at bounding box center [779, 321] width 1146 height 485
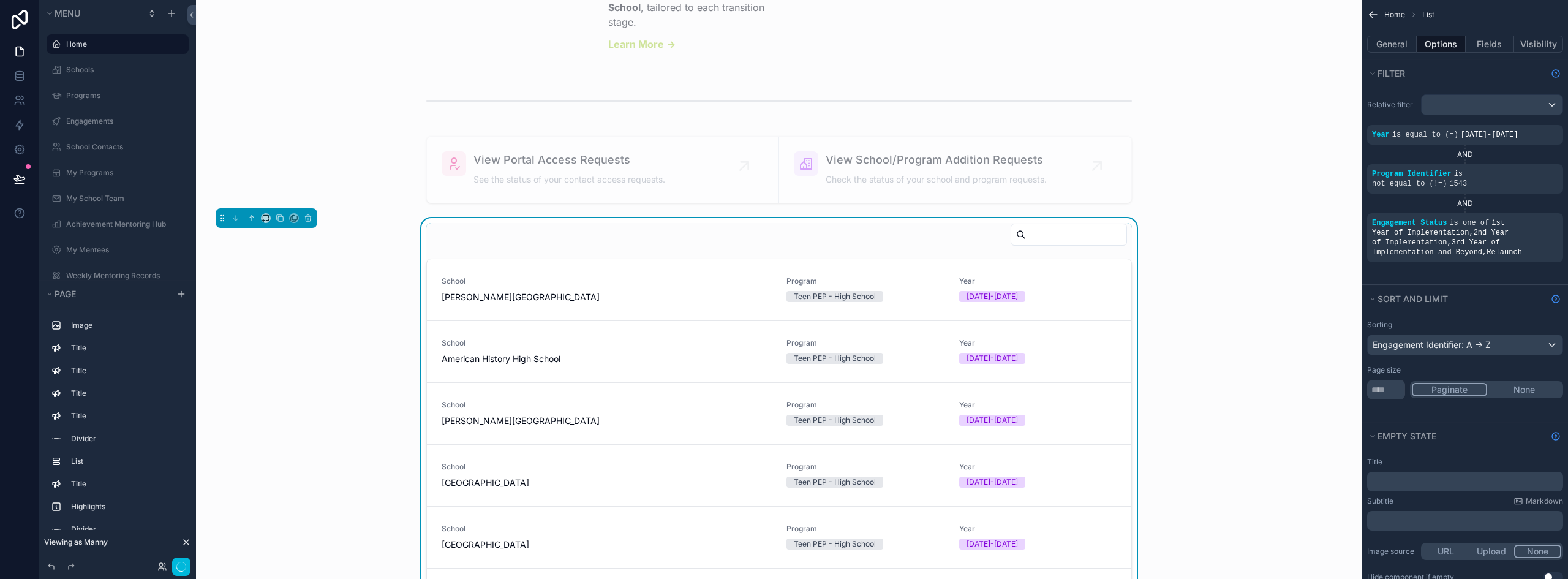
scroll to position [1967, 0]
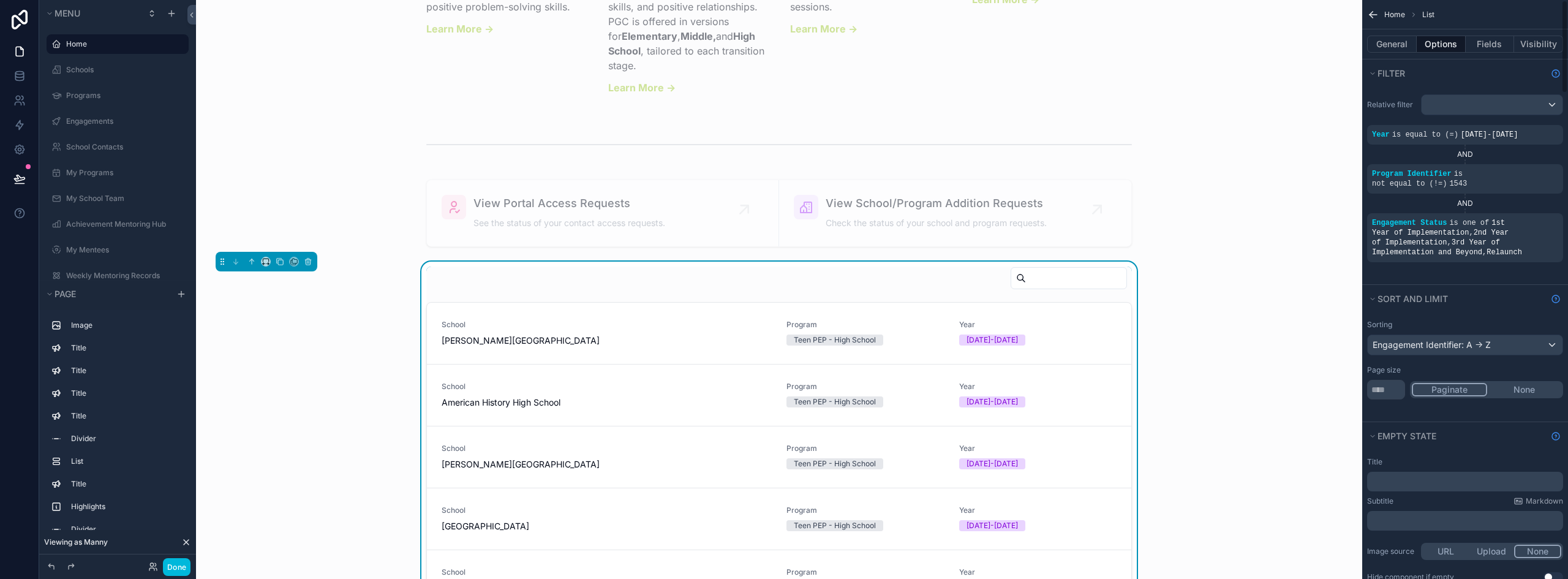
click at [1402, 477] on p "﻿" at bounding box center [1466, 481] width 188 height 9
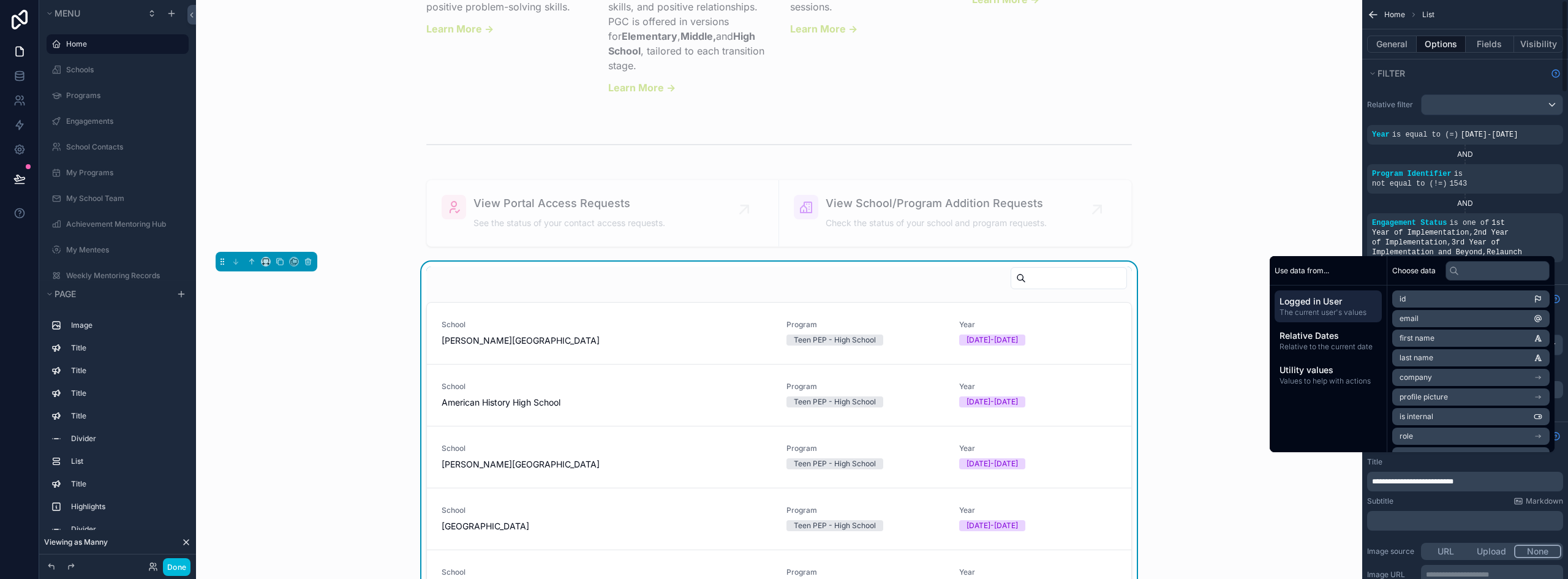
click at [1390, 511] on div "﻿" at bounding box center [1464, 521] width 196 height 20
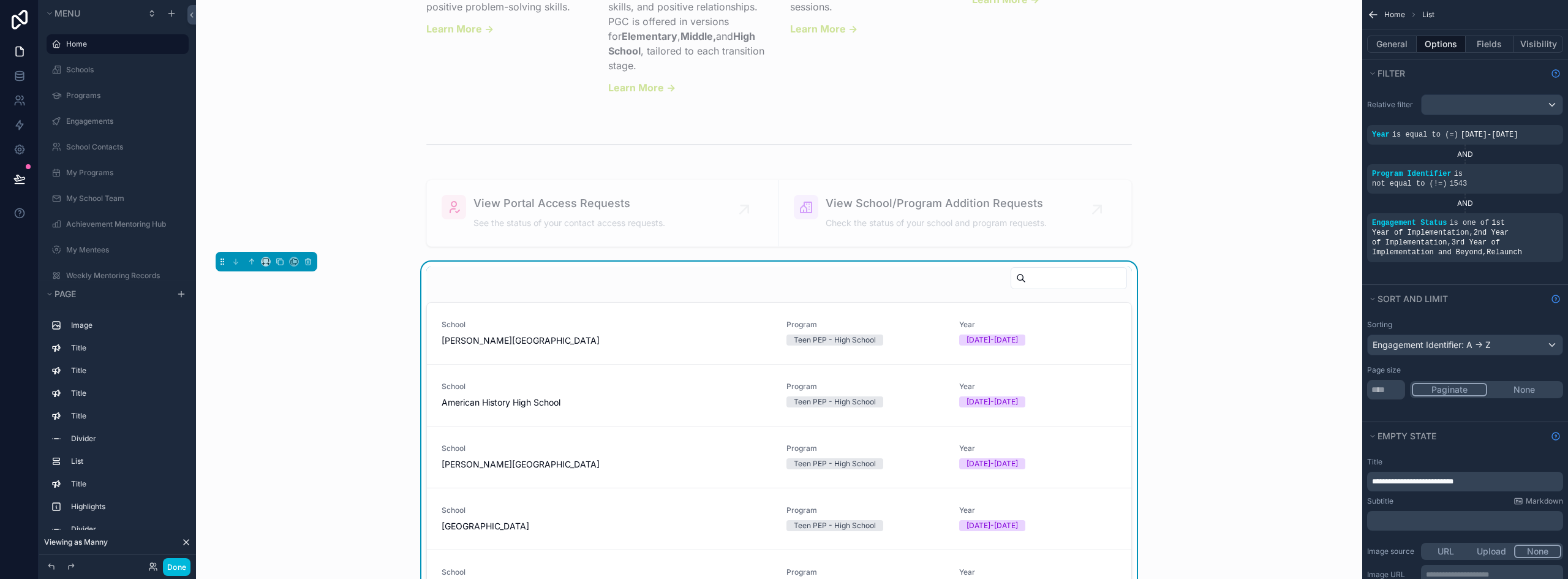
click at [1396, 516] on p "﻿" at bounding box center [1466, 521] width 188 height 9
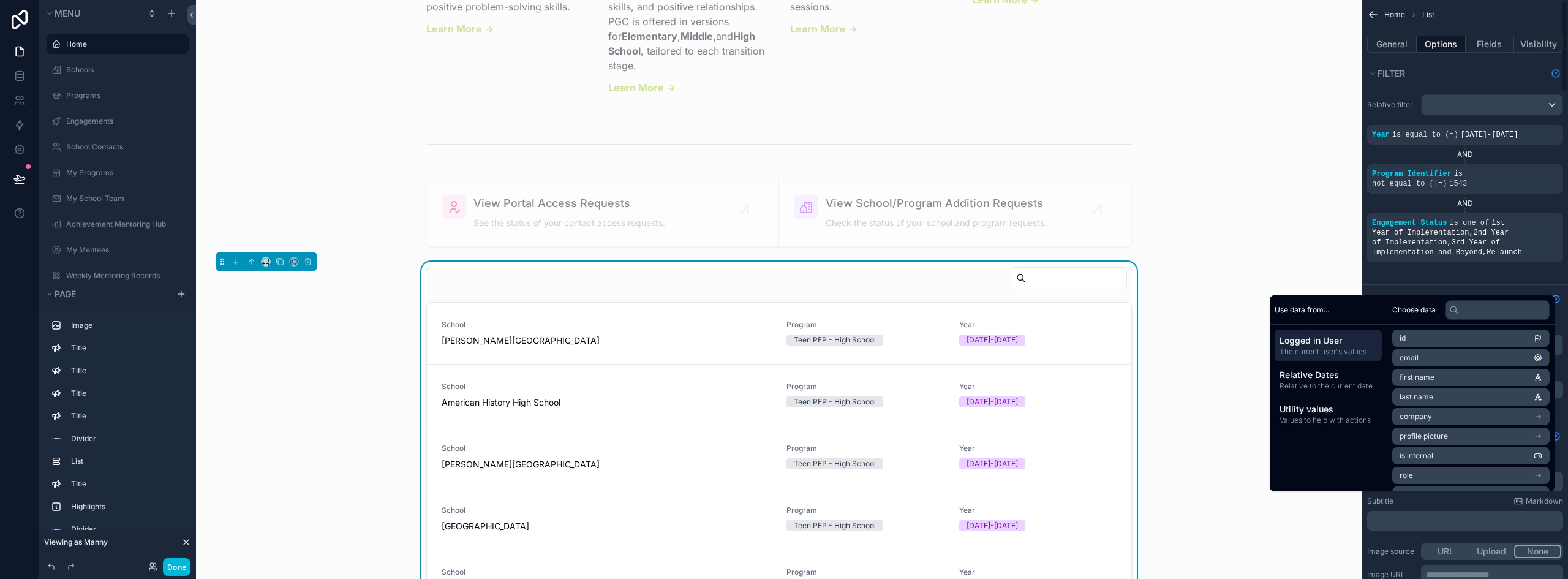
click at [1404, 511] on div "﻿" at bounding box center [1464, 521] width 196 height 20
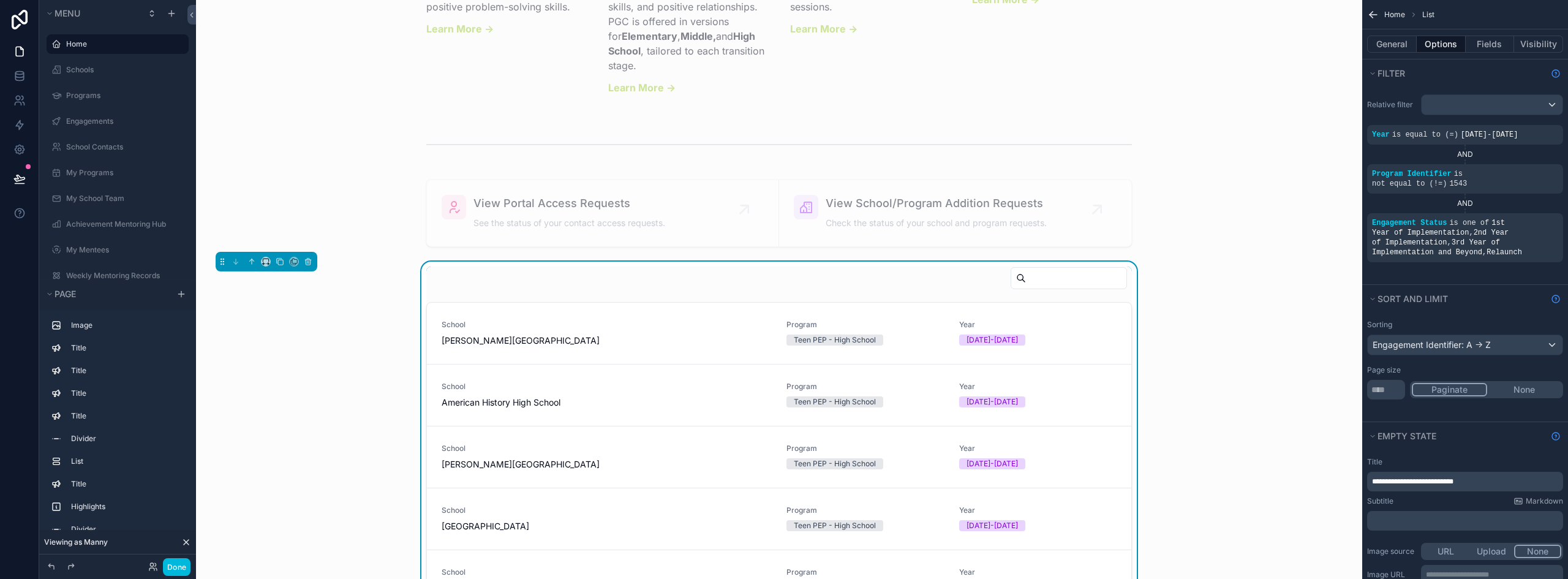
click at [1409, 478] on span "**********" at bounding box center [1413, 482] width 82 height 7
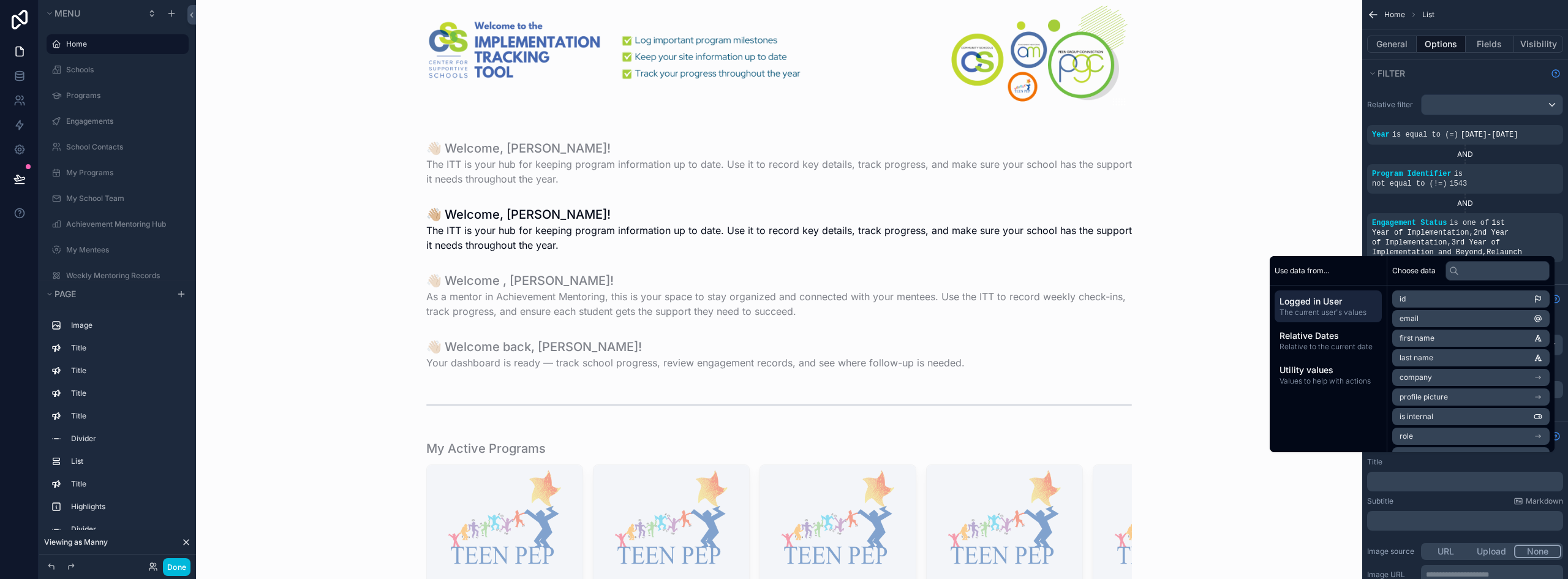
scroll to position [0, 0]
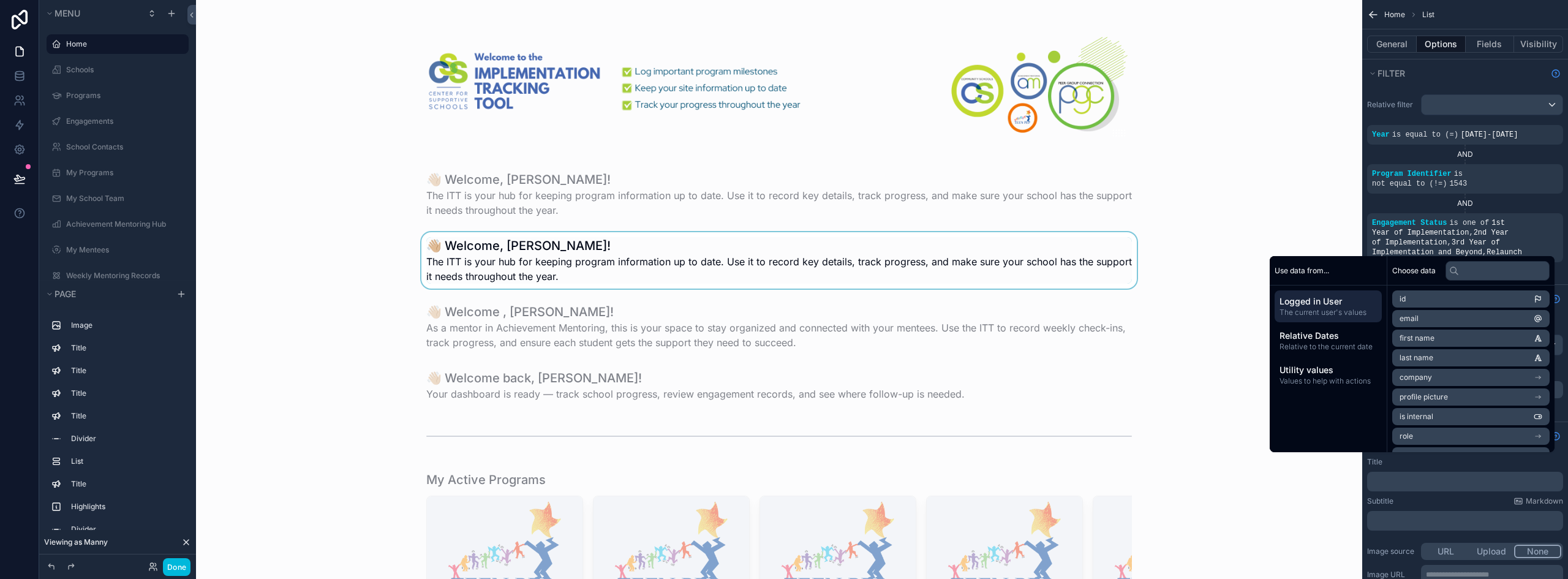
click at [659, 250] on div "scrollable content" at bounding box center [779, 260] width 1146 height 56
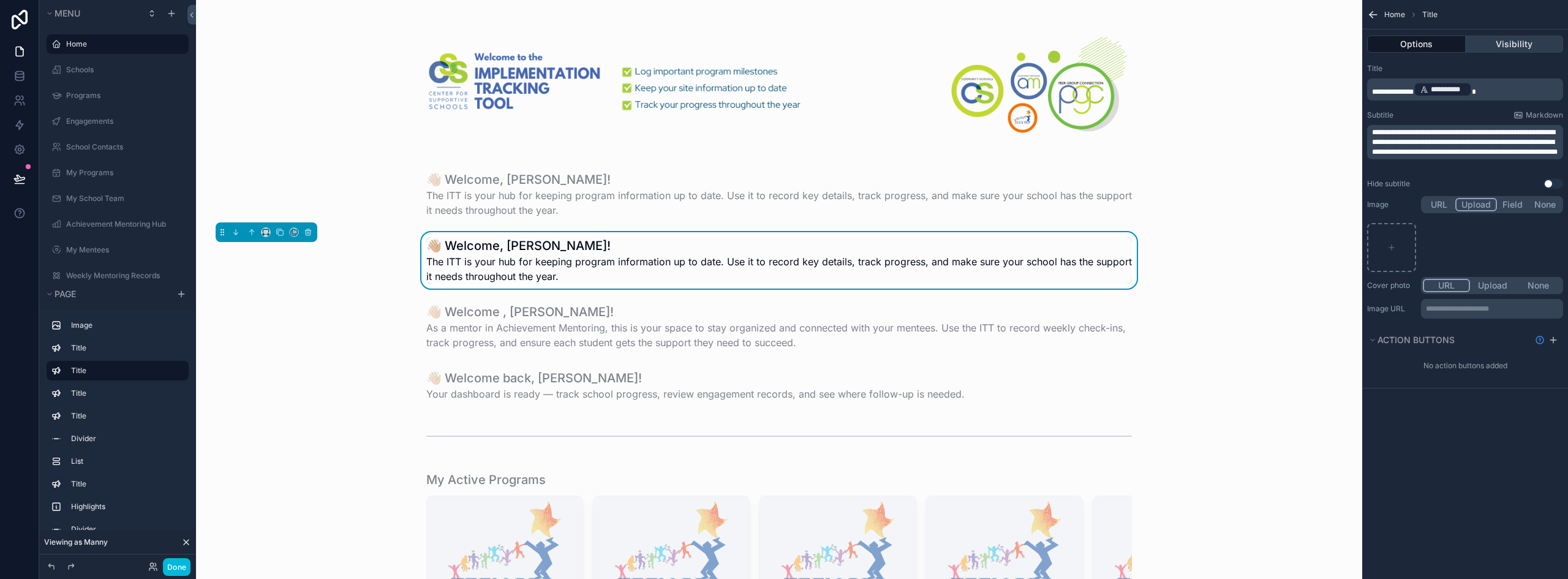
click at [1506, 44] on button "Visibility" at bounding box center [1514, 44] width 98 height 17
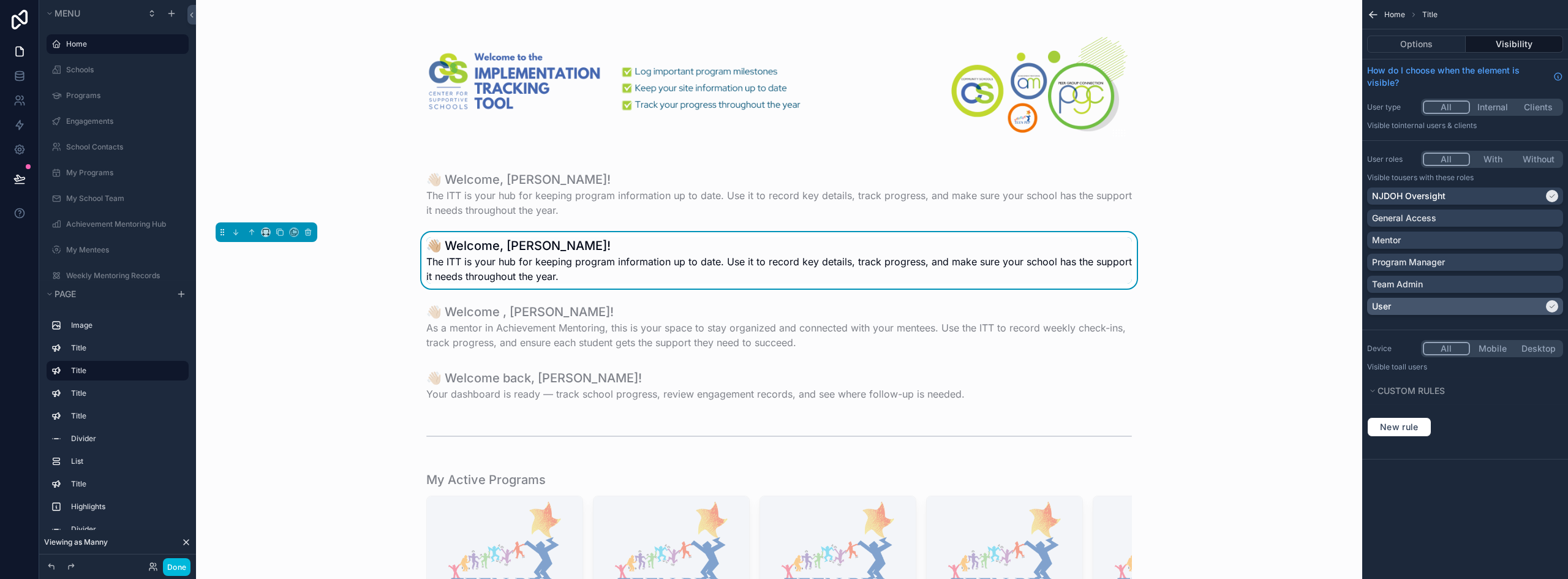
click at [1510, 305] on div "User" at bounding box center [1457, 306] width 171 height 12
click at [897, 207] on div "scrollable content" at bounding box center [779, 193] width 1146 height 56
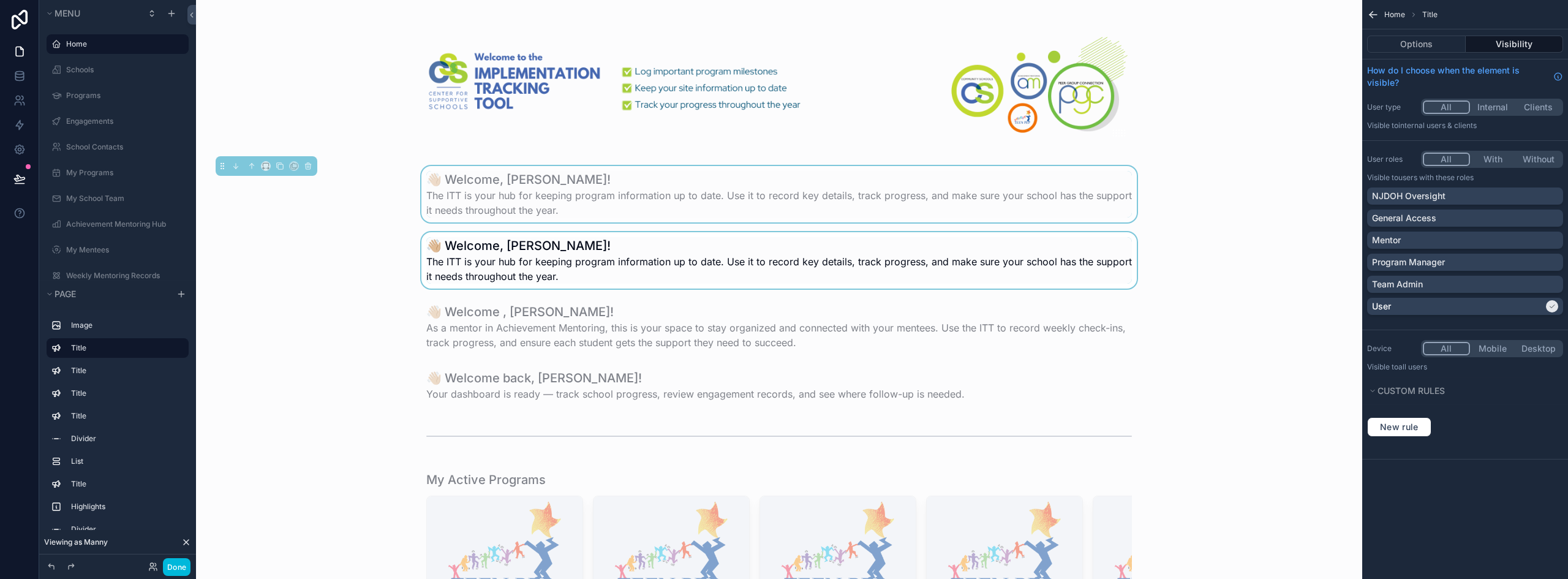
click at [863, 258] on div "scrollable content" at bounding box center [779, 260] width 1146 height 56
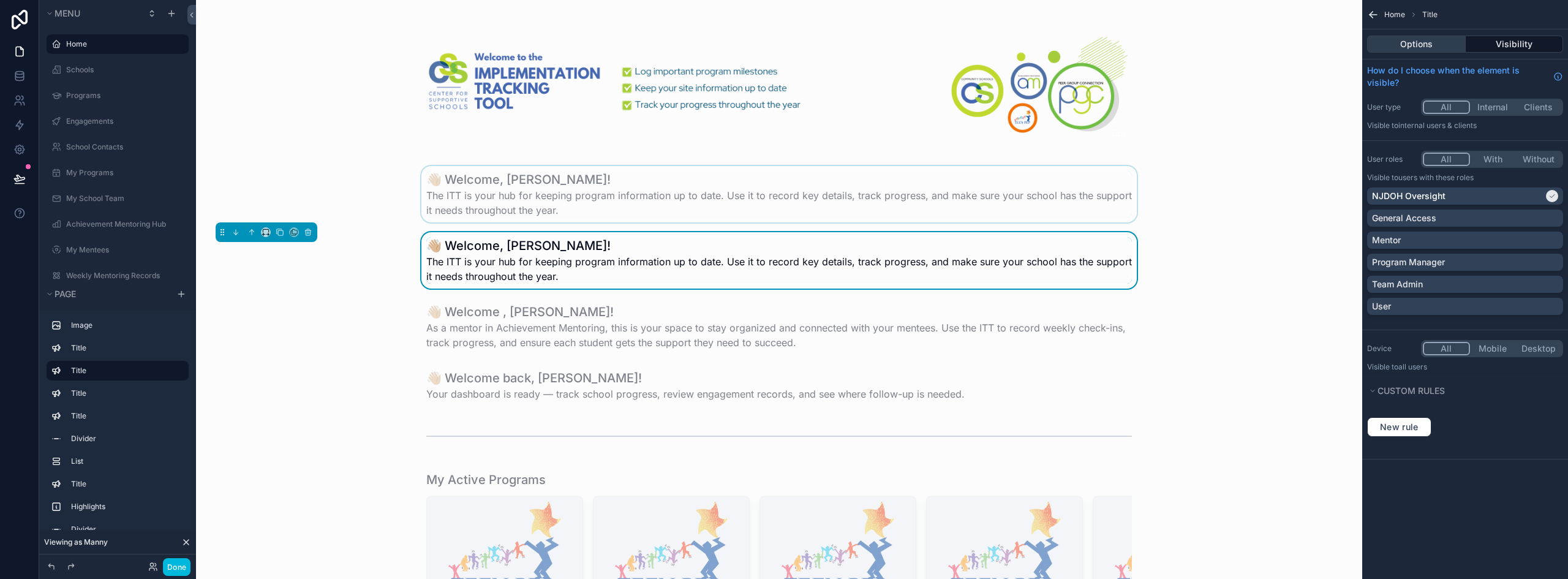
click at [1410, 42] on button "Options" at bounding box center [1416, 44] width 99 height 17
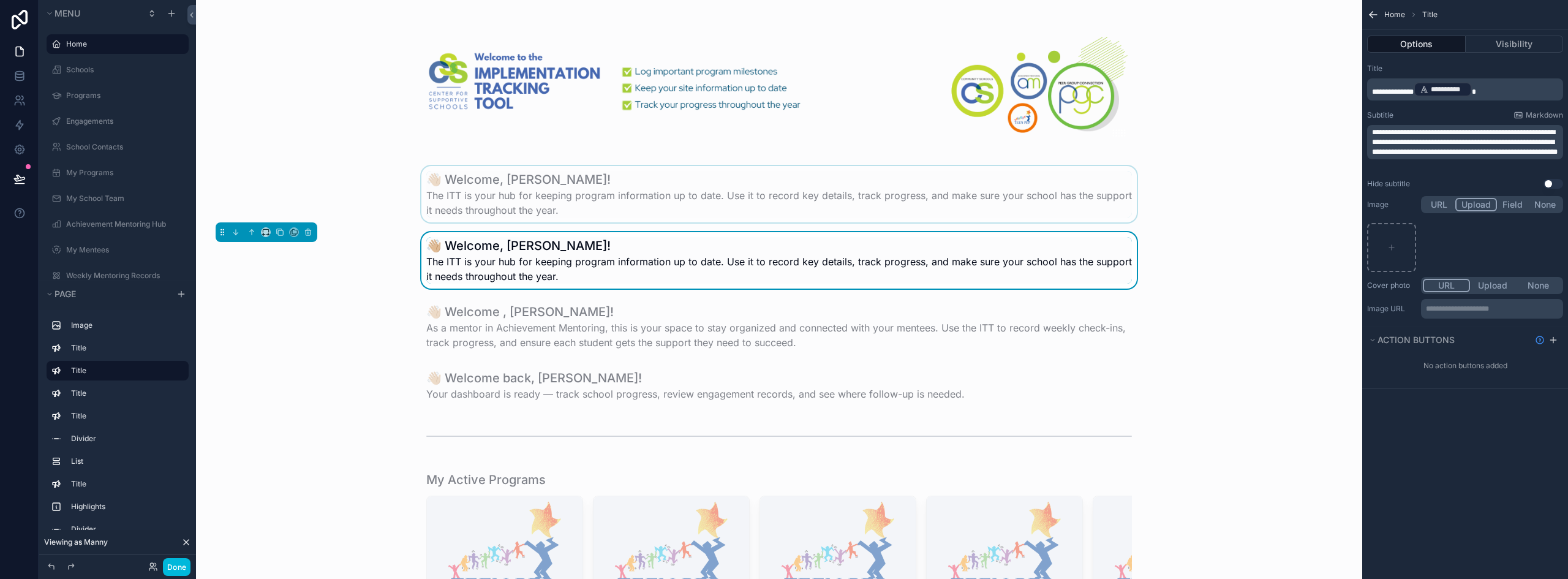
click at [1427, 139] on span "**********" at bounding box center [1464, 142] width 185 height 27
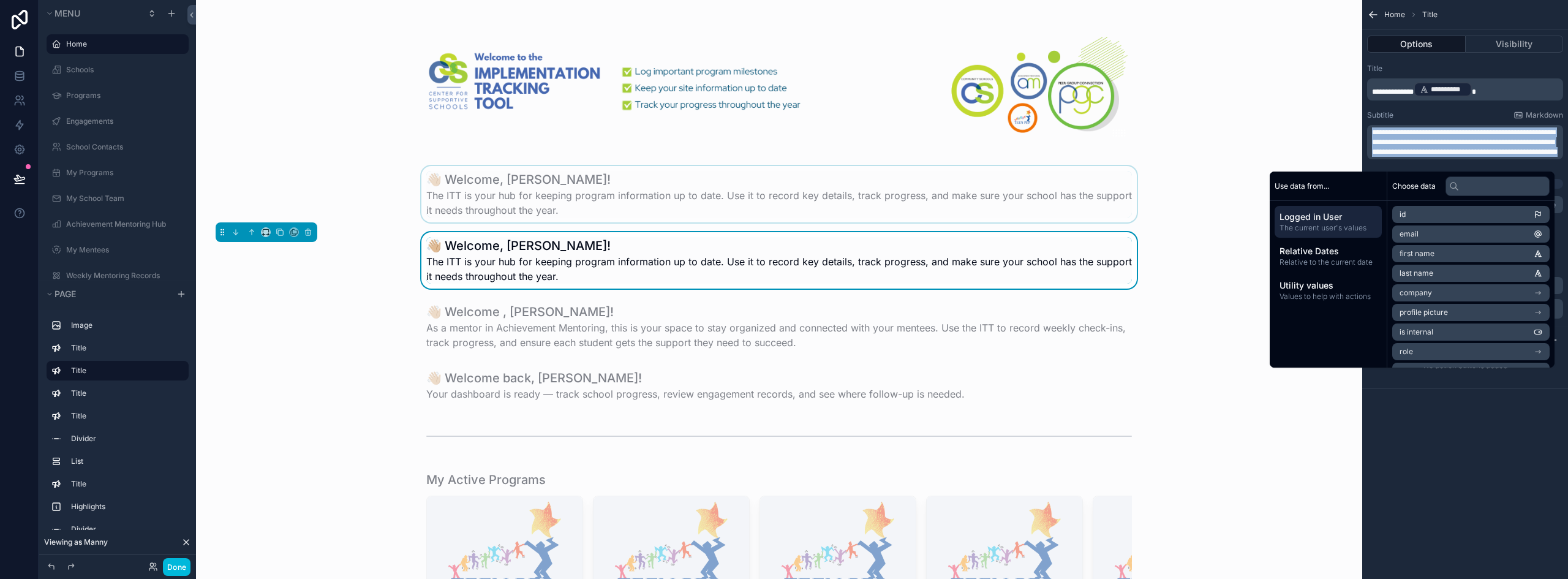
copy span "**********"
click at [1431, 137] on p "**********" at bounding box center [1466, 142] width 188 height 29
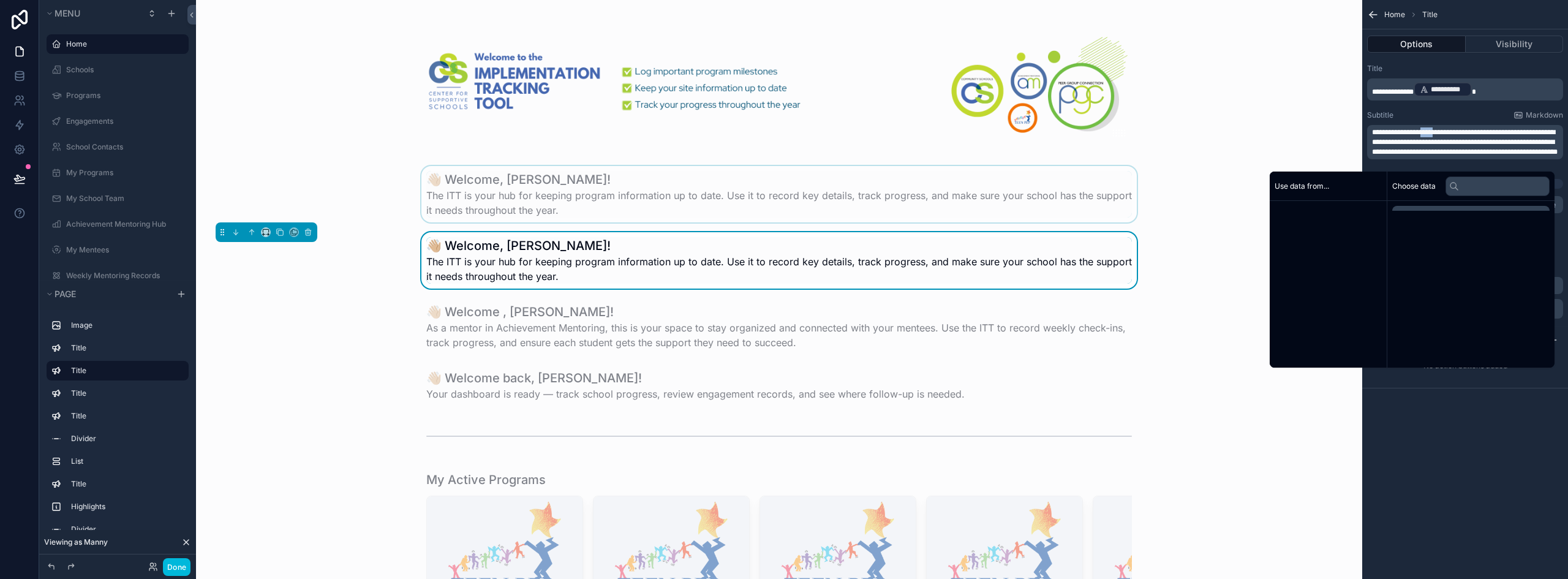
click at [1431, 137] on p "**********" at bounding box center [1466, 142] width 188 height 29
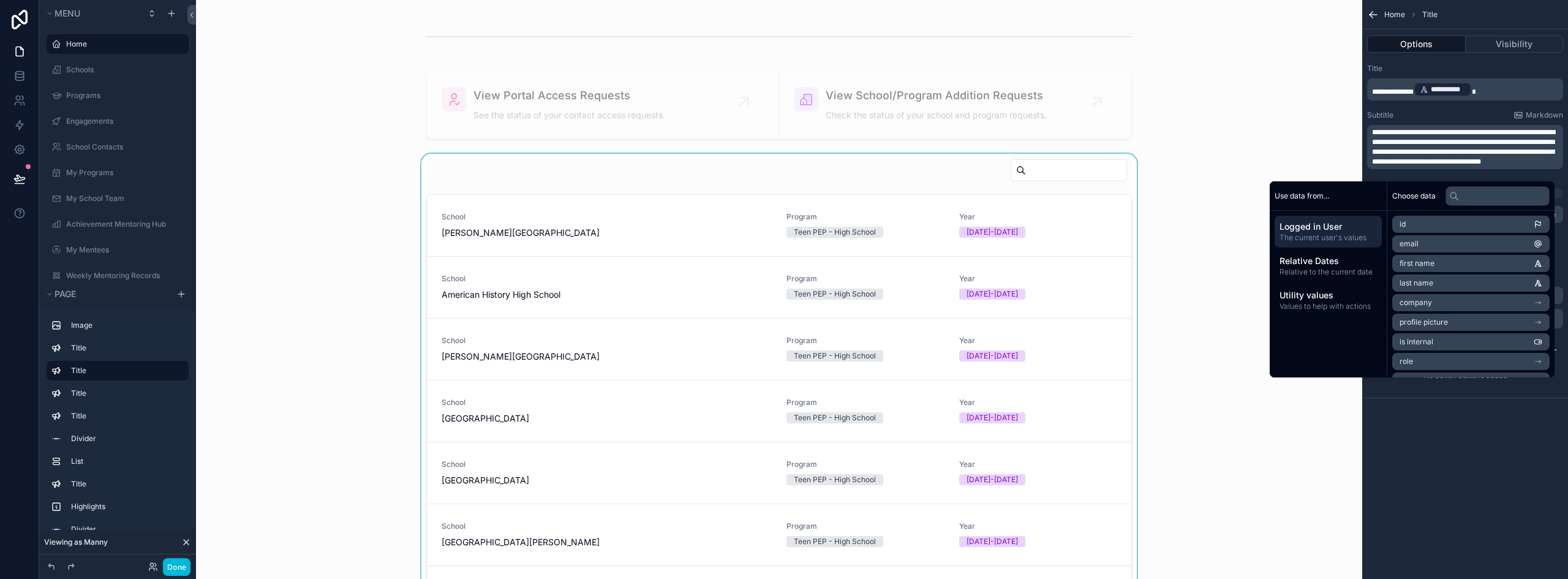
scroll to position [2084, 0]
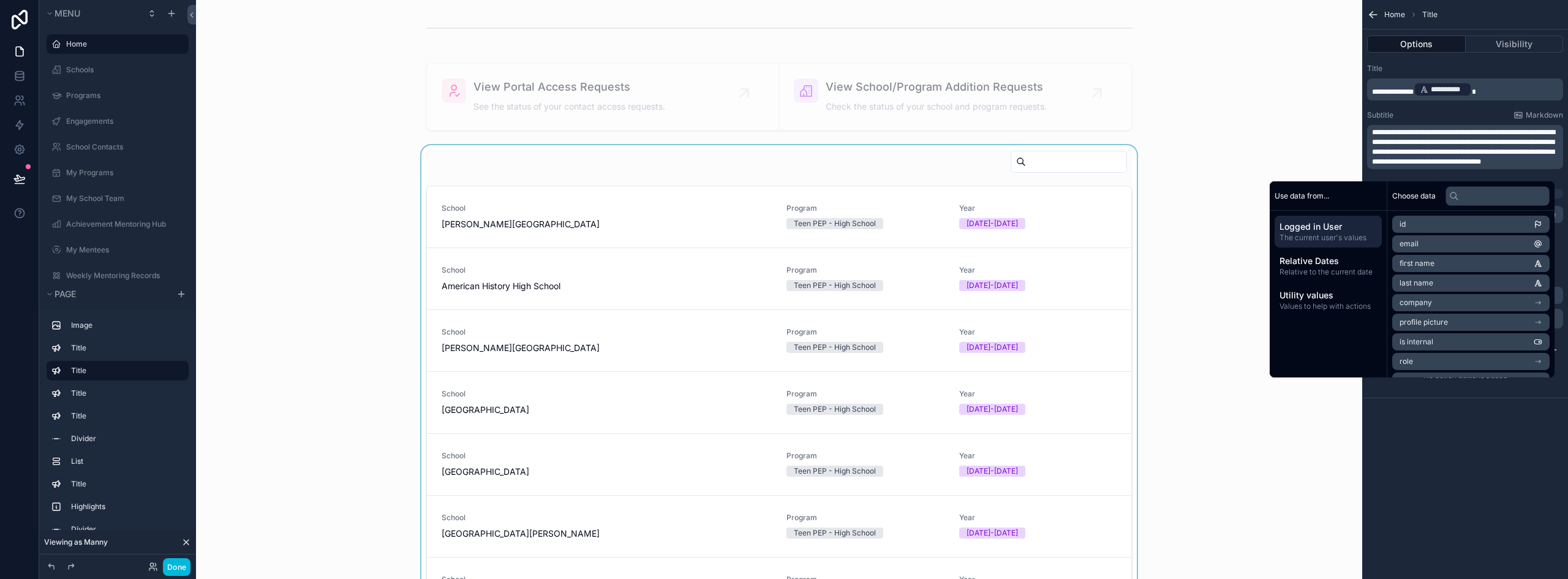
click at [670, 187] on div "scrollable content" at bounding box center [779, 388] width 1146 height 485
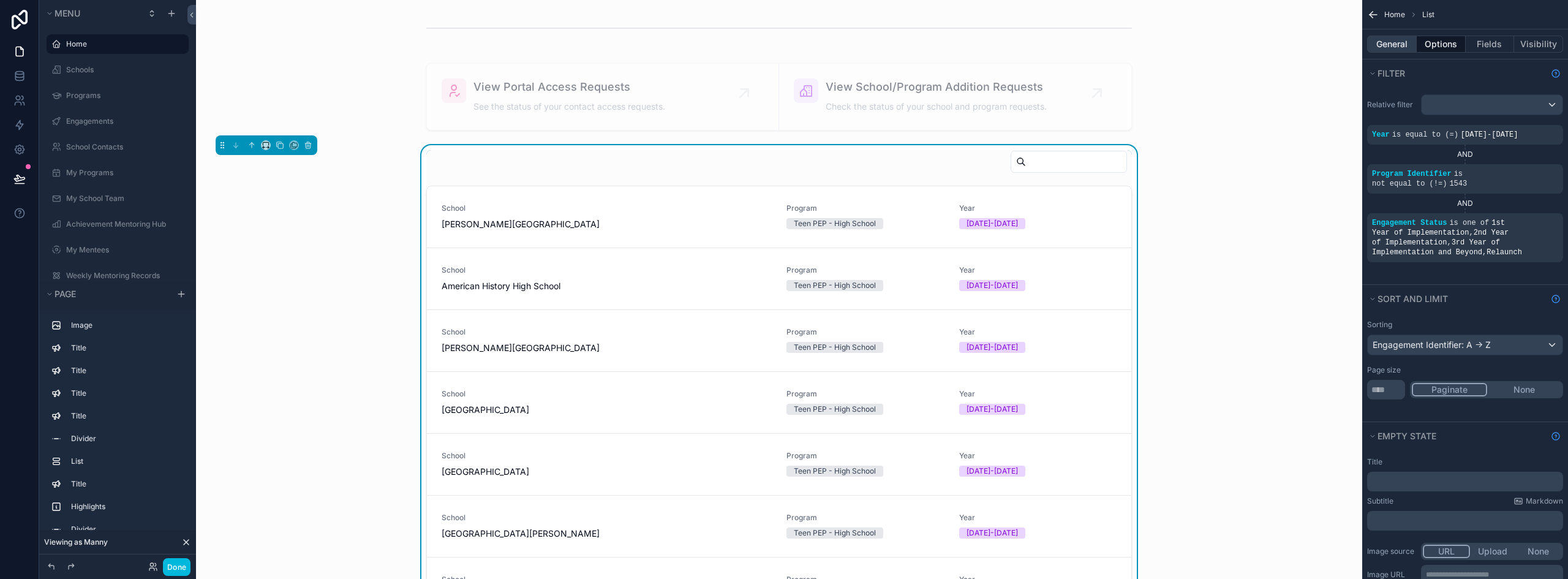
click at [1387, 48] on button "General" at bounding box center [1391, 44] width 50 height 17
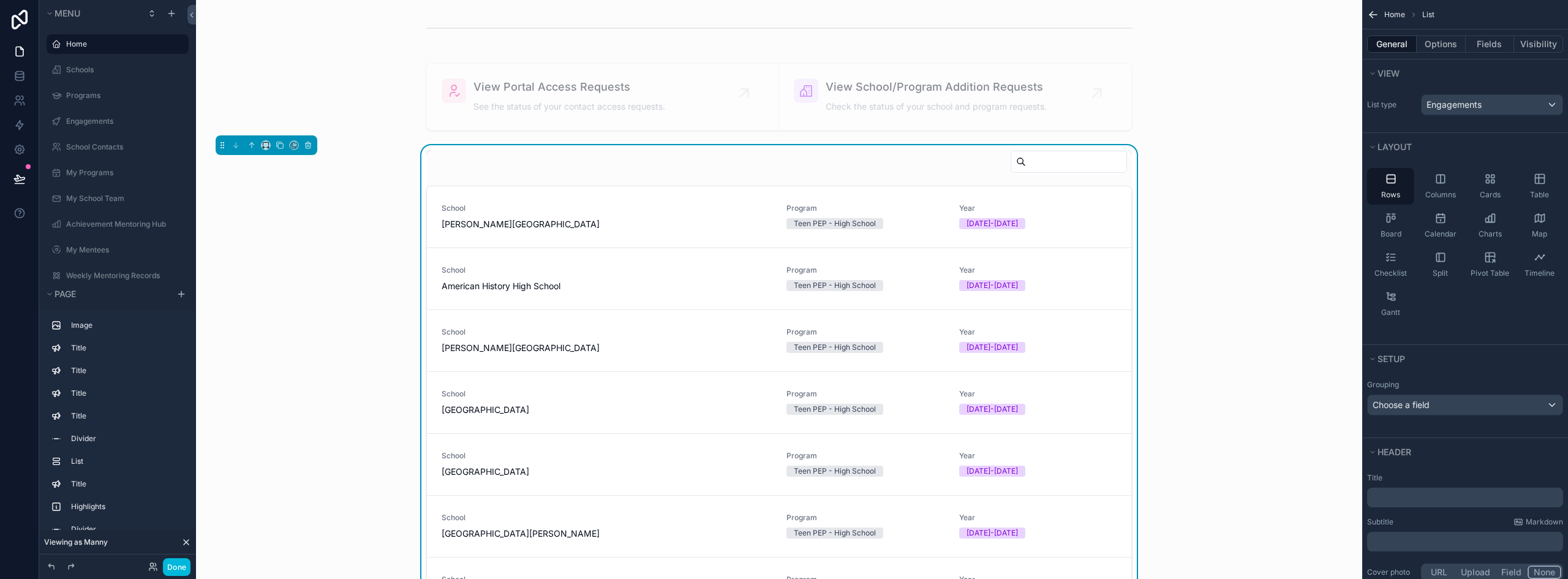
click at [1390, 494] on p "﻿" at bounding box center [1466, 497] width 188 height 12
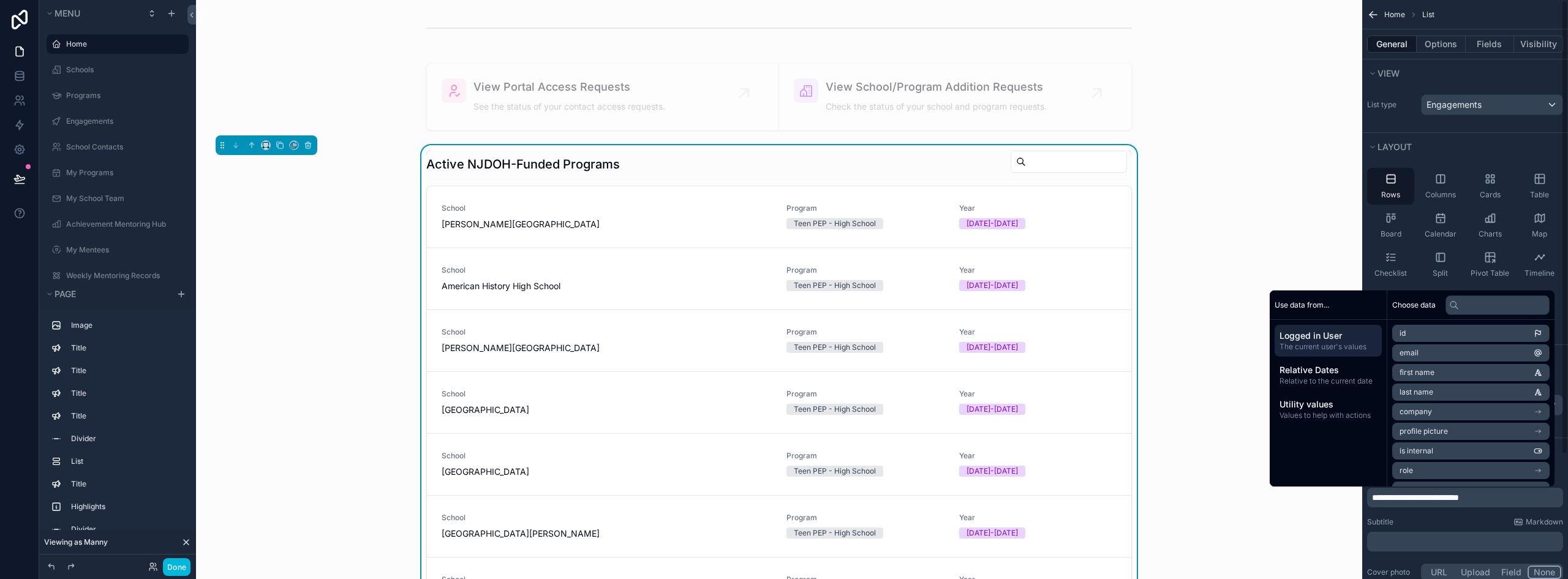
click at [1405, 538] on p "﻿" at bounding box center [1466, 542] width 188 height 12
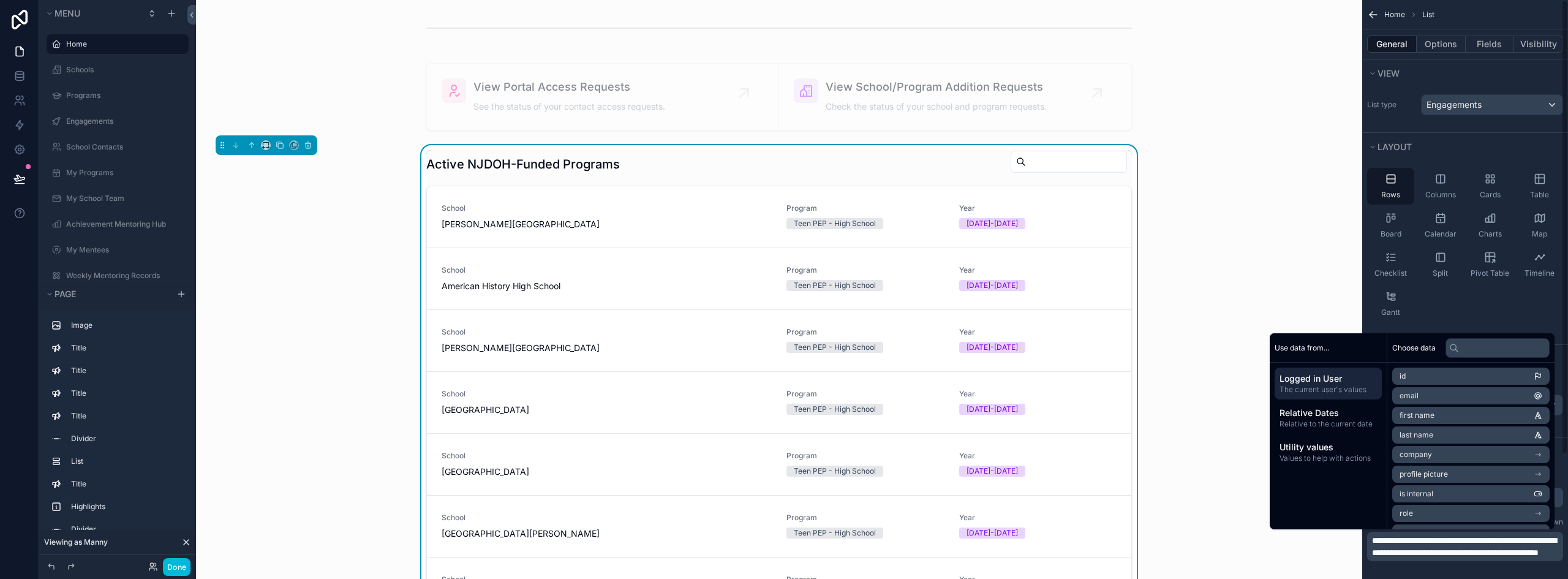
scroll to position [0, 0]
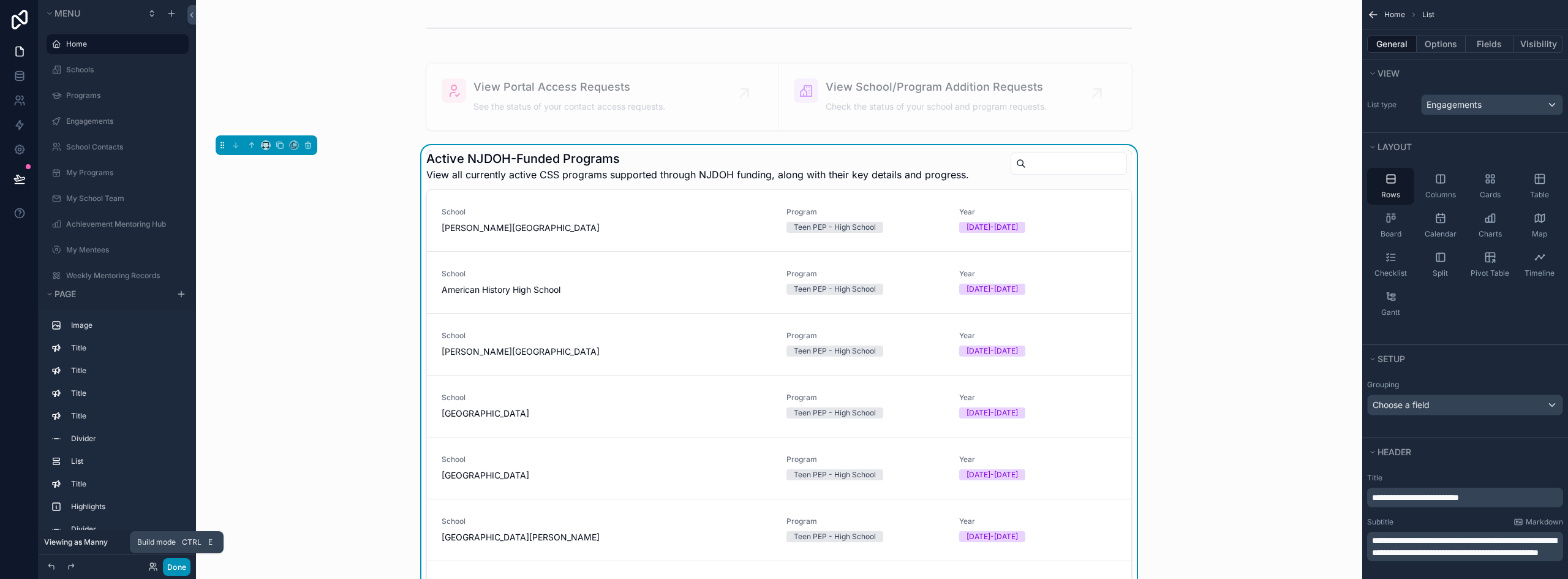
click at [178, 570] on button "Done" at bounding box center [177, 567] width 28 height 18
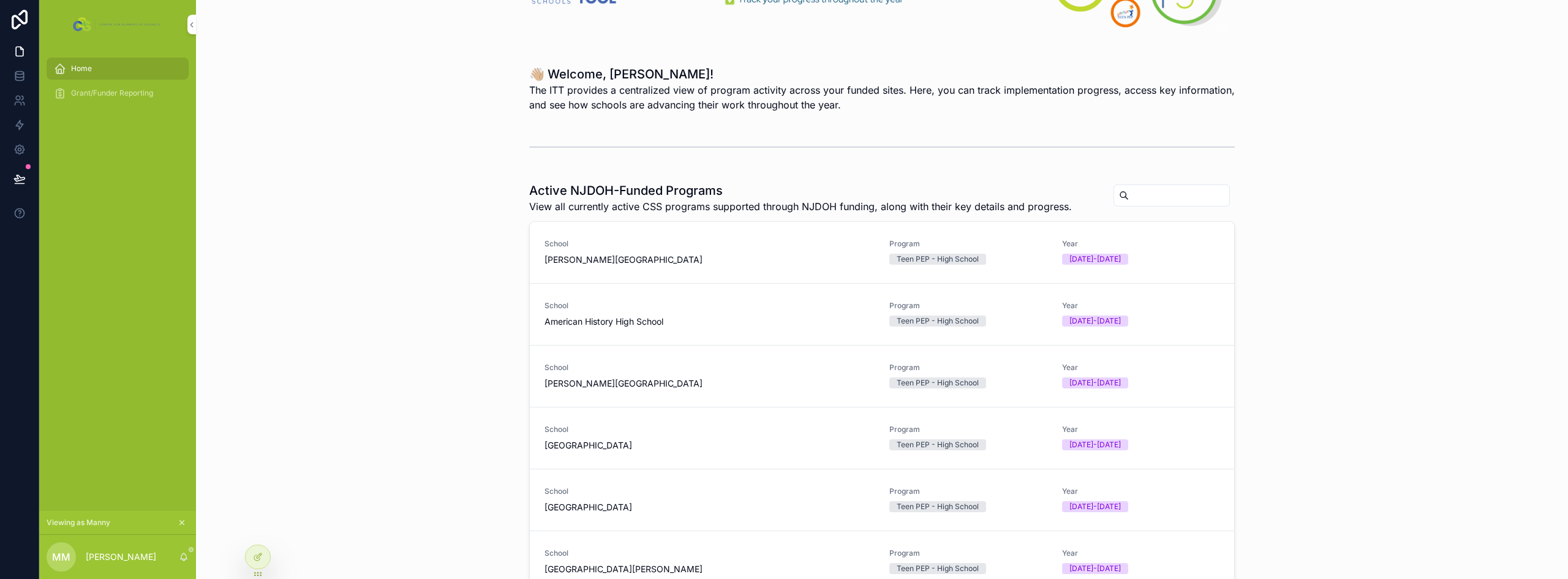
click at [730, 267] on div "School Abraham Clark High School Program Teen PEP - High School Year 2025-2026" at bounding box center [881, 253] width 704 height 62
click at [254, 564] on div at bounding box center [258, 557] width 25 height 23
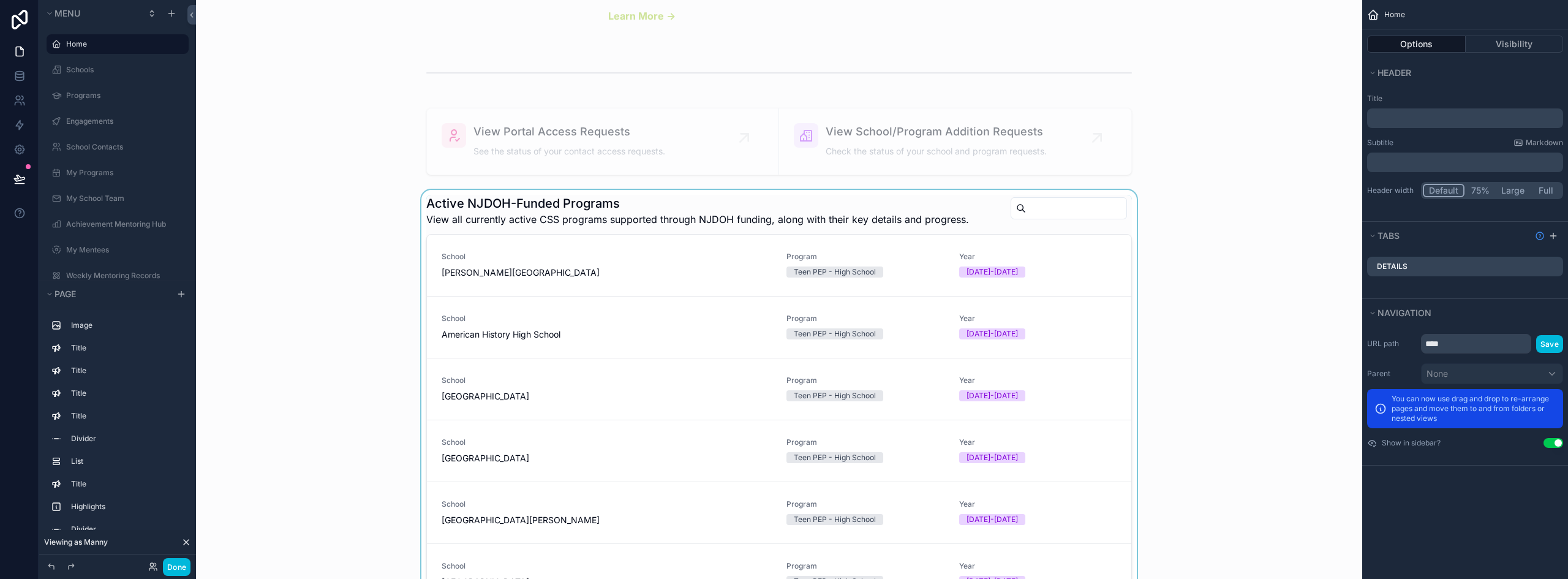
scroll to position [2066, 0]
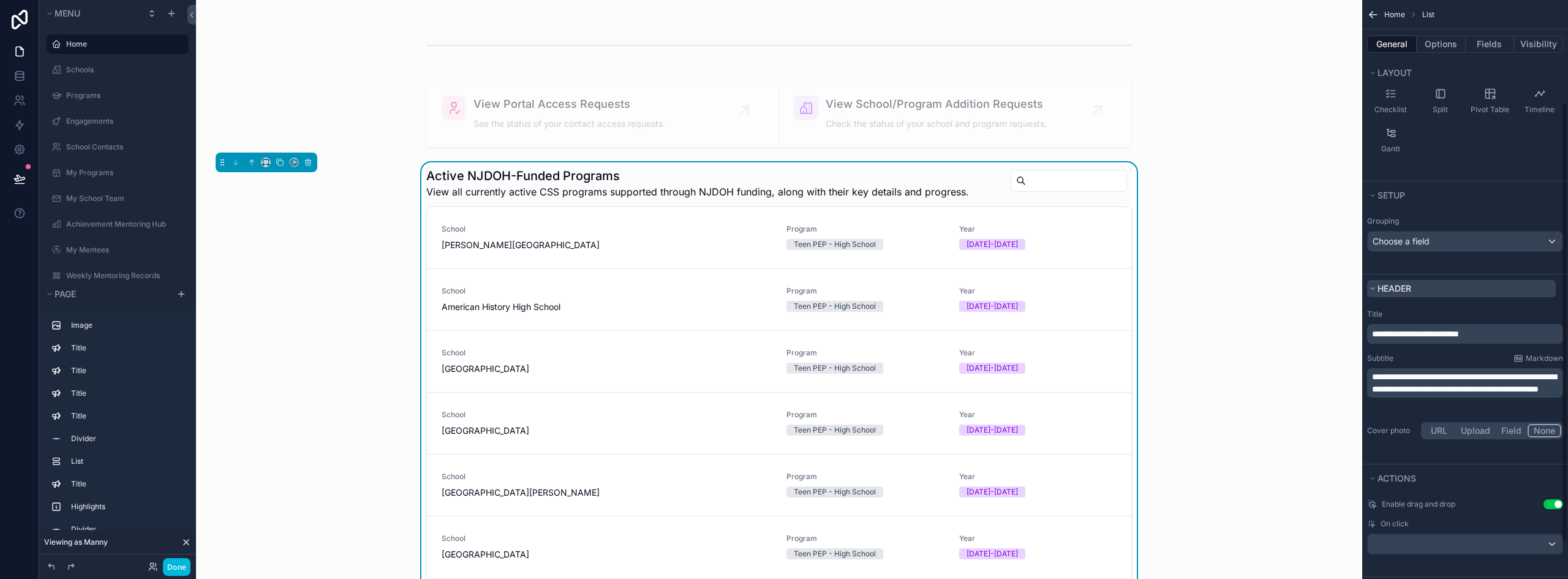
scroll to position [181, 0]
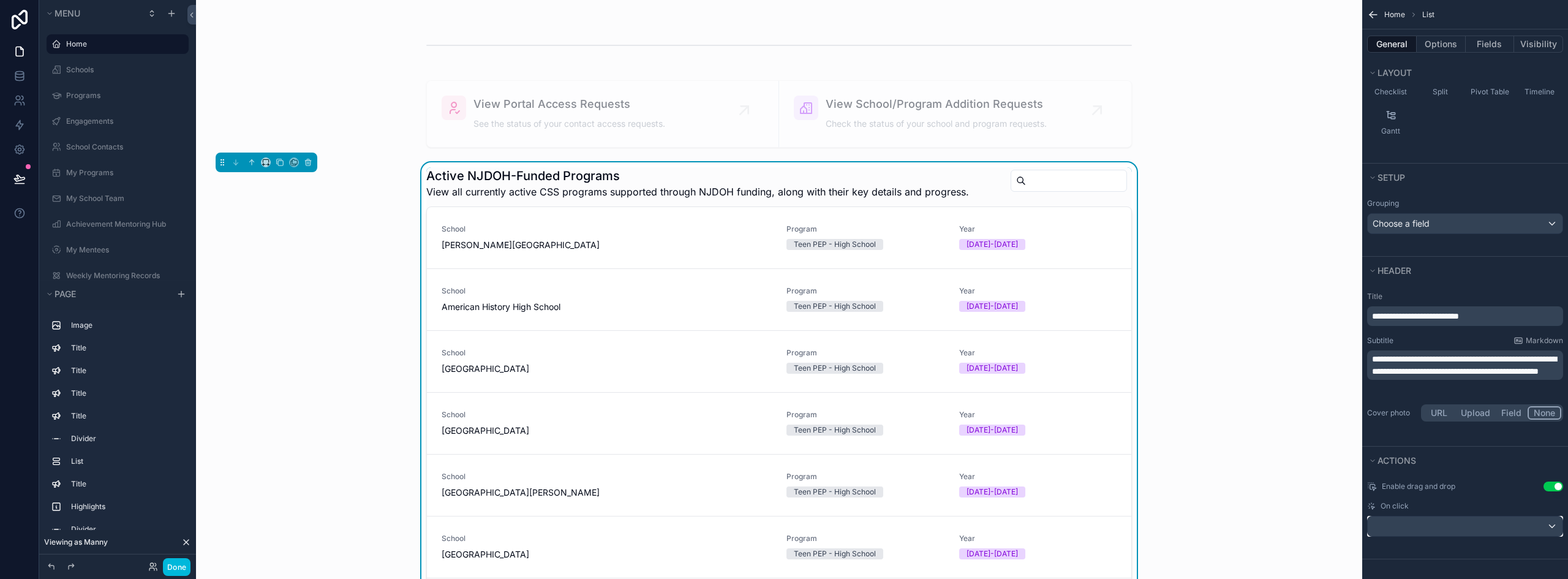
click at [1482, 532] on div "scrollable content" at bounding box center [1464, 526] width 195 height 20
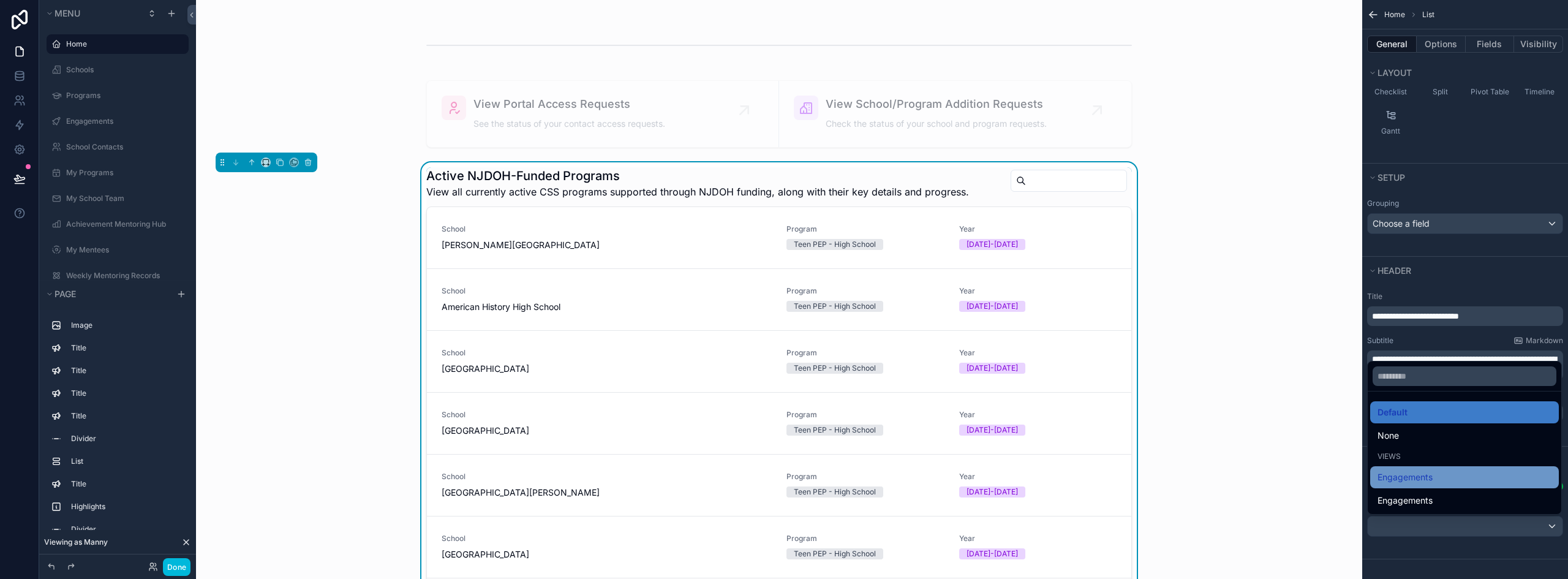
click at [1467, 478] on div "Engagements" at bounding box center [1464, 478] width 174 height 15
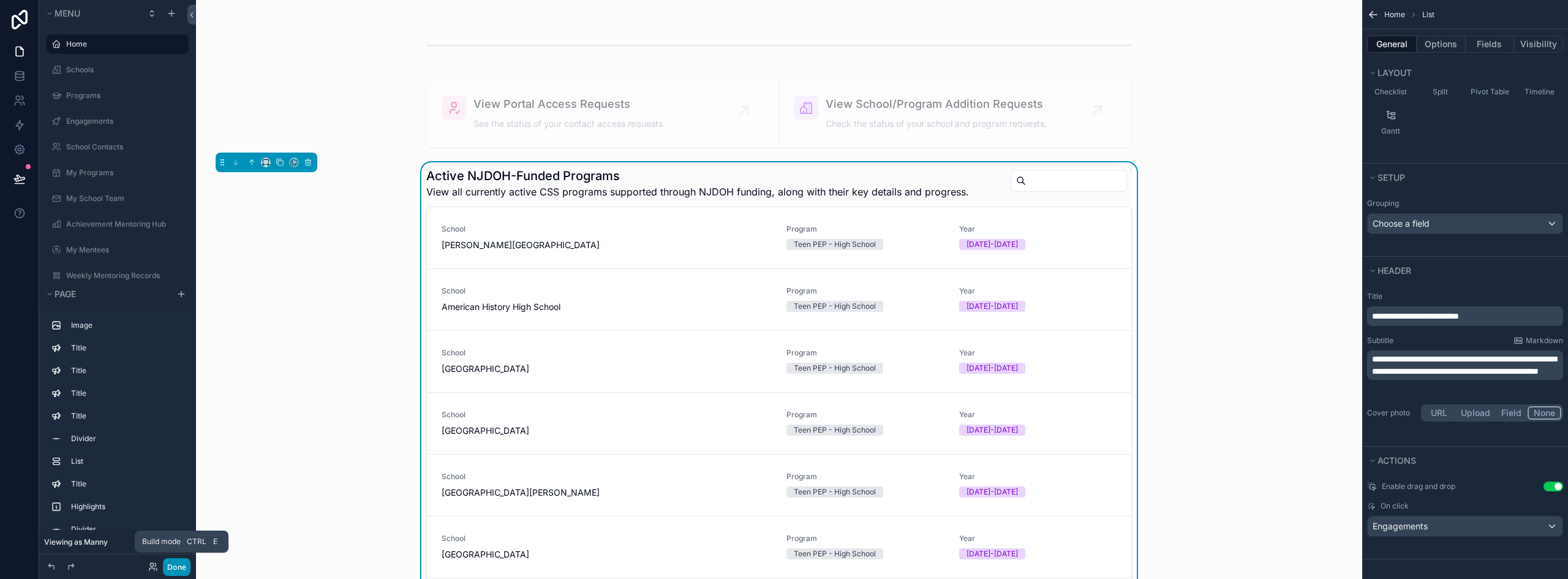
click at [182, 570] on button "Done" at bounding box center [177, 567] width 28 height 18
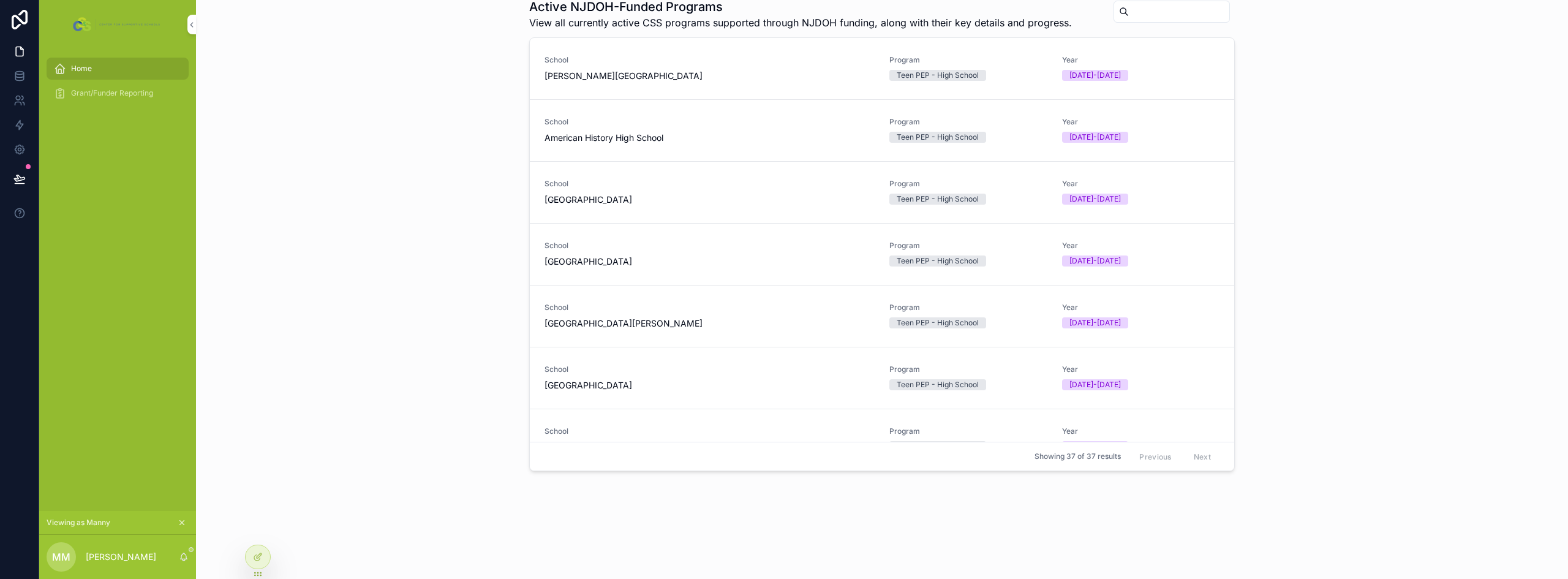
scroll to position [289, 0]
click at [663, 86] on link "School [PERSON_NAME] High School Program Teen PEP - High School Year [DATE]-[DA…" at bounding box center [881, 69] width 704 height 62
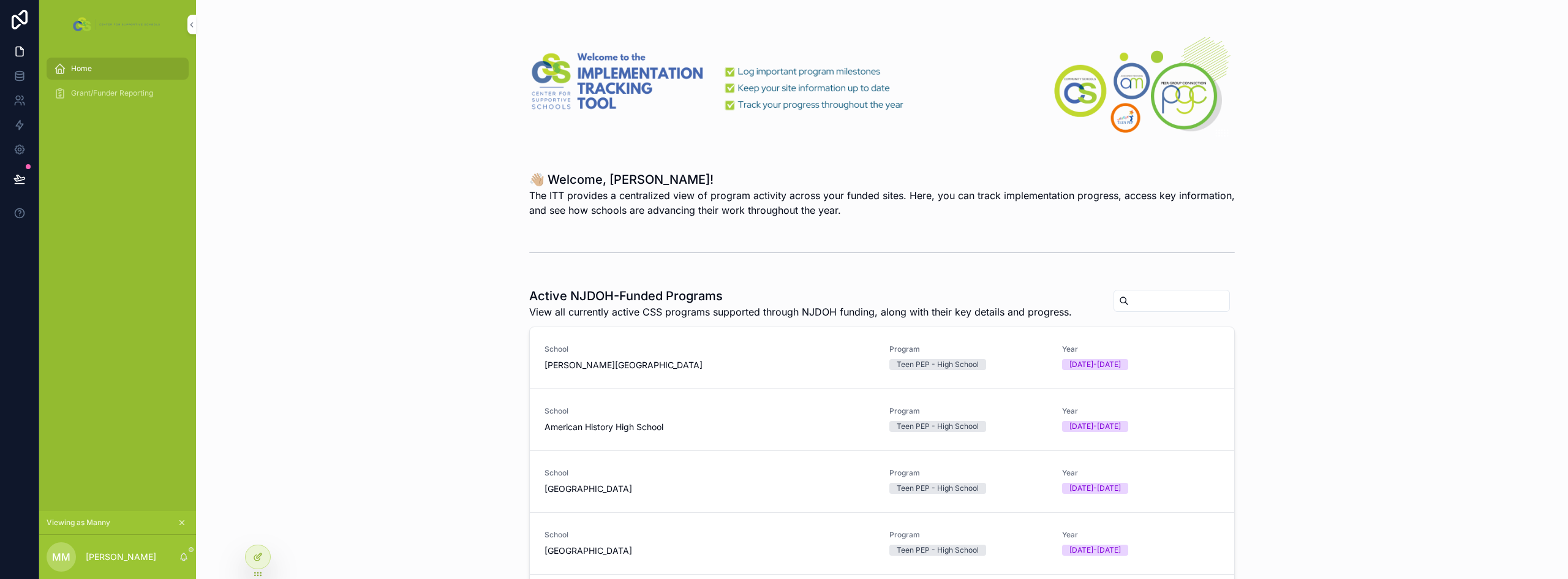
click at [252, 557] on div at bounding box center [258, 557] width 25 height 23
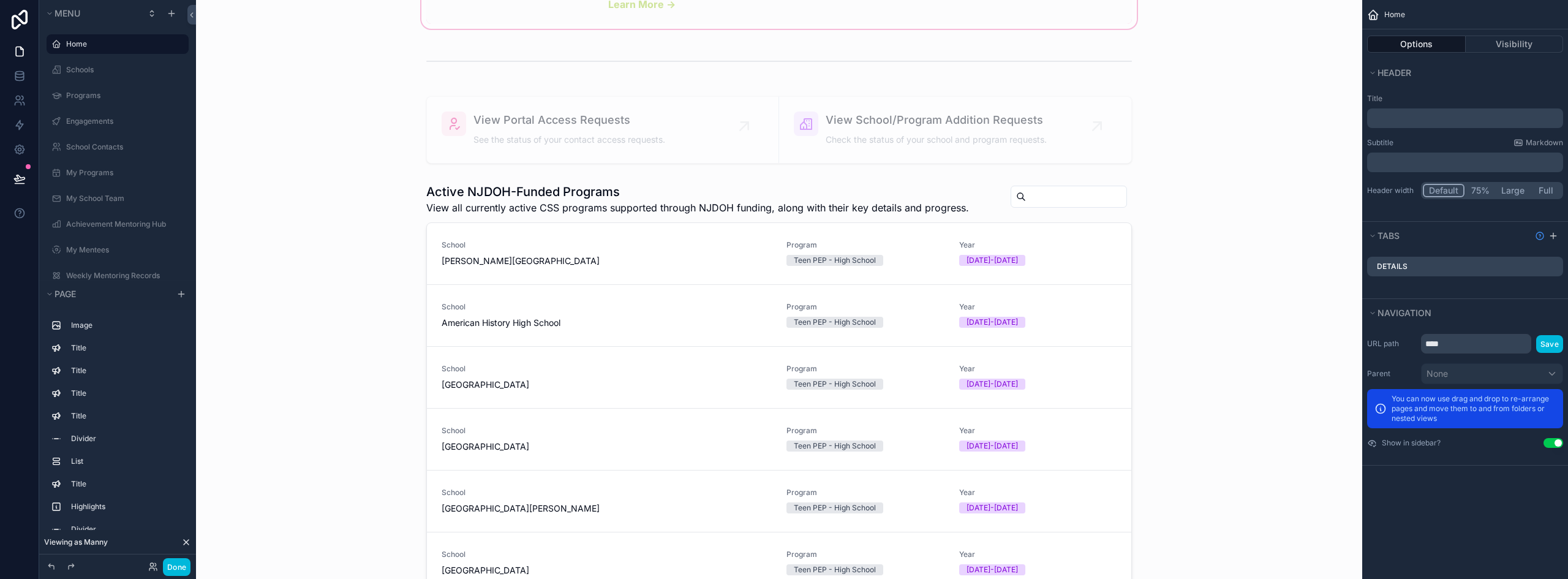
scroll to position [2144, 0]
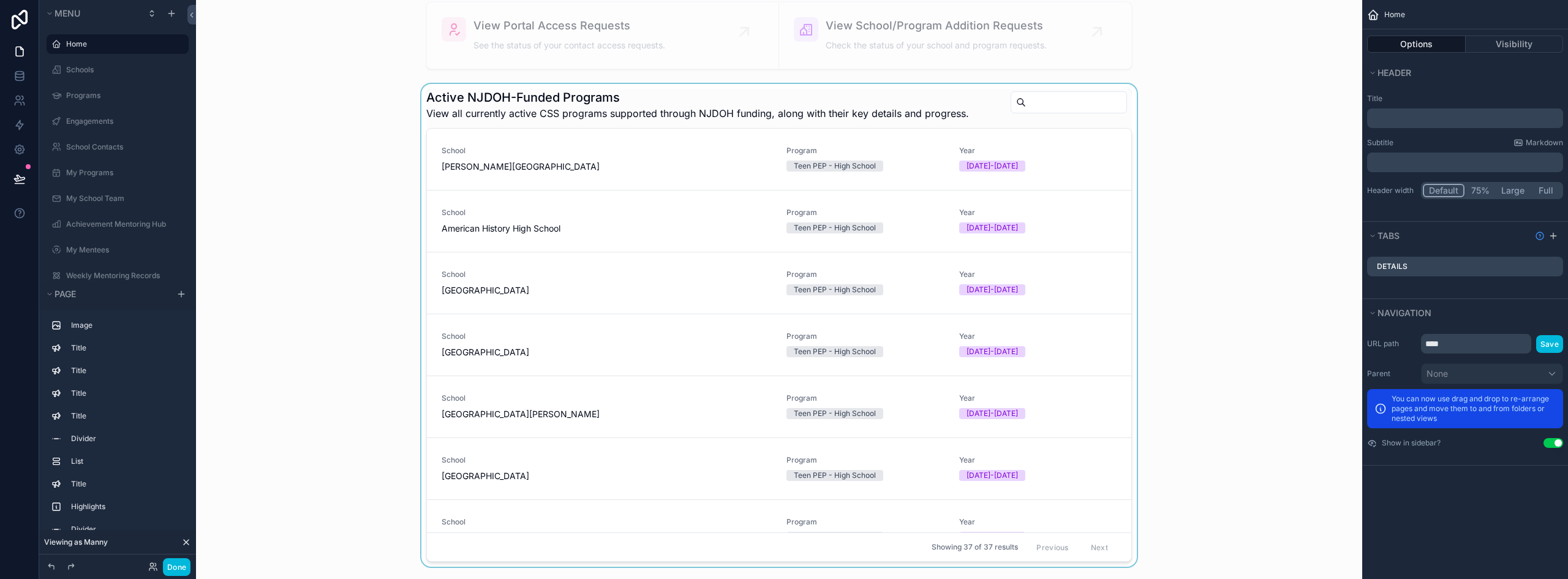
click at [882, 246] on div "scrollable content" at bounding box center [779, 328] width 1146 height 488
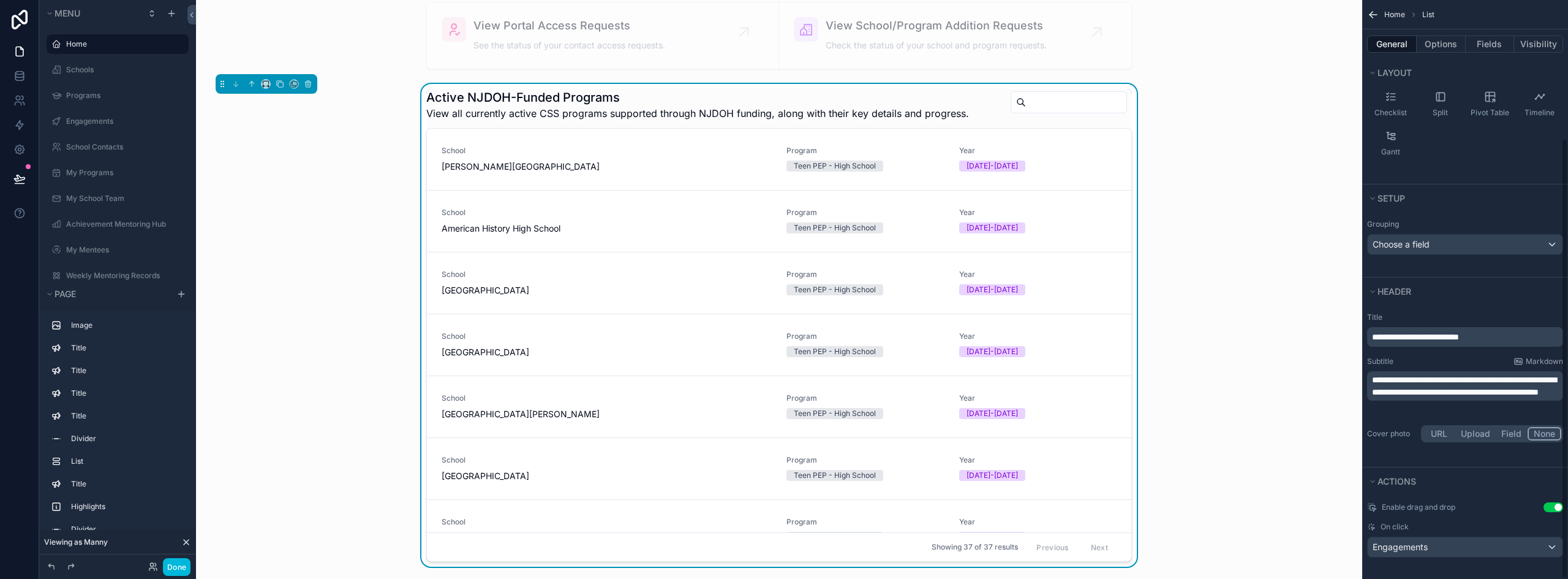
scroll to position [181, 0]
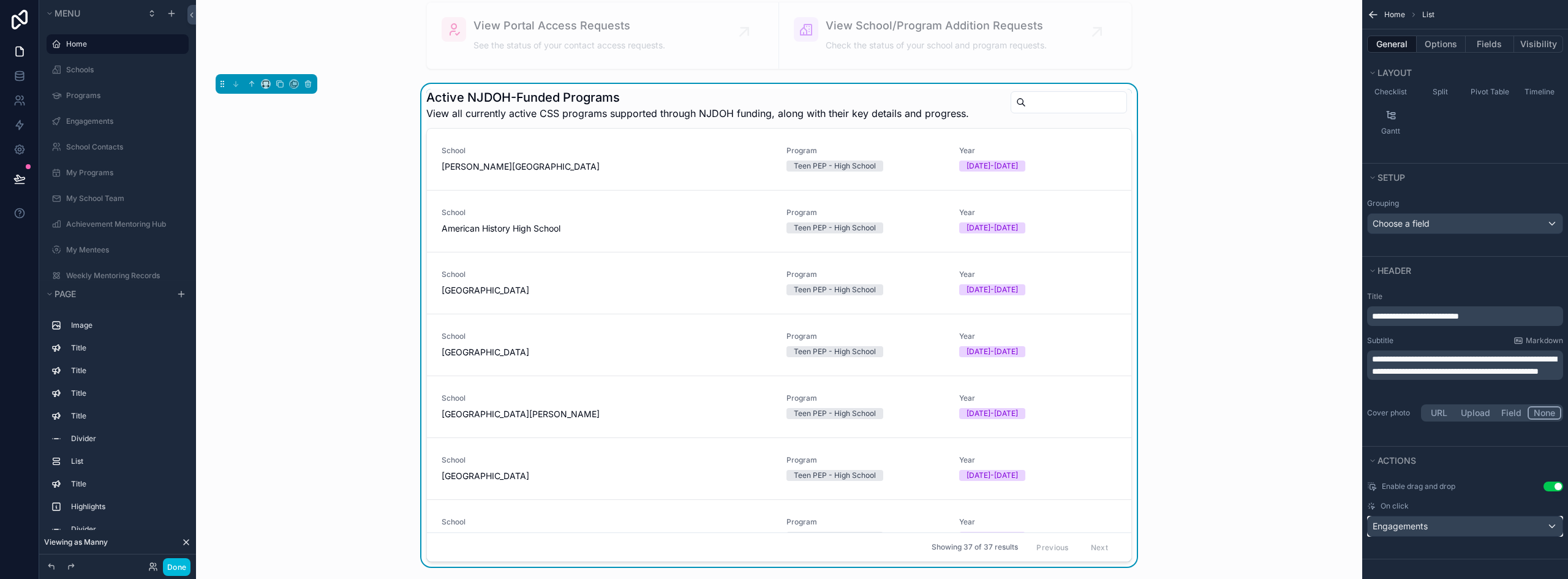
click at [1509, 532] on div "Engagements" at bounding box center [1464, 526] width 195 height 20
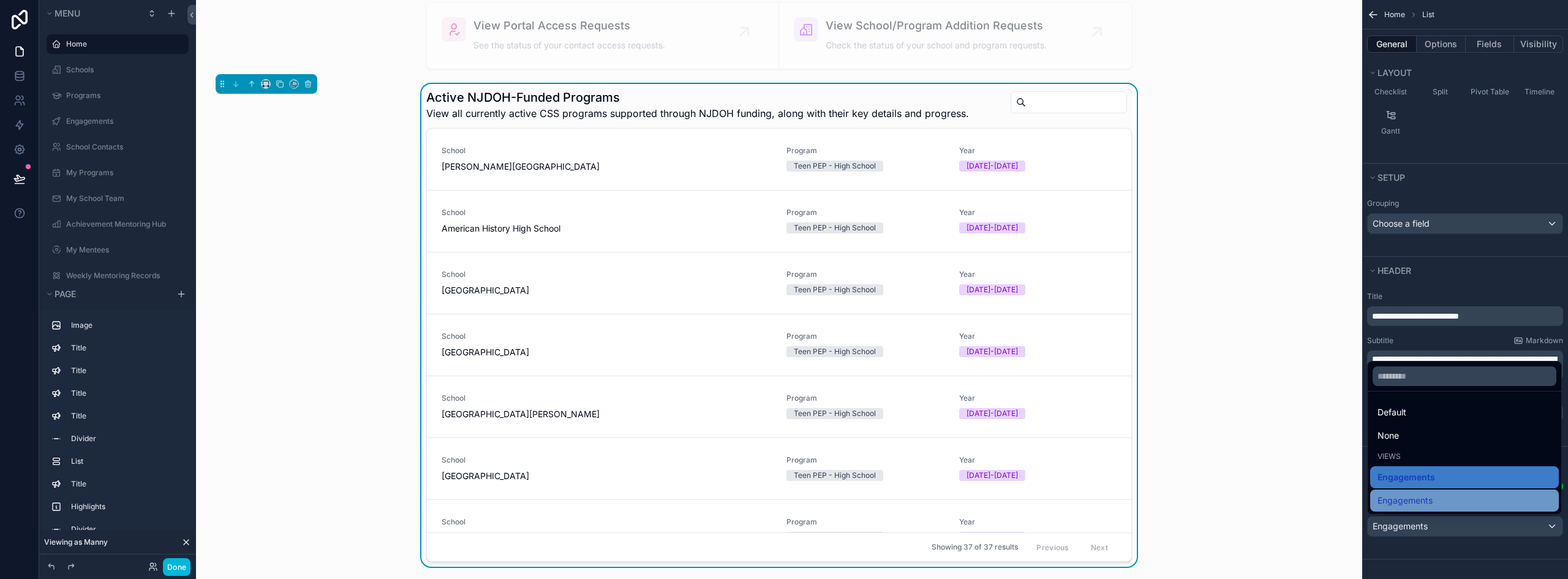
click at [1457, 502] on div "Engagements" at bounding box center [1464, 501] width 174 height 15
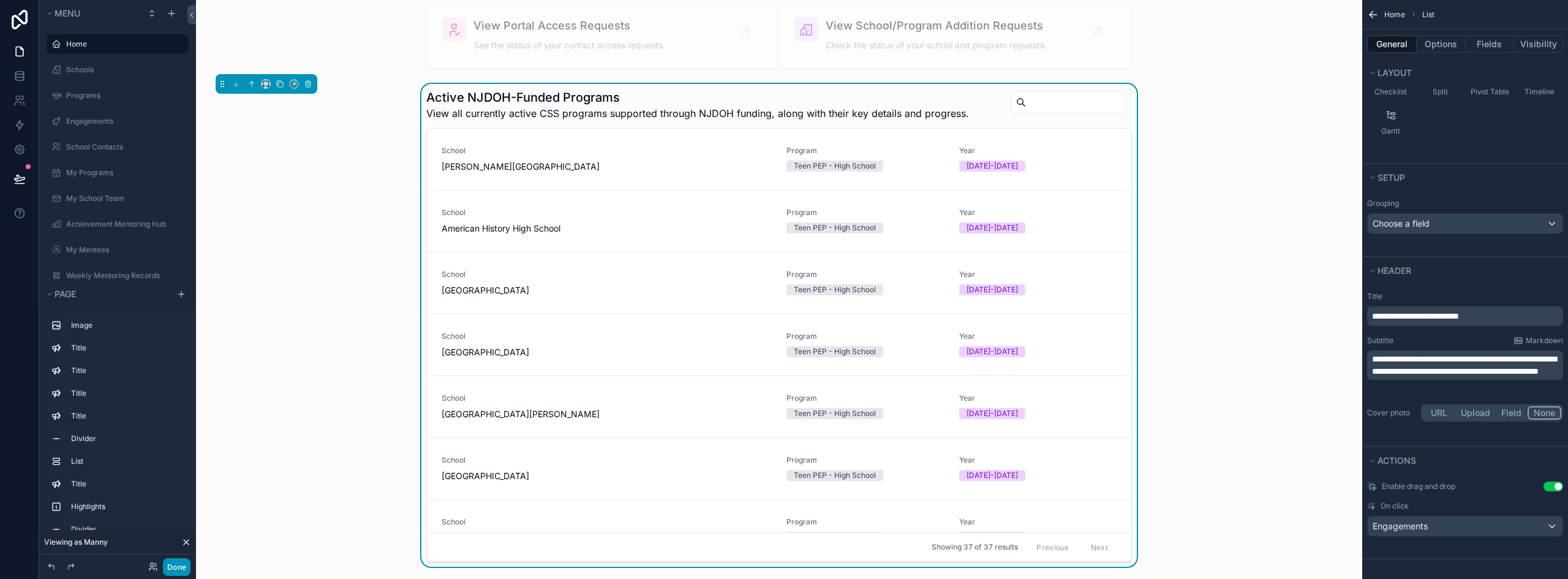
click at [176, 567] on button "Done" at bounding box center [177, 567] width 28 height 18
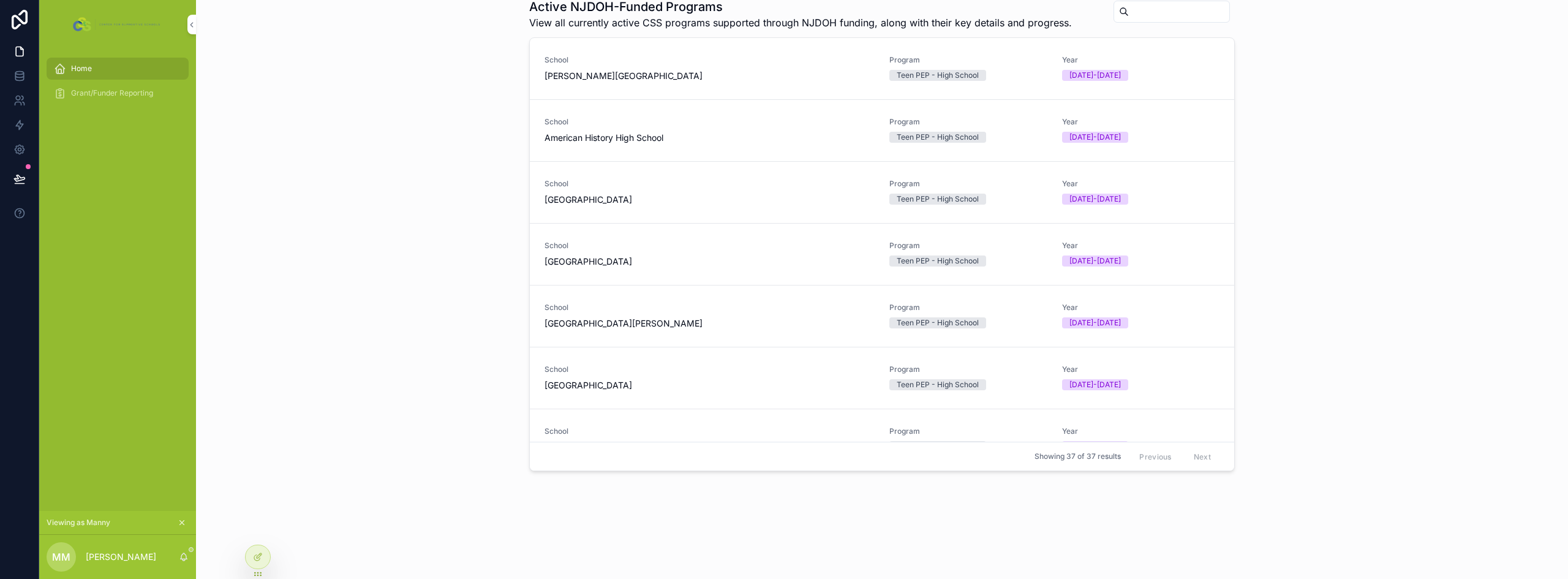
click at [478, 267] on div "Active NJDOH-Funded Programs View all currently active CSS programs supported t…" at bounding box center [881, 237] width 1352 height 488
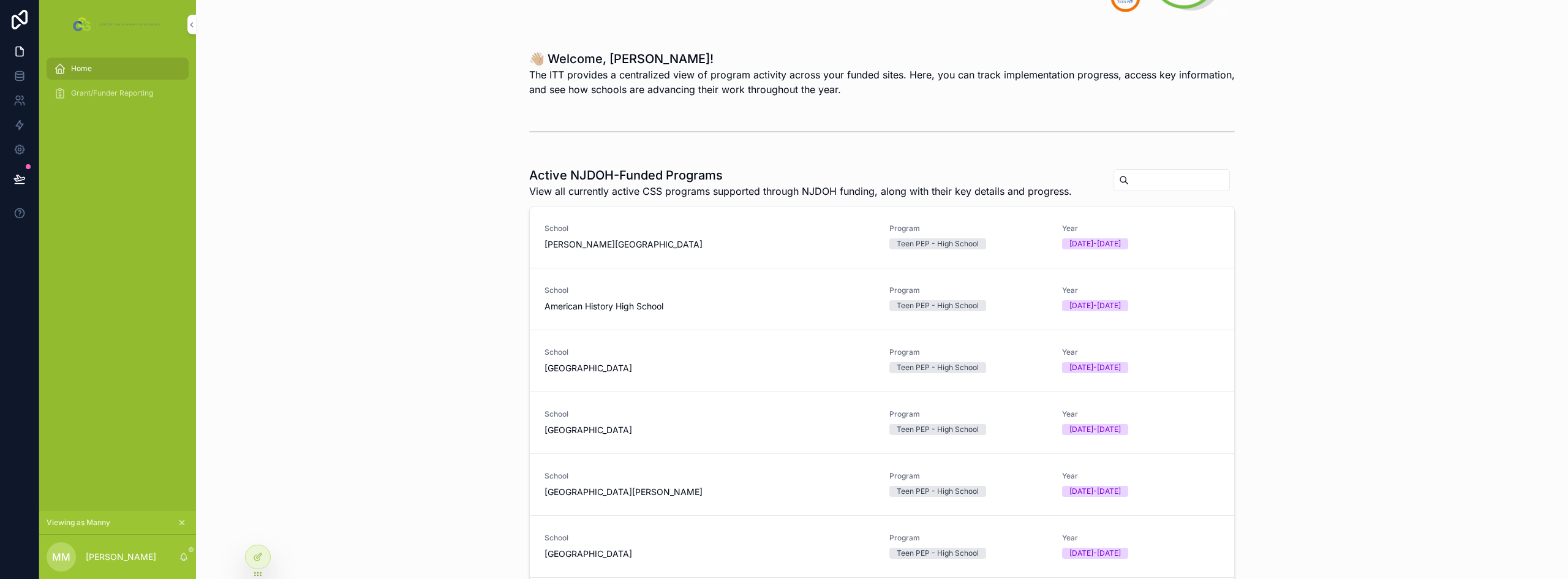
scroll to position [105, 0]
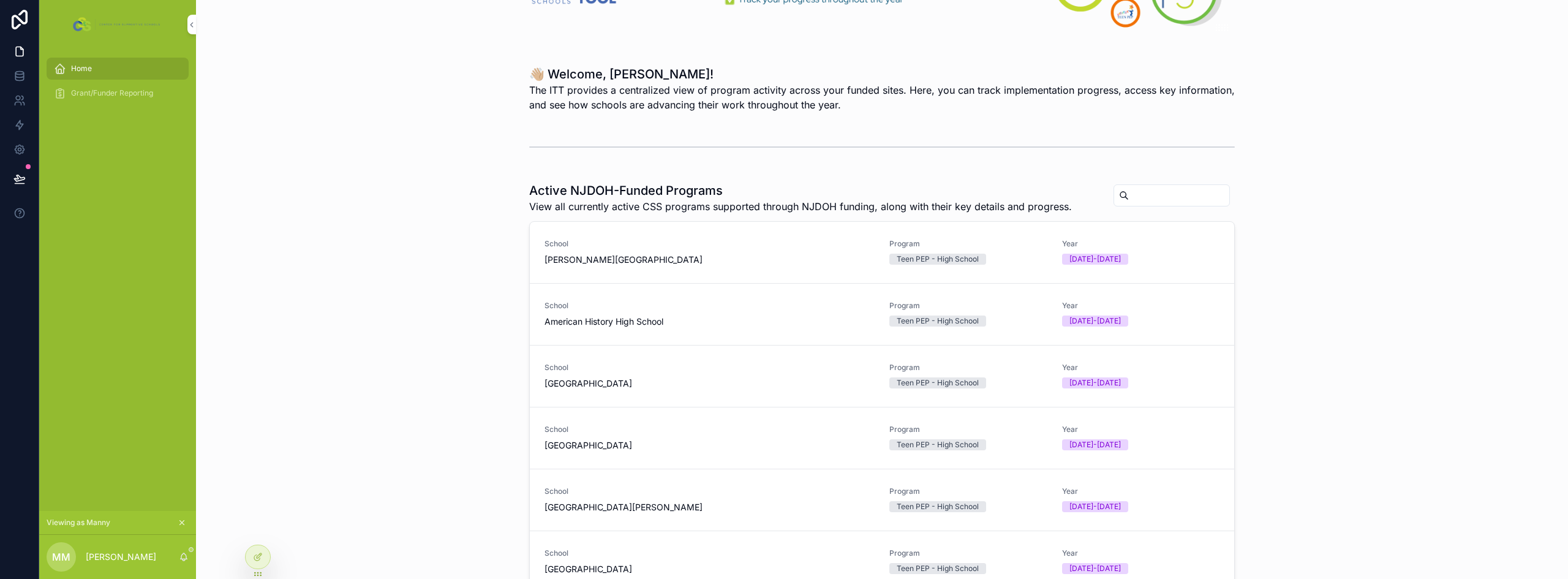
click at [657, 269] on link "School [PERSON_NAME] High School Program Teen PEP - High School Year [DATE]-[DA…" at bounding box center [881, 253] width 704 height 62
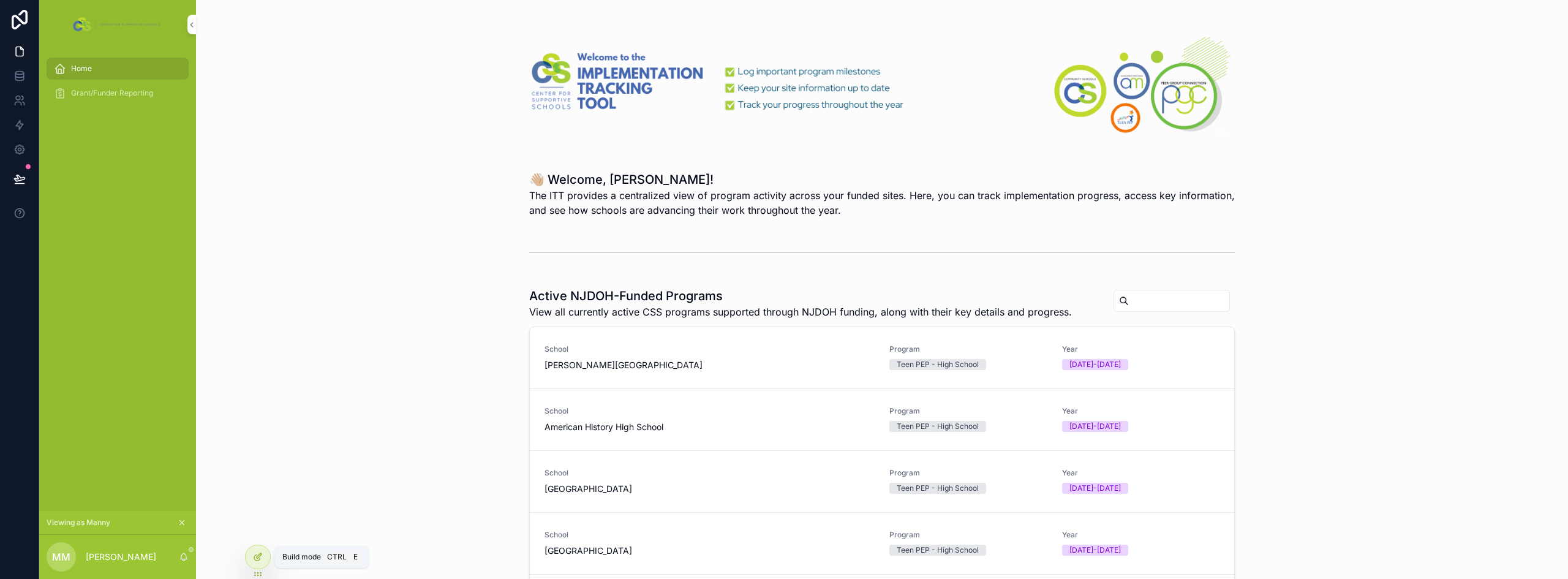
click at [258, 562] on div at bounding box center [258, 557] width 25 height 23
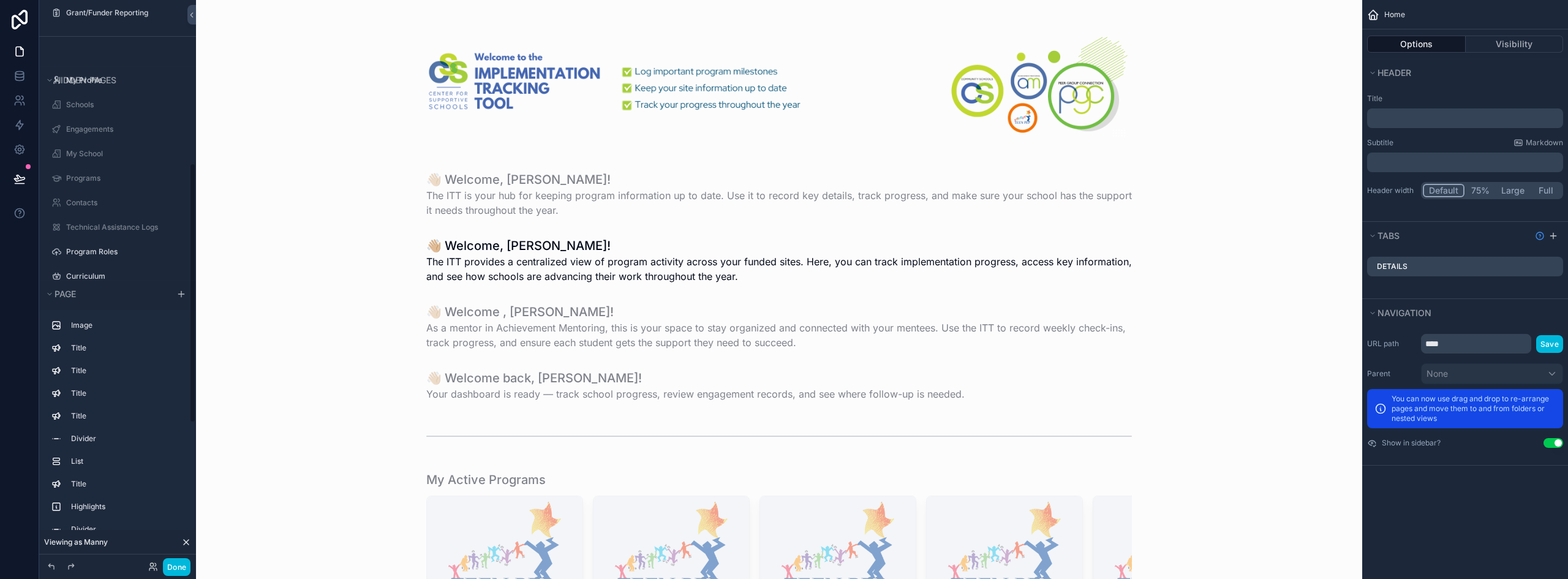
scroll to position [354, 0]
click at [93, 139] on label "Engagements" at bounding box center [124, 140] width 115 height 9
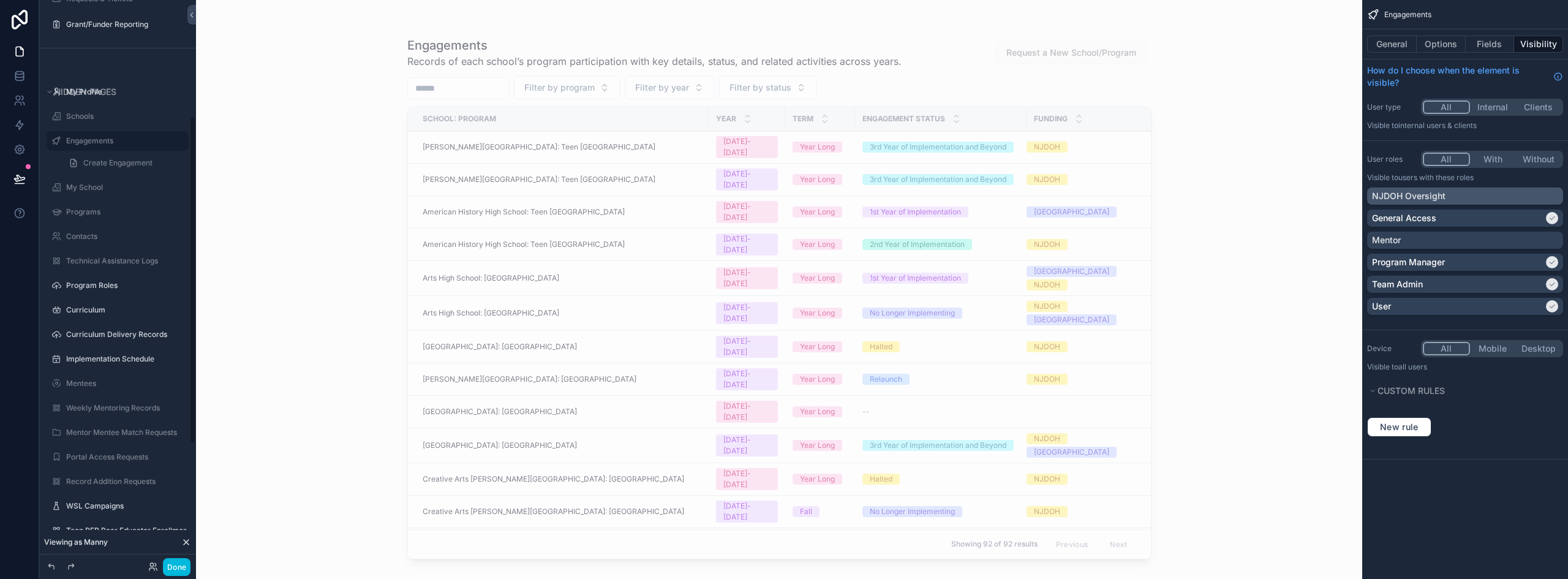
scroll to position [201, 0]
click at [1469, 193] on div "NJDOH Oversight" at bounding box center [1464, 196] width 186 height 12
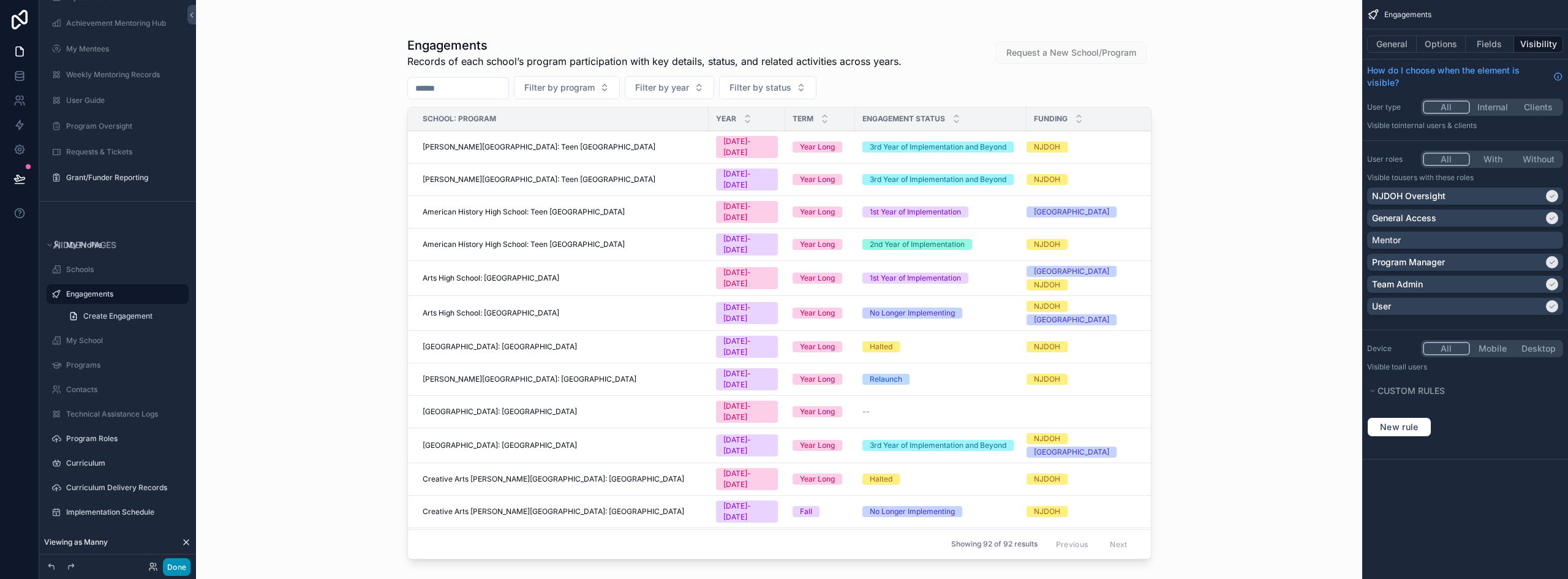
click at [183, 565] on button "Done" at bounding box center [177, 567] width 28 height 18
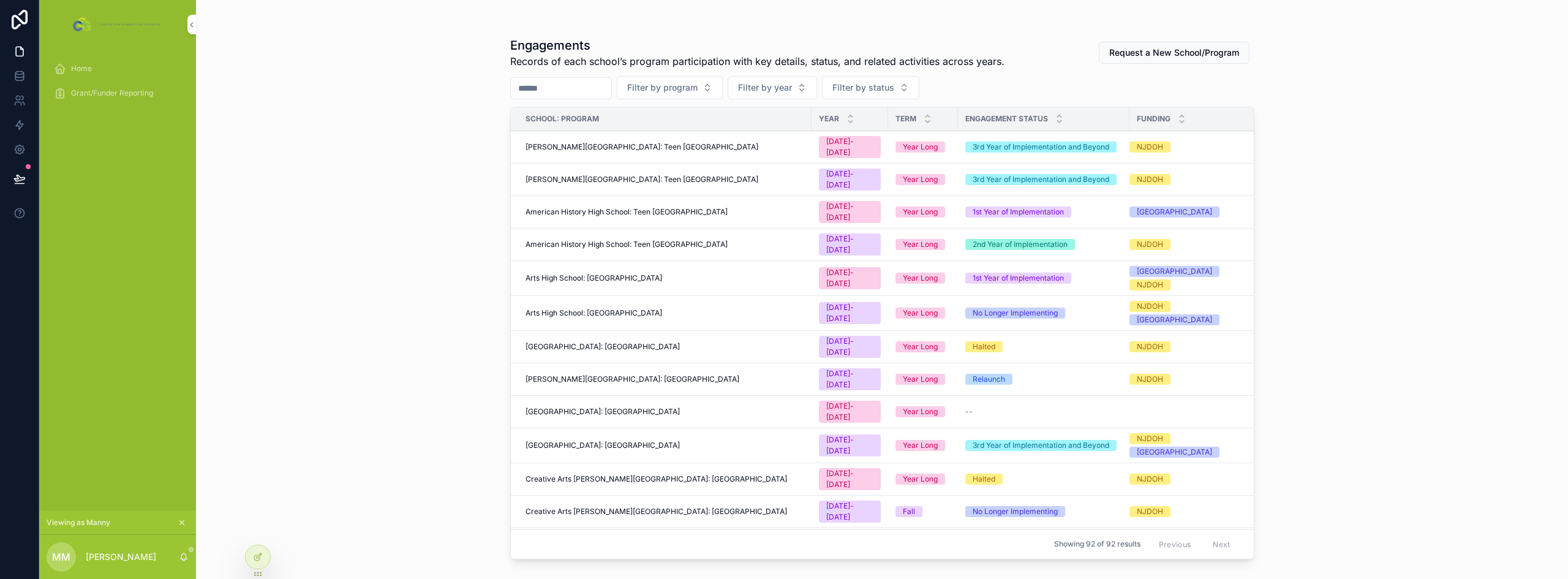
click at [86, 67] on span "Home" at bounding box center [81, 68] width 21 height 9
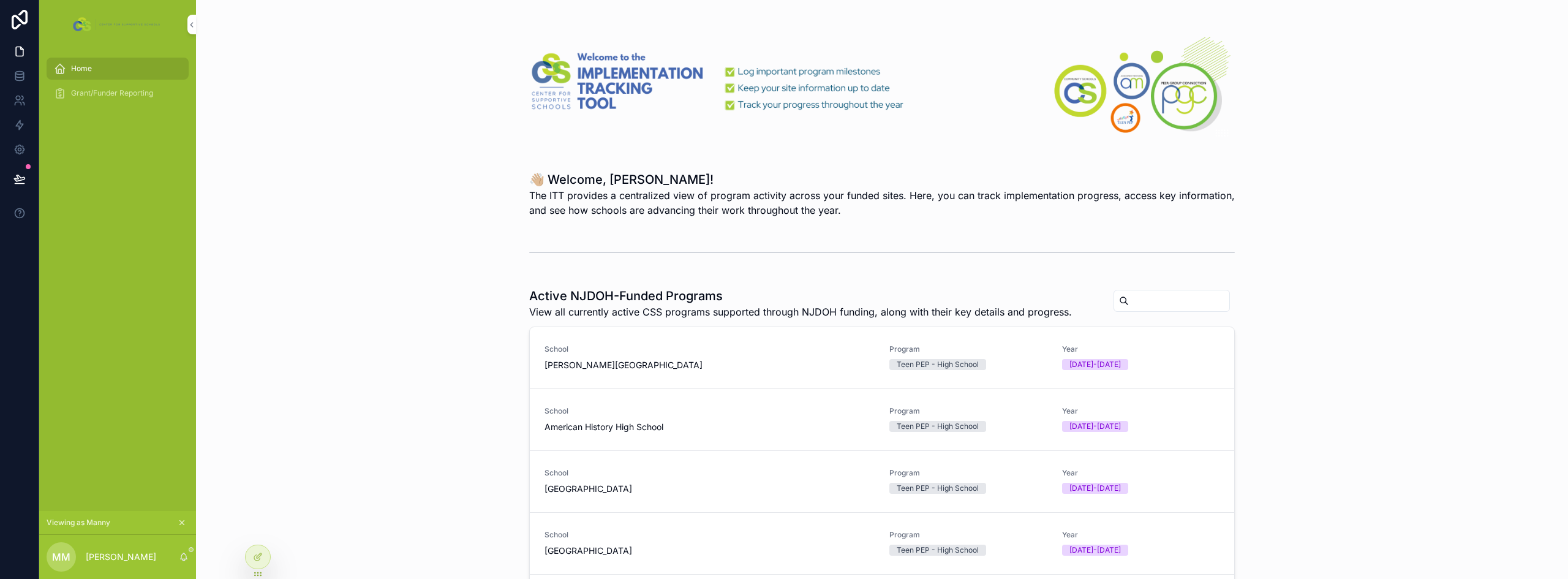
click at [749, 361] on span "[PERSON_NAME][GEOGRAPHIC_DATA]" at bounding box center [709, 365] width 330 height 12
click at [257, 559] on icon at bounding box center [259, 556] width 5 height 5
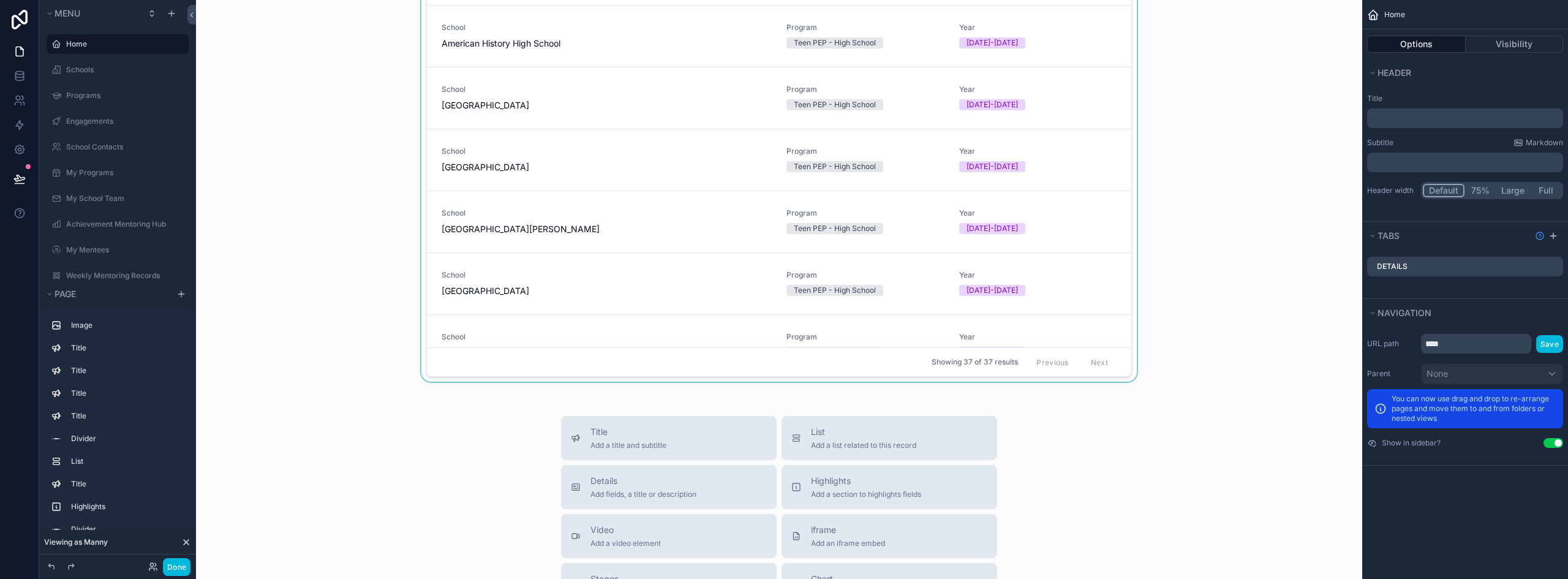
scroll to position [2240, 0]
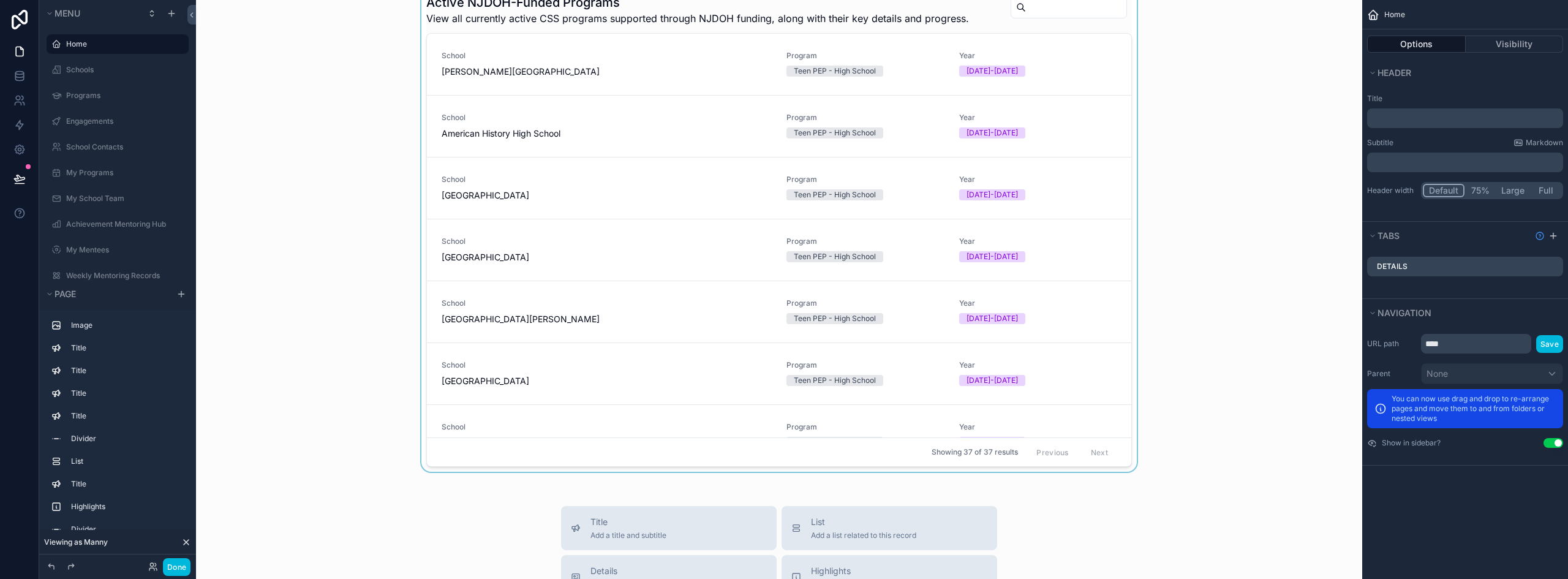
click at [882, 291] on div "scrollable content" at bounding box center [779, 233] width 1146 height 488
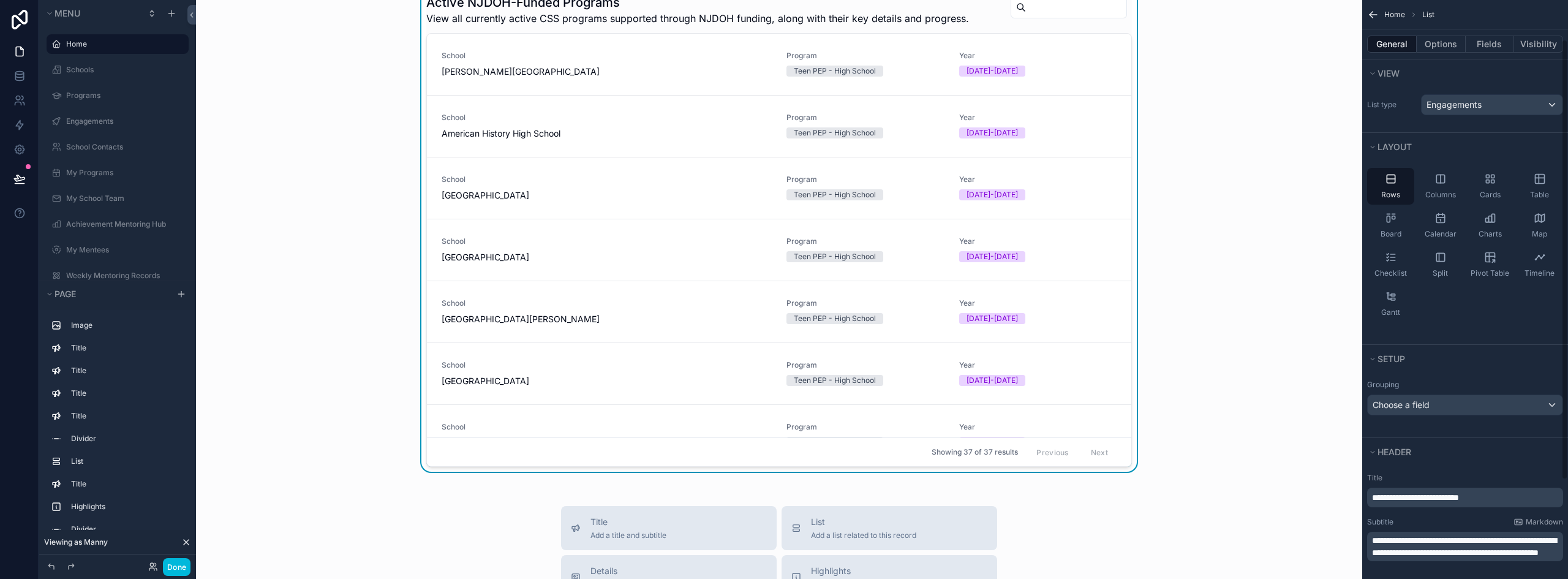
scroll to position [181, 0]
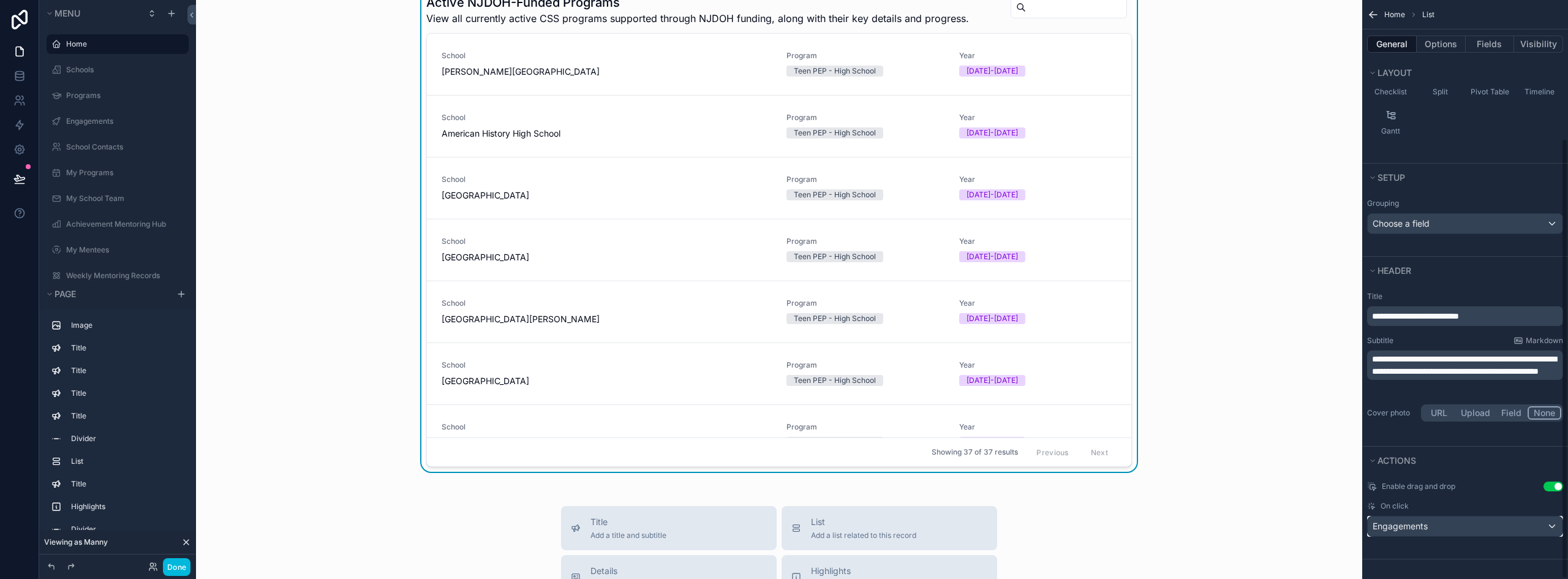
click at [1465, 521] on div "Engagements" at bounding box center [1464, 526] width 195 height 20
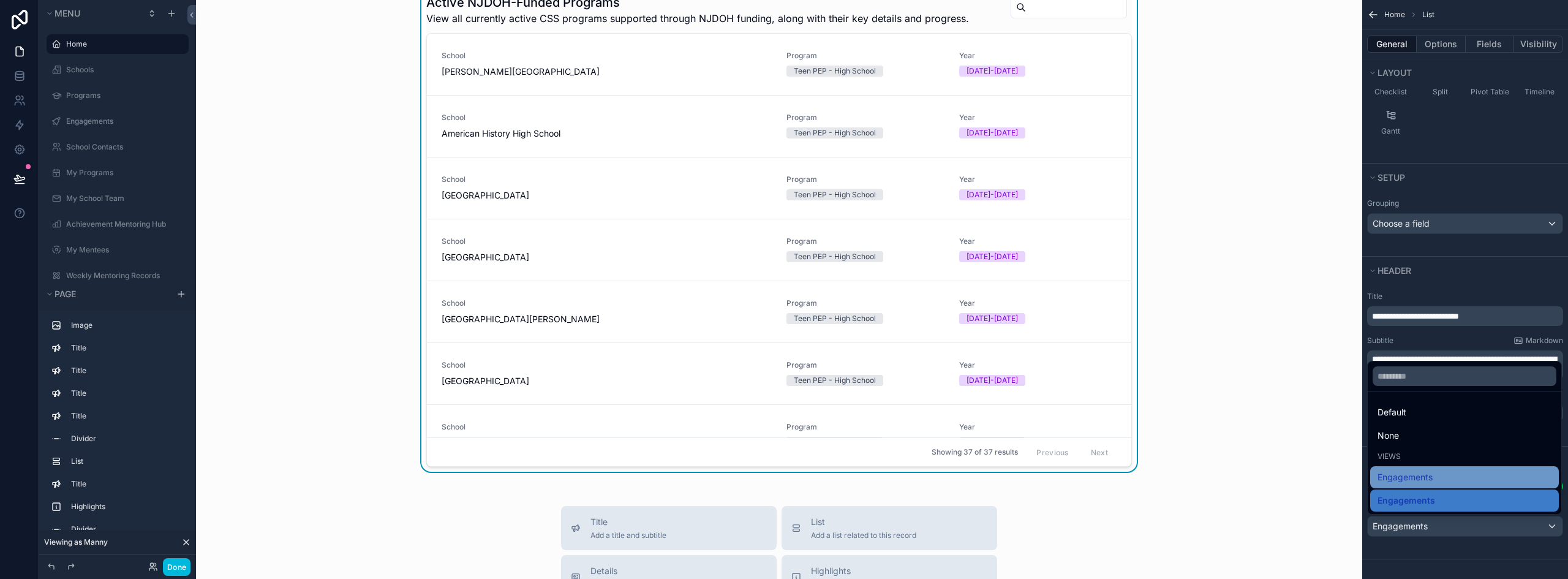
click at [1452, 482] on div "Engagements" at bounding box center [1464, 478] width 174 height 15
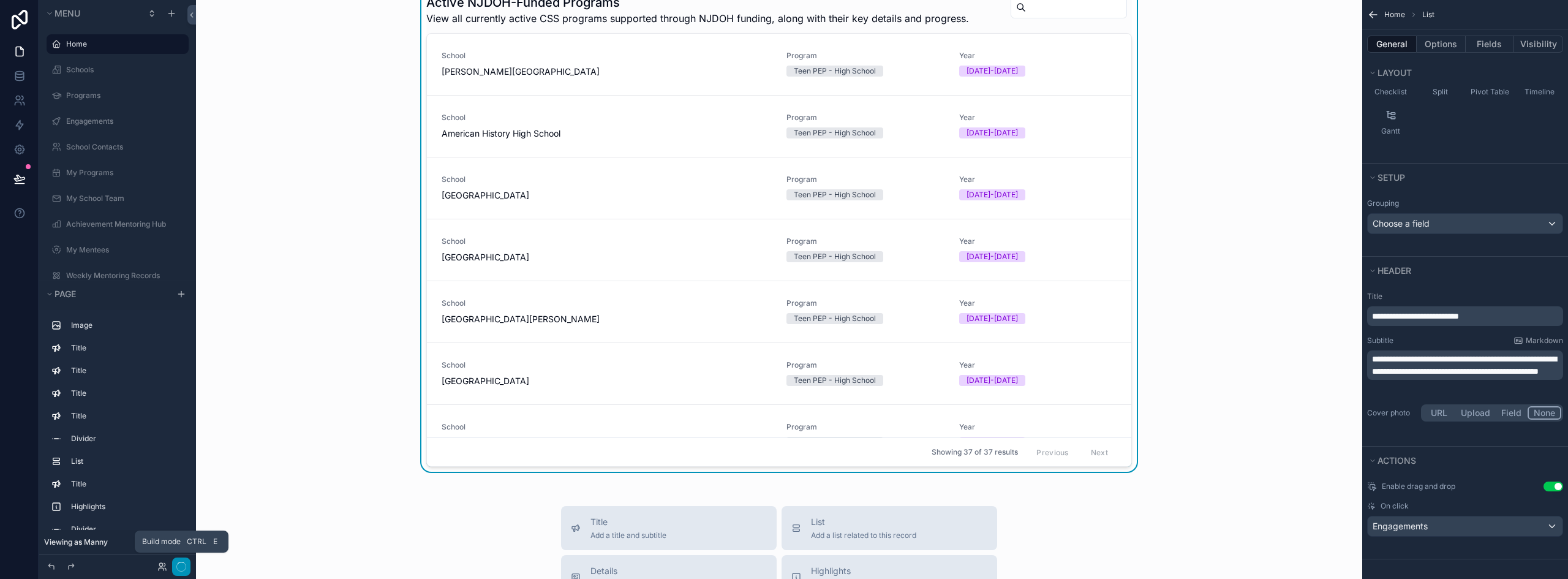
click at [182, 567] on icon "button" at bounding box center [181, 567] width 9 height 9
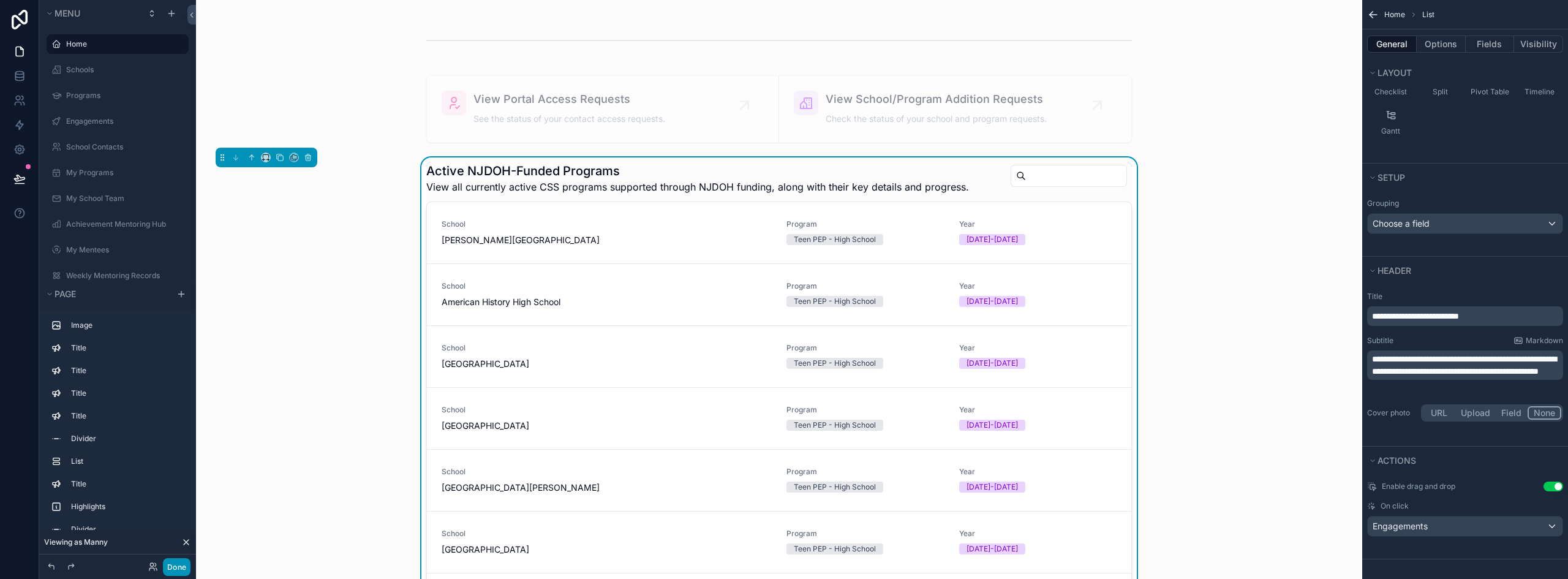
scroll to position [2056, 0]
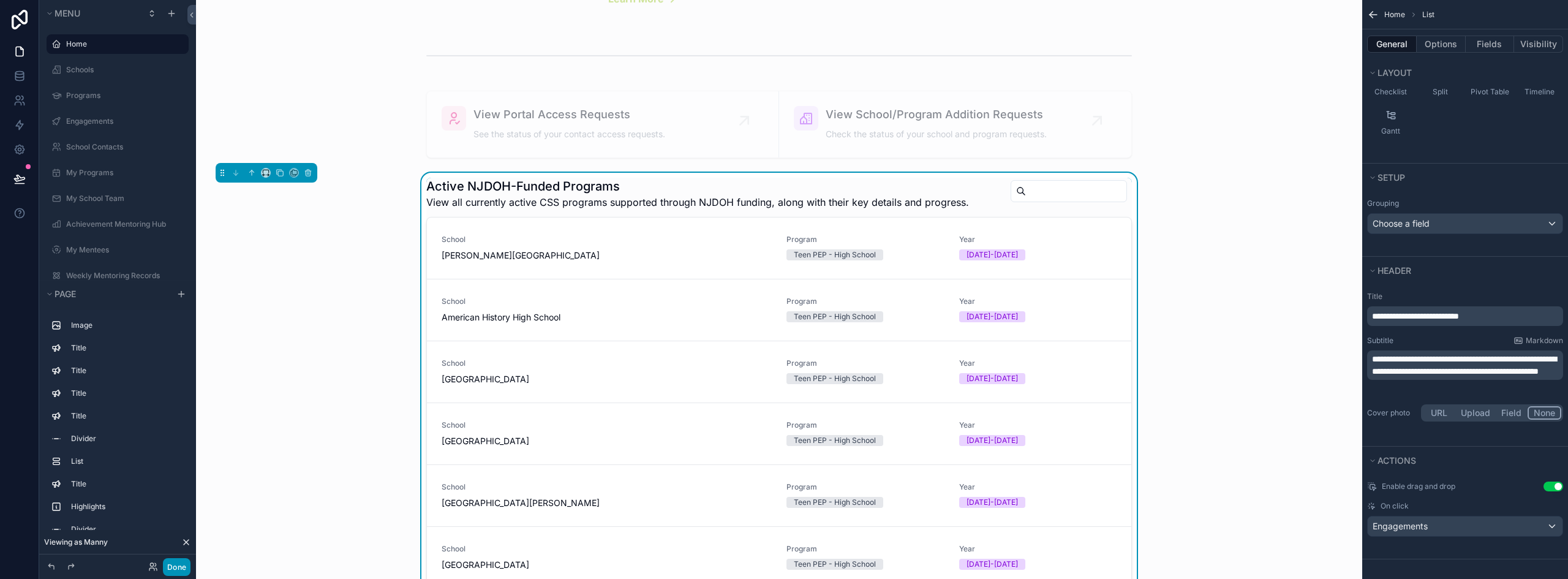
click at [179, 565] on button "Done" at bounding box center [177, 567] width 28 height 18
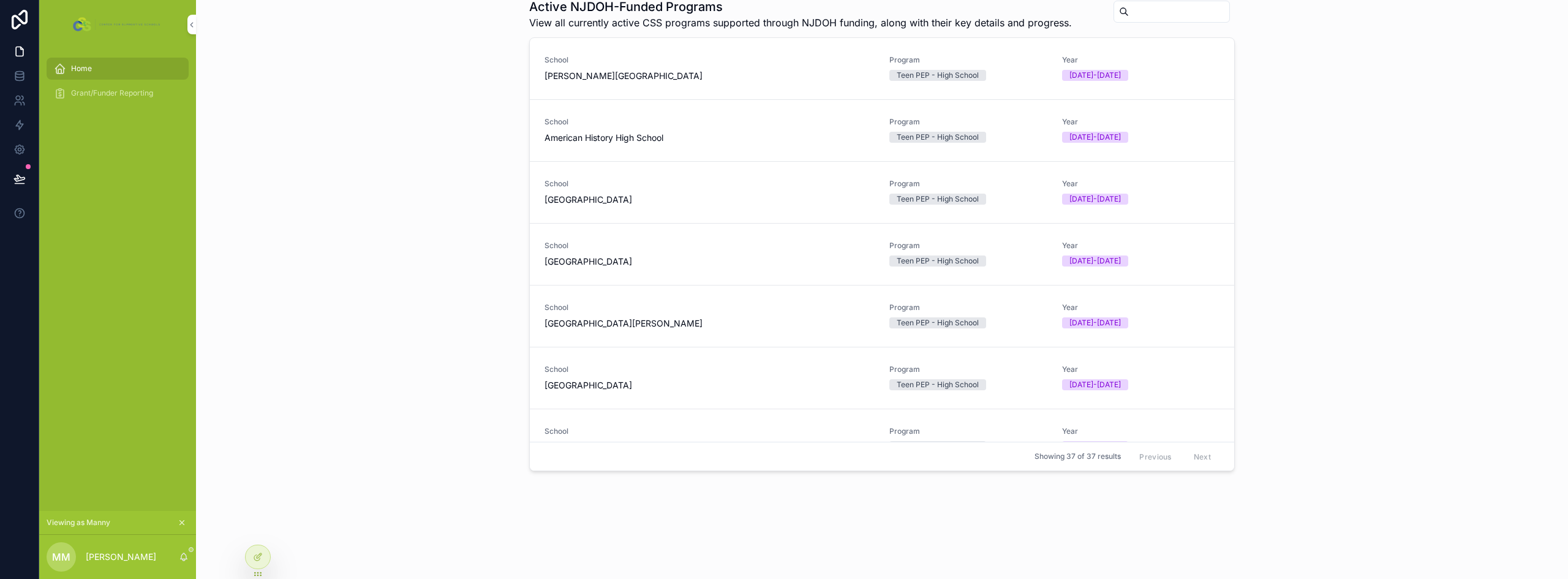
scroll to position [289, 0]
click at [671, 78] on span "[PERSON_NAME][GEOGRAPHIC_DATA]" at bounding box center [709, 76] width 330 height 12
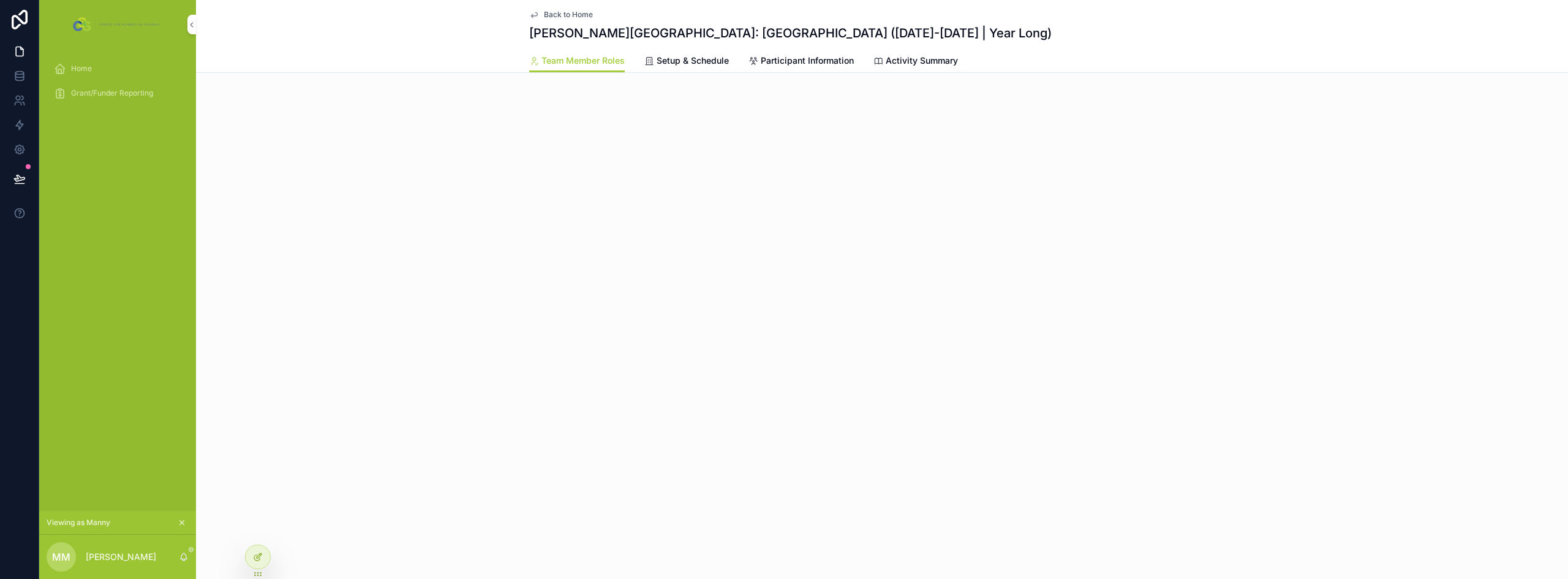
click at [256, 559] on icon at bounding box center [258, 556] width 9 height 9
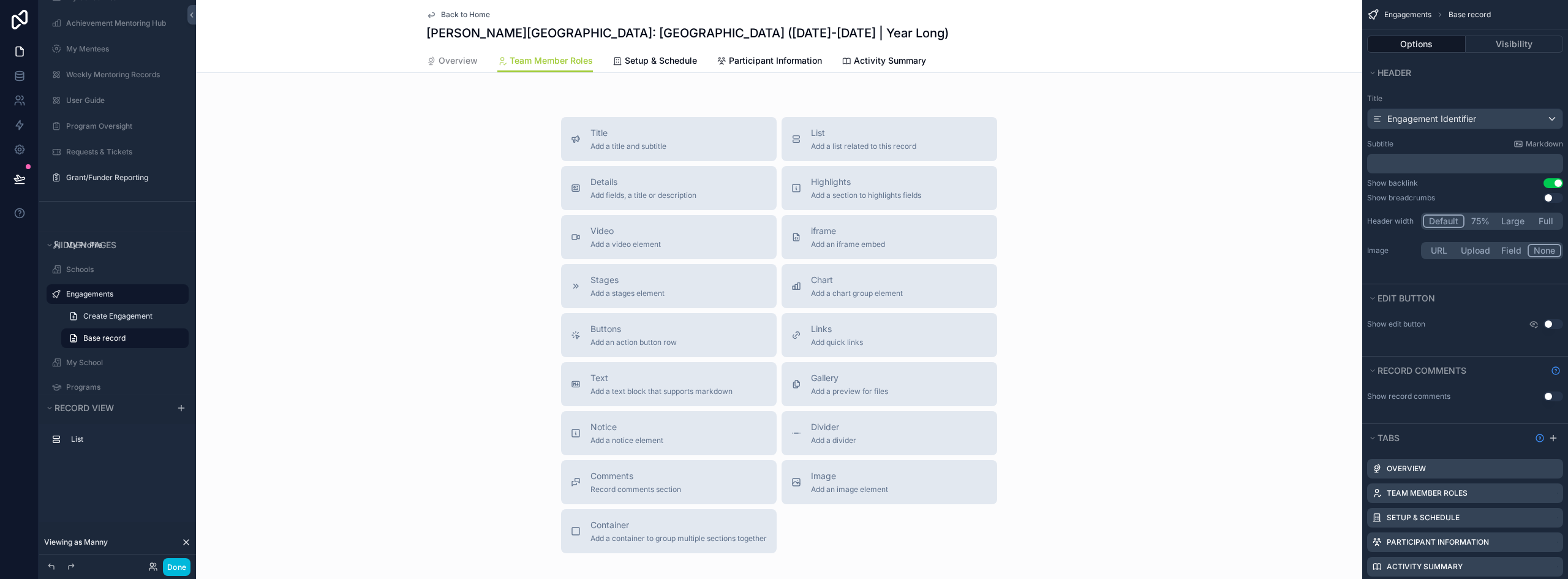
scroll to position [61, 0]
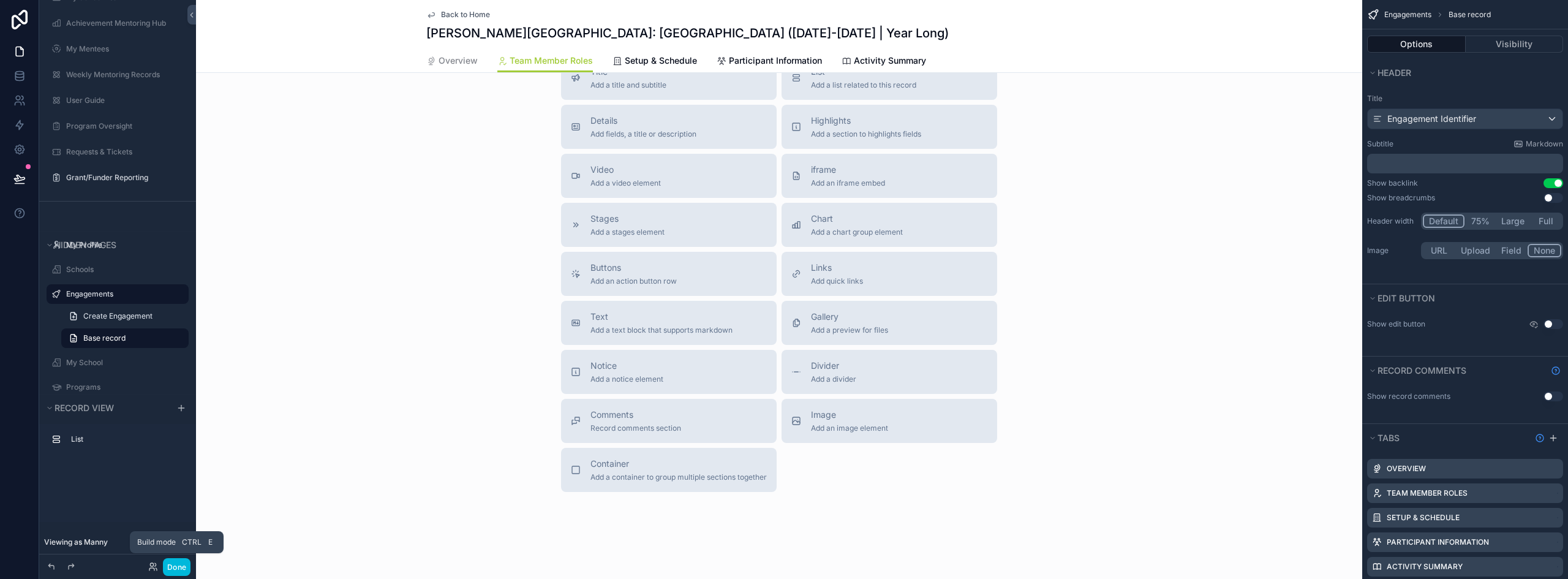
click at [169, 572] on button "Done" at bounding box center [177, 567] width 28 height 18
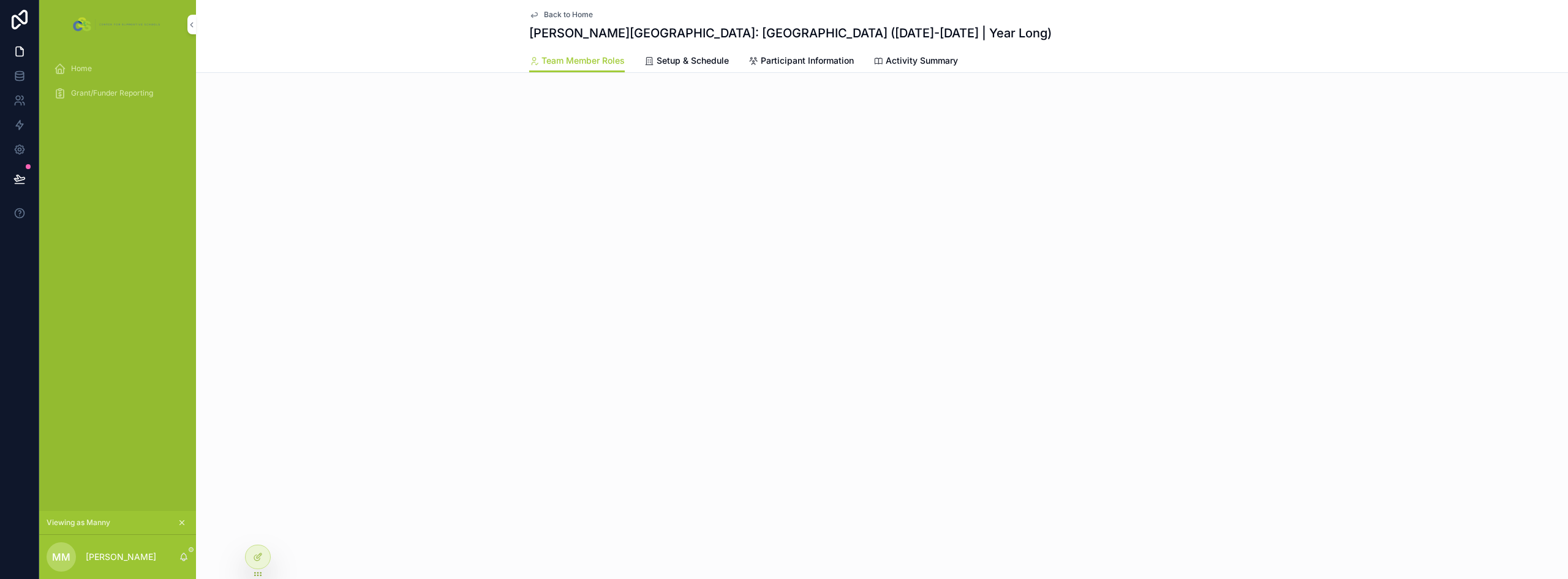
scroll to position [0, 0]
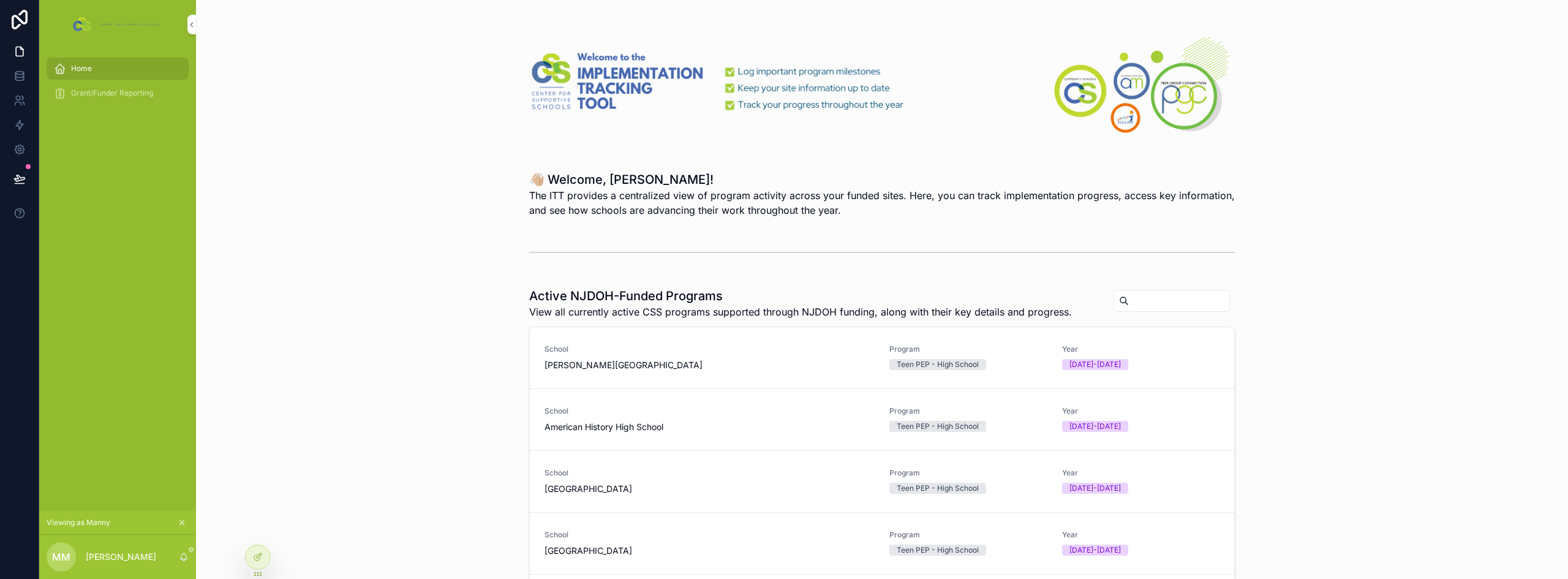
click at [733, 361] on span "[PERSON_NAME][GEOGRAPHIC_DATA]" at bounding box center [709, 365] width 330 height 12
click at [834, 370] on span "[PERSON_NAME][GEOGRAPHIC_DATA]" at bounding box center [709, 365] width 330 height 12
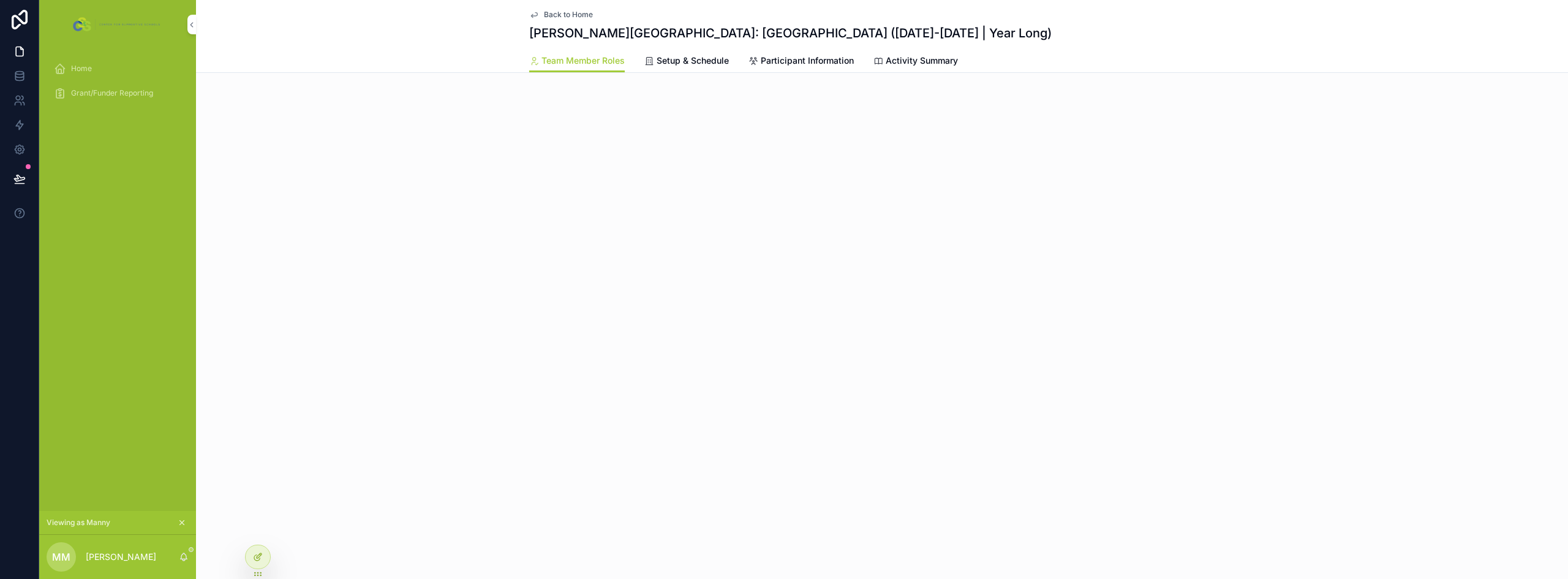
click at [260, 555] on icon at bounding box center [260, 555] width 1 height 1
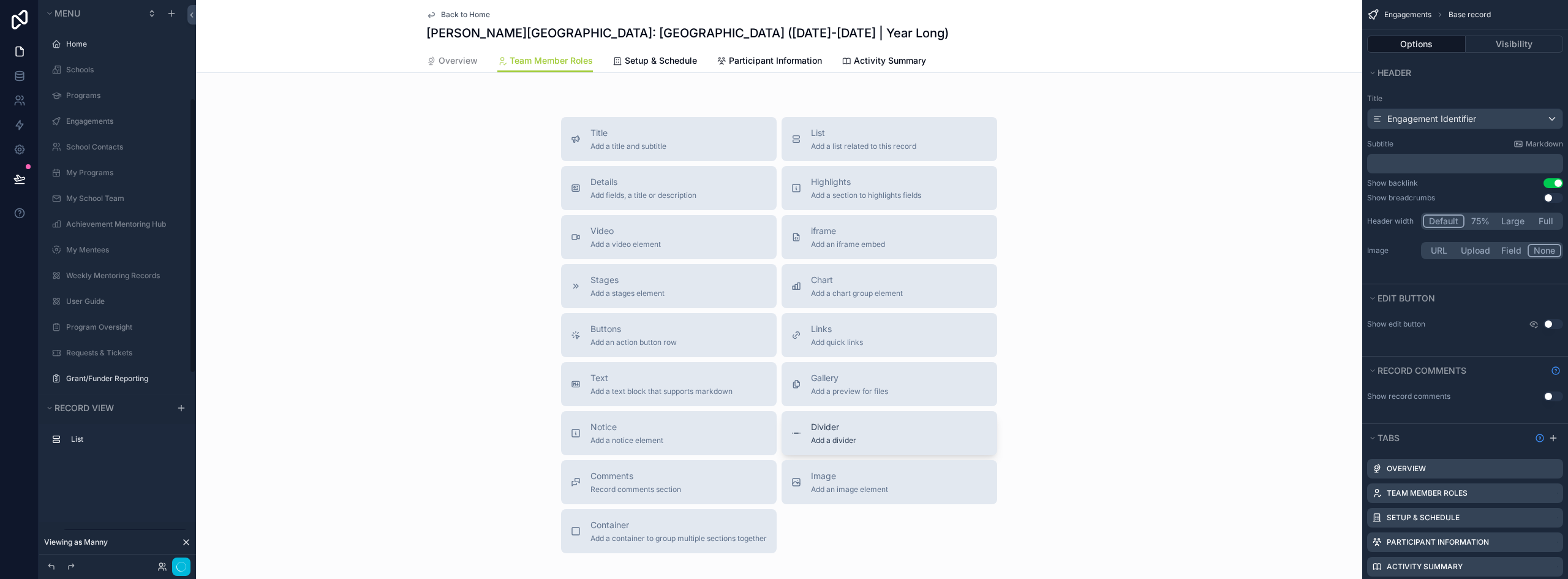
scroll to position [201, 0]
click at [657, 71] on link "Setup & Schedule" at bounding box center [654, 62] width 85 height 25
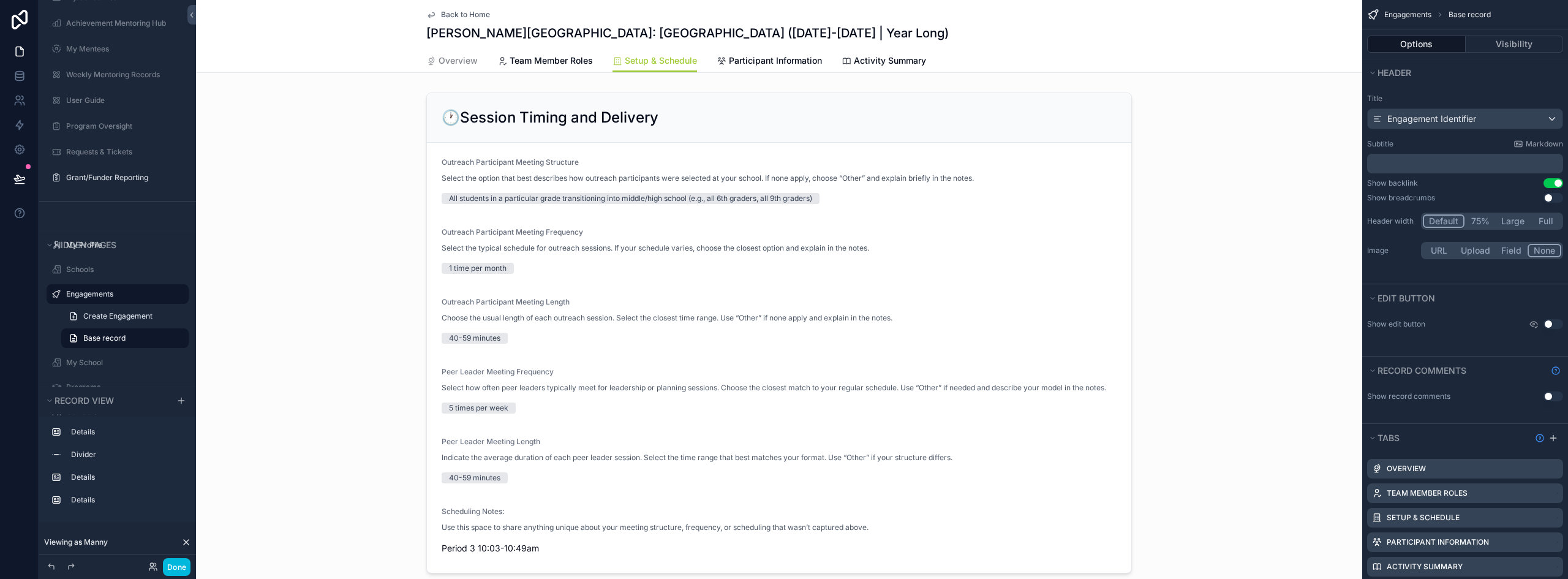
click at [544, 60] on span "Team Member Roles" at bounding box center [551, 61] width 83 height 12
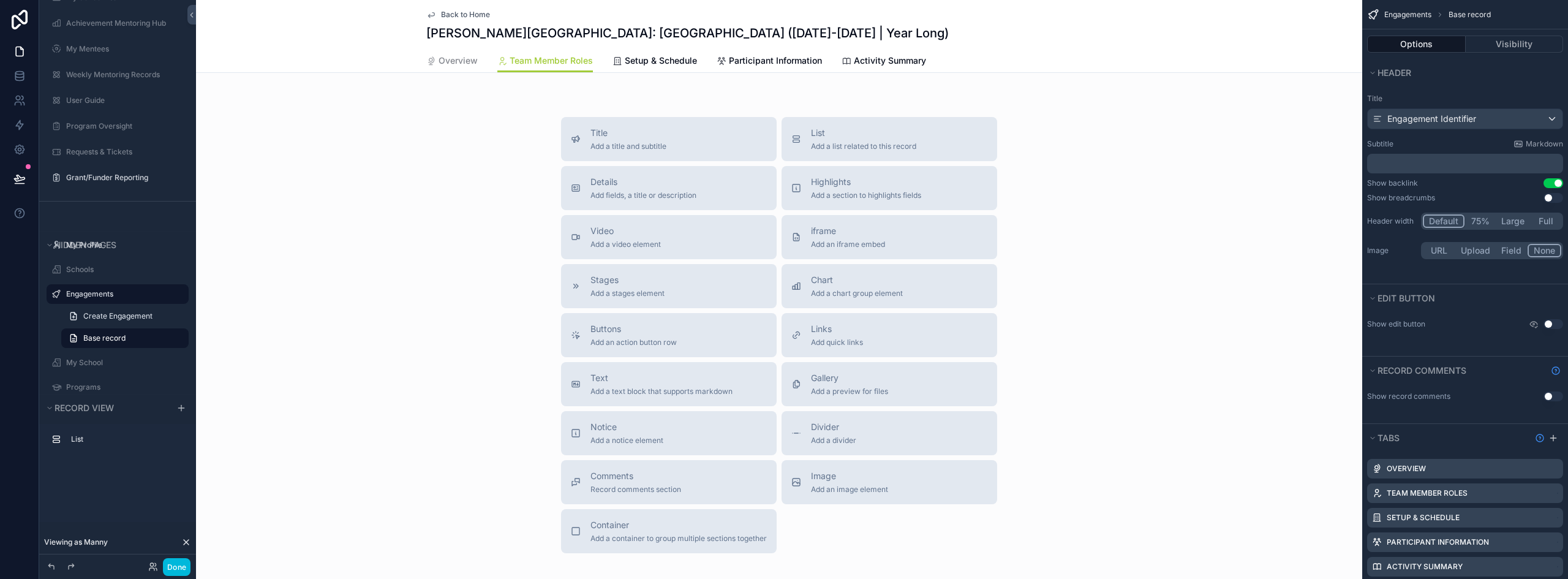
click at [459, 69] on link "Overview" at bounding box center [452, 62] width 51 height 25
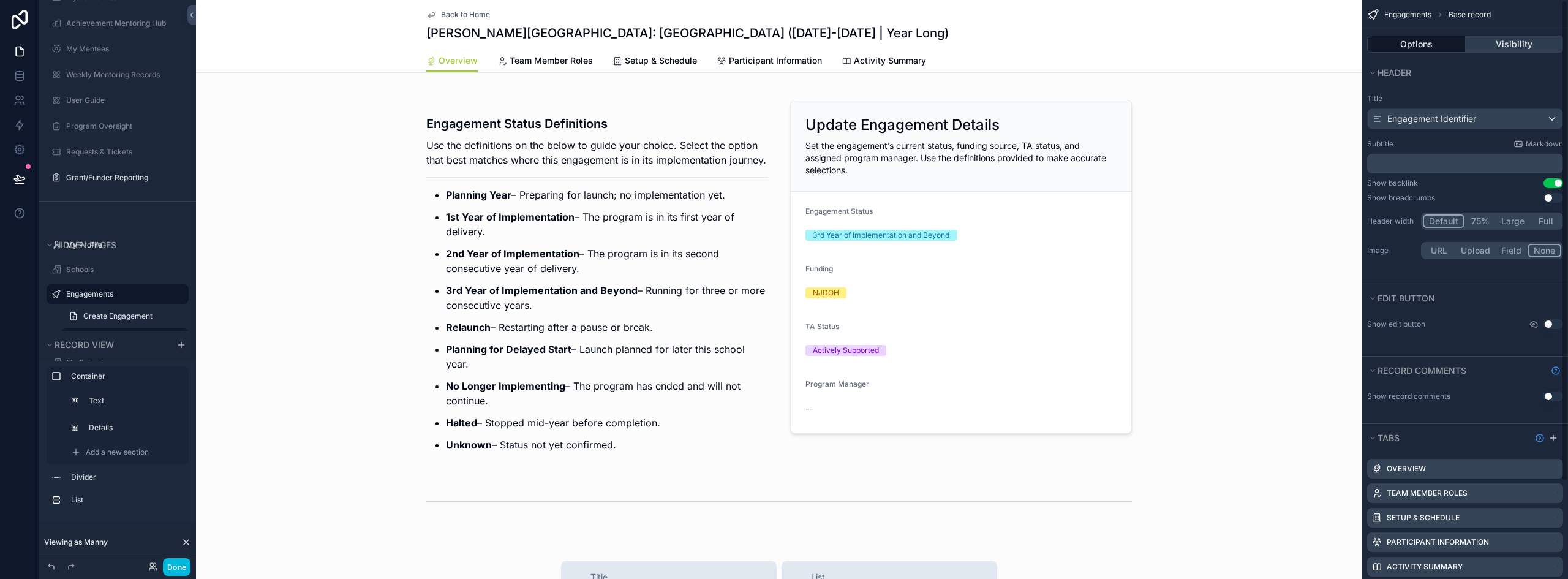
click at [1547, 41] on button "Visibility" at bounding box center [1514, 44] width 98 height 17
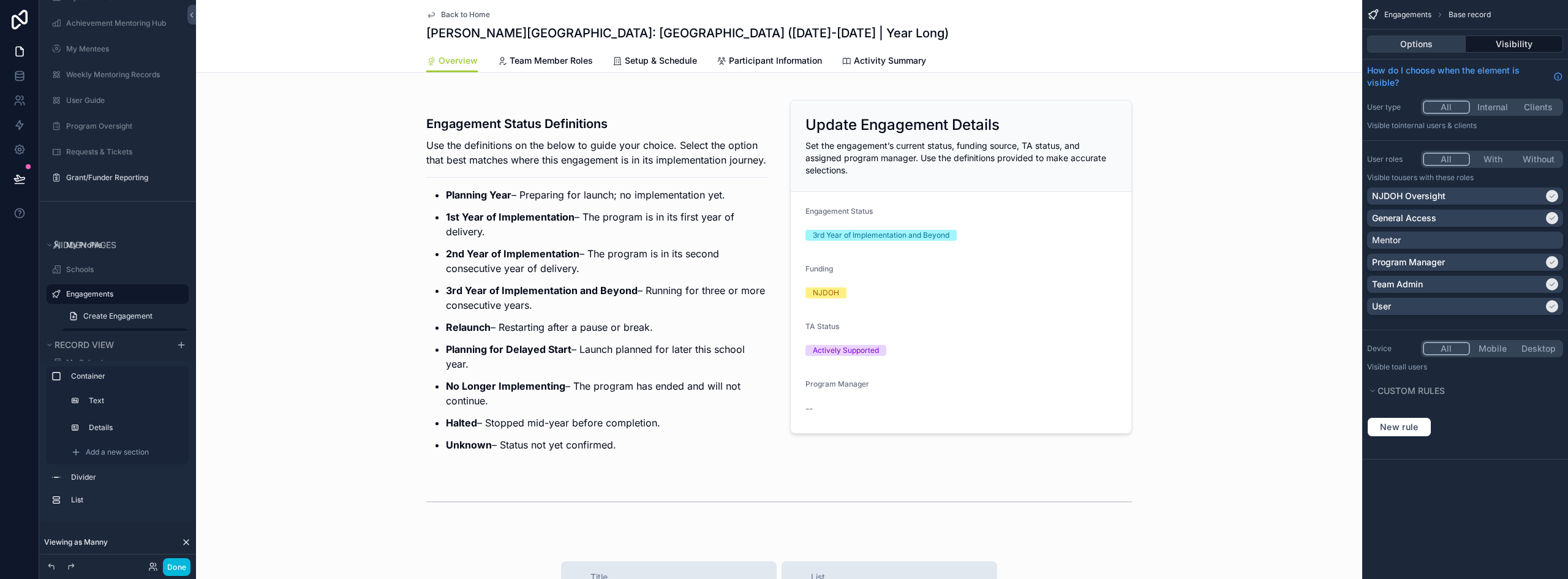
click at [1412, 46] on button "Options" at bounding box center [1416, 44] width 99 height 17
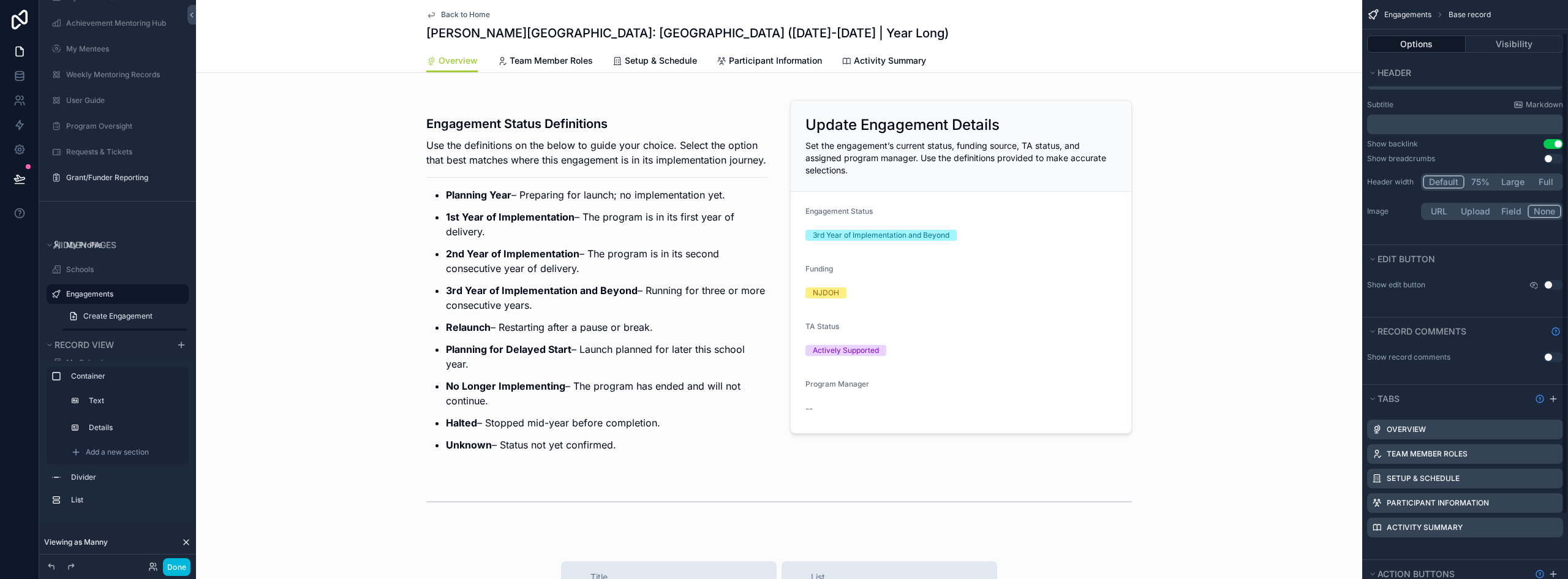
scroll to position [61, 0]
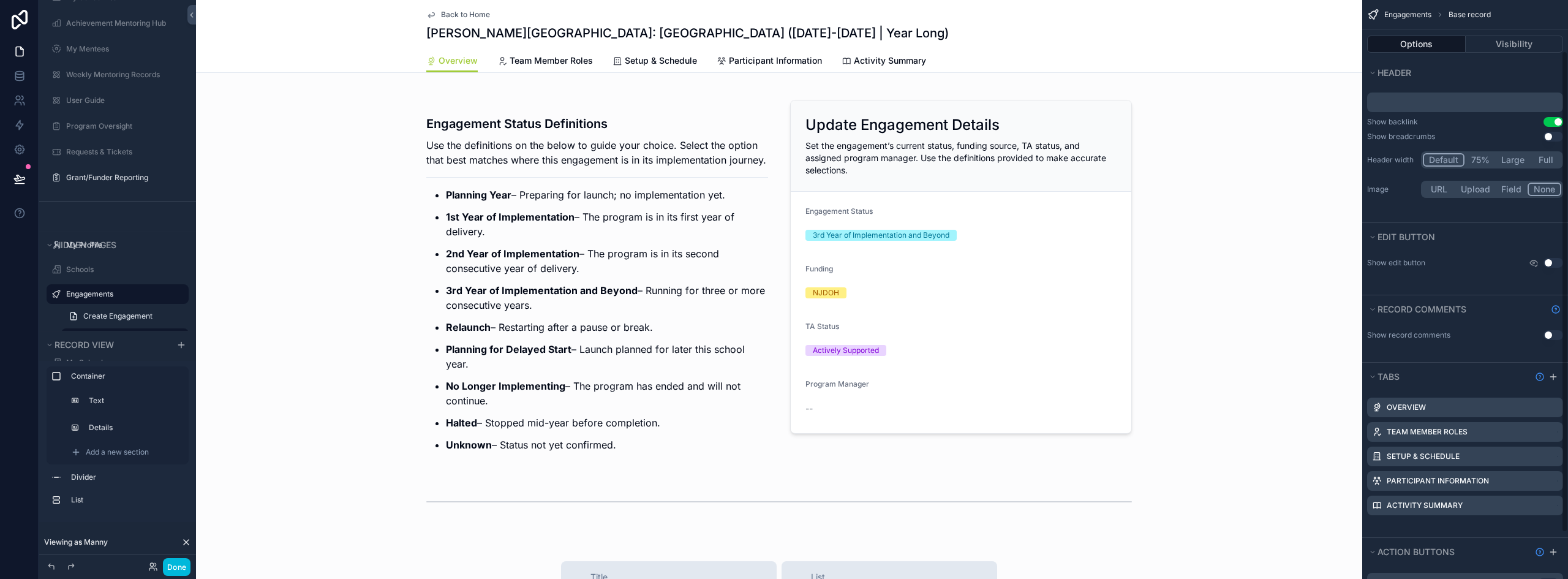
click at [0, 0] on icon "scrollable content" at bounding box center [0, 0] width 0 height 0
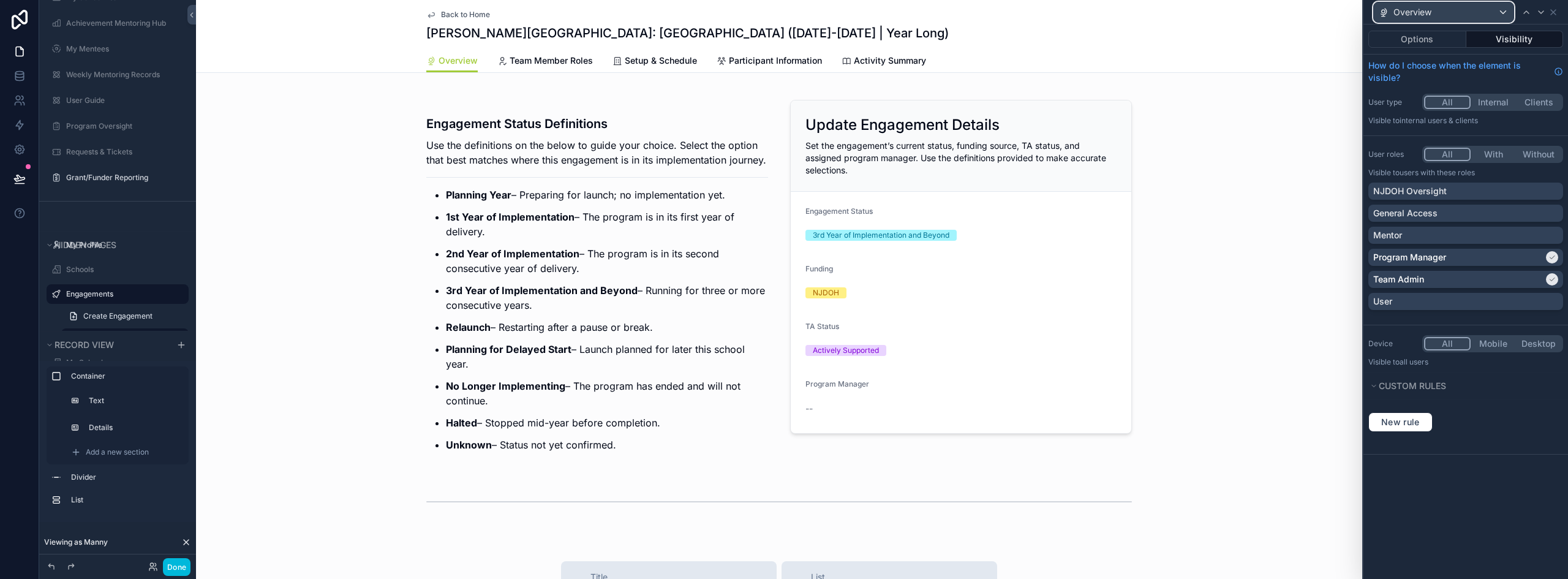
click at [1491, 11] on div "Overview" at bounding box center [1443, 12] width 139 height 20
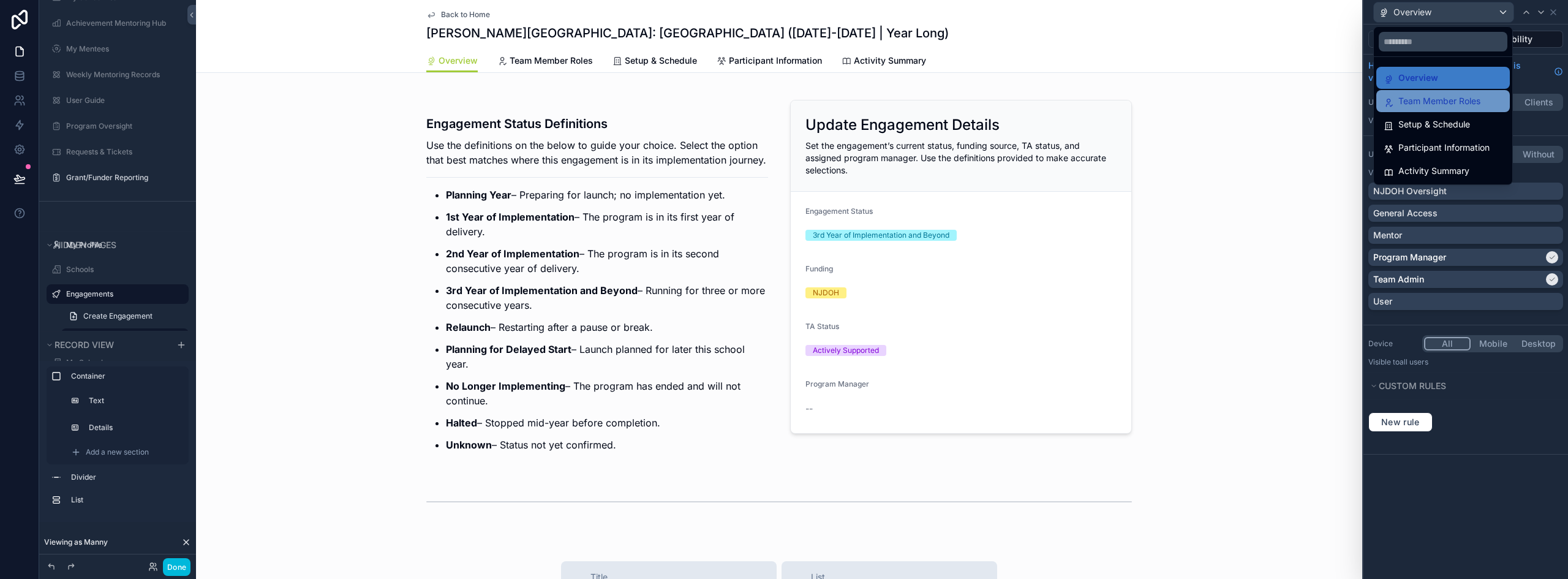
click at [1440, 107] on span "Team Member Roles" at bounding box center [1439, 101] width 82 height 15
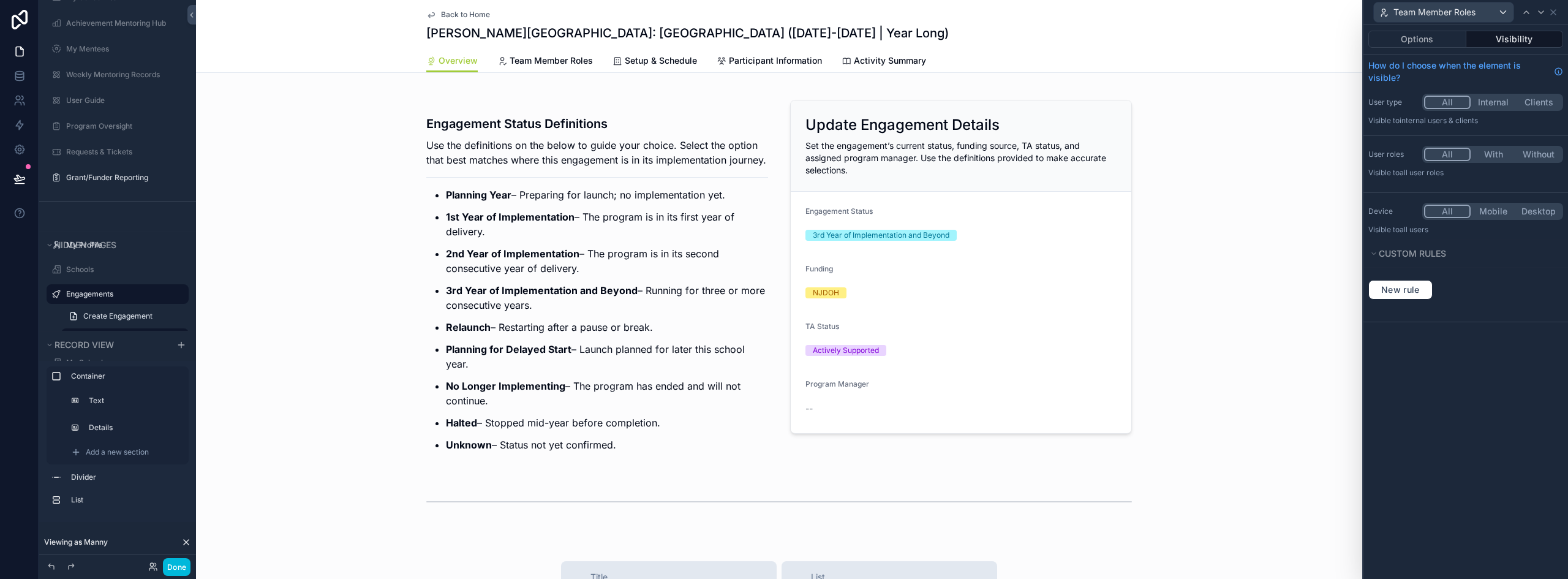
click at [551, 58] on span "Team Member Roles" at bounding box center [551, 61] width 83 height 12
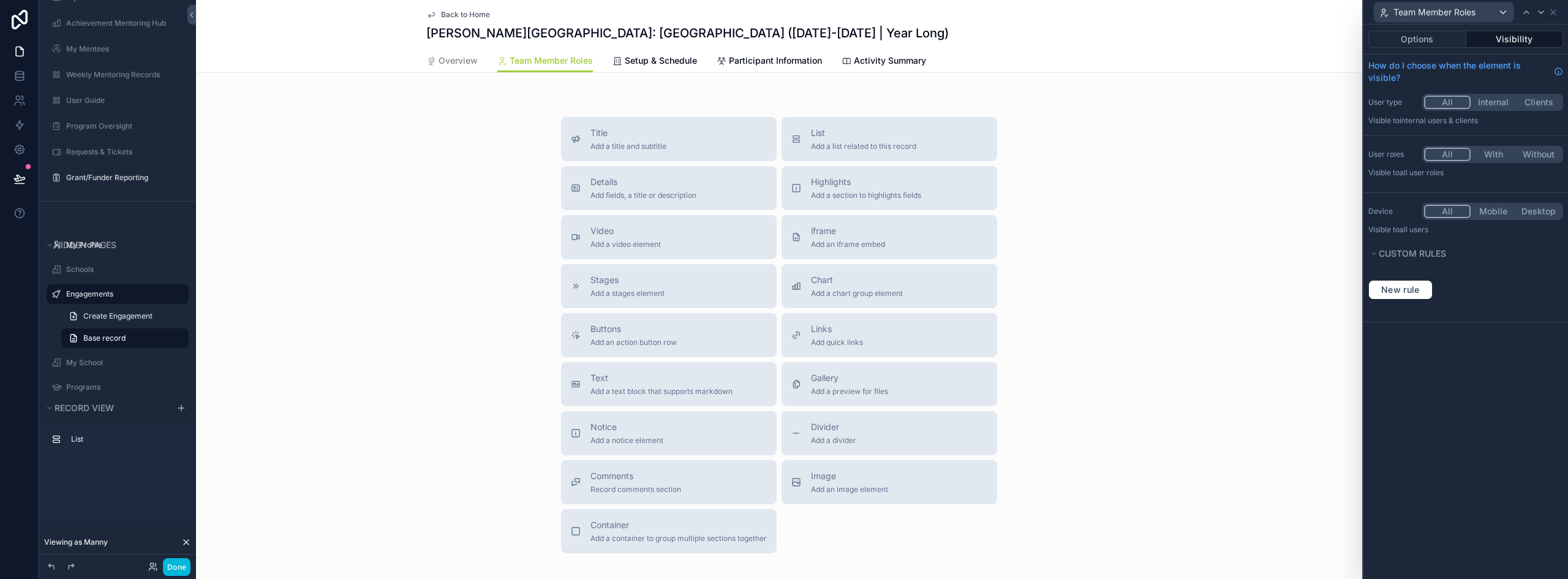
click at [640, 62] on span "Setup & Schedule" at bounding box center [660, 61] width 72 height 12
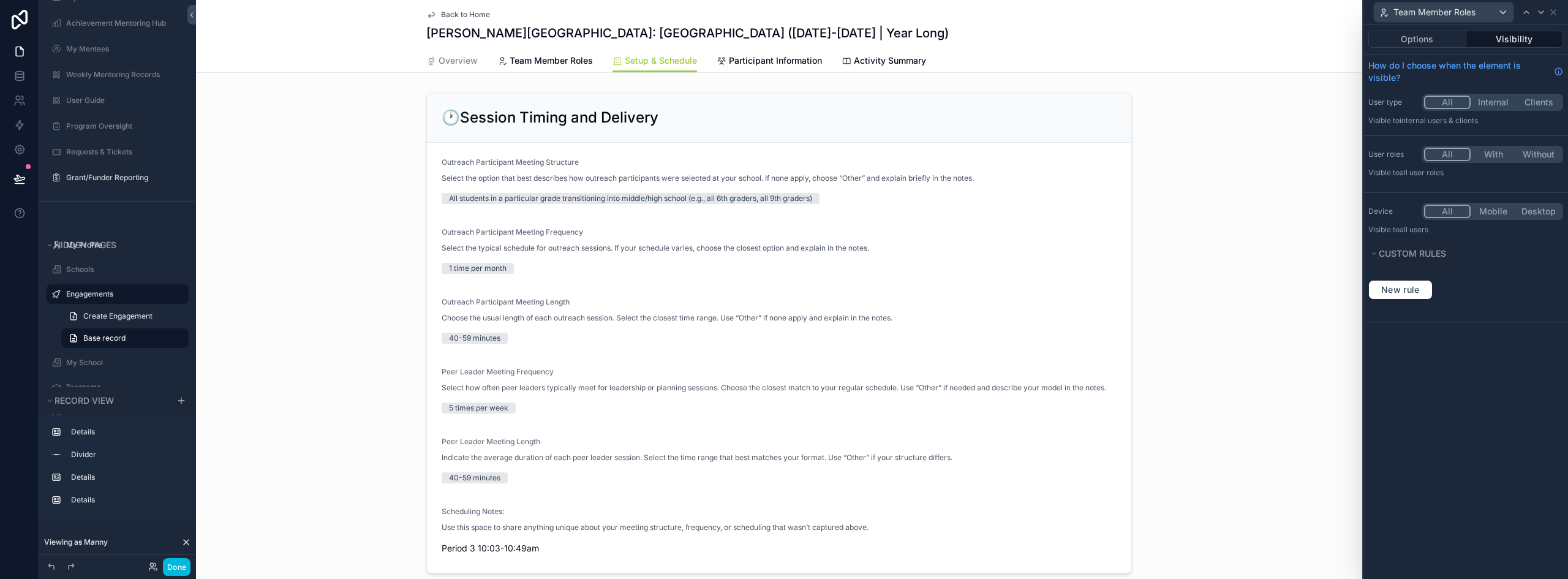
click at [547, 66] on span "Team Member Roles" at bounding box center [551, 61] width 83 height 12
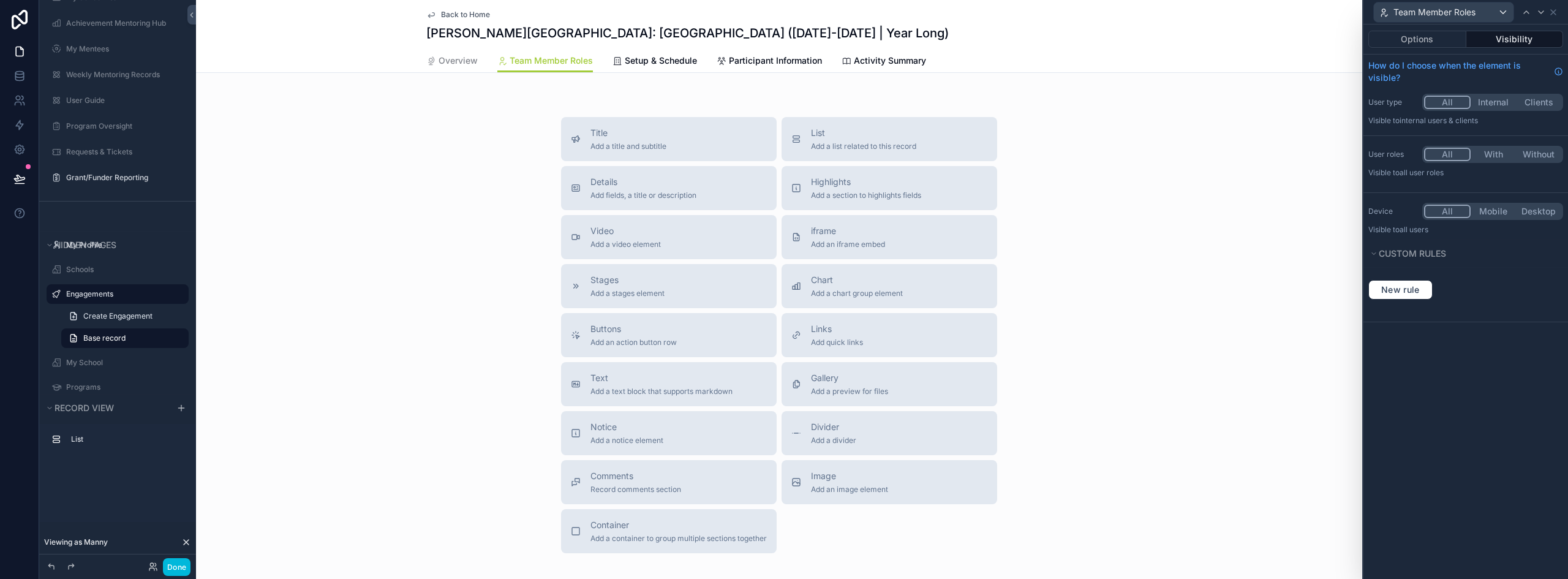
click at [1491, 153] on button "With" at bounding box center [1493, 154] width 45 height 13
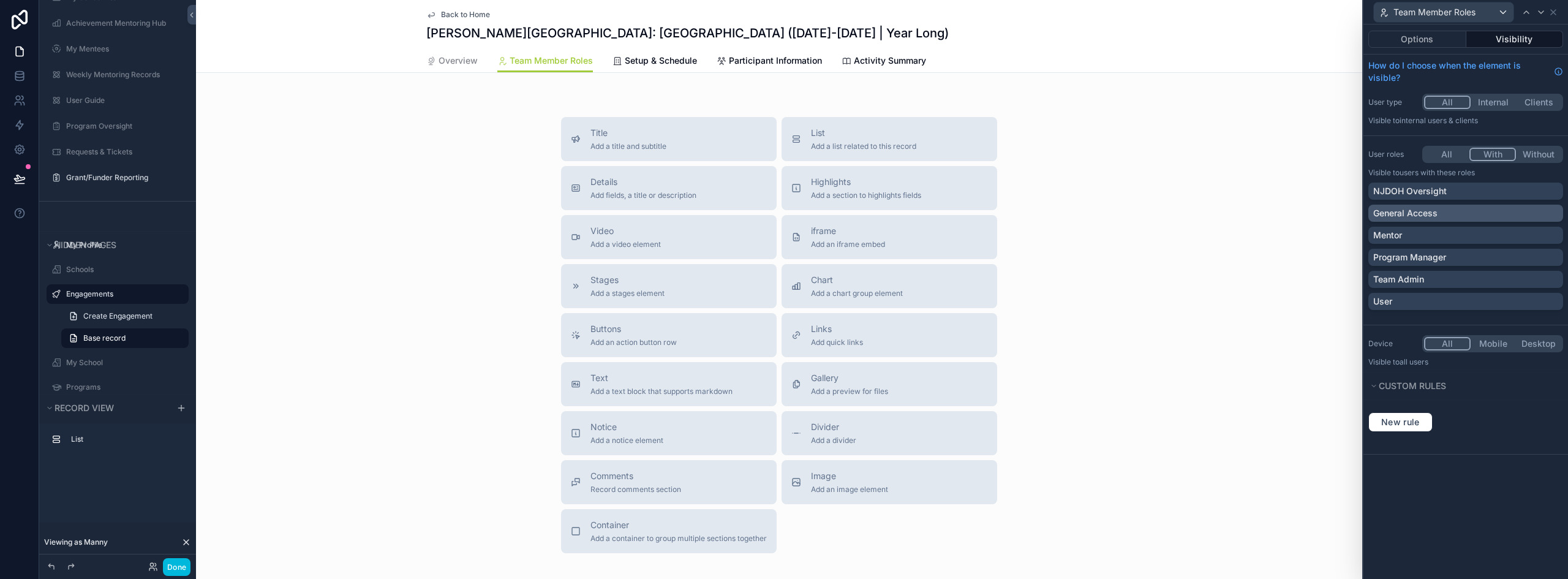
click at [1451, 213] on div "General Access" at bounding box center [1465, 213] width 185 height 12
click at [1445, 256] on p "Program Manager" at bounding box center [1410, 257] width 73 height 12
click at [1437, 274] on div "Team Admin" at bounding box center [1465, 279] width 185 height 12
click at [1425, 304] on div "User" at bounding box center [1465, 302] width 185 height 12
click at [1496, 14] on div "Team Member Roles" at bounding box center [1443, 12] width 139 height 20
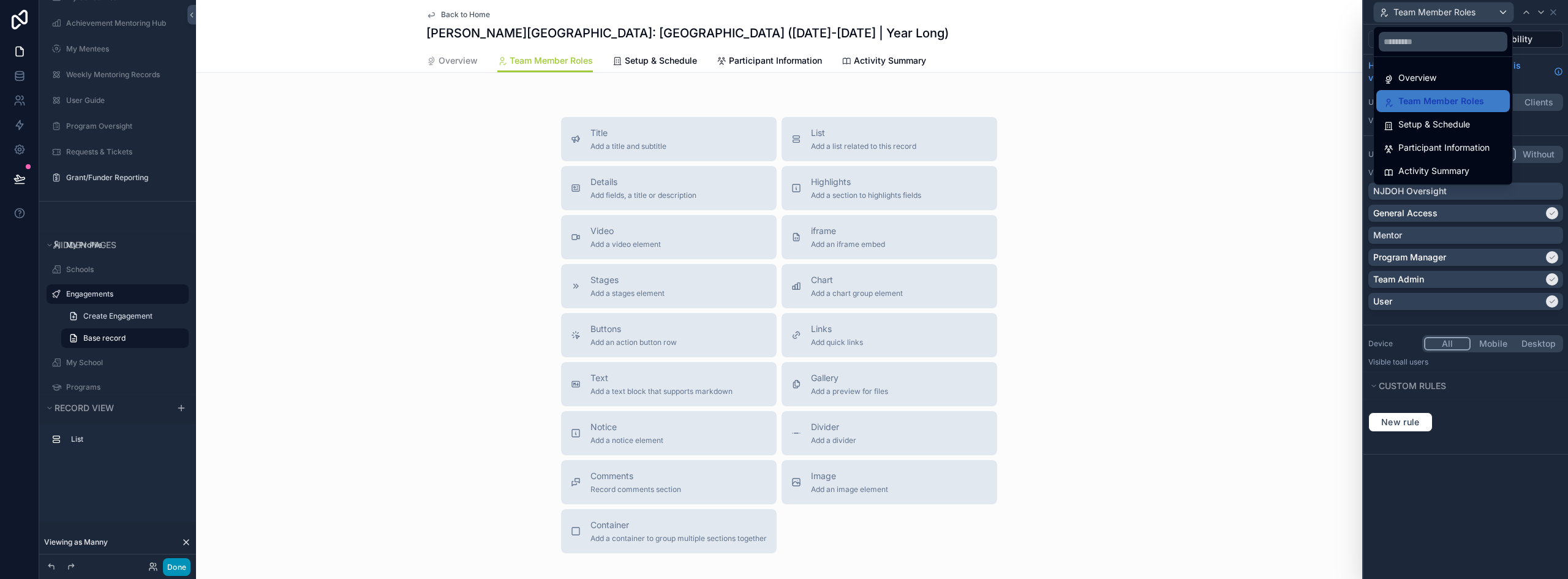
click at [174, 567] on button "Done" at bounding box center [177, 567] width 28 height 18
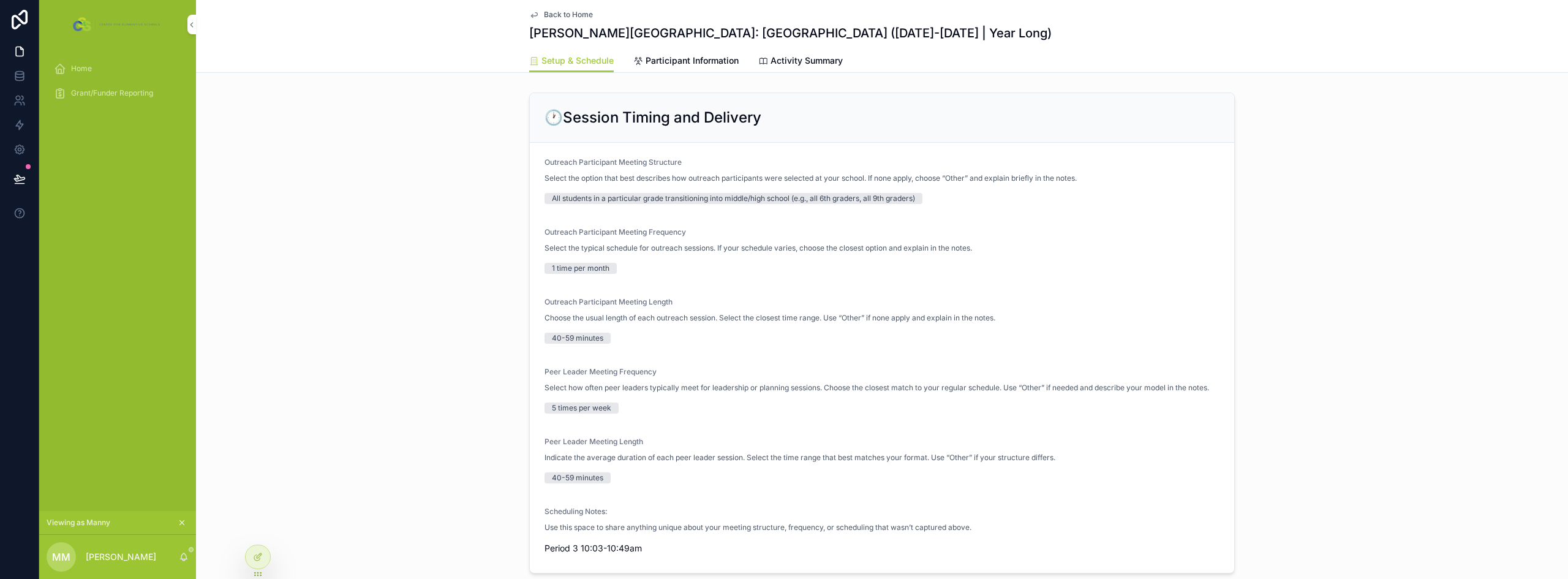
click at [711, 64] on span "Participant Information" at bounding box center [692, 61] width 93 height 12
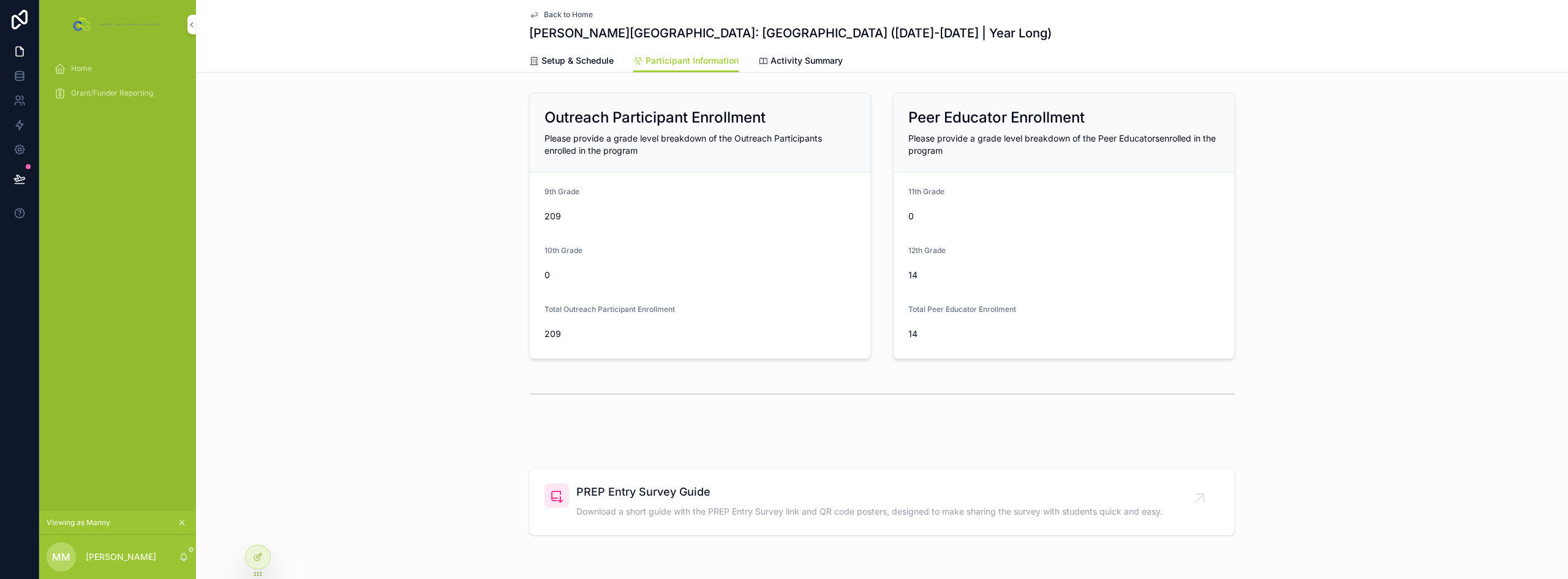
click at [809, 62] on span "Activity Summary" at bounding box center [806, 61] width 72 height 12
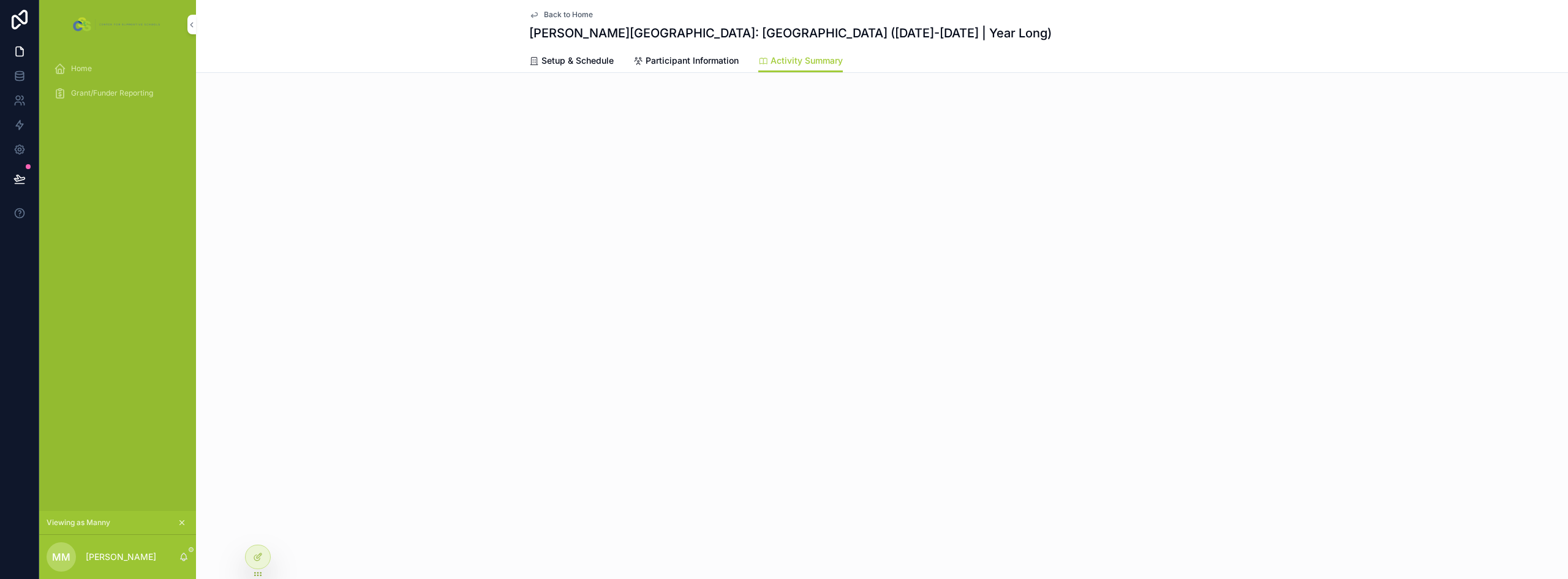
click at [692, 53] on link "Participant Information" at bounding box center [686, 62] width 105 height 25
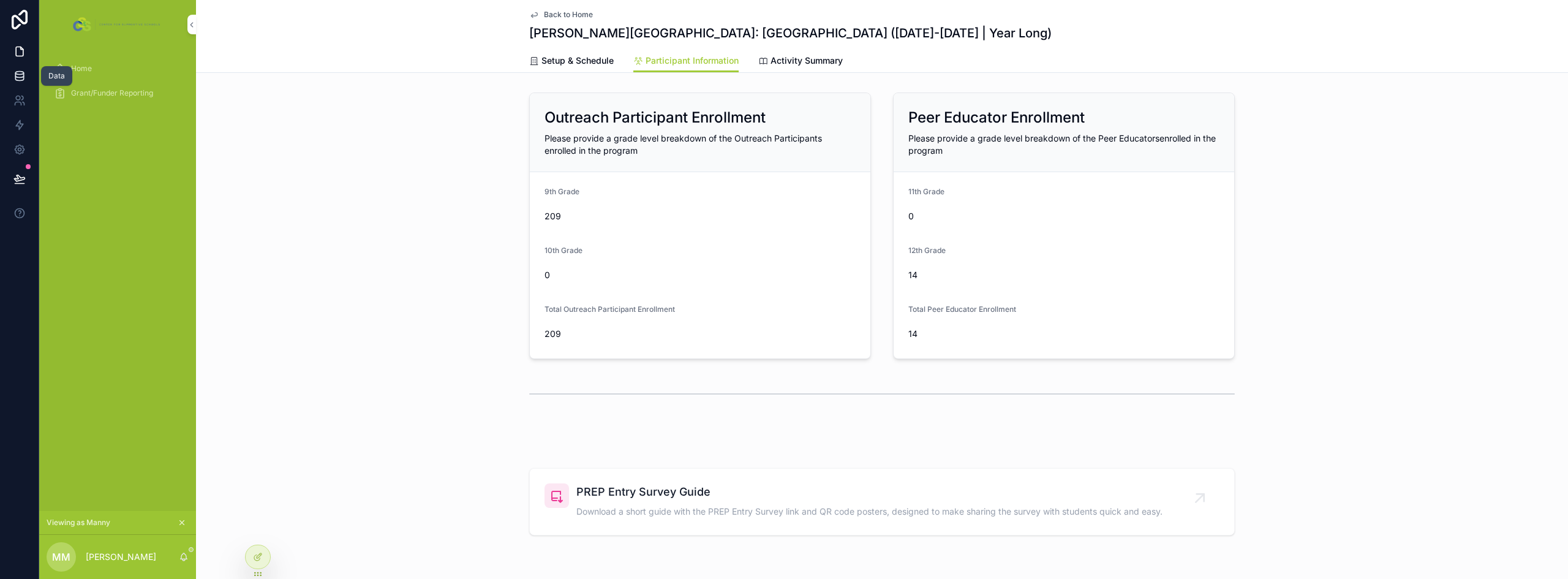
click at [18, 72] on icon at bounding box center [19, 76] width 12 height 12
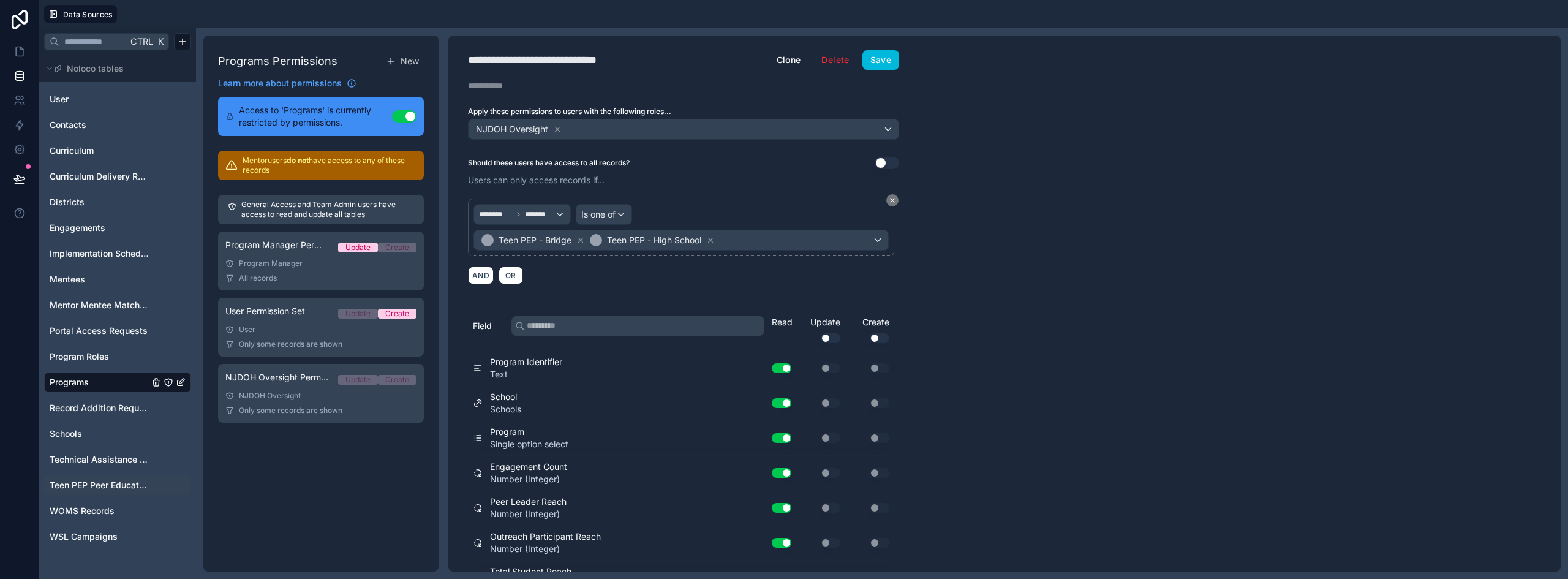
click at [97, 488] on span "Teen PEP Peer Educator Enrollment" at bounding box center [99, 485] width 99 height 12
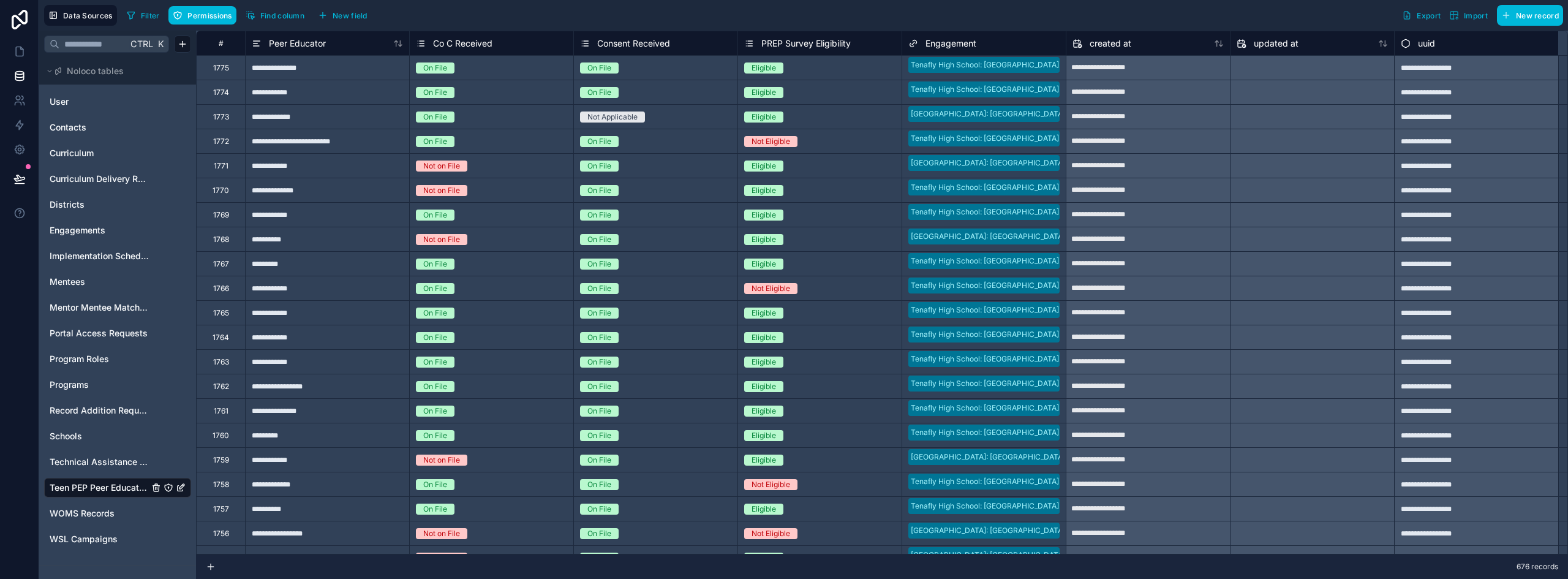
click at [169, 486] on icon "Teen PEP Peer Educator Enrollment" at bounding box center [168, 487] width 9 height 9
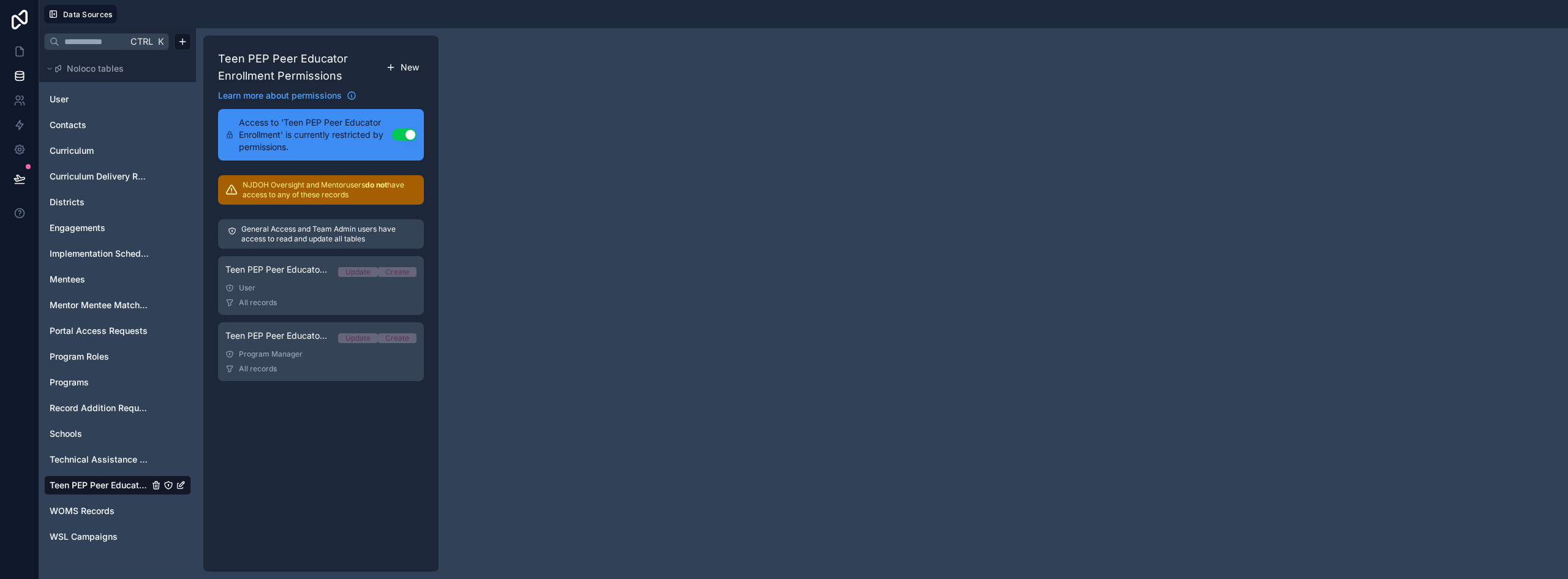
click at [410, 68] on span "New" at bounding box center [409, 67] width 18 height 12
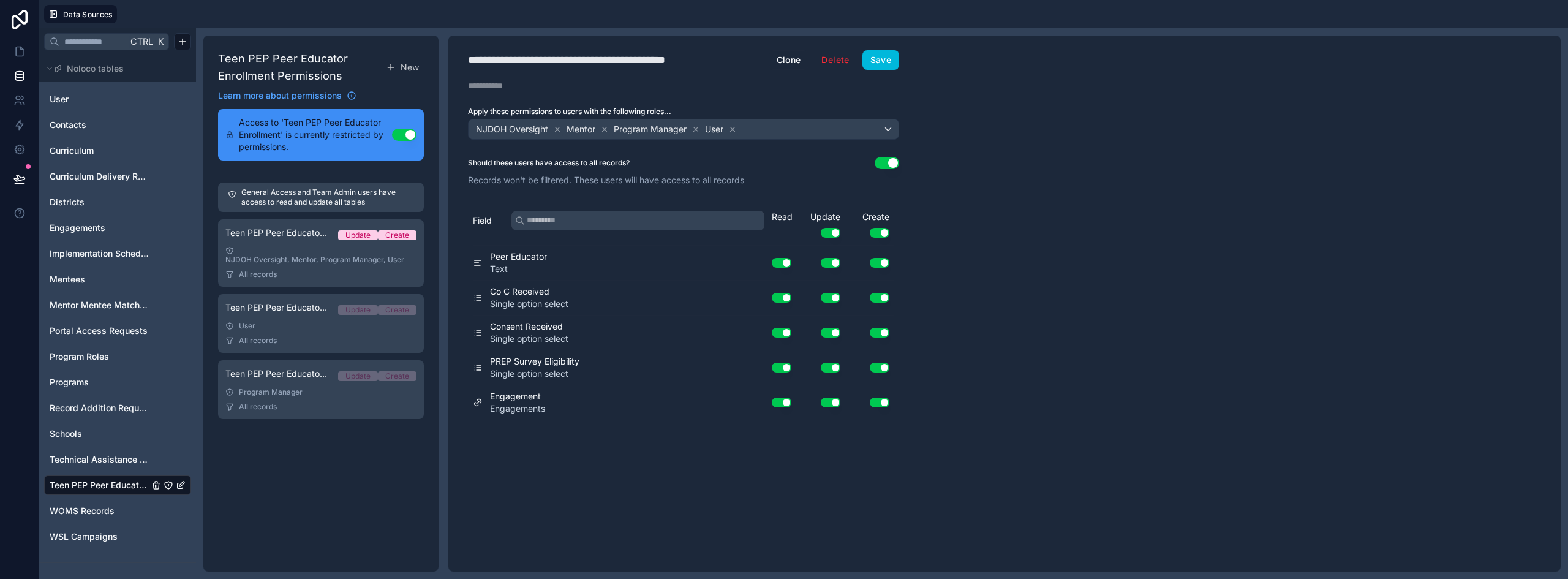
click at [583, 55] on div "**********" at bounding box center [600, 59] width 265 height 17
type div "**********"
click at [733, 128] on icon at bounding box center [733, 129] width 9 height 9
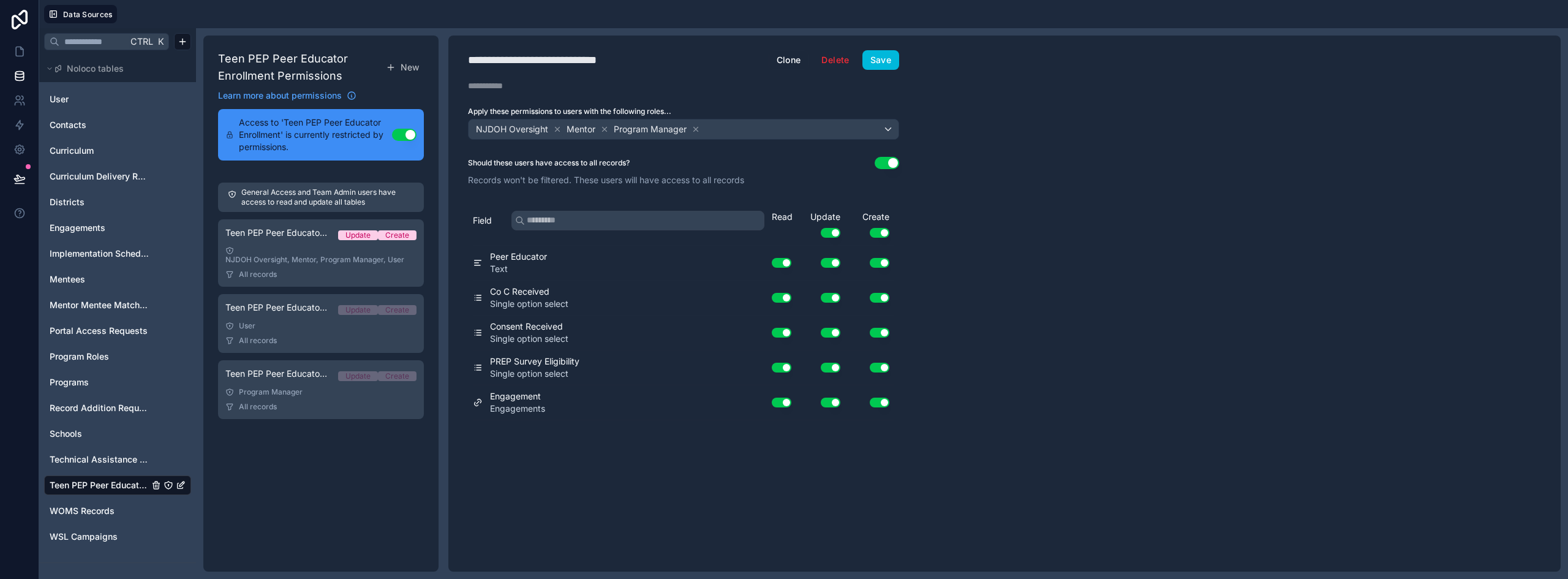
click at [696, 128] on icon at bounding box center [696, 129] width 9 height 9
click at [606, 128] on icon at bounding box center [604, 129] width 9 height 9
click at [824, 231] on button "Use setting" at bounding box center [830, 232] width 20 height 9
click at [881, 231] on button "Use setting" at bounding box center [879, 232] width 20 height 9
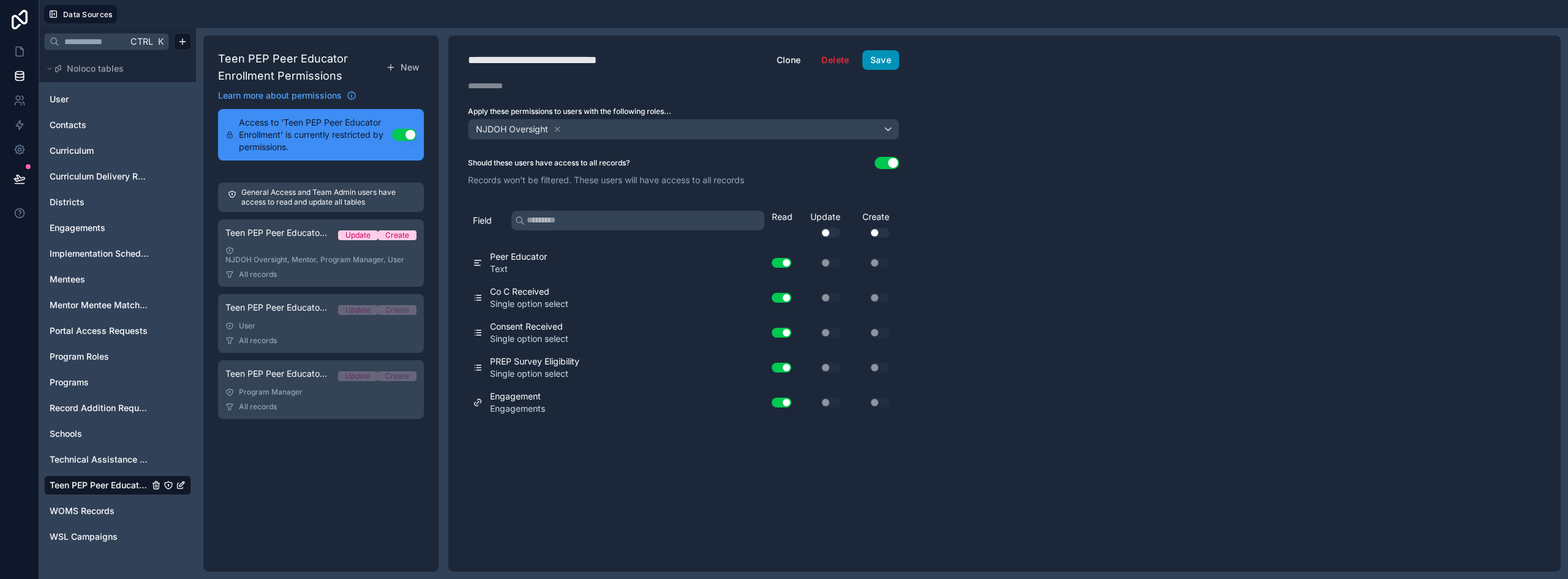
click at [892, 59] on button "Save" at bounding box center [881, 60] width 36 height 20
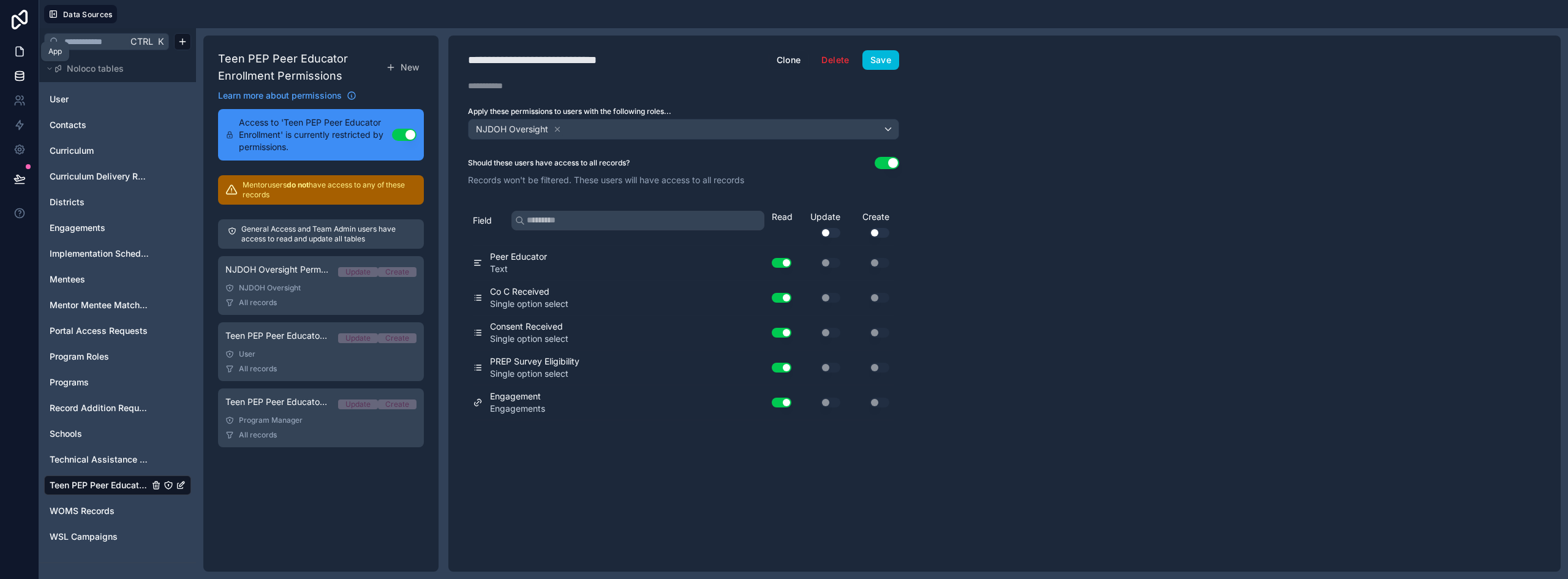
click at [17, 52] on icon at bounding box center [19, 51] width 12 height 12
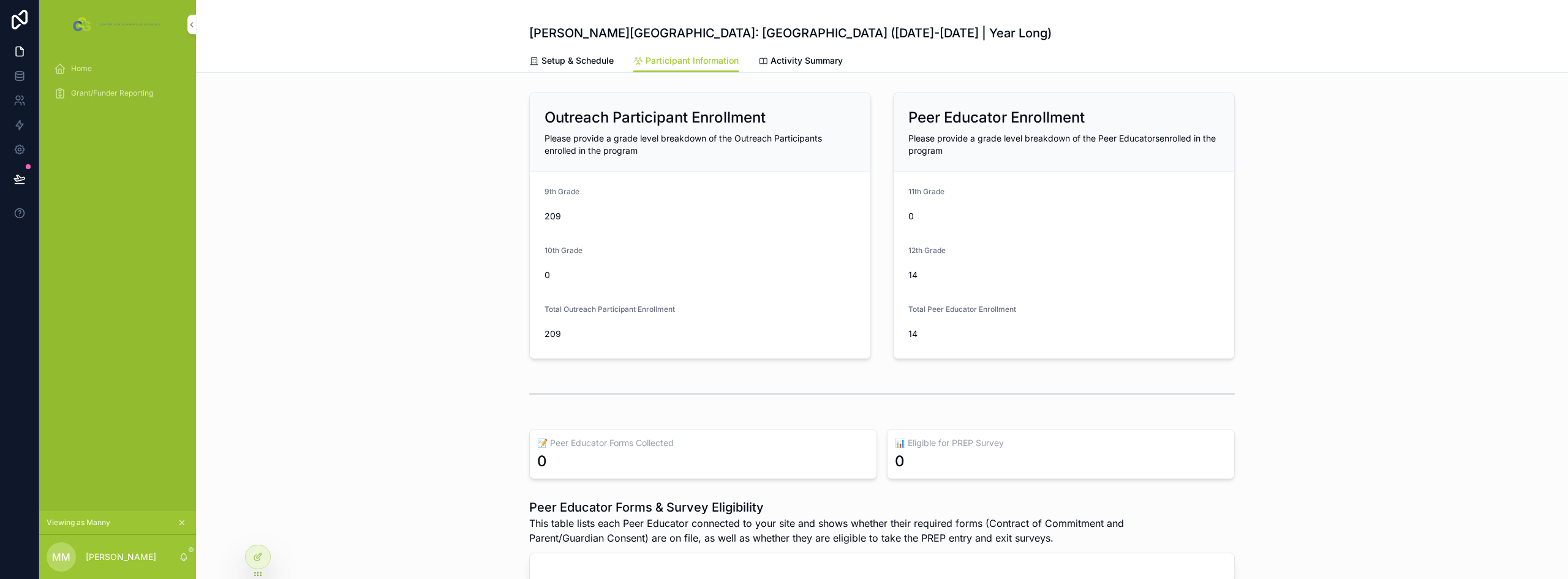
click at [109, 66] on div "Home" at bounding box center [117, 69] width 128 height 20
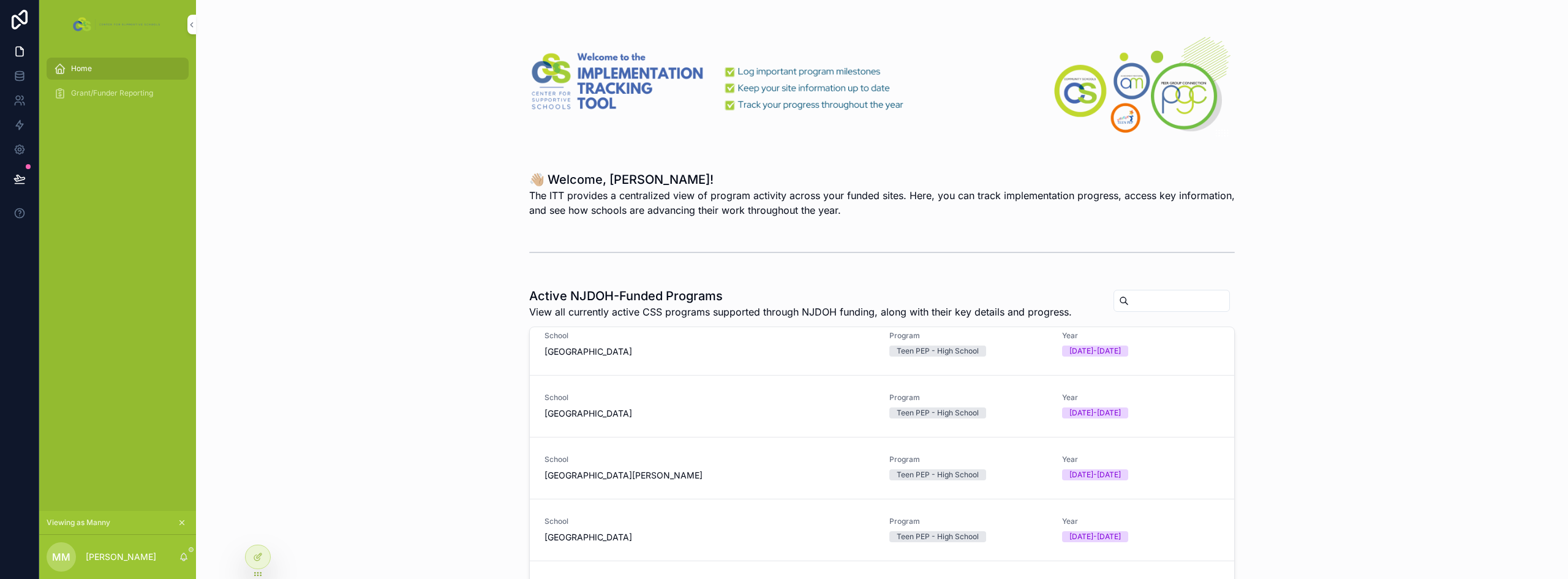
scroll to position [184, 0]
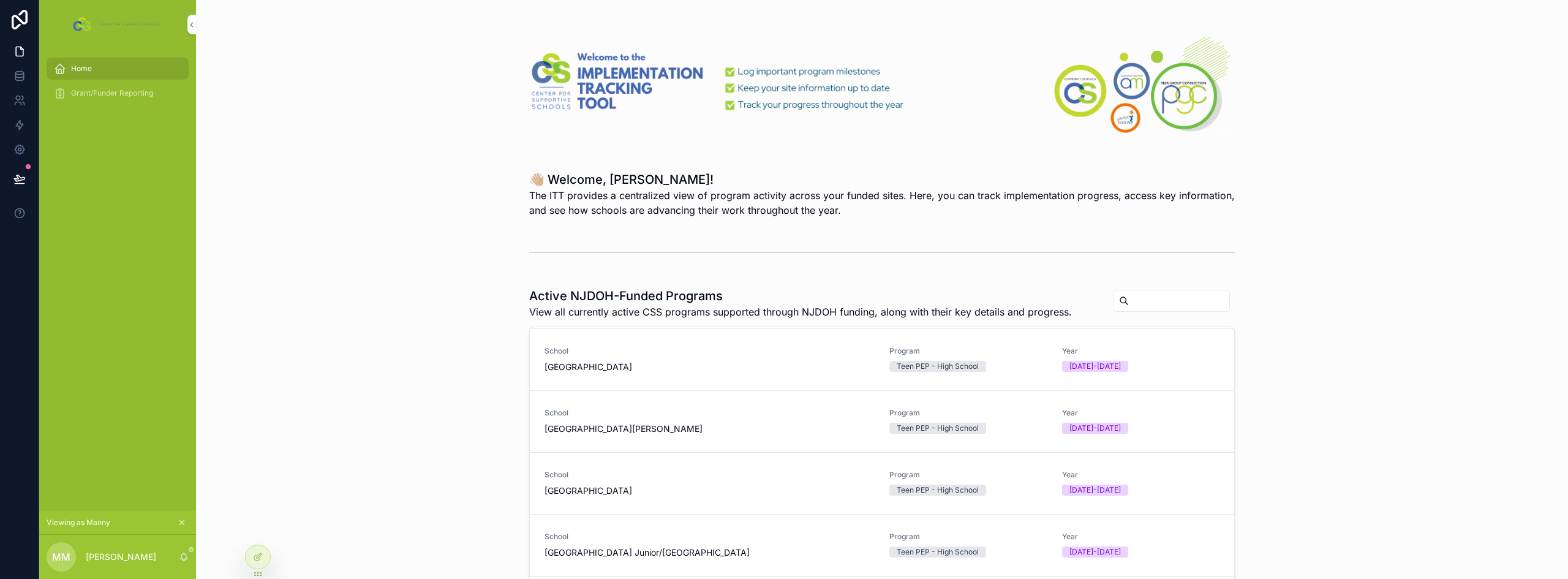
click at [700, 480] on div "School [GEOGRAPHIC_DATA]" at bounding box center [709, 483] width 330 height 27
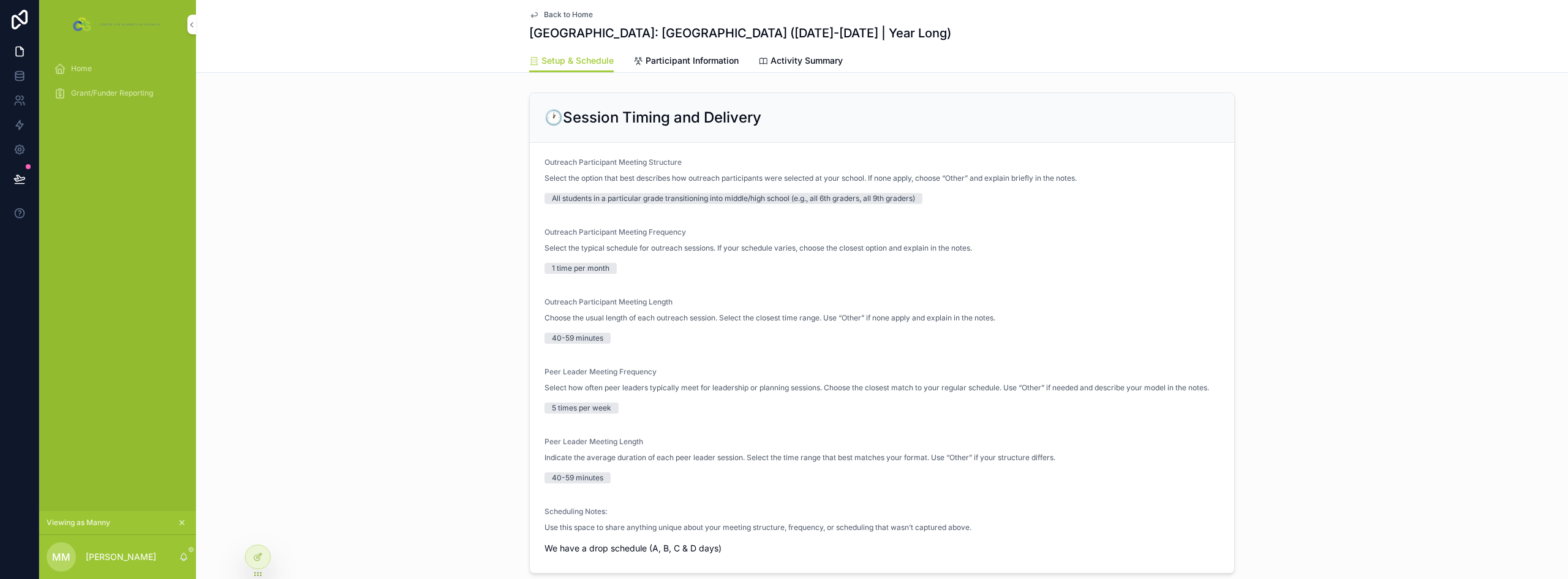
click at [681, 58] on span "Participant Information" at bounding box center [692, 61] width 93 height 12
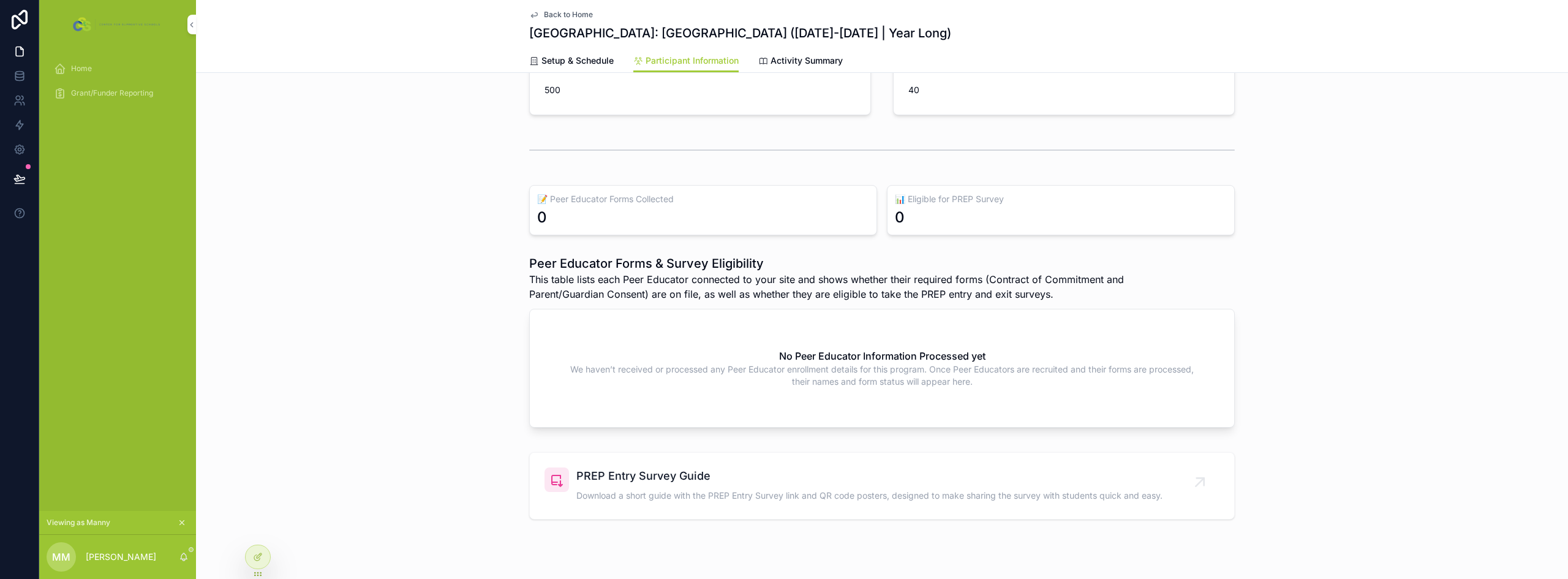
scroll to position [245, 0]
click at [265, 555] on div at bounding box center [258, 557] width 25 height 23
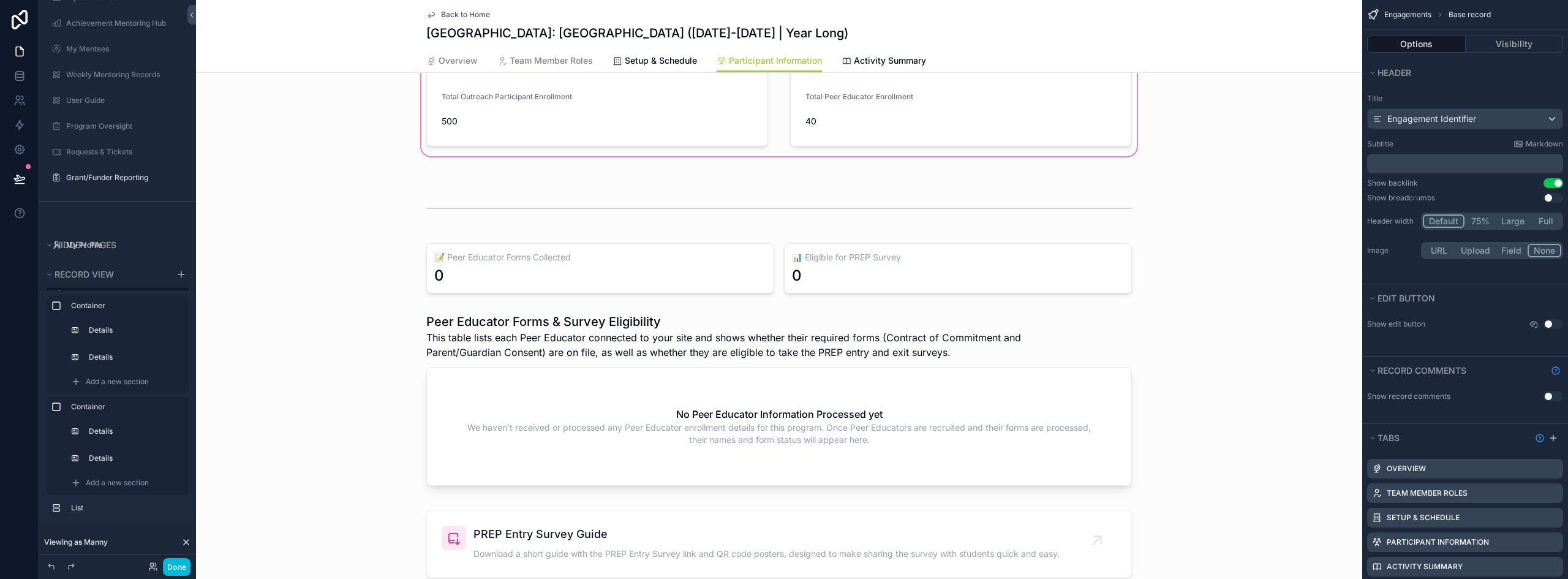
scroll to position [551, 0]
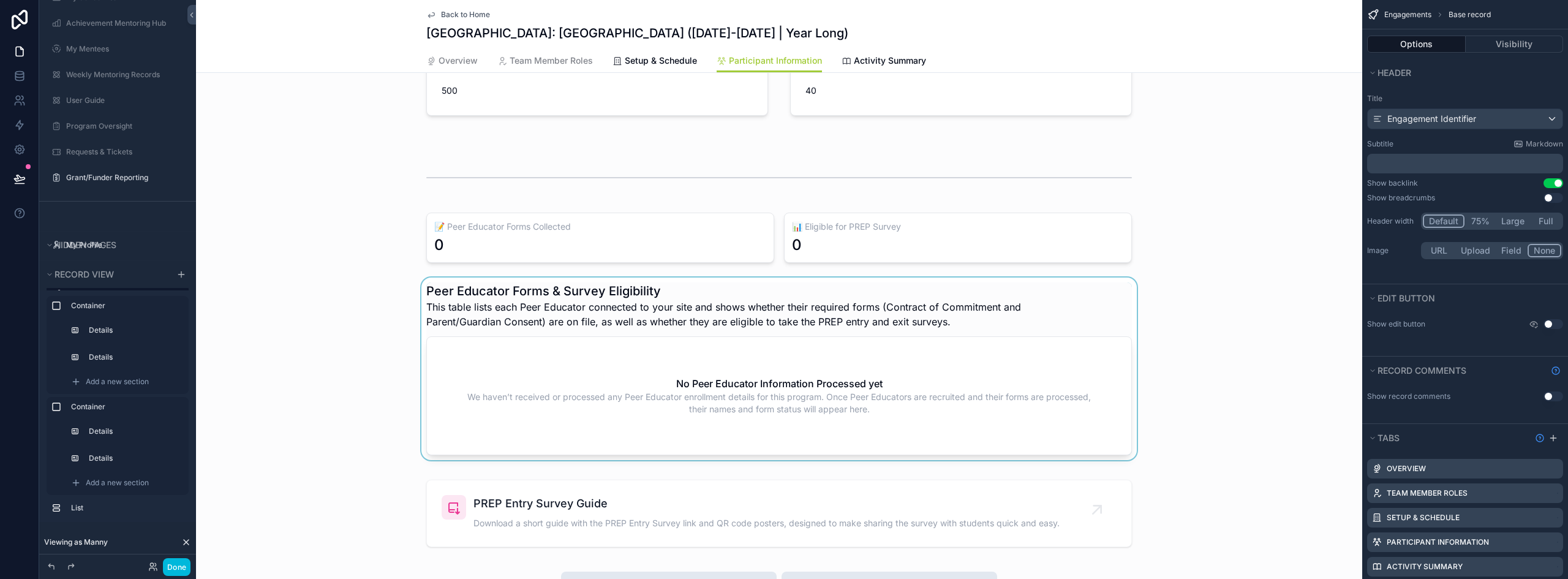
click at [760, 393] on div "scrollable content" at bounding box center [779, 371] width 1166 height 188
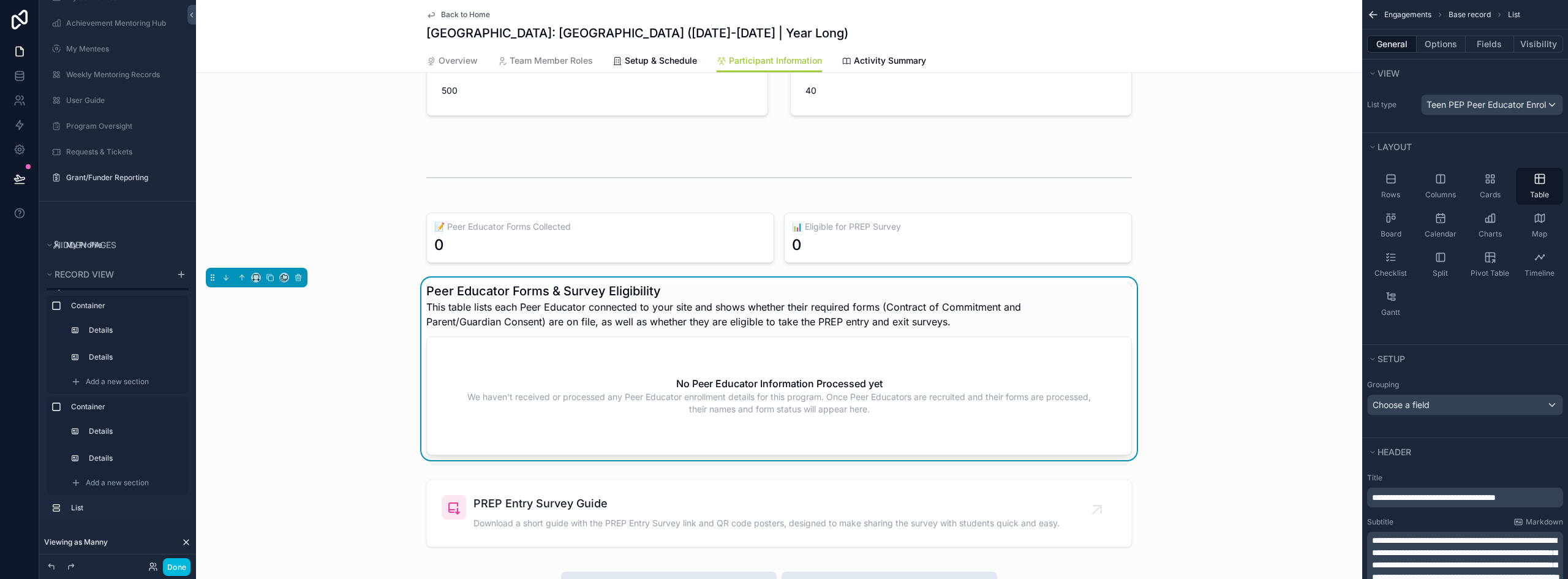
click at [185, 540] on icon at bounding box center [186, 542] width 5 height 5
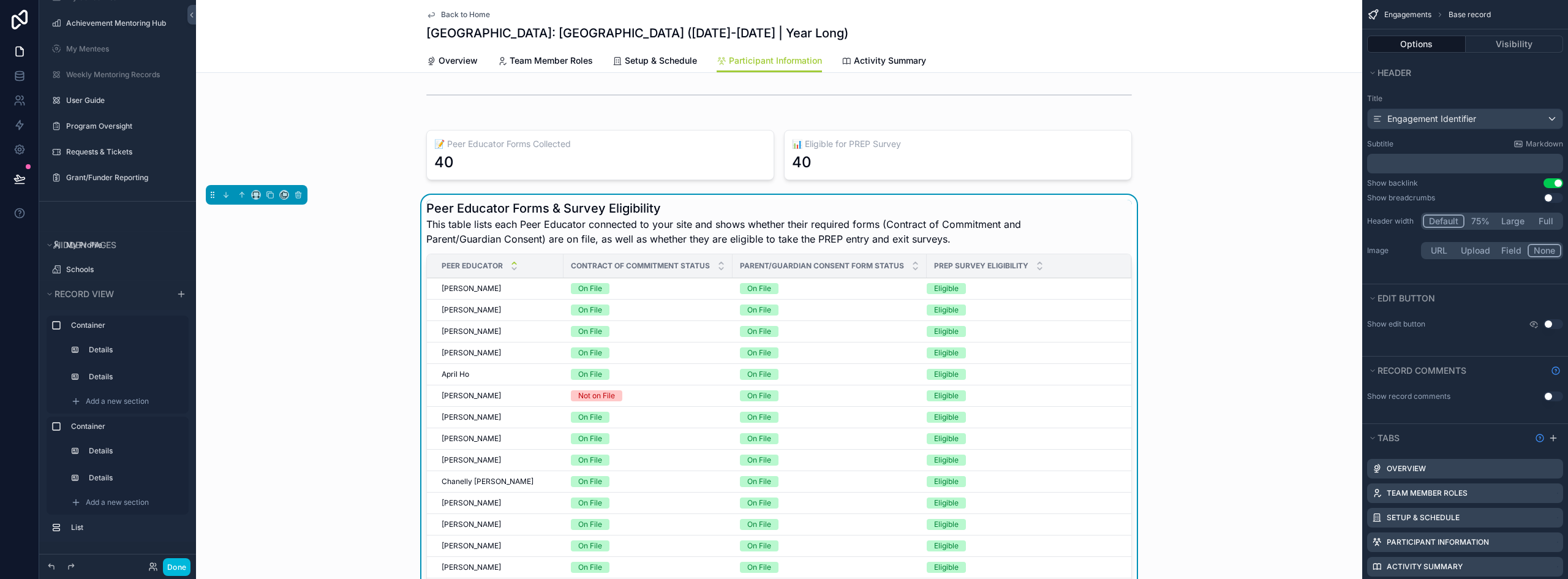
scroll to position [797, 0]
click at [187, 566] on button "Done" at bounding box center [177, 567] width 28 height 18
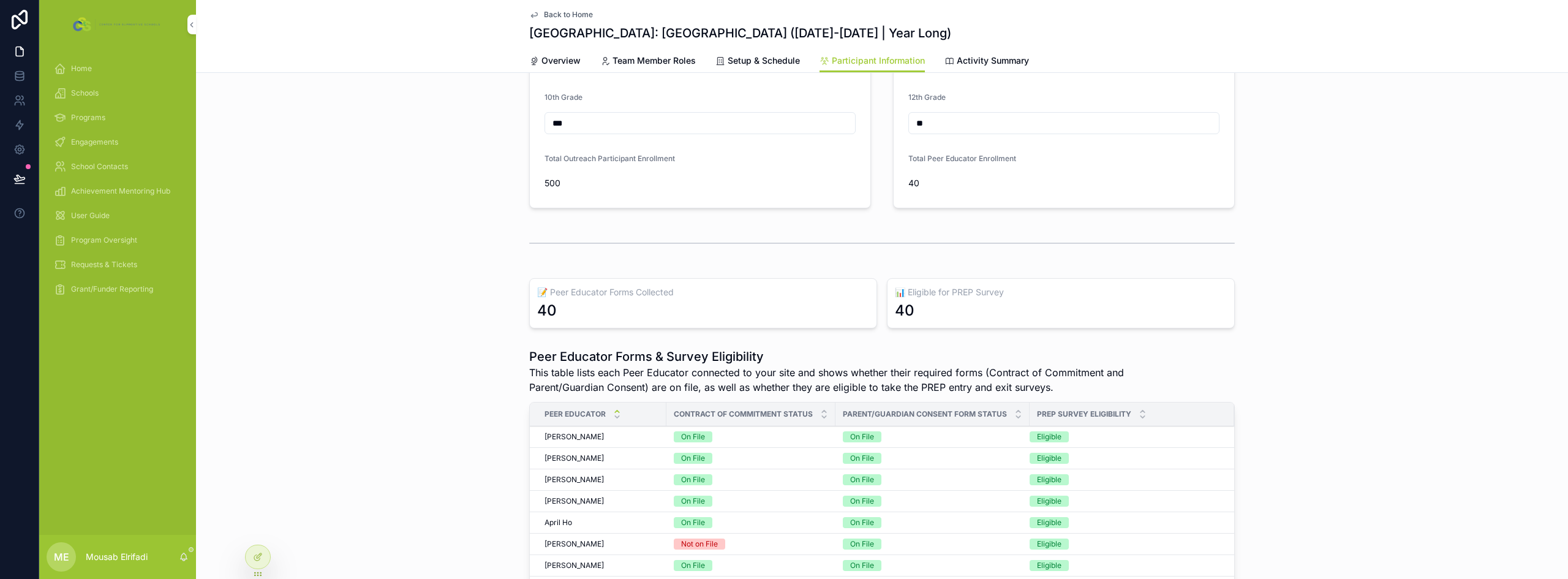
scroll to position [184, 0]
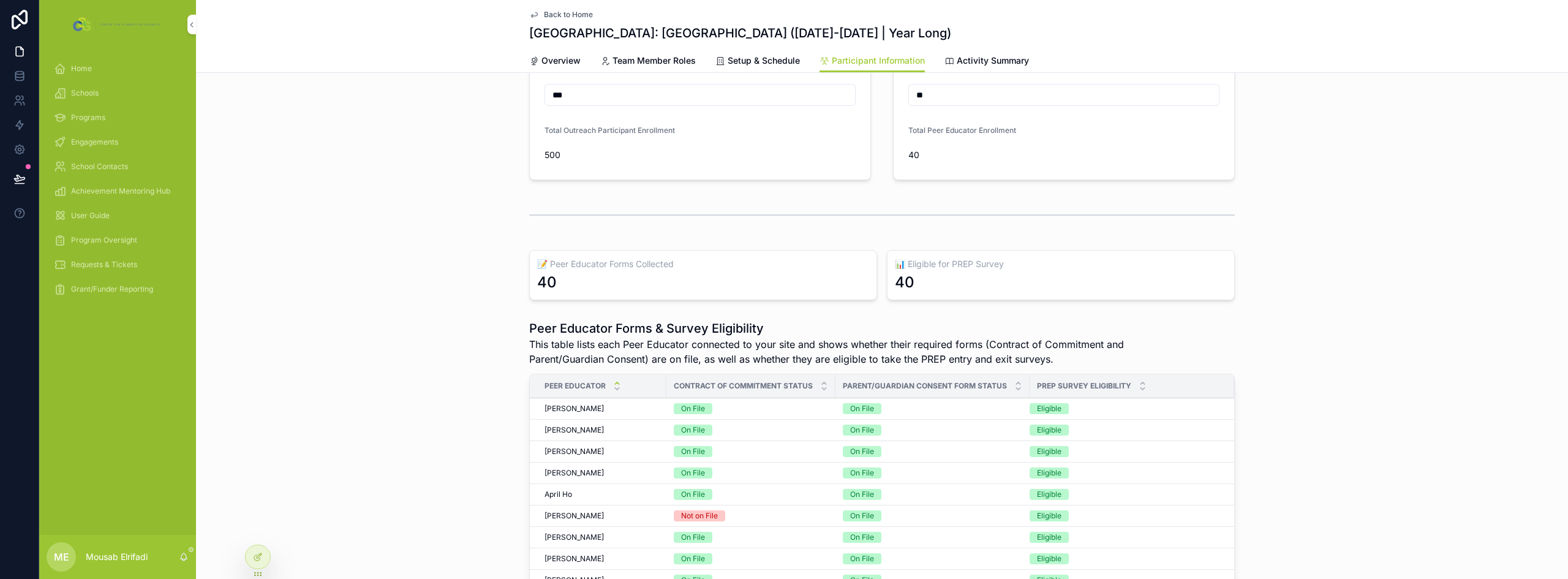
click at [0, 0] on icon at bounding box center [0, 0] width 0 height 0
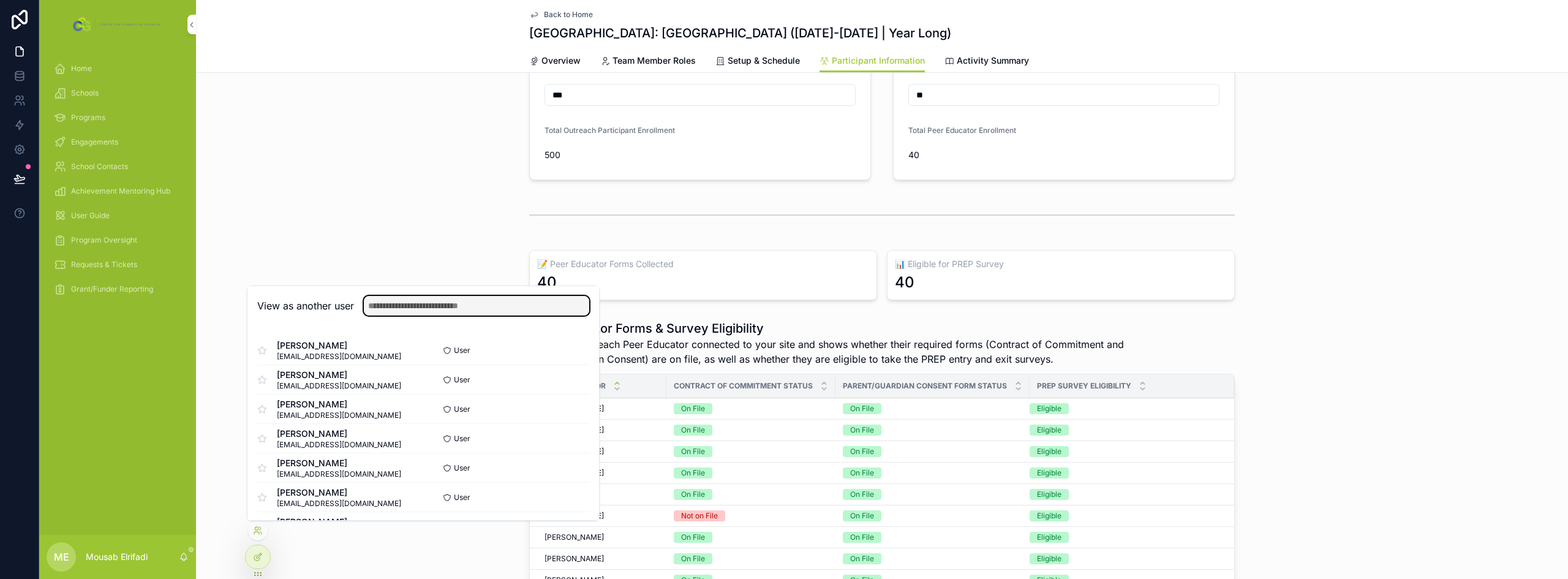
click at [414, 303] on input "text" at bounding box center [476, 305] width 225 height 20
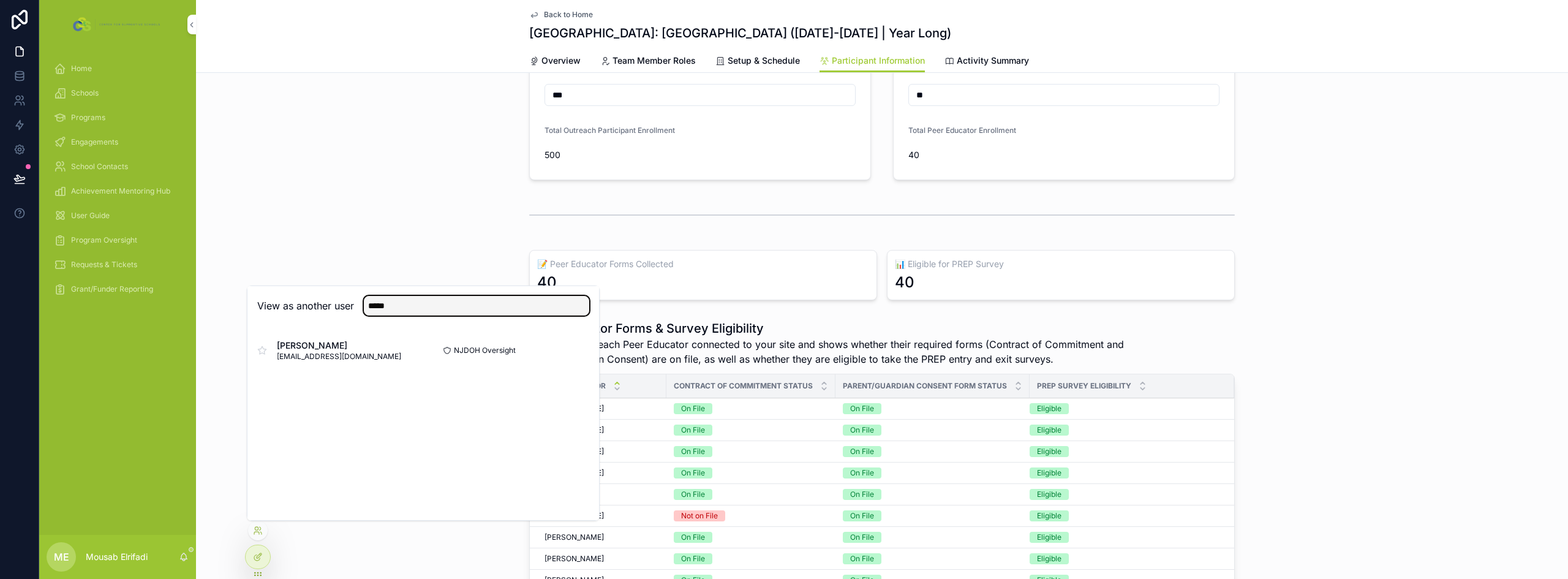
type input "*****"
click at [0, 0] on button "Select" at bounding box center [0, 0] width 0 height 0
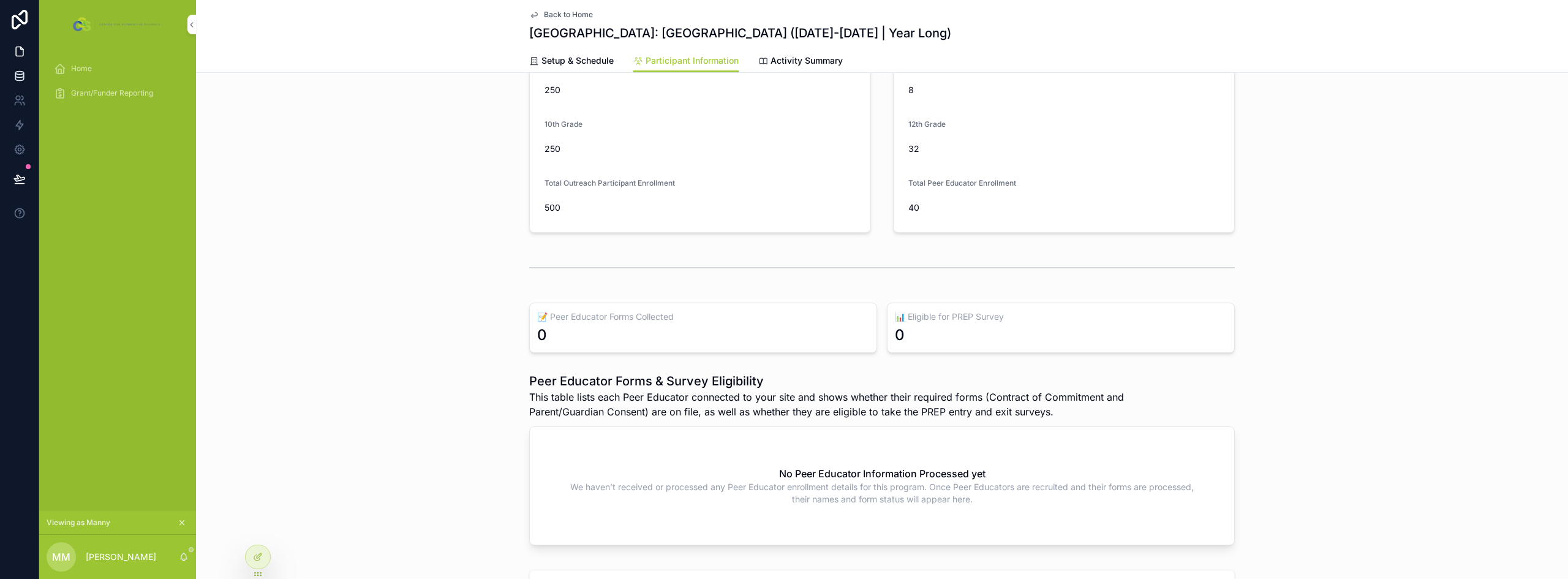
scroll to position [123, 0]
click at [20, 74] on icon at bounding box center [19, 73] width 8 height 3
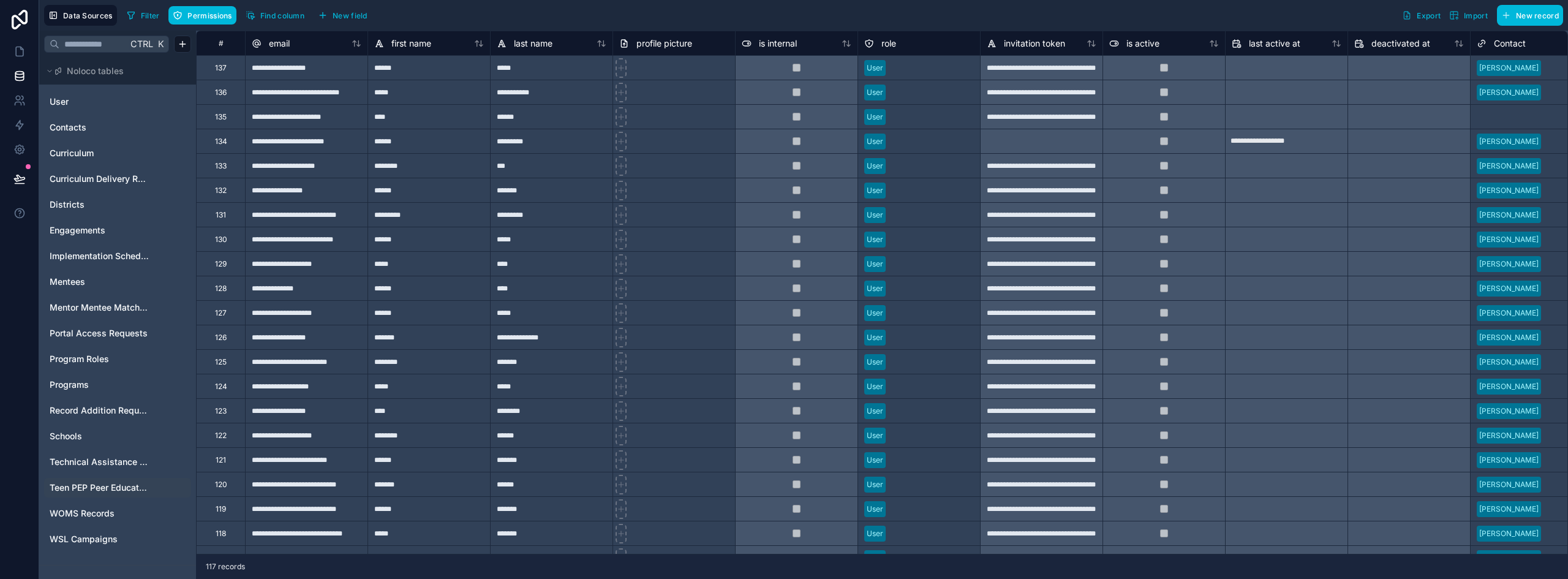
click at [169, 486] on icon "Teen PEP Peer Educator Enrollment" at bounding box center [168, 487] width 9 height 9
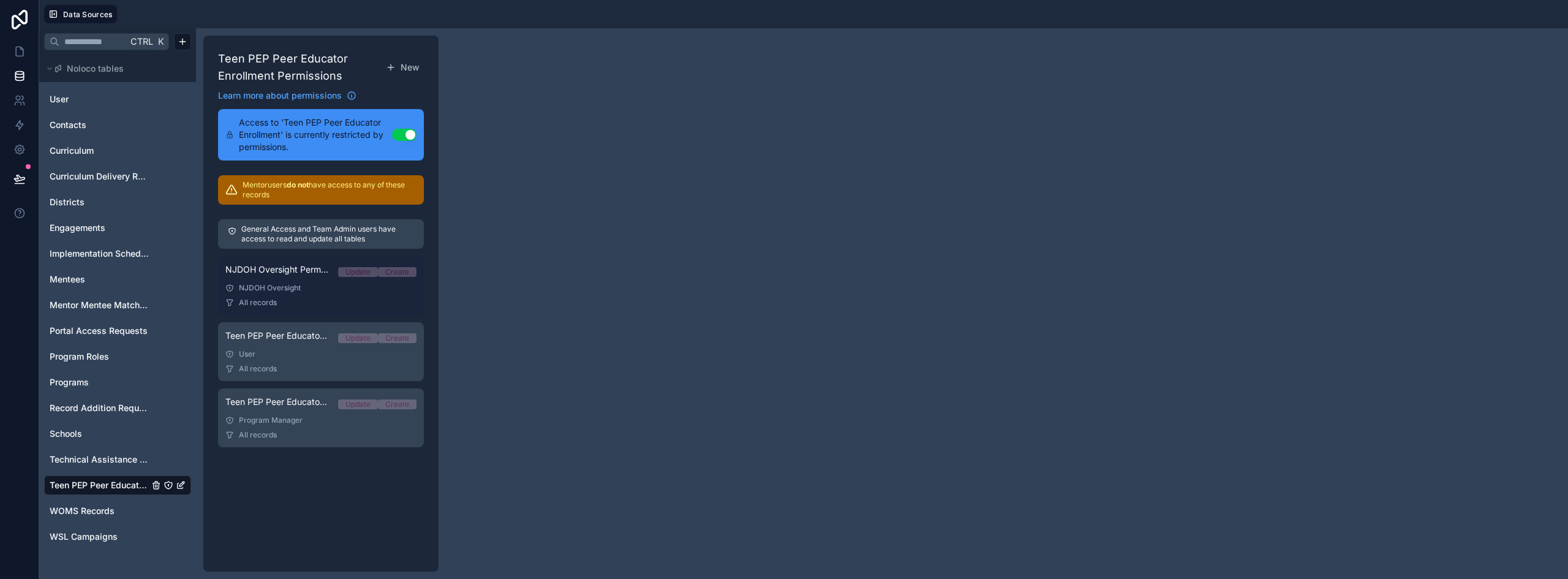
click at [323, 283] on link "NJDOH Oversight Permission Set Update Create NJDOH Oversight All records" at bounding box center [321, 285] width 206 height 59
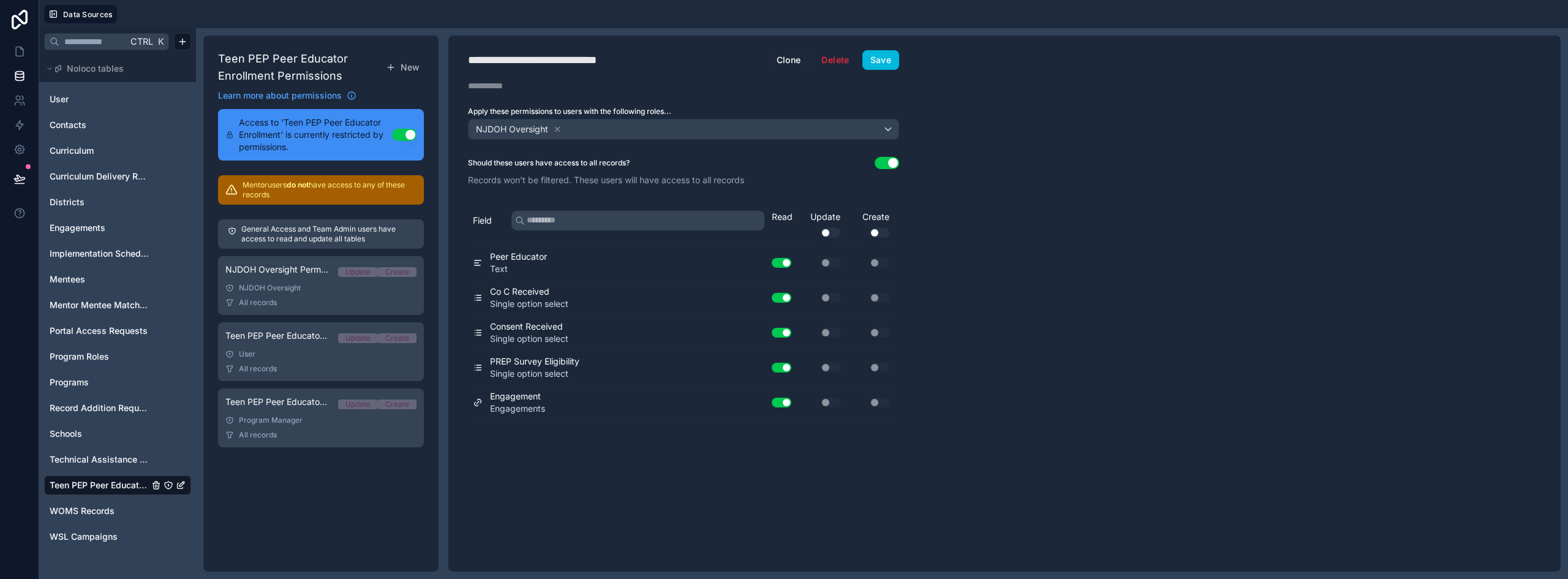
click at [882, 159] on button "Use setting" at bounding box center [887, 163] width 25 height 12
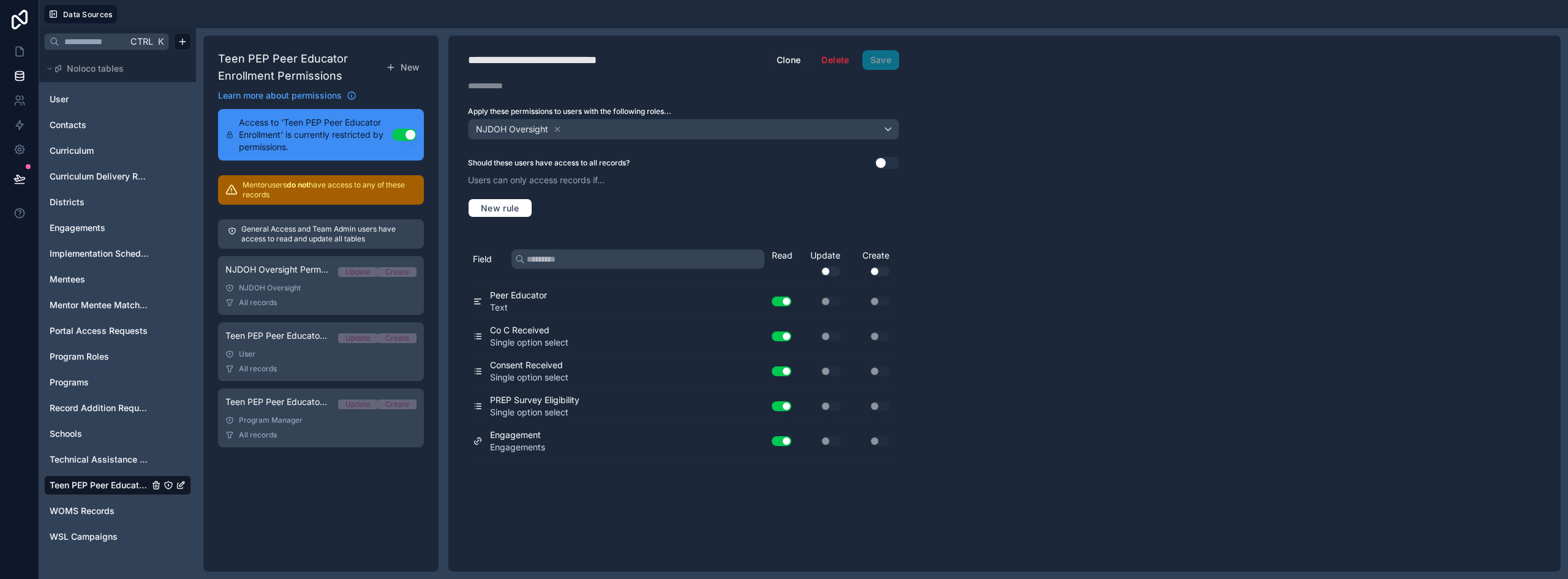
click at [883, 159] on button "Use setting" at bounding box center [887, 163] width 25 height 12
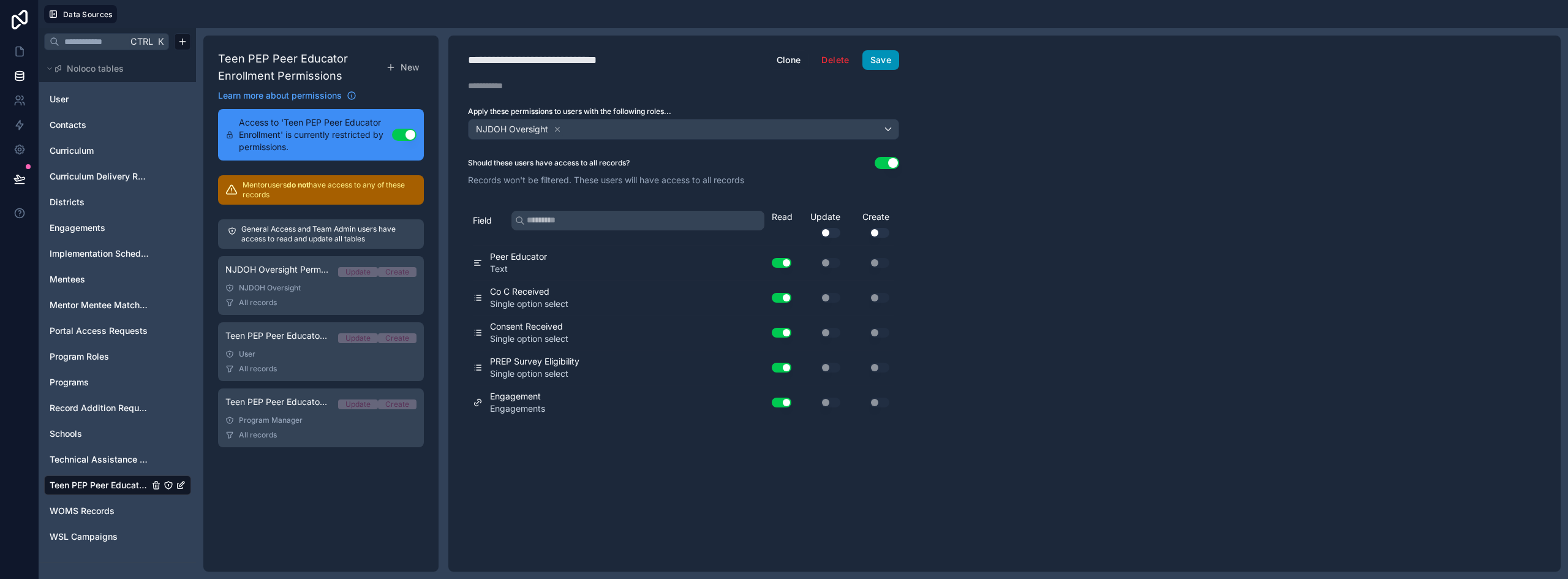
click at [884, 55] on button "Save" at bounding box center [881, 60] width 36 height 20
click at [18, 48] on icon at bounding box center [19, 51] width 12 height 12
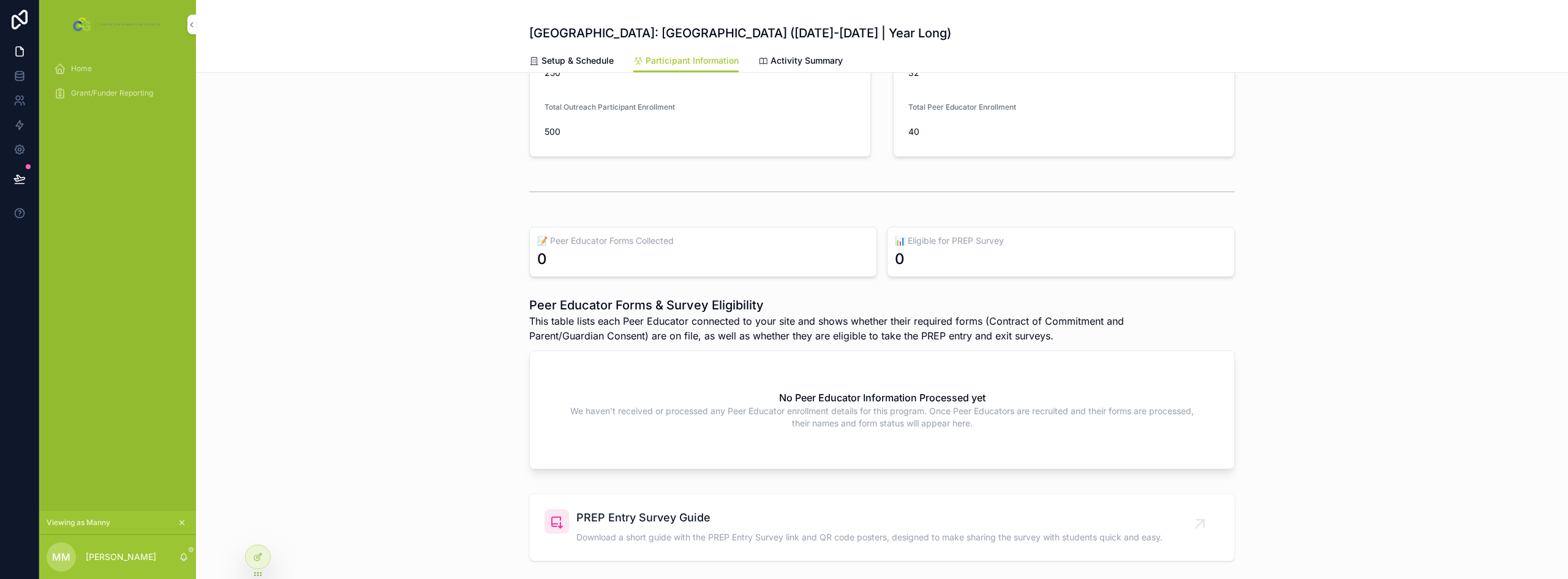
scroll to position [145, 0]
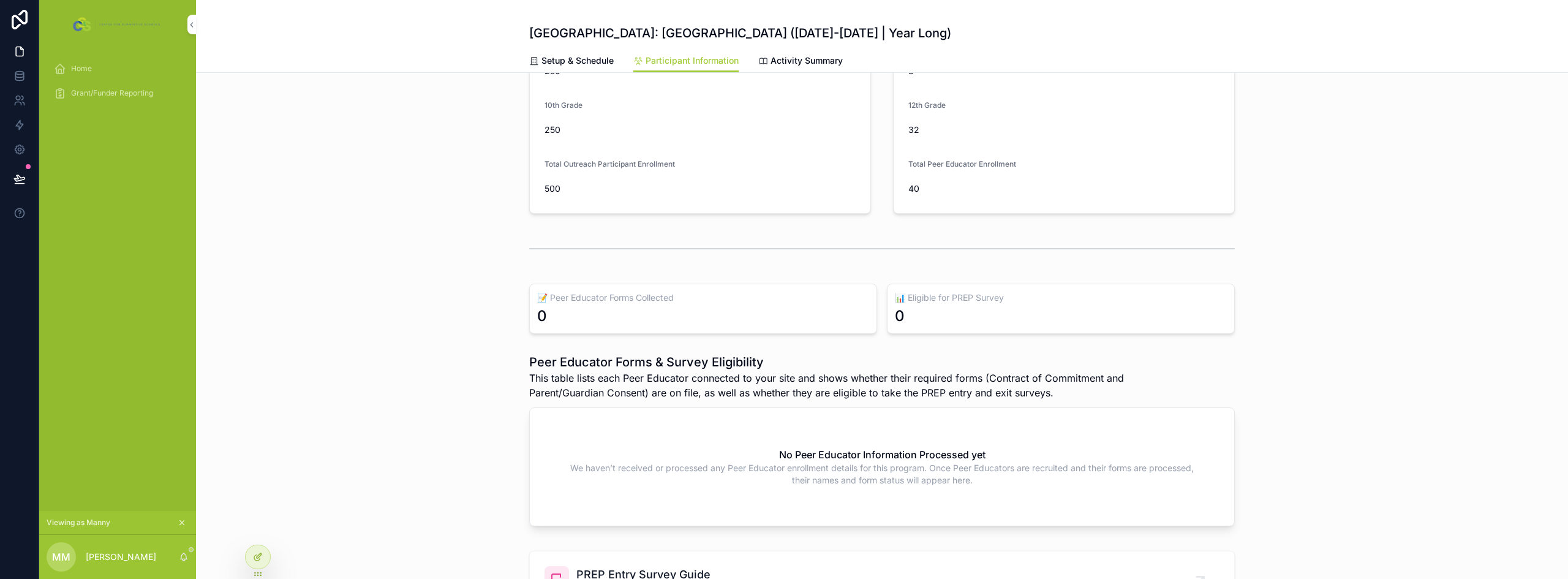
click at [254, 556] on icon at bounding box center [257, 558] width 6 height 6
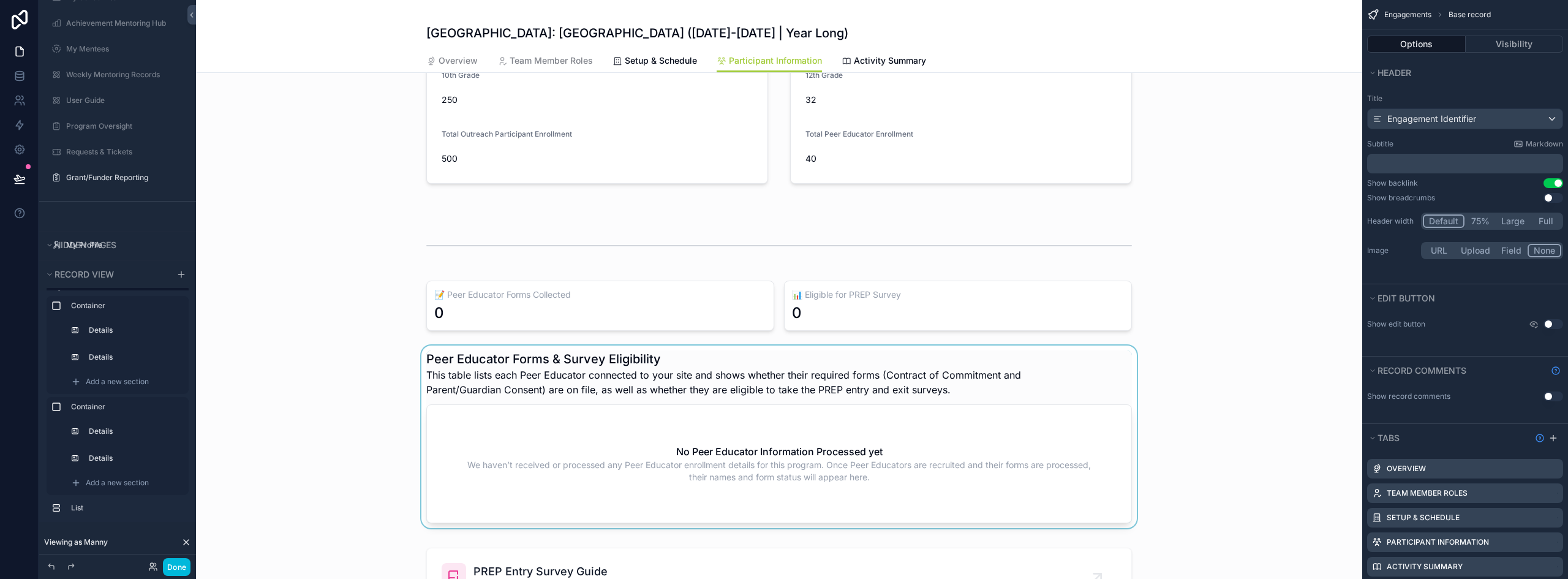
scroll to position [513, 0]
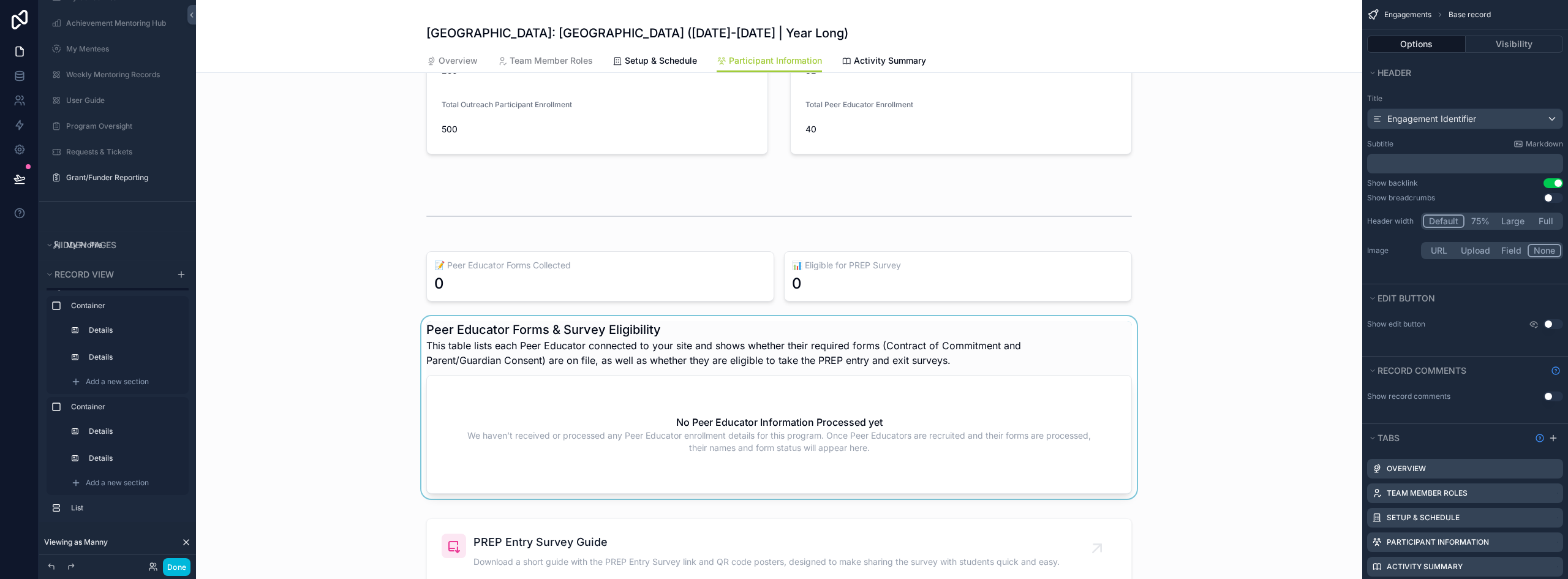
click at [701, 380] on div "scrollable content" at bounding box center [779, 410] width 1166 height 188
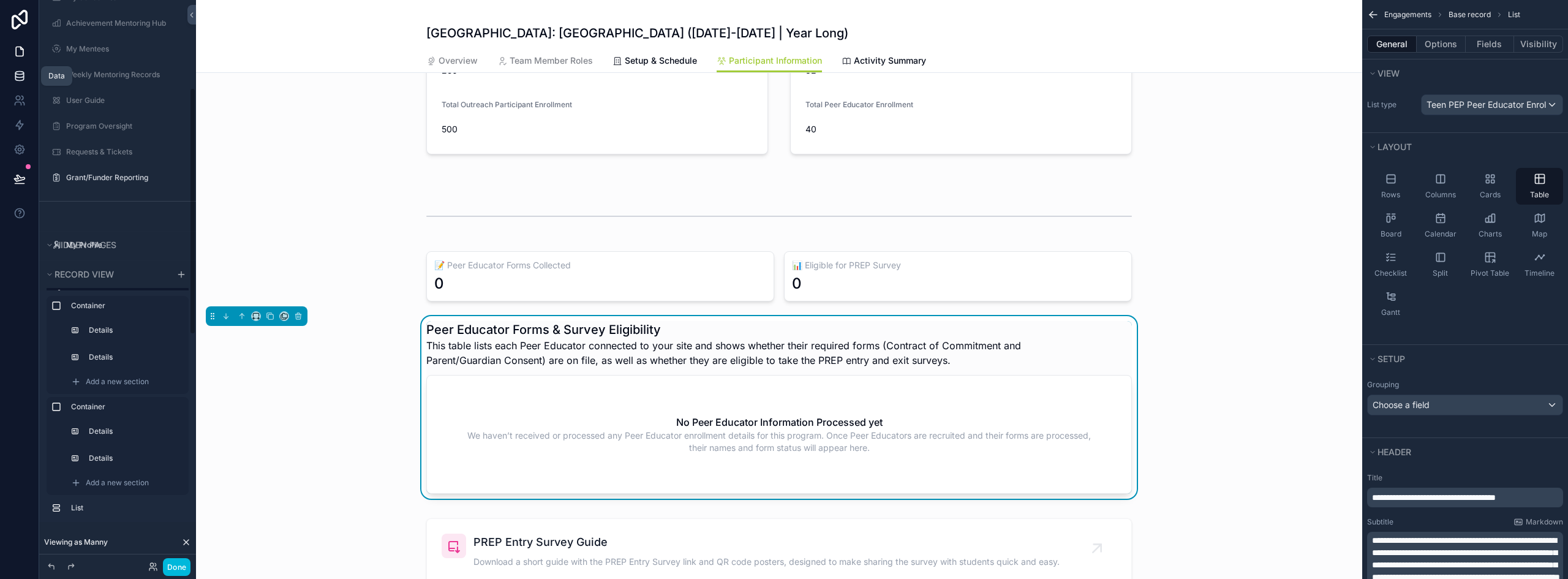
click at [23, 75] on icon at bounding box center [19, 76] width 12 height 12
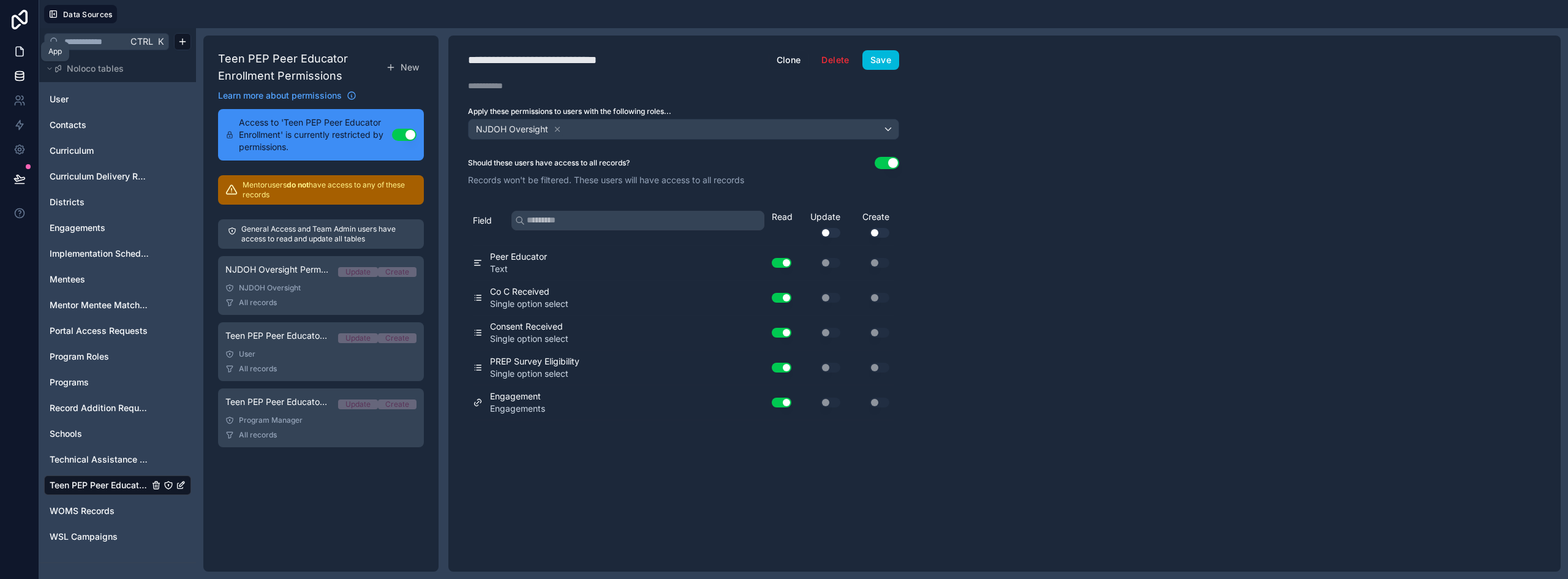
click at [24, 45] on icon at bounding box center [19, 51] width 12 height 12
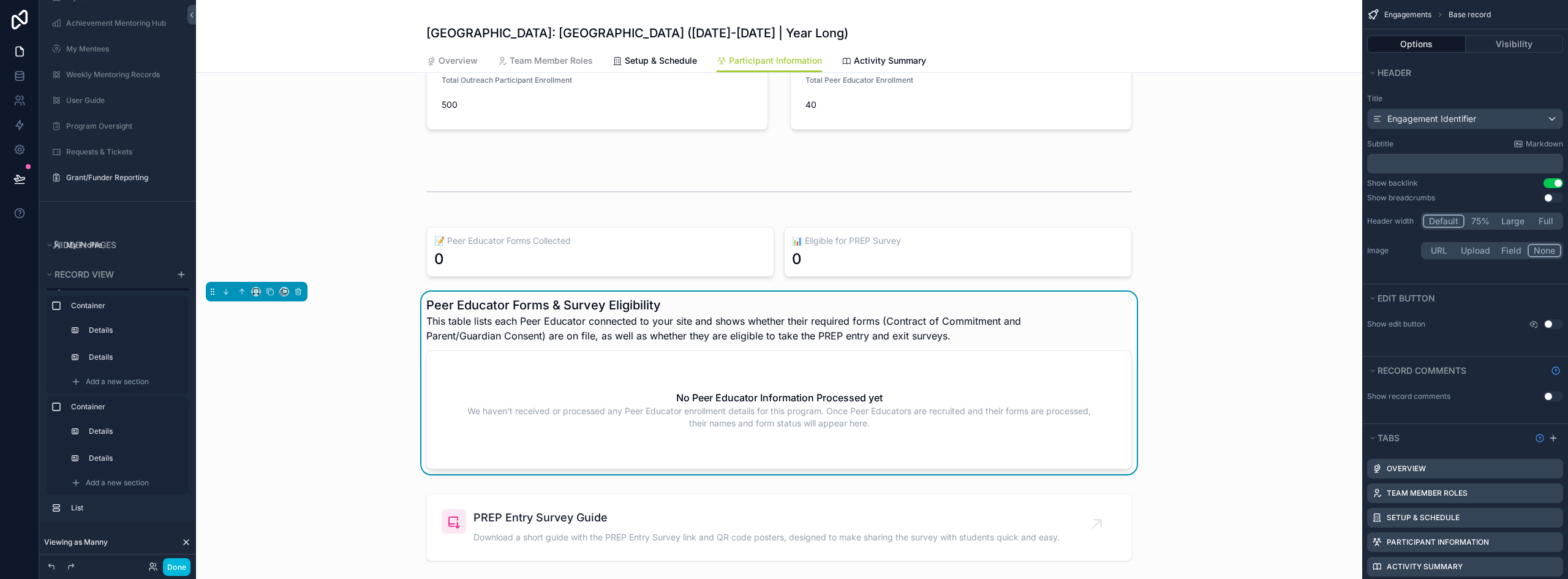
scroll to position [551, 0]
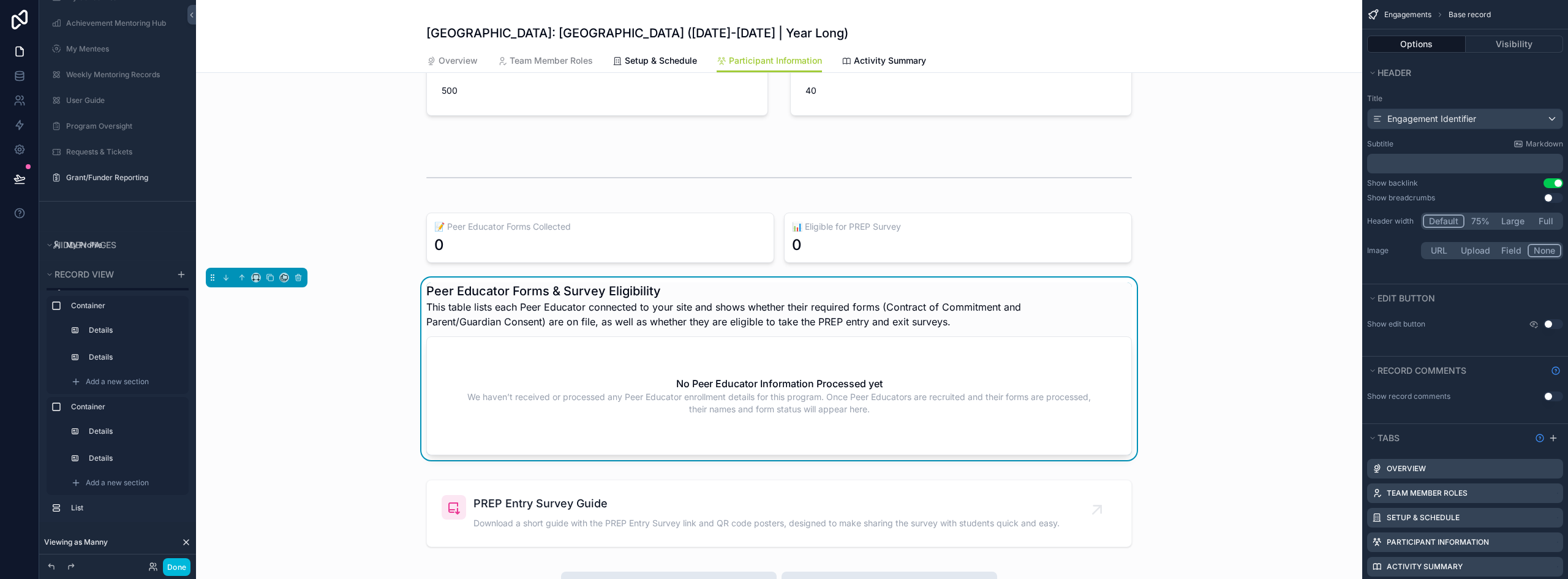
click at [744, 341] on div "No Peer Educator Information Processed yet We haven’t received or processed any…" at bounding box center [779, 396] width 704 height 118
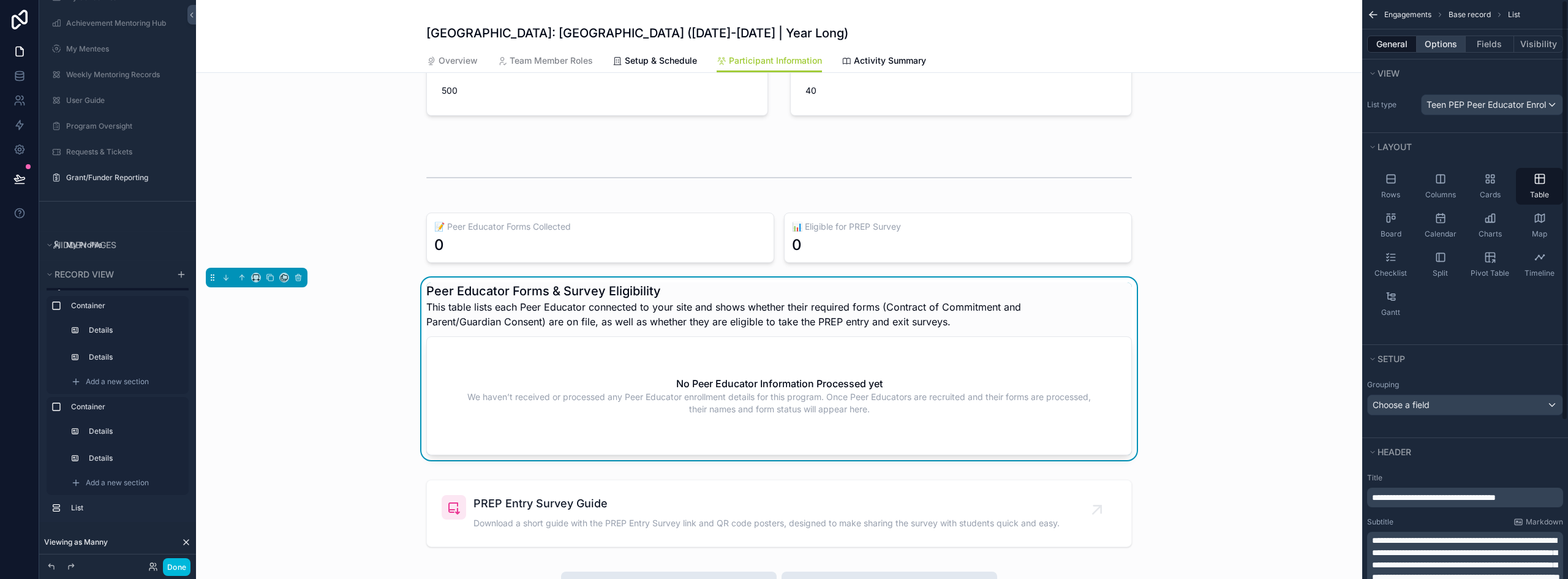
click at [1437, 44] on button "Options" at bounding box center [1440, 44] width 49 height 17
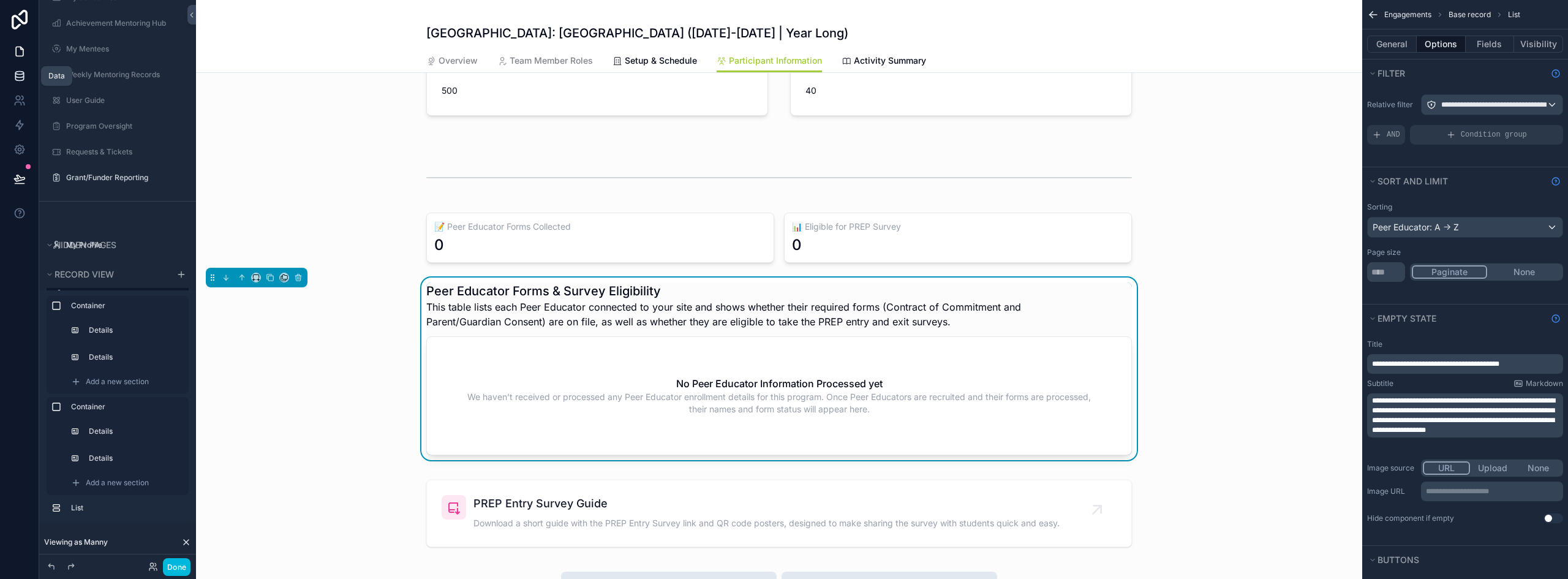
click at [18, 78] on icon at bounding box center [19, 76] width 12 height 12
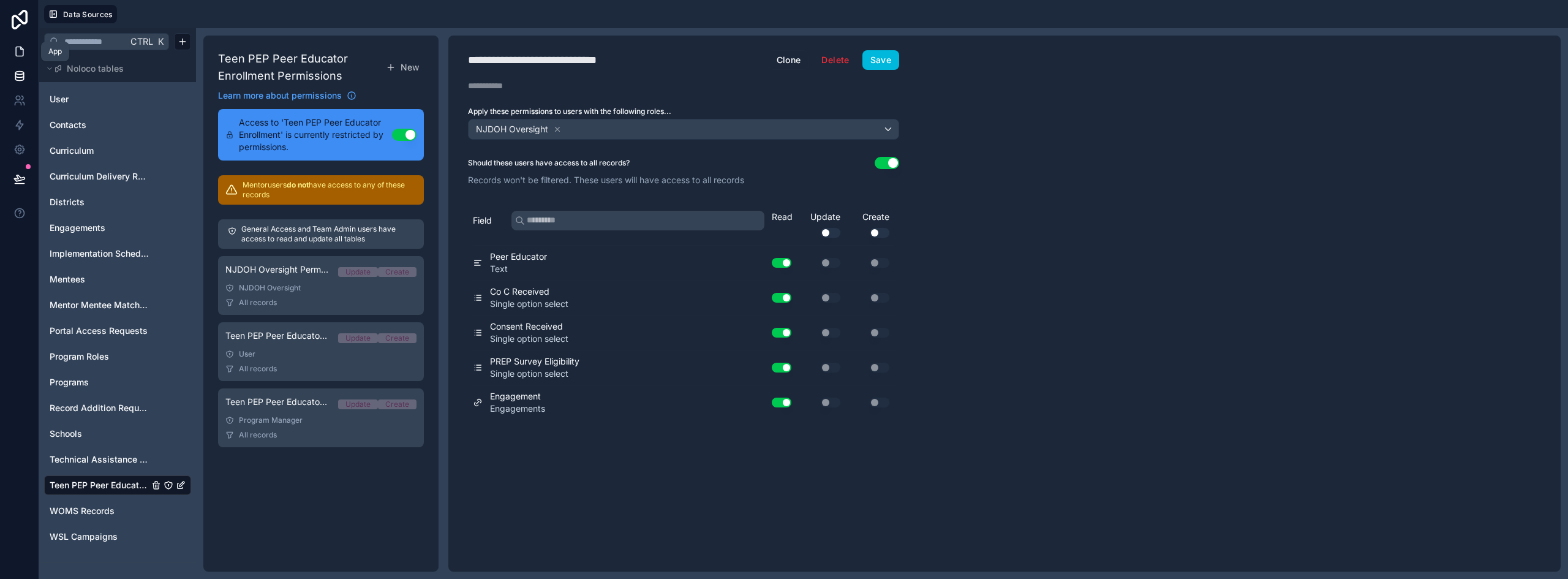
click at [28, 50] on link at bounding box center [19, 52] width 39 height 25
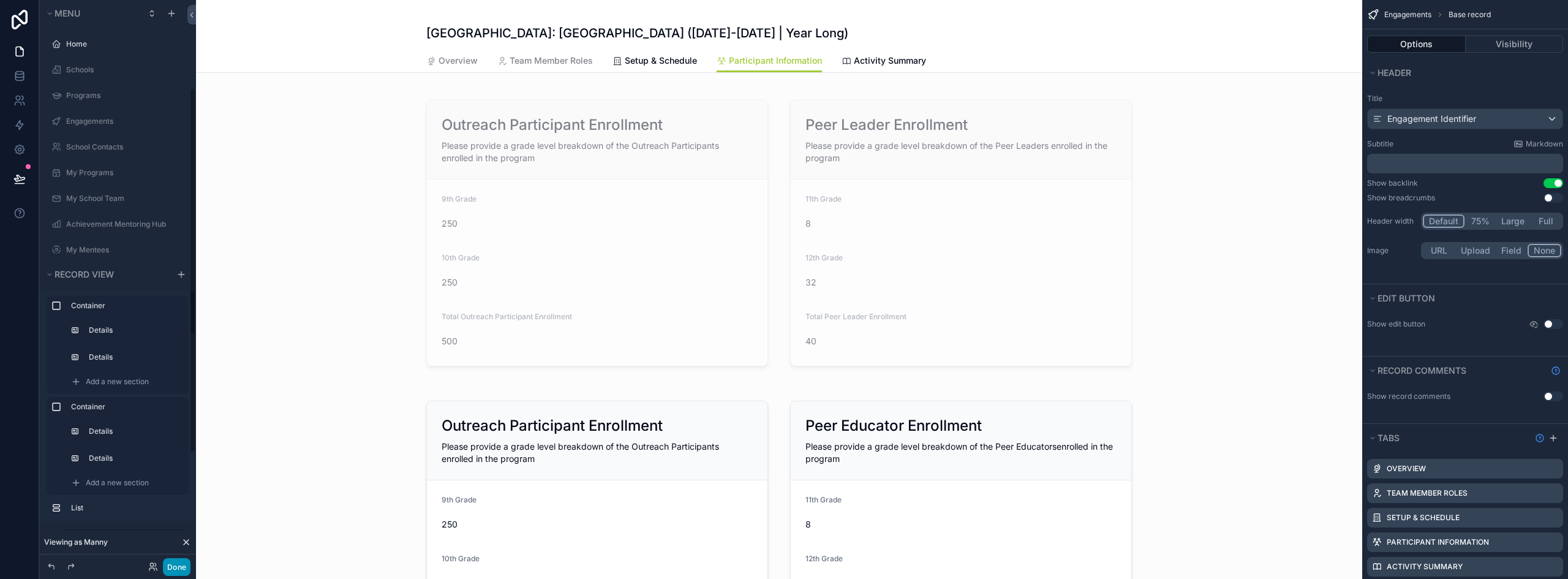
click at [179, 564] on button "Done" at bounding box center [177, 567] width 28 height 18
click at [180, 565] on button "Done" at bounding box center [177, 567] width 28 height 18
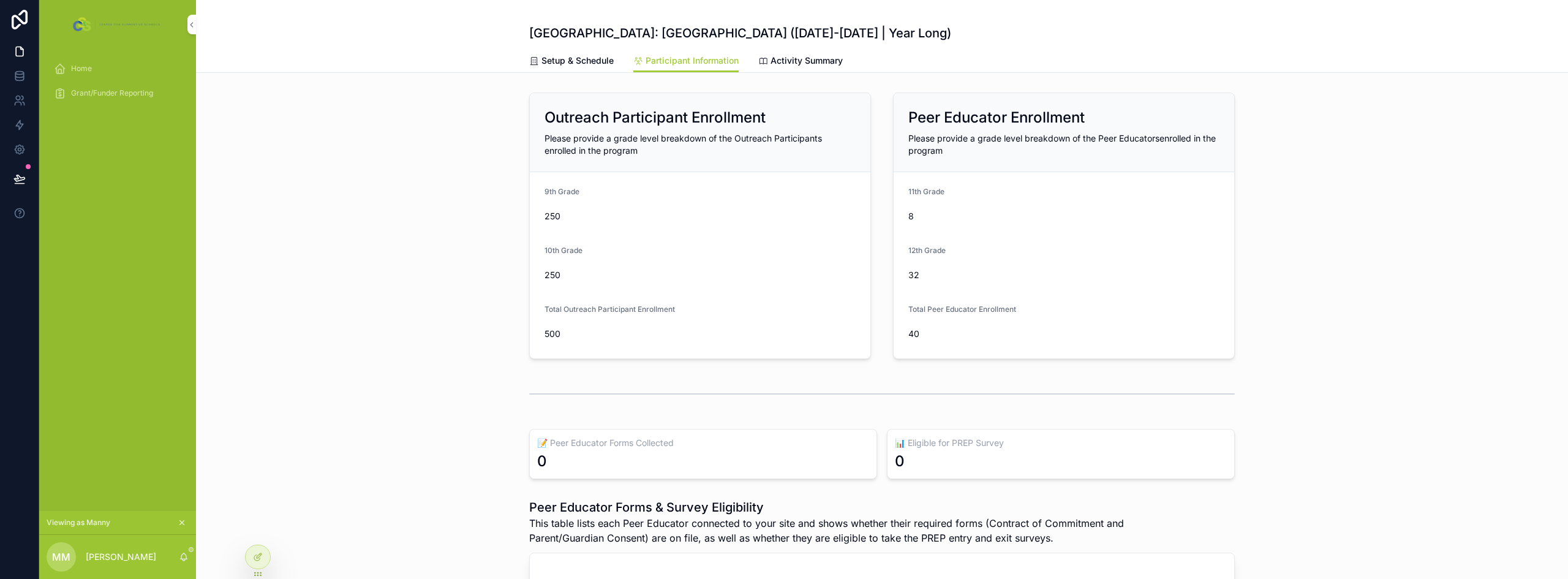
click at [811, 55] on span "Activity Summary" at bounding box center [806, 61] width 72 height 12
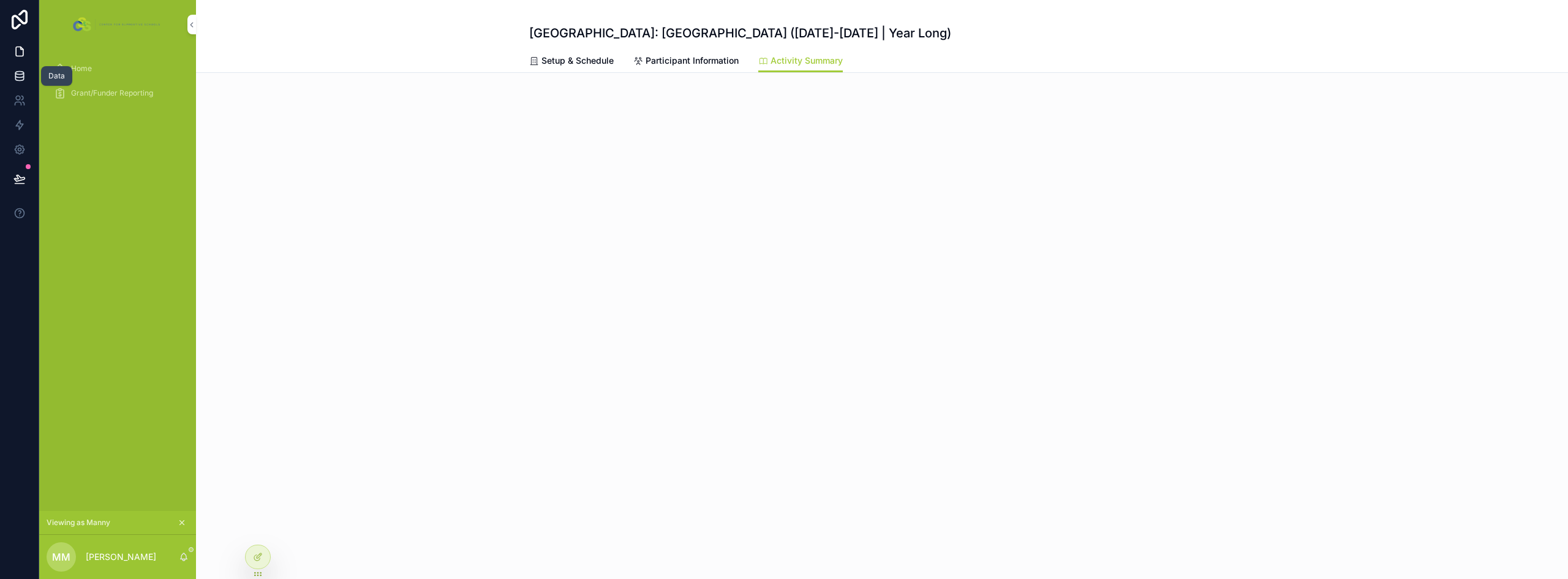
click at [23, 69] on link at bounding box center [19, 76] width 39 height 25
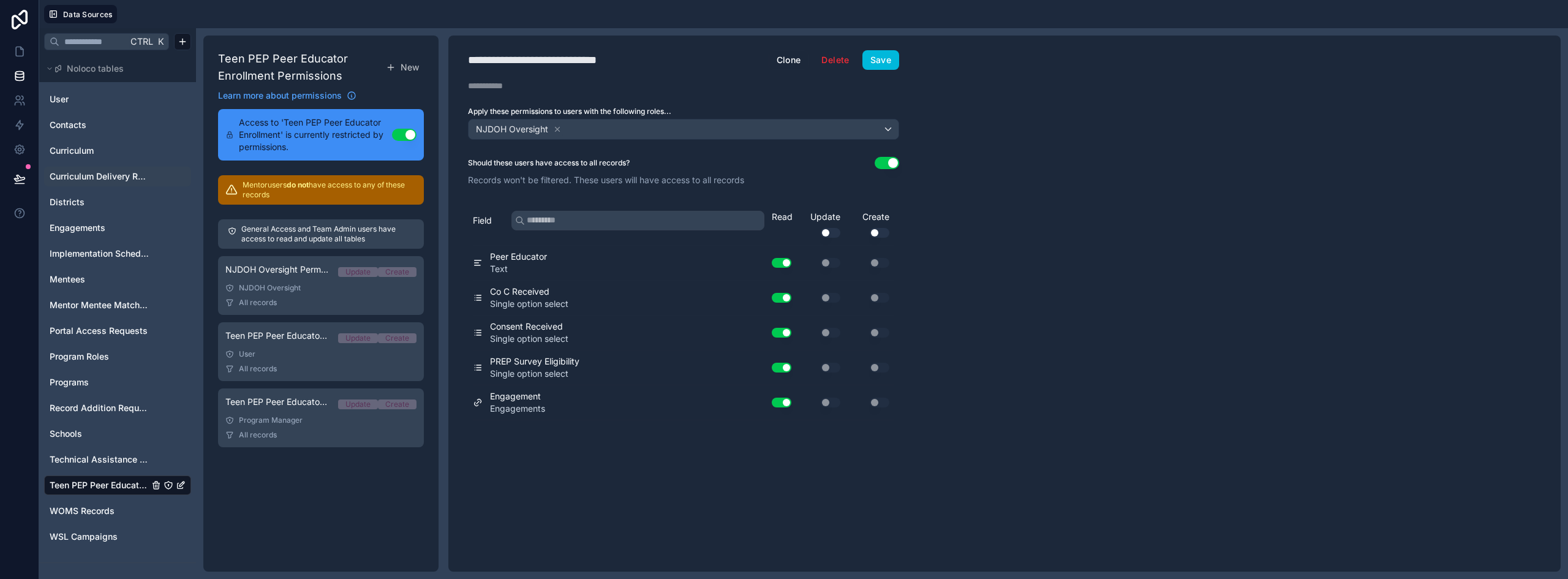
click at [103, 176] on span "Curriculum Delivery Records" at bounding box center [99, 176] width 99 height 12
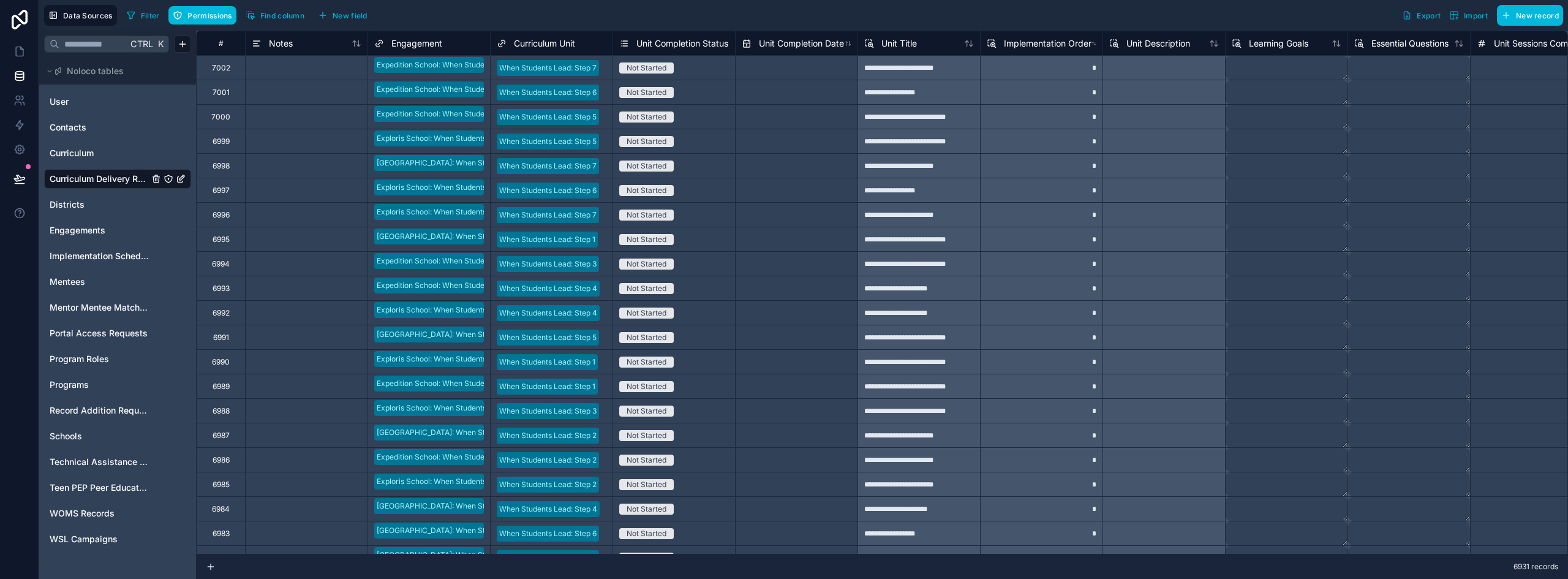
click at [169, 181] on icon "Curriculum Delivery Records" at bounding box center [168, 178] width 9 height 9
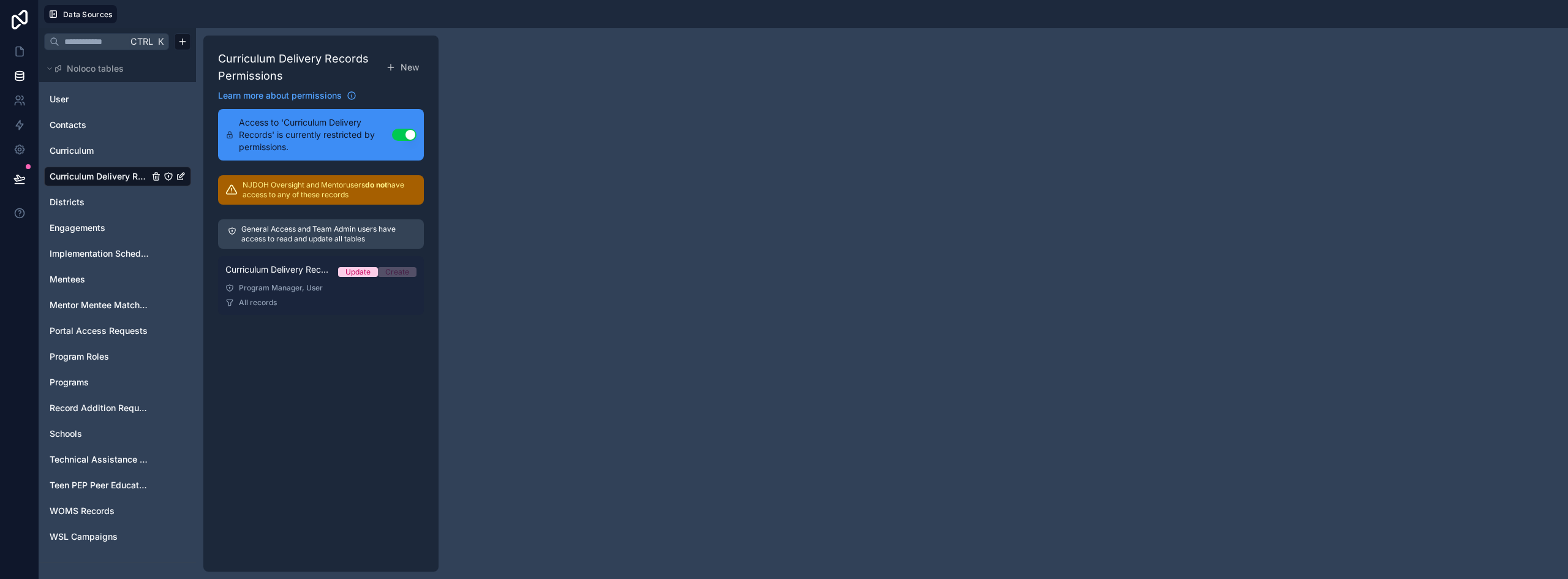
click at [313, 283] on div "Program Manager, User" at bounding box center [321, 288] width 191 height 9
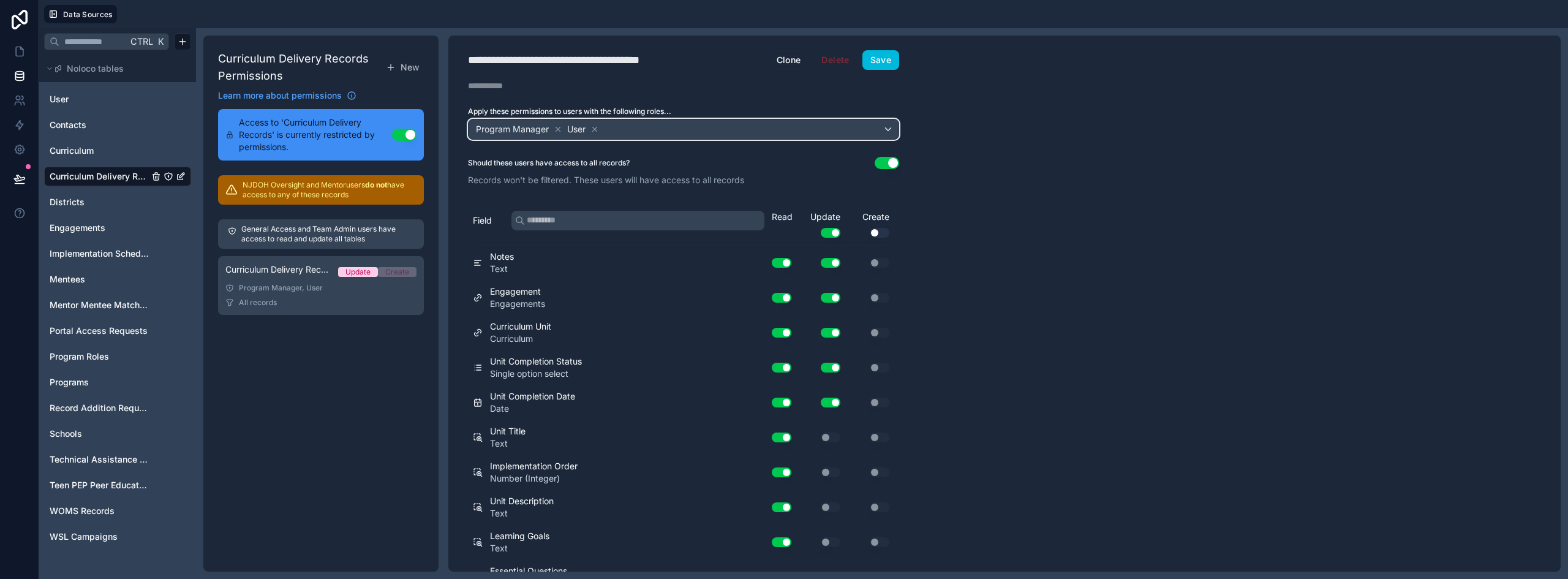
click at [689, 134] on div "Program Manager User" at bounding box center [683, 129] width 430 height 20
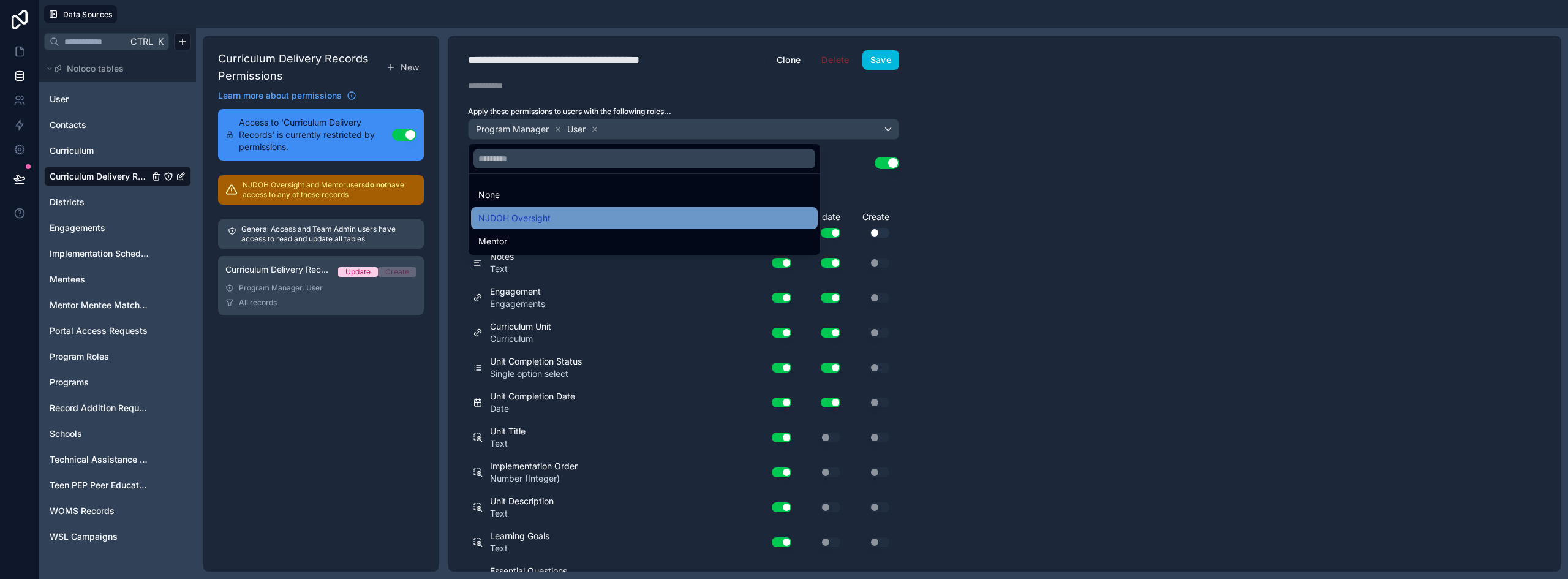
click at [567, 220] on div "NJDOH Oversight" at bounding box center [644, 218] width 332 height 15
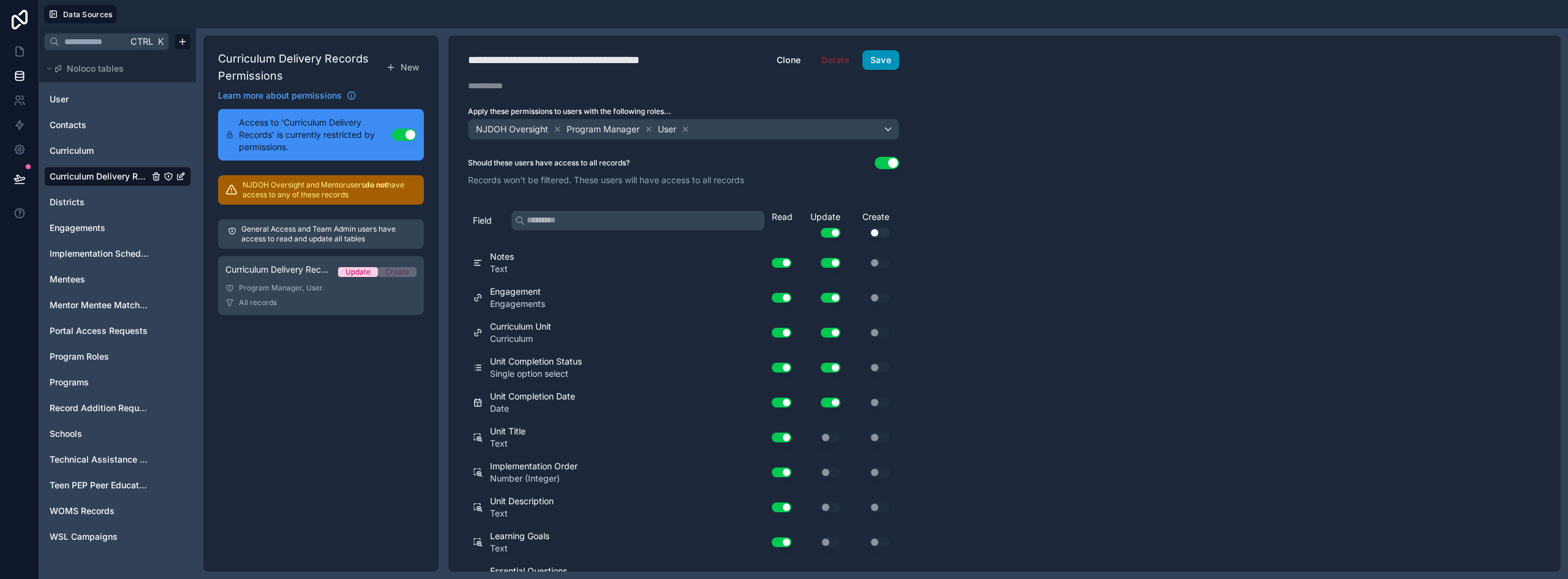
click at [889, 59] on button "Save" at bounding box center [881, 60] width 36 height 20
click at [21, 50] on icon at bounding box center [19, 51] width 12 height 12
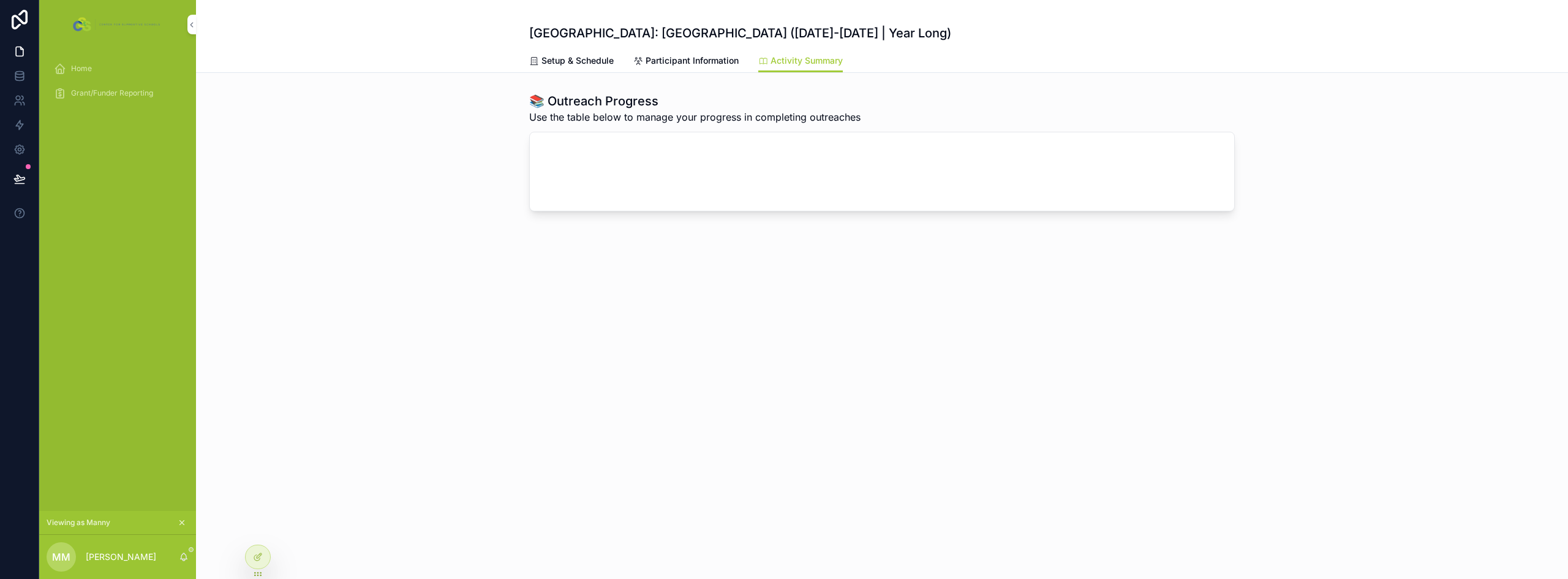
click at [718, 63] on span "Participant Information" at bounding box center [692, 61] width 93 height 12
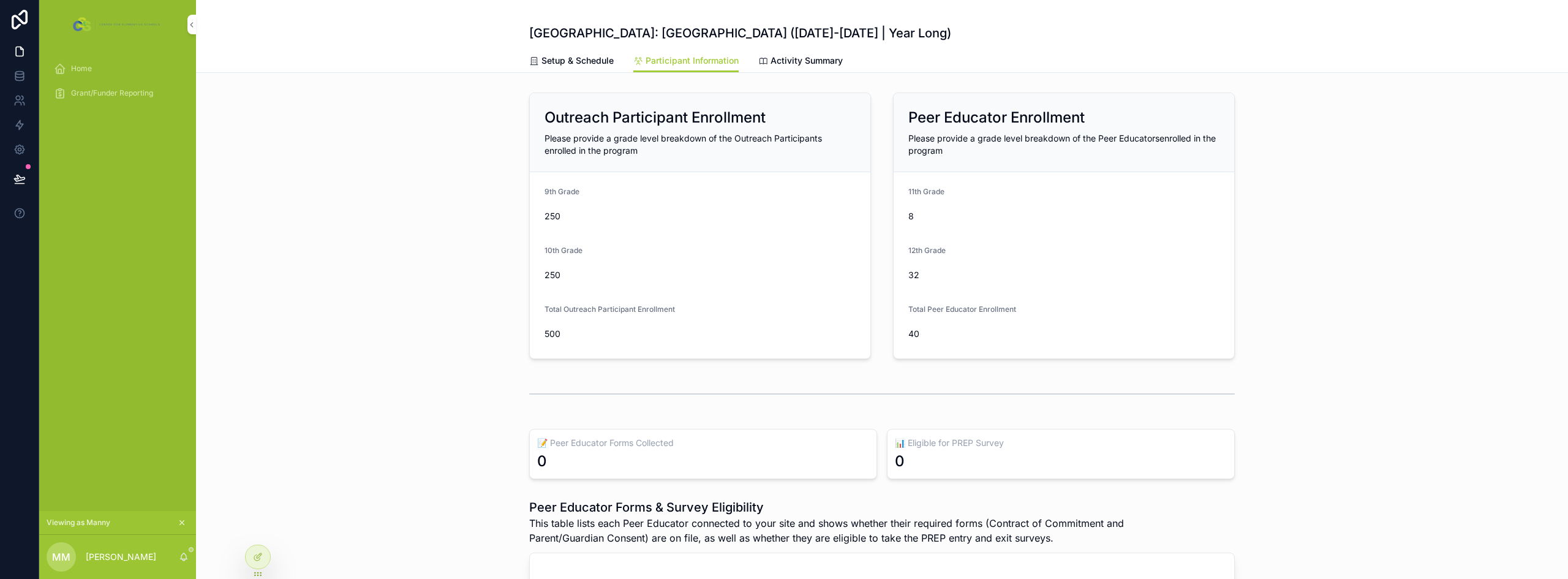
click at [778, 59] on span "Activity Summary" at bounding box center [806, 61] width 72 height 12
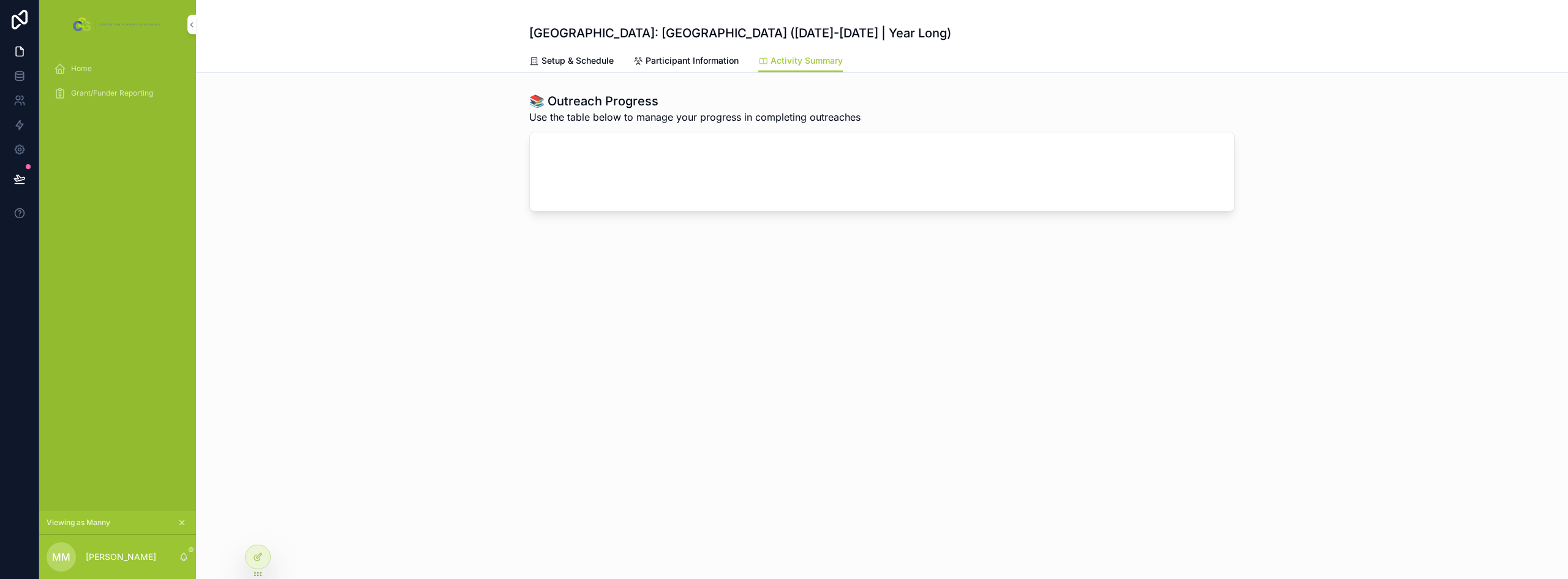
click at [706, 58] on span "Participant Information" at bounding box center [692, 61] width 93 height 12
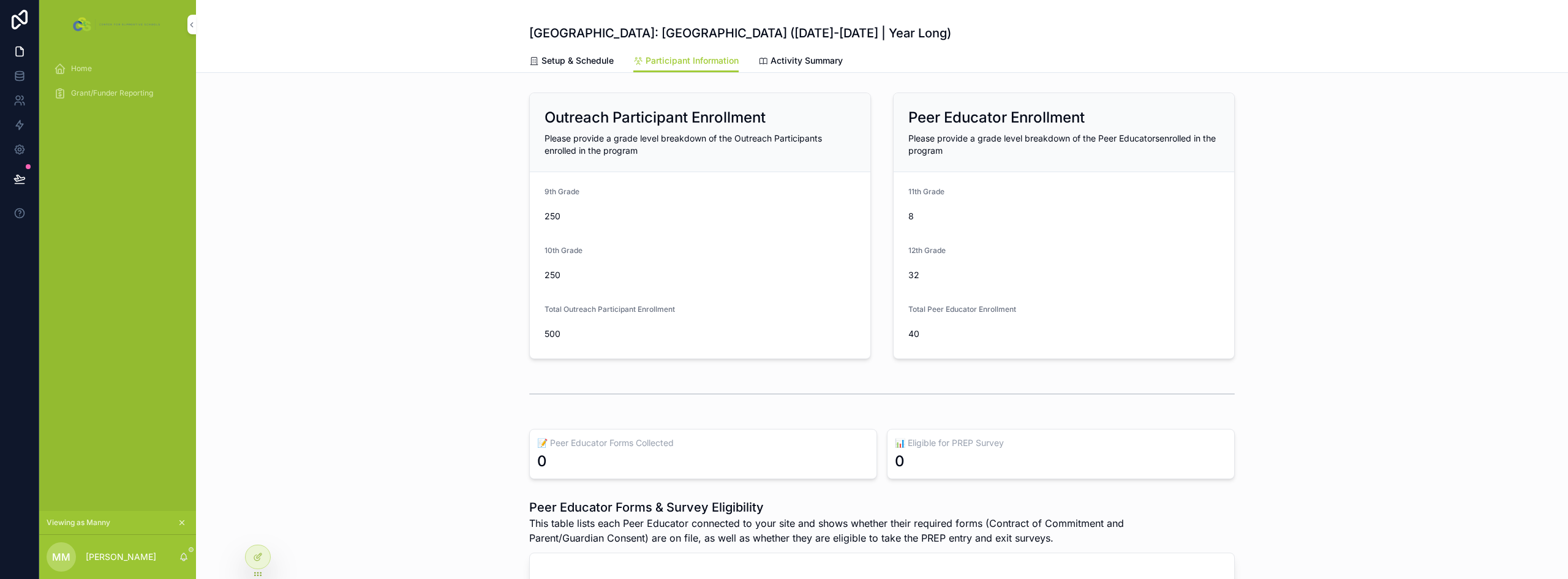
click at [586, 62] on span "Setup & Schedule" at bounding box center [577, 61] width 72 height 12
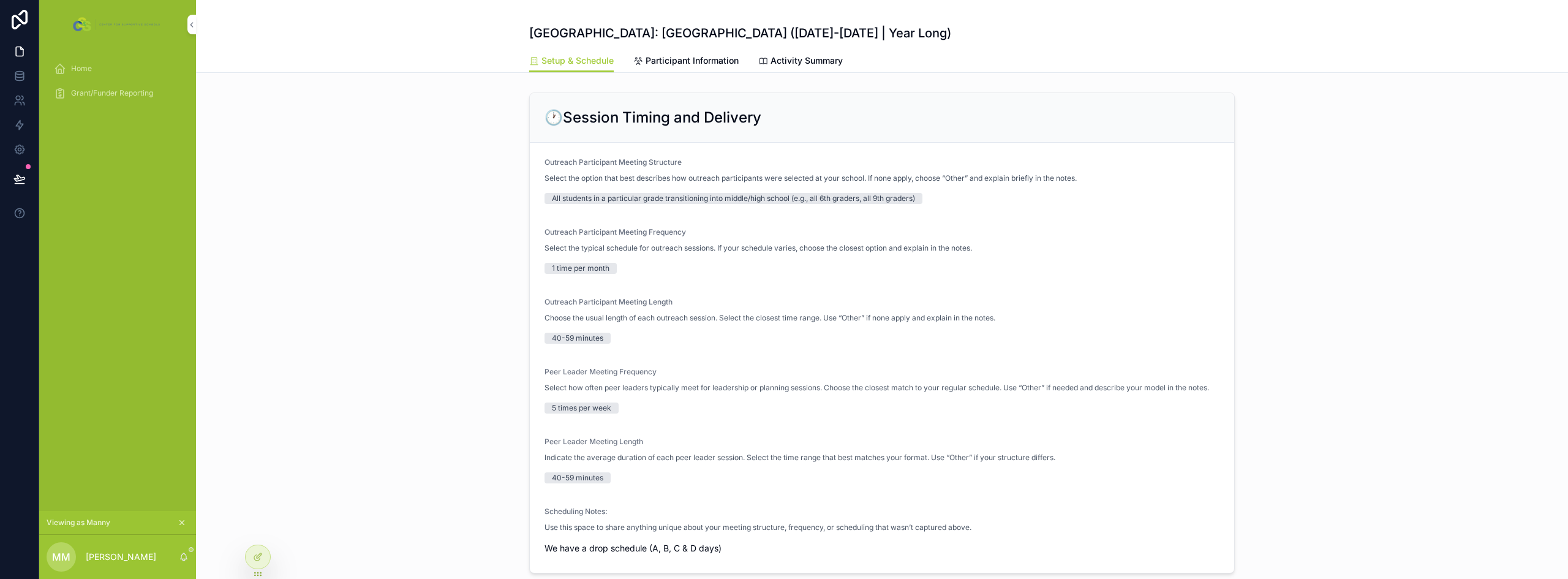
click at [718, 61] on span "Participant Information" at bounding box center [692, 61] width 93 height 12
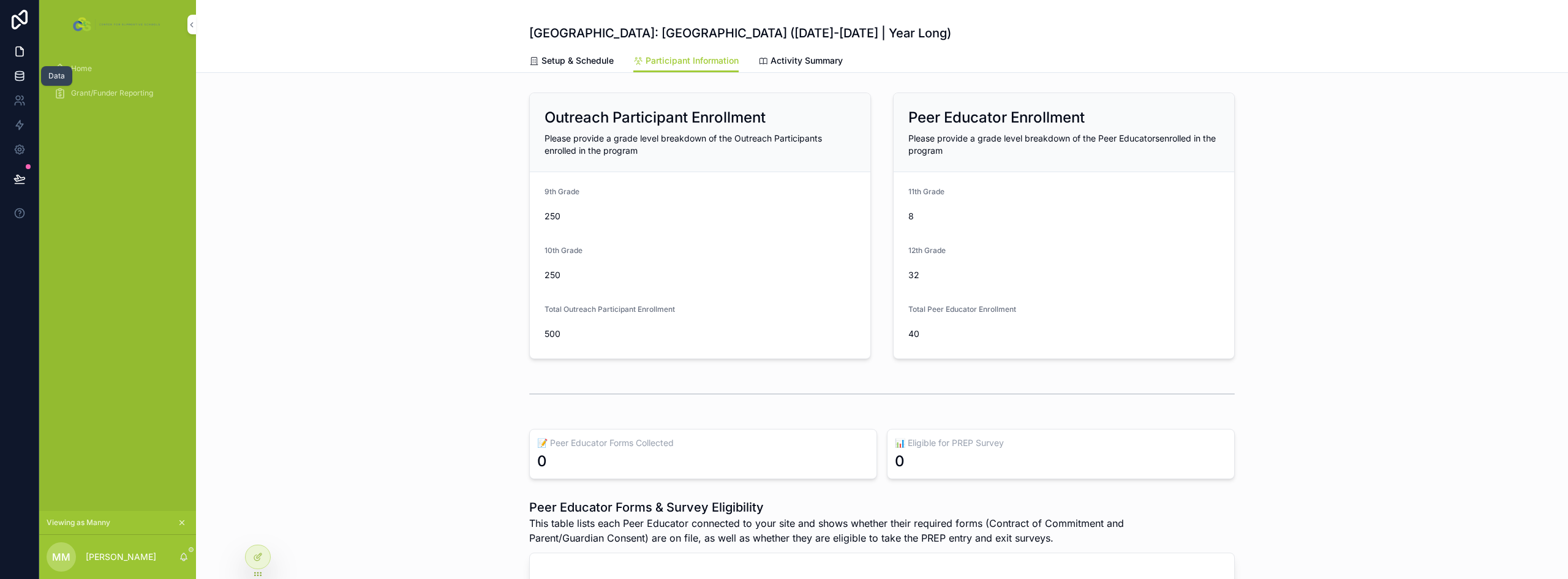
click at [22, 80] on icon at bounding box center [19, 78] width 8 height 5
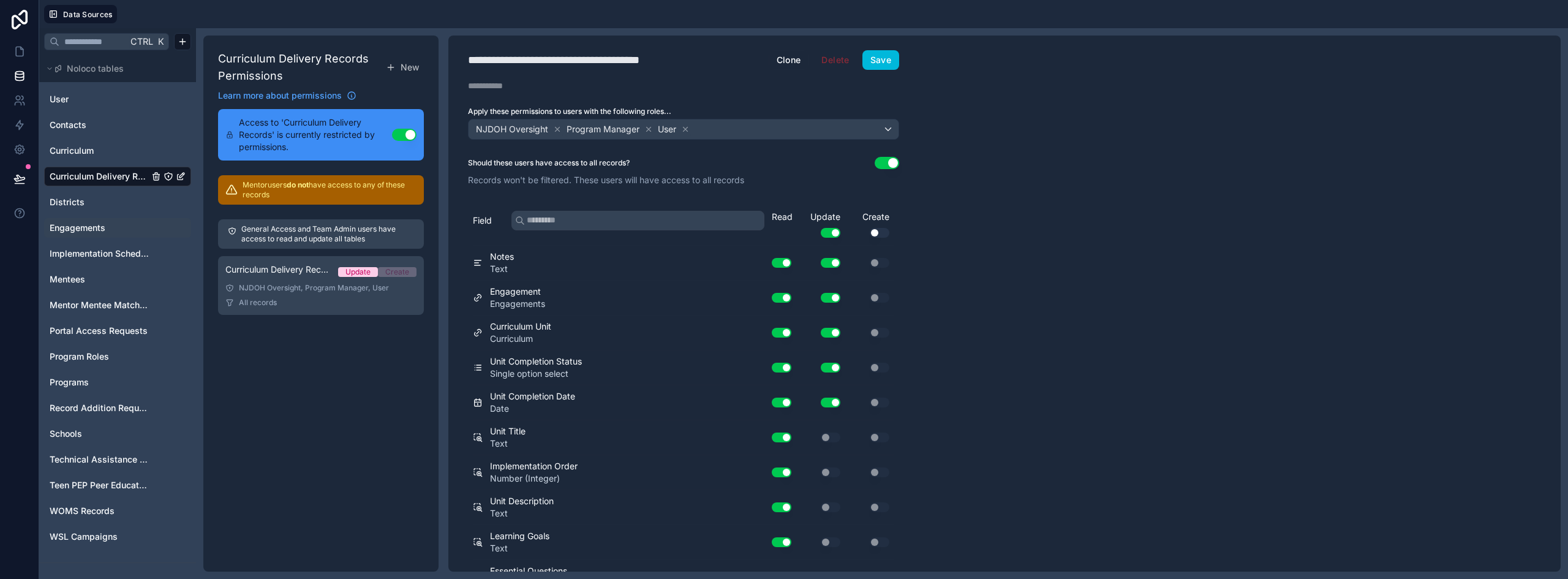
click at [89, 229] on span "Engagements" at bounding box center [77, 228] width 55 height 12
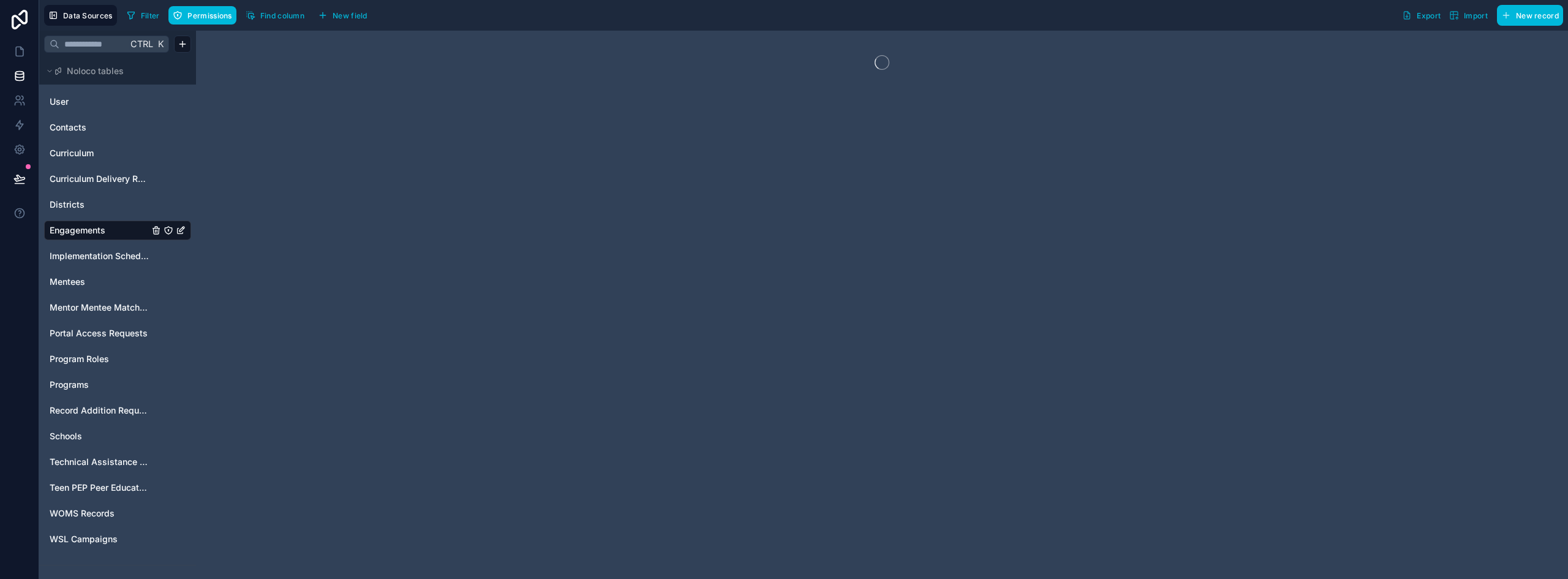
click at [166, 229] on icon "Engagements" at bounding box center [168, 230] width 9 height 9
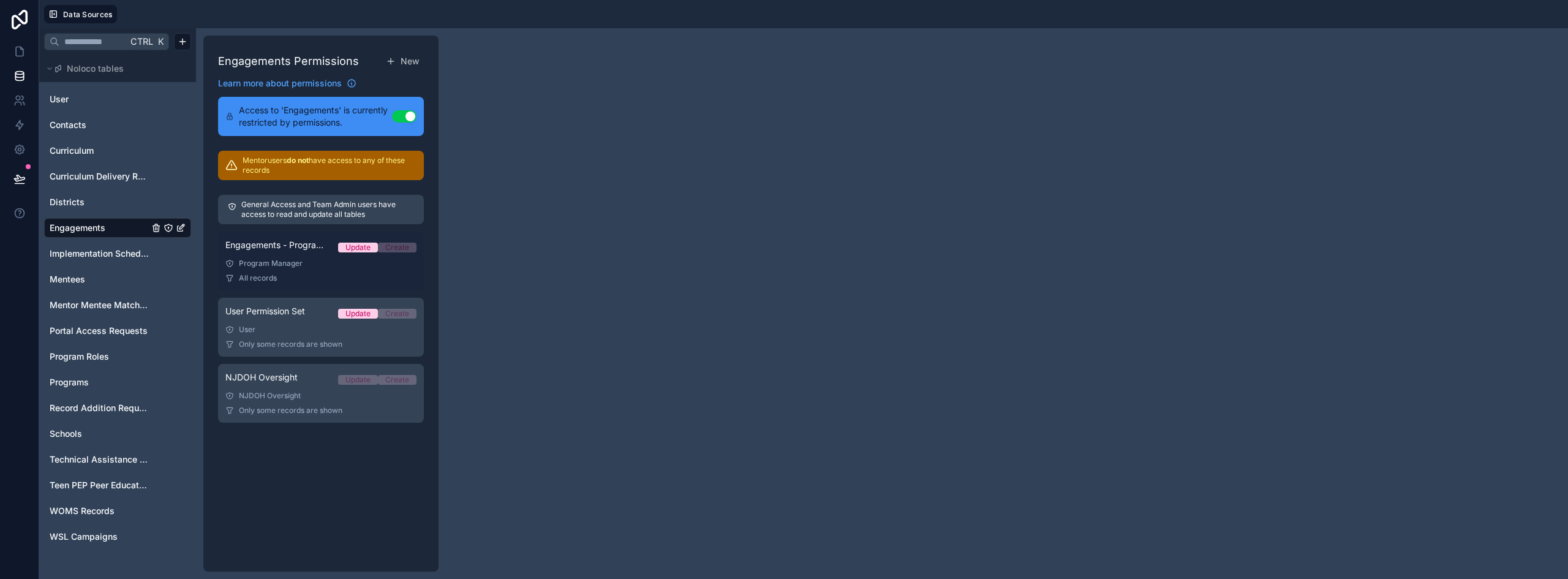
click at [269, 255] on div "Engagements - Program Manager Permission Set Update Create" at bounding box center [321, 247] width 191 height 17
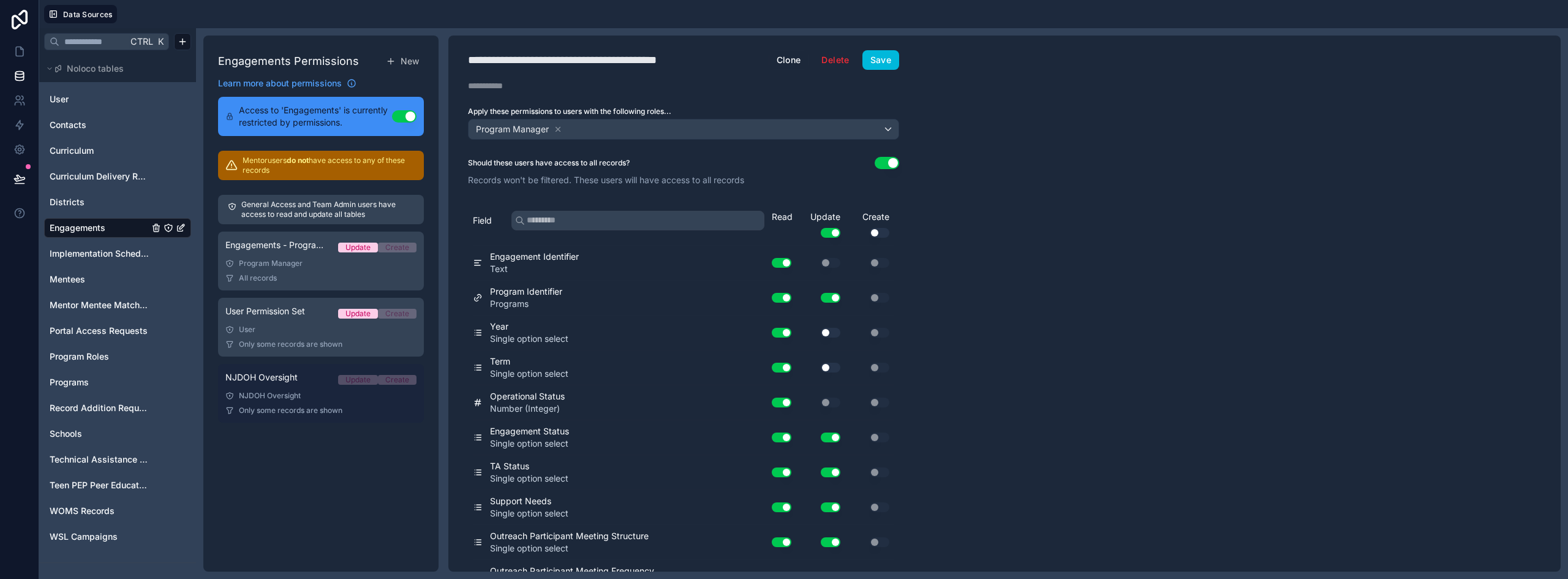
click at [313, 404] on link "NJDOH Oversight Update Create NJDOH Oversight Only some records are shown" at bounding box center [321, 394] width 206 height 59
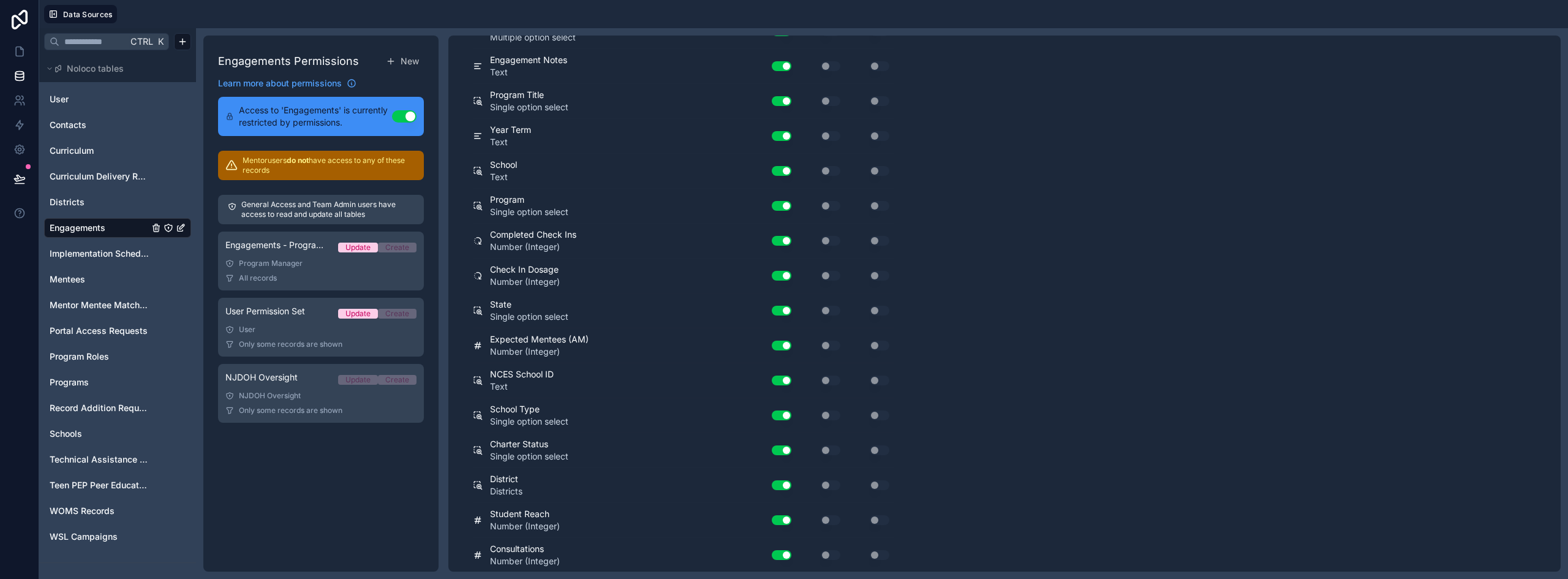
scroll to position [2644, 0]
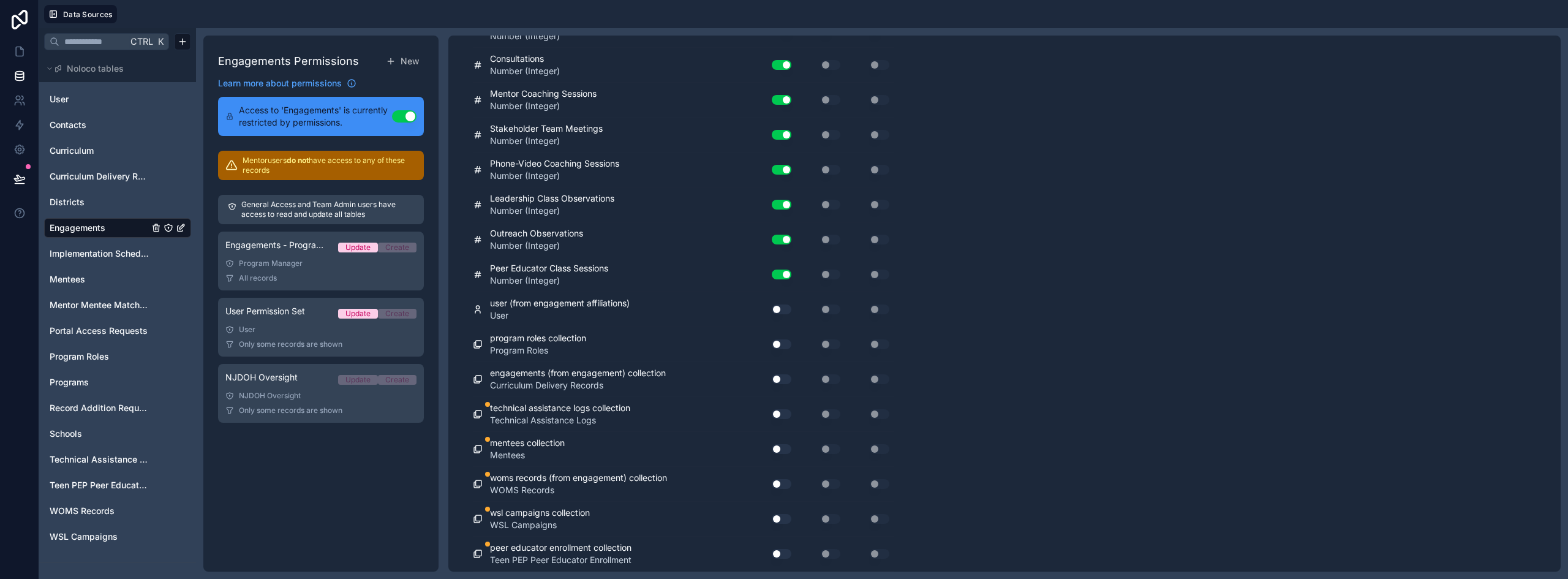
click at [779, 551] on button "Use setting" at bounding box center [781, 553] width 20 height 9
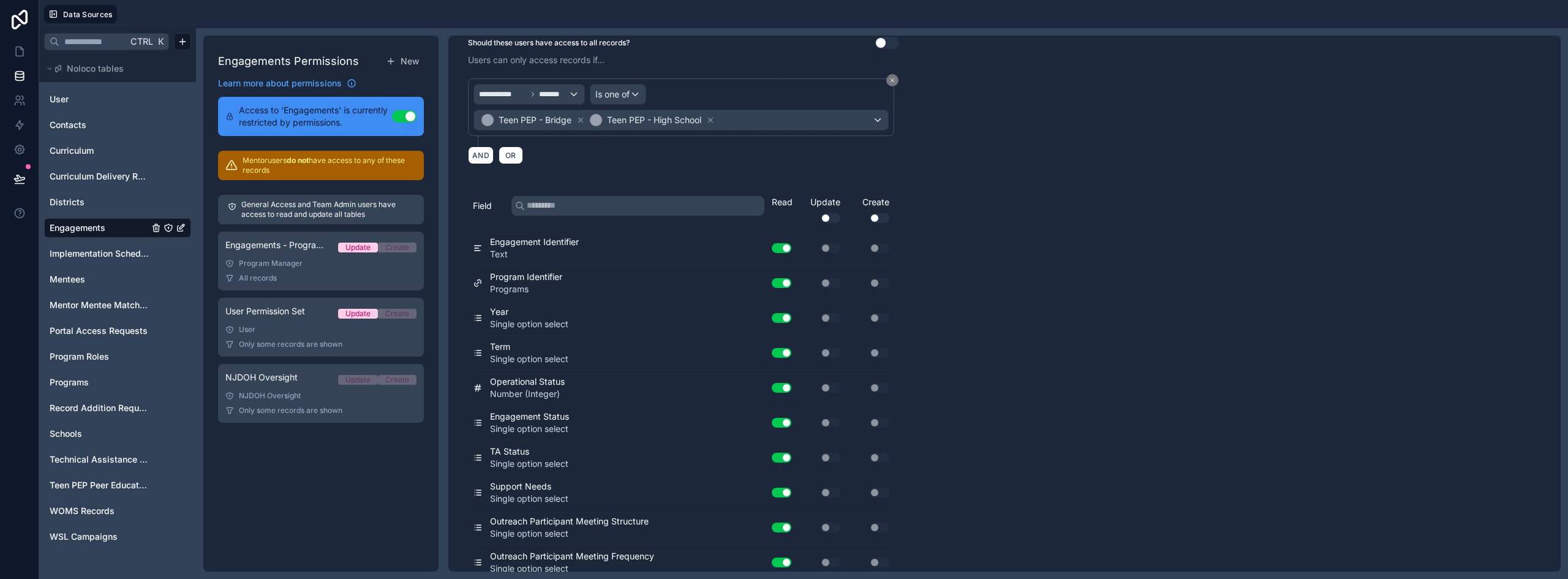
scroll to position [0, 0]
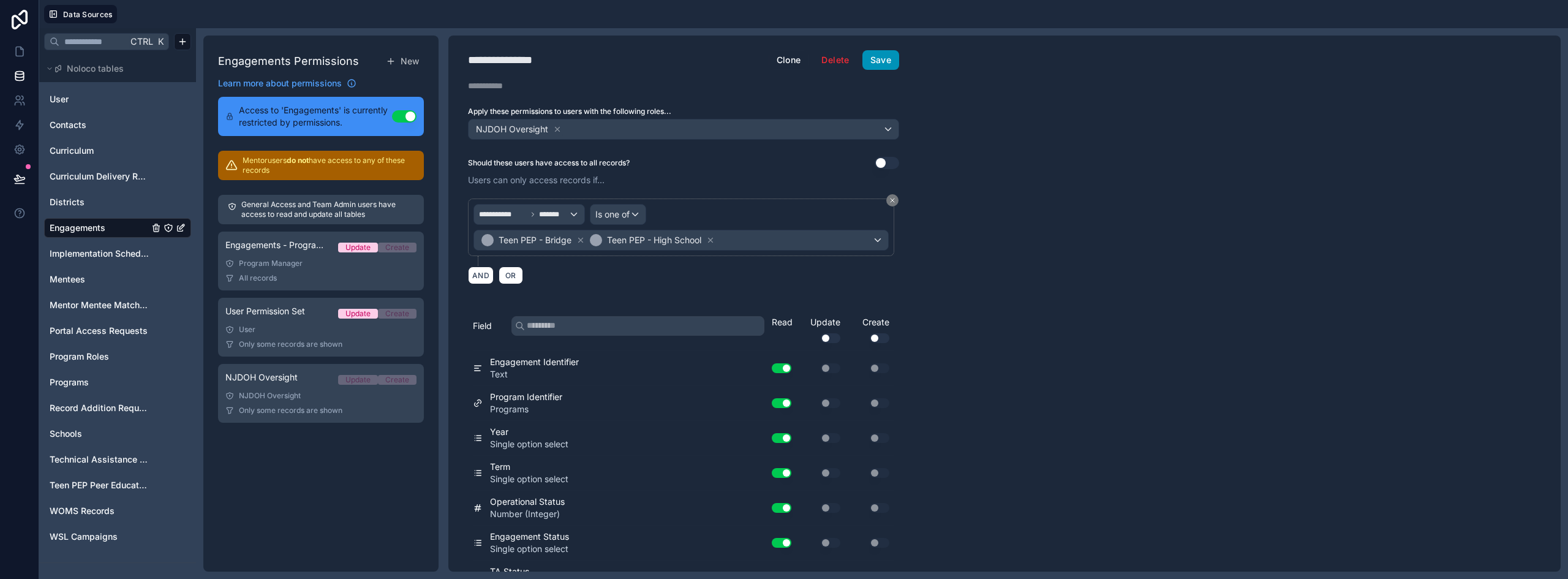
click at [878, 56] on button "Save" at bounding box center [881, 60] width 36 height 20
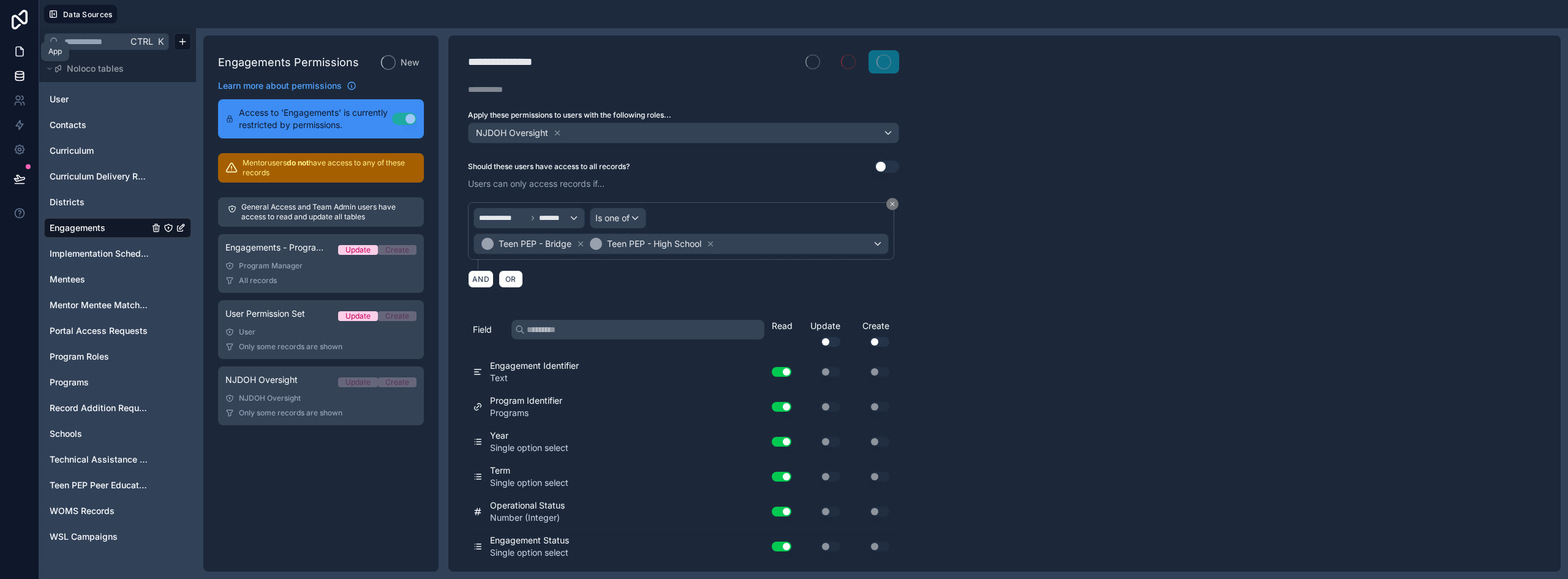
click at [17, 51] on icon at bounding box center [19, 51] width 12 height 12
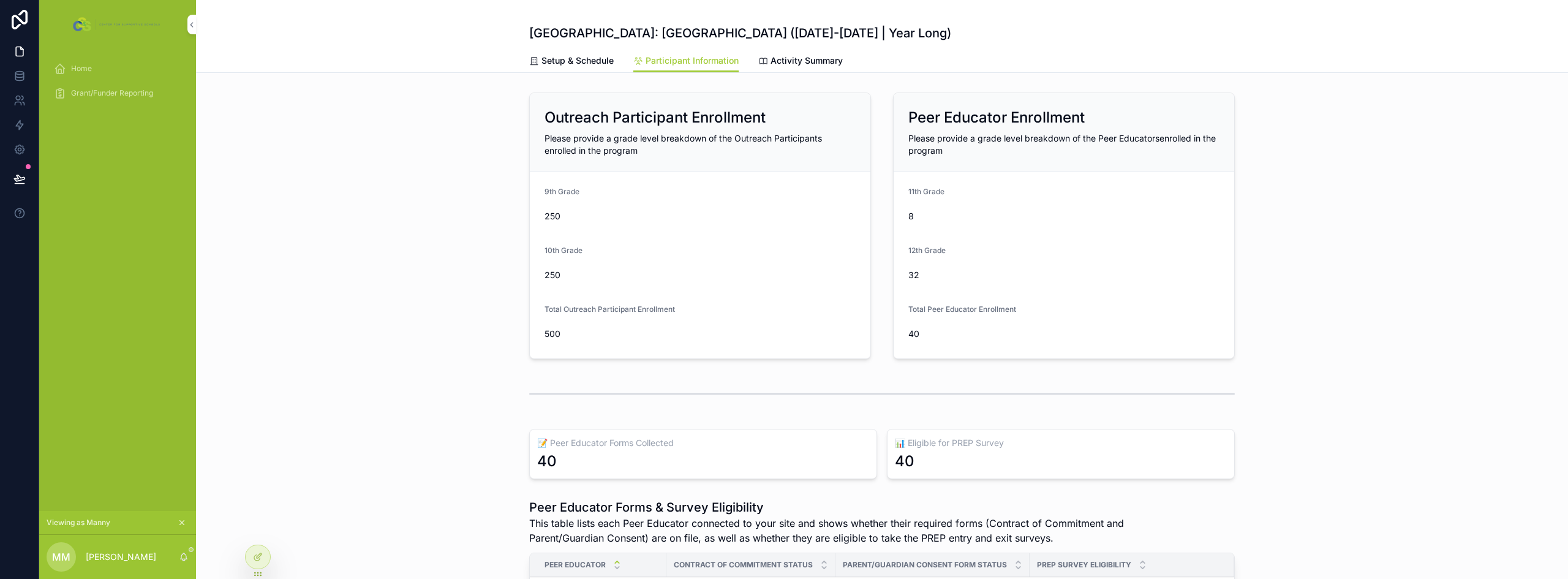
click at [101, 69] on div "Home" at bounding box center [117, 69] width 128 height 20
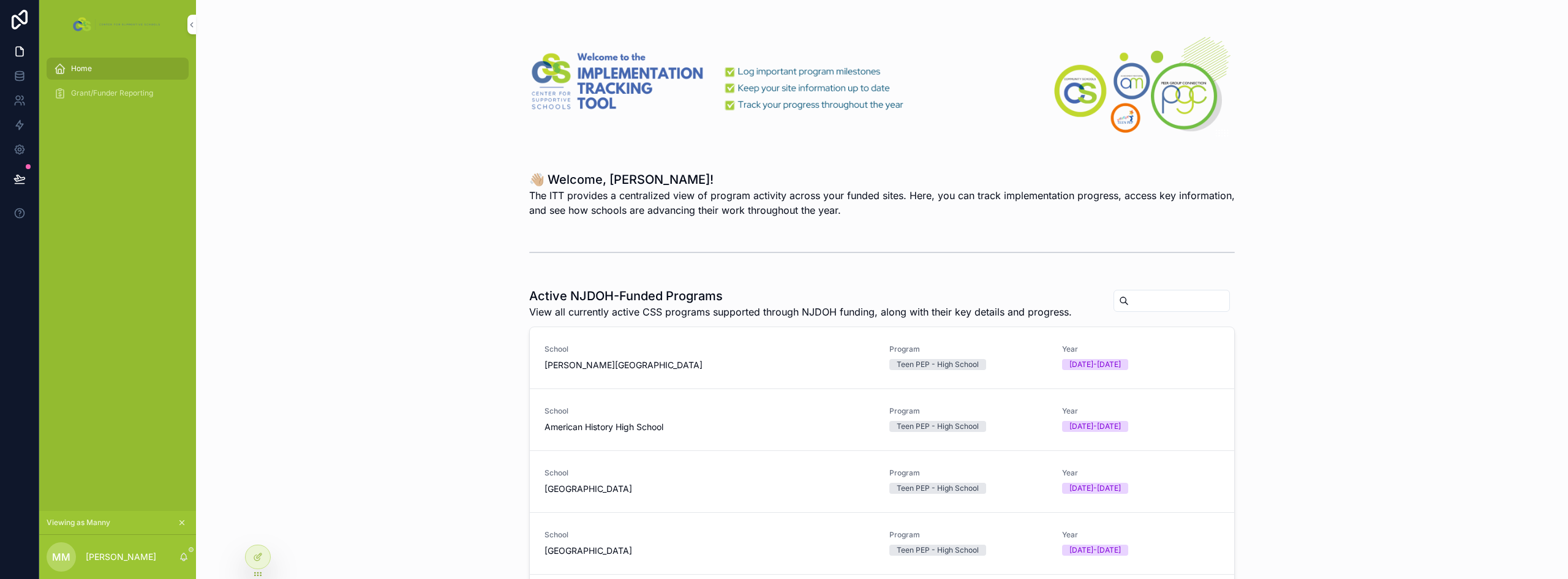
click at [733, 419] on div "School American History High School" at bounding box center [709, 419] width 330 height 27
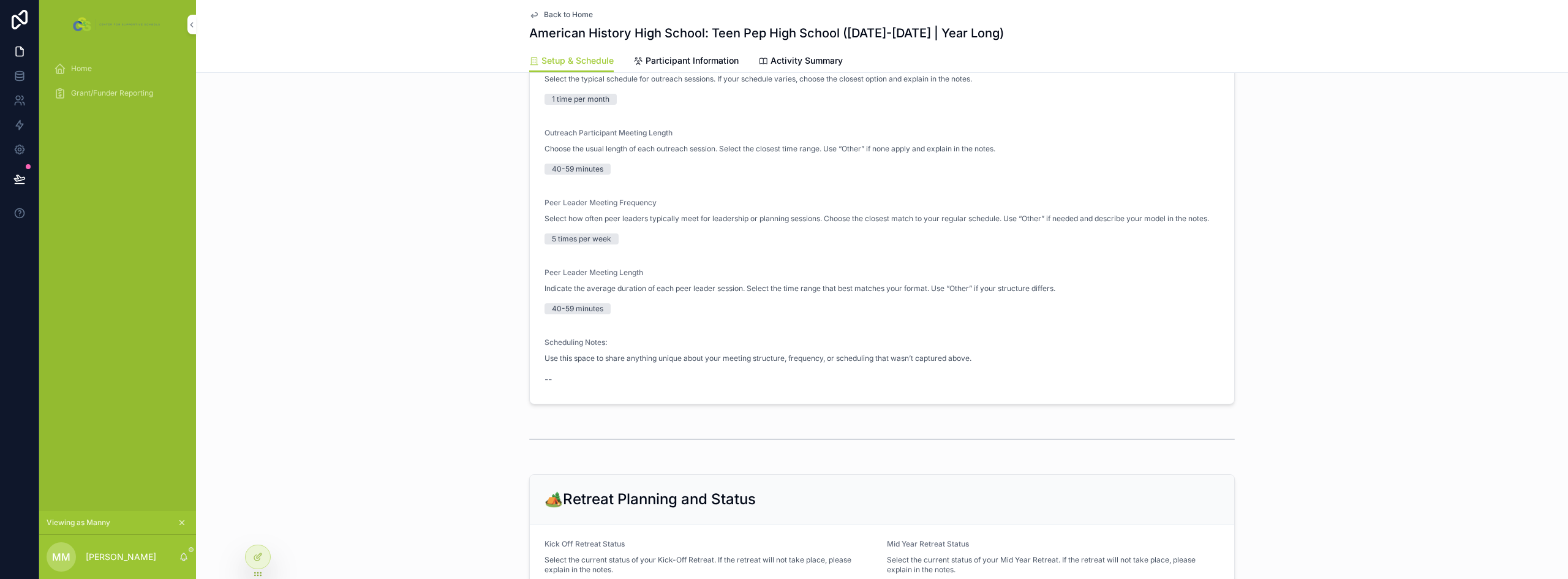
scroll to position [105, 0]
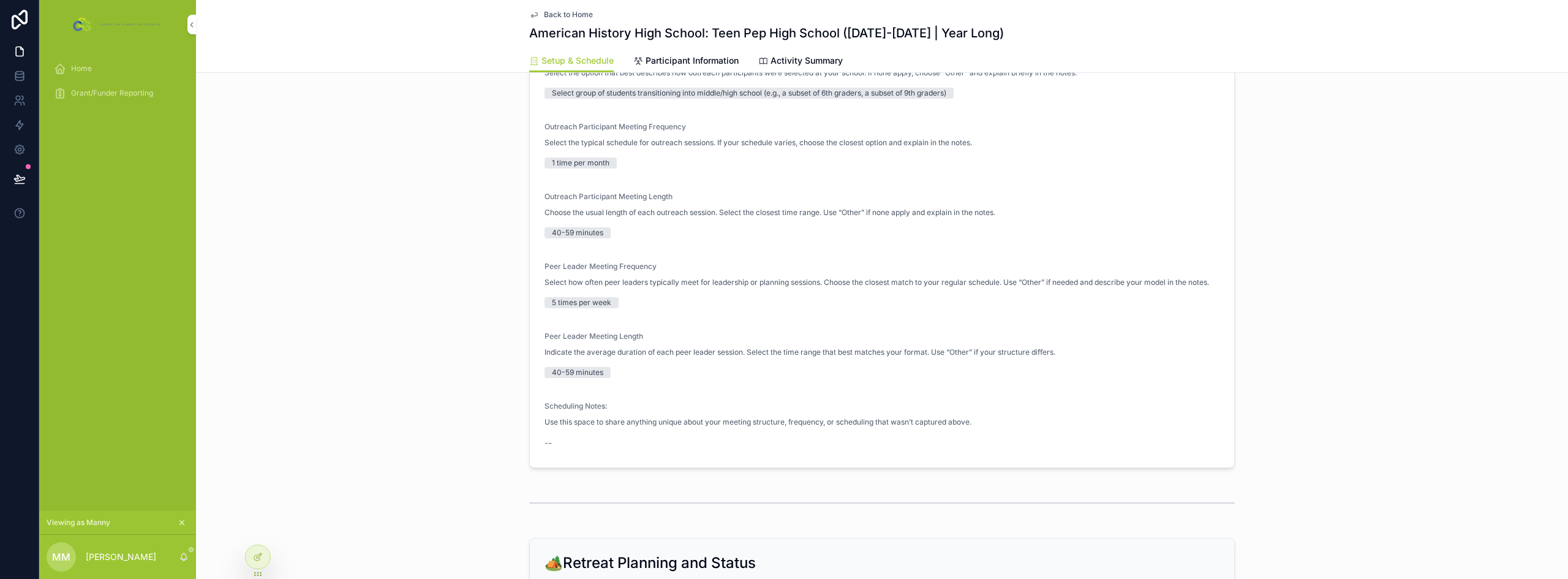
click at [684, 66] on span "Participant Information" at bounding box center [692, 61] width 93 height 12
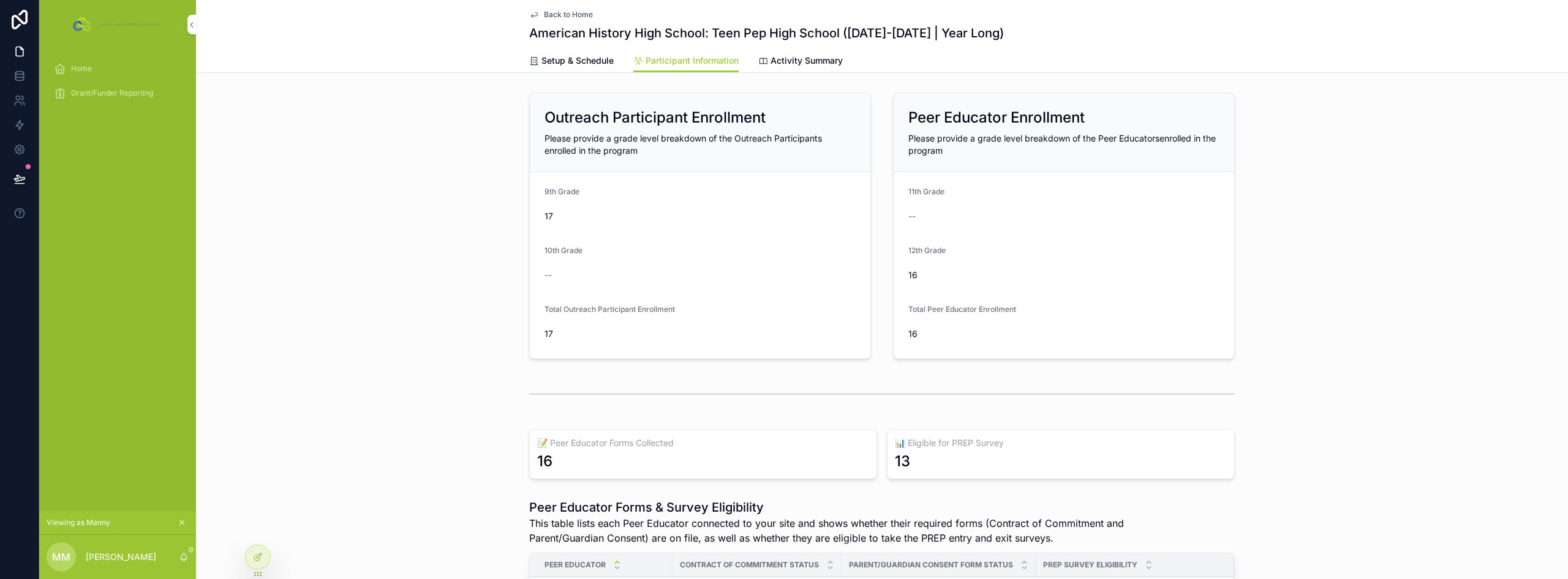
click at [785, 64] on span "Activity Summary" at bounding box center [806, 61] width 72 height 12
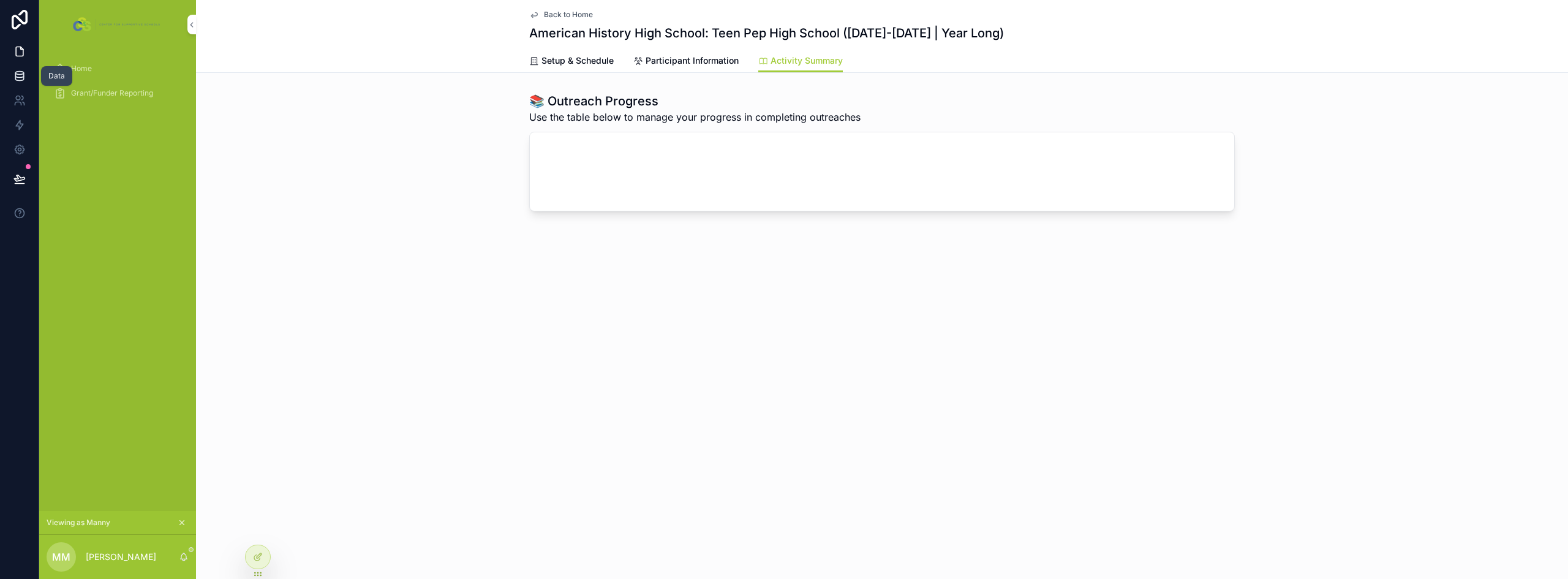
click at [23, 77] on icon at bounding box center [19, 78] width 8 height 5
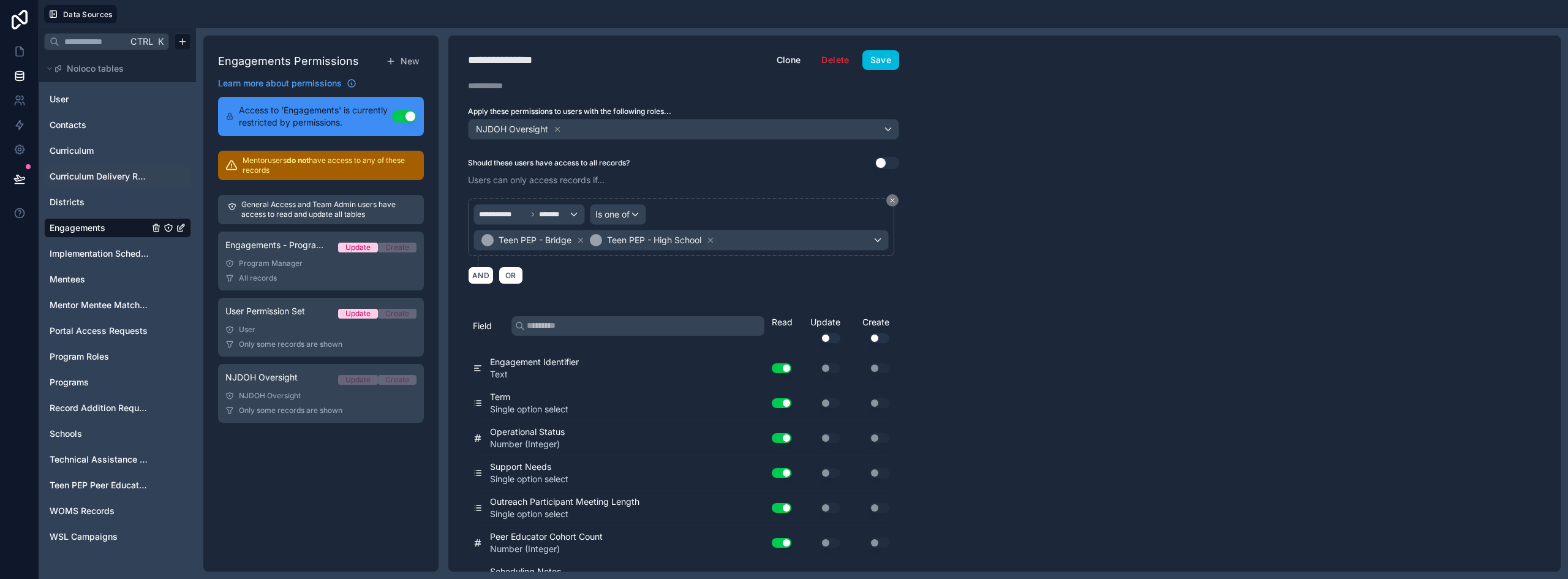
click at [96, 177] on span "Curriculum Delivery Records" at bounding box center [99, 176] width 99 height 12
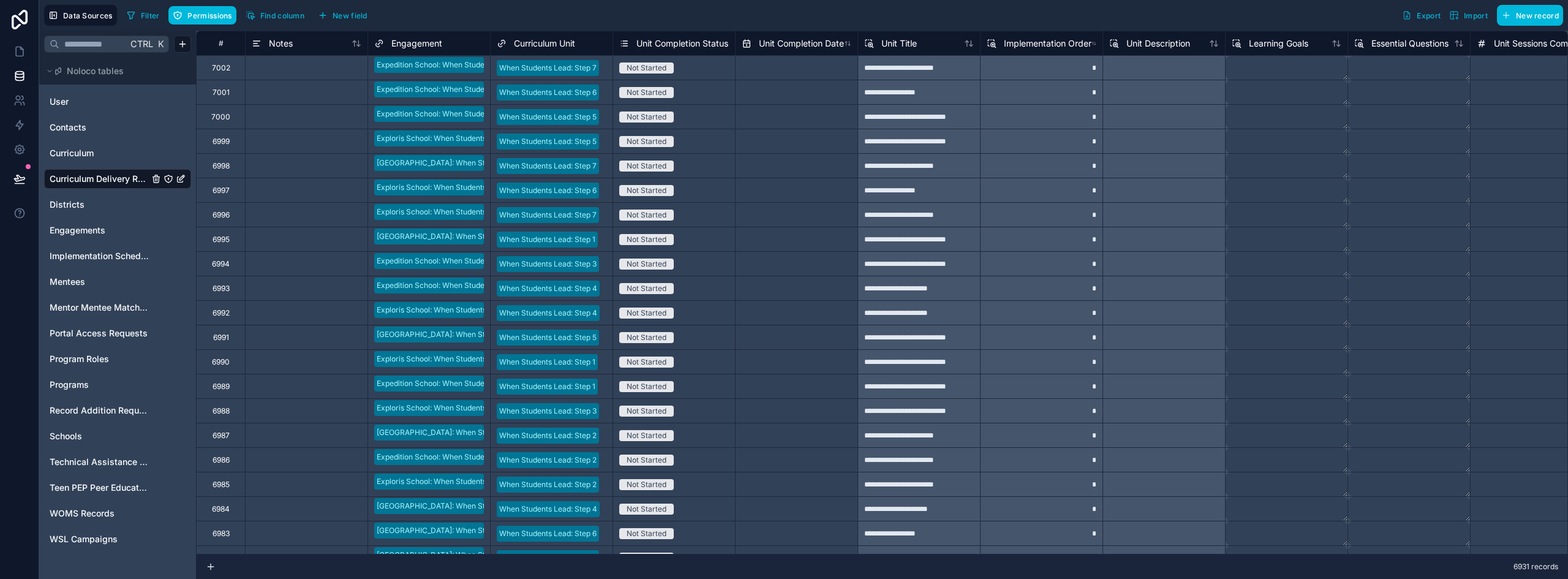
click at [166, 177] on icon "Curriculum Delivery Records" at bounding box center [168, 178] width 9 height 9
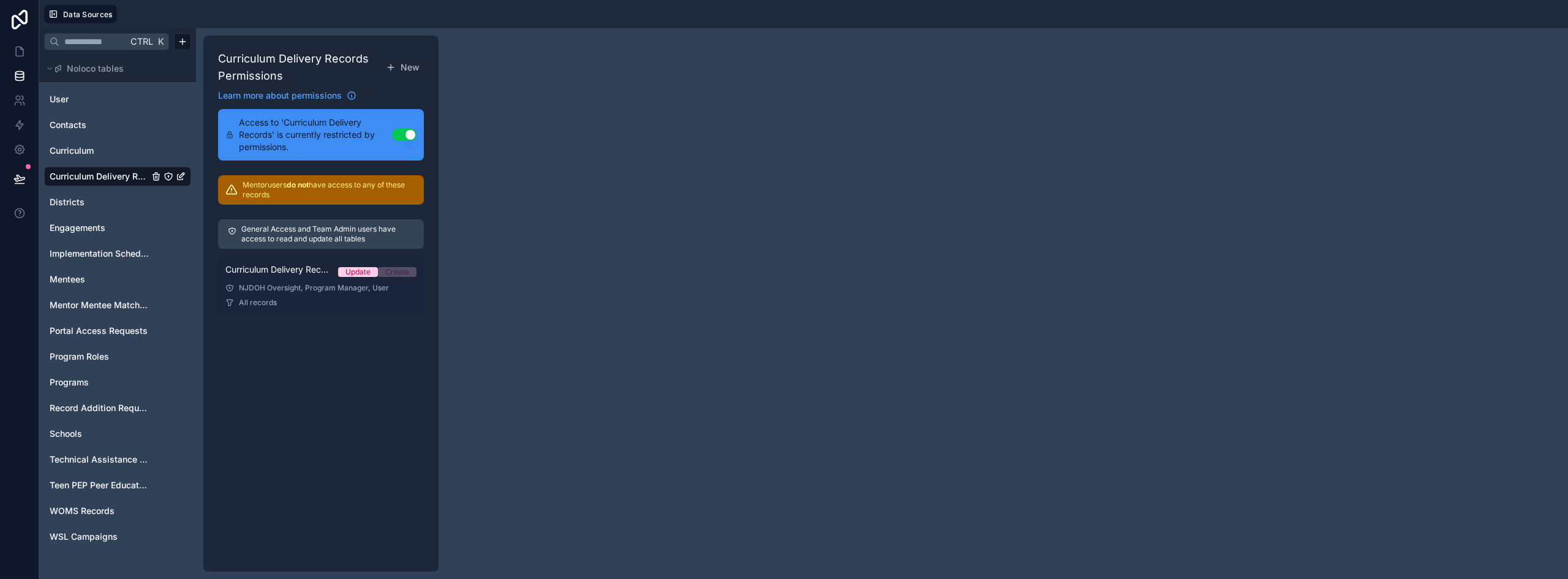
click at [284, 294] on link "Curriculum Delivery Records Permission 1 Update Create NJDOH Oversight, Program…" at bounding box center [321, 285] width 206 height 59
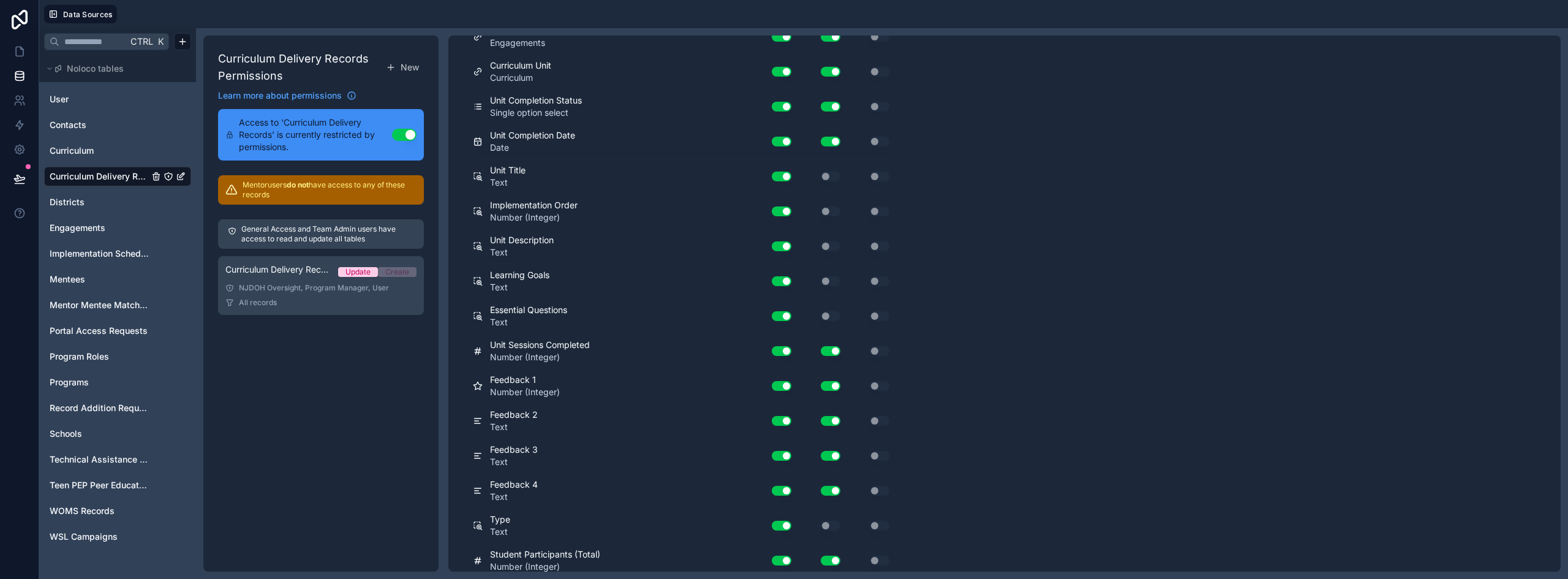
scroll to position [250, 0]
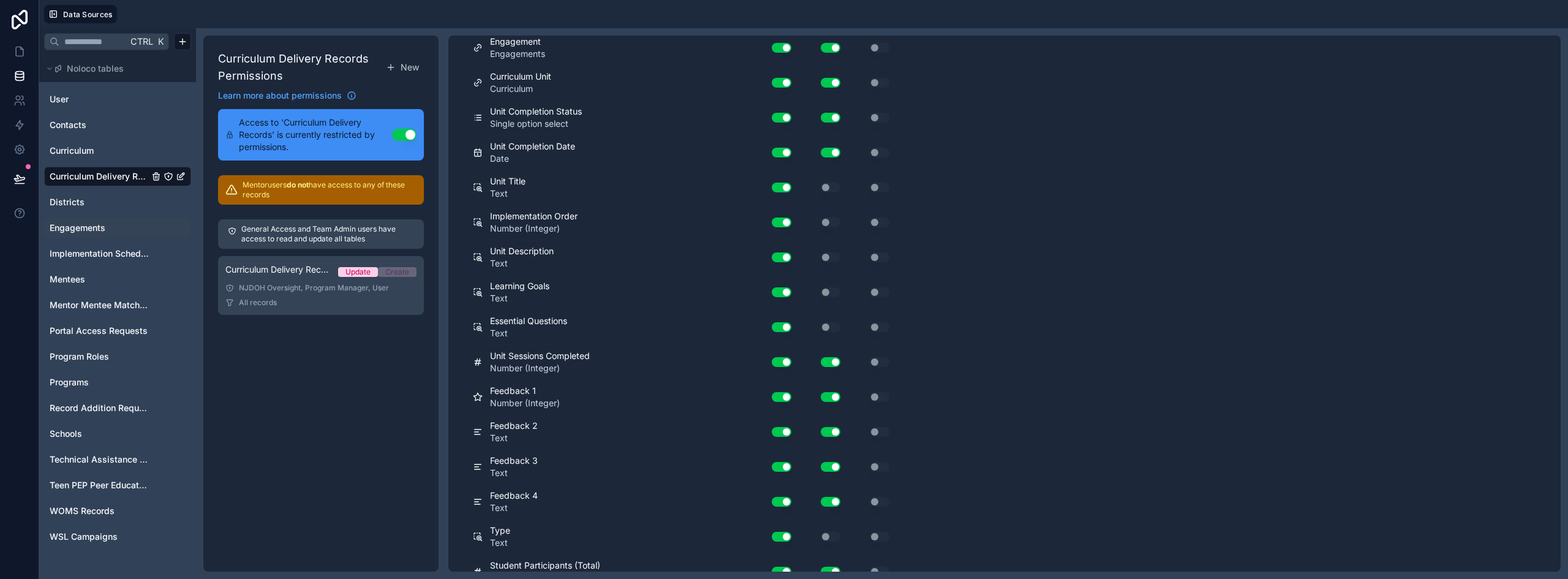
click at [168, 224] on icon "Engagements" at bounding box center [169, 228] width 7 height 7
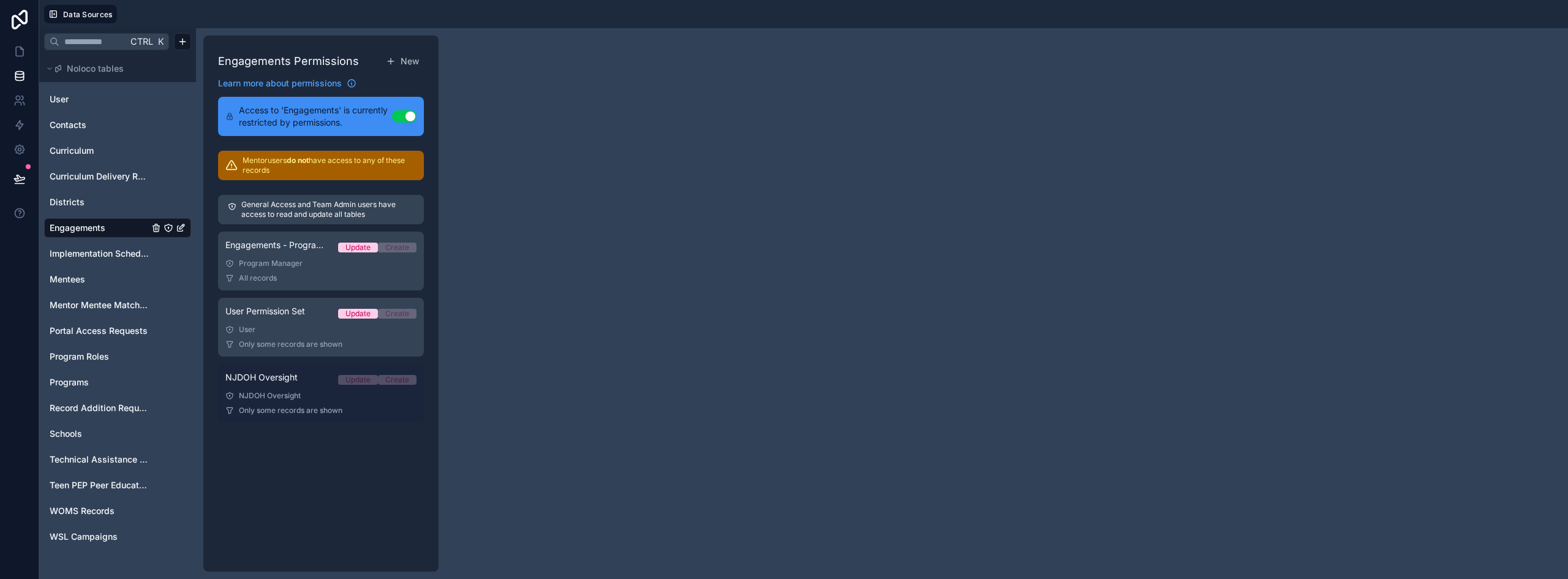
click at [296, 393] on div "NJDOH Oversight" at bounding box center [321, 395] width 191 height 9
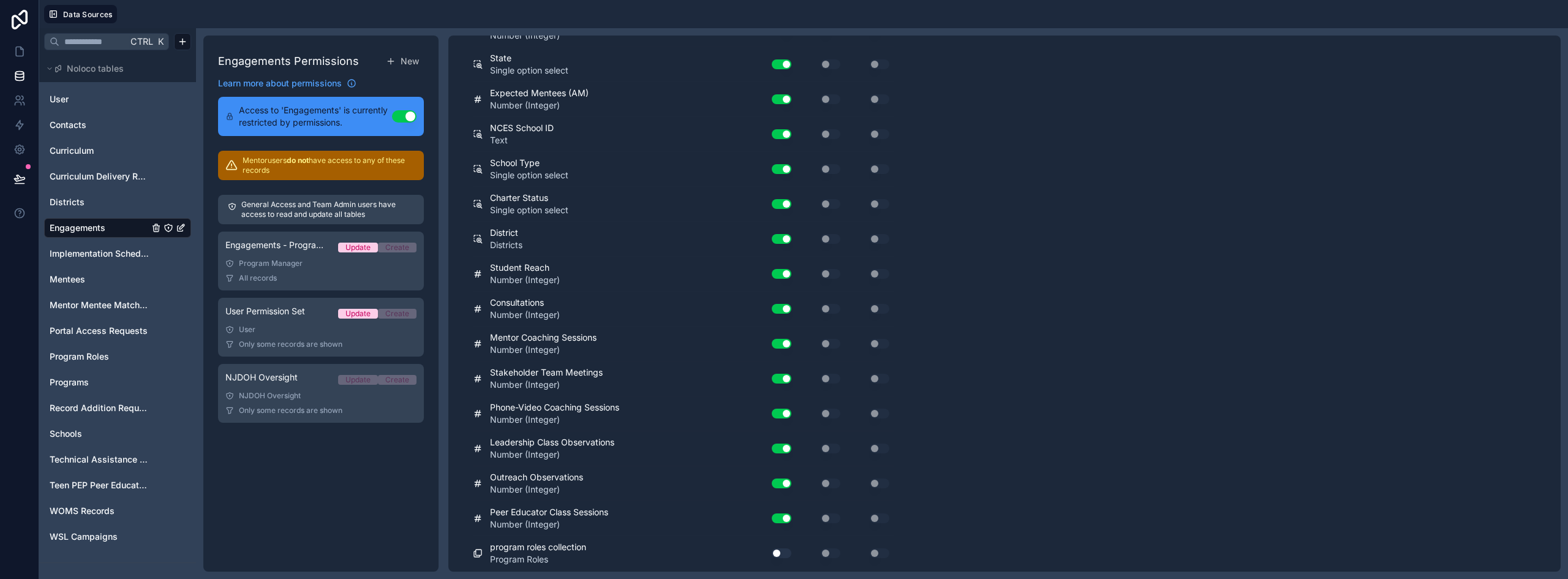
scroll to position [2644, 0]
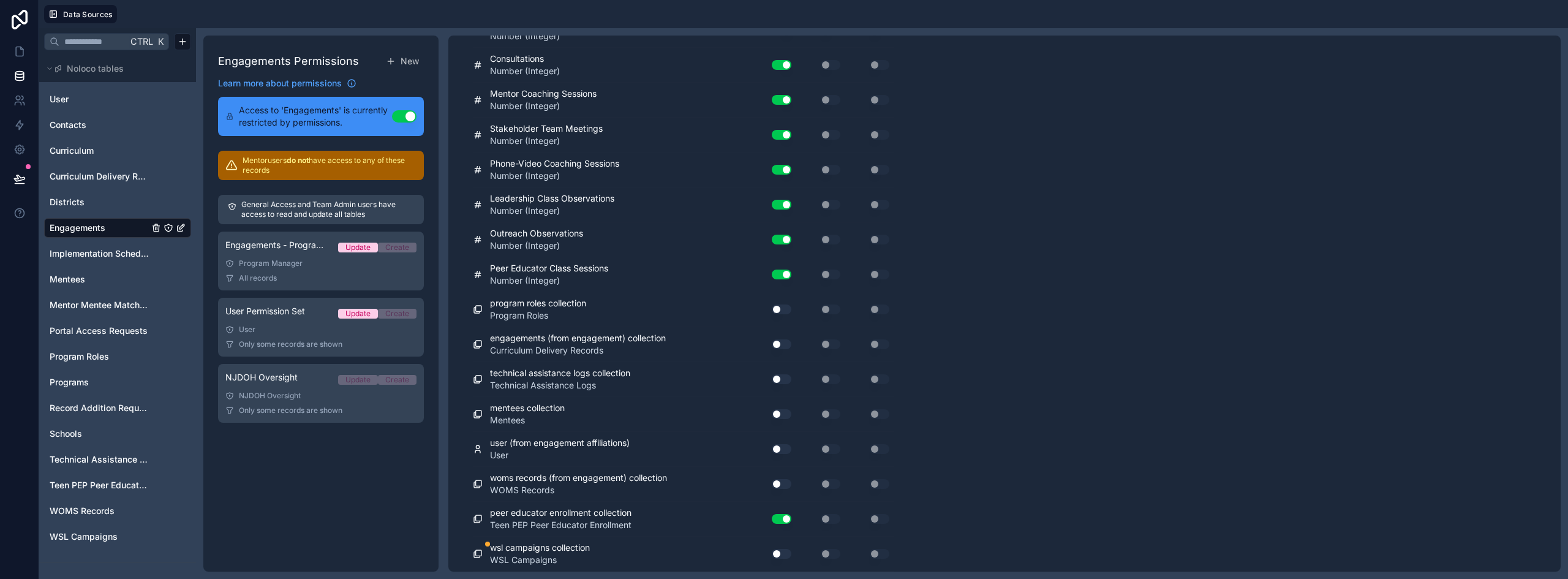
click at [773, 341] on button "Use setting" at bounding box center [781, 344] width 20 height 9
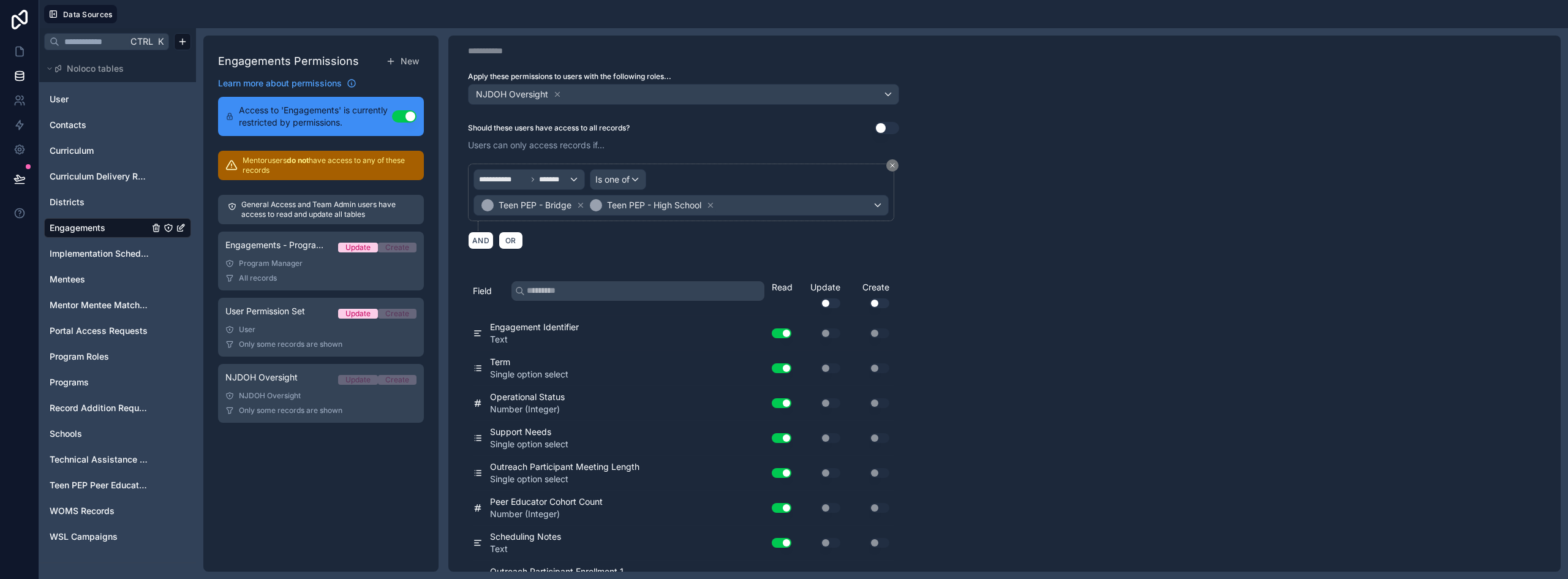
scroll to position [0, 0]
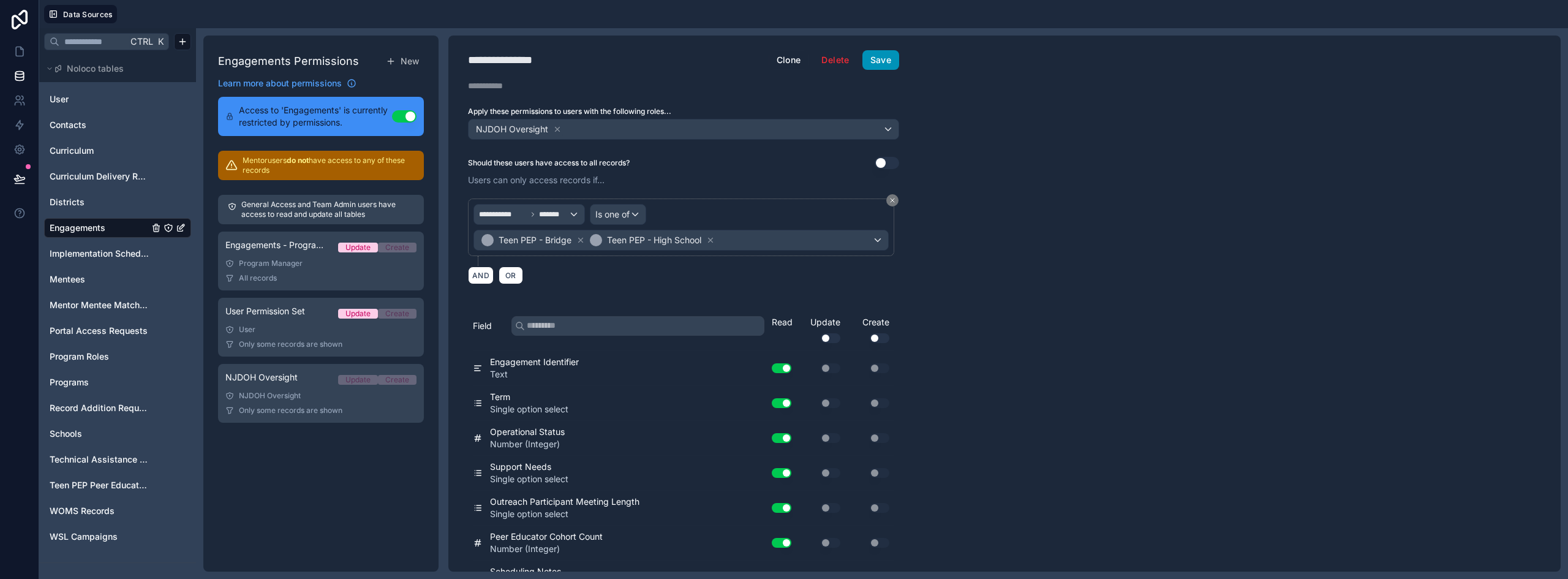
click at [871, 55] on button "Save" at bounding box center [881, 60] width 36 height 20
click at [18, 50] on icon at bounding box center [19, 51] width 12 height 12
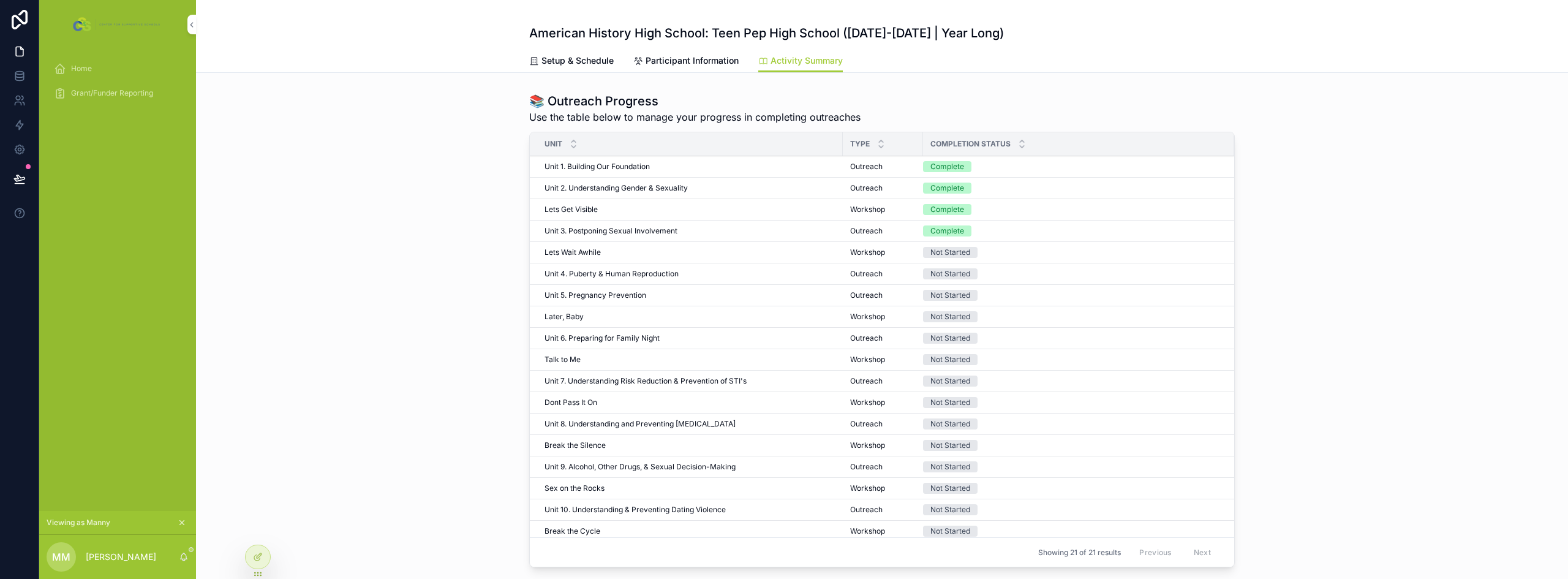
click at [720, 59] on span "Participant Information" at bounding box center [692, 61] width 93 height 12
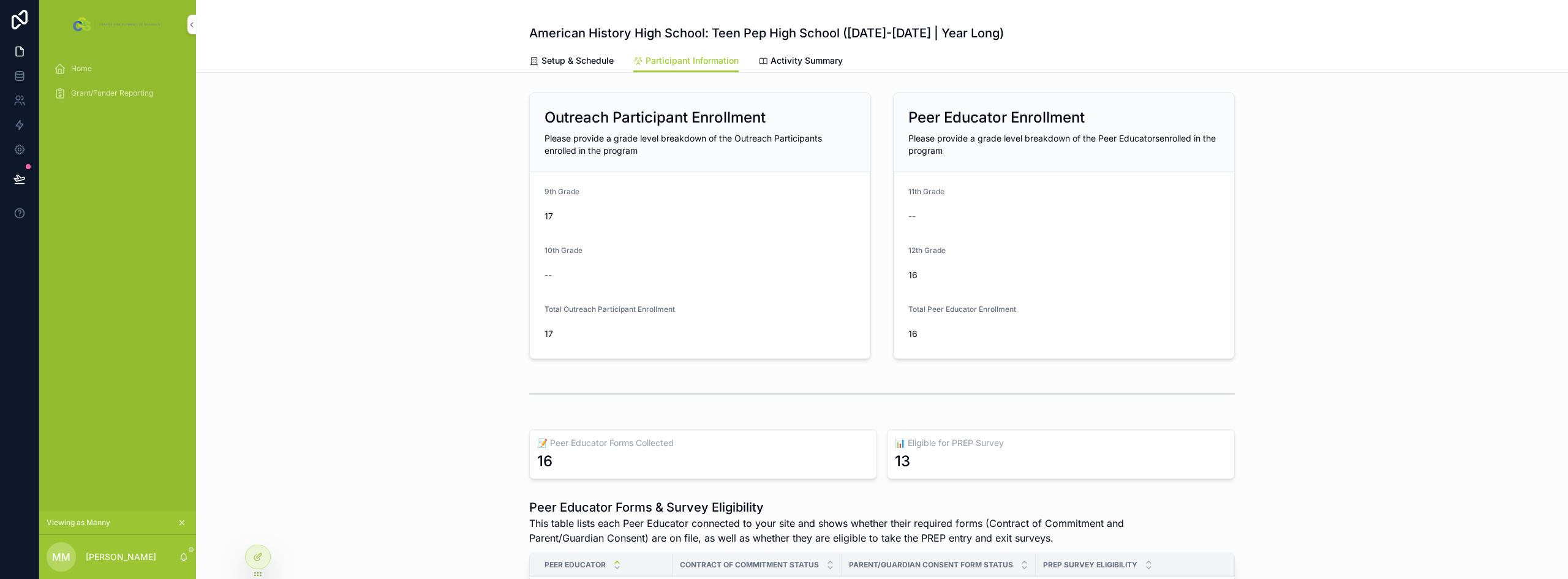
click at [577, 56] on span "Setup & Schedule" at bounding box center [577, 61] width 72 height 12
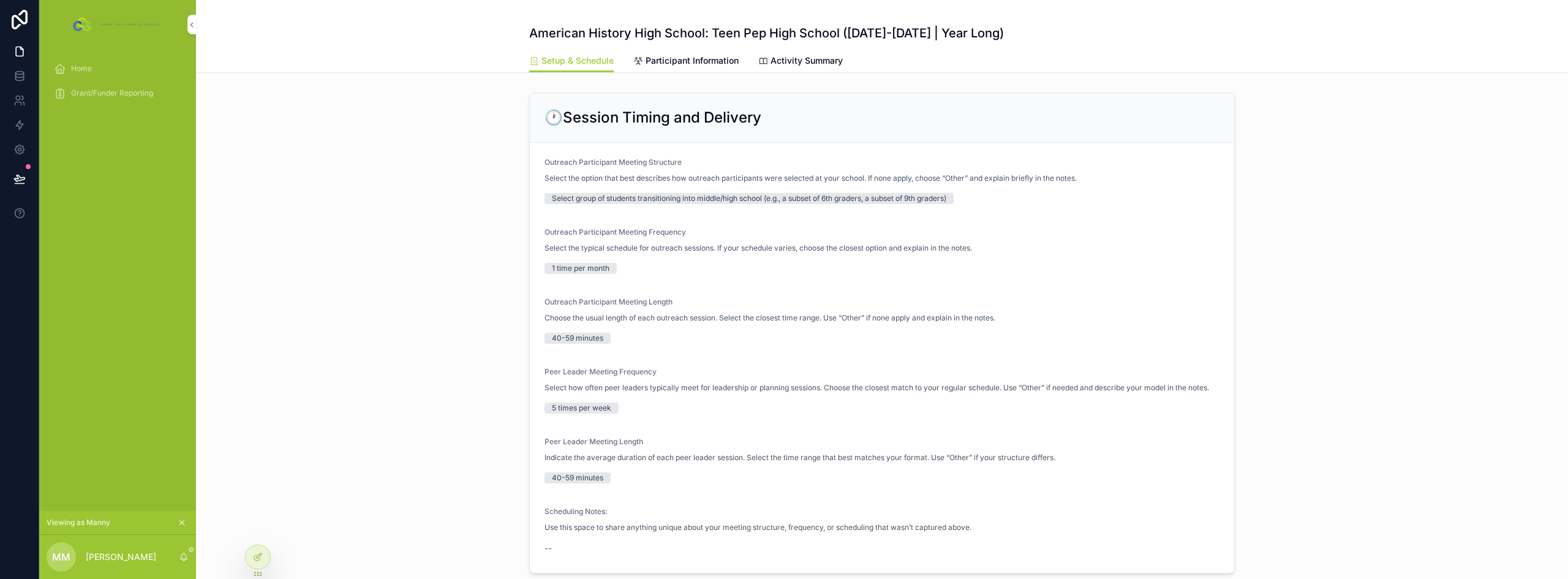
click at [109, 71] on div "Home" at bounding box center [117, 69] width 128 height 20
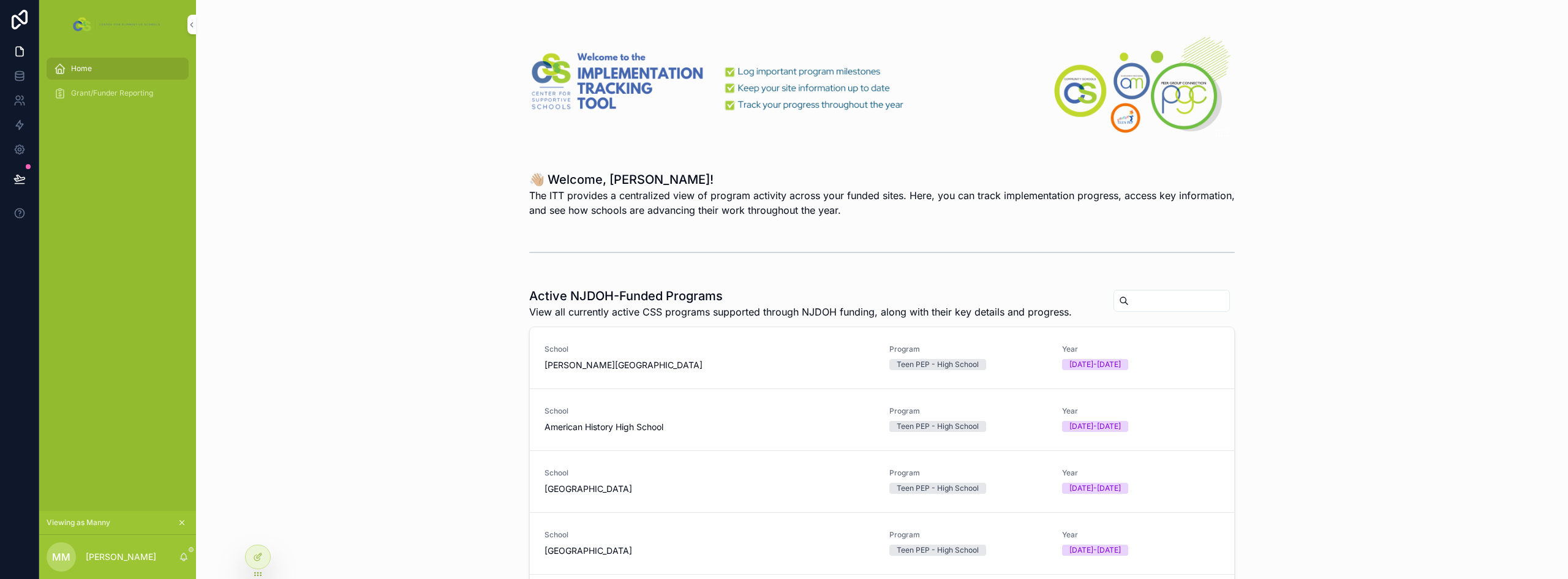
click at [120, 93] on span "Grant/Funder Reporting" at bounding box center [112, 93] width 82 height 9
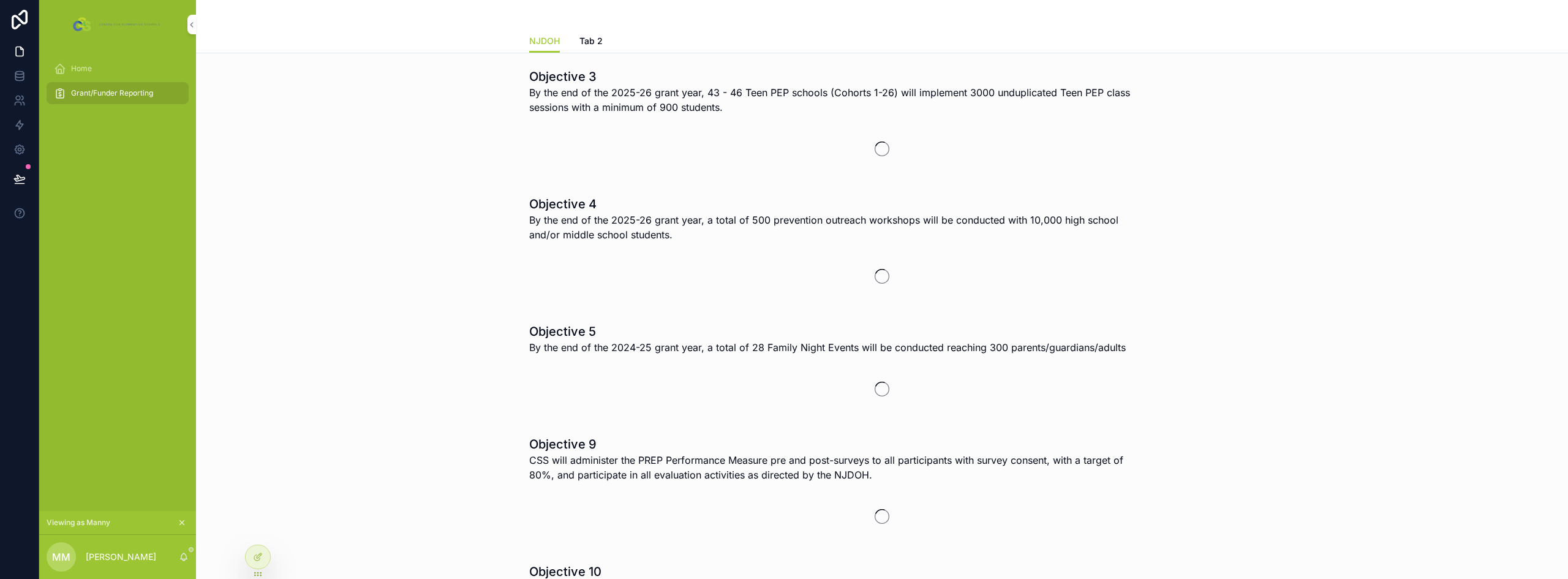
click at [110, 74] on div "Home" at bounding box center [117, 69] width 128 height 20
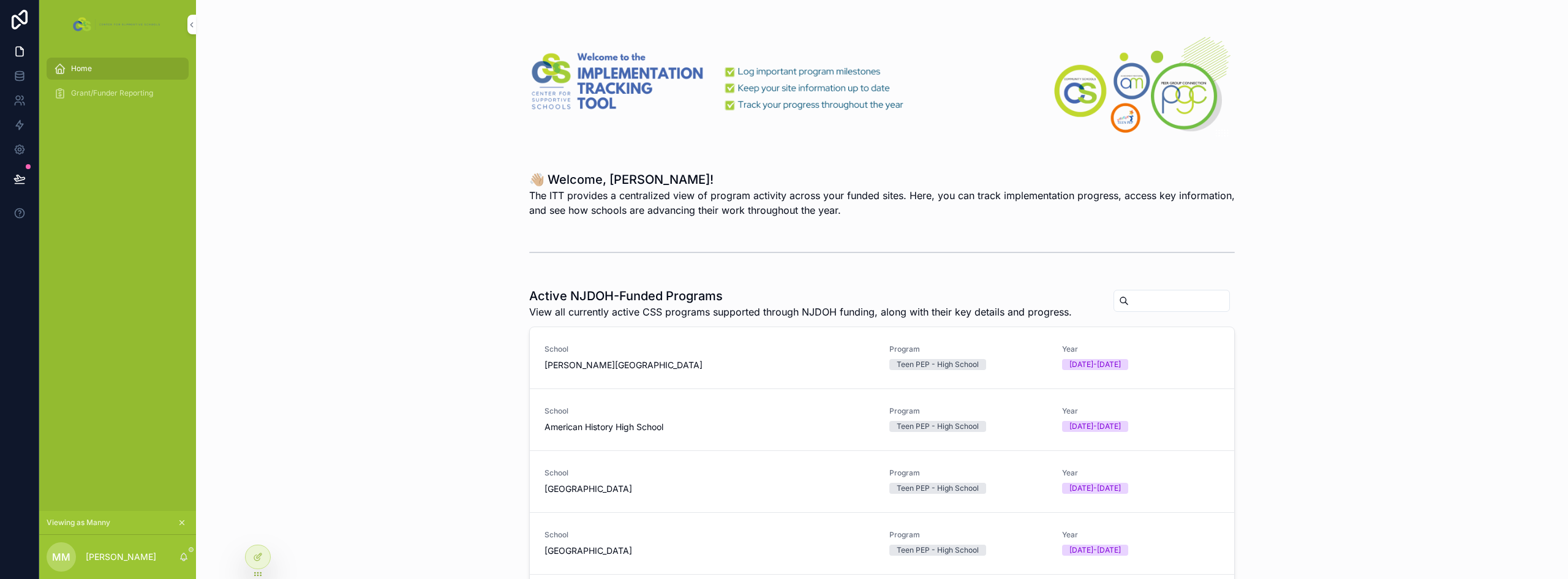
click at [96, 83] on div "Grant/Funder Reporting" at bounding box center [117, 93] width 128 height 20
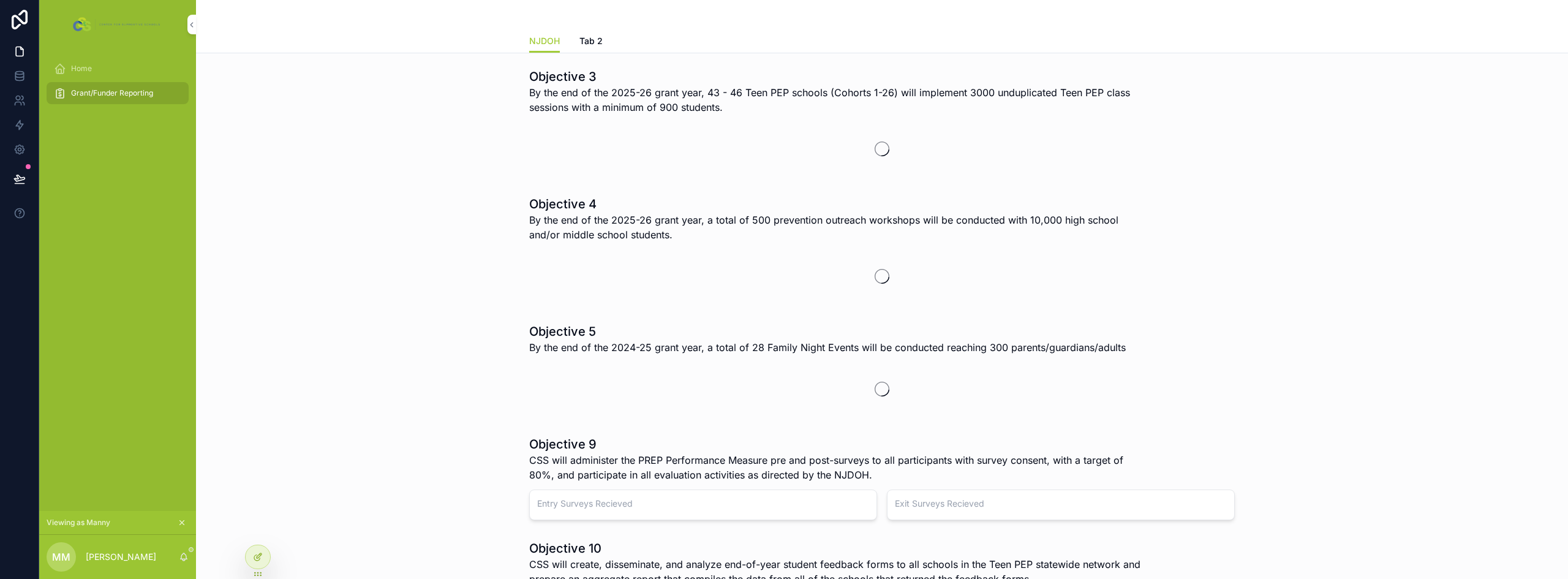
click at [252, 560] on div at bounding box center [258, 557] width 25 height 23
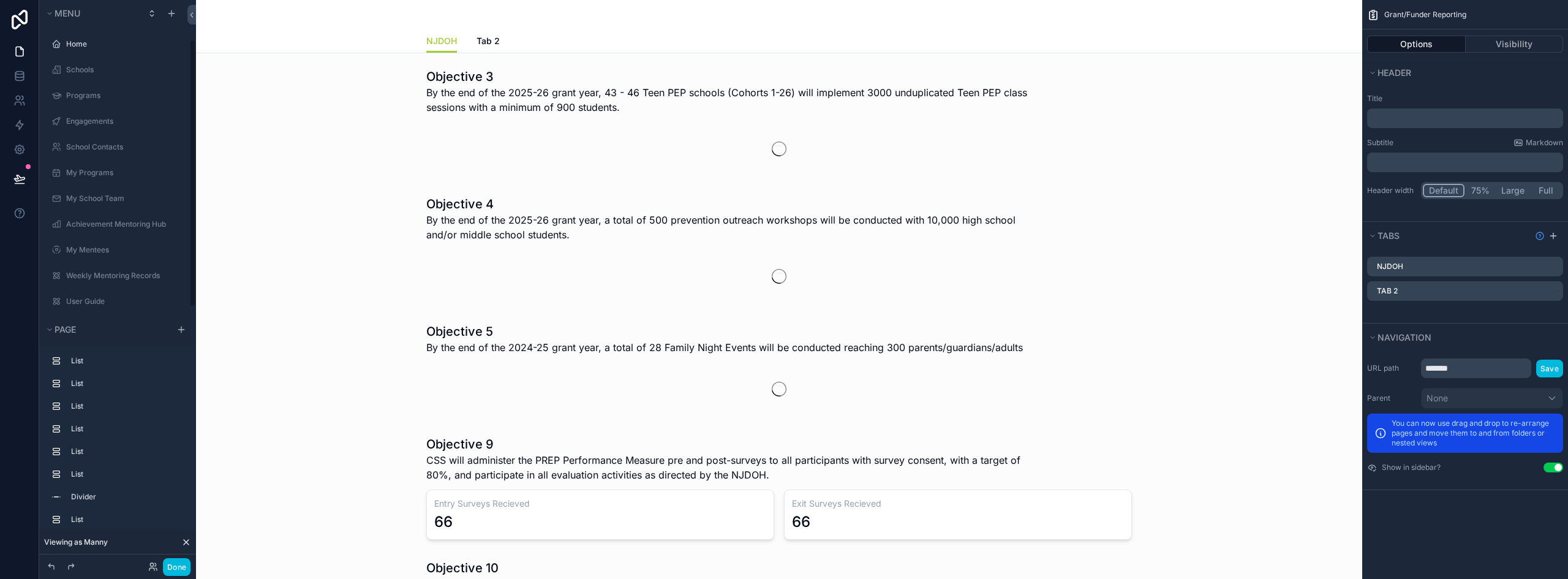
scroll to position [83, 0]
click at [490, 41] on span "Tab 2" at bounding box center [488, 41] width 23 height 12
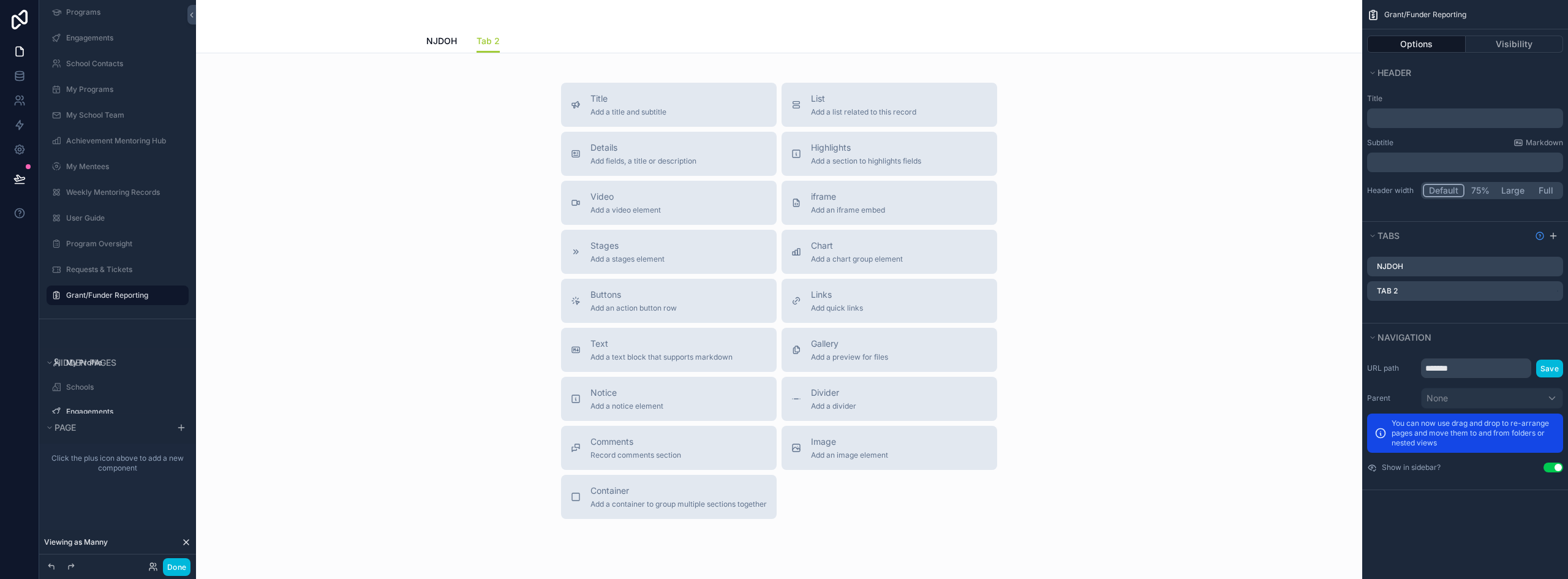
click at [0, 0] on icon "scrollable content" at bounding box center [0, 0] width 0 height 0
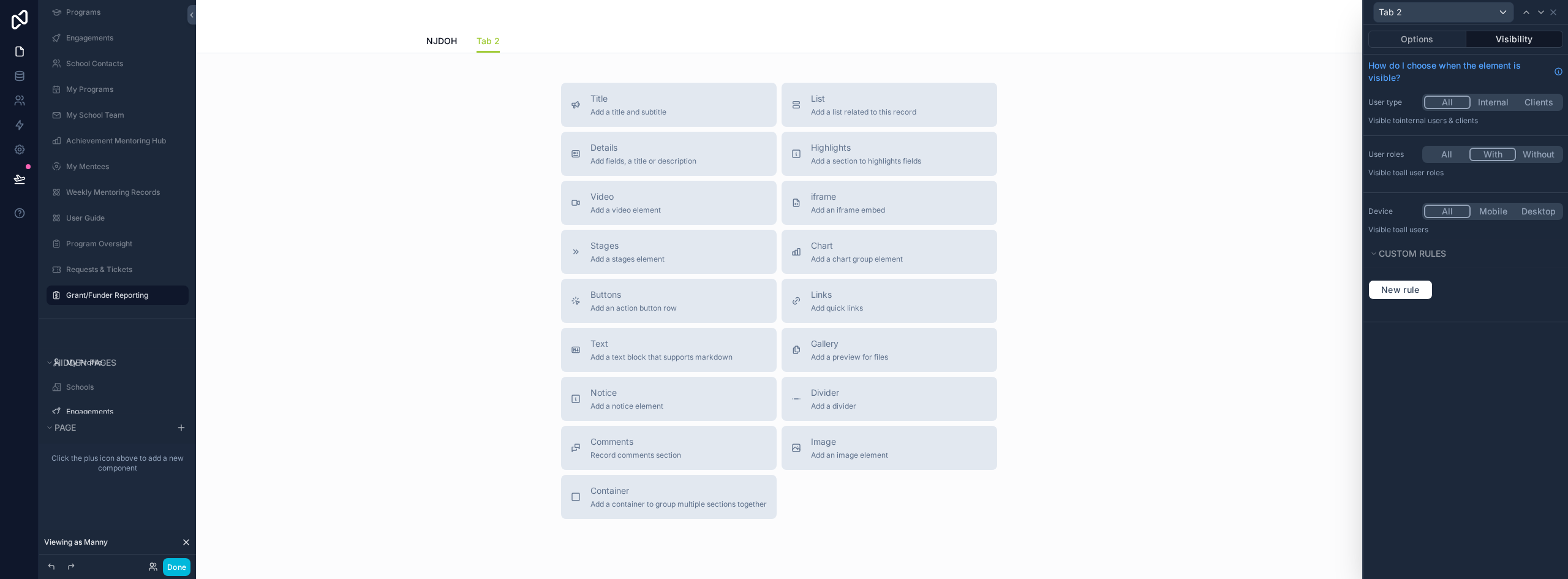
click at [1489, 154] on button "With" at bounding box center [1492, 154] width 47 height 13
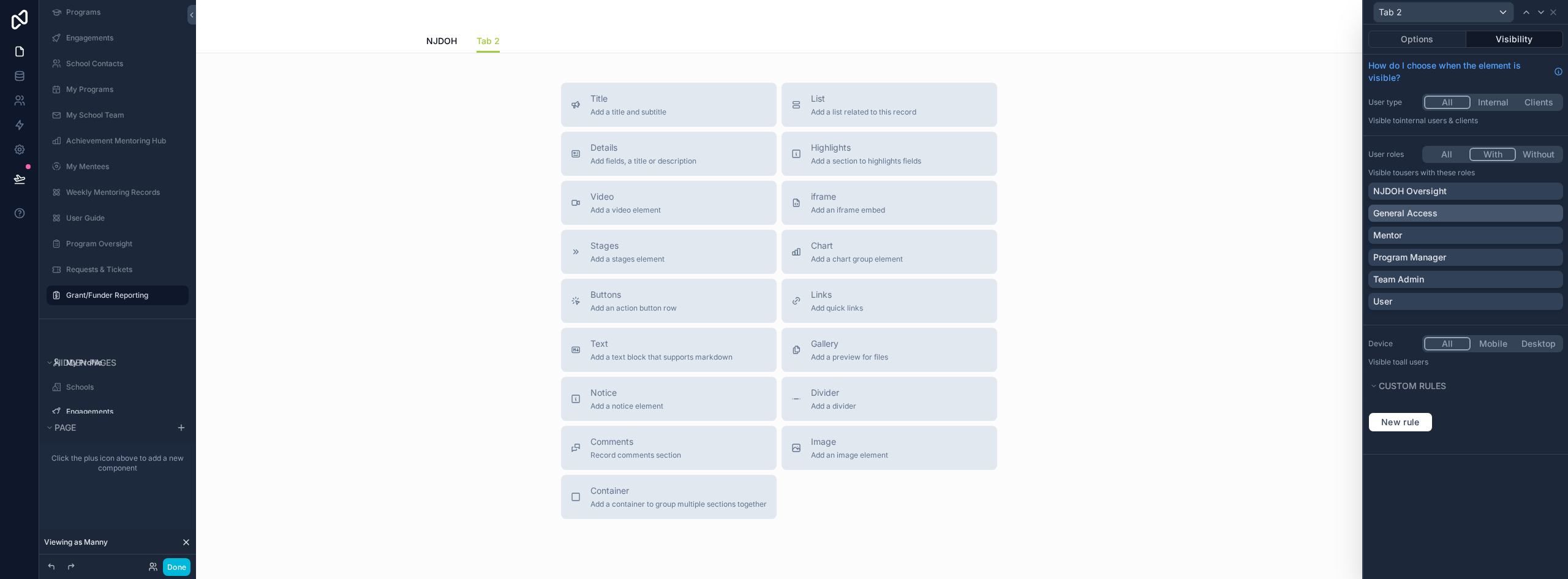
click at [1453, 212] on div "General Access" at bounding box center [1465, 213] width 185 height 12
click at [1438, 258] on p "Program Manager" at bounding box center [1410, 257] width 73 height 12
click at [1416, 282] on p "Team Admin" at bounding box center [1399, 279] width 51 height 12
click at [177, 572] on button "Done" at bounding box center [177, 567] width 28 height 18
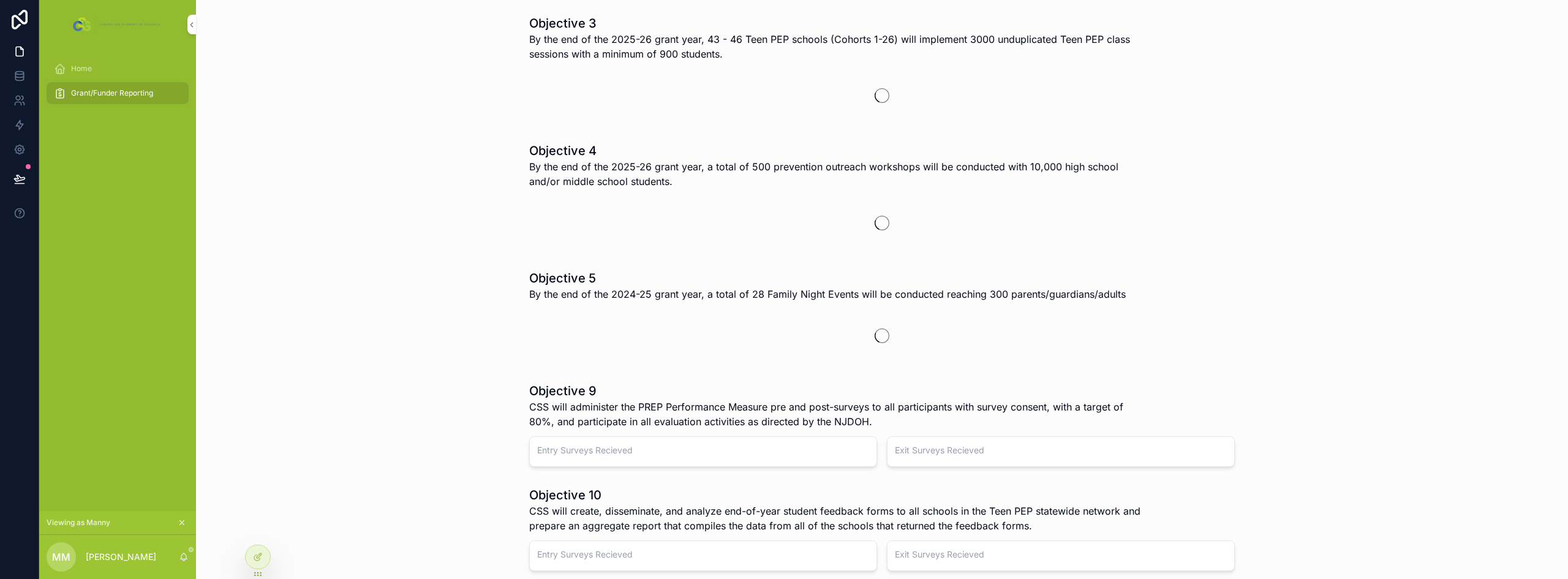
click at [101, 71] on div "Home" at bounding box center [117, 69] width 128 height 20
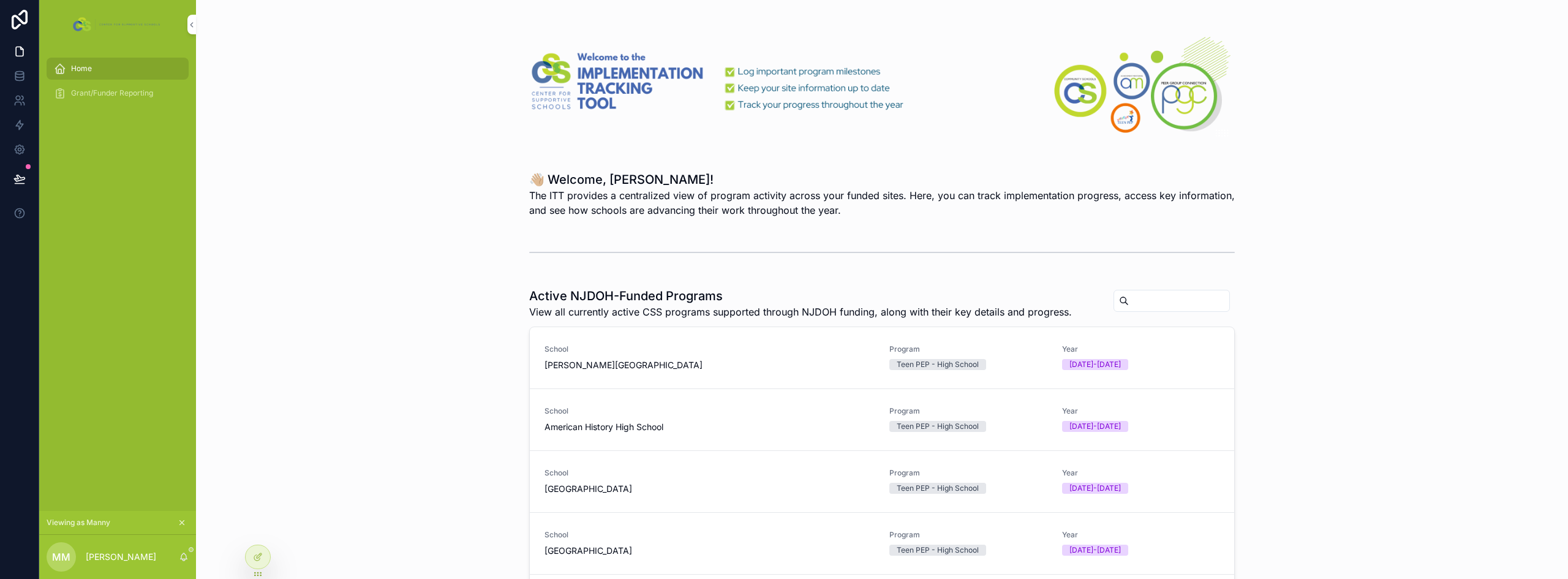
click at [101, 90] on span "Grant/Funder Reporting" at bounding box center [112, 93] width 82 height 9
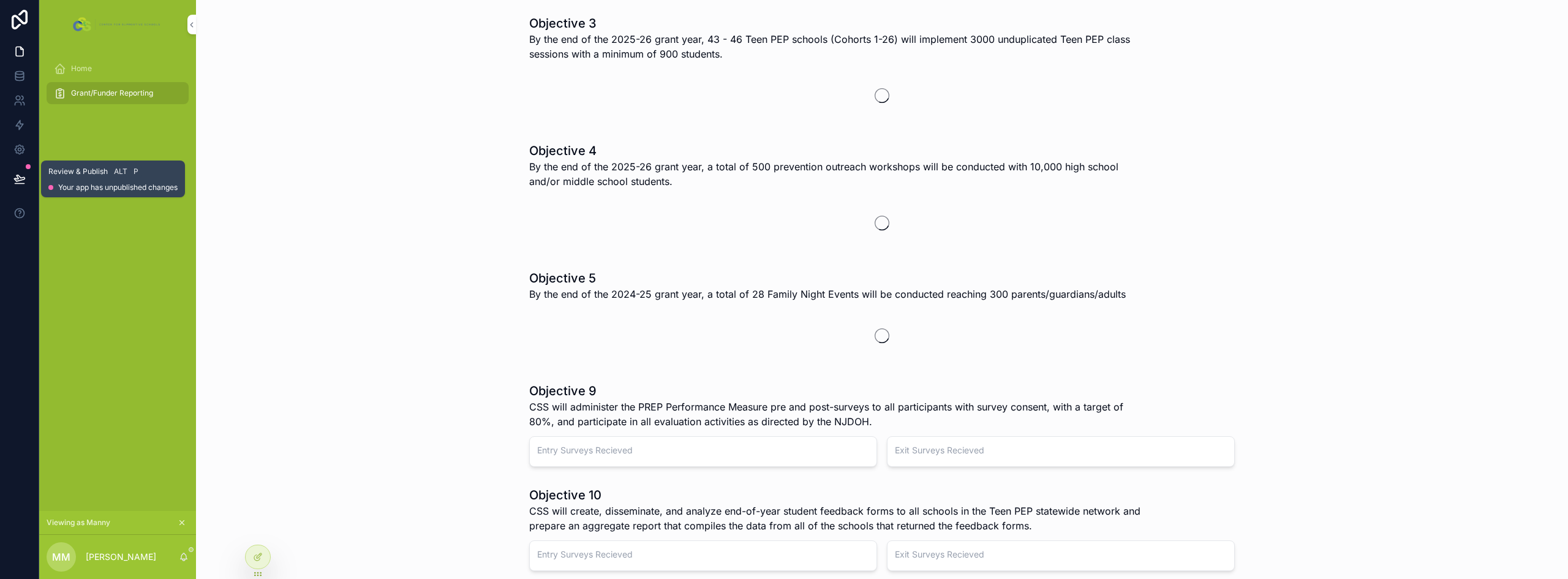
click at [26, 181] on button at bounding box center [19, 179] width 27 height 34
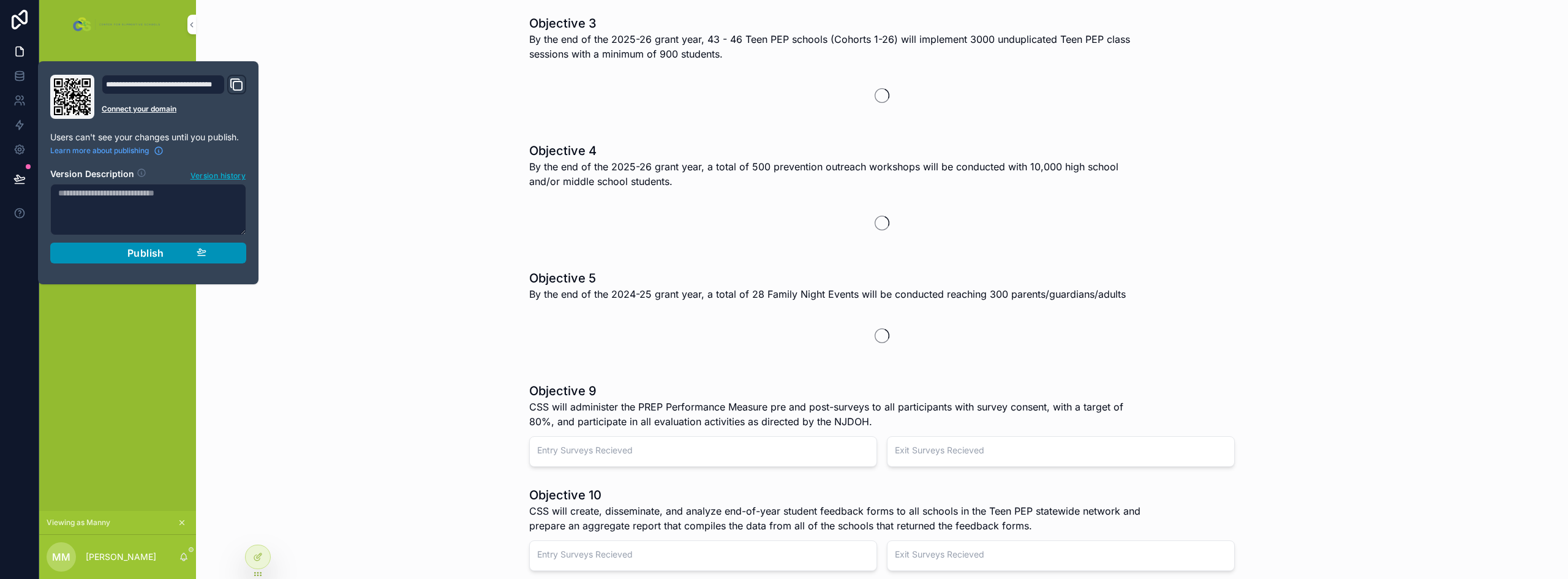
click at [122, 257] on div "Publish" at bounding box center [147, 253] width 116 height 12
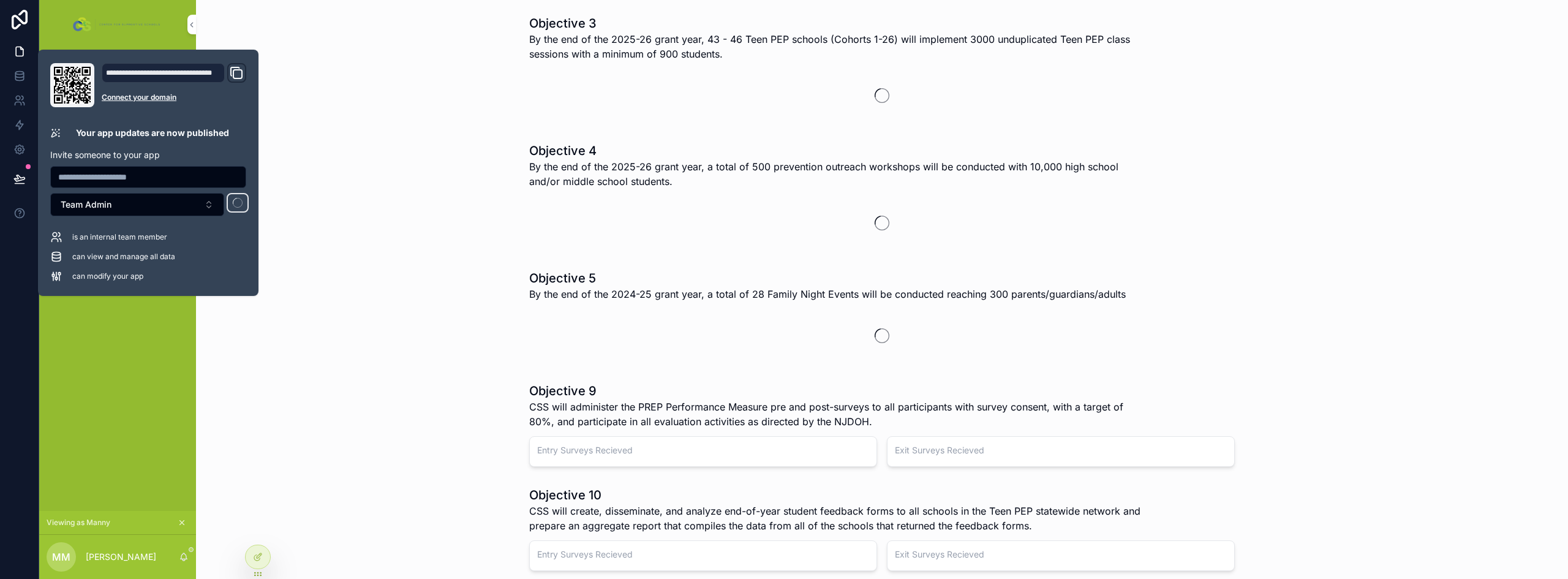
click at [474, 226] on div "Objective 4 By the end of the 2025-26 grant year, a total of 500 prevention out…" at bounding box center [881, 196] width 1352 height 118
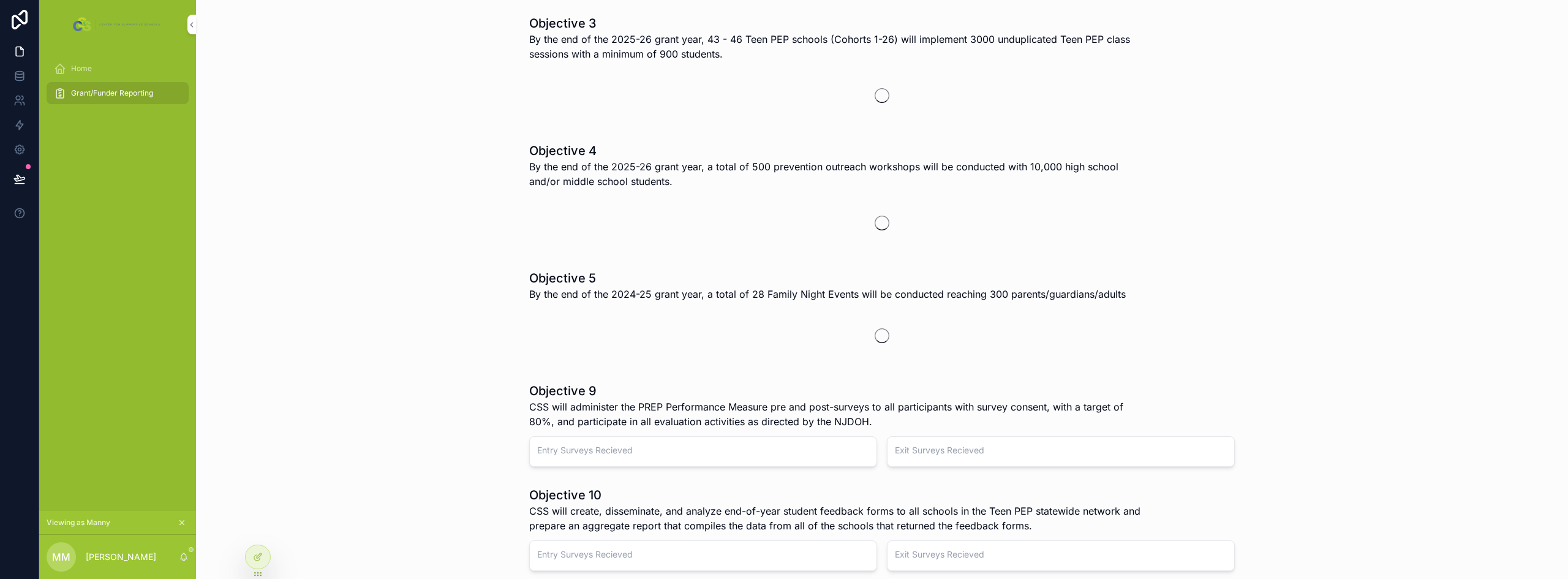
click at [78, 64] on span "Home" at bounding box center [81, 68] width 21 height 9
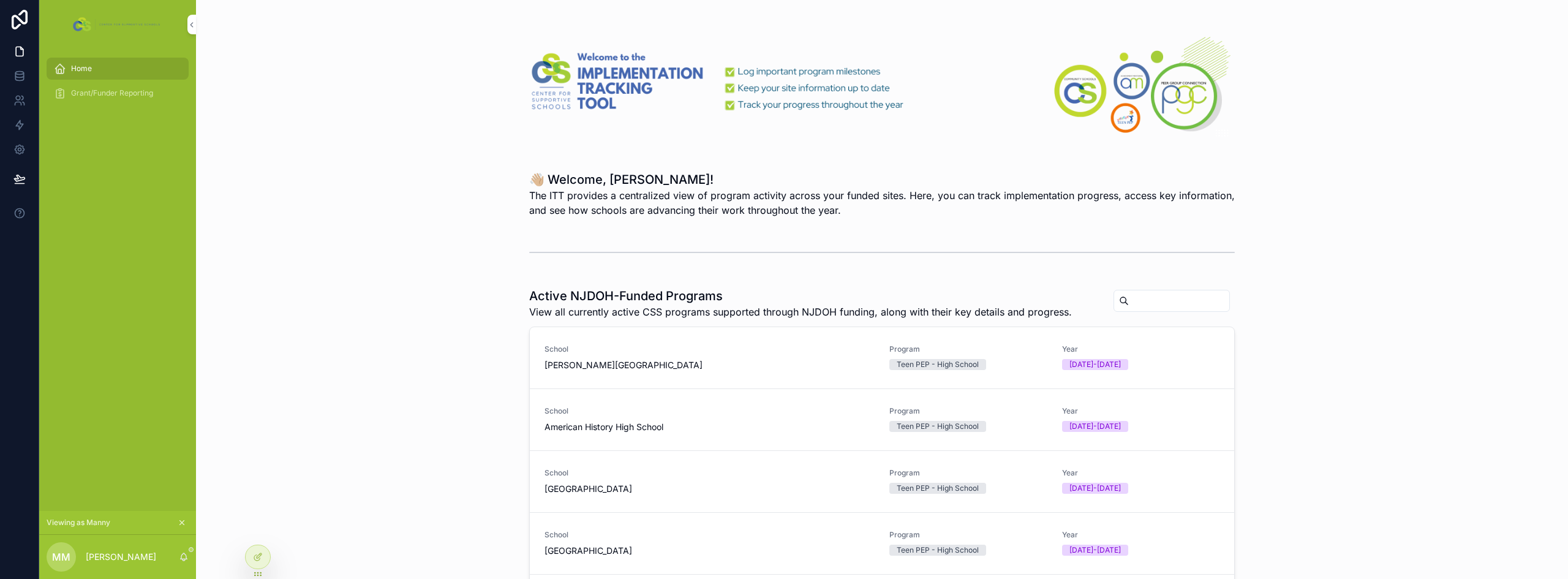
click at [115, 91] on span "Grant/Funder Reporting" at bounding box center [112, 93] width 82 height 9
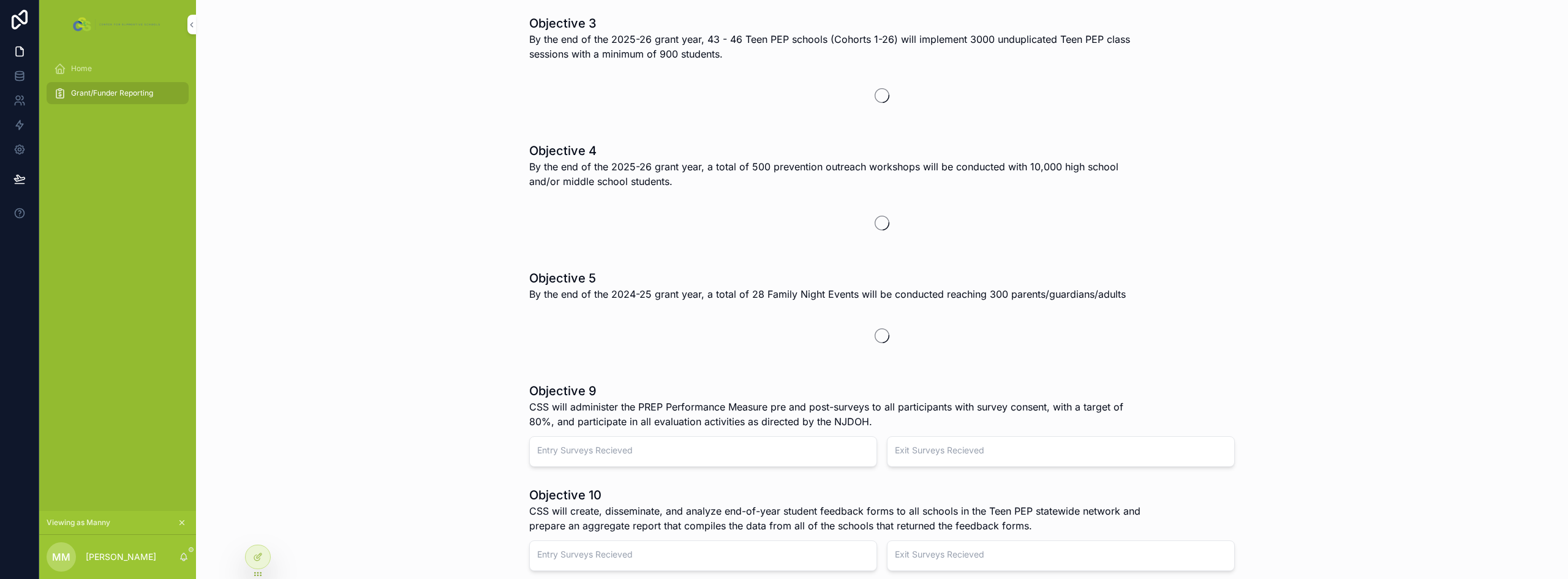
click at [105, 72] on div "Home" at bounding box center [117, 69] width 128 height 20
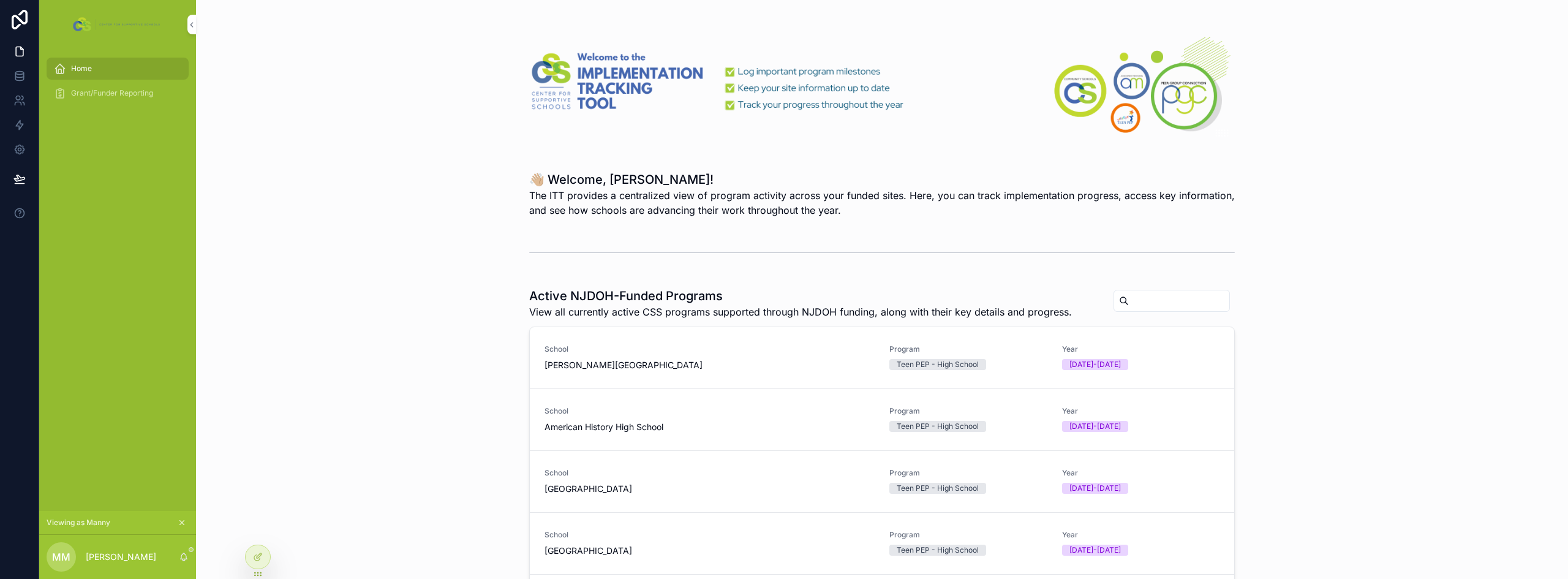
click at [107, 85] on div "Grant/Funder Reporting" at bounding box center [117, 93] width 128 height 20
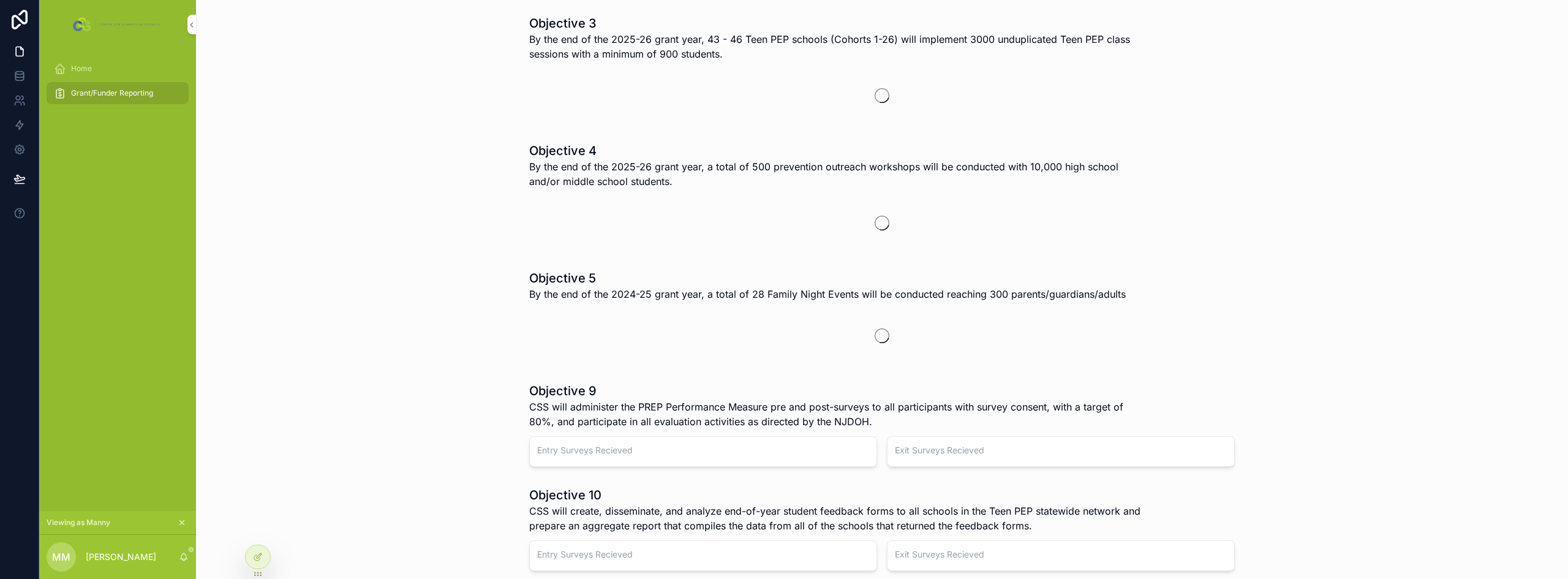
click at [185, 521] on icon "scrollable content" at bounding box center [182, 523] width 9 height 9
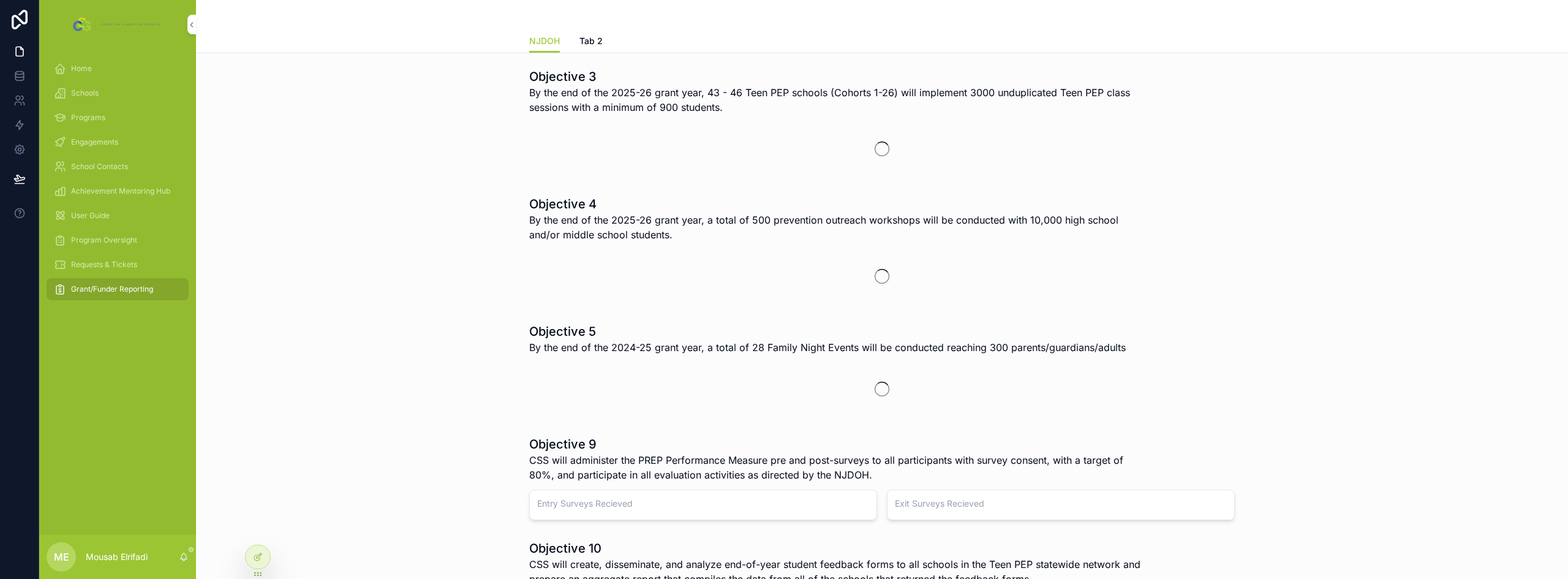
click at [121, 265] on span "Requests & Tickets" at bounding box center [104, 264] width 66 height 9
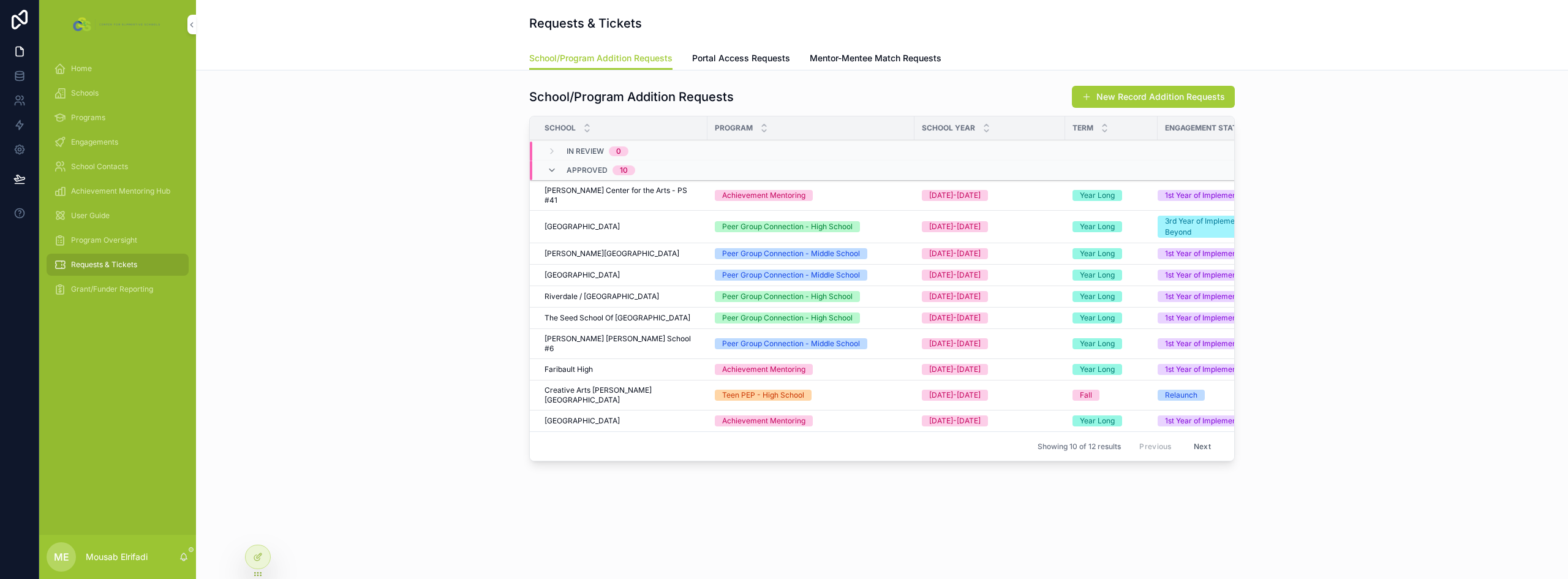
click at [120, 288] on span "Grant/Funder Reporting" at bounding box center [112, 288] width 82 height 9
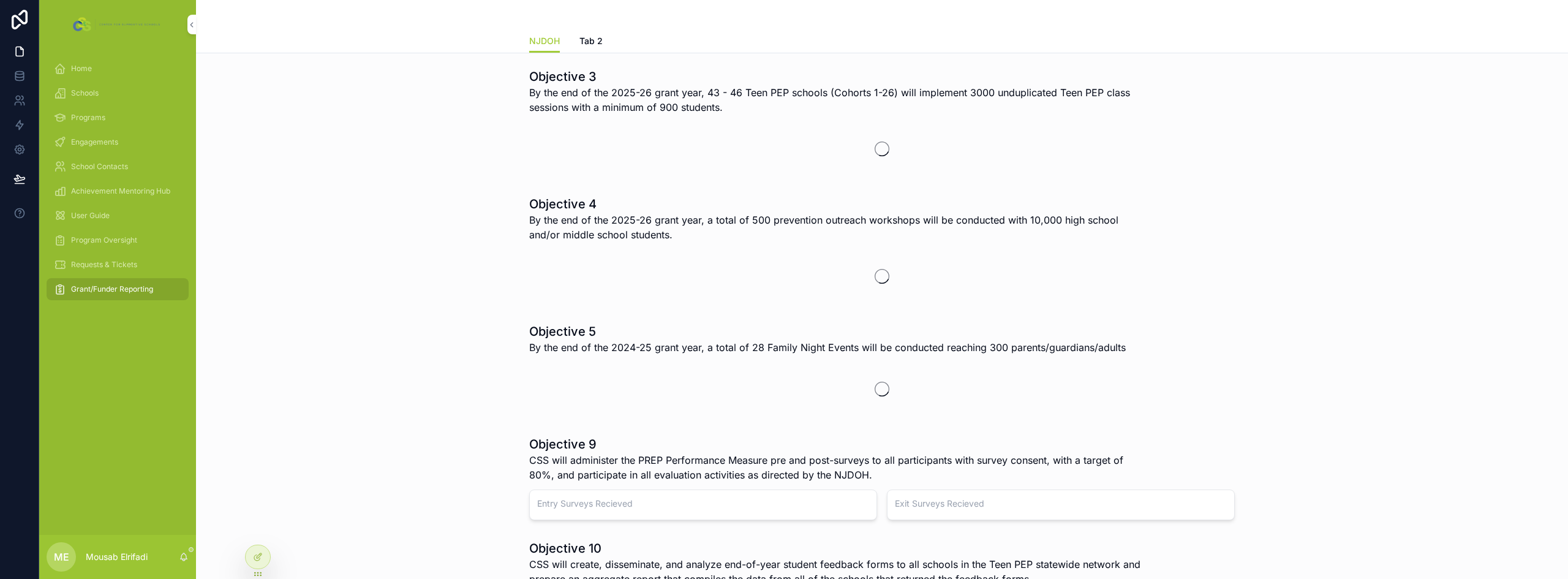
click at [93, 61] on div "Home" at bounding box center [117, 69] width 128 height 20
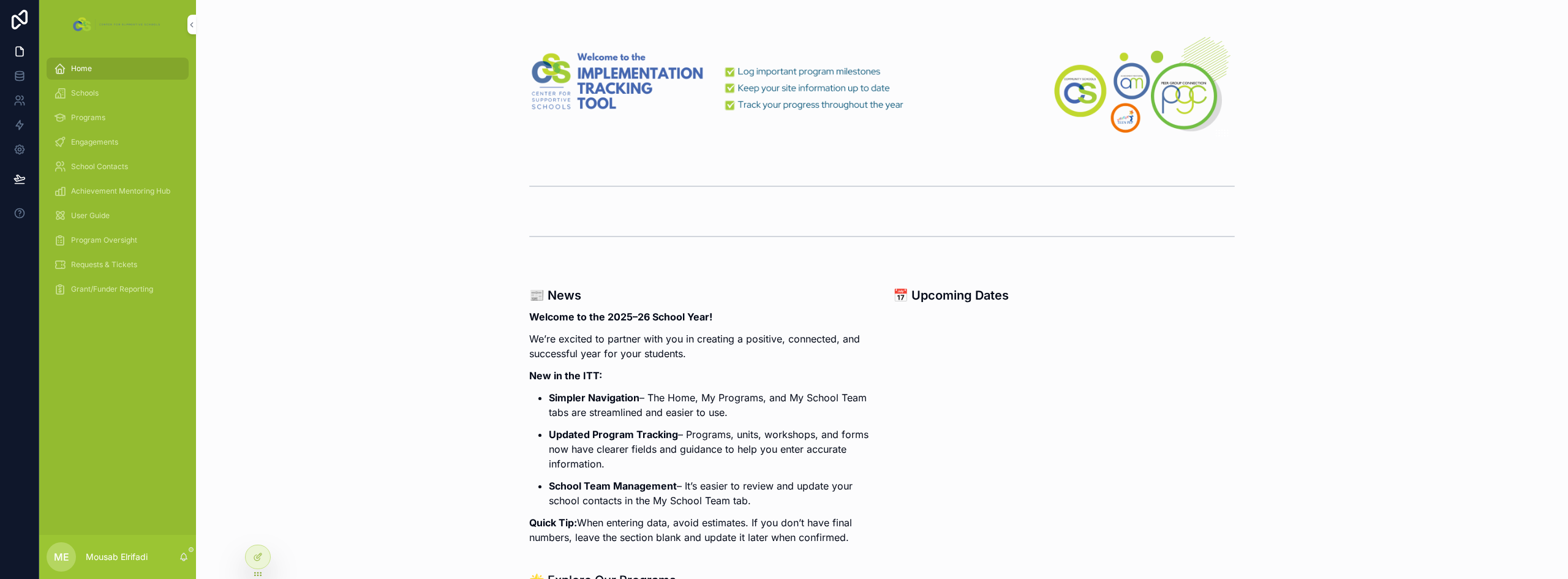
click at [104, 291] on span "Grant/Funder Reporting" at bounding box center [112, 288] width 82 height 9
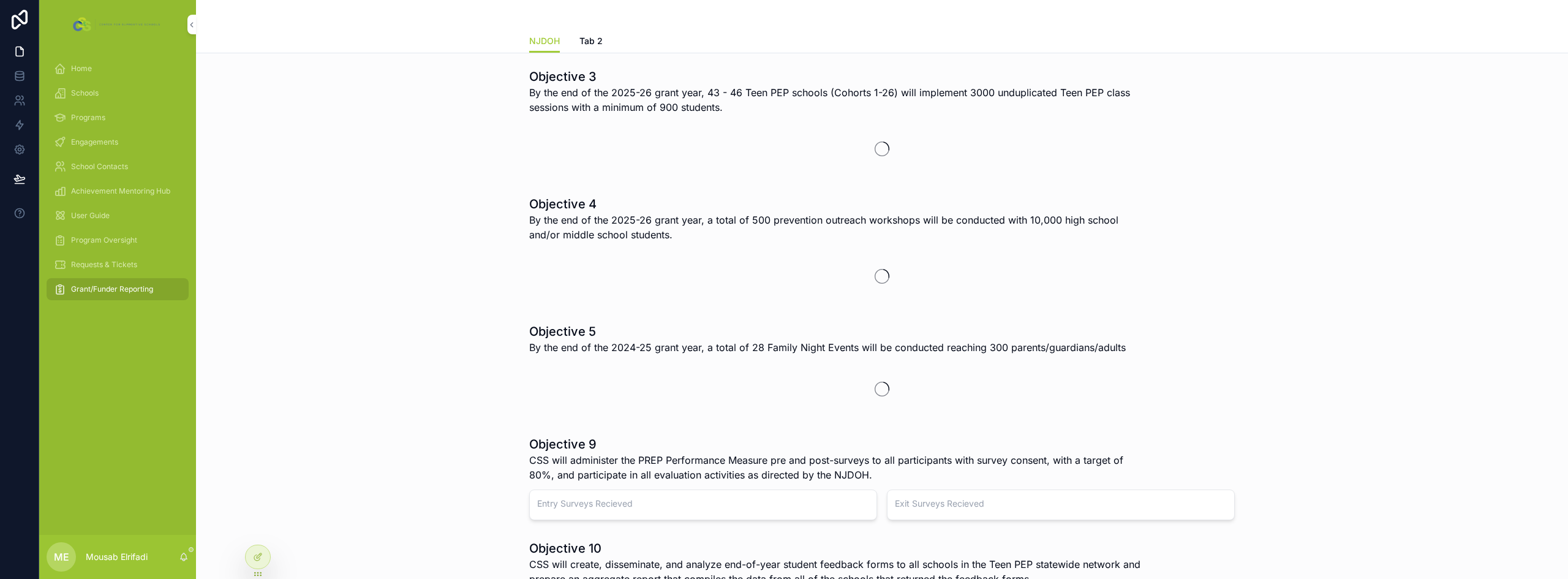
click at [89, 64] on span "Home" at bounding box center [81, 68] width 21 height 9
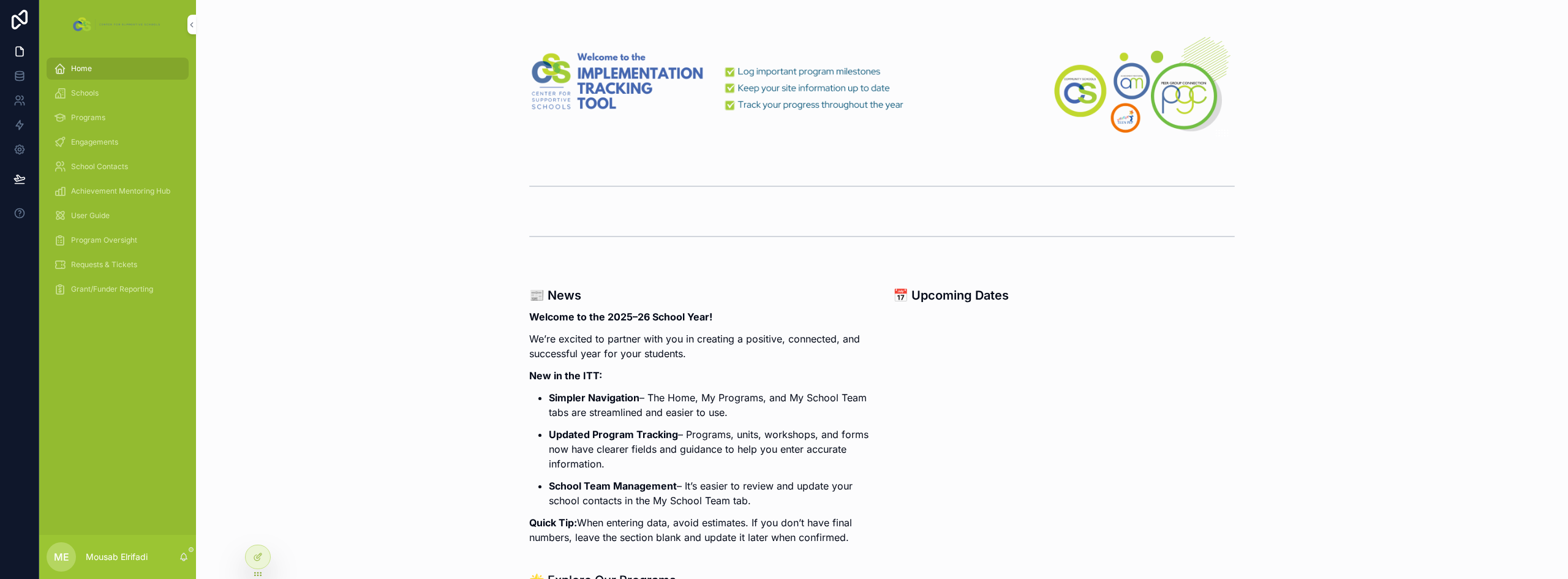
click at [123, 285] on span "Grant/Funder Reporting" at bounding box center [112, 288] width 82 height 9
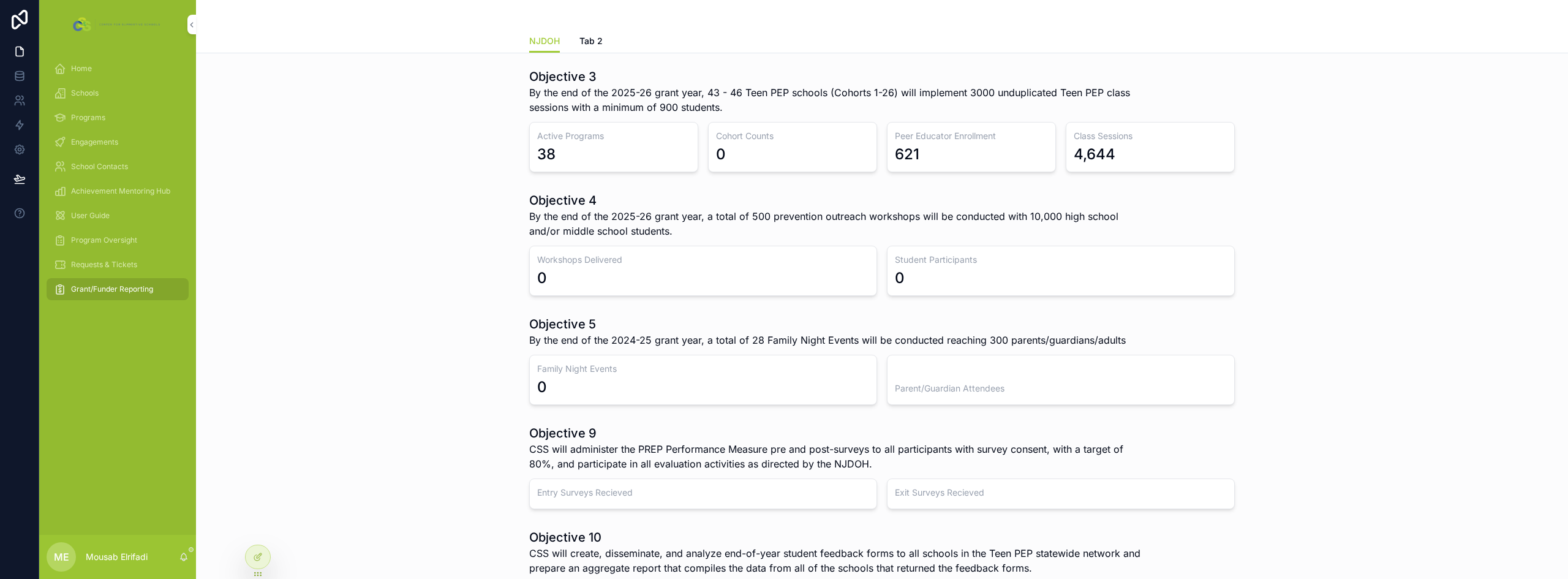
click at [101, 71] on div "Home" at bounding box center [117, 69] width 128 height 20
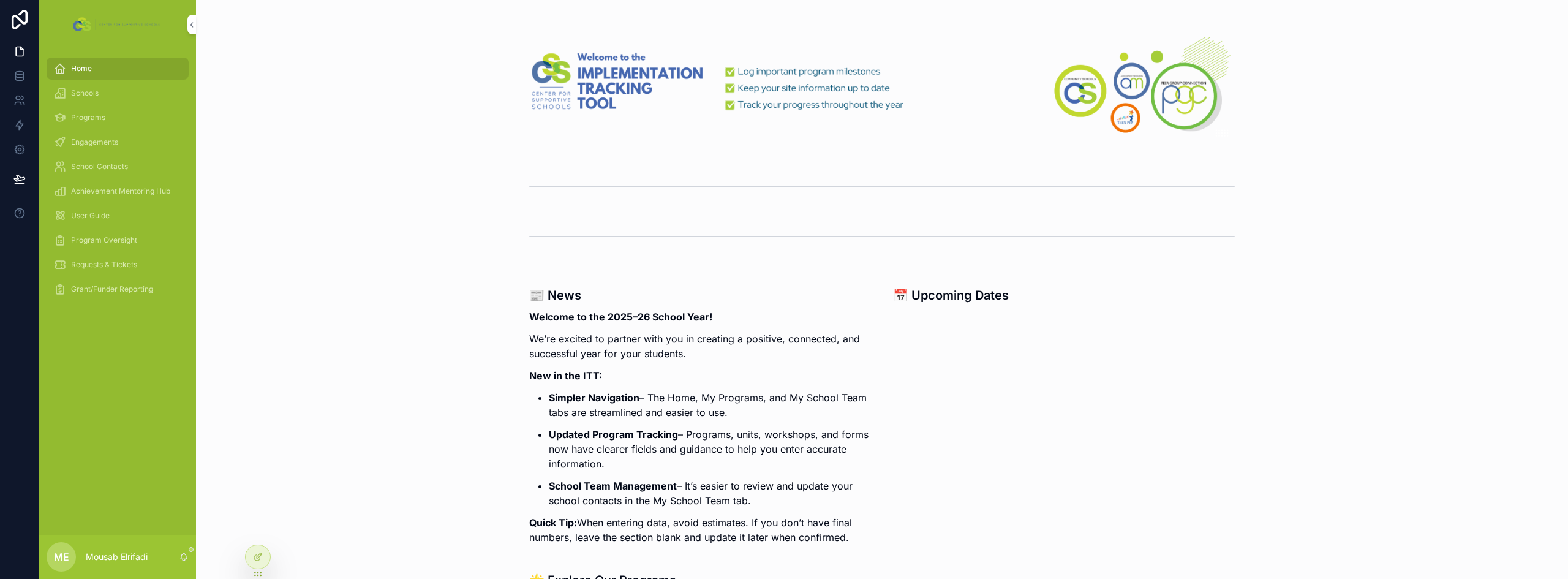
click at [123, 133] on div "Engagements" at bounding box center [117, 142] width 128 height 20
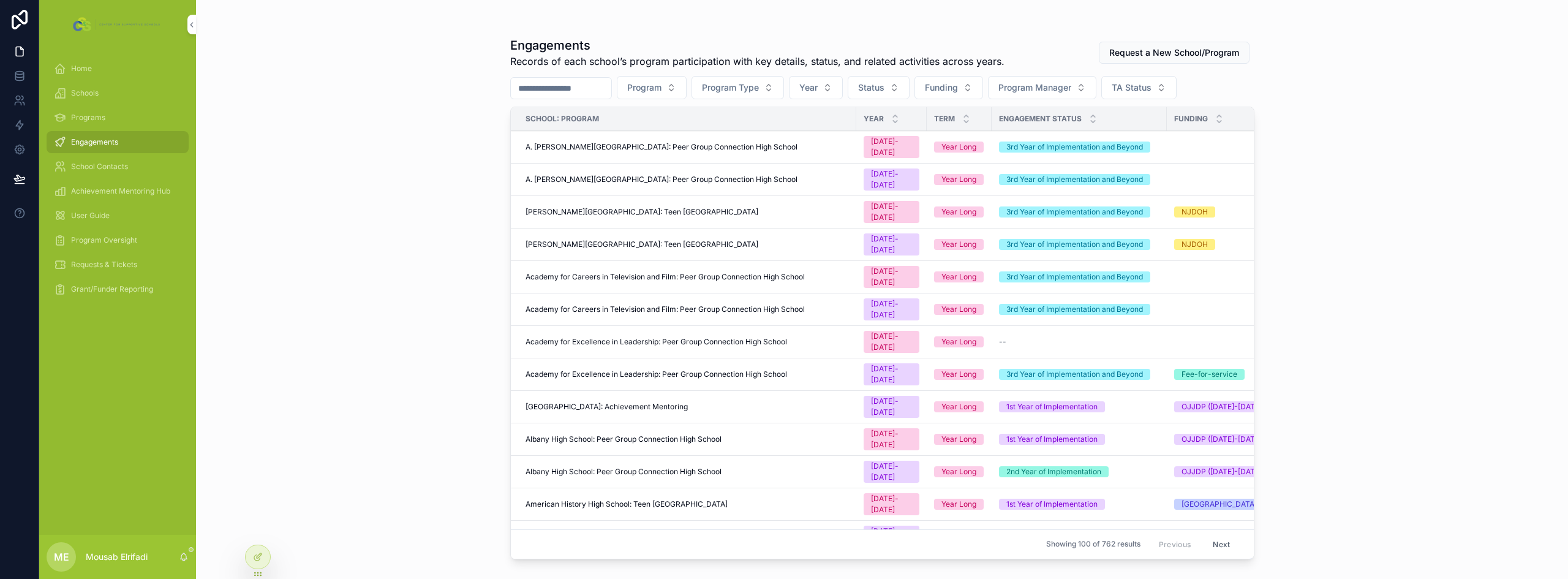
click at [598, 87] on input "scrollable content" at bounding box center [561, 88] width 101 height 17
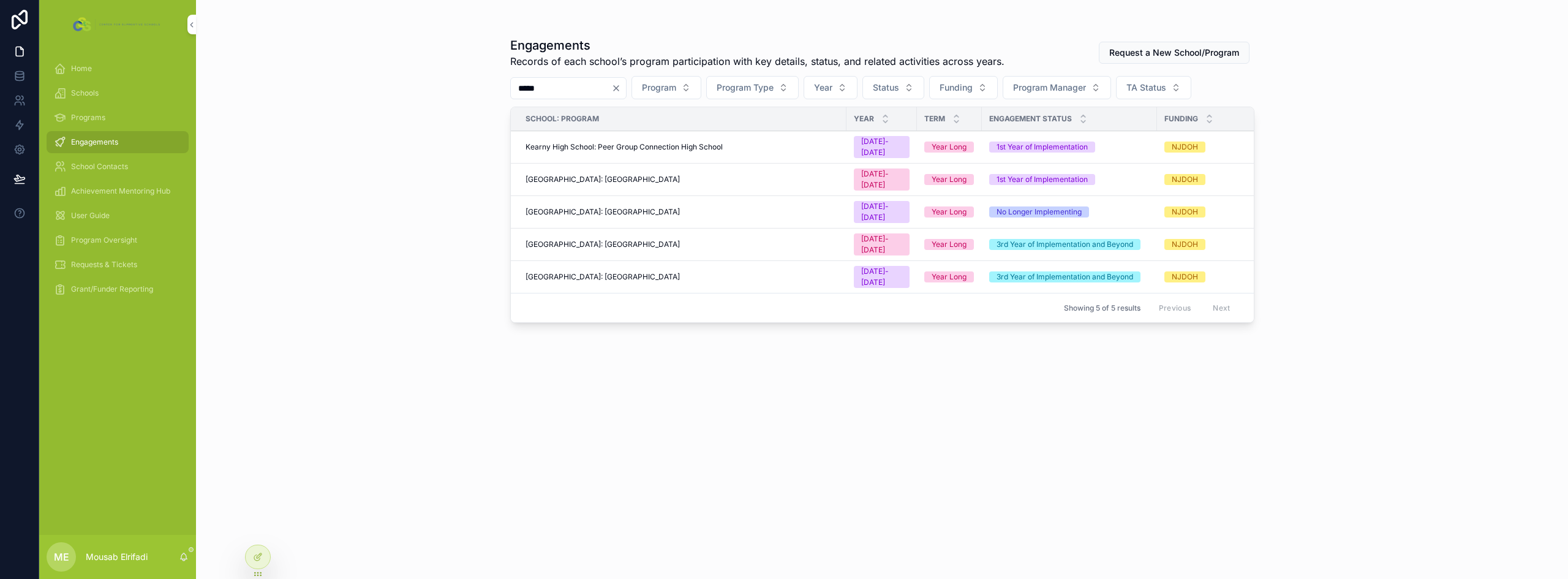
type input "*****"
click at [667, 142] on span "Kearny High School: Peer Group Connection High School" at bounding box center [624, 147] width 197 height 9
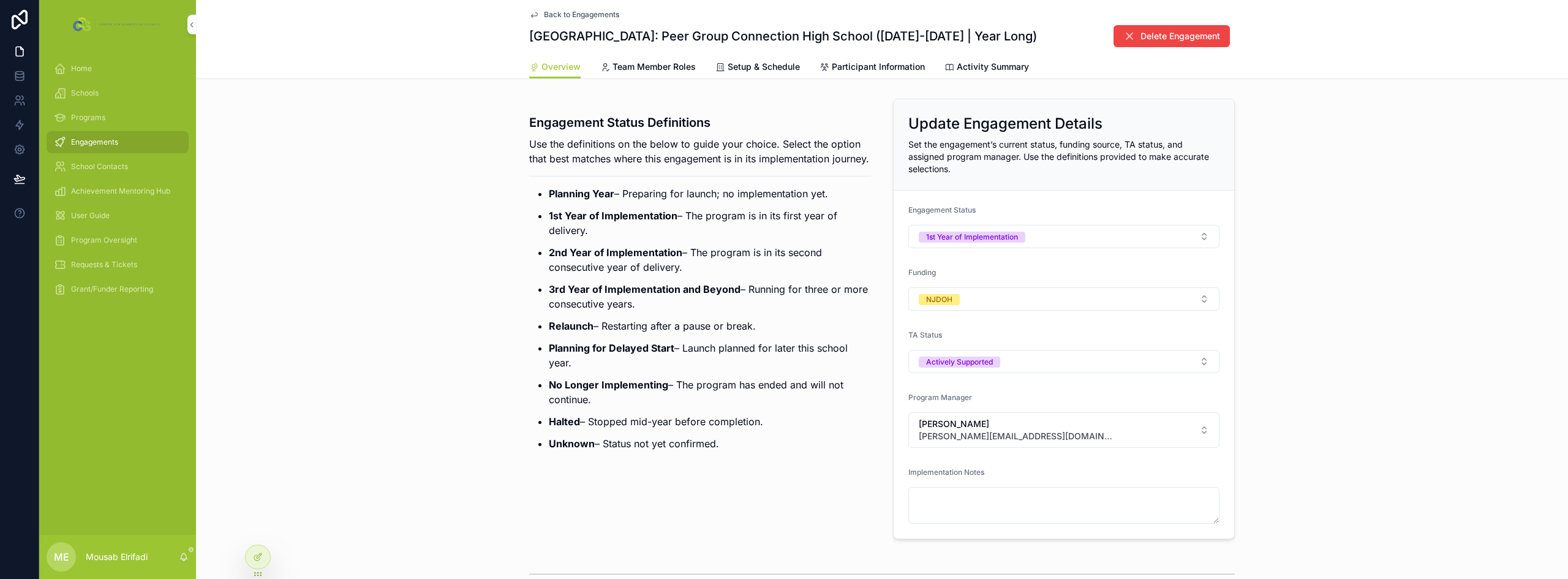
click at [870, 73] on link "Participant Information" at bounding box center [872, 68] width 105 height 25
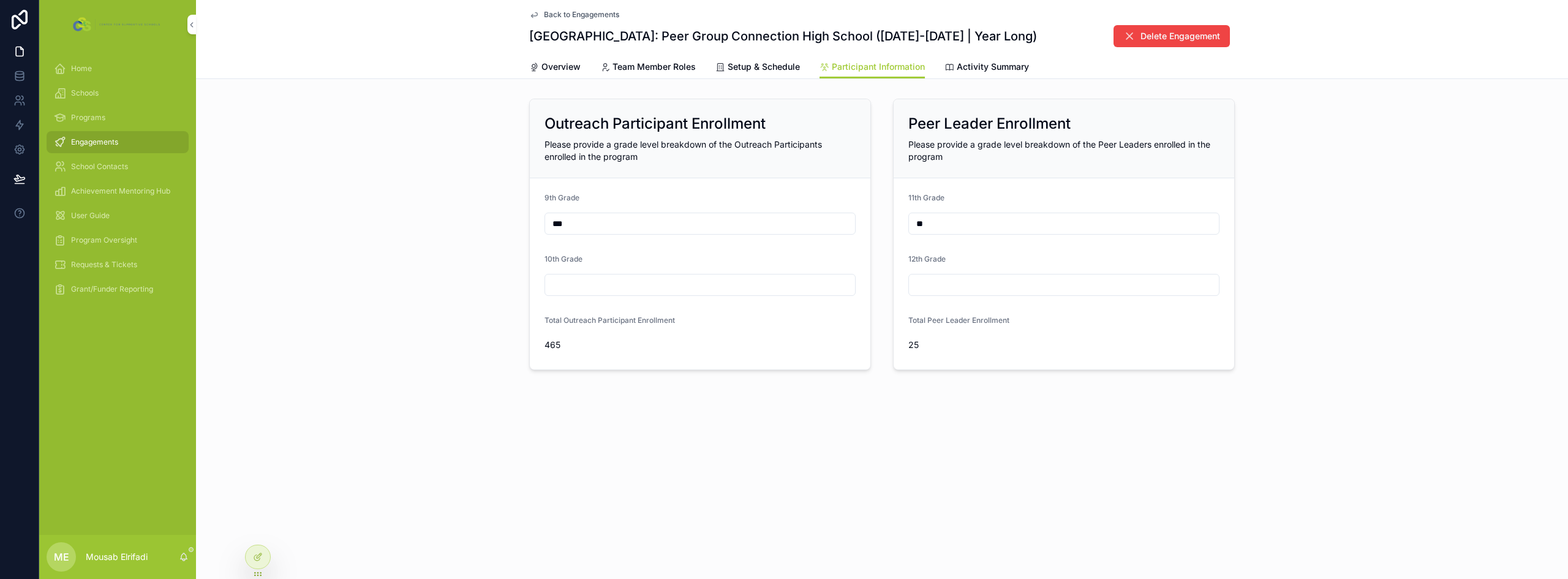
click at [1000, 69] on span "Activity Summary" at bounding box center [992, 66] width 72 height 12
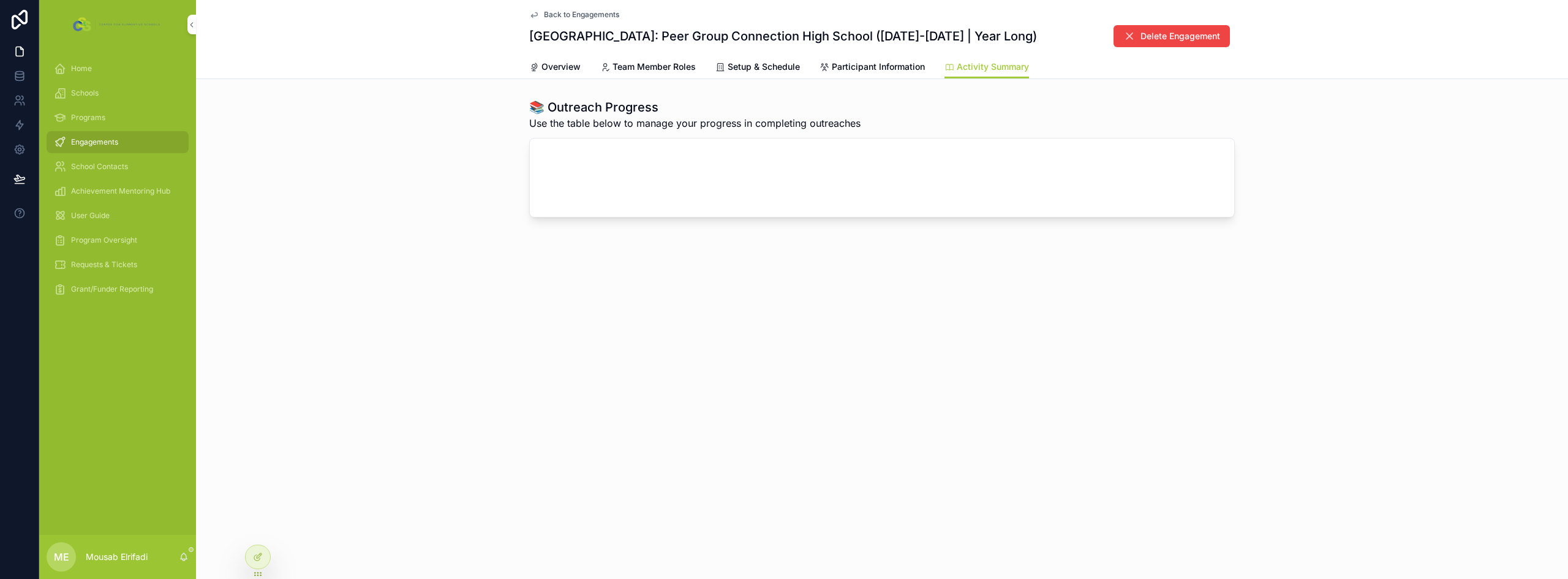
click at [99, 289] on span "Grant/Funder Reporting" at bounding box center [112, 288] width 82 height 9
